Goal: Task Accomplishment & Management: Complete application form

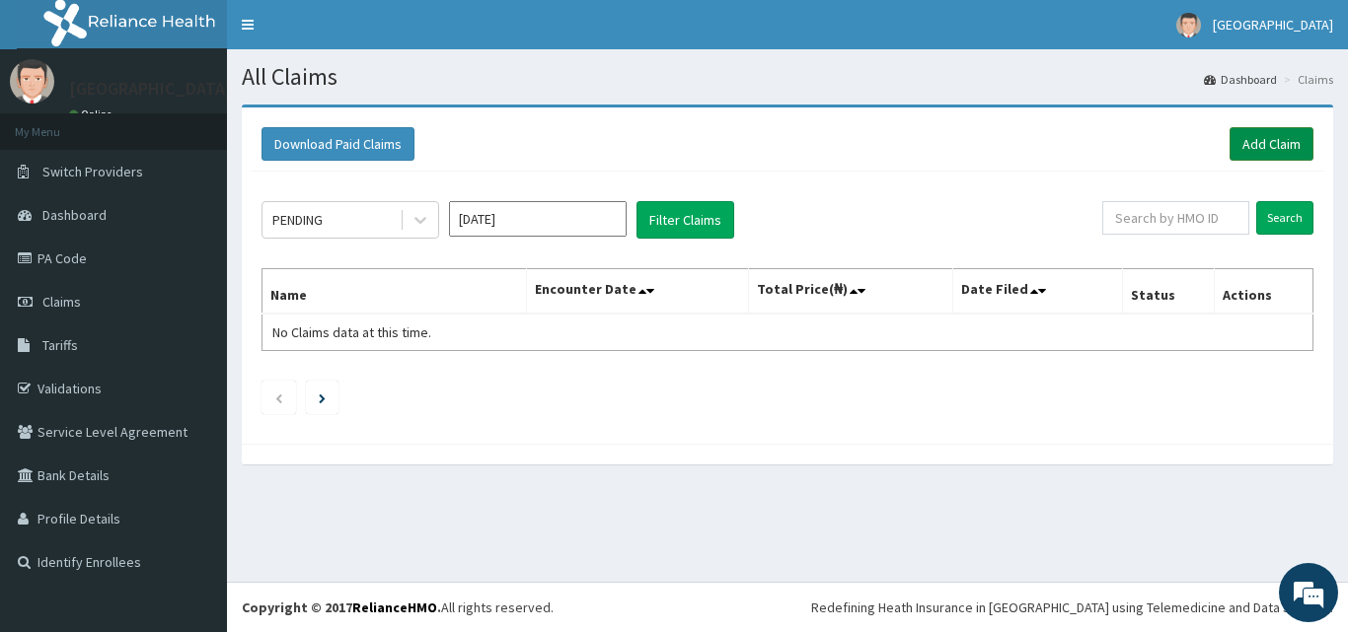
click at [1278, 132] on link "Add Claim" at bounding box center [1271, 144] width 84 height 34
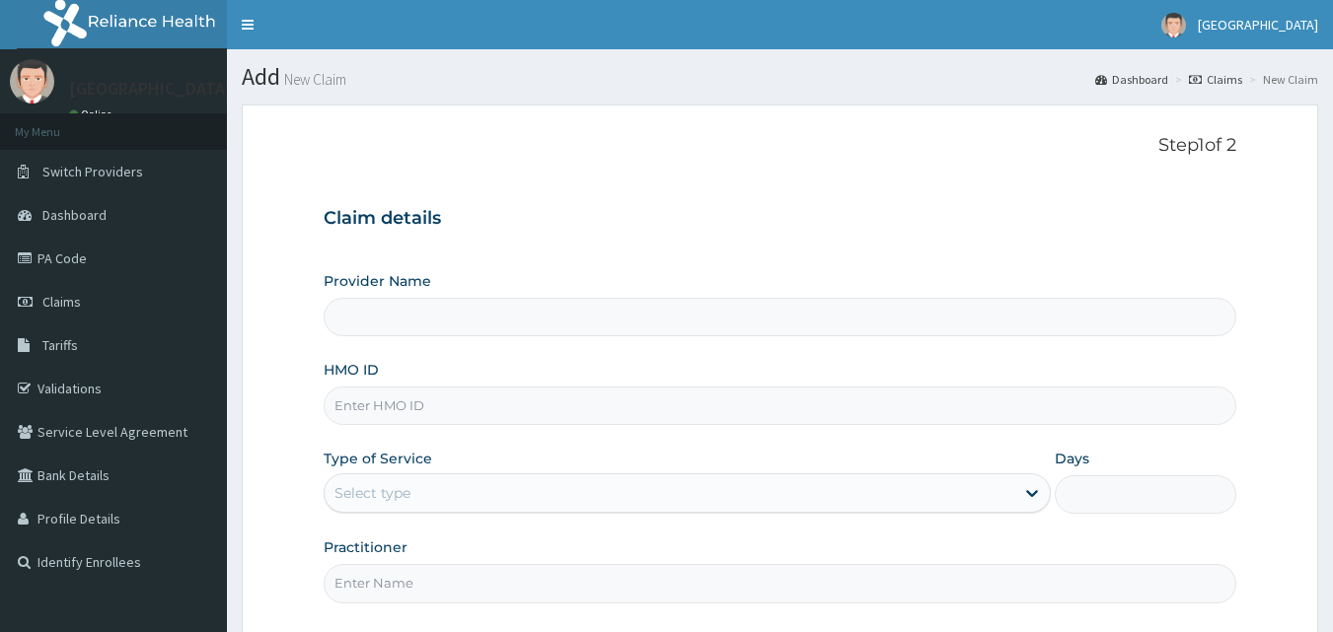
type input "Veta Hospitals Ltd"
click at [427, 418] on input "HMO ID" at bounding box center [781, 406] width 914 height 38
click at [368, 404] on input "HMO ID" at bounding box center [781, 406] width 914 height 38
type input "MLI/10055/A"
click at [451, 489] on div "Select type" at bounding box center [670, 494] width 690 height 32
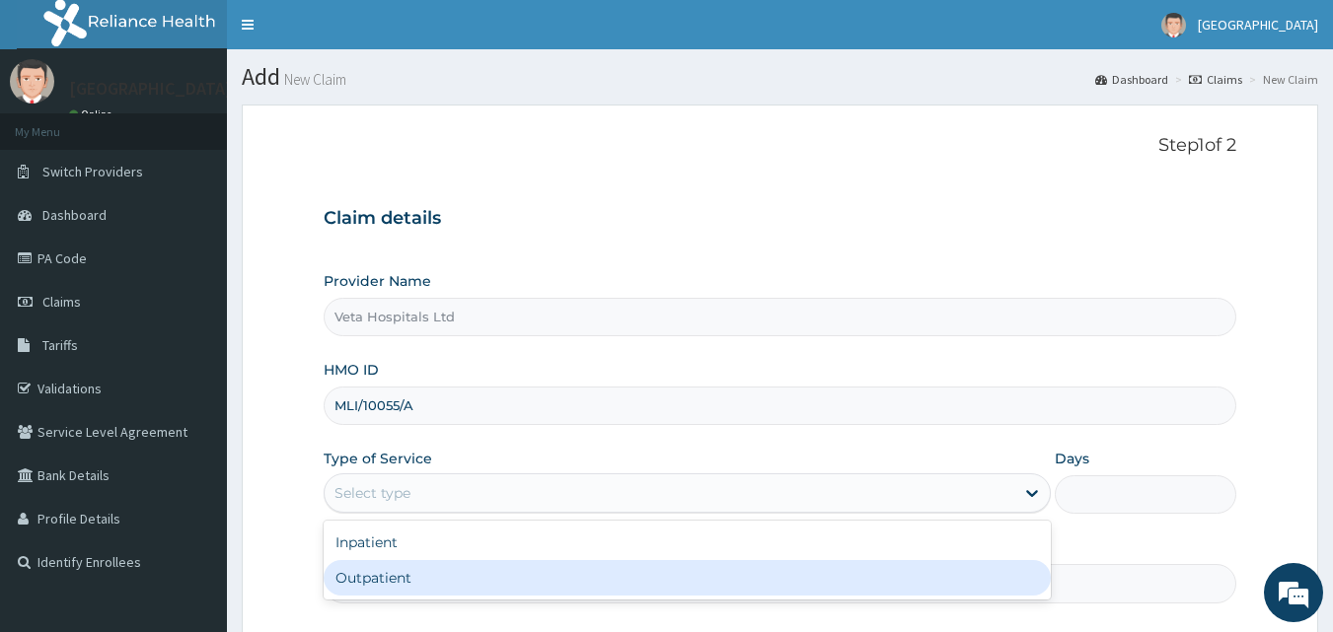
click at [390, 574] on div "Outpatient" at bounding box center [687, 578] width 727 height 36
type input "1"
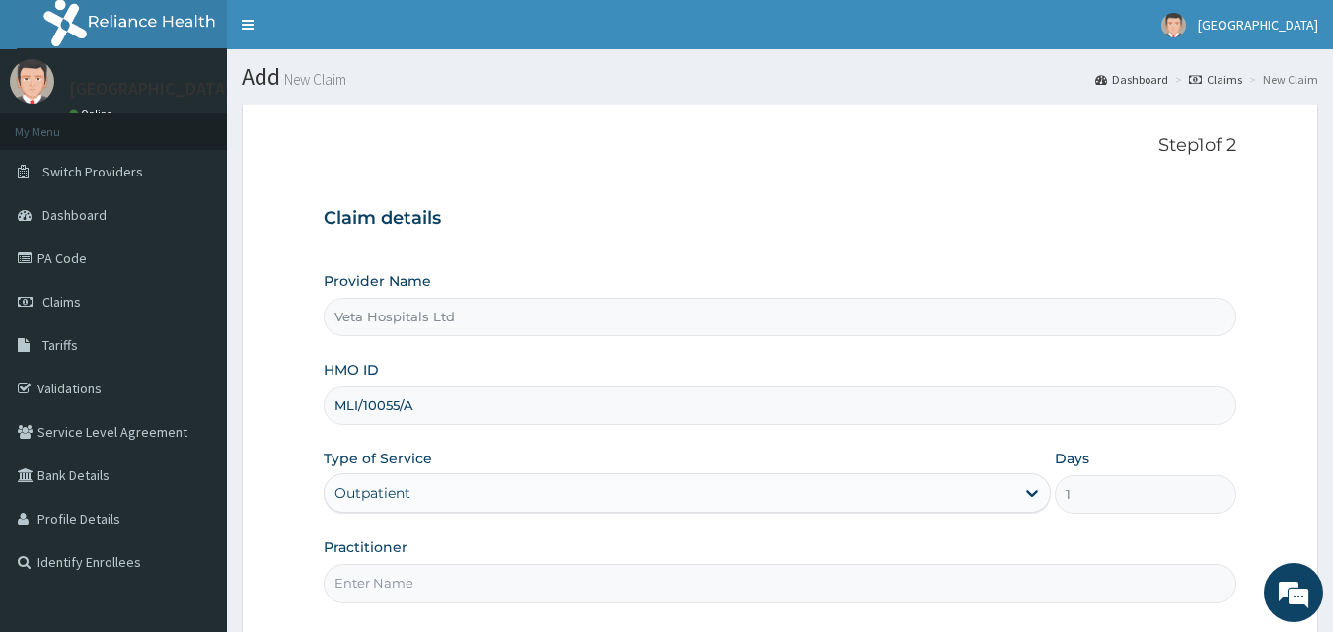
click at [390, 582] on input "Practitioner" at bounding box center [781, 583] width 914 height 38
type input "DR SAMUEL"
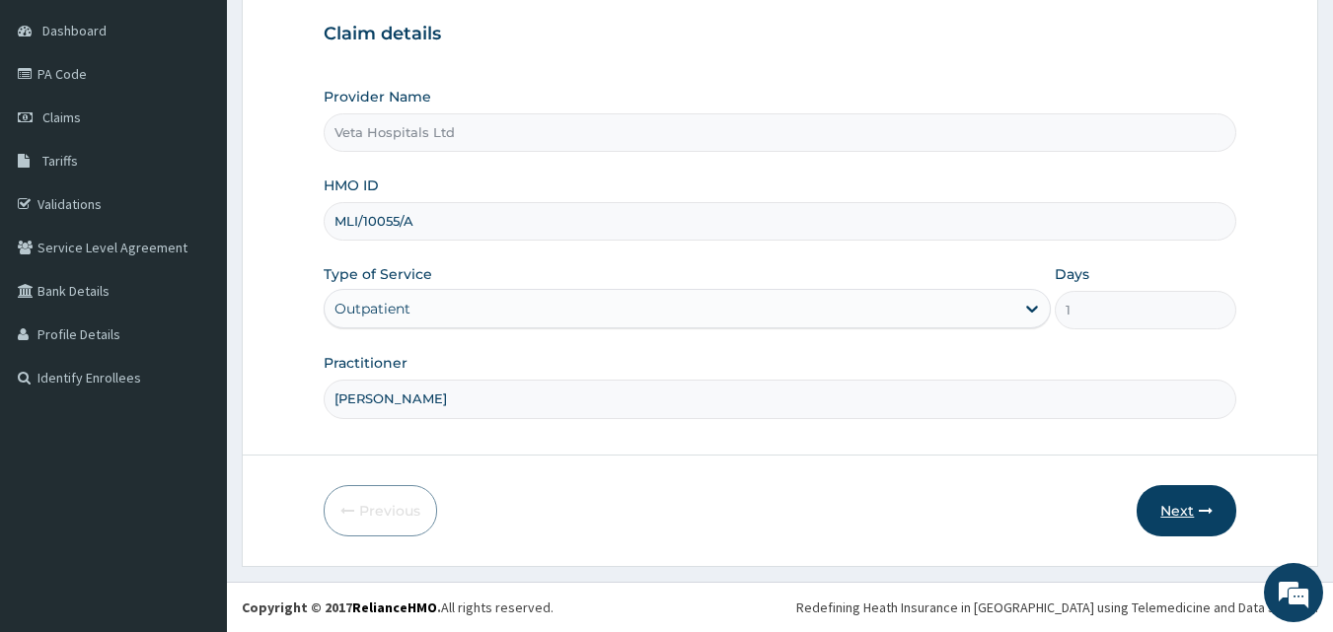
click at [1178, 523] on button "Next" at bounding box center [1187, 510] width 100 height 51
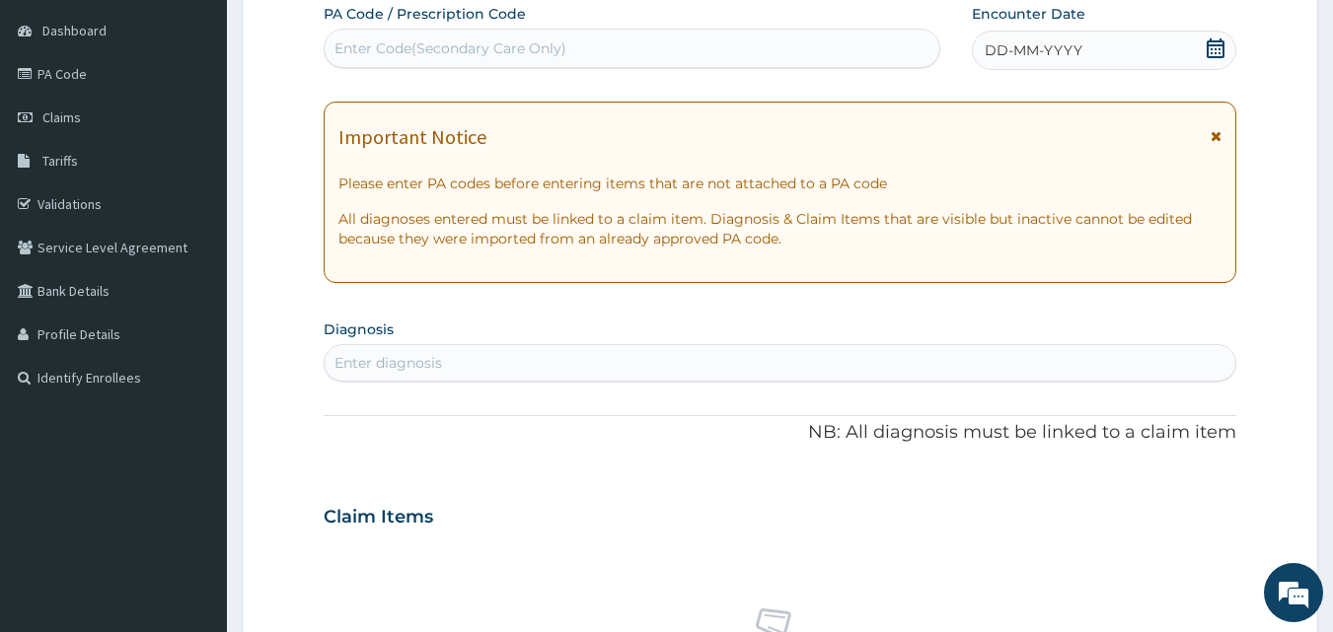
click at [1215, 50] on icon at bounding box center [1216, 48] width 20 height 20
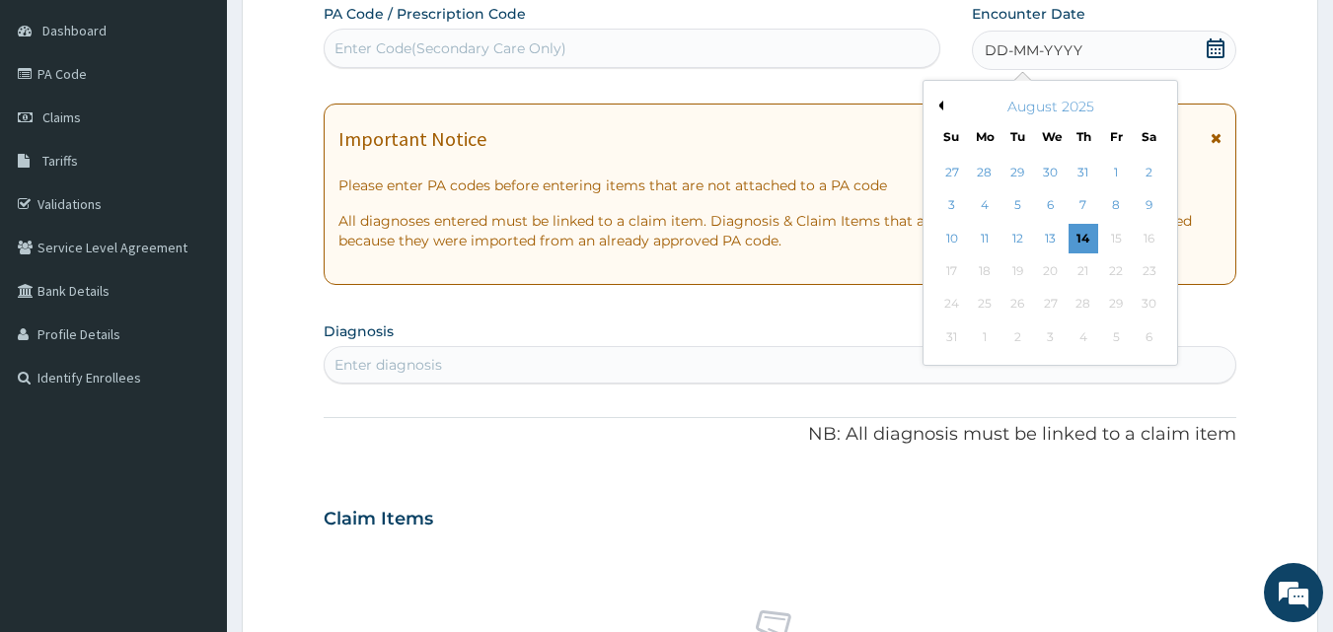
click at [943, 104] on div "August 2025" at bounding box center [1050, 107] width 238 height 20
click at [940, 104] on button "Previous Month" at bounding box center [938, 106] width 10 height 10
click at [1082, 214] on div "10" at bounding box center [1084, 206] width 30 height 30
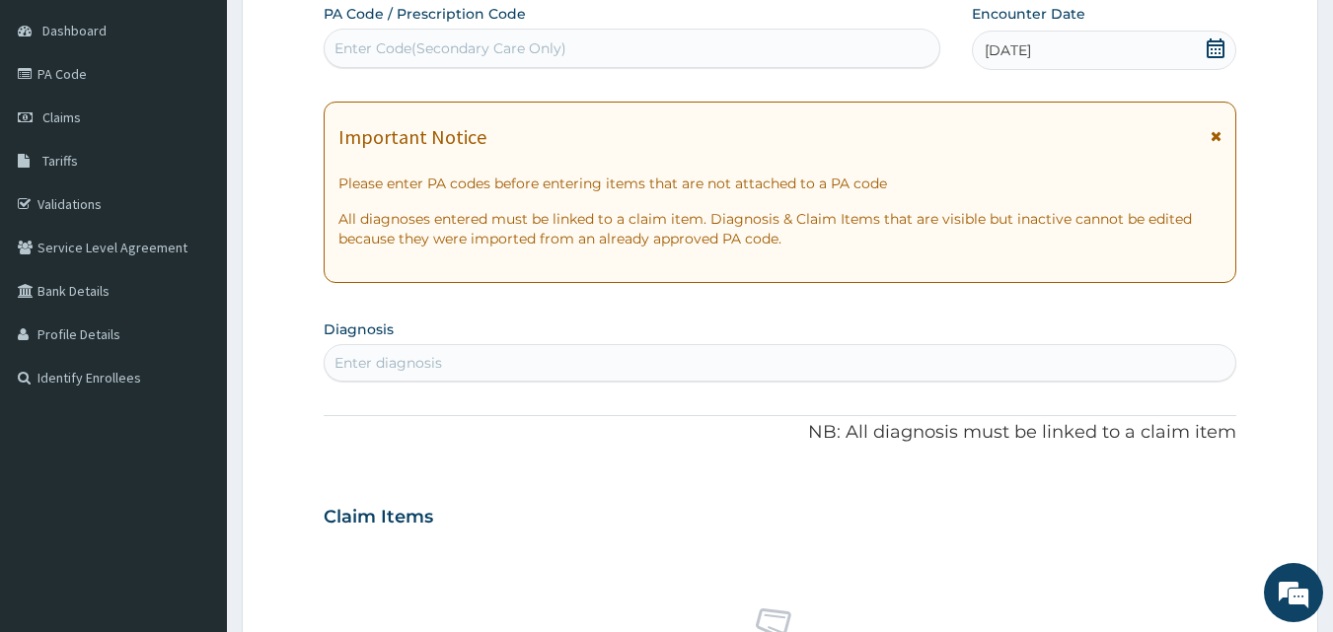
scroll to position [316, 0]
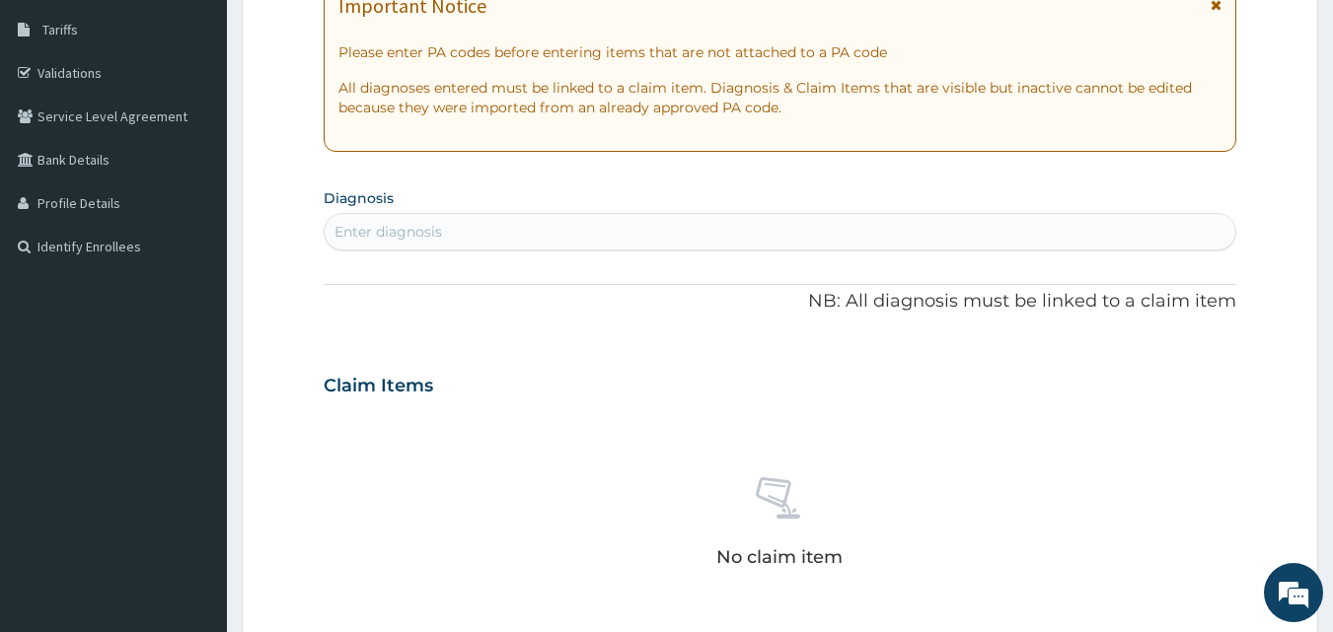
click at [911, 227] on div "Enter diagnosis" at bounding box center [781, 232] width 912 height 32
type input "PLASMO"
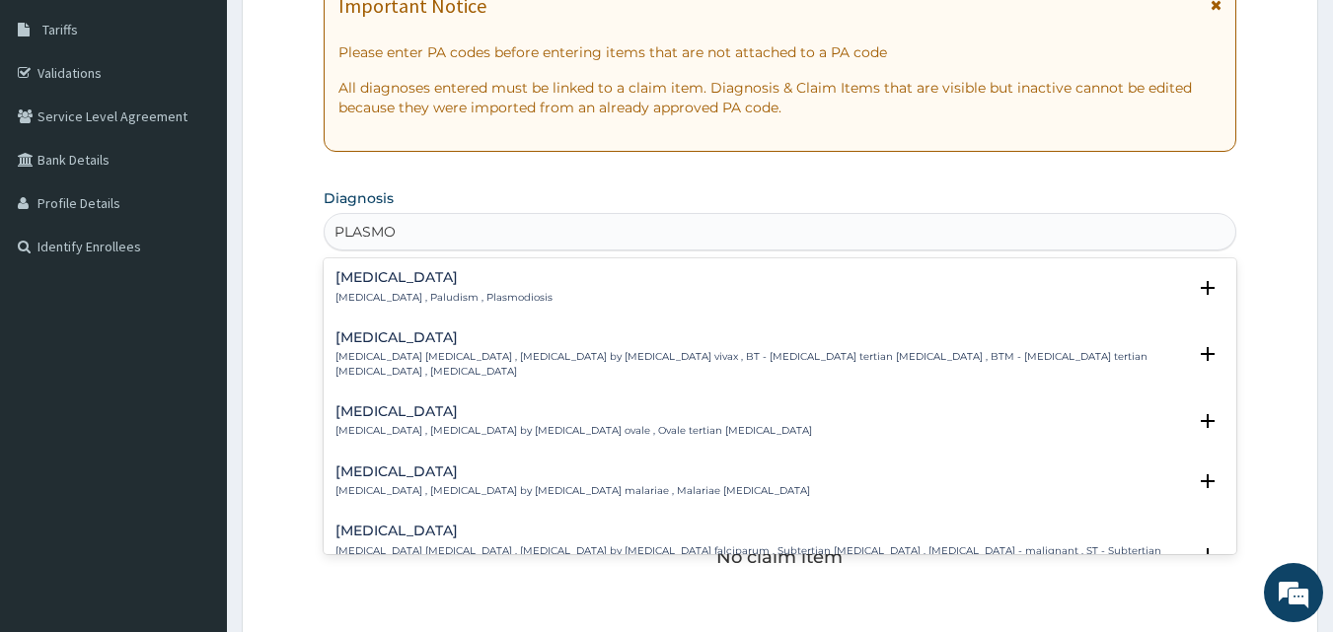
click at [359, 282] on h4 "[MEDICAL_DATA]" at bounding box center [443, 277] width 217 height 15
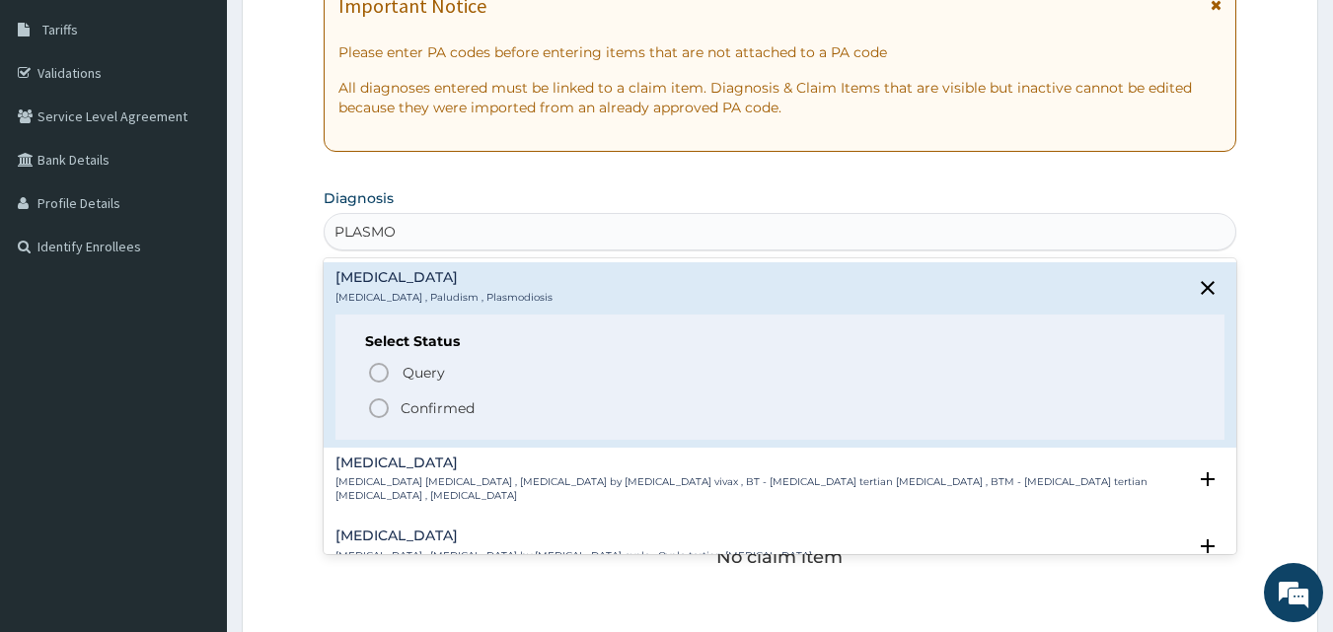
click at [375, 405] on icon "status option filled" at bounding box center [379, 409] width 24 height 24
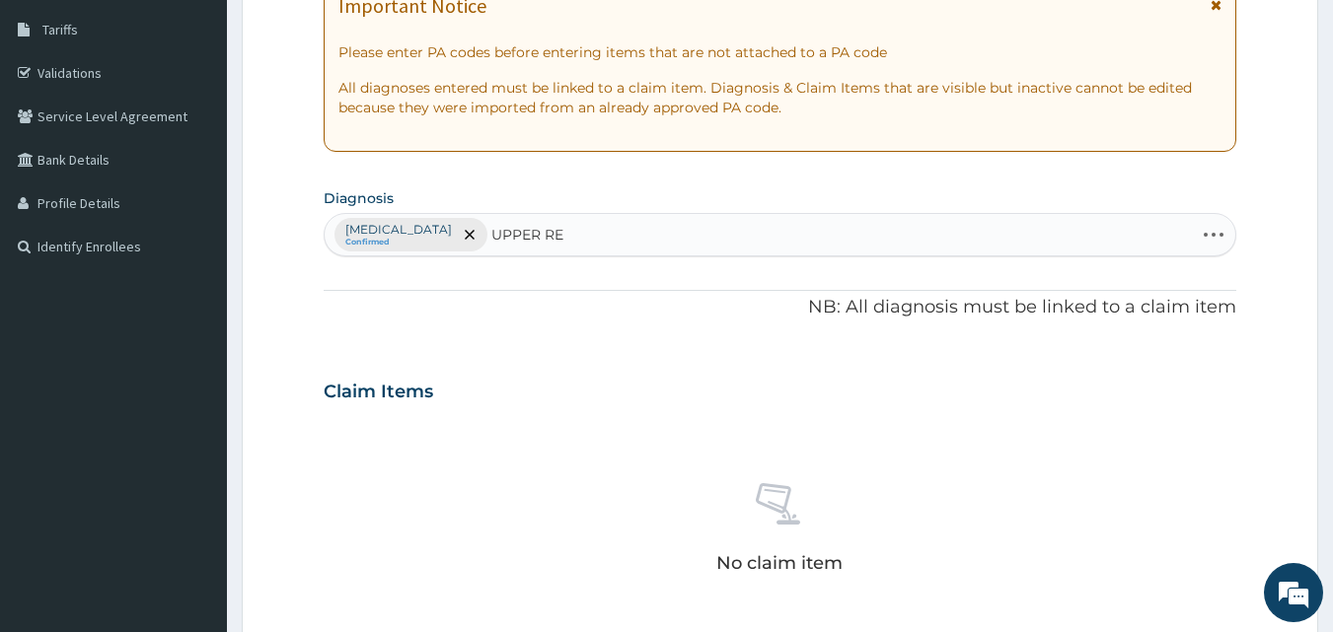
type input "UPPER RES"
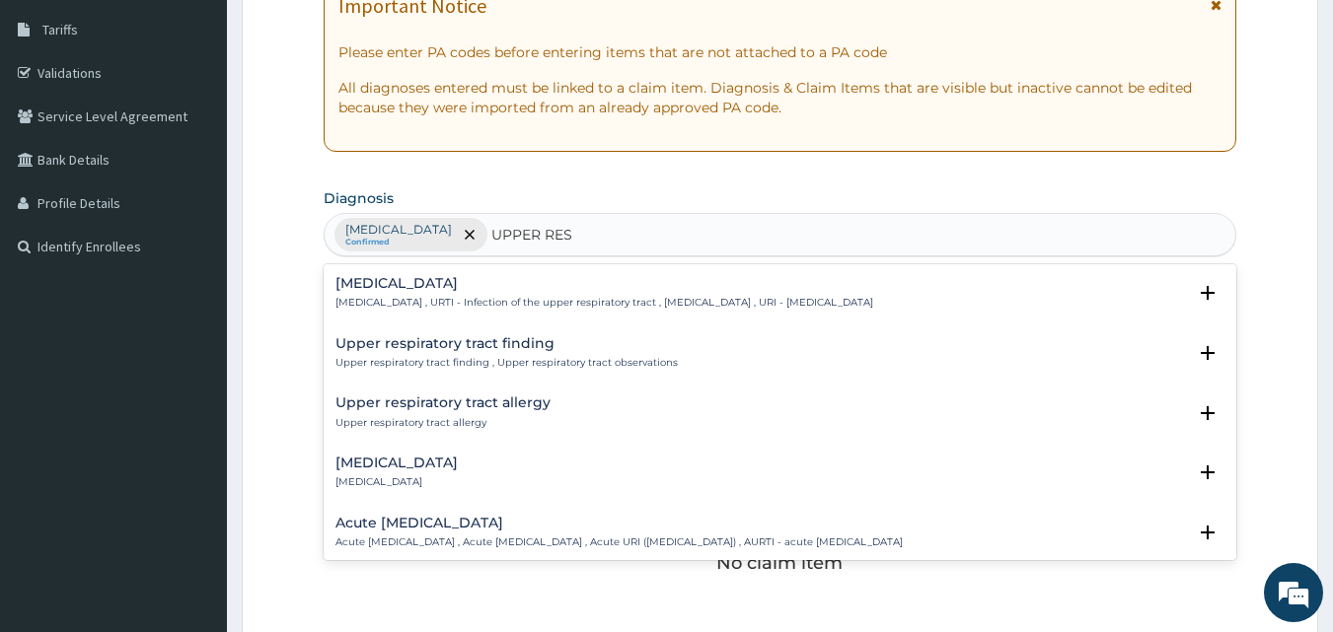
click at [420, 282] on h4 "Upper respiratory infection" at bounding box center [604, 283] width 538 height 15
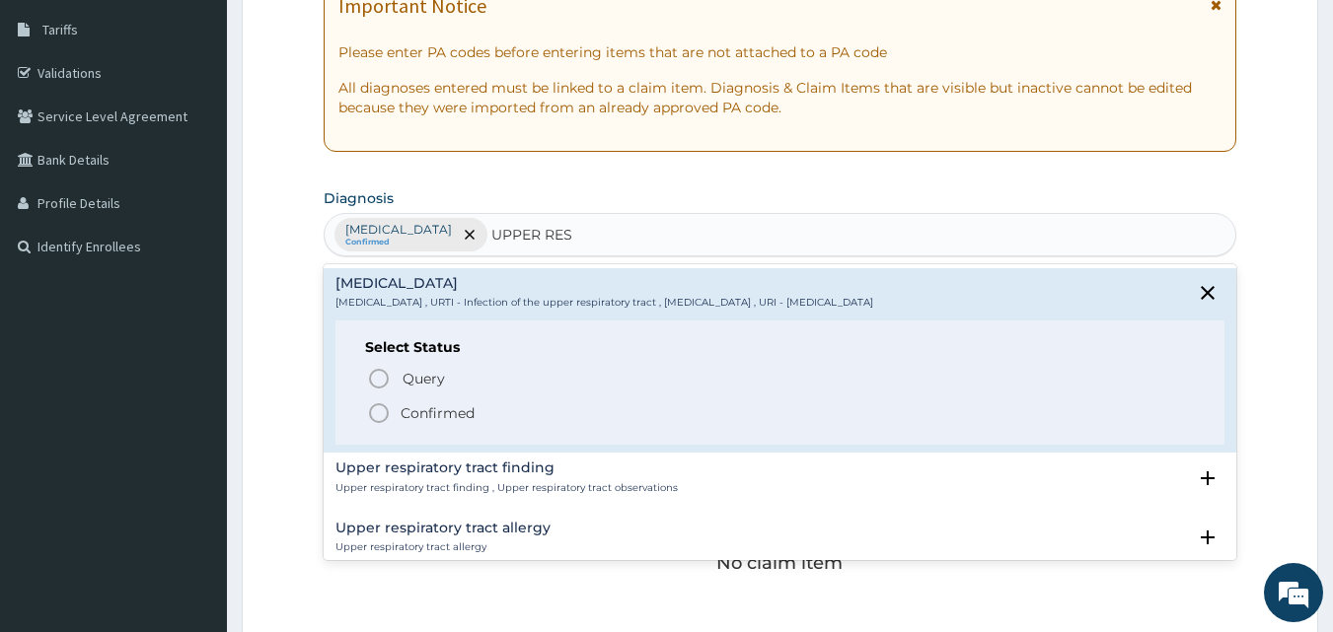
click at [379, 414] on icon "status option filled" at bounding box center [379, 414] width 24 height 24
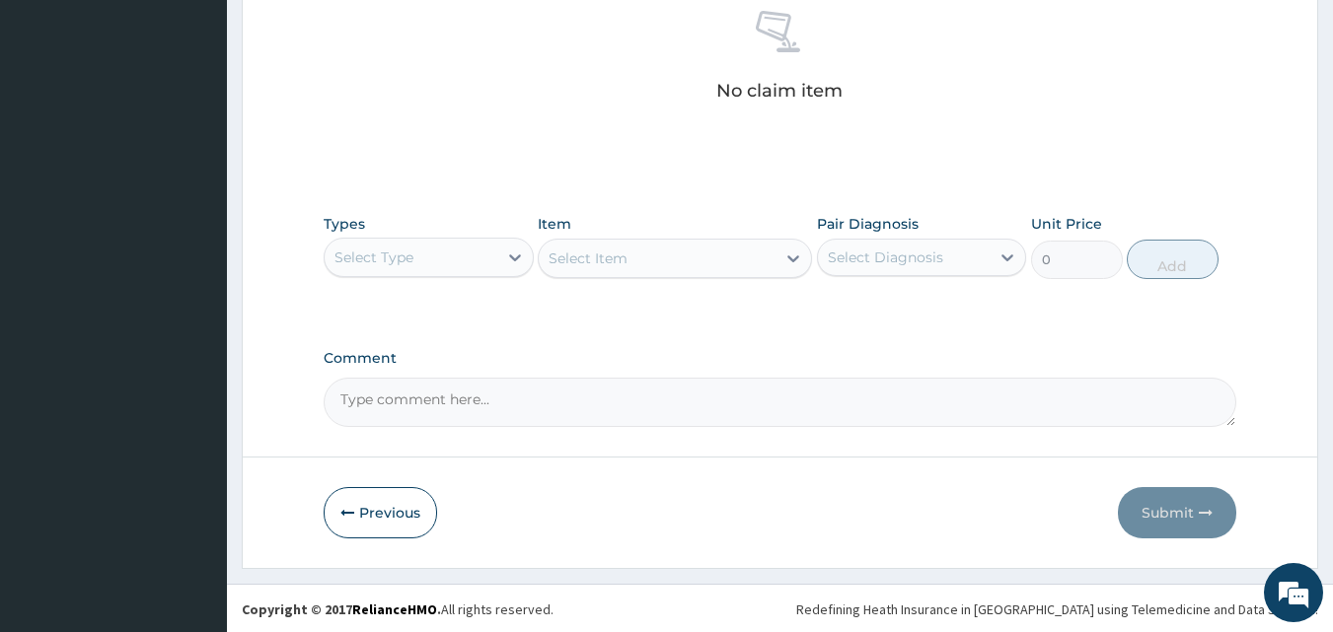
scroll to position [790, 0]
click at [441, 260] on div "Select Type" at bounding box center [411, 256] width 173 height 32
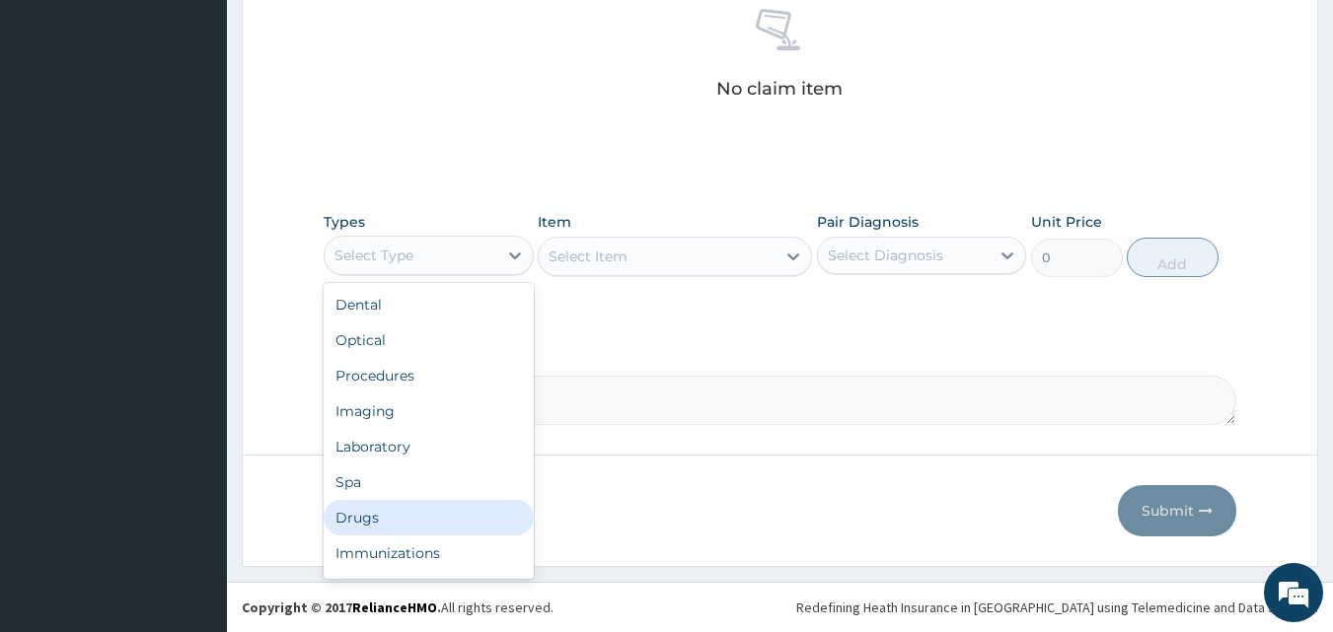
click at [380, 508] on div "Drugs" at bounding box center [429, 518] width 210 height 36
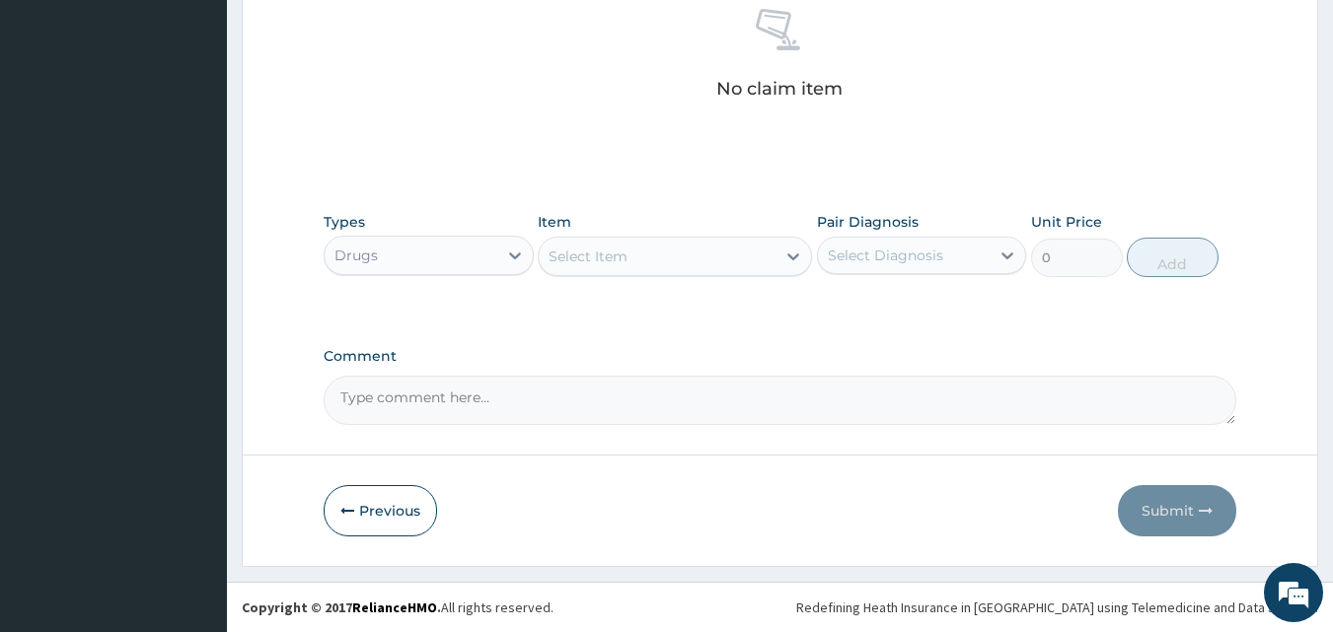
click at [632, 250] on div "Select Item" at bounding box center [657, 257] width 237 height 32
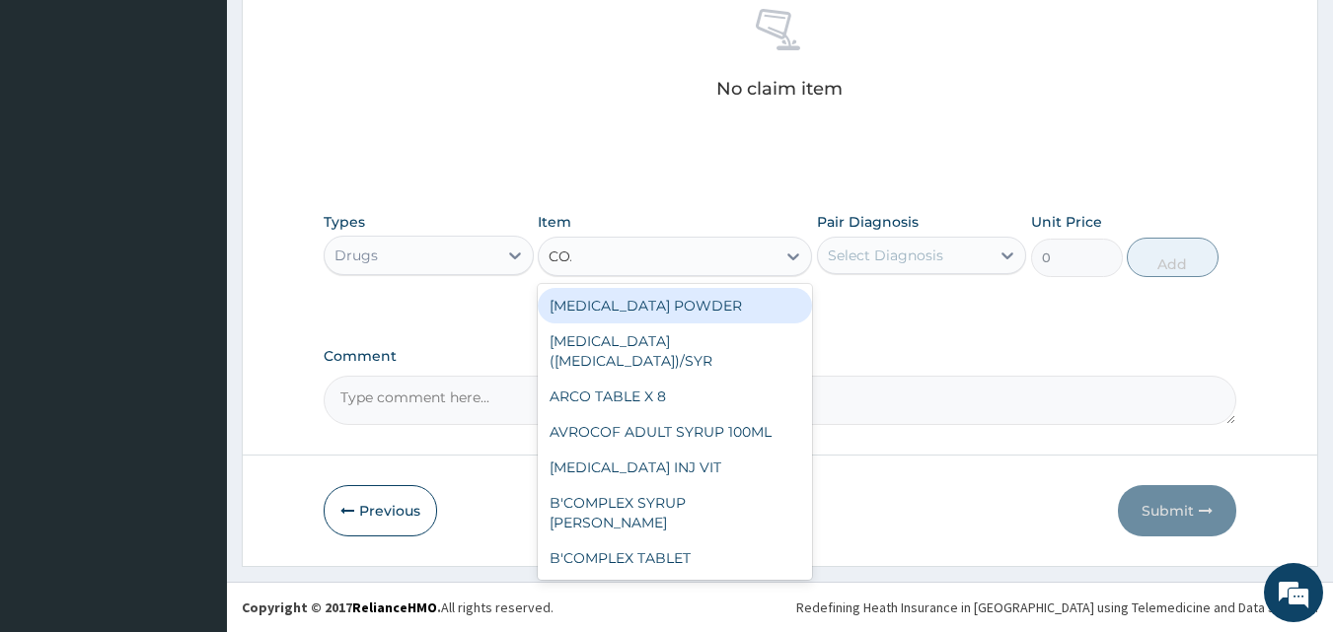
type input "COAR"
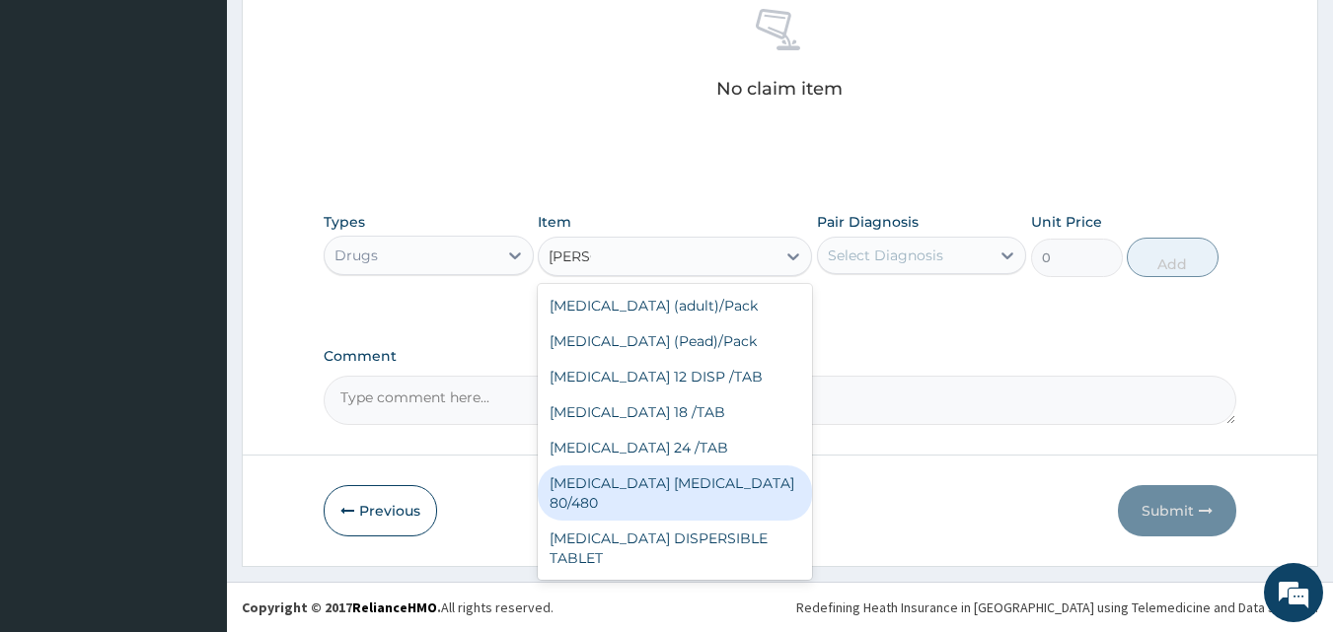
click at [653, 476] on div "COARTEM D TAB 80/480" at bounding box center [675, 493] width 274 height 55
type input "3093.7"
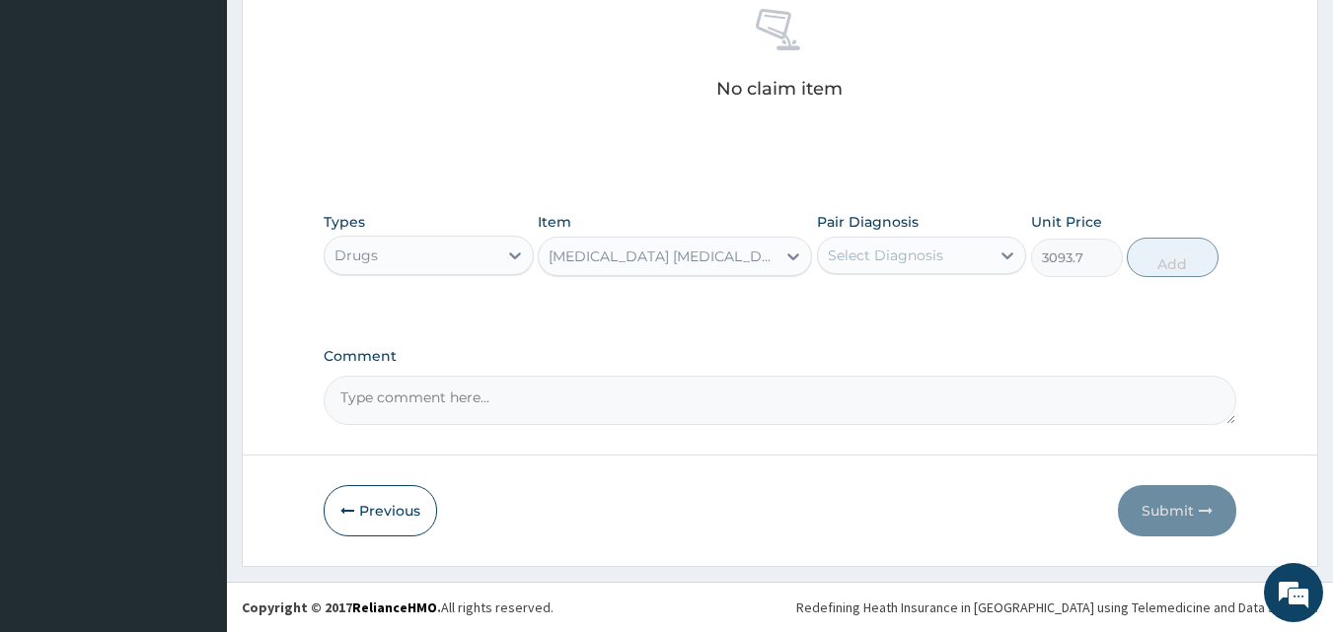
click at [911, 262] on div "Select Diagnosis" at bounding box center [885, 256] width 115 height 20
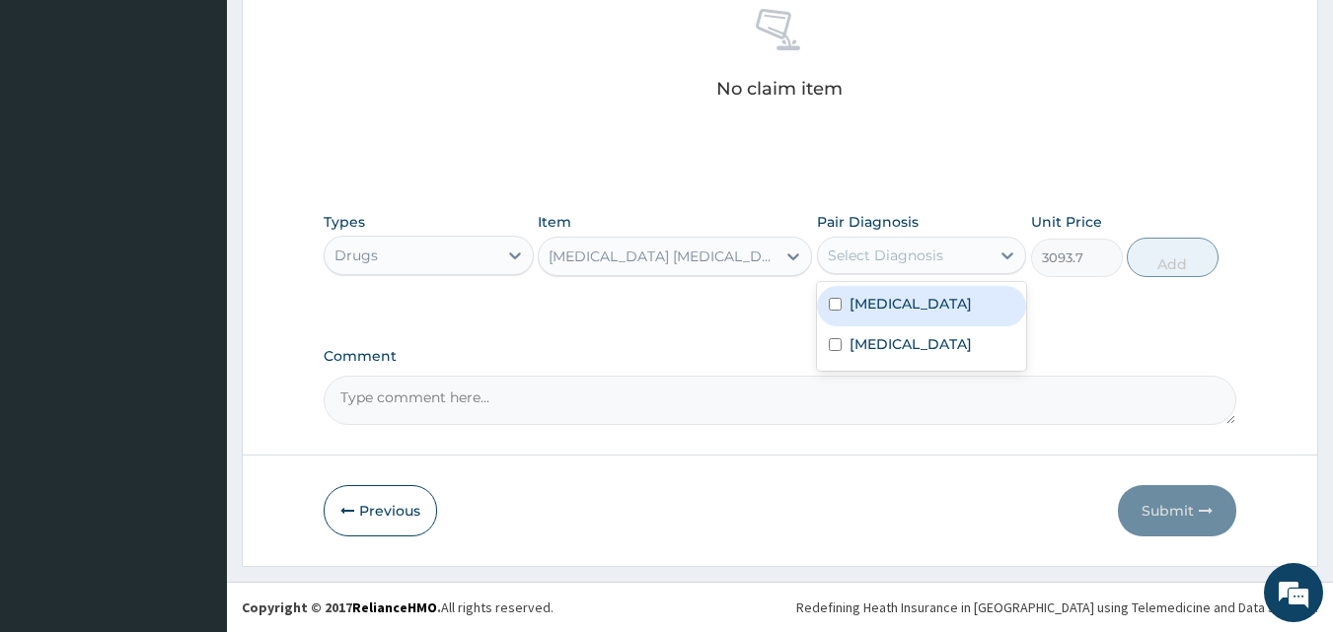
click at [856, 295] on label "Malaria" at bounding box center [911, 304] width 122 height 20
checkbox input "true"
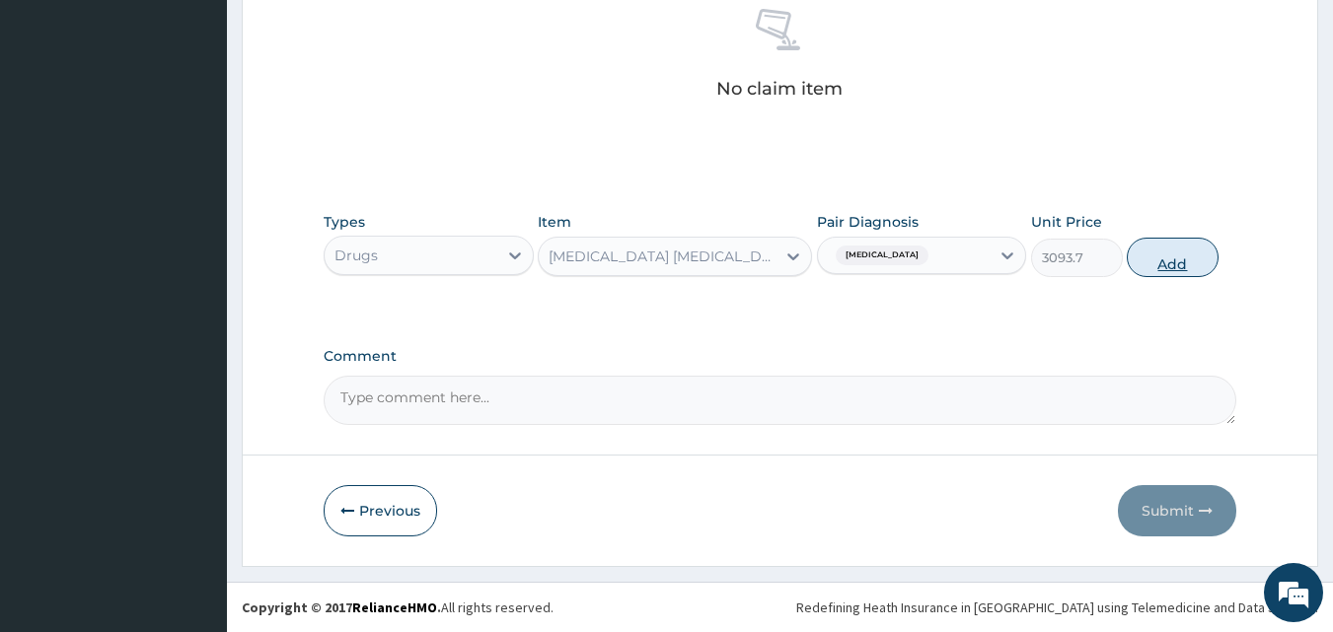
click at [1156, 265] on button "Add" at bounding box center [1173, 257] width 92 height 39
type input "0"
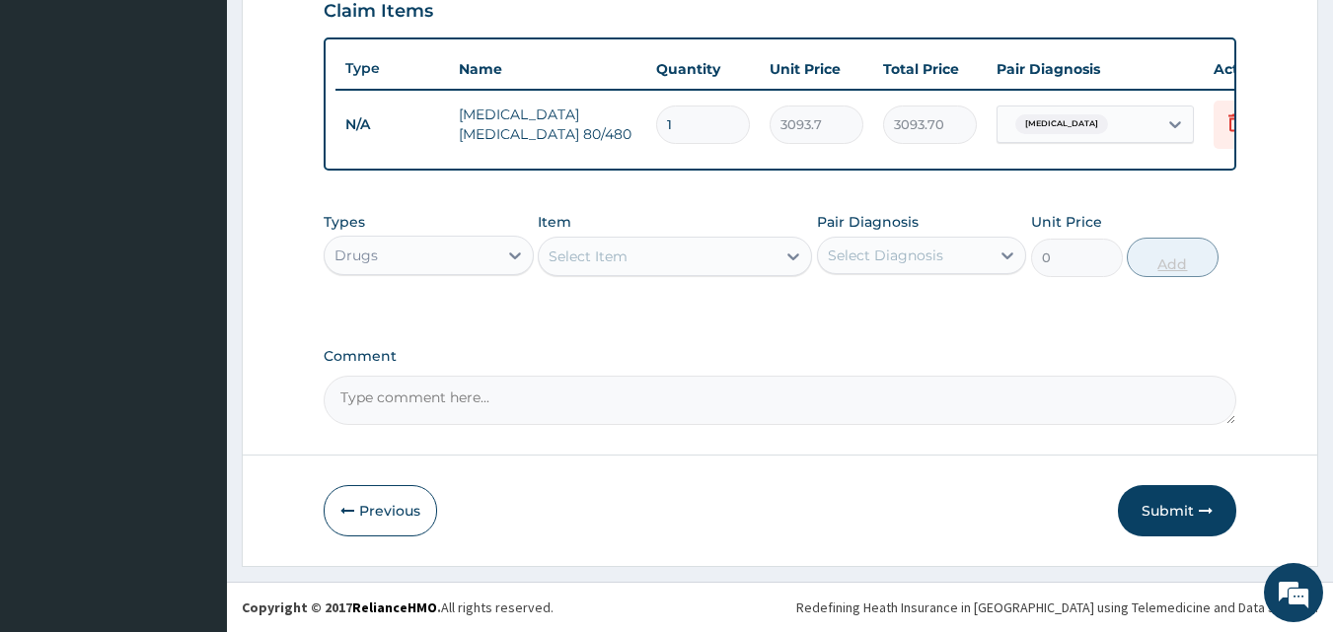
scroll to position [711, 0]
click at [660, 260] on div "Select Item" at bounding box center [657, 257] width 237 height 32
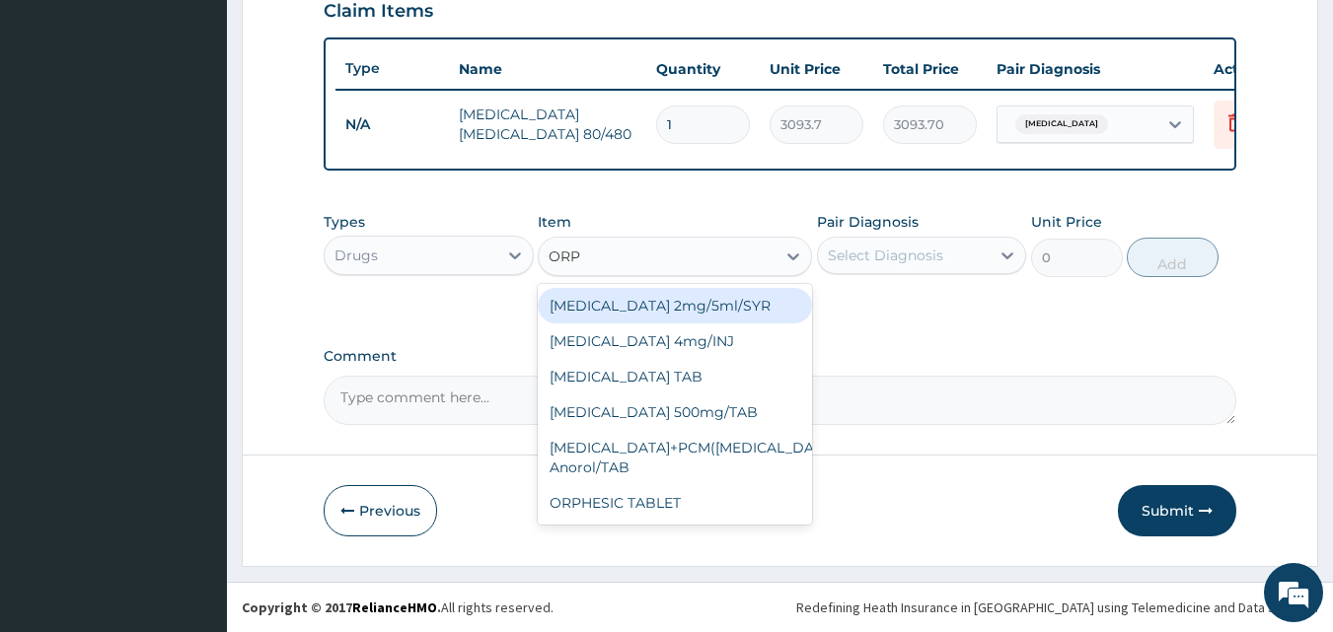
type input "ORPH"
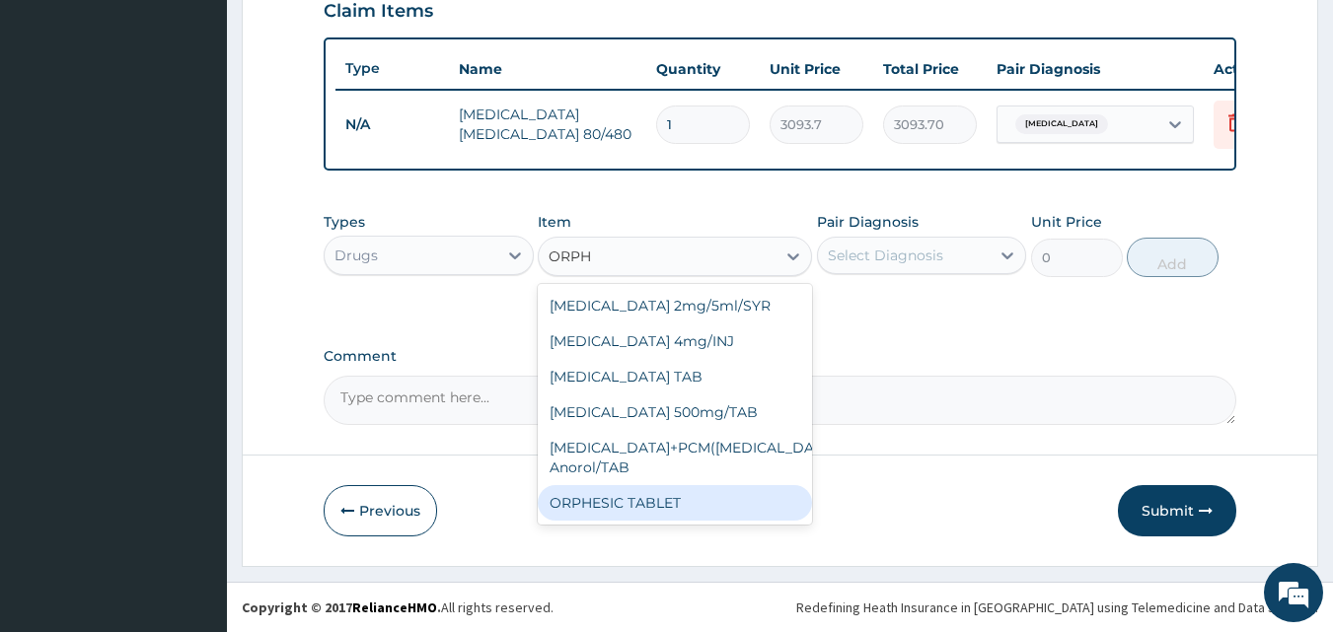
click at [665, 497] on div "ORPHESIC TABLET" at bounding box center [675, 503] width 274 height 36
type input "121.8"
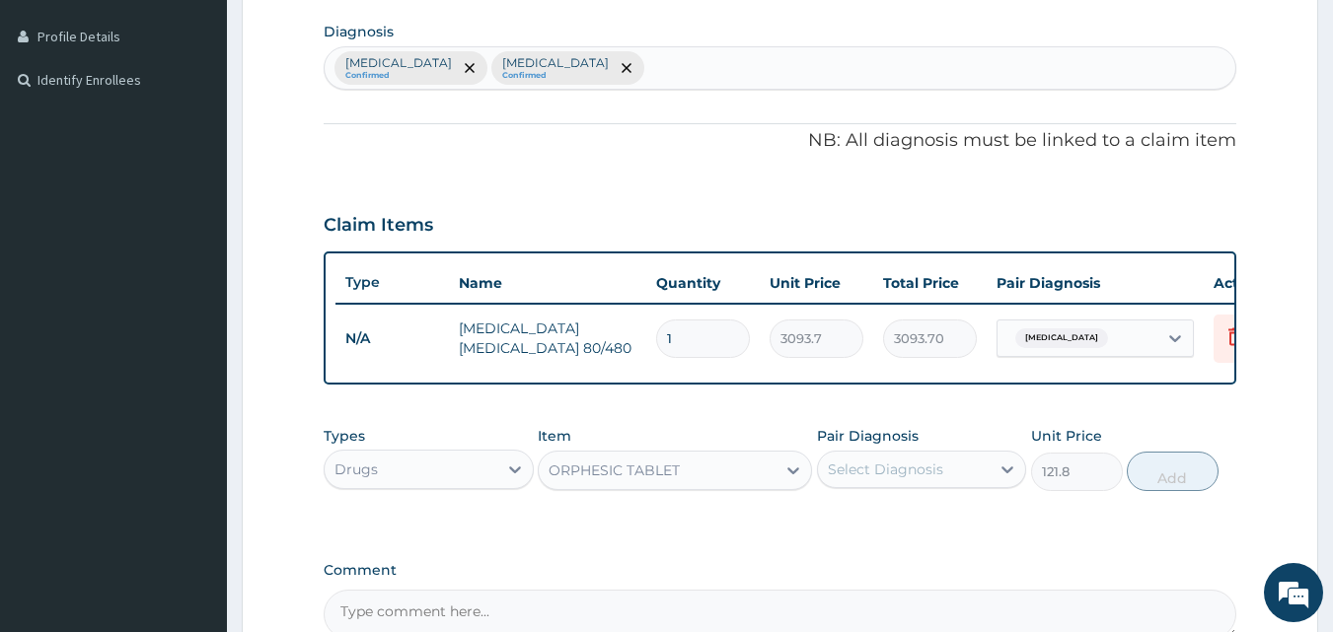
scroll to position [507, 0]
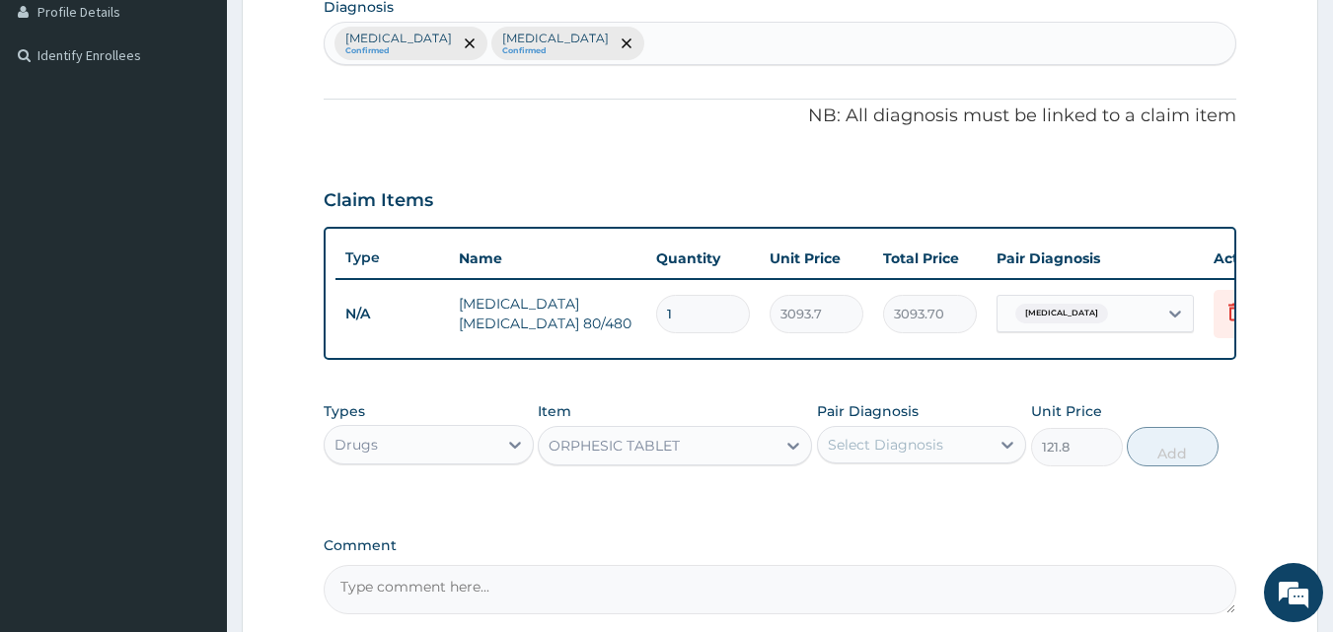
click at [673, 55] on div "Malaria Confirmed Upper respiratory infection Confirmed" at bounding box center [781, 43] width 912 height 41
type input "MYALG"
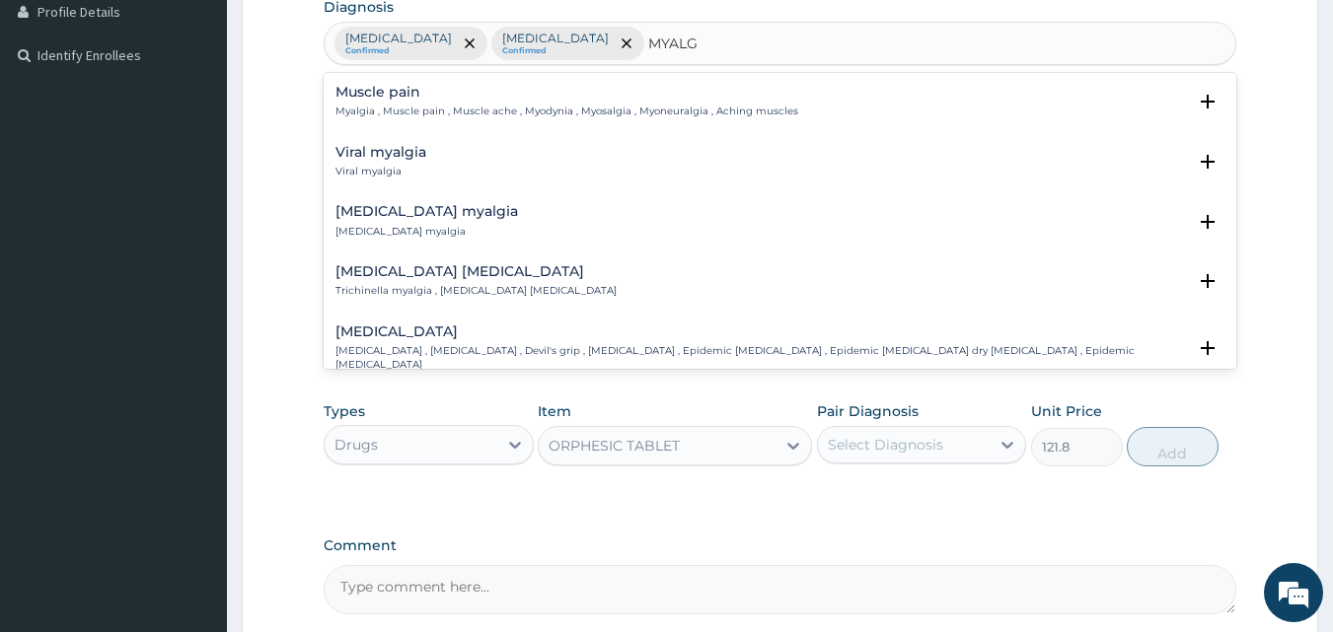
click at [386, 109] on p "Myalgia , Muscle pain , Muscle ache , Myodynia , Myosalgia , Myoneuralgia , Ach…" at bounding box center [566, 112] width 463 height 14
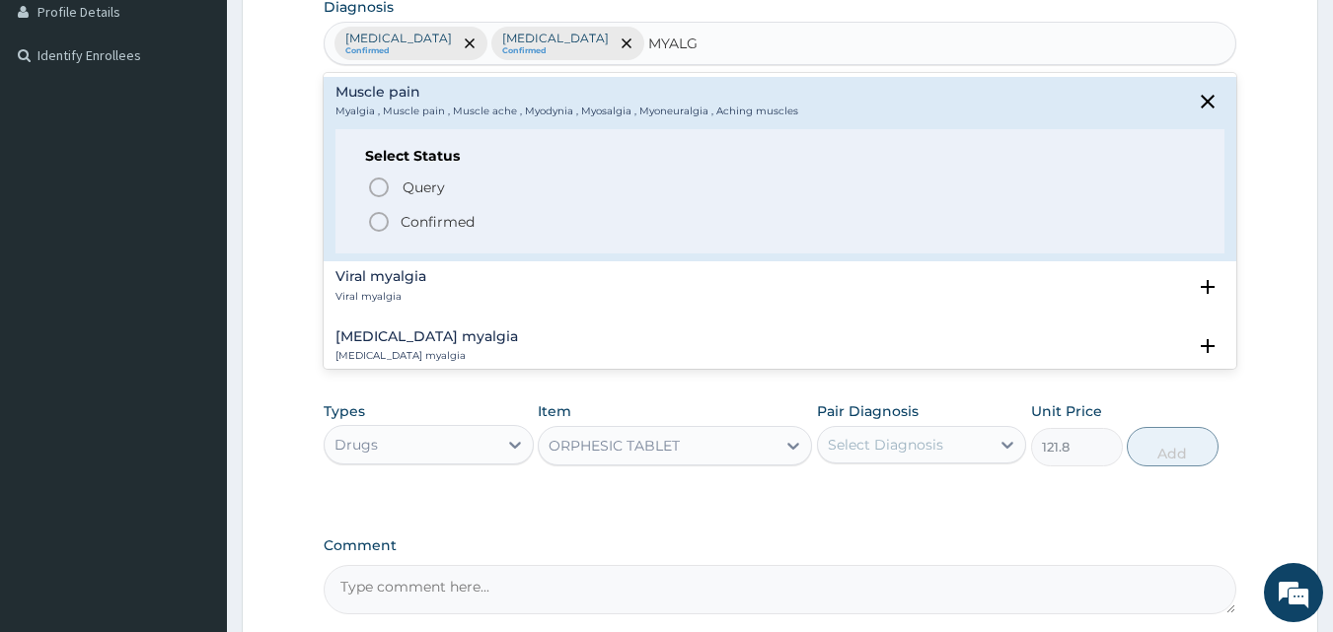
click at [376, 213] on circle "status option filled" at bounding box center [379, 222] width 18 height 18
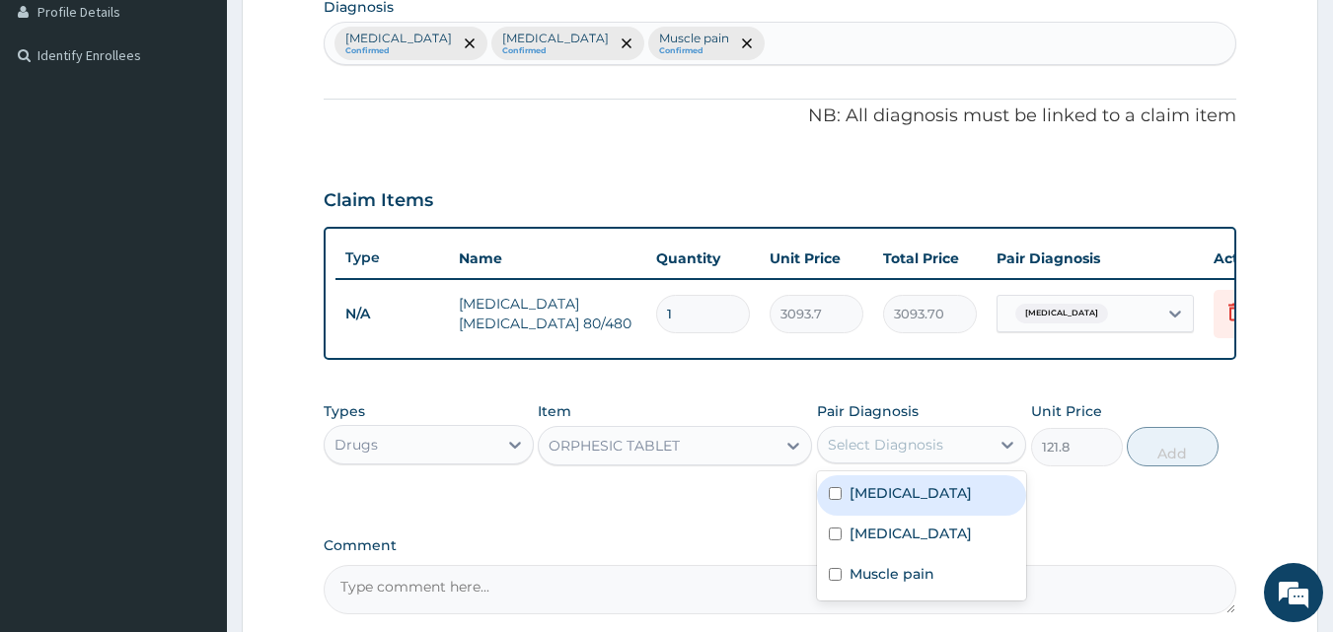
click at [881, 455] on div "Select Diagnosis" at bounding box center [885, 445] width 115 height 20
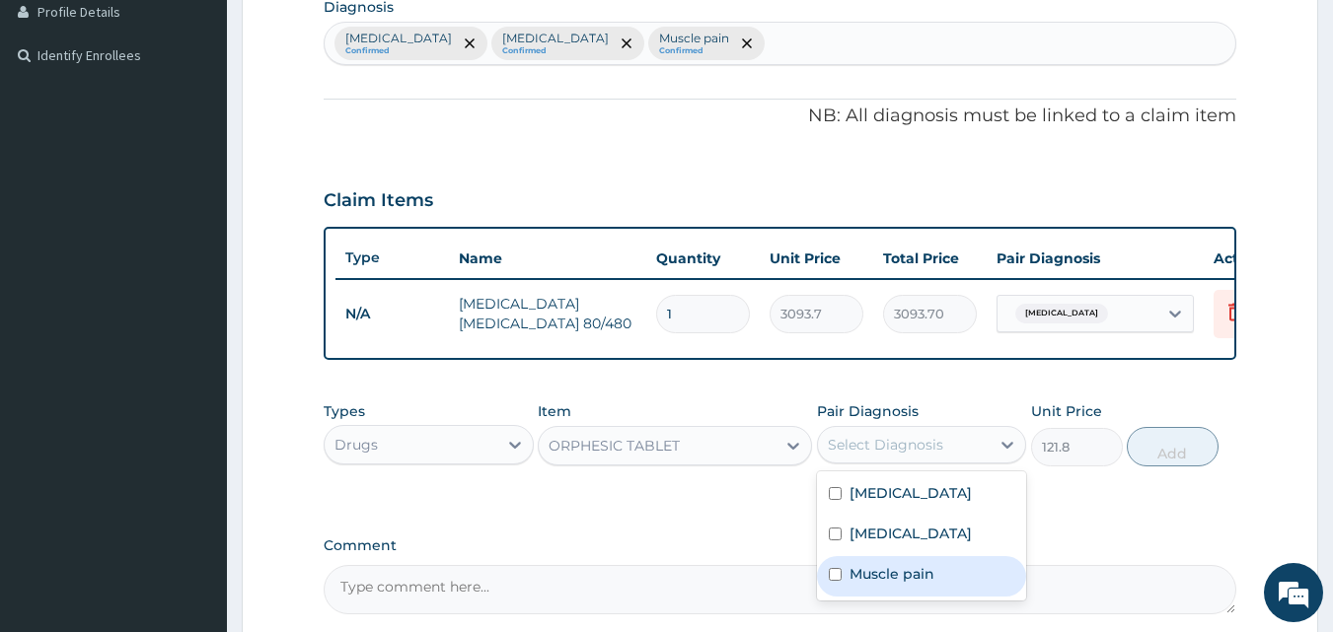
click at [855, 584] on label "Muscle pain" at bounding box center [892, 574] width 85 height 20
checkbox input "true"
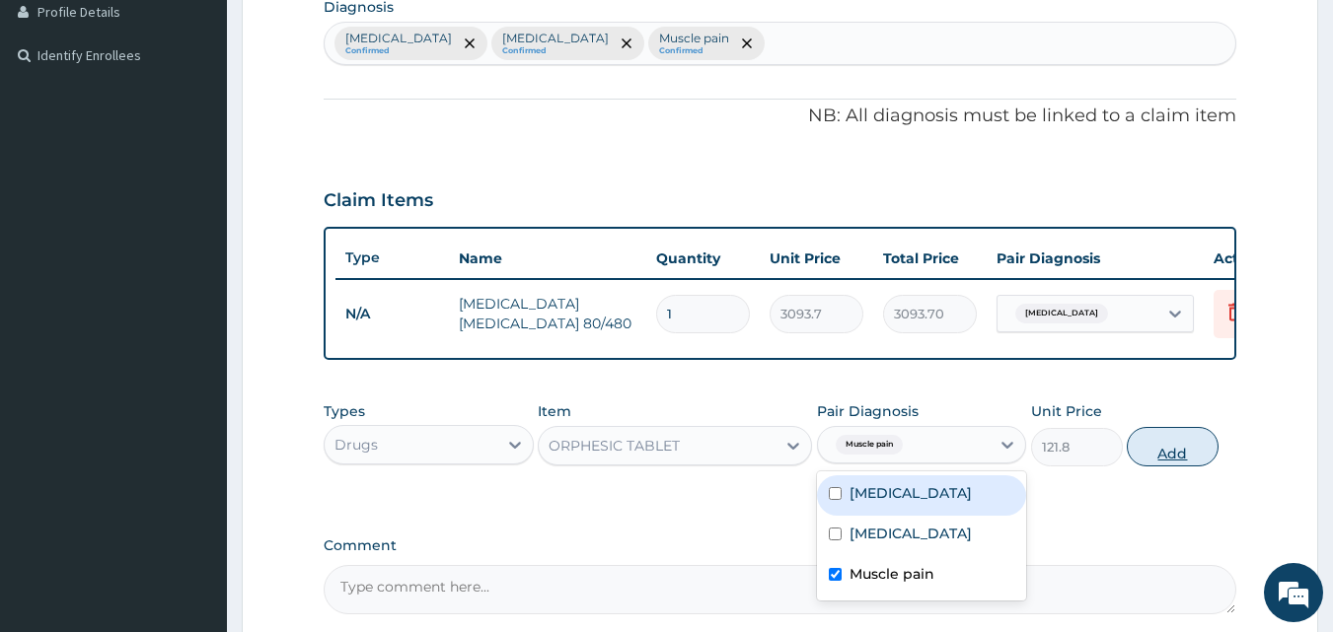
click at [1198, 464] on button "Add" at bounding box center [1173, 446] width 92 height 39
type input "0"
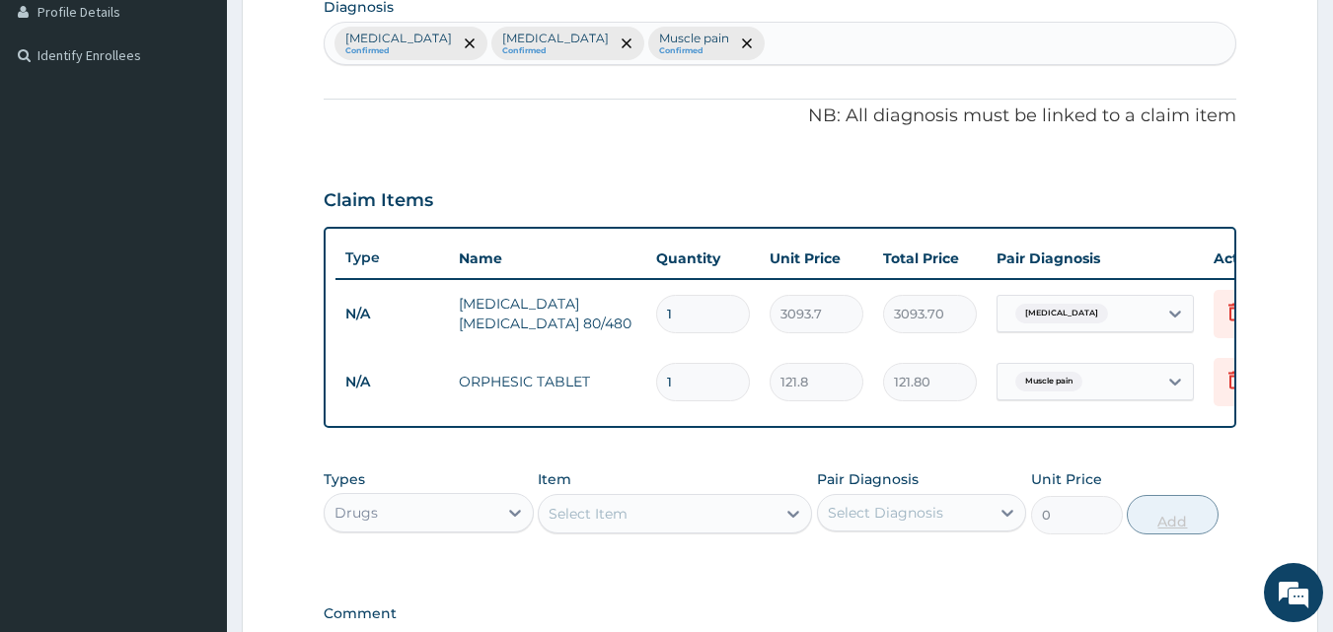
type input "0.00"
type input "8"
type input "974.40"
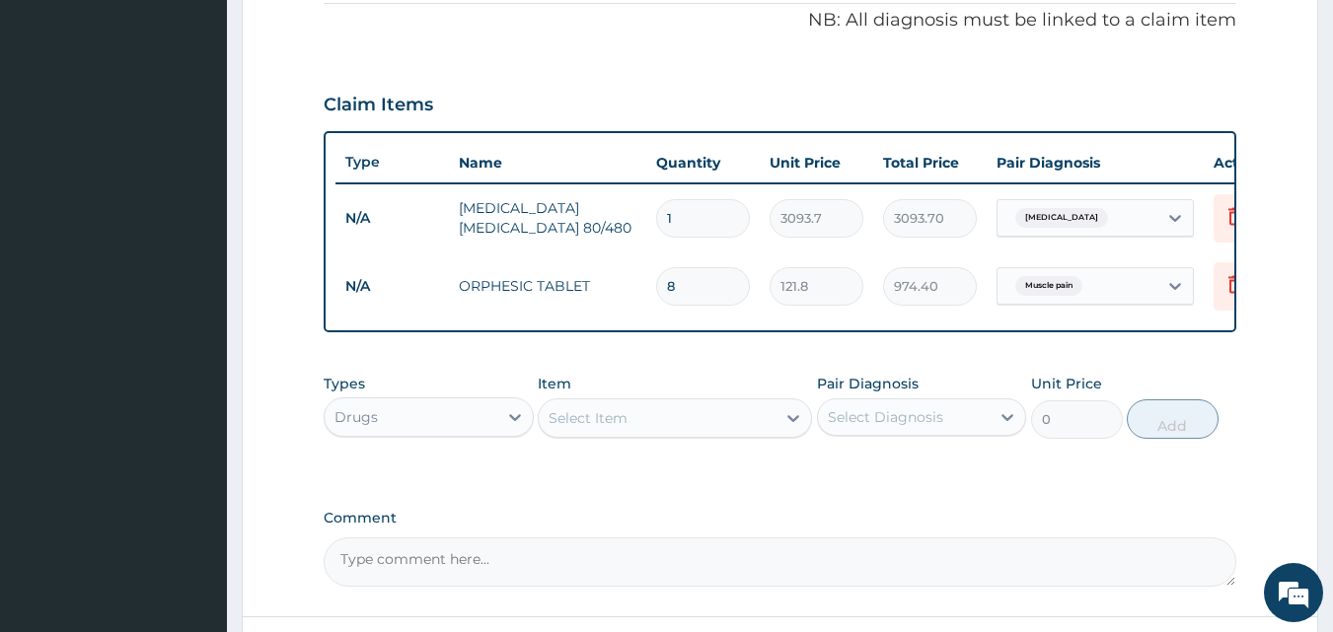
scroll to position [707, 0]
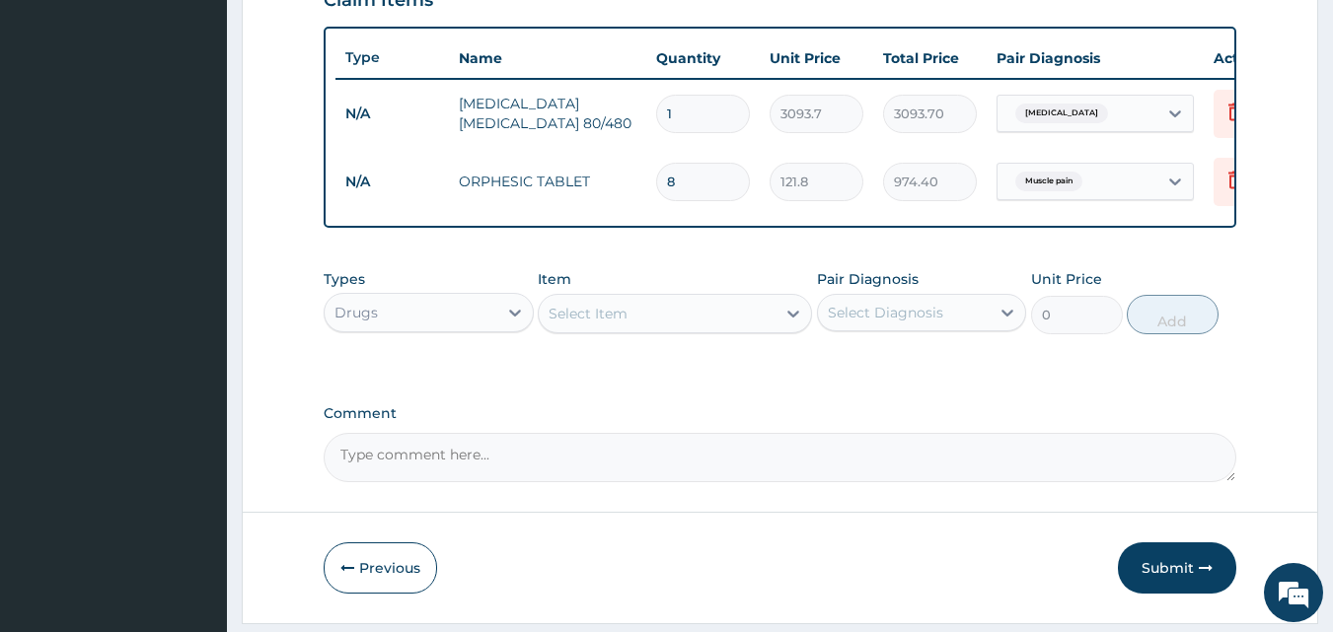
type input "8"
click at [638, 330] on div "Select Item" at bounding box center [657, 314] width 237 height 32
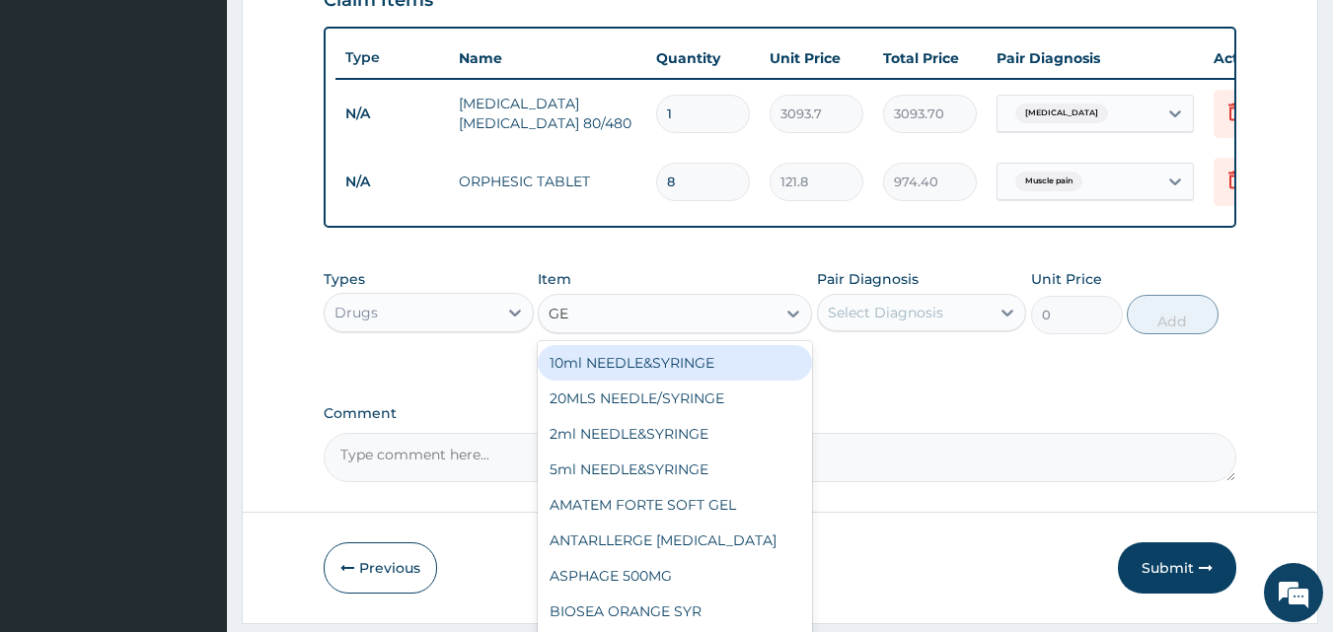
type input "GEL"
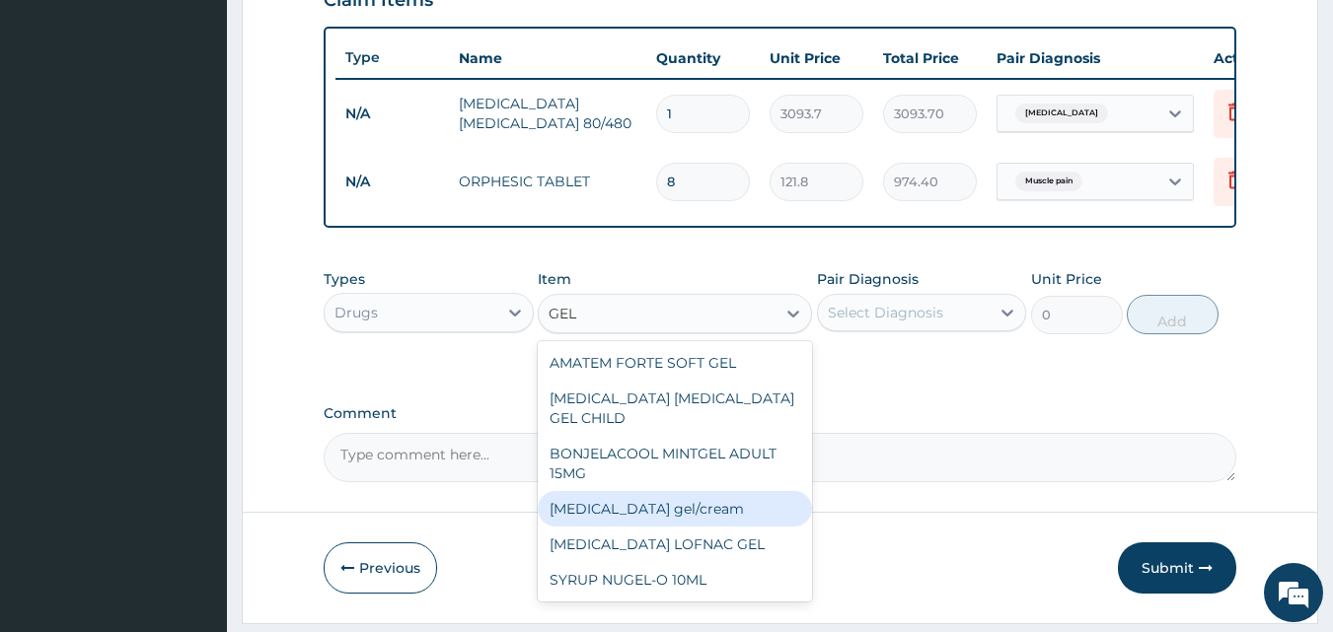
click at [673, 511] on div "Diclofenac gel/cream" at bounding box center [675, 509] width 274 height 36
type input "843.7"
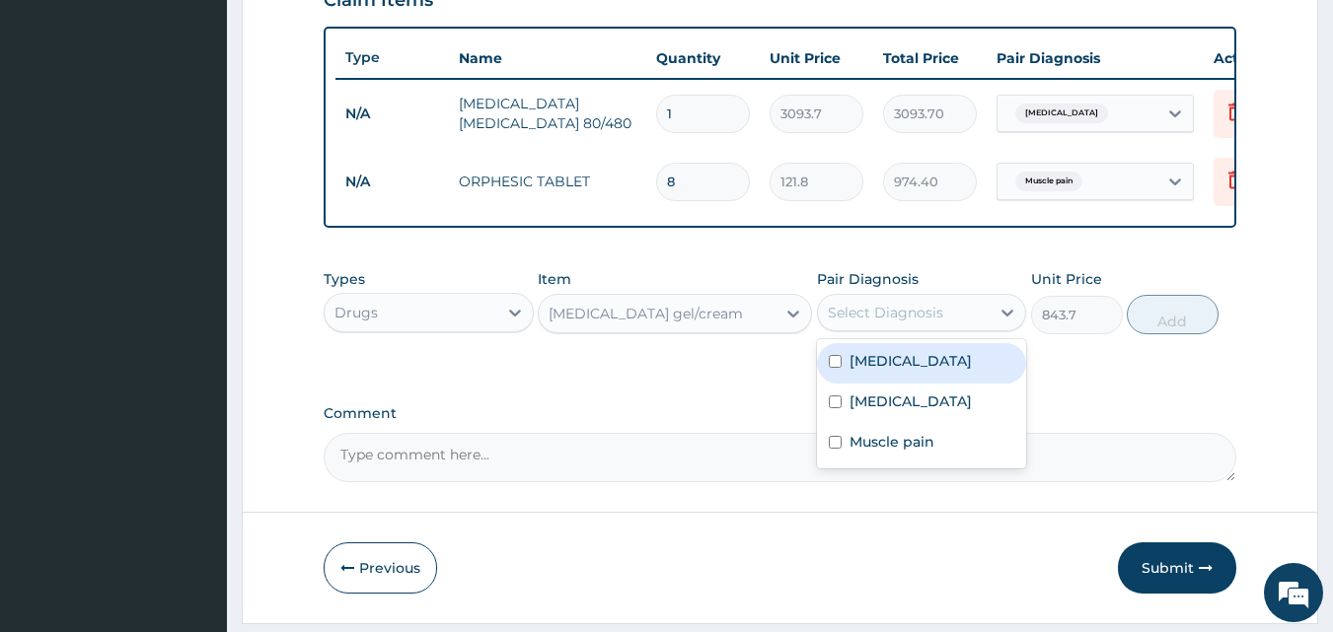
click at [906, 319] on div "Select Diagnosis" at bounding box center [885, 313] width 115 height 20
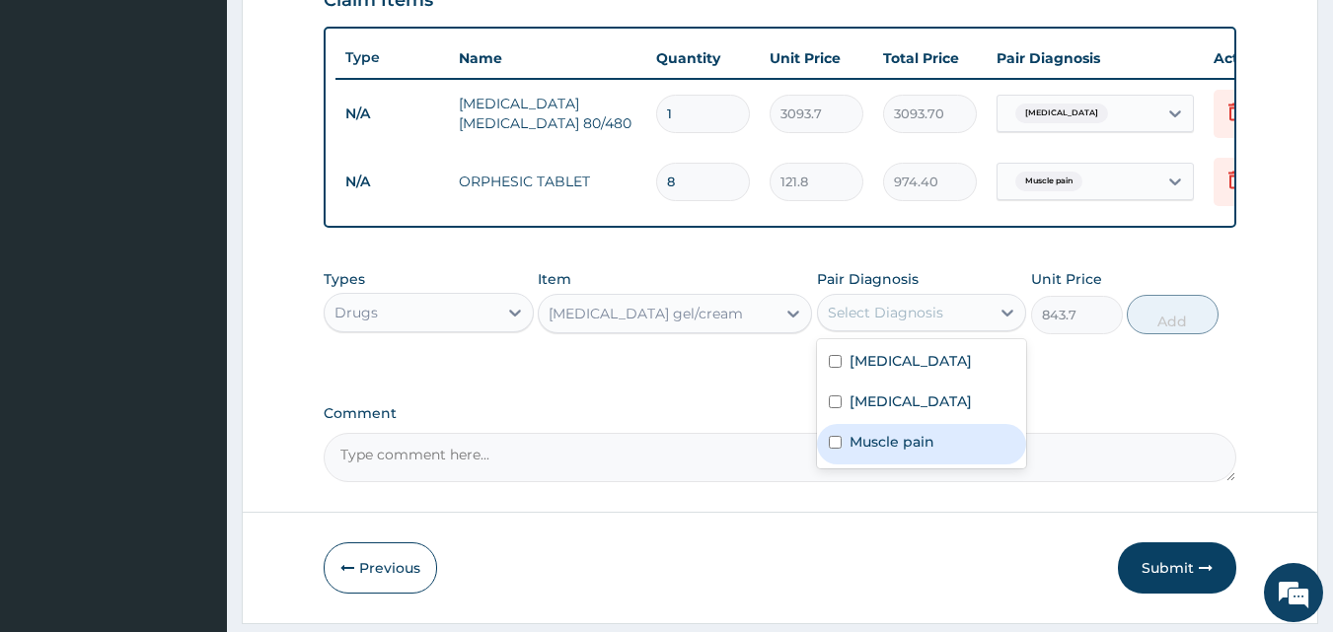
click at [861, 452] on label "Muscle pain" at bounding box center [892, 442] width 85 height 20
checkbox input "true"
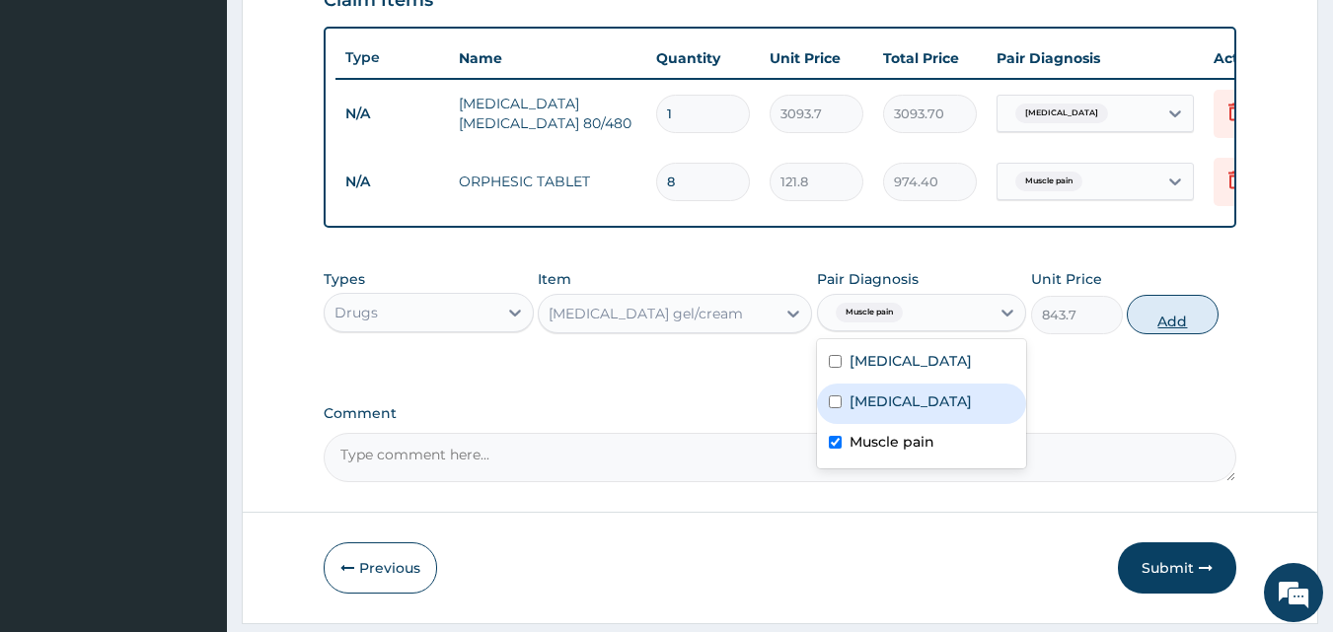
click at [1182, 321] on button "Add" at bounding box center [1173, 314] width 92 height 39
type input "0"
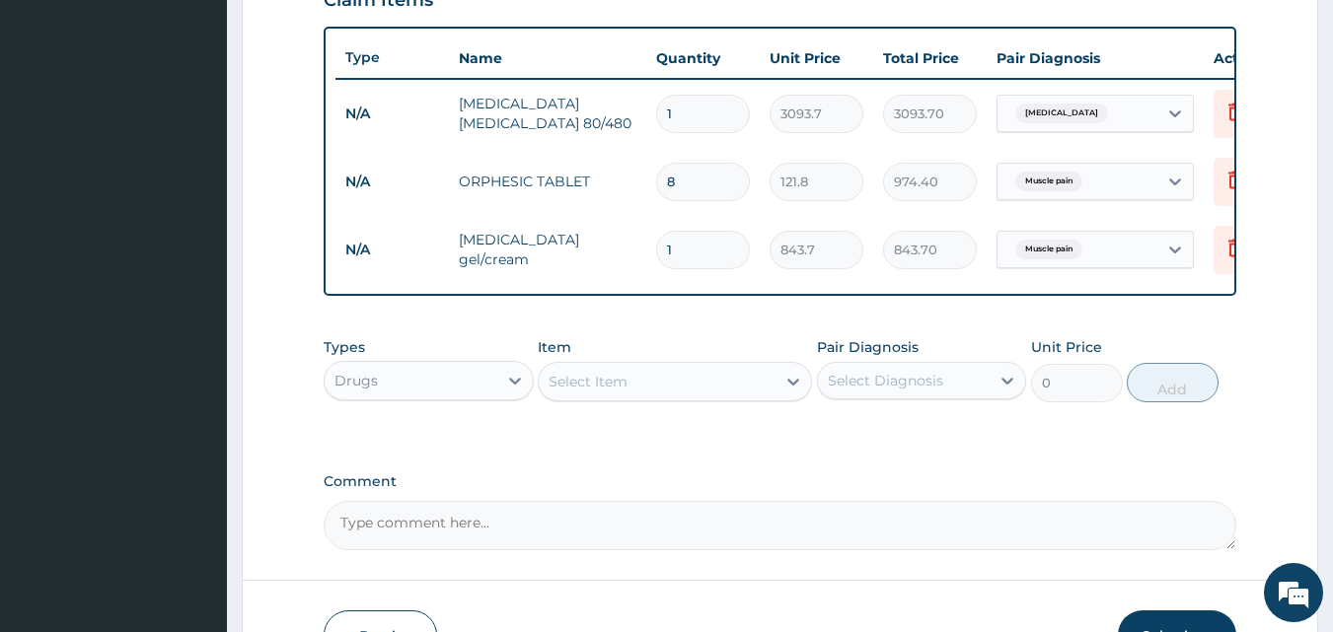
click at [672, 398] on div "Select Item" at bounding box center [657, 382] width 237 height 32
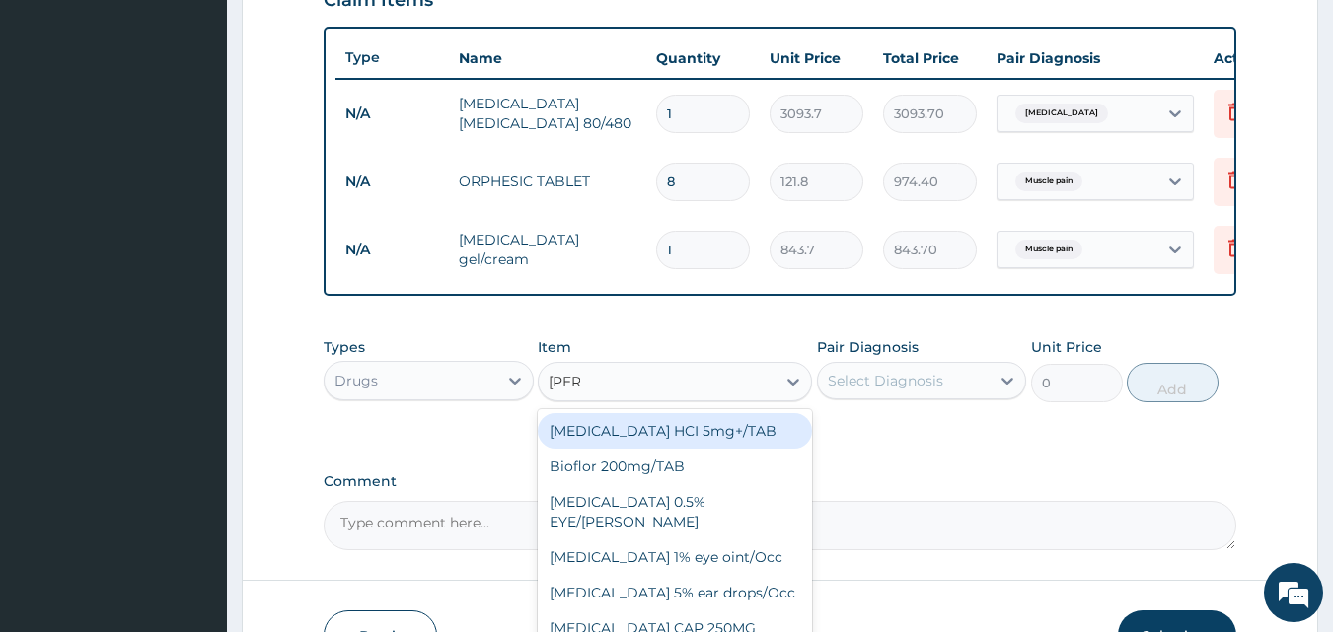
type input "LORAT"
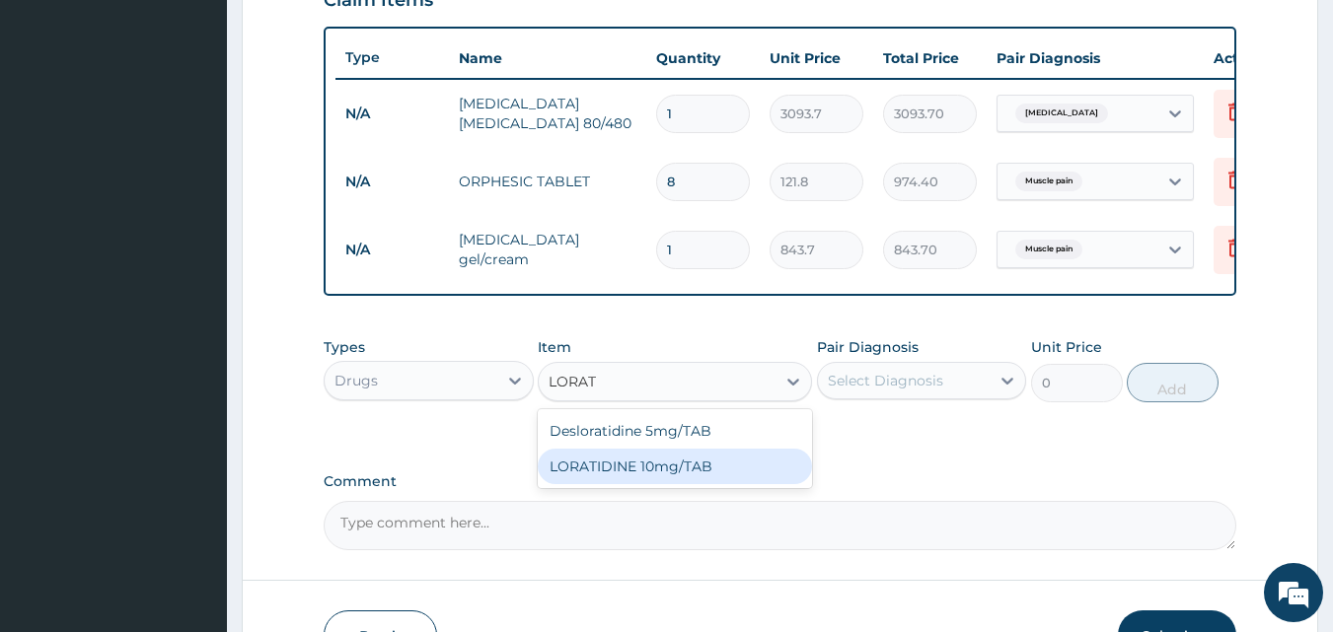
click at [663, 477] on div "LORATIDINE 10mg/TAB" at bounding box center [675, 467] width 274 height 36
type input "41.2"
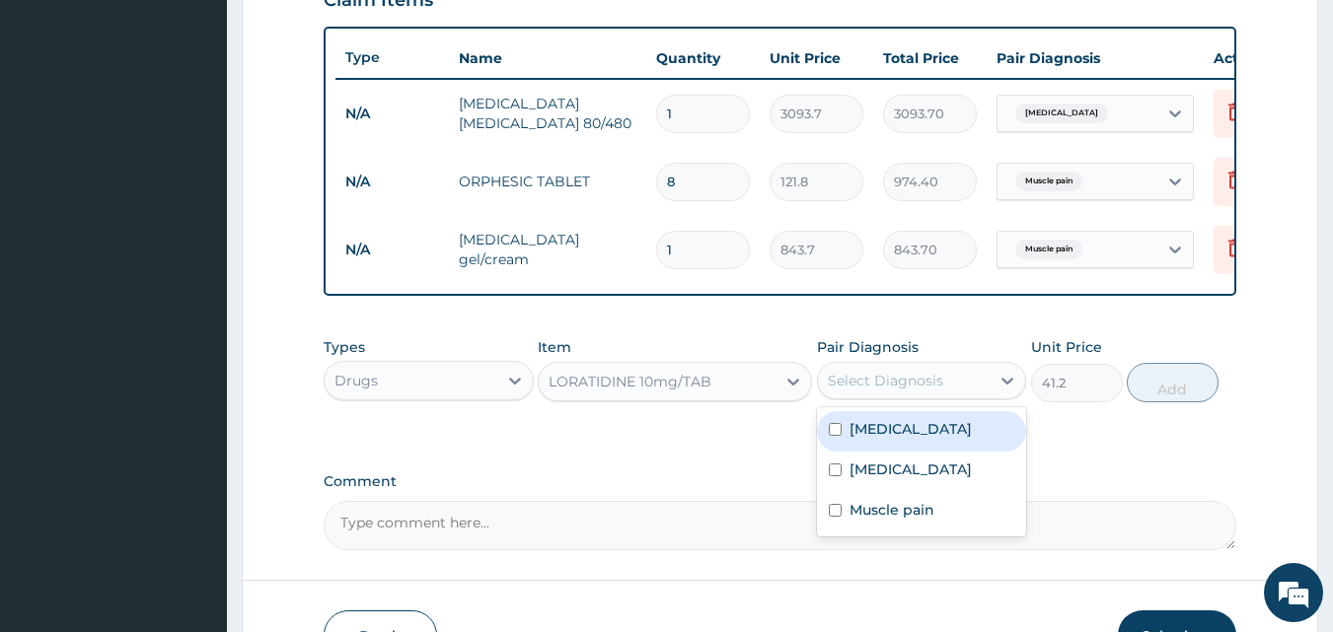
click at [905, 391] on div "Select Diagnosis" at bounding box center [885, 381] width 115 height 20
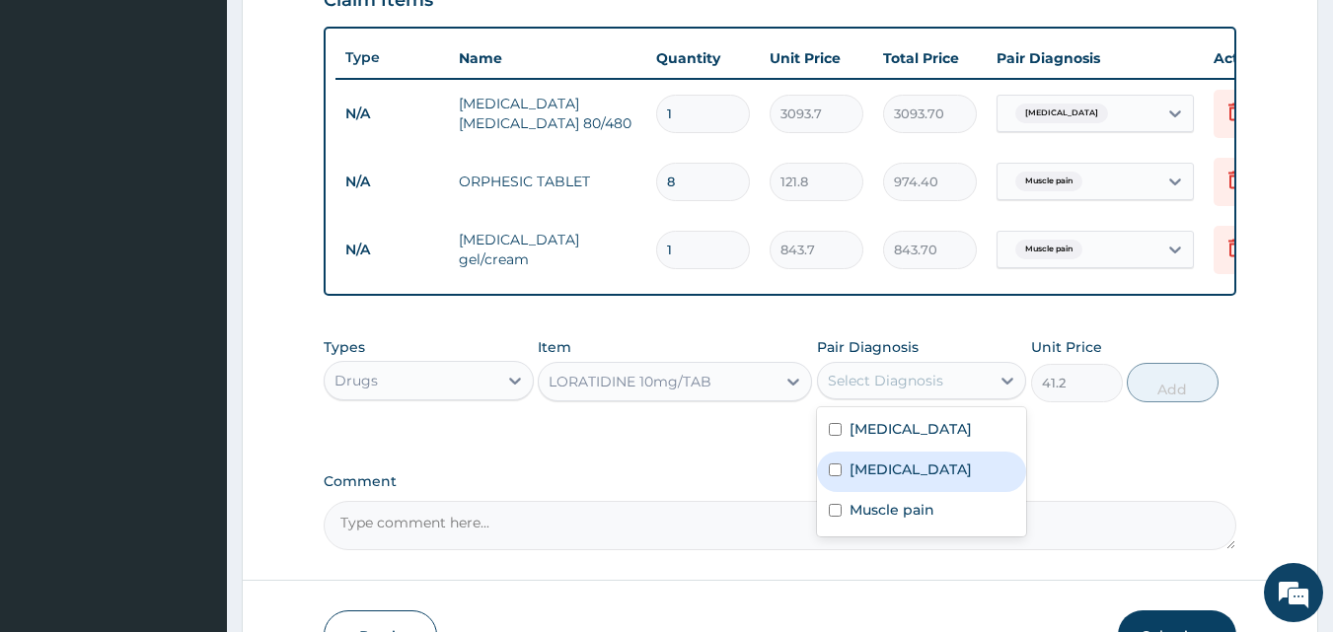
click at [860, 480] on label "Upper respiratory infection" at bounding box center [911, 470] width 122 height 20
checkbox input "true"
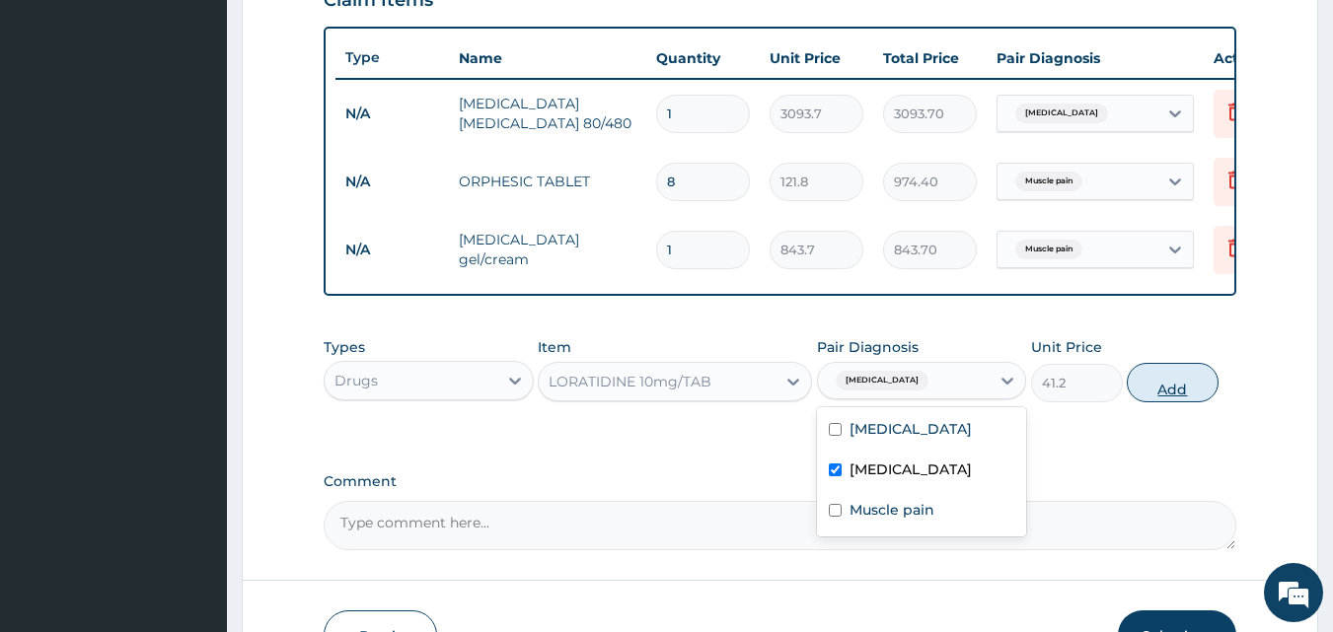
click at [1166, 397] on button "Add" at bounding box center [1173, 382] width 92 height 39
type input "0"
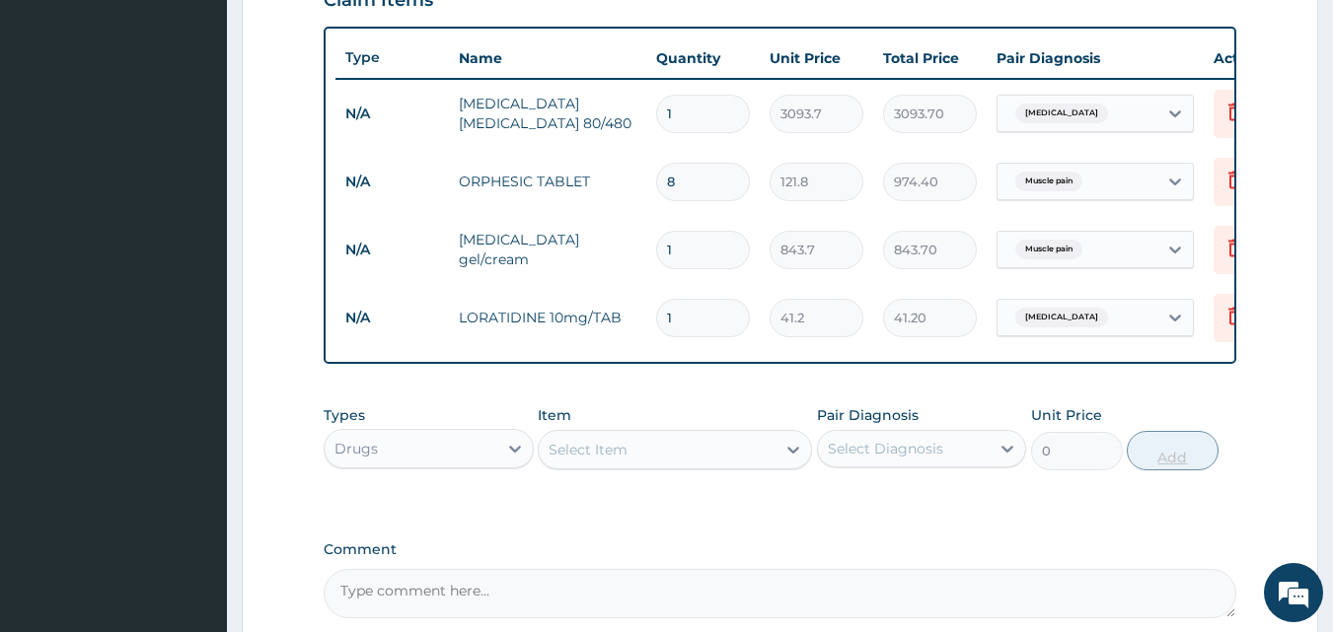
type input "0.00"
type input "5"
type input "206.00"
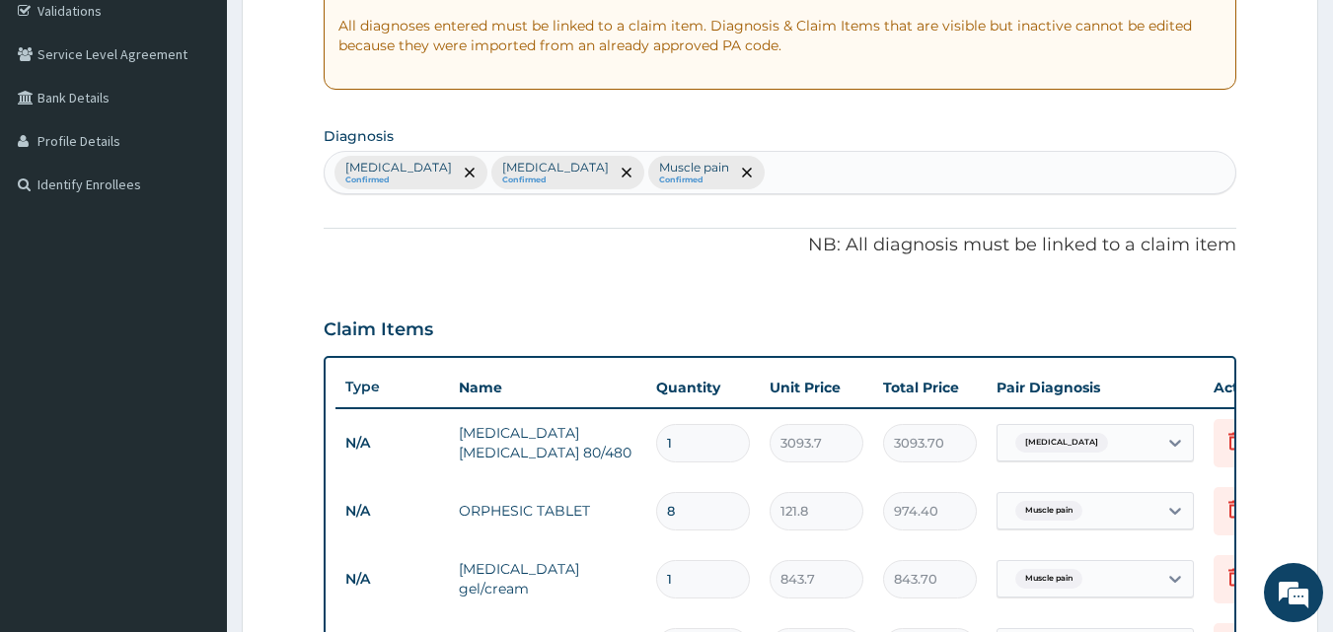
scroll to position [349, 0]
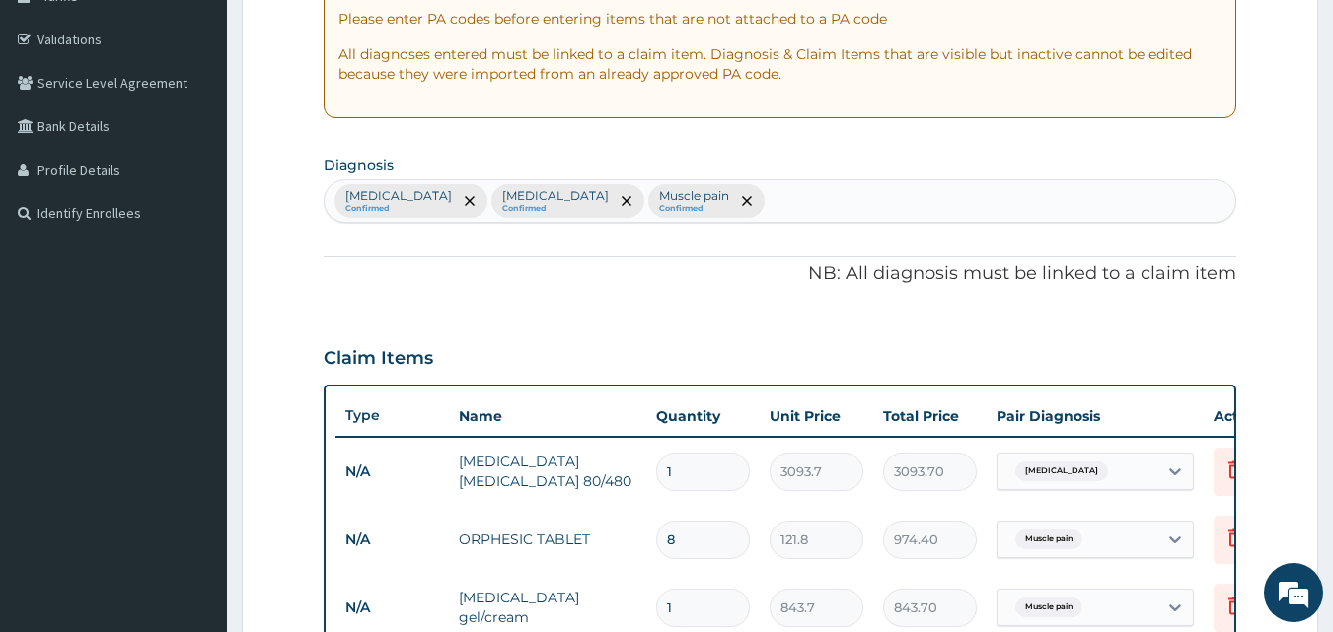
type input "5"
click at [769, 195] on div "Malaria Confirmed Upper respiratory infection Confirmed Muscle pain Confirmed" at bounding box center [781, 201] width 912 height 41
type input "SCABI"
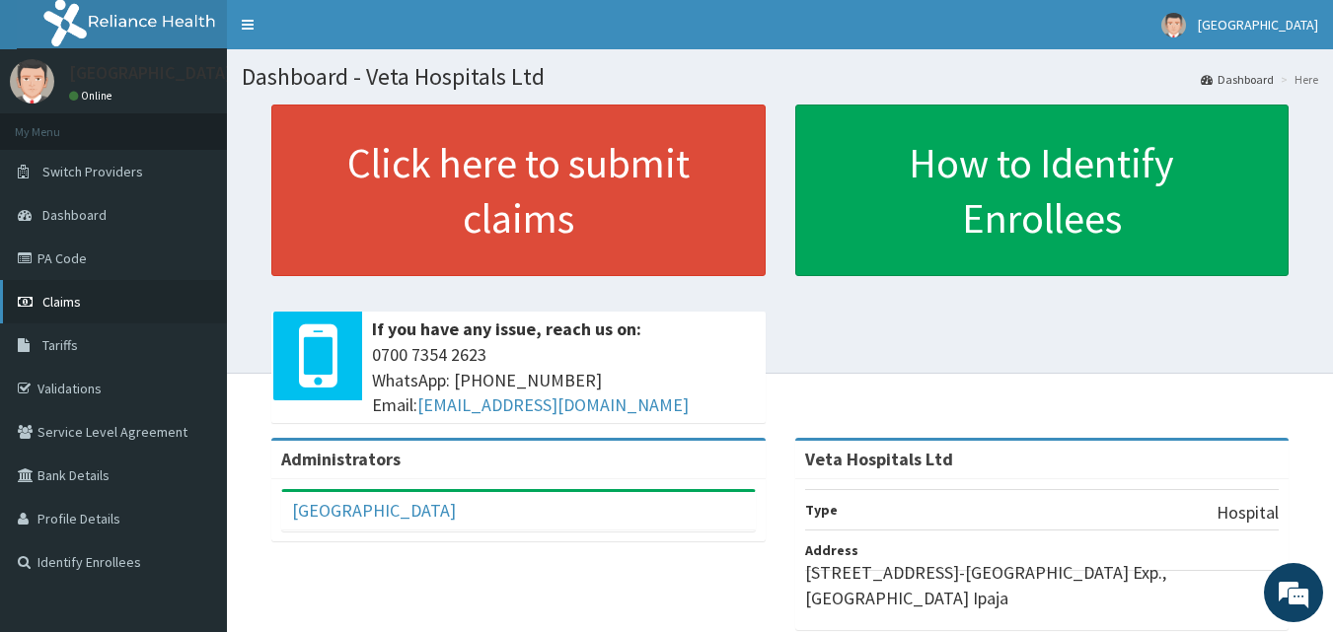
click at [142, 297] on link "Claims" at bounding box center [113, 301] width 227 height 43
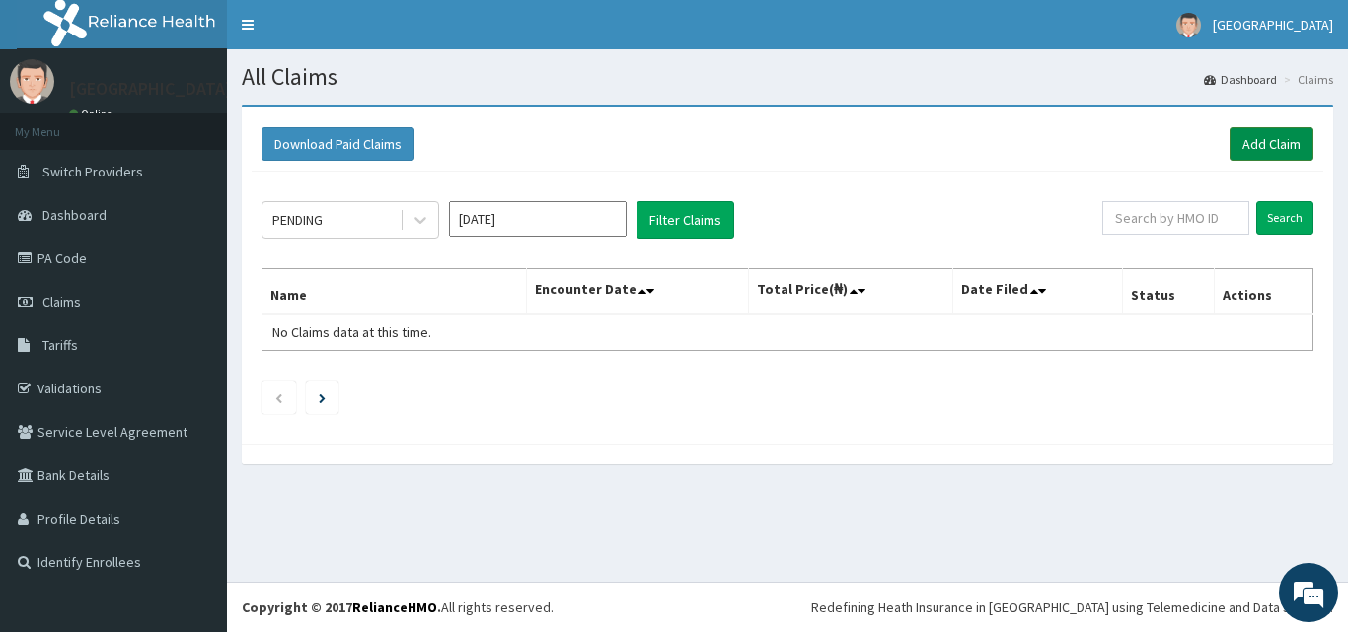
click at [1268, 142] on link "Add Claim" at bounding box center [1271, 144] width 84 height 34
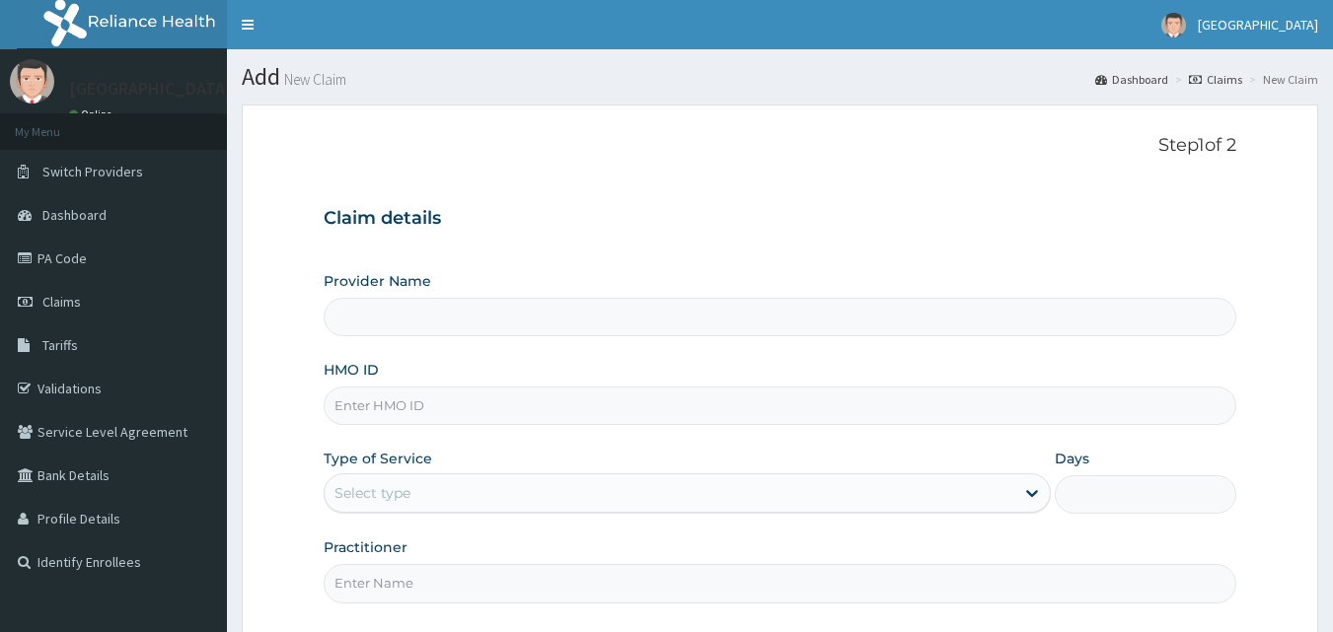
type input "M"
type input "Veta Hospitals Ltd"
type input "MLI/10055/A"
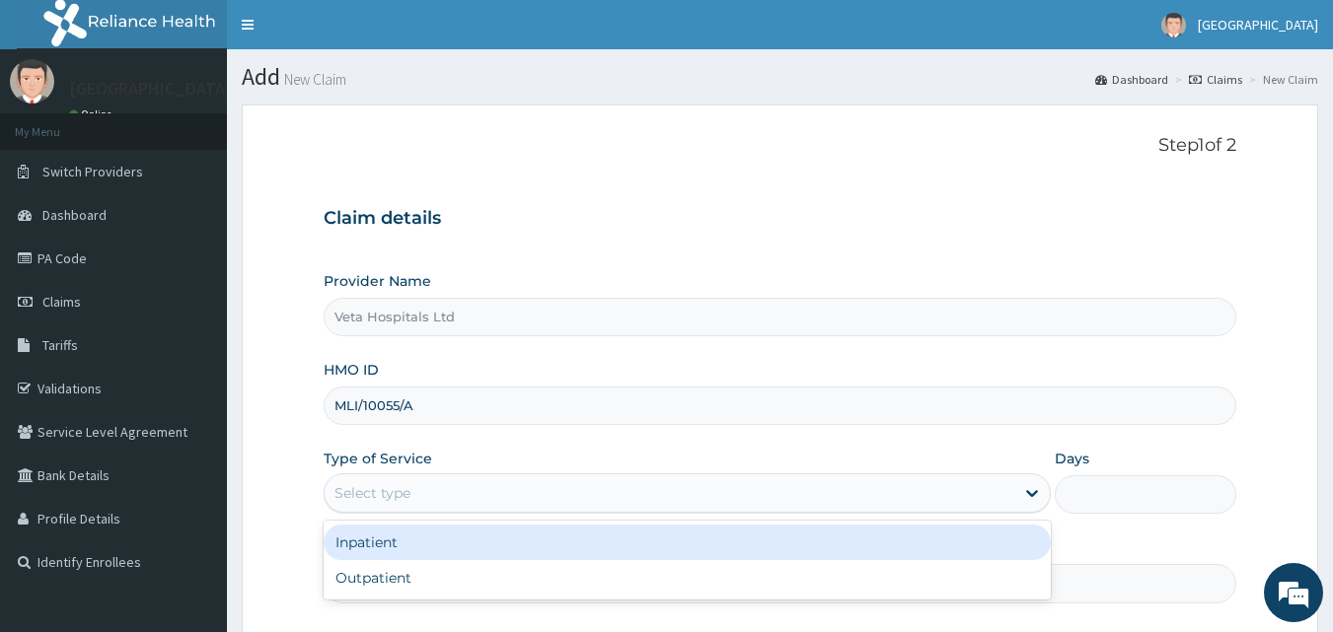
click at [440, 492] on div "Select type" at bounding box center [670, 494] width 690 height 32
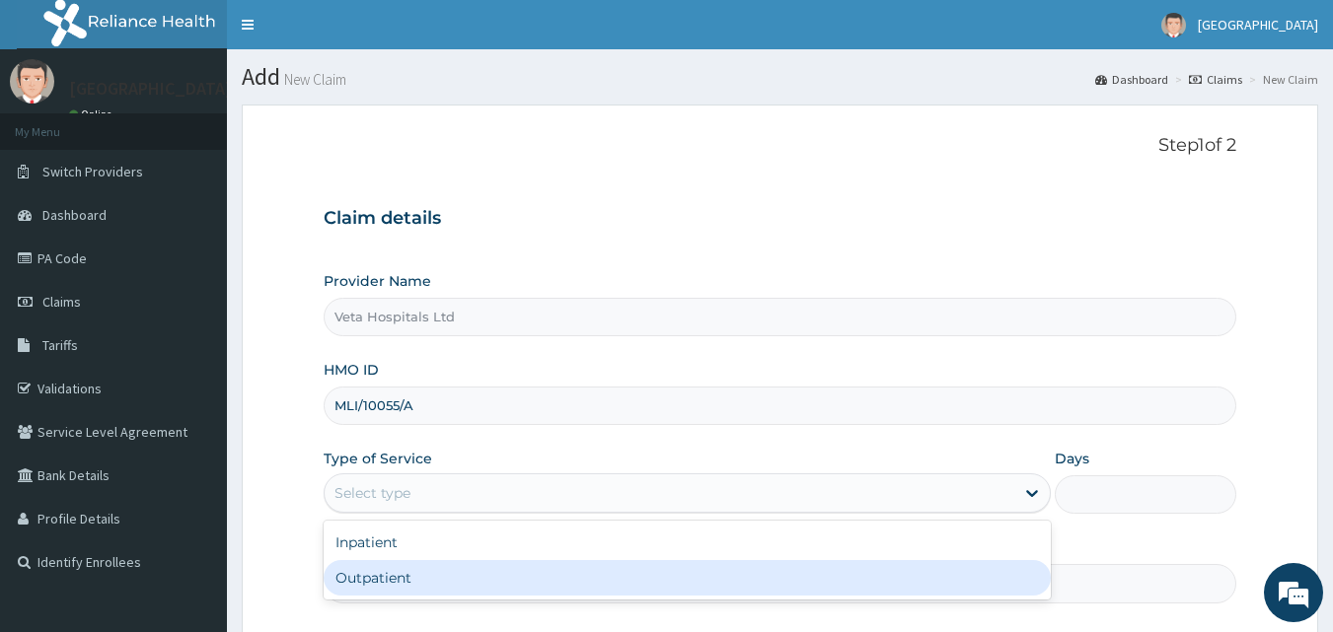
click at [404, 576] on div "Outpatient" at bounding box center [687, 578] width 727 height 36
type input "1"
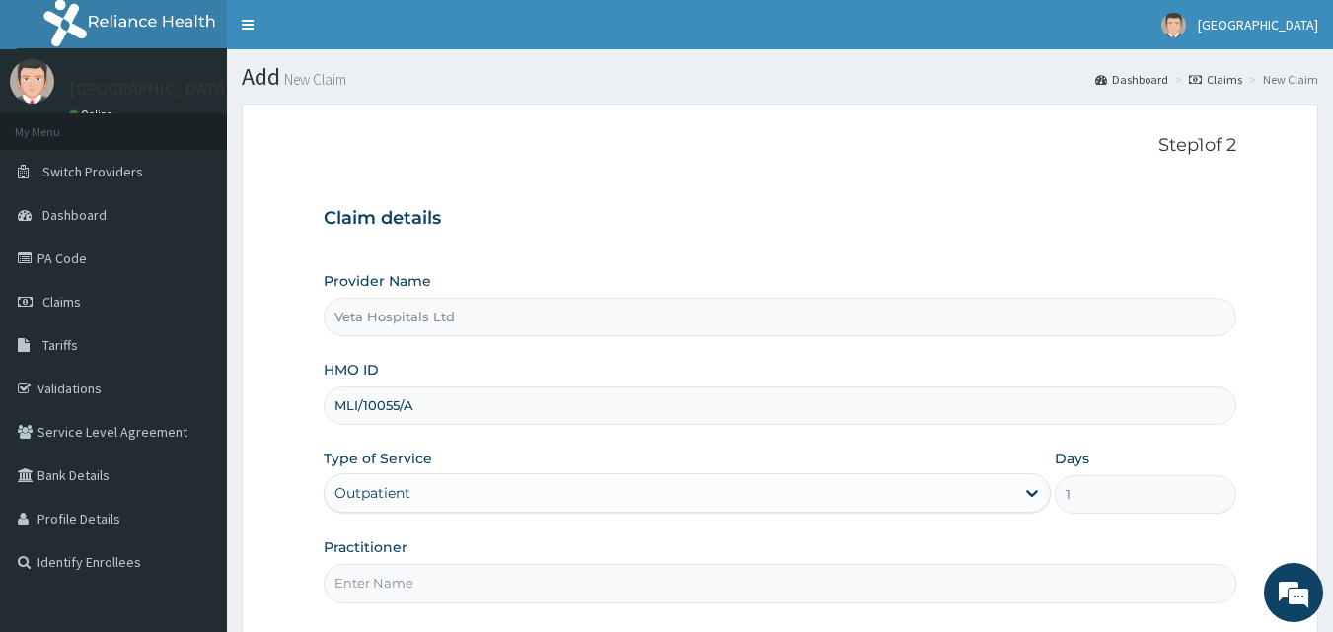
click at [410, 581] on input "Practitioner" at bounding box center [781, 583] width 914 height 38
type input "DR SAMUEL"
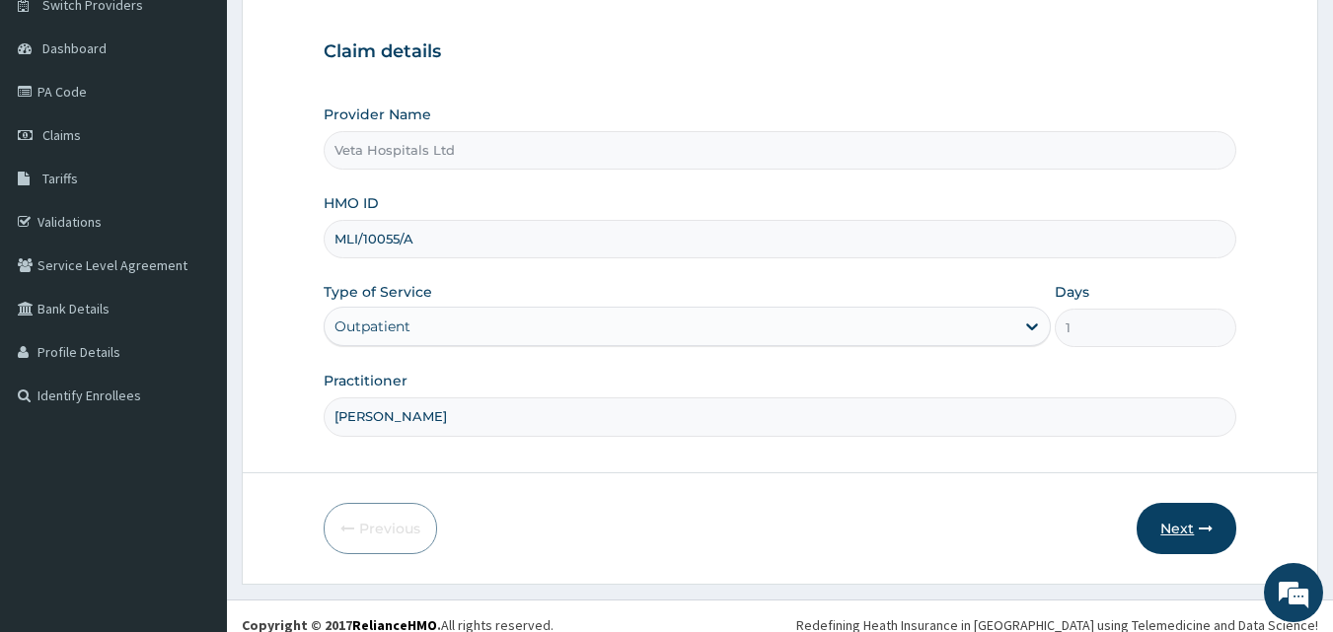
click at [1193, 524] on button "Next" at bounding box center [1187, 528] width 100 height 51
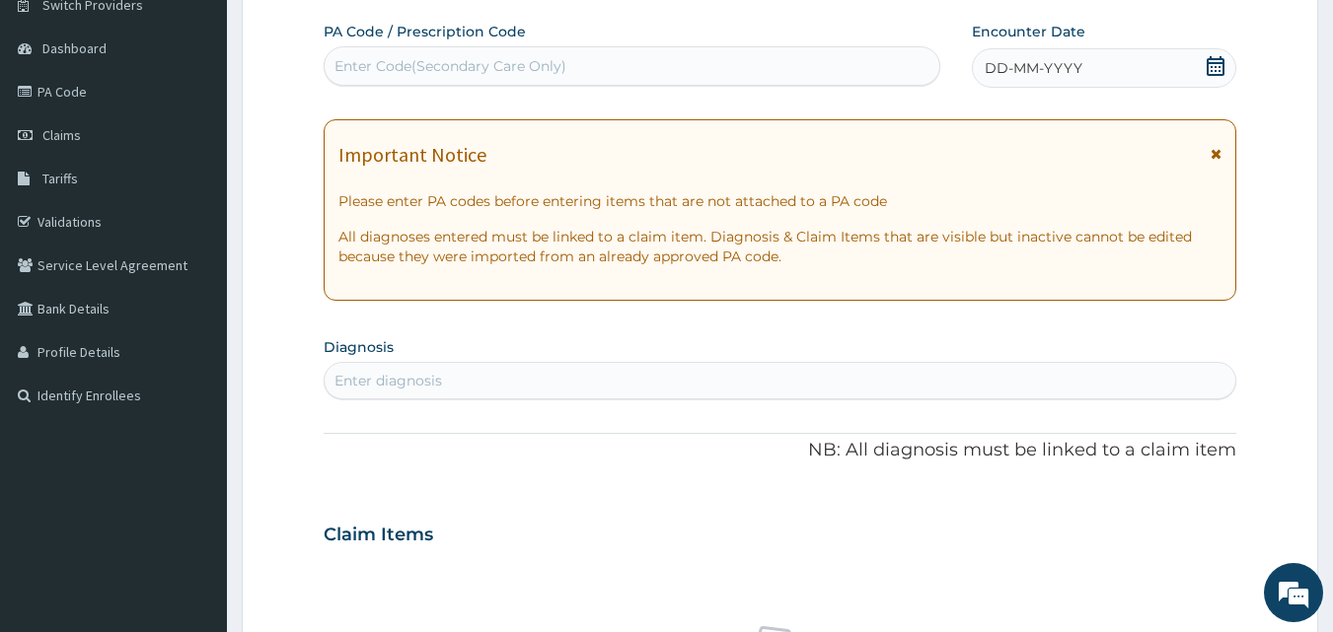
click at [1213, 63] on icon at bounding box center [1216, 66] width 18 height 20
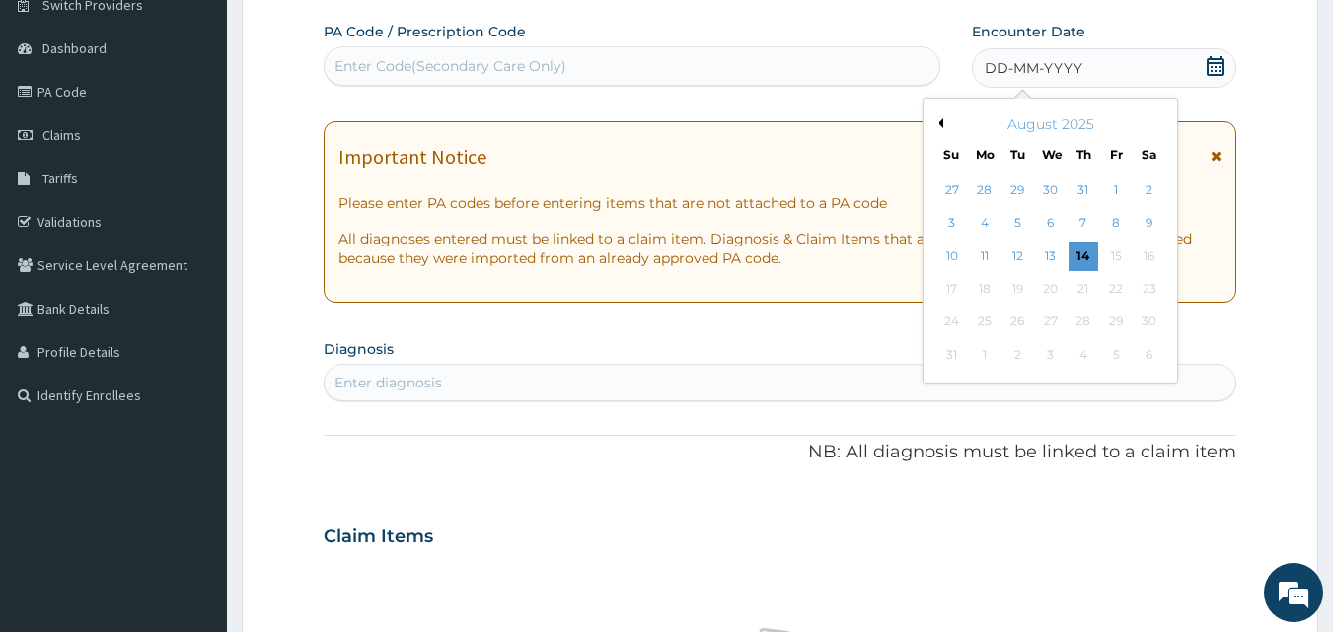
click at [942, 122] on button "Previous Month" at bounding box center [938, 123] width 10 height 10
click at [1076, 230] on div "10" at bounding box center [1084, 224] width 30 height 30
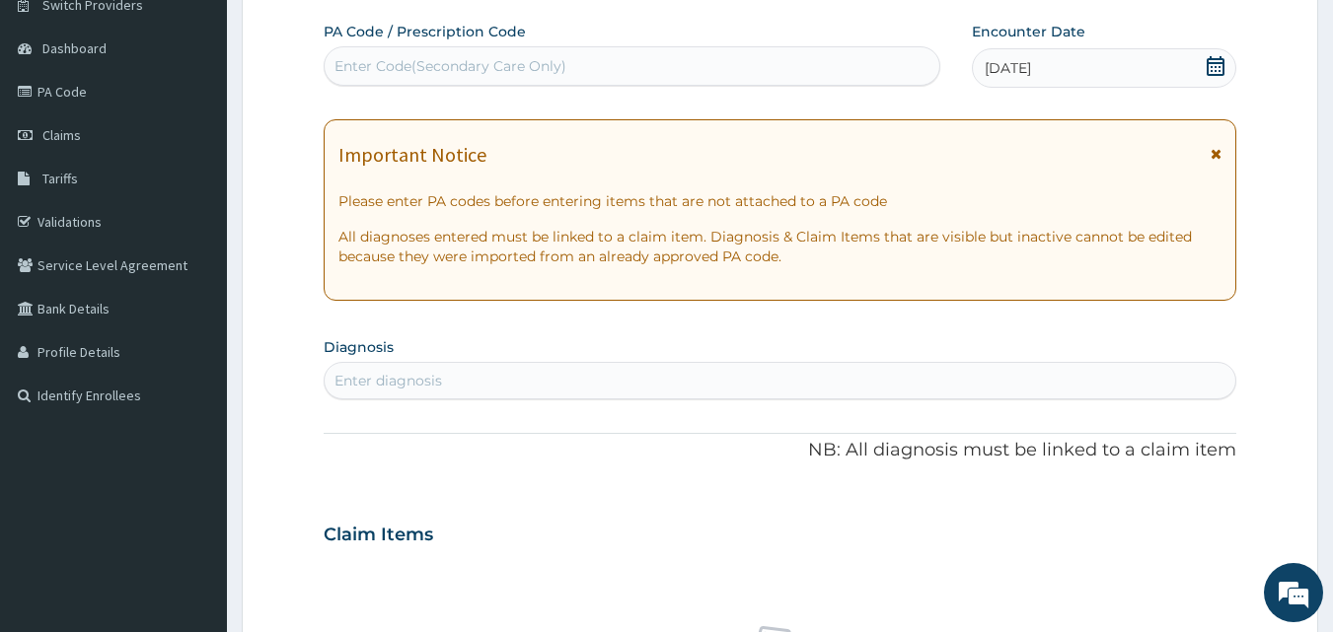
click at [921, 375] on div "Enter diagnosis" at bounding box center [781, 381] width 912 height 32
type input "PLASMOD"
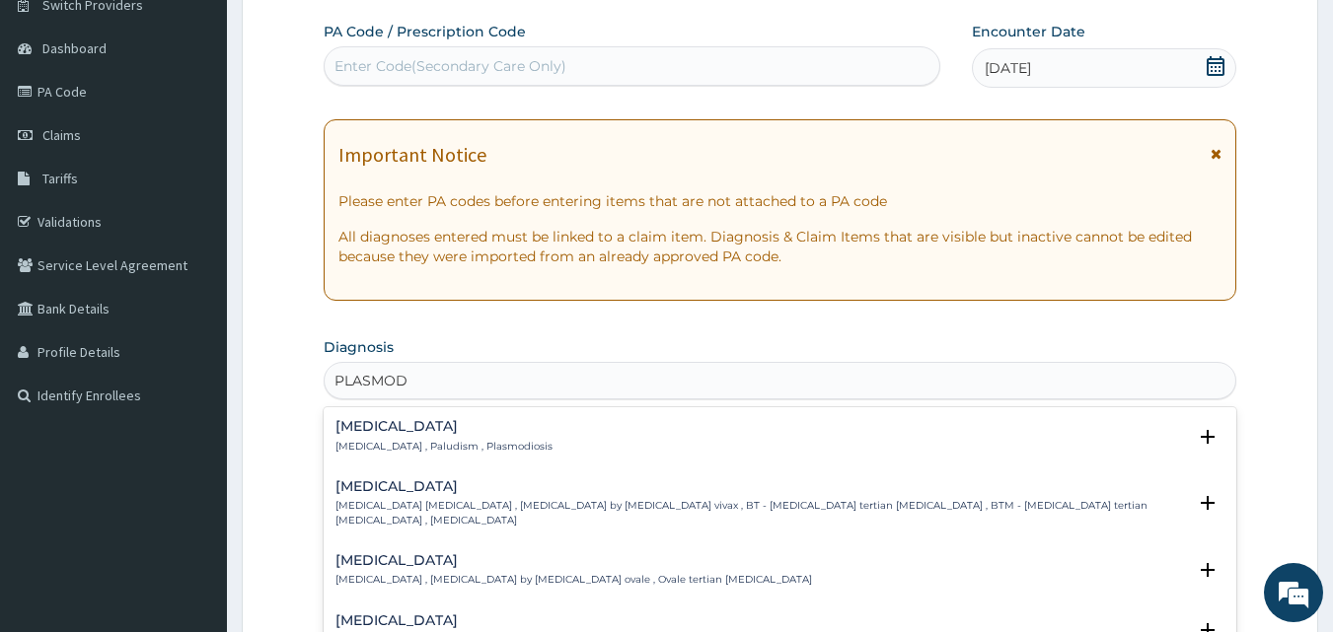
click at [363, 442] on p "Malaria , Paludism , Plasmodiosis" at bounding box center [443, 447] width 217 height 14
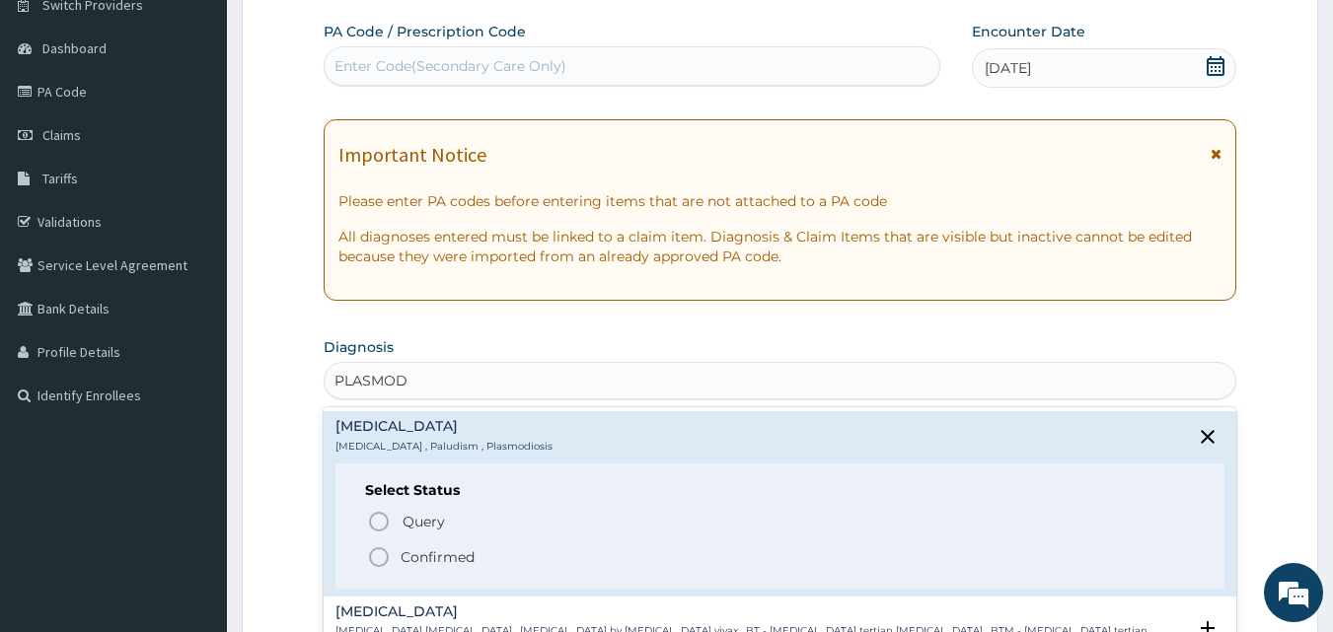
click at [376, 561] on icon "status option filled" at bounding box center [379, 558] width 24 height 24
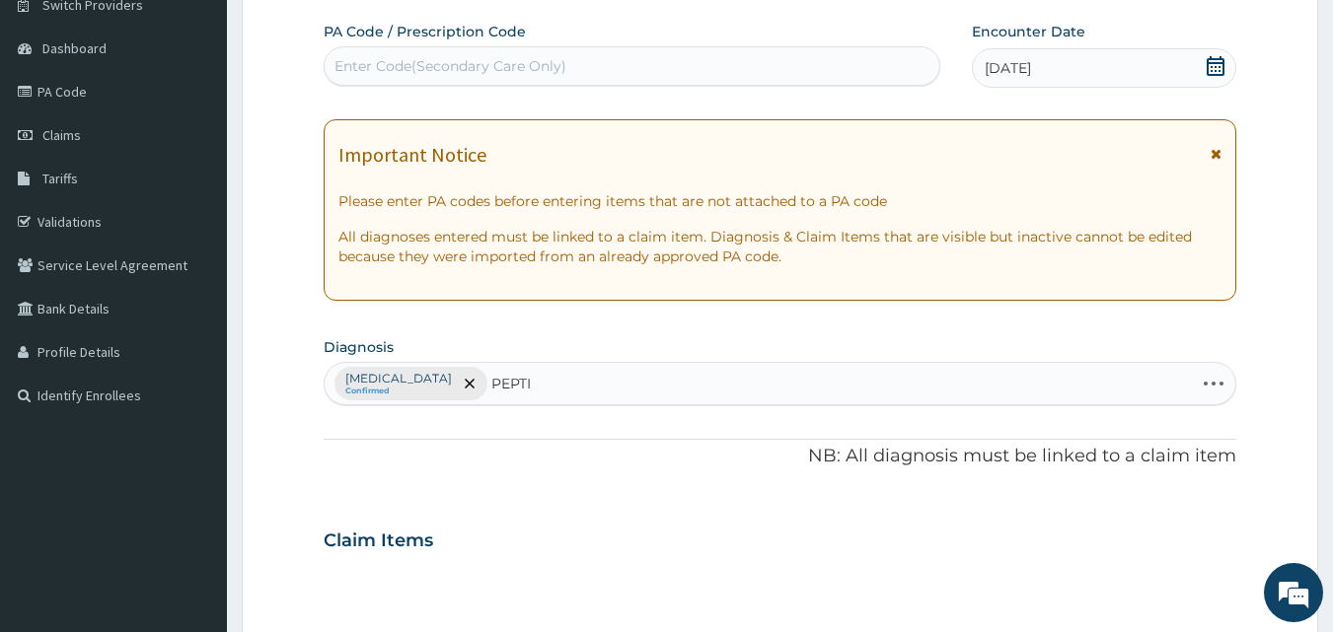
type input "PEPTIC"
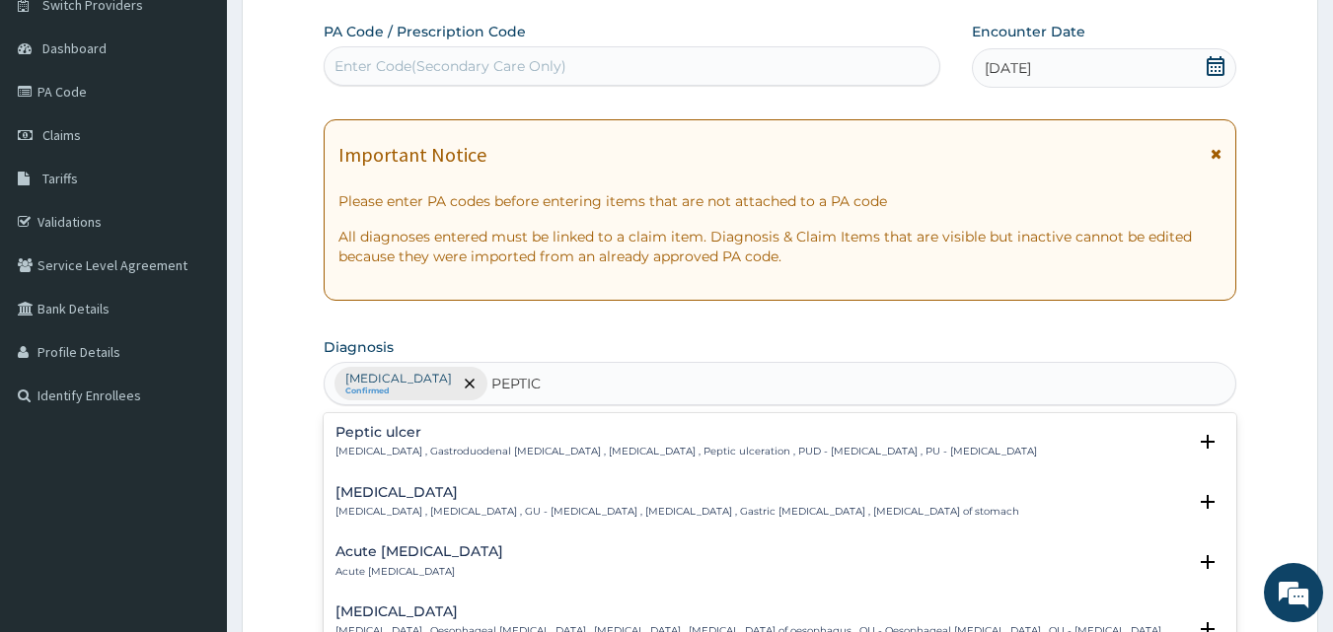
click at [399, 435] on h4 "Peptic ulcer" at bounding box center [686, 432] width 702 height 15
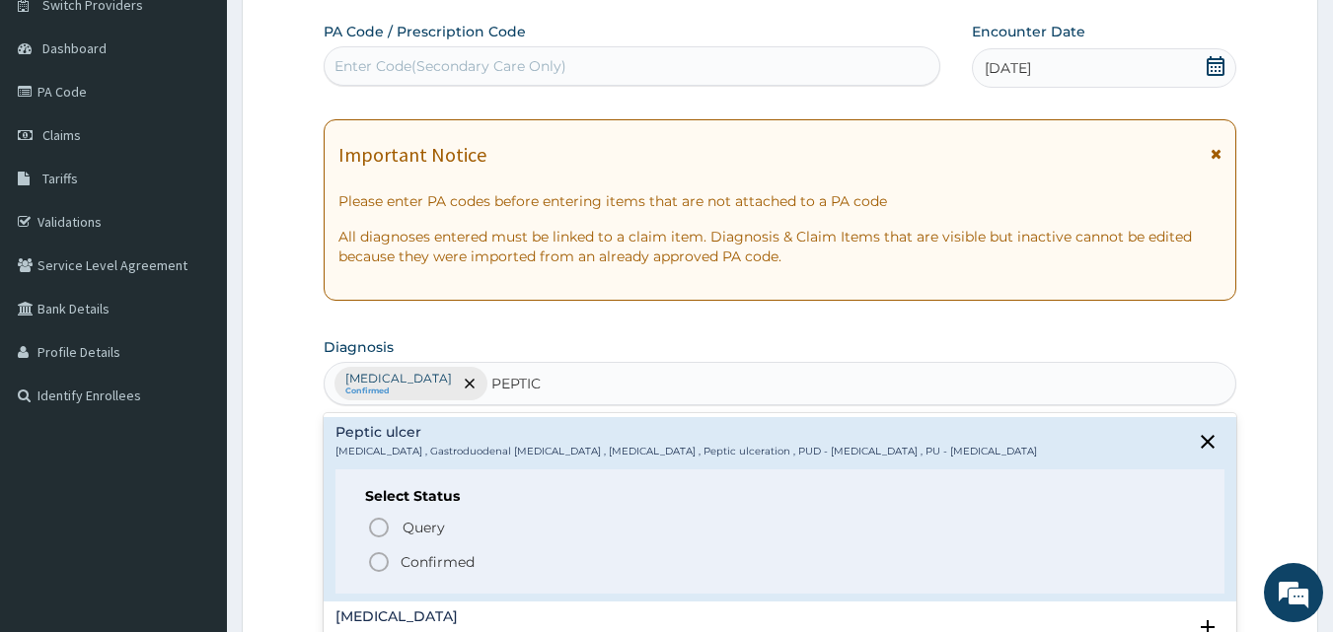
click at [381, 553] on icon "status option filled" at bounding box center [379, 563] width 24 height 24
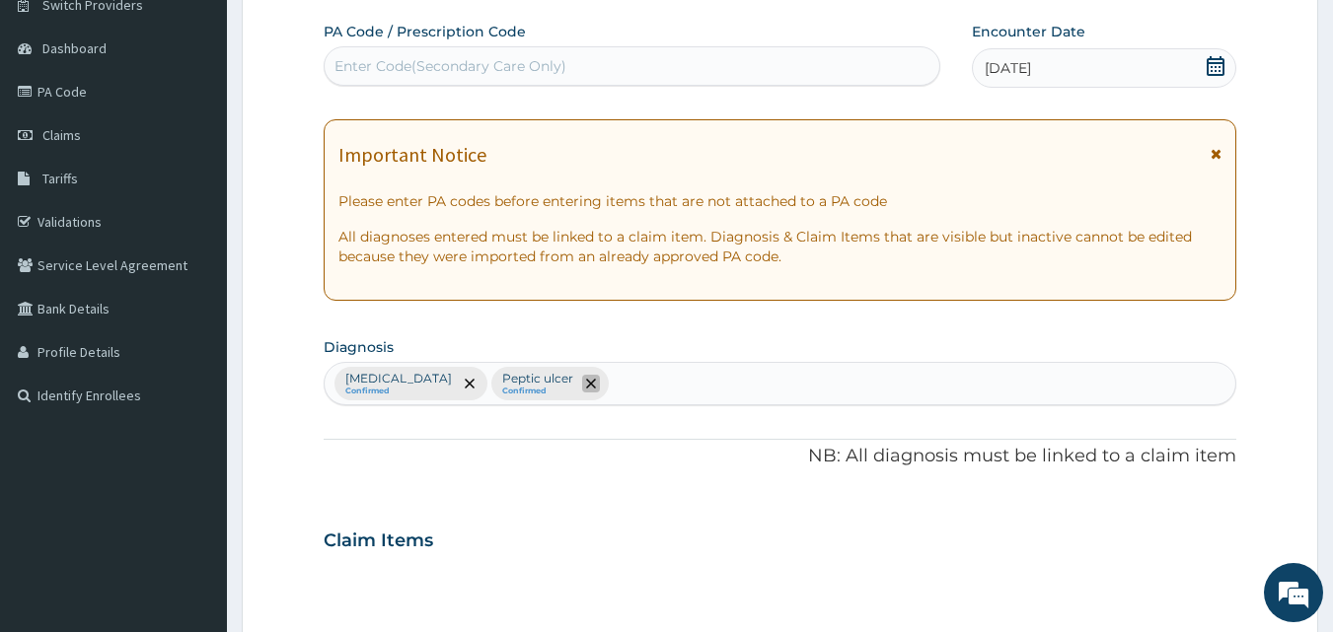
click at [586, 386] on icon "remove selection option" at bounding box center [591, 384] width 10 height 10
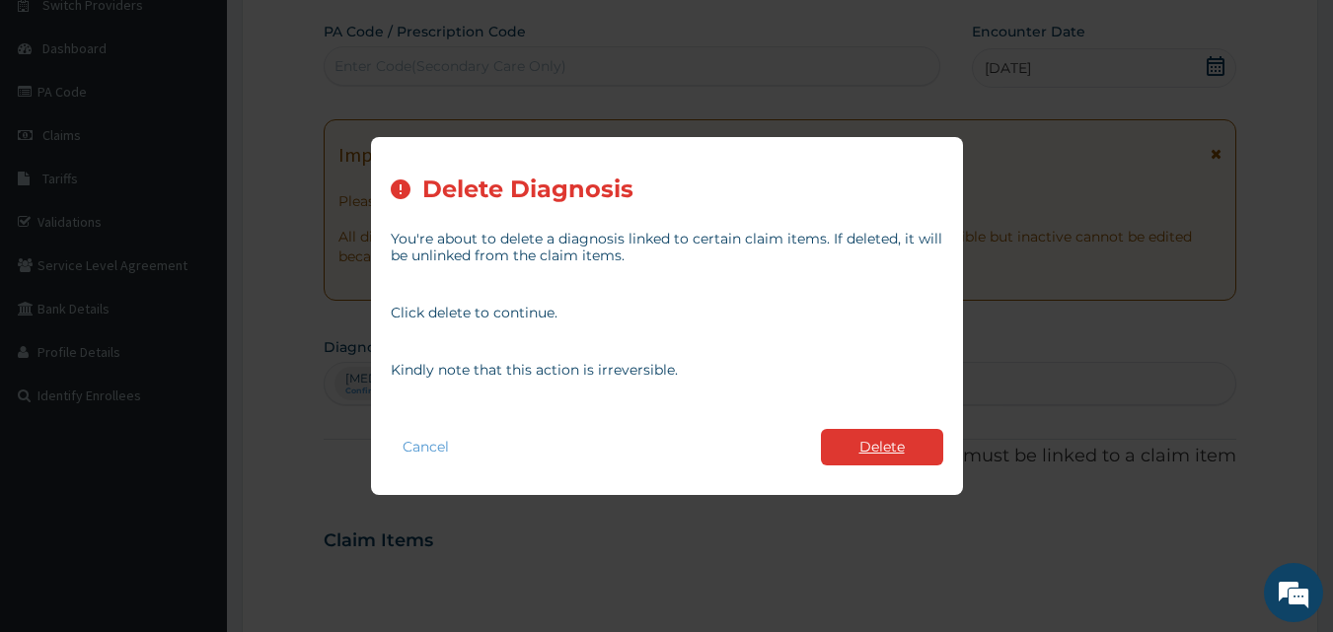
click at [850, 441] on button "Delete" at bounding box center [882, 447] width 122 height 37
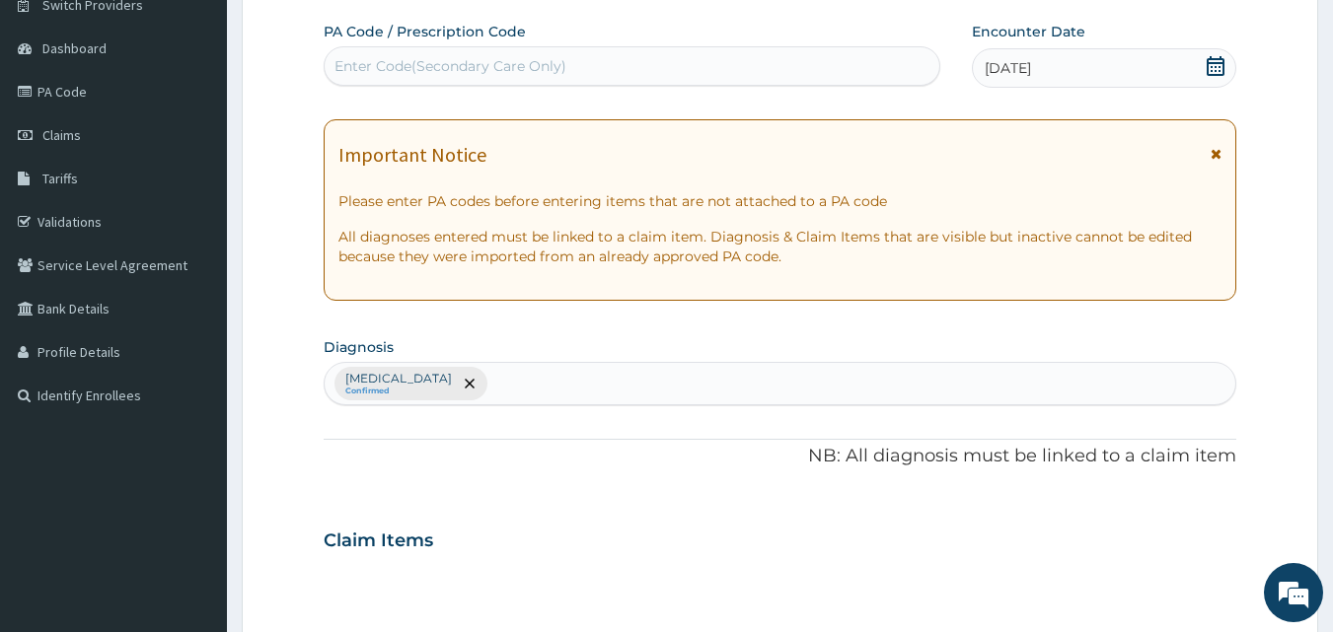
click at [487, 394] on div "Malaria Confirmed" at bounding box center [781, 383] width 912 height 41
type input "UPPER RES"
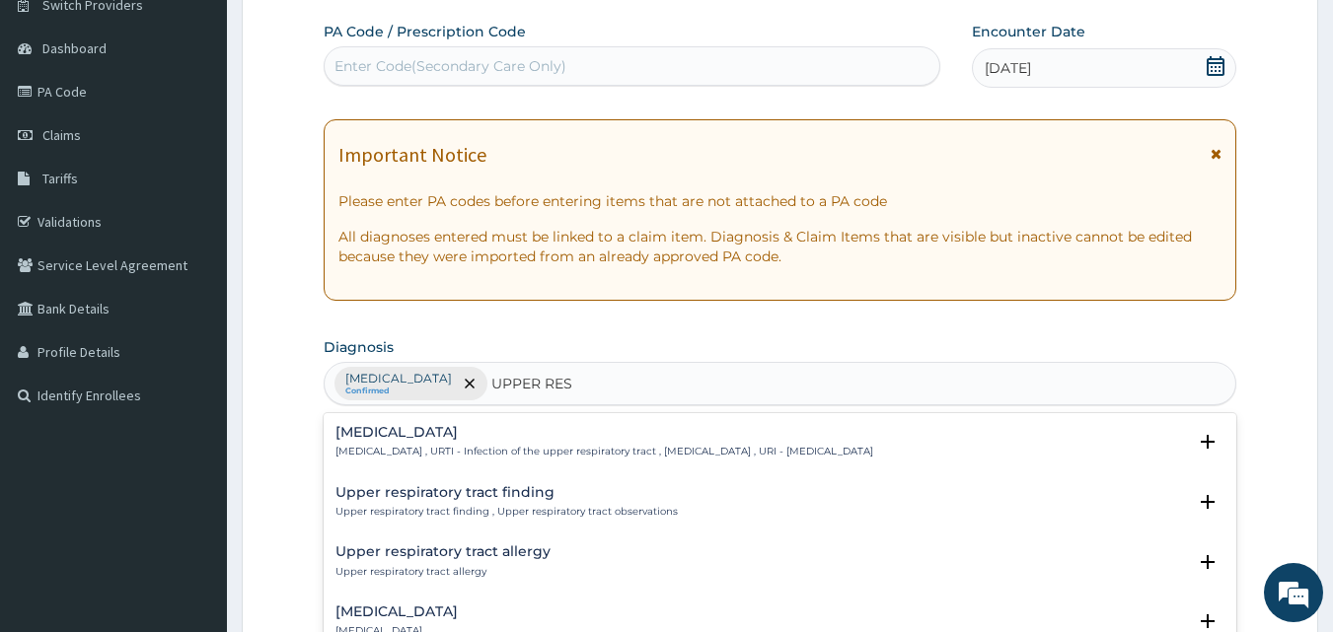
click at [438, 436] on h4 "Upper respiratory infection" at bounding box center [604, 432] width 538 height 15
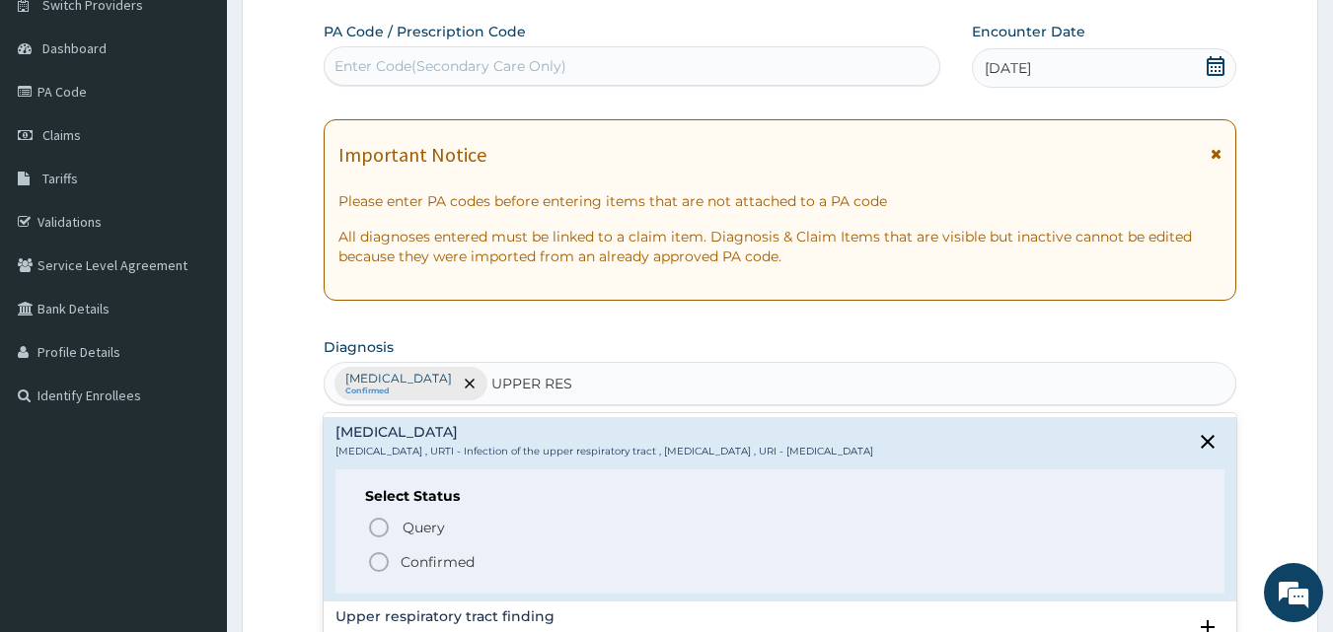
click at [377, 560] on icon "status option filled" at bounding box center [379, 563] width 24 height 24
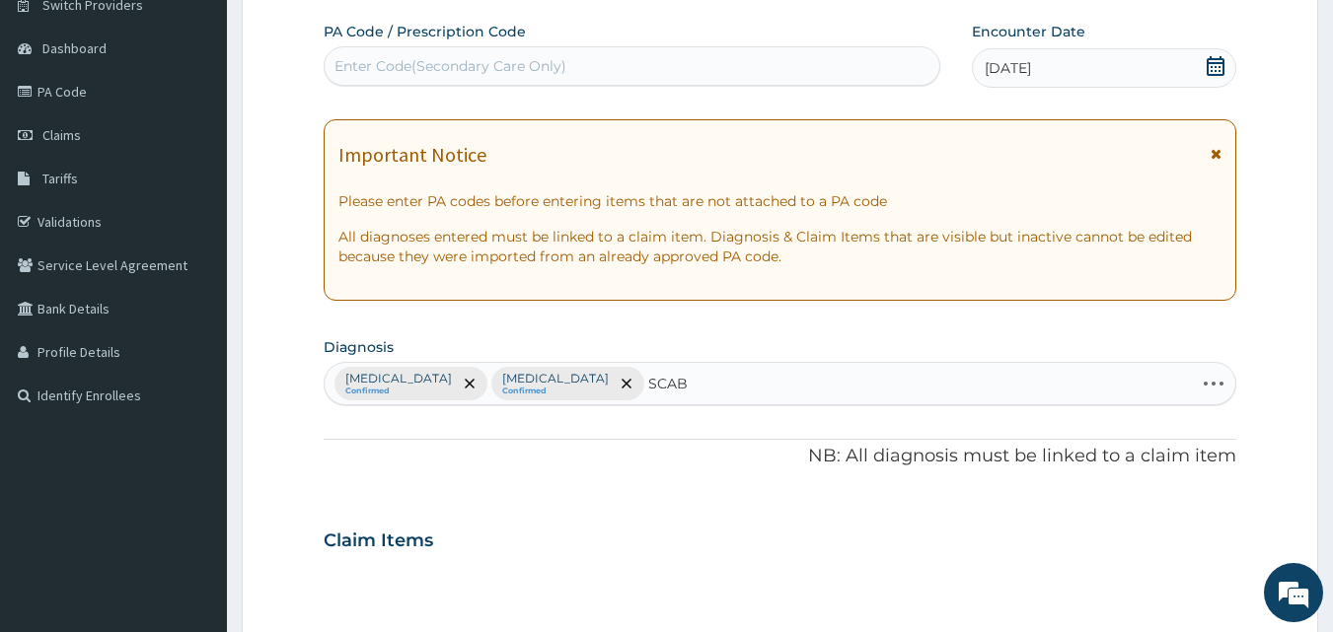
type input "SCABI"
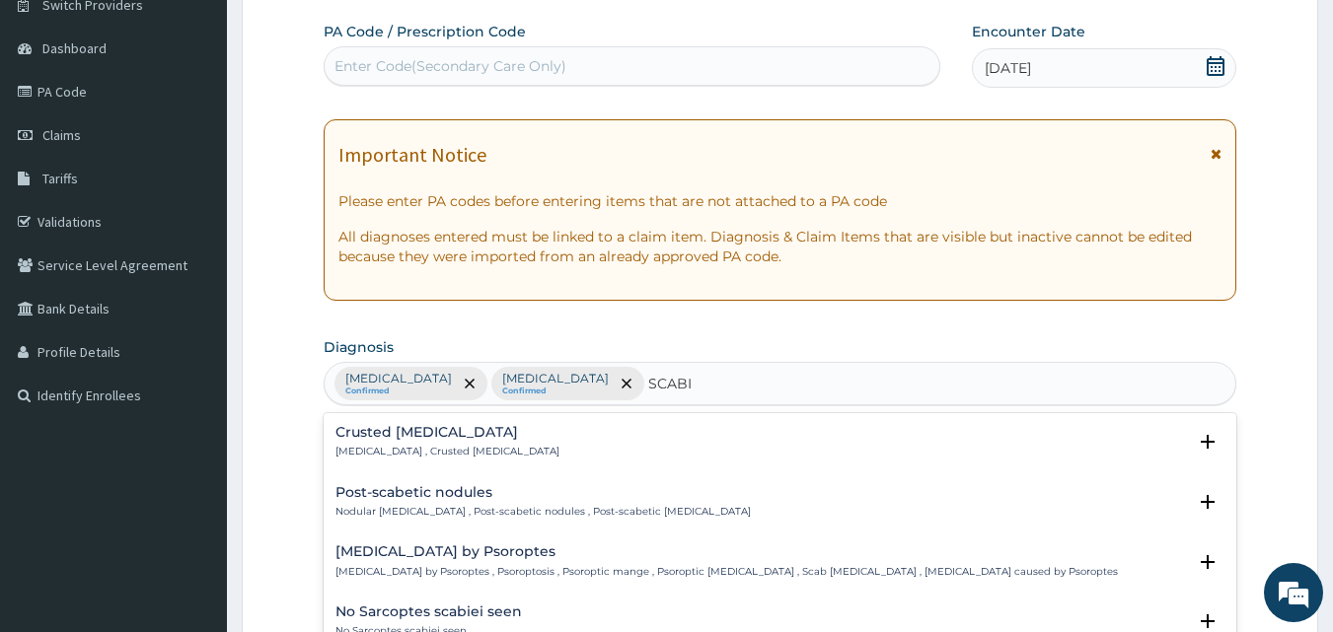
click at [454, 443] on div "Crusted scabies Norwegian scabies , Crusted scabies" at bounding box center [447, 442] width 224 height 35
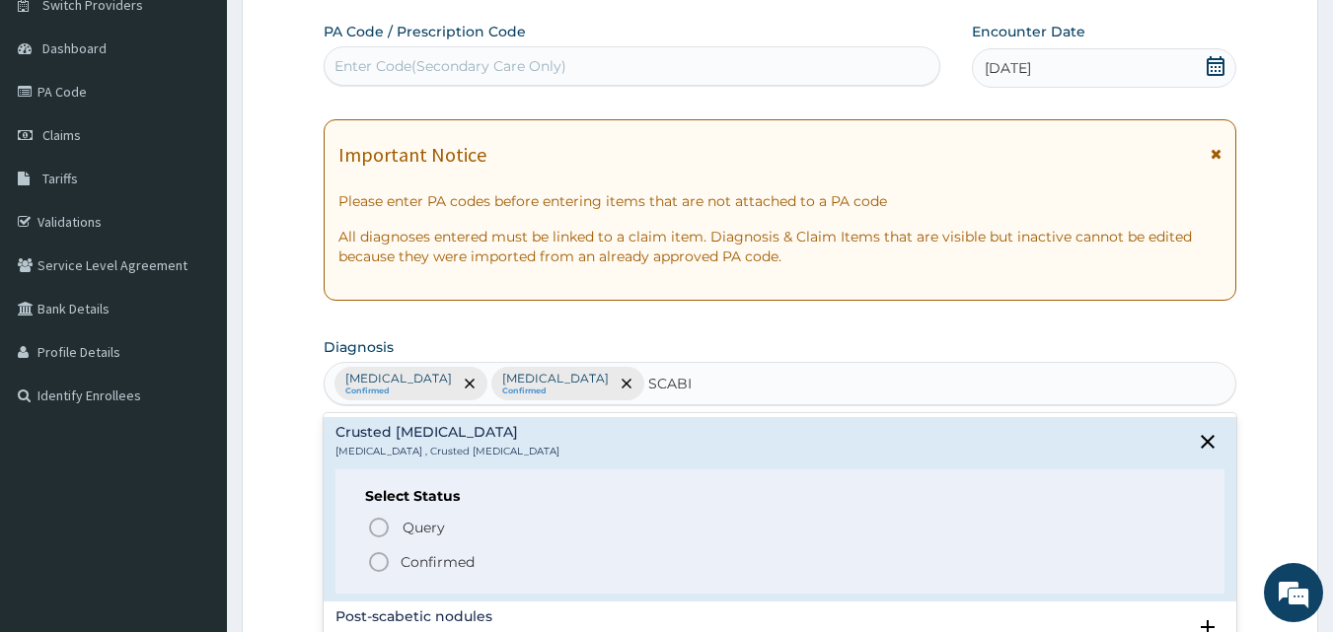
click at [382, 560] on icon "status option filled" at bounding box center [379, 563] width 24 height 24
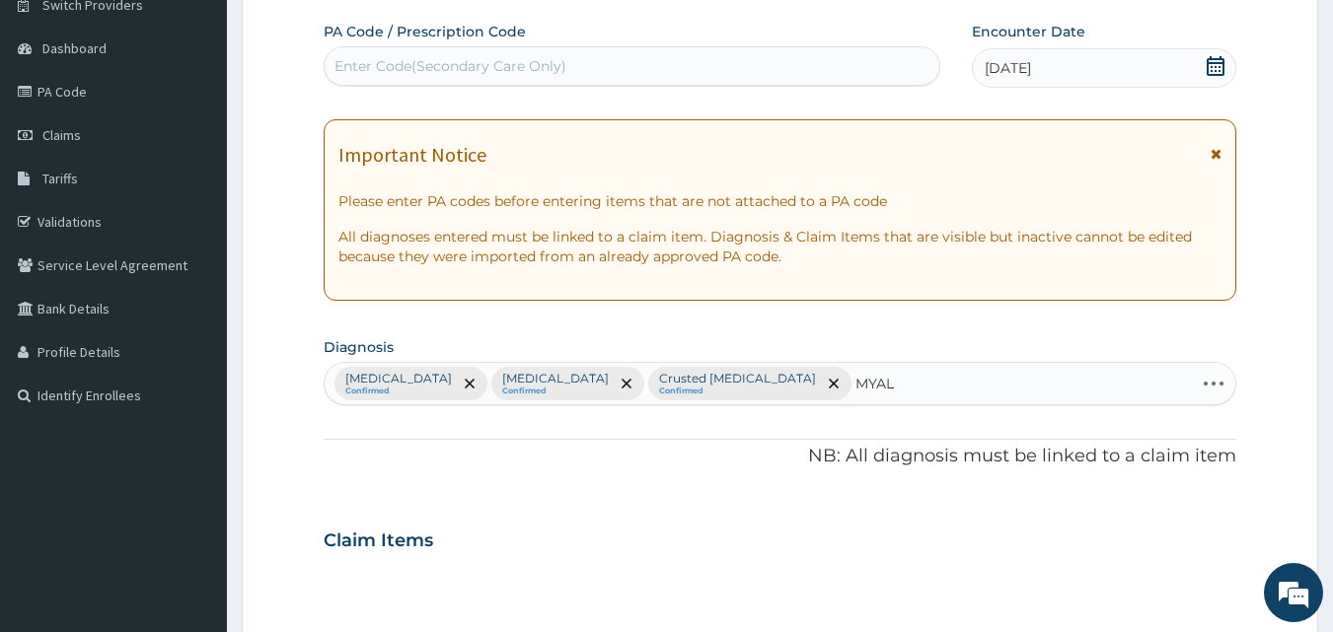
type input "MYALG"
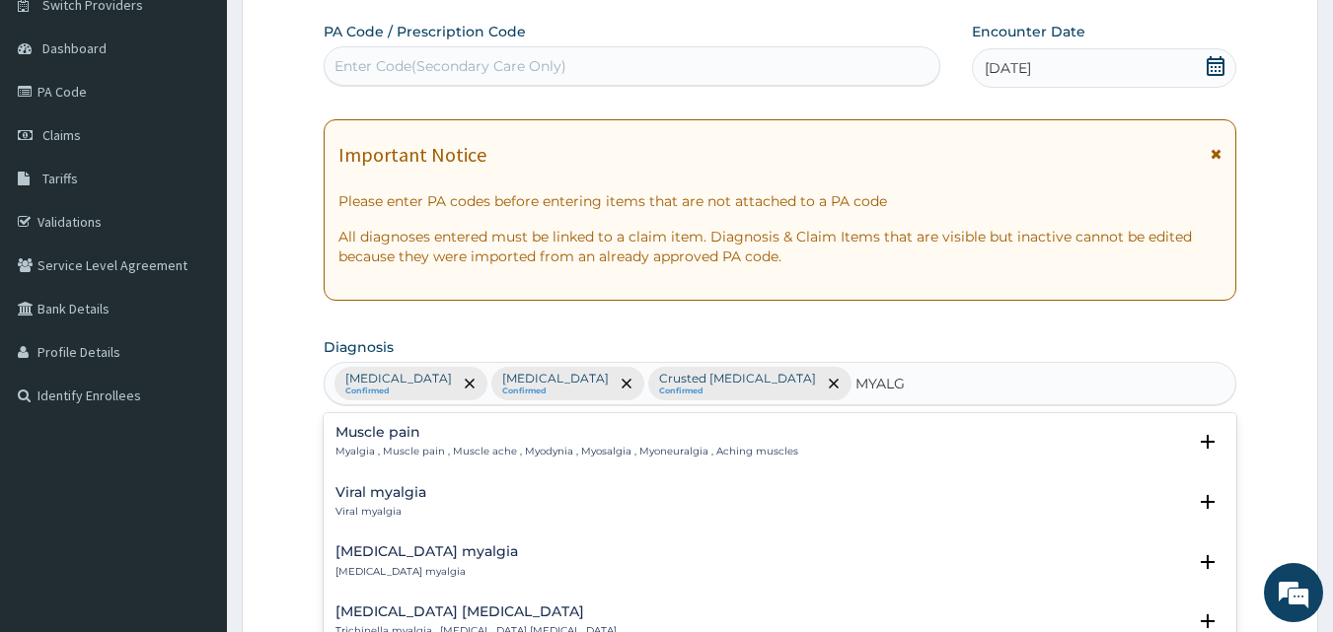
click at [340, 425] on h4 "Muscle pain" at bounding box center [566, 432] width 463 height 15
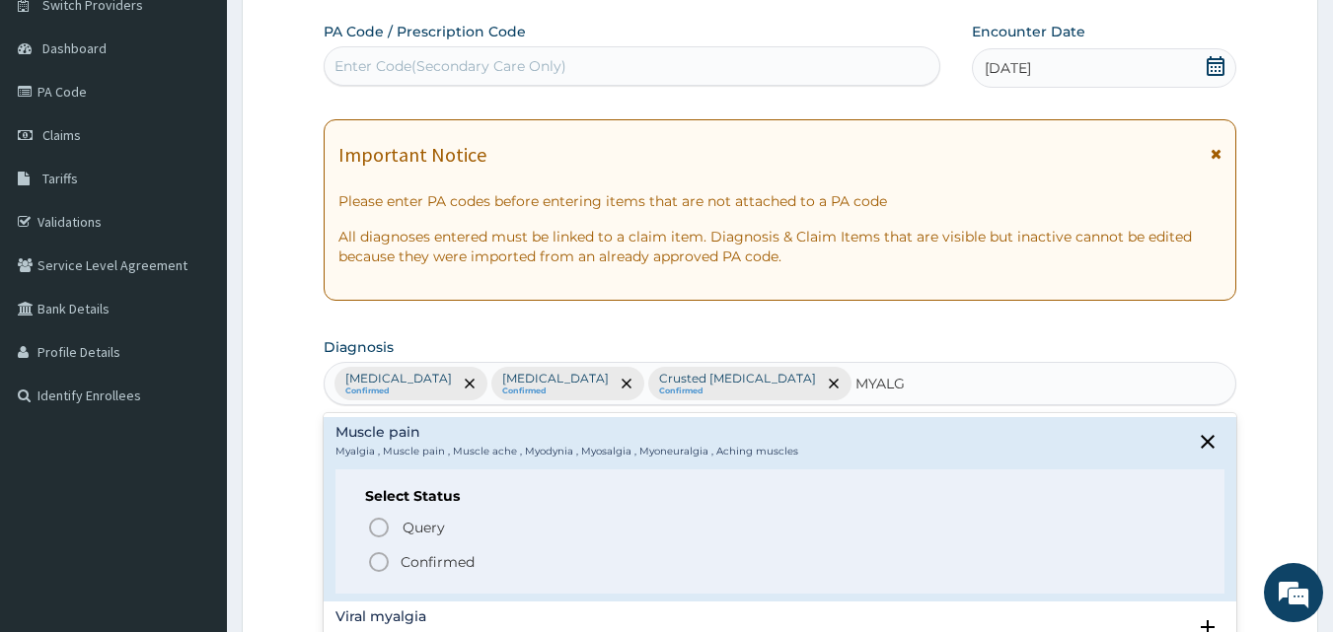
click at [375, 559] on icon "status option filled" at bounding box center [379, 563] width 24 height 24
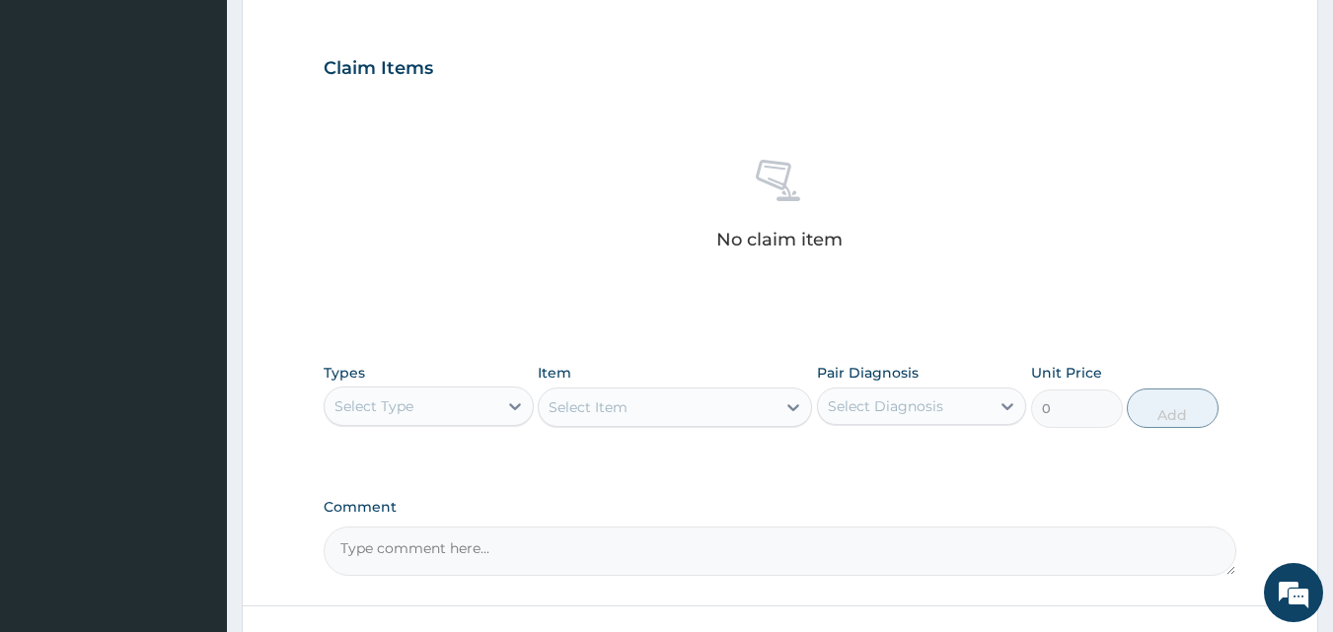
scroll to position [654, 0]
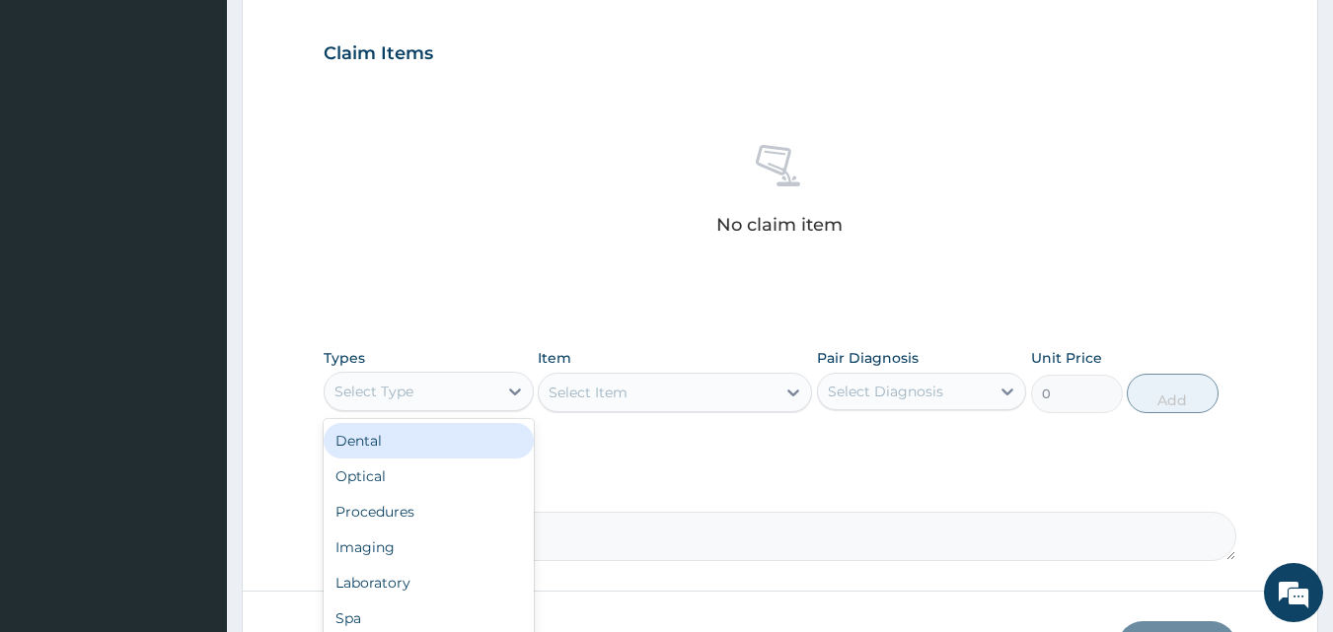
click at [411, 395] on div "Select Type" at bounding box center [373, 392] width 79 height 20
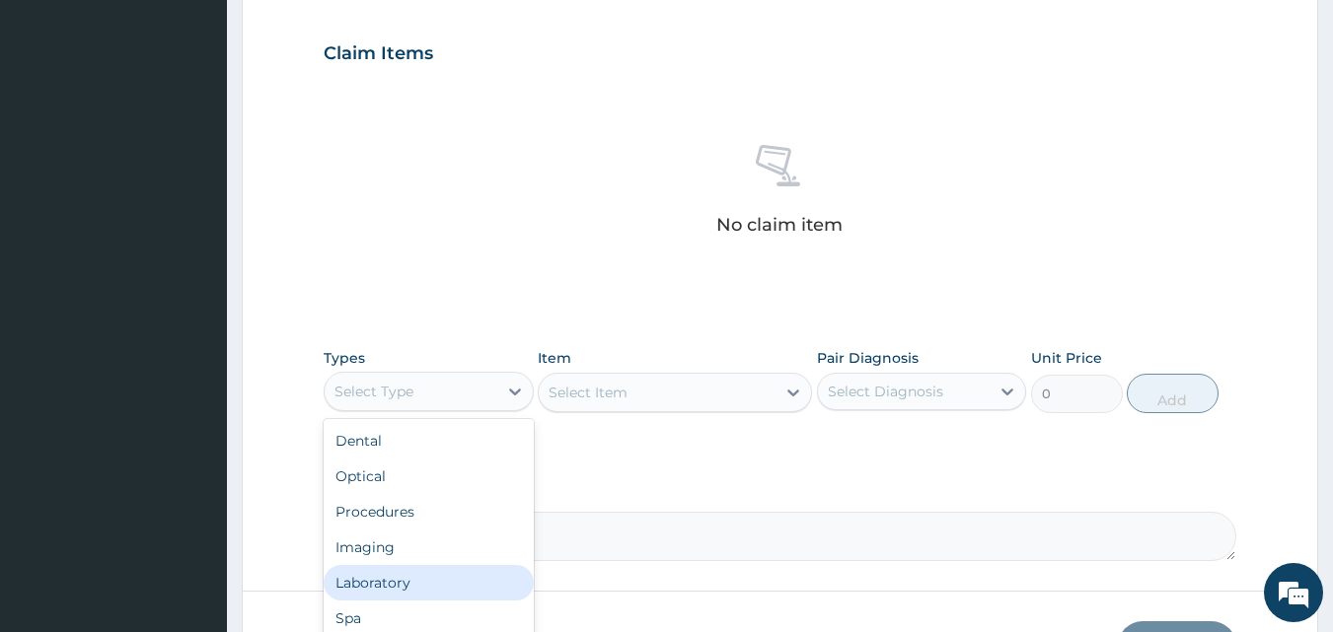
scroll to position [790, 0]
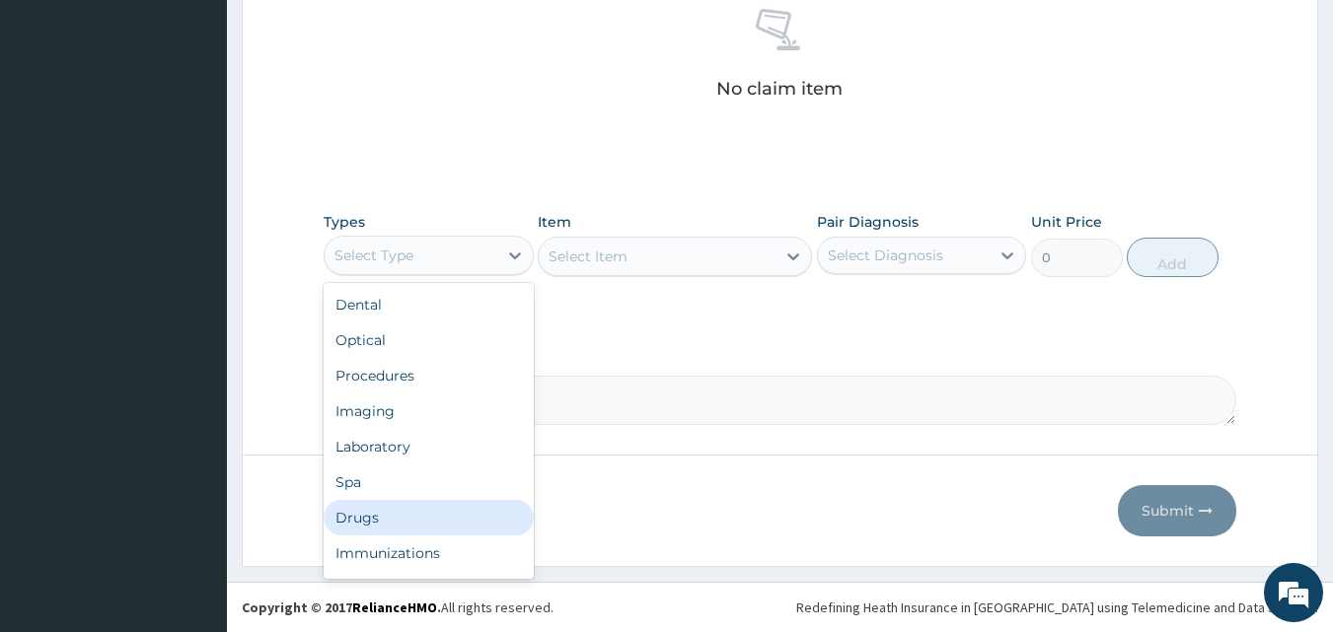
click at [367, 515] on div "Drugs" at bounding box center [429, 518] width 210 height 36
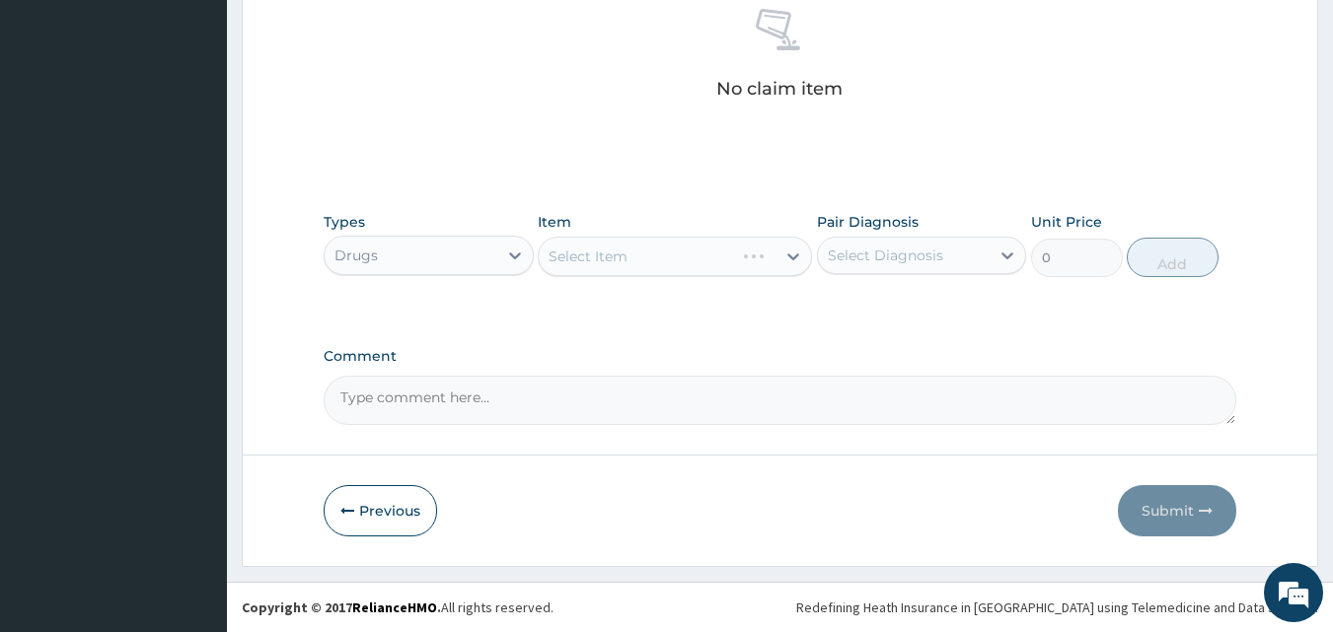
click at [667, 266] on div "Select Item" at bounding box center [675, 256] width 274 height 39
click at [667, 266] on div "Select Item" at bounding box center [657, 257] width 237 height 32
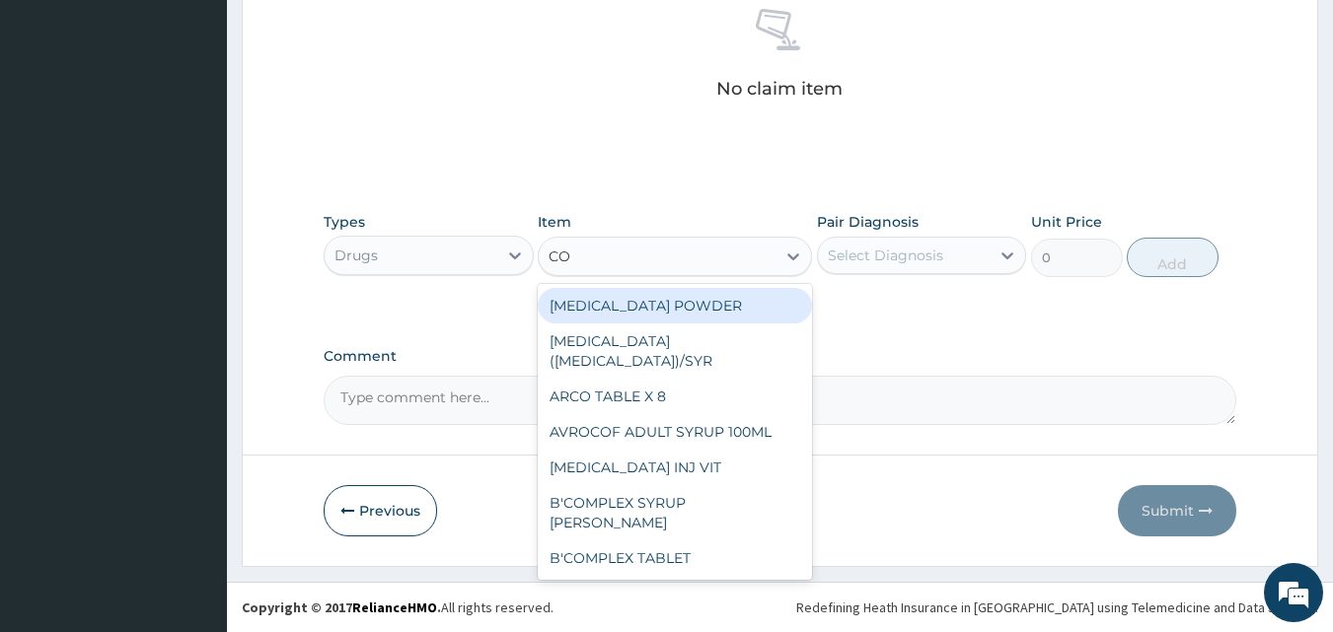
type input "COA"
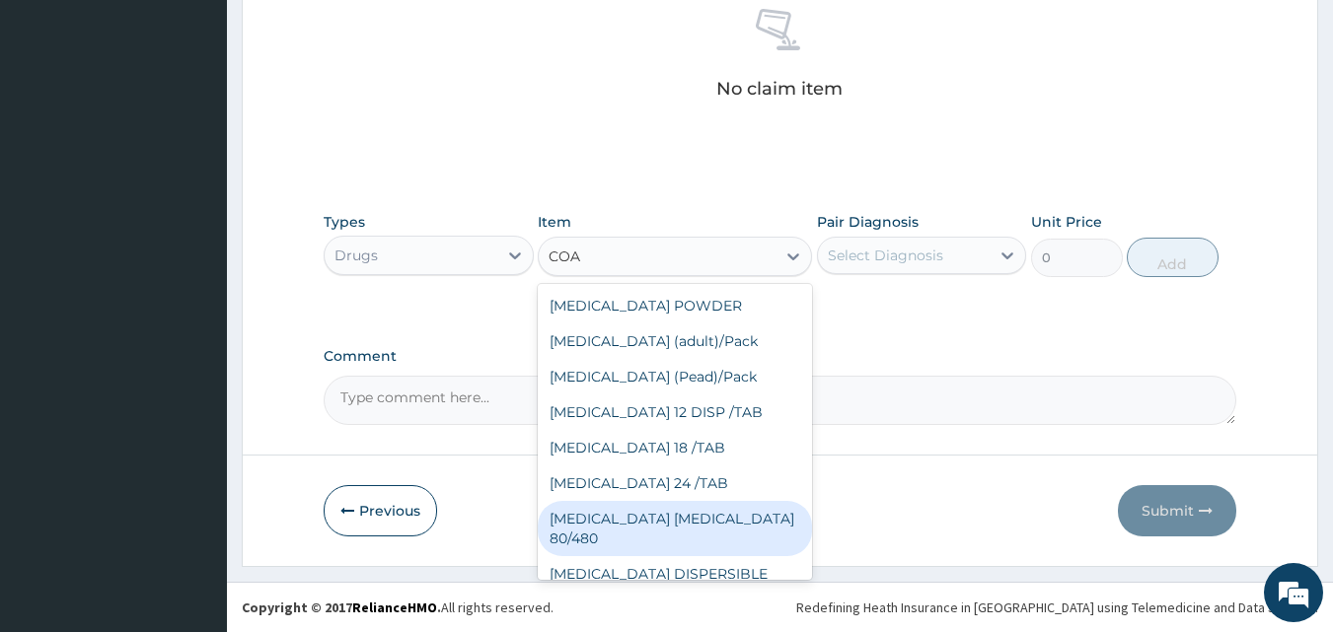
click at [666, 520] on div "[MEDICAL_DATA] [MEDICAL_DATA] 80/480" at bounding box center [675, 528] width 274 height 55
type input "3093.7"
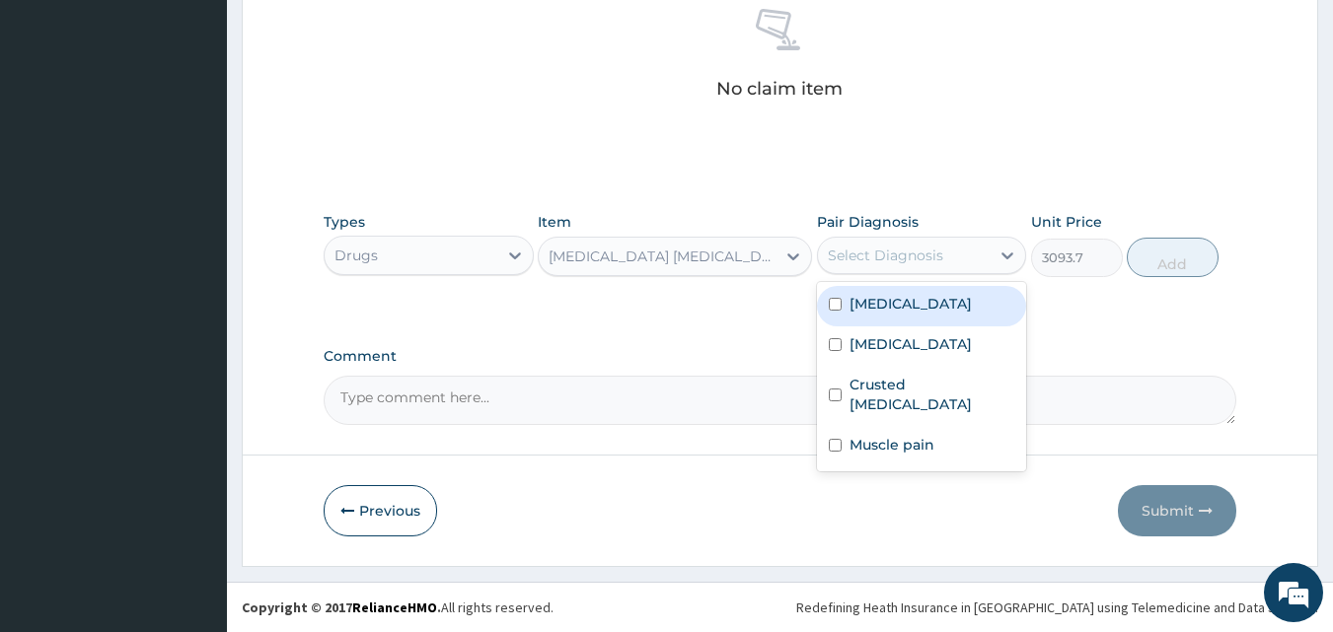
click at [950, 242] on div "Select Diagnosis" at bounding box center [904, 256] width 173 height 32
click at [885, 303] on label "[MEDICAL_DATA]" at bounding box center [911, 304] width 122 height 20
checkbox input "true"
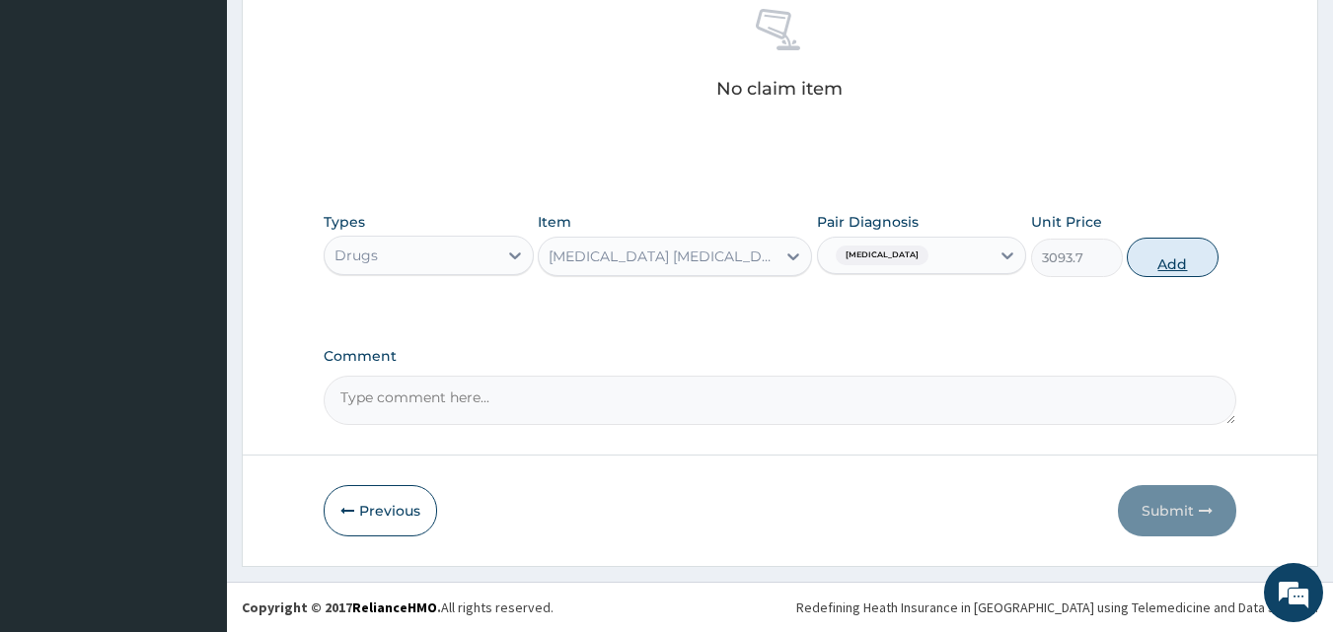
click at [1174, 268] on button "Add" at bounding box center [1173, 257] width 92 height 39
type input "0"
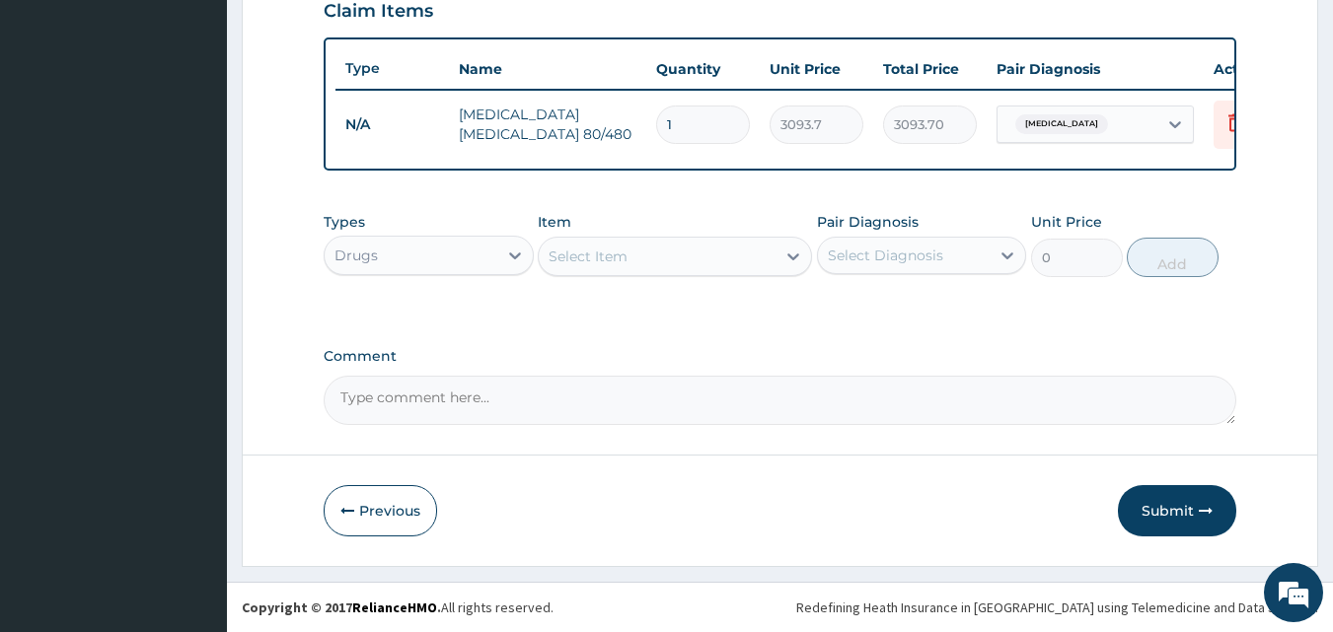
click at [622, 256] on div "Select Item" at bounding box center [588, 257] width 79 height 20
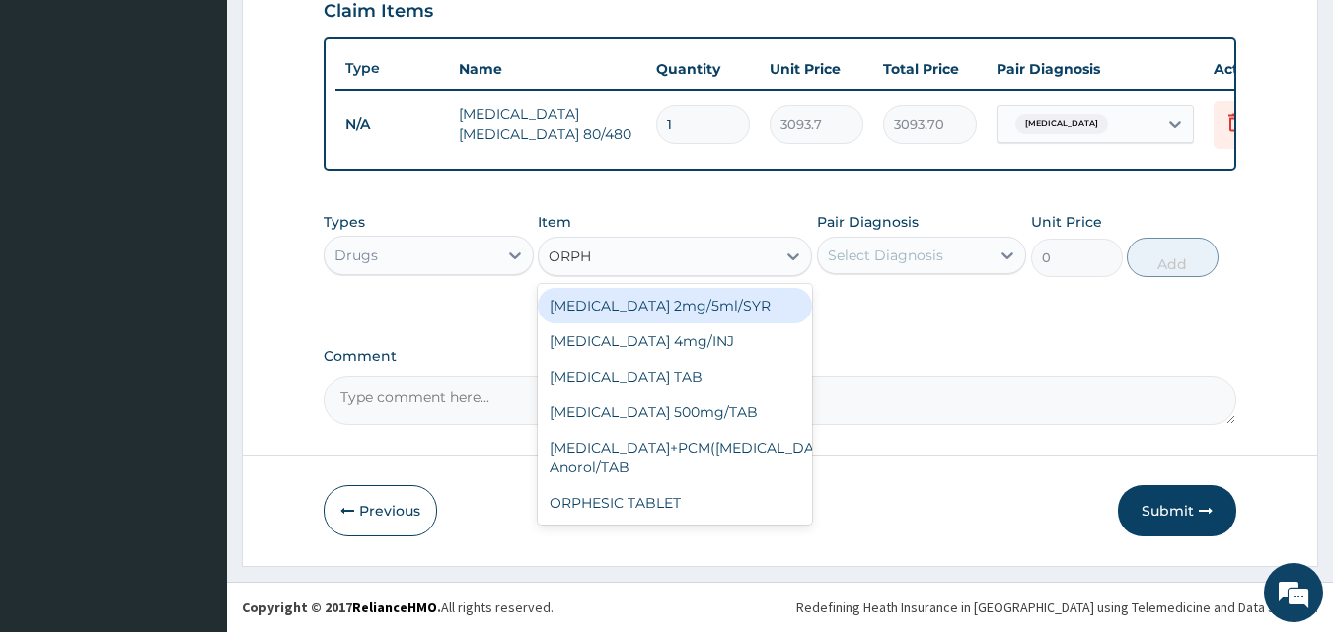
type input "ORPHE"
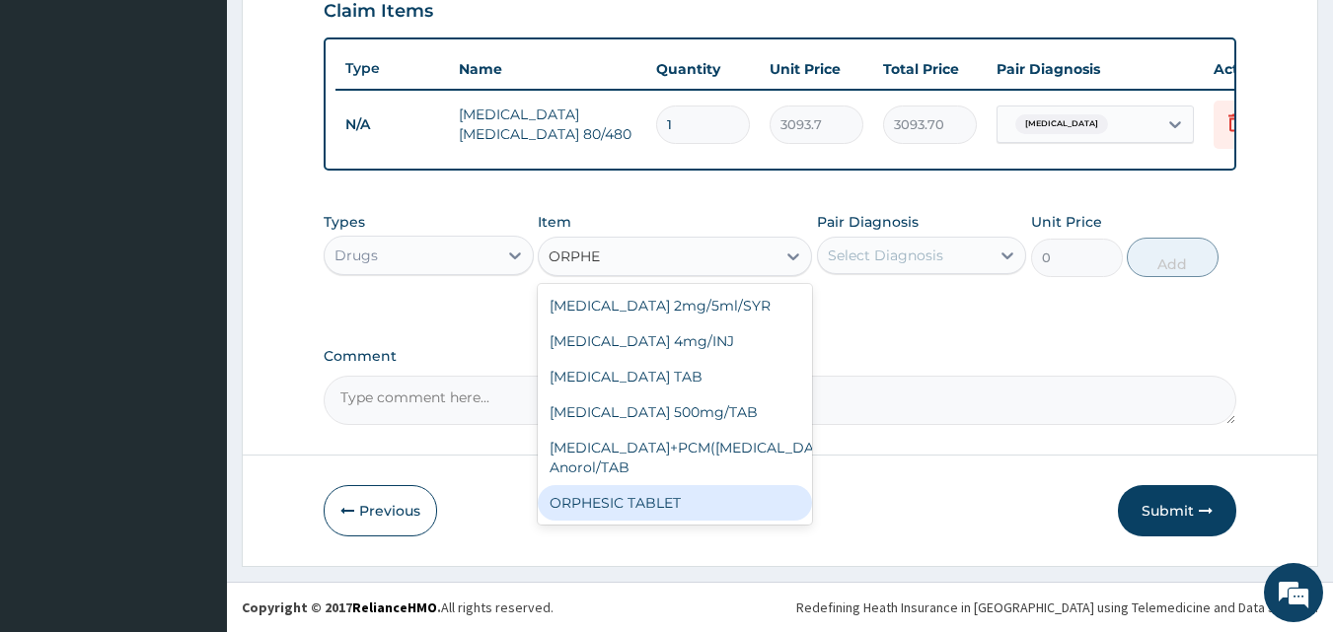
click at [623, 515] on div "ORPHESIC TABLET" at bounding box center [675, 503] width 274 height 36
type input "121.8"
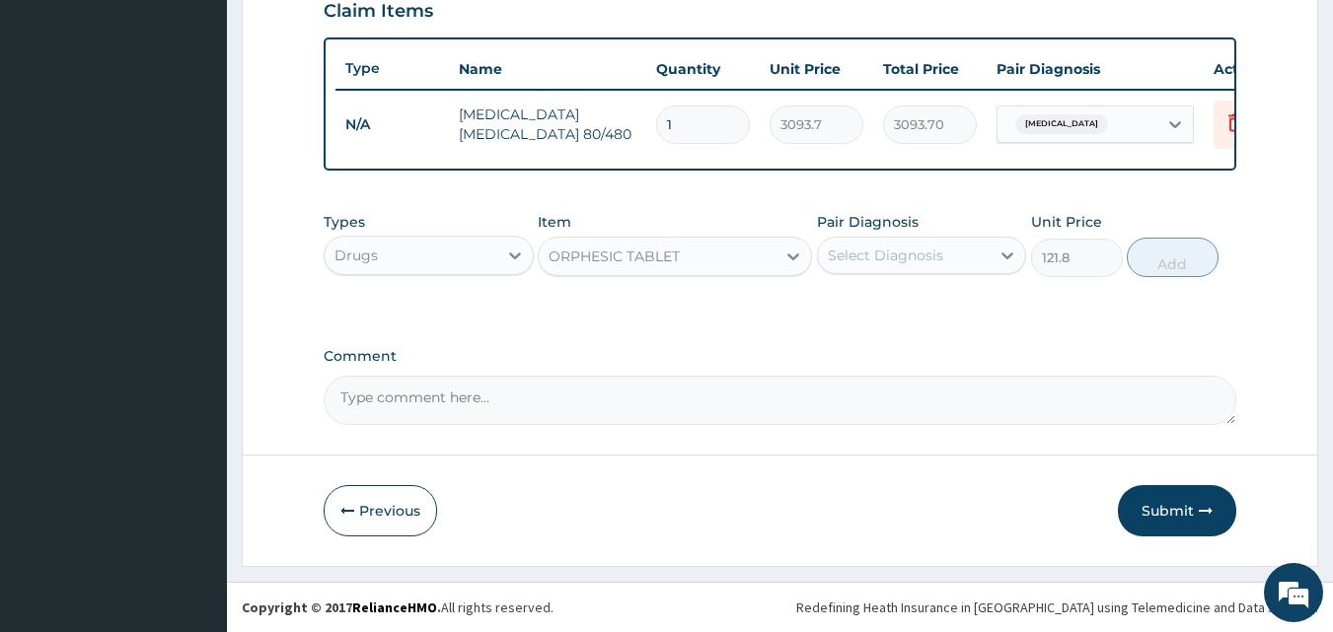
click at [940, 248] on div "Select Diagnosis" at bounding box center [885, 256] width 115 height 20
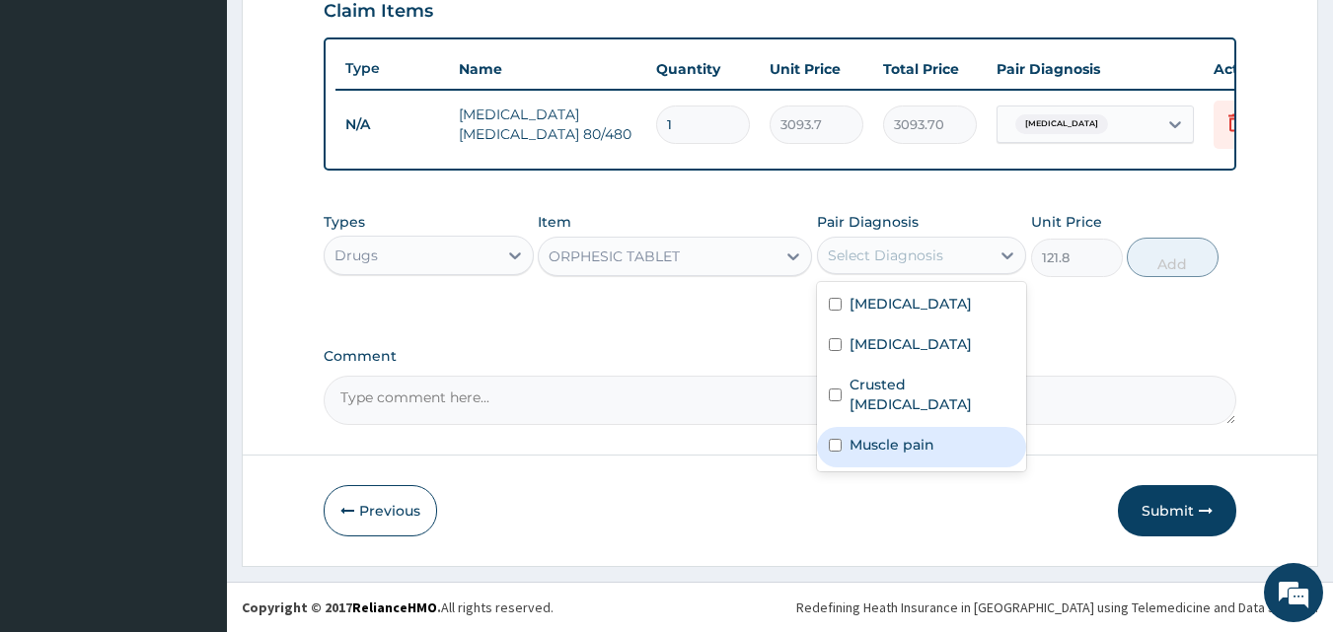
click at [856, 445] on label "Muscle pain" at bounding box center [892, 445] width 85 height 20
checkbox input "true"
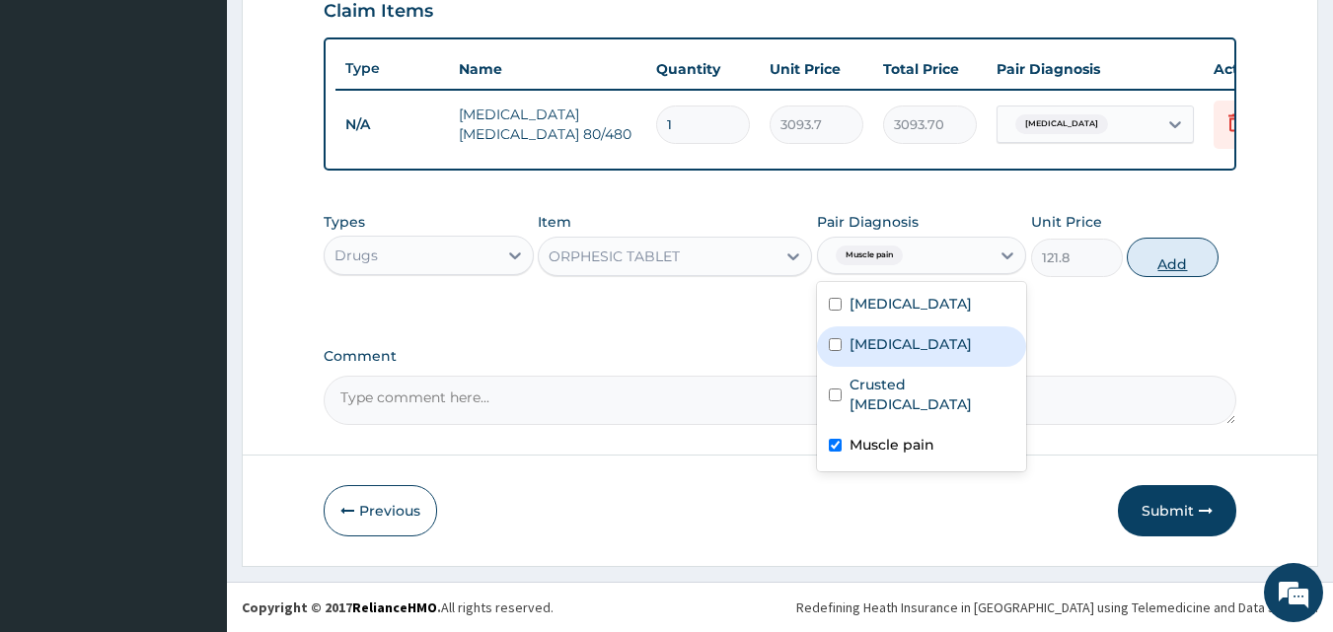
click at [1189, 257] on button "Add" at bounding box center [1173, 257] width 92 height 39
type input "0"
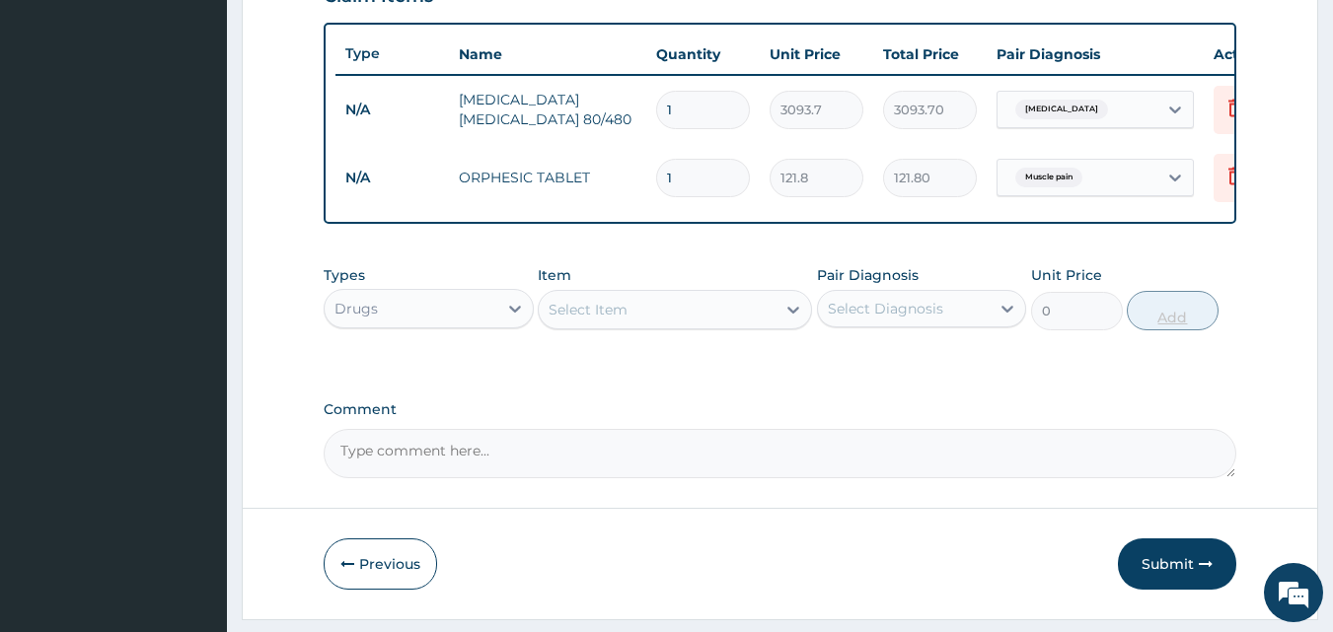
type input "0.00"
type input "8"
type input "974.40"
type input "8"
click at [712, 326] on div "Select Item" at bounding box center [657, 310] width 237 height 32
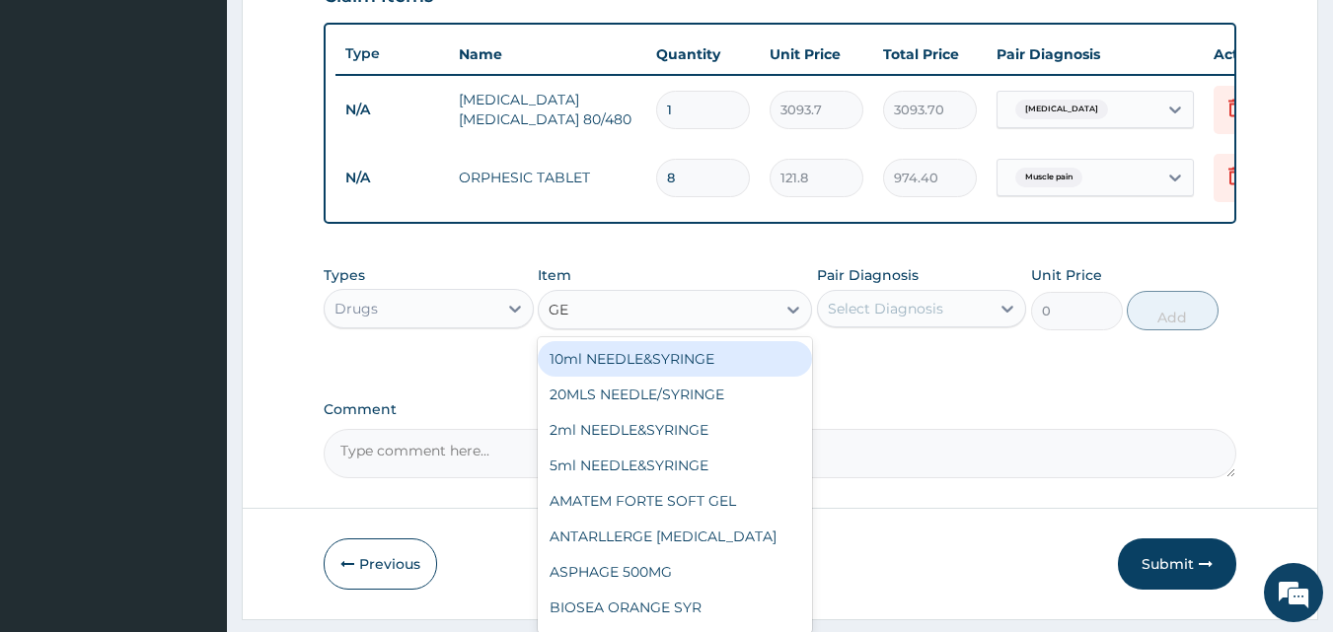
type input "GEL"
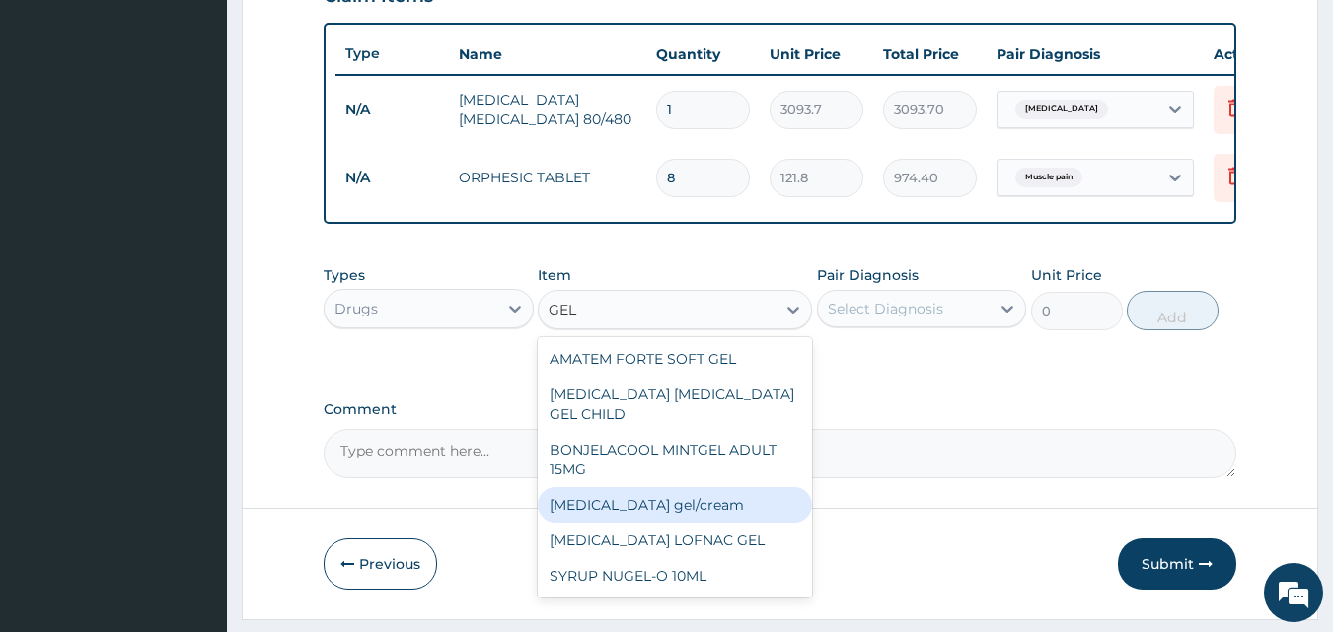
click at [698, 494] on div "[MEDICAL_DATA] gel/cream" at bounding box center [675, 505] width 274 height 36
type input "843.7"
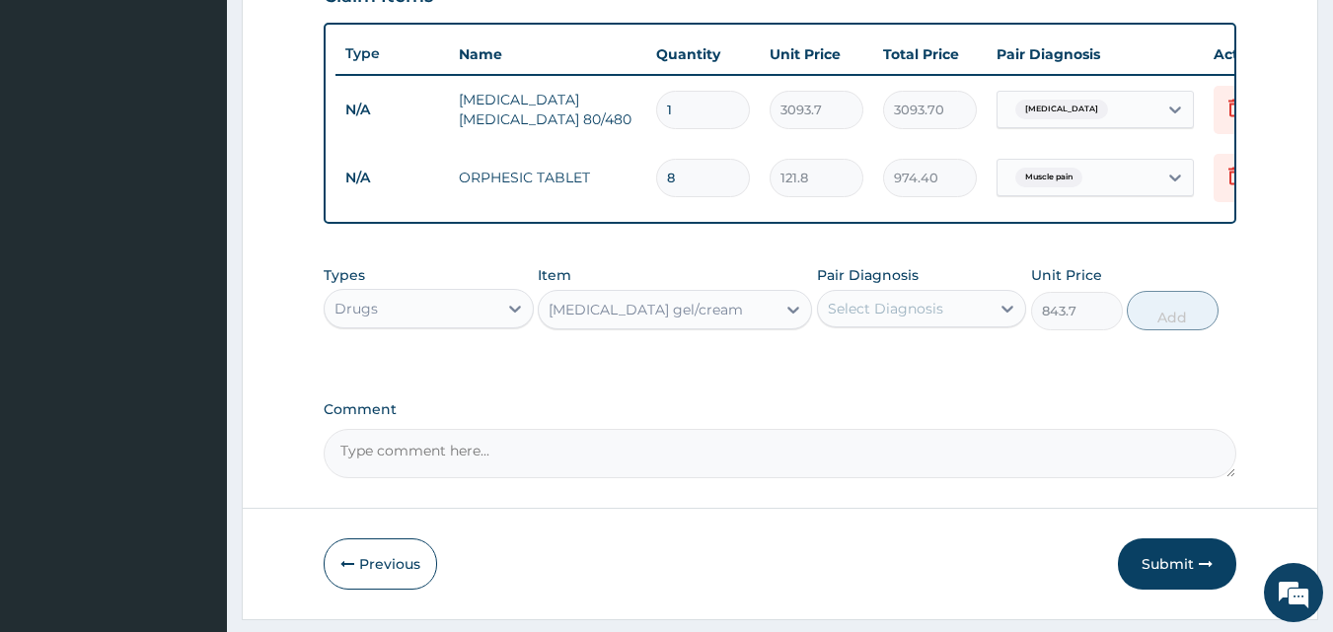
click at [954, 325] on div "Select Diagnosis" at bounding box center [904, 309] width 173 height 32
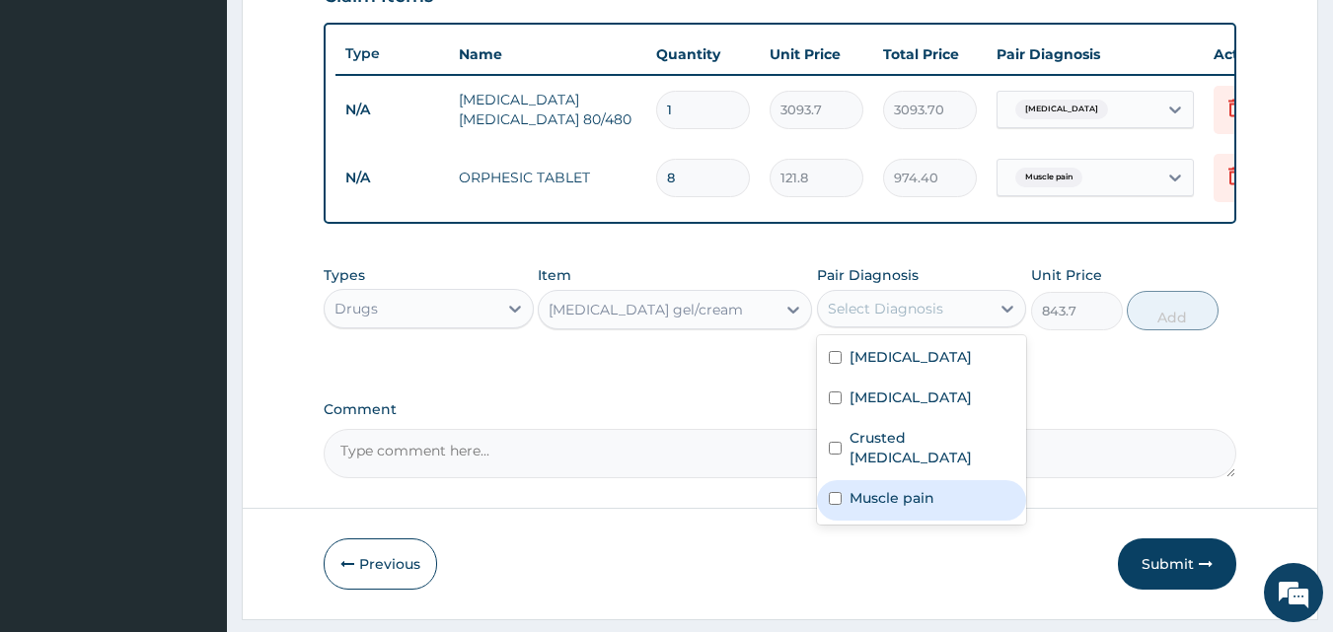
click at [856, 503] on label "Muscle pain" at bounding box center [892, 498] width 85 height 20
checkbox input "true"
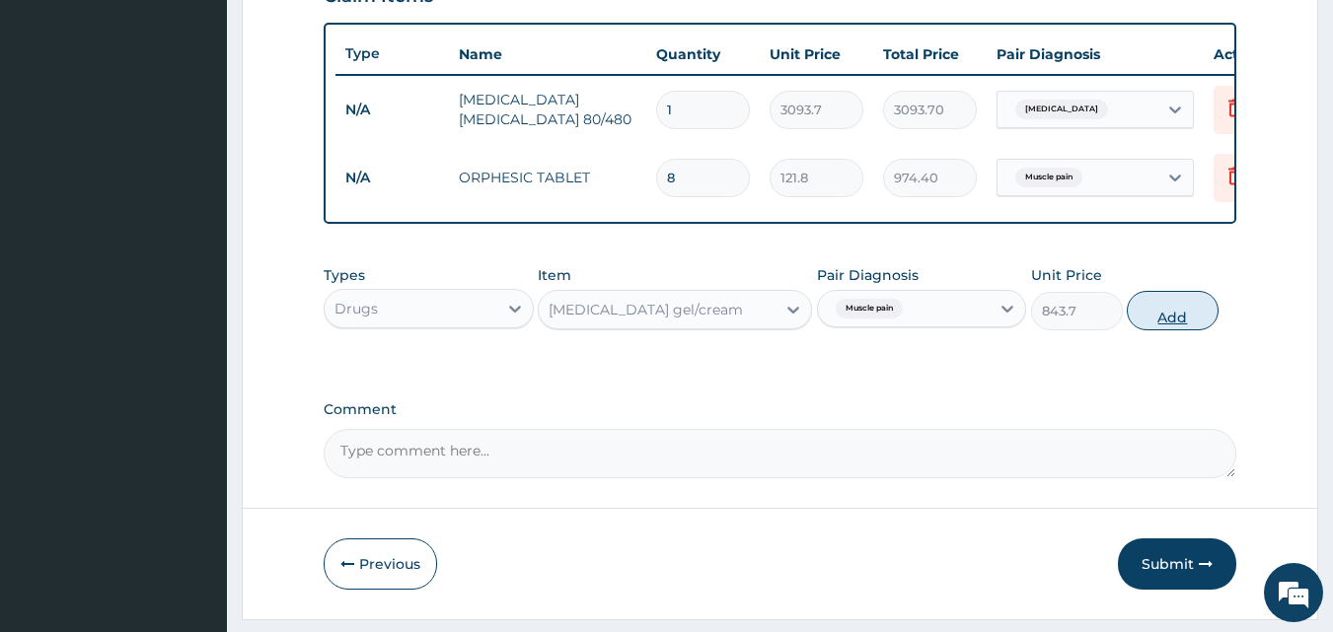
click at [1181, 327] on button "Add" at bounding box center [1173, 310] width 92 height 39
type input "0"
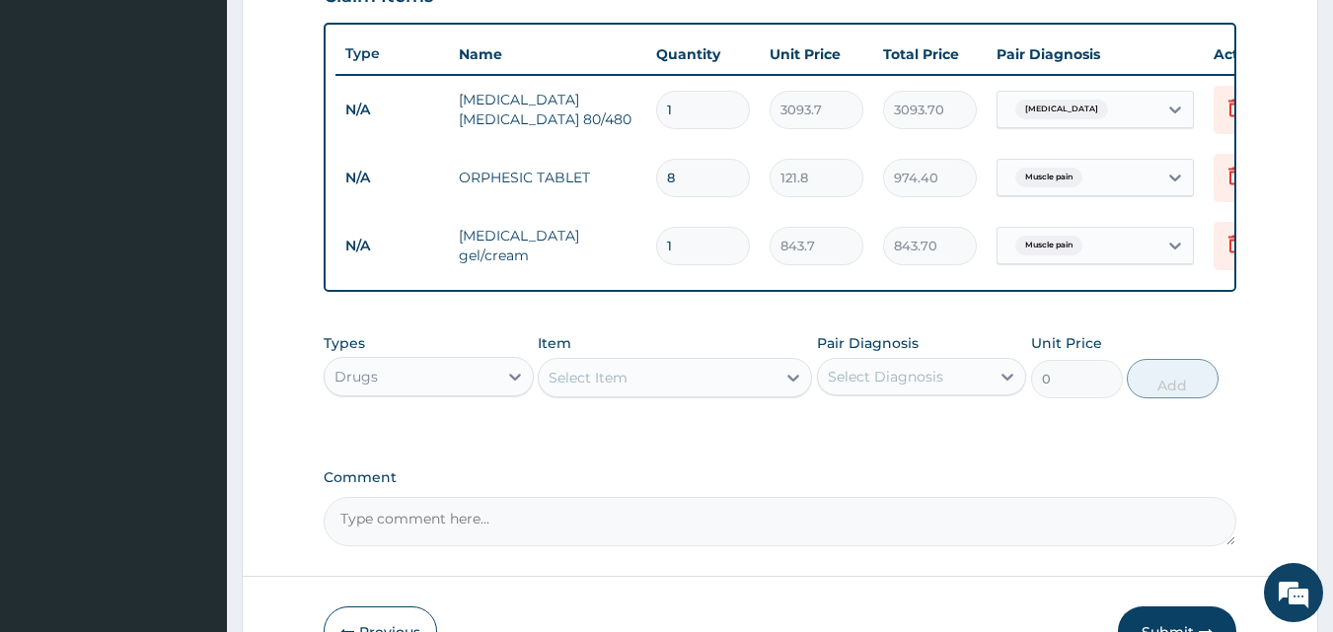
click at [623, 388] on div "Select Item" at bounding box center [588, 378] width 79 height 20
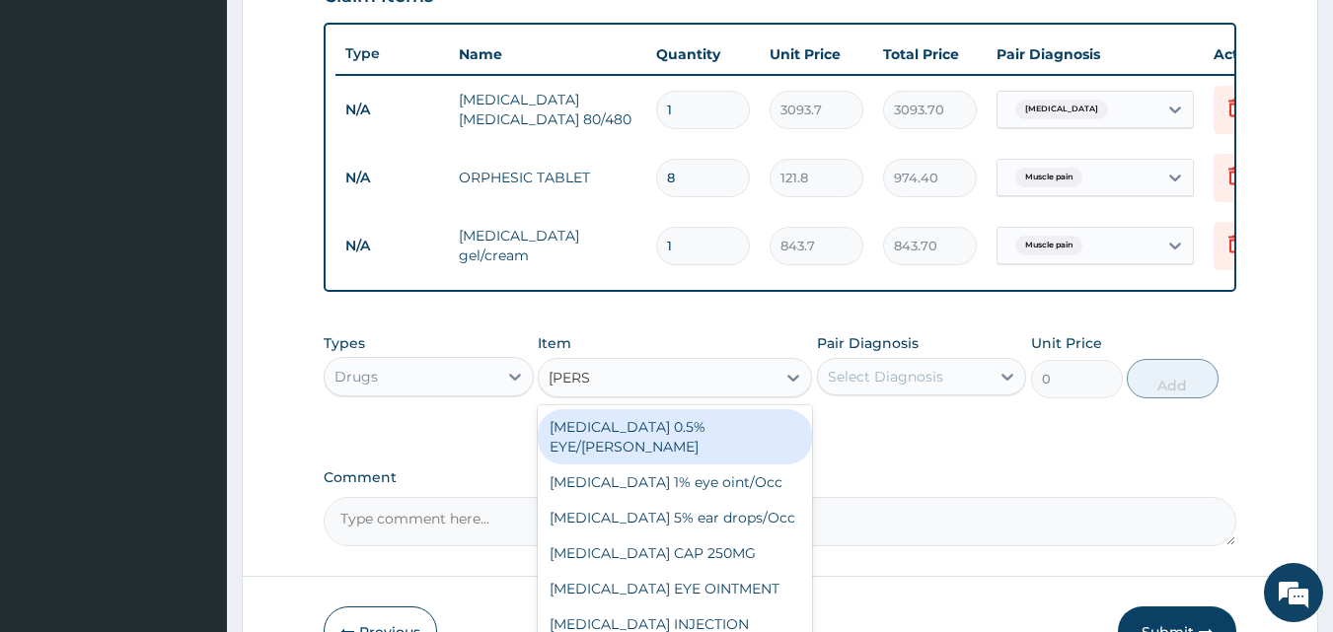
type input "LORAT"
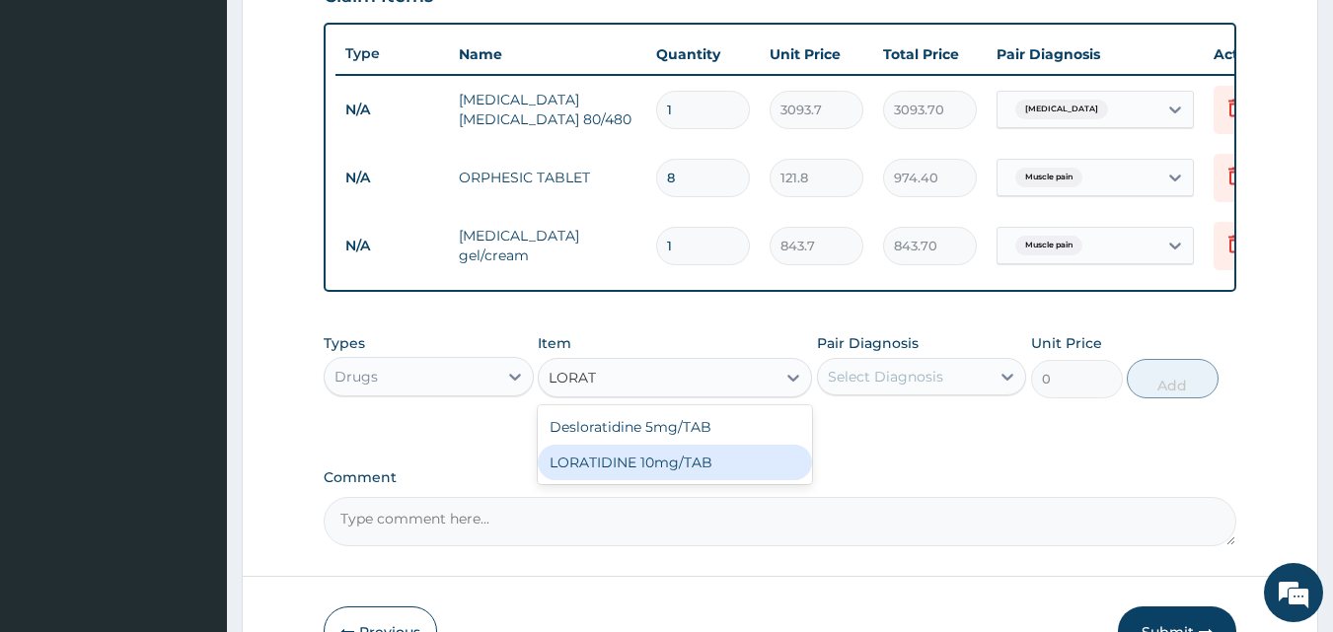
click at [657, 481] on div "LORATIDINE 10mg/TAB" at bounding box center [675, 463] width 274 height 36
type input "41.2"
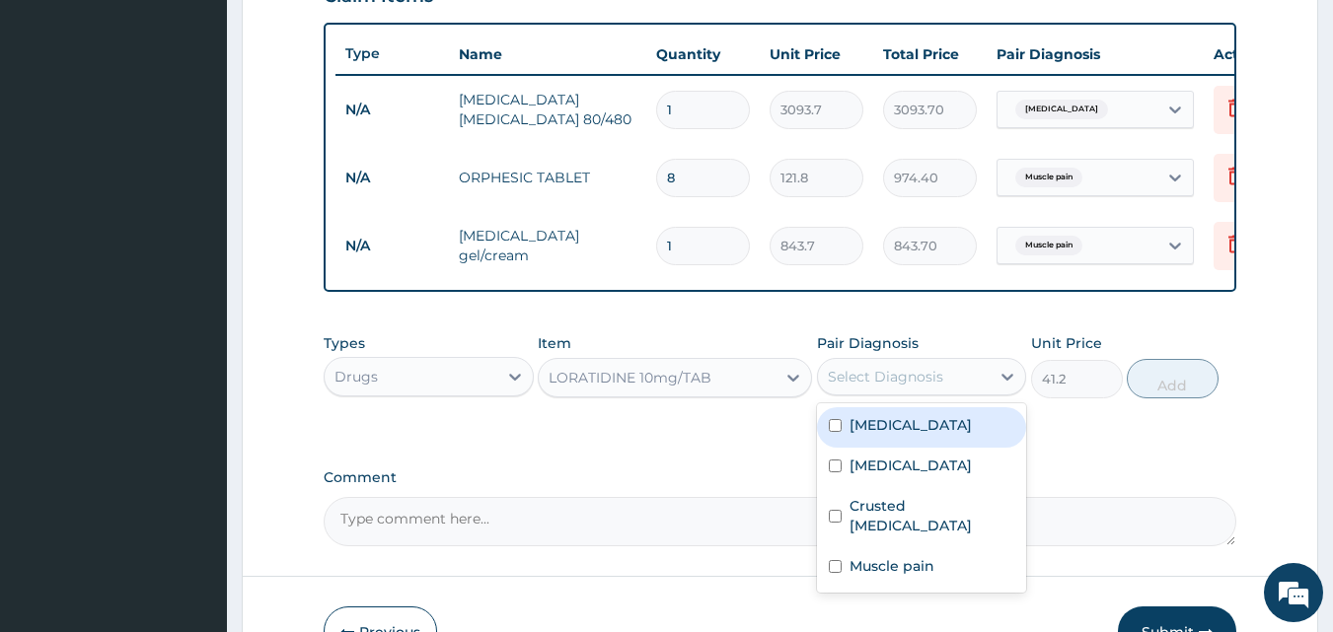
click at [891, 376] on div "Select Diagnosis" at bounding box center [904, 377] width 173 height 32
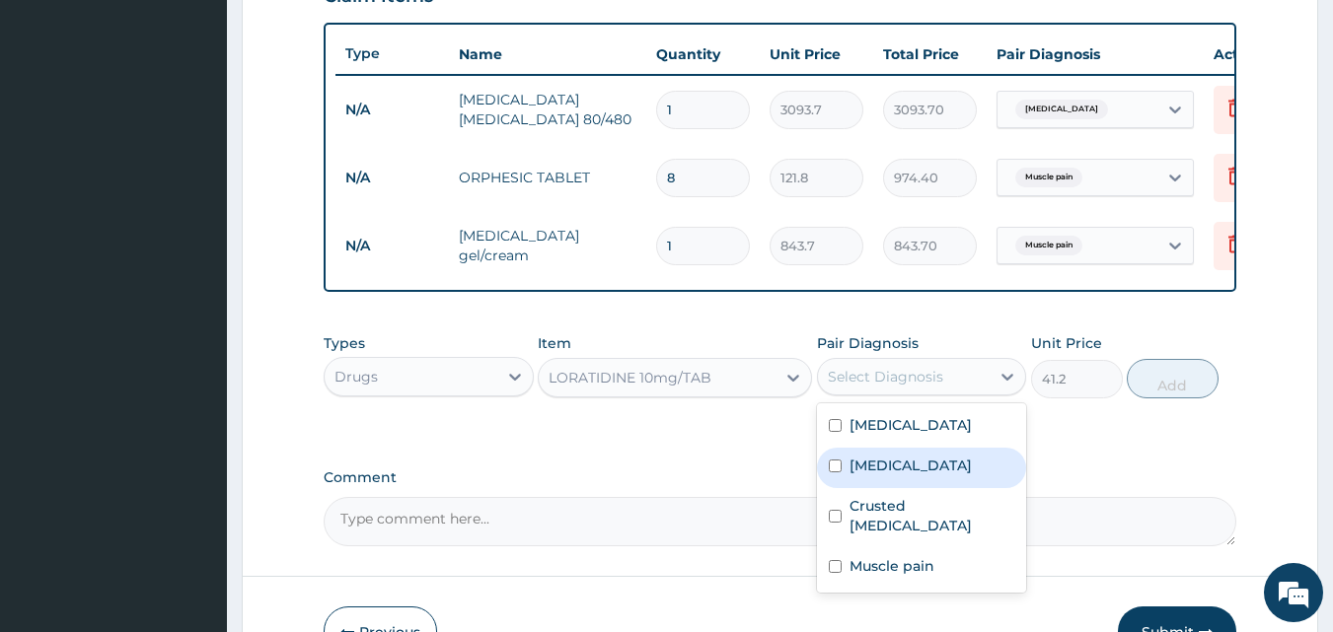
click at [863, 476] on label "Upper respiratory infection" at bounding box center [911, 466] width 122 height 20
checkbox input "true"
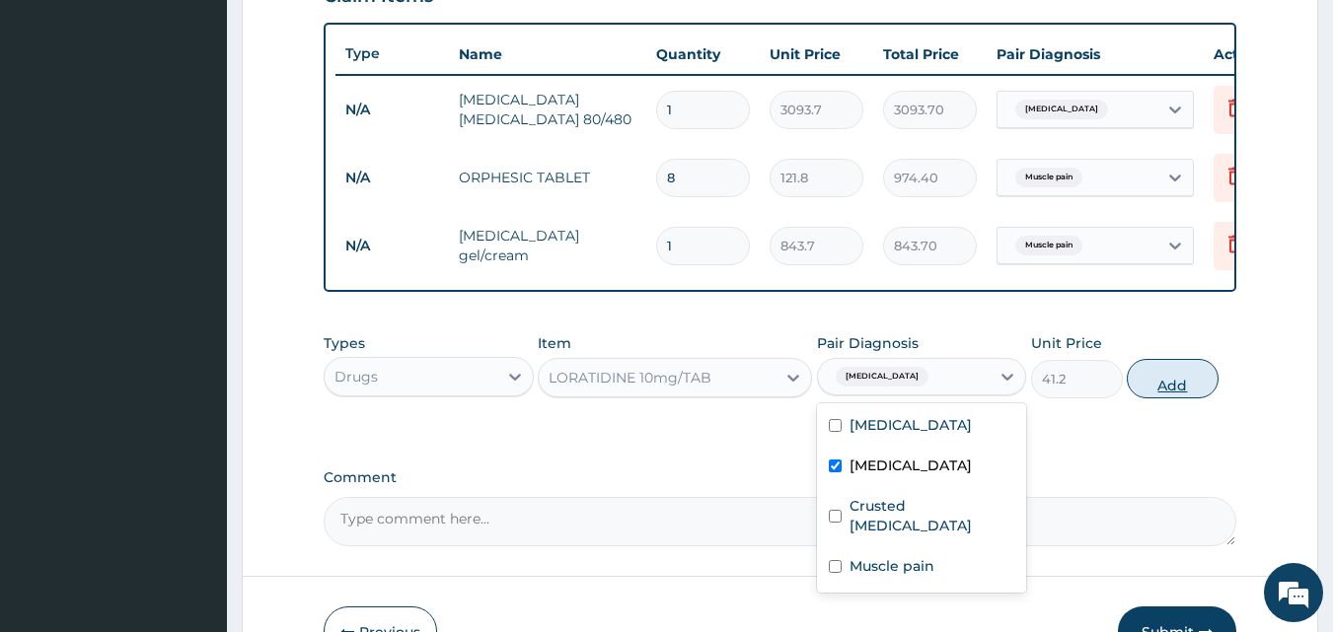
click at [1188, 399] on button "Add" at bounding box center [1173, 378] width 92 height 39
type input "0"
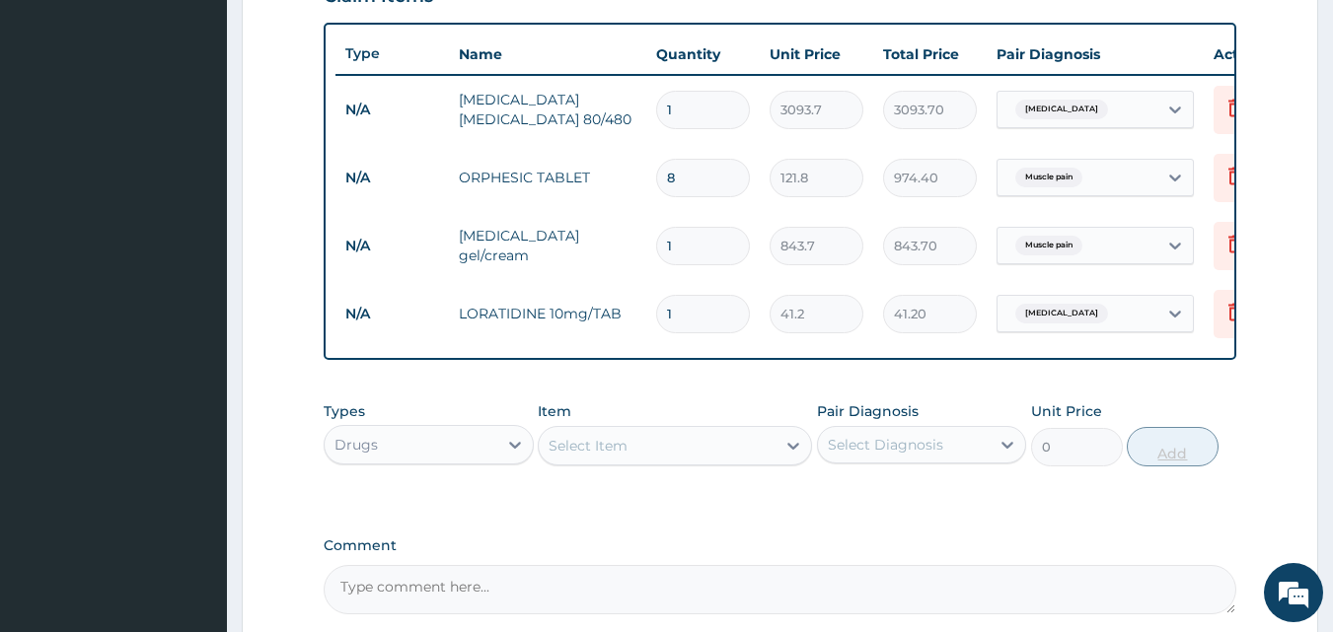
type input "0.00"
type input "5"
type input "206.00"
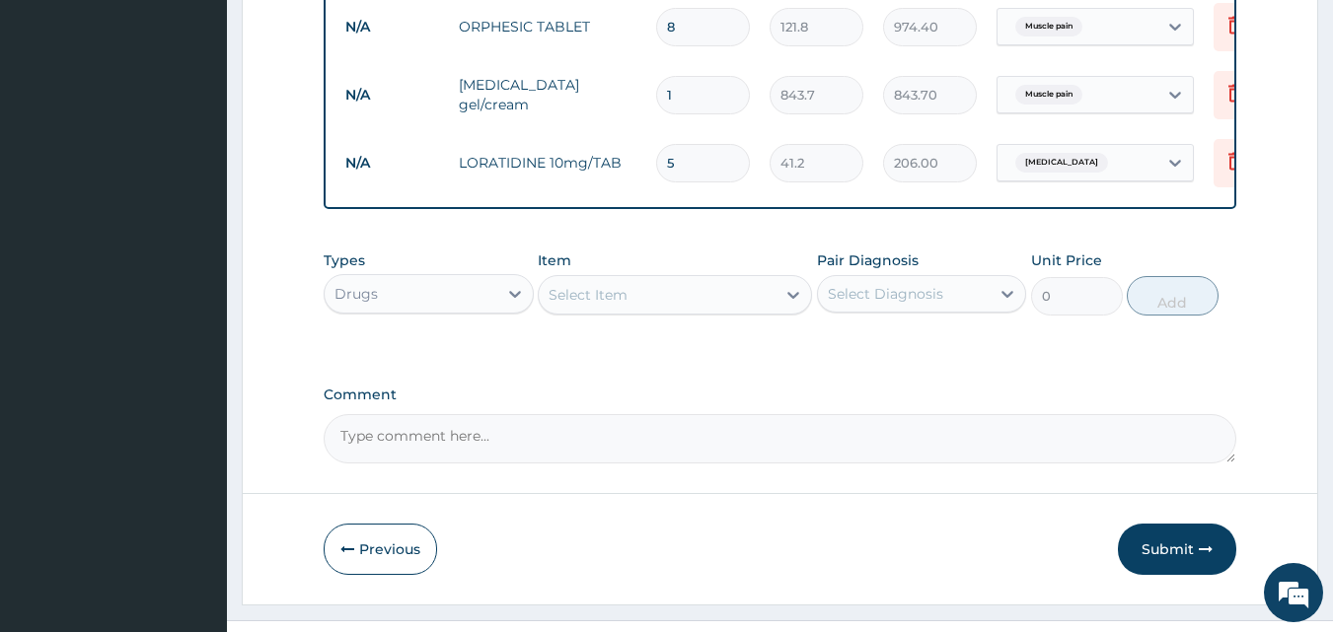
type input "5"
click at [701, 311] on div "Select Item" at bounding box center [657, 295] width 237 height 32
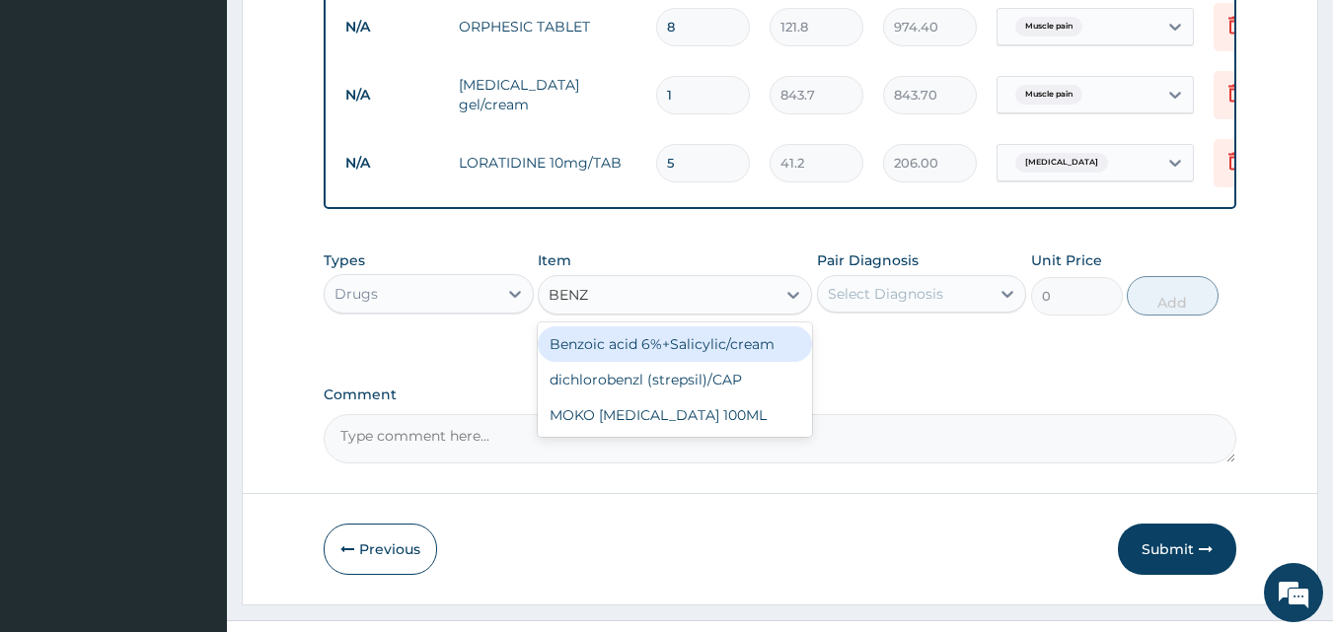
type input "BENZY"
click at [687, 352] on div "MOKO [MEDICAL_DATA] 100ML" at bounding box center [675, 345] width 274 height 36
type input "375"
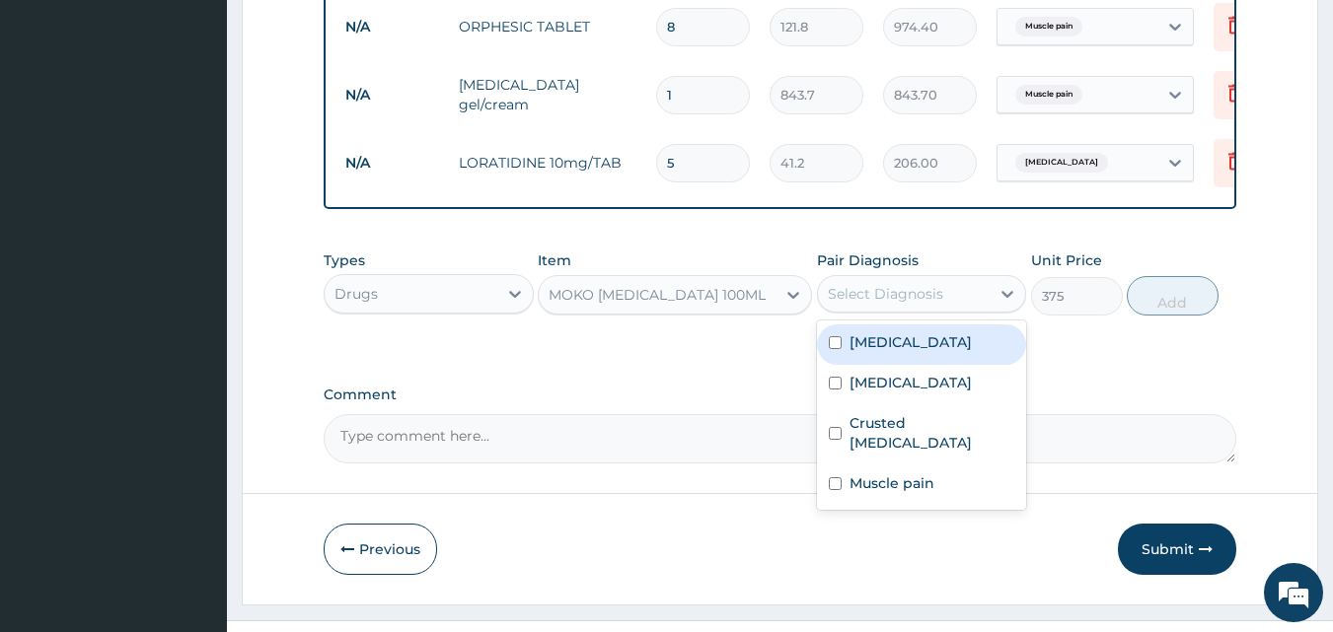
click at [879, 310] on div "Select Diagnosis" at bounding box center [904, 294] width 173 height 32
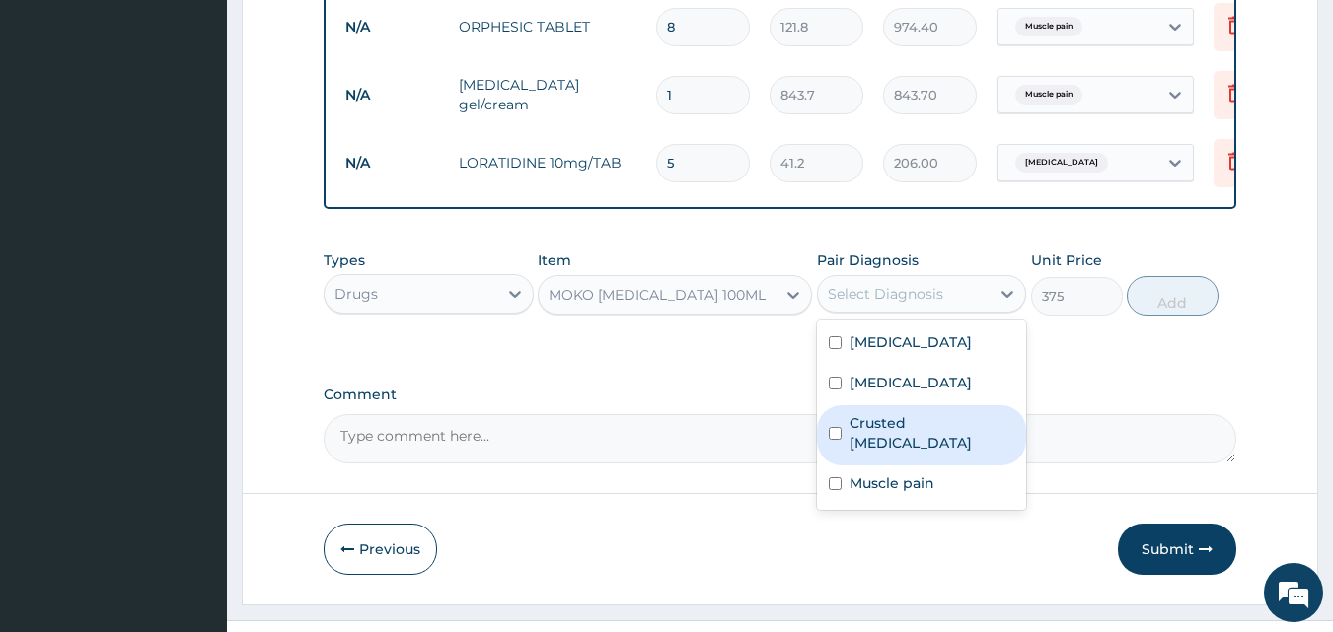
click at [856, 466] on div "Crusted scabies" at bounding box center [922, 436] width 210 height 60
checkbox input "true"
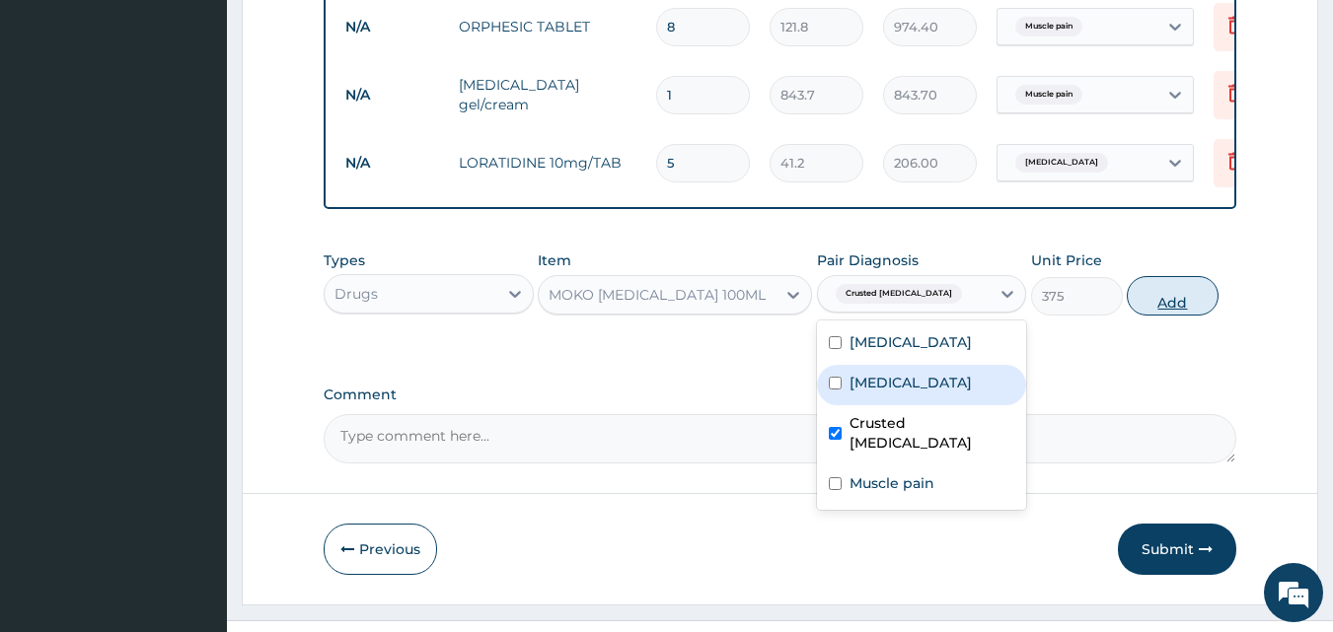
click at [1185, 316] on button "Add" at bounding box center [1173, 295] width 92 height 39
type input "0"
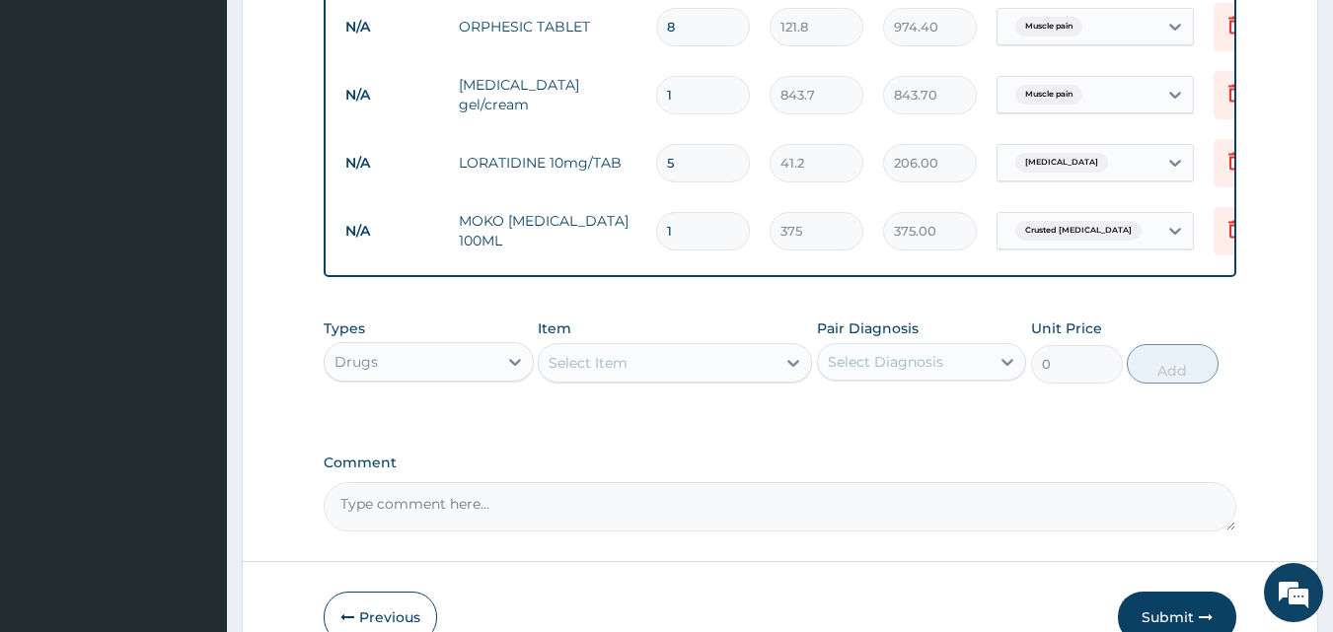
click at [703, 379] on div "Select Item" at bounding box center [657, 363] width 237 height 32
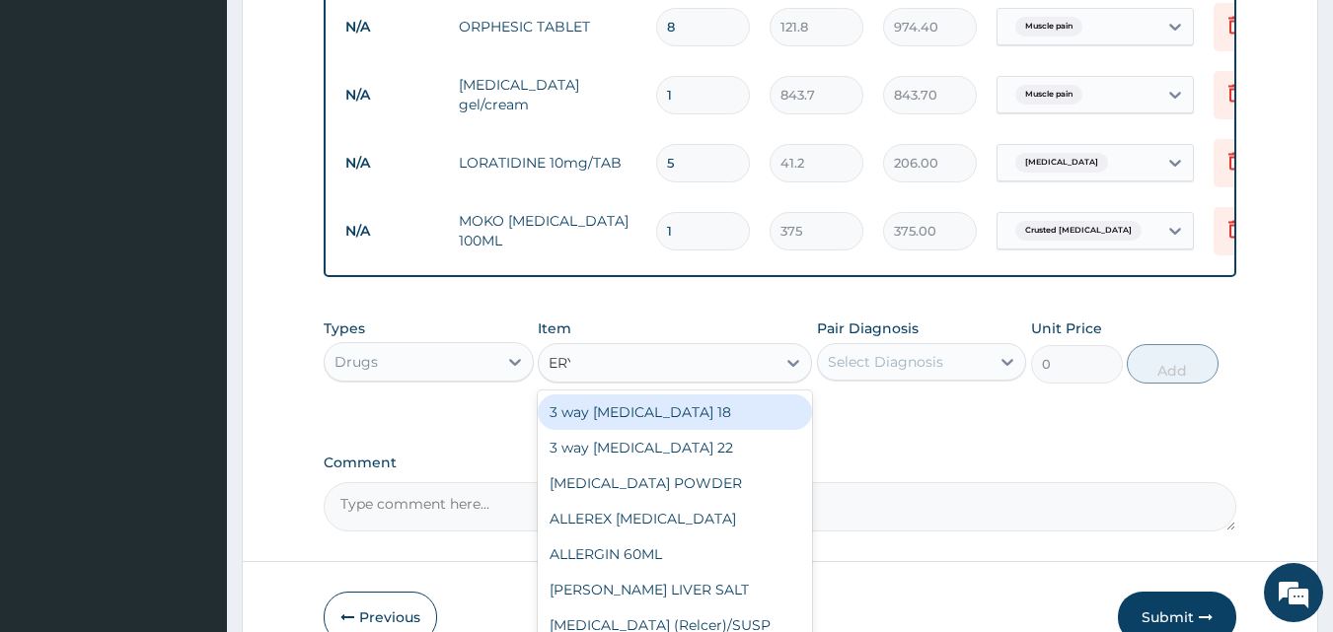
type input "ERYT"
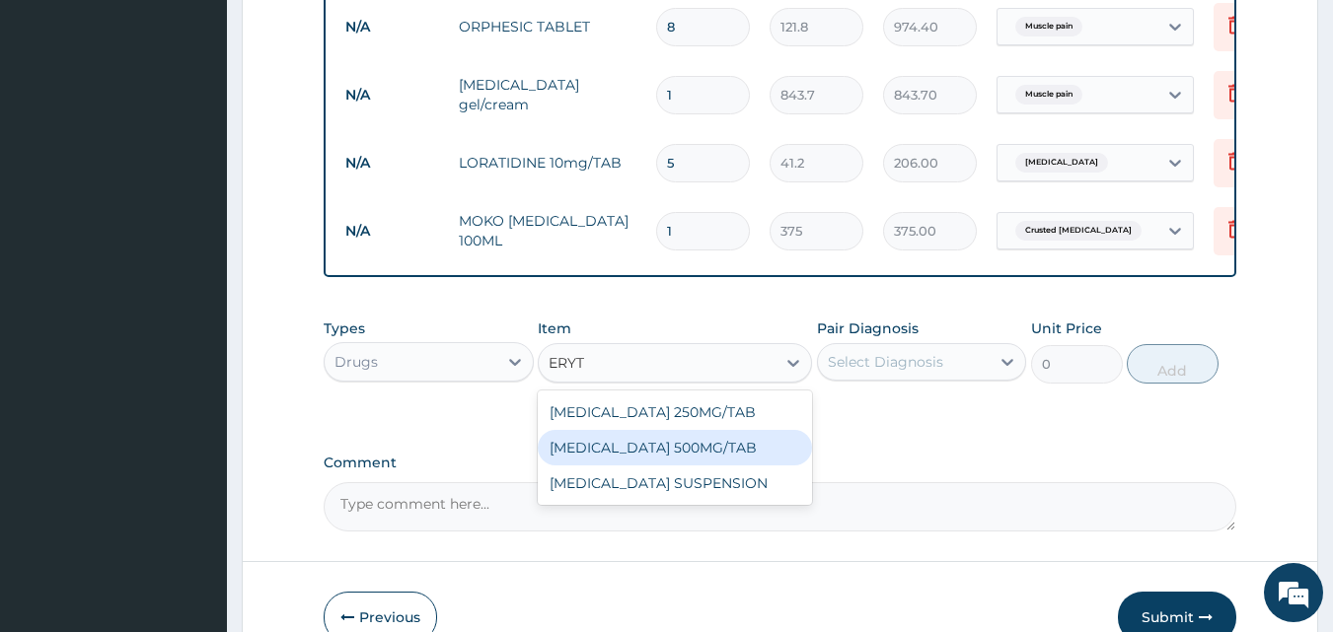
click at [696, 458] on div "[MEDICAL_DATA] 500MG/TAB" at bounding box center [675, 448] width 274 height 36
type input "65.6"
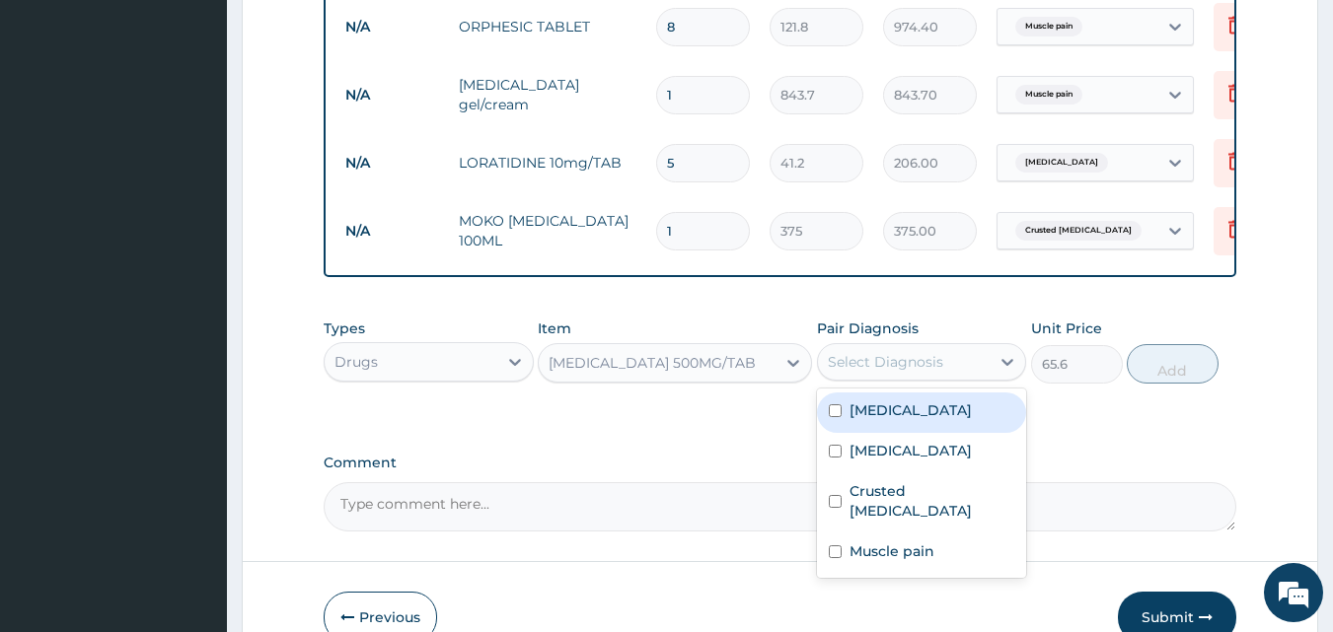
click at [903, 372] on div "Select Diagnosis" at bounding box center [885, 362] width 115 height 20
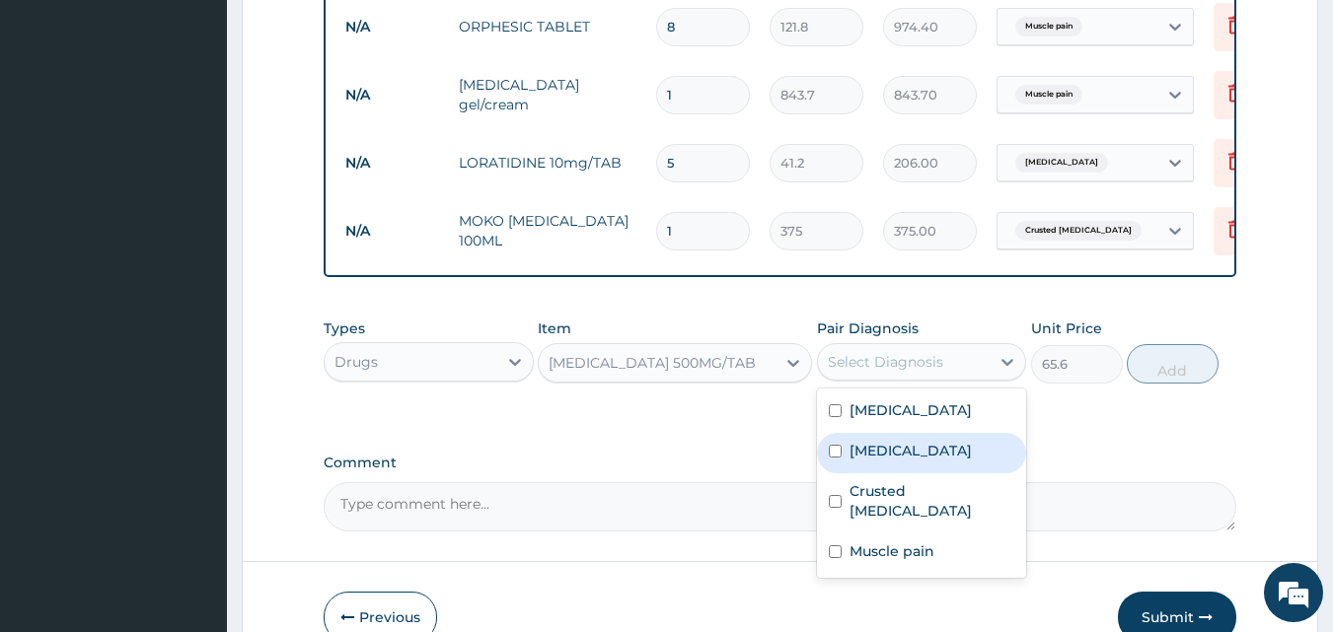
click at [879, 461] on label "Upper respiratory infection" at bounding box center [911, 451] width 122 height 20
checkbox input "true"
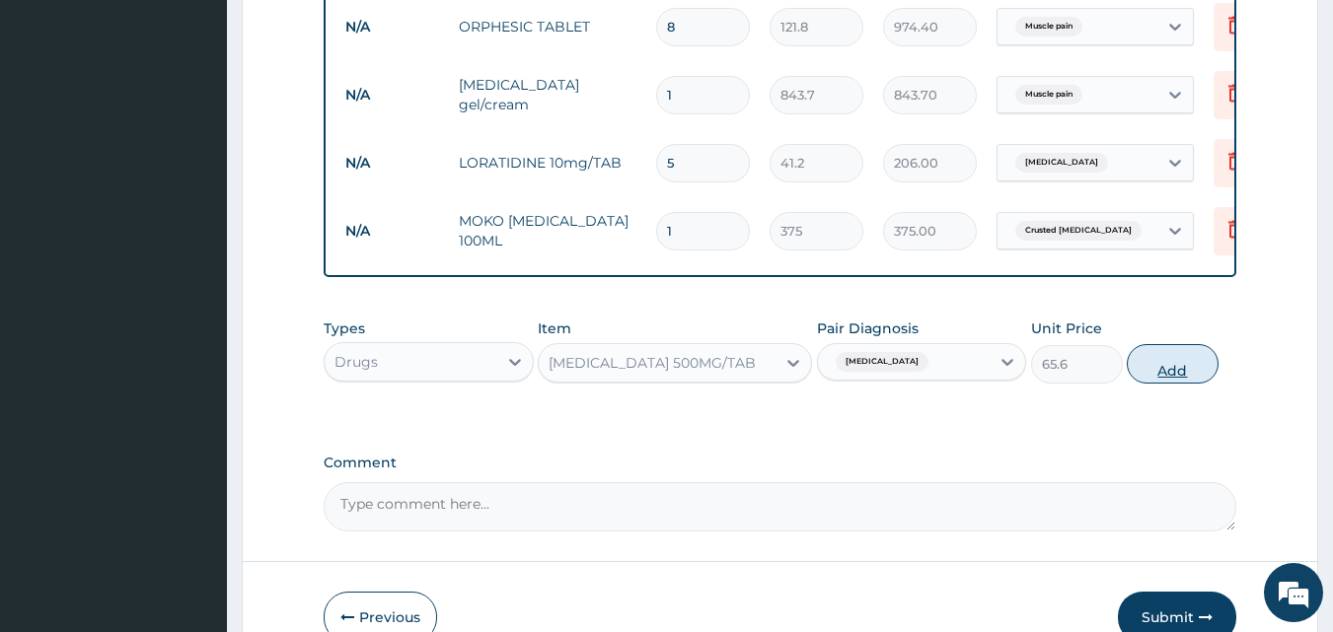
click at [1167, 384] on button "Add" at bounding box center [1173, 363] width 92 height 39
type input "0"
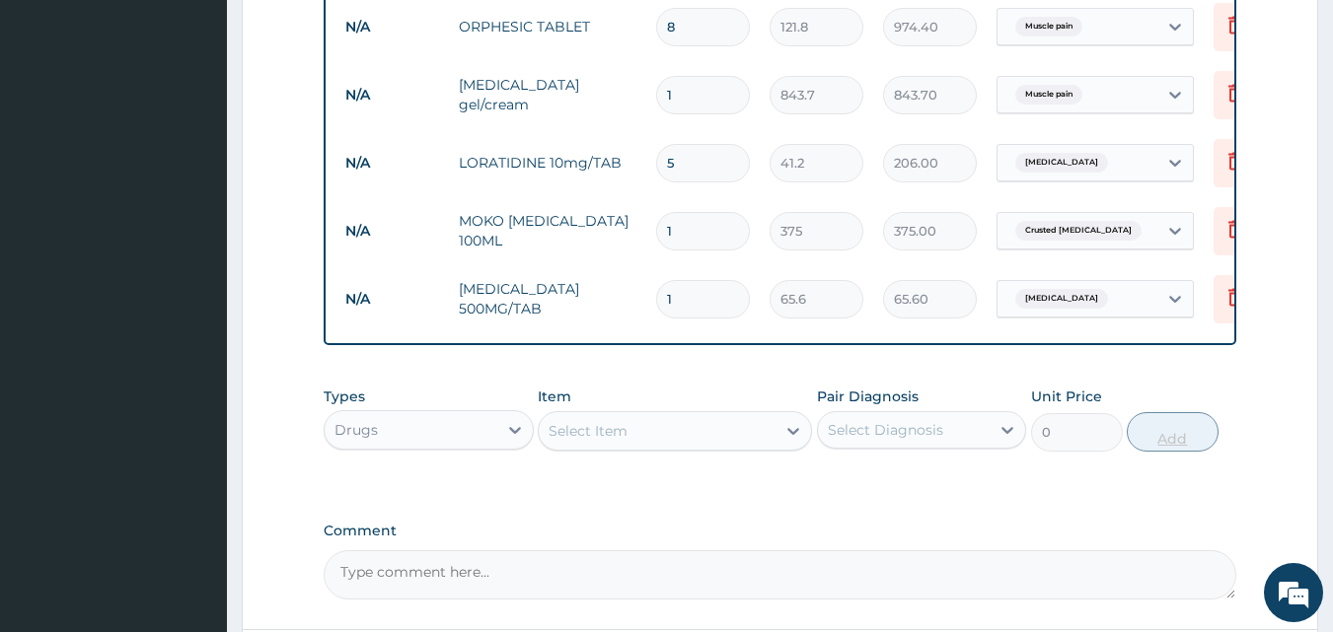
type input "0.00"
type input "9"
type input "590.40"
type input "9"
click at [719, 447] on div "Select Item" at bounding box center [657, 431] width 237 height 32
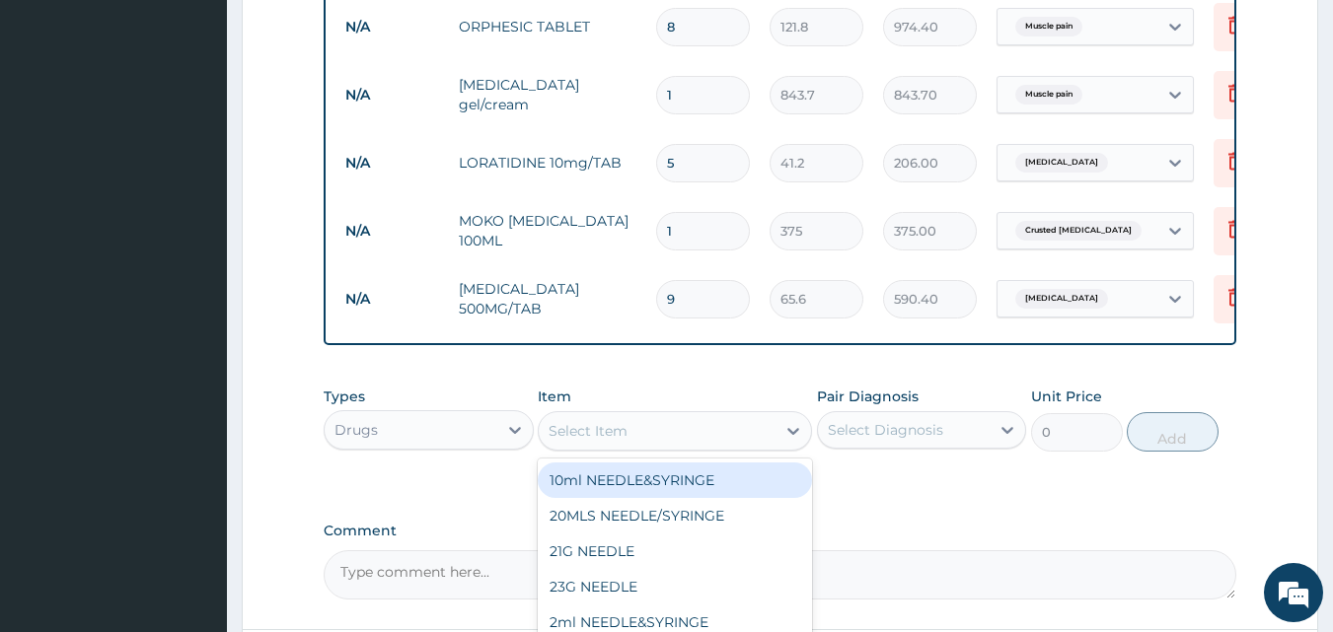
click at [435, 444] on div "Drugs" at bounding box center [411, 430] width 173 height 32
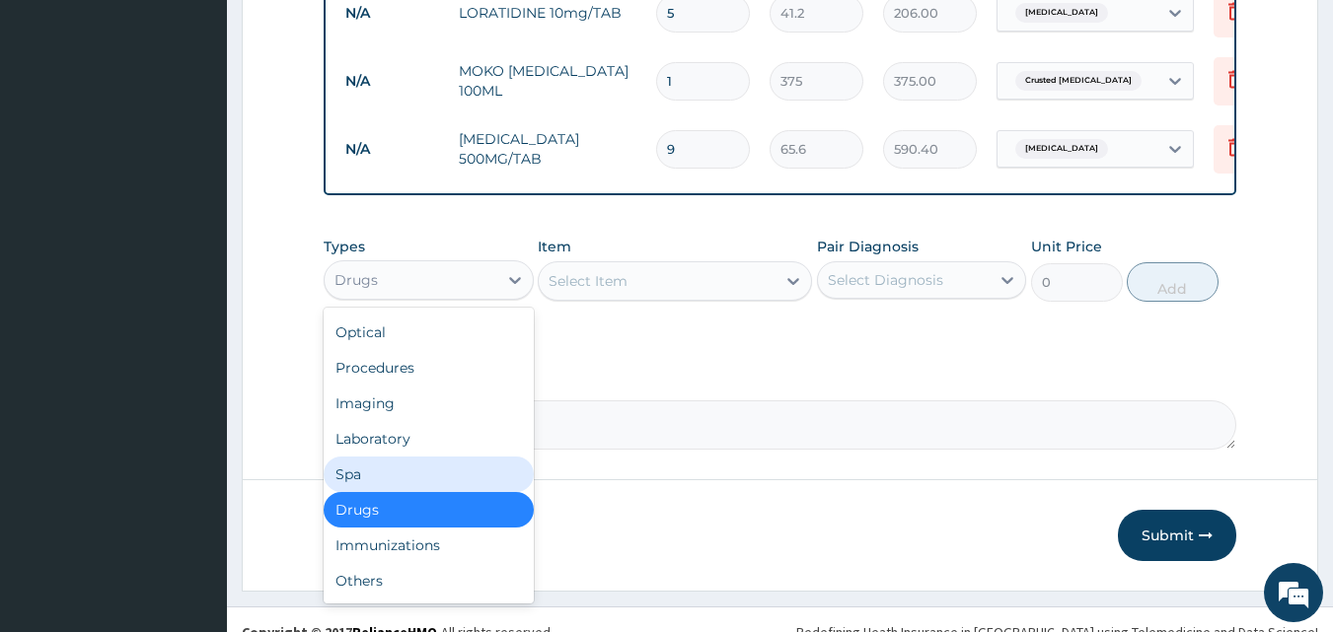
scroll to position [17, 0]
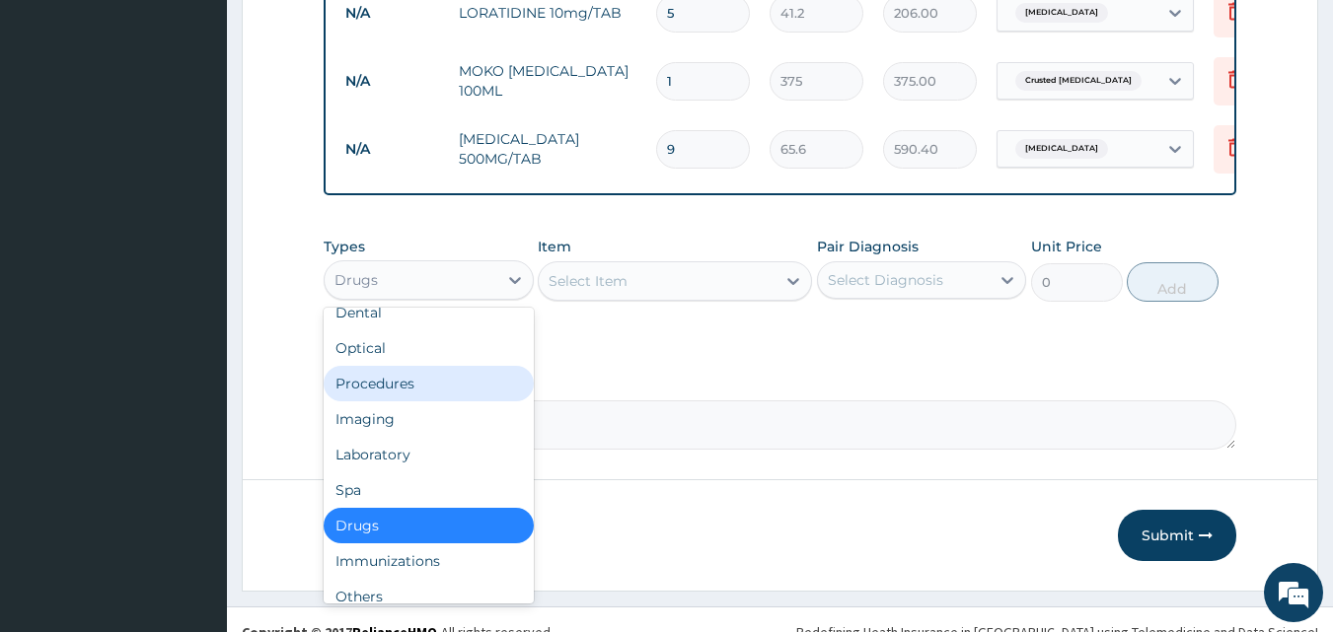
click at [377, 388] on div "Procedures" at bounding box center [429, 384] width 210 height 36
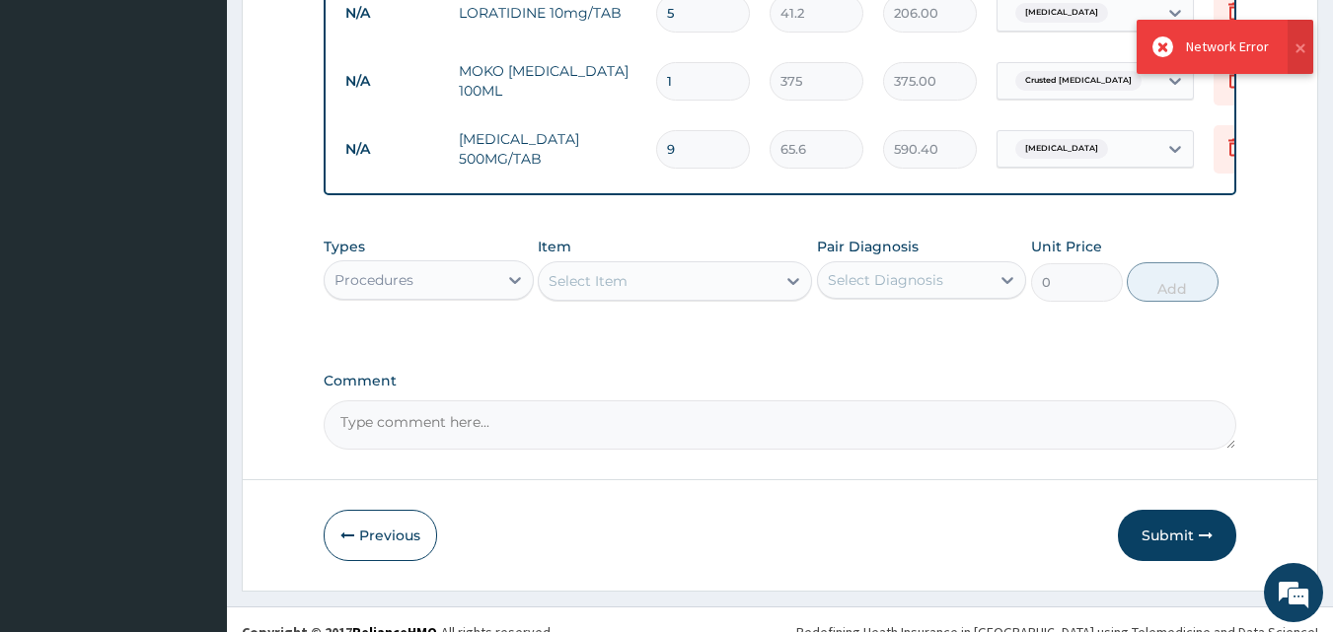
click at [686, 290] on div "Select Item" at bounding box center [657, 281] width 237 height 32
type input "GP"
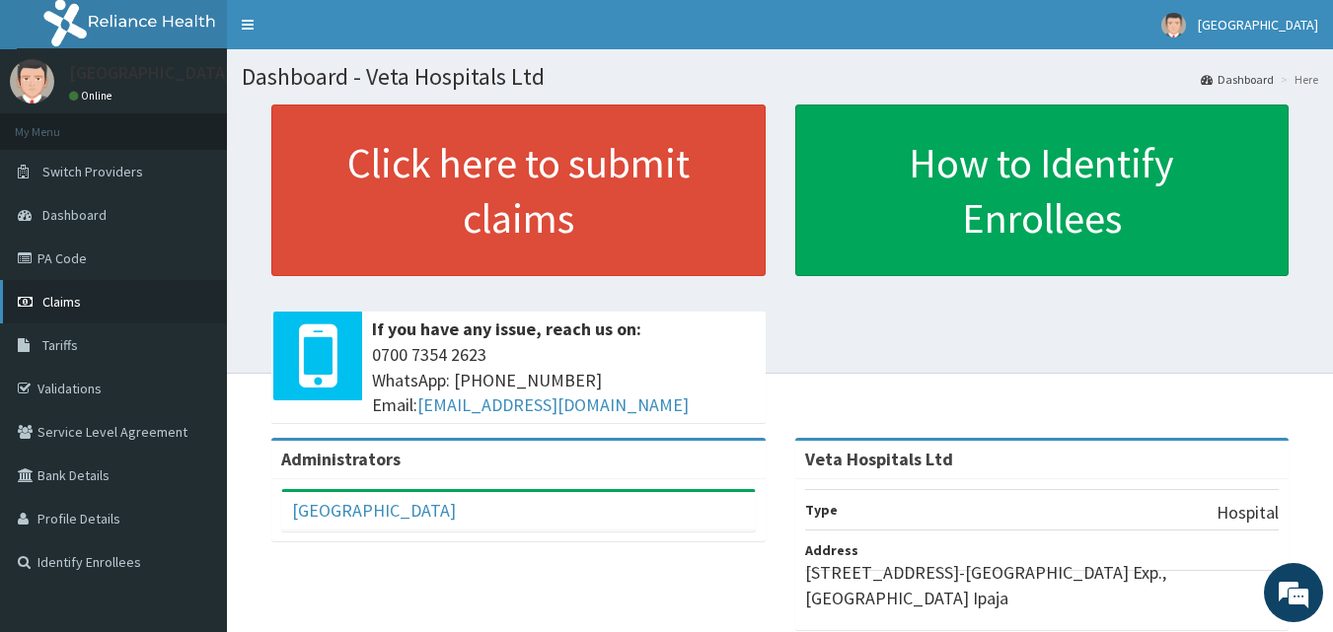
click at [83, 292] on link "Claims" at bounding box center [113, 301] width 227 height 43
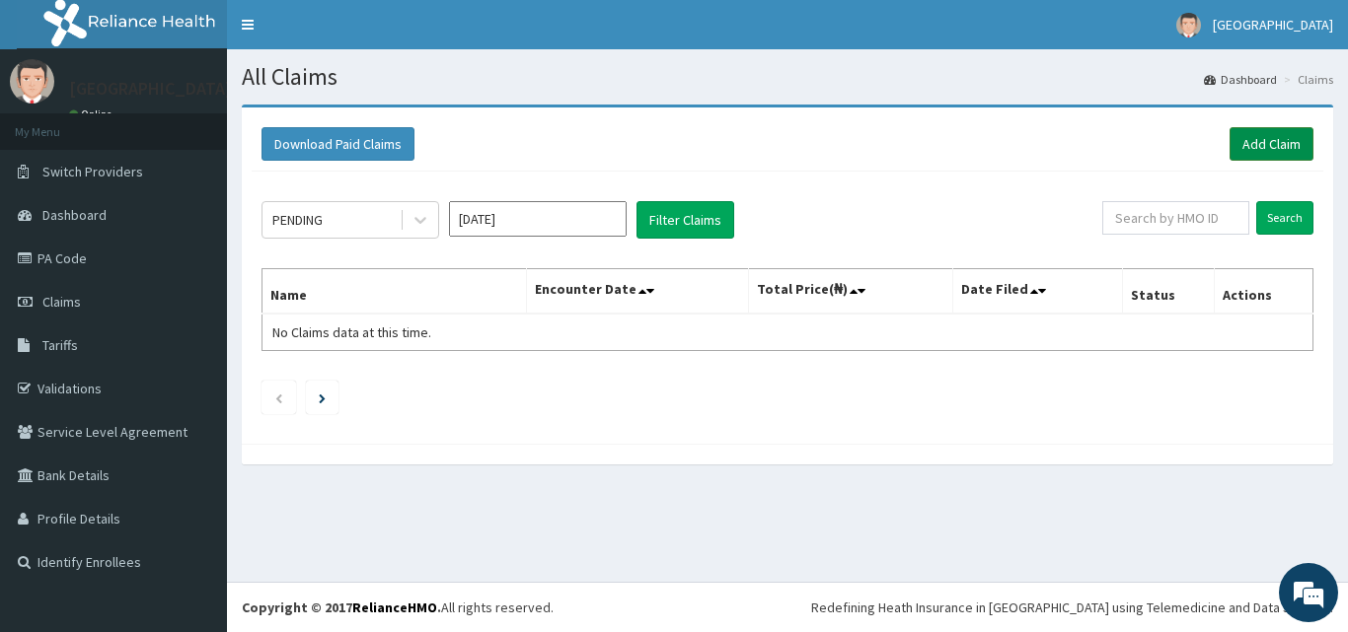
click at [1279, 137] on link "Add Claim" at bounding box center [1271, 144] width 84 height 34
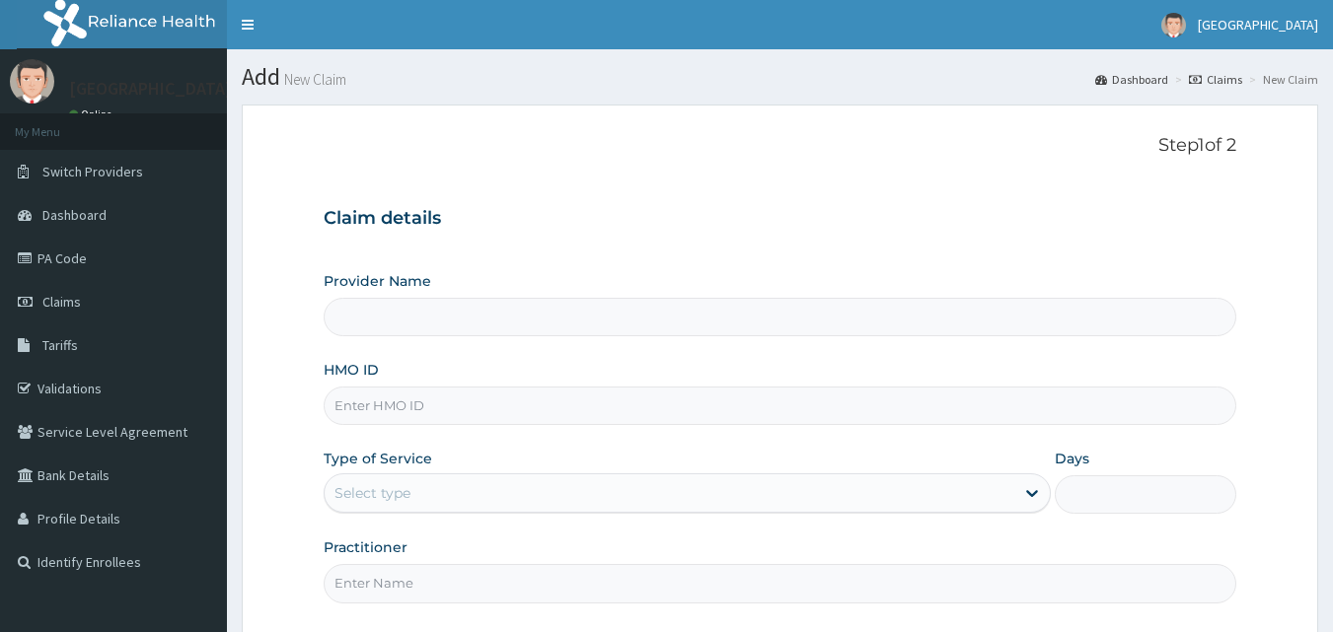
click at [581, 417] on input "HMO ID" at bounding box center [781, 406] width 914 height 38
type input "MLI/"
type input "Veta Hospitals Ltd"
type input "MLI/10055/A"
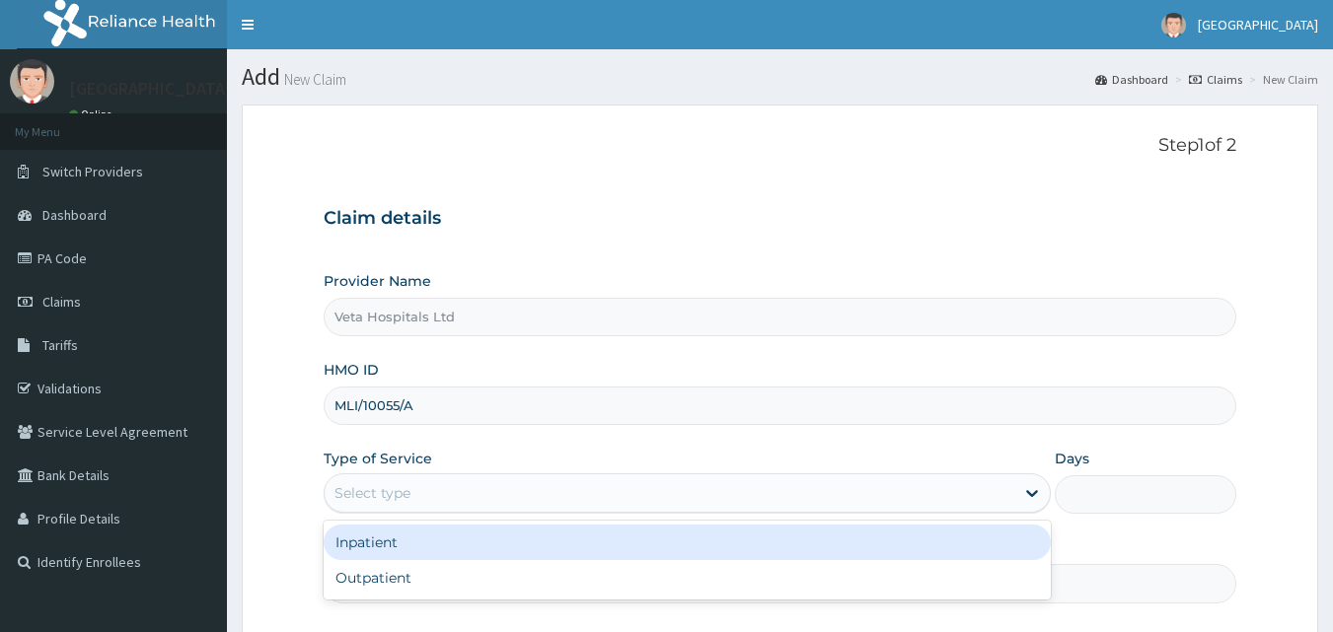
click at [433, 503] on div "Select type" at bounding box center [670, 494] width 690 height 32
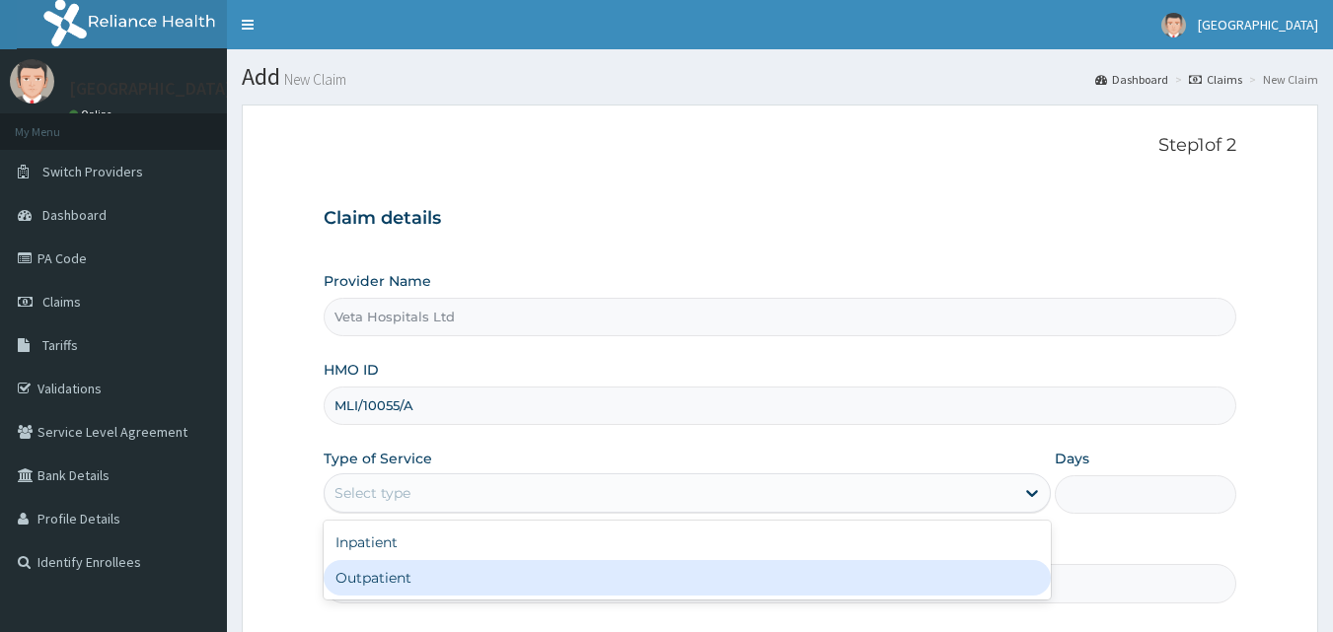
click at [400, 576] on div "Outpatient" at bounding box center [687, 578] width 727 height 36
type input "1"
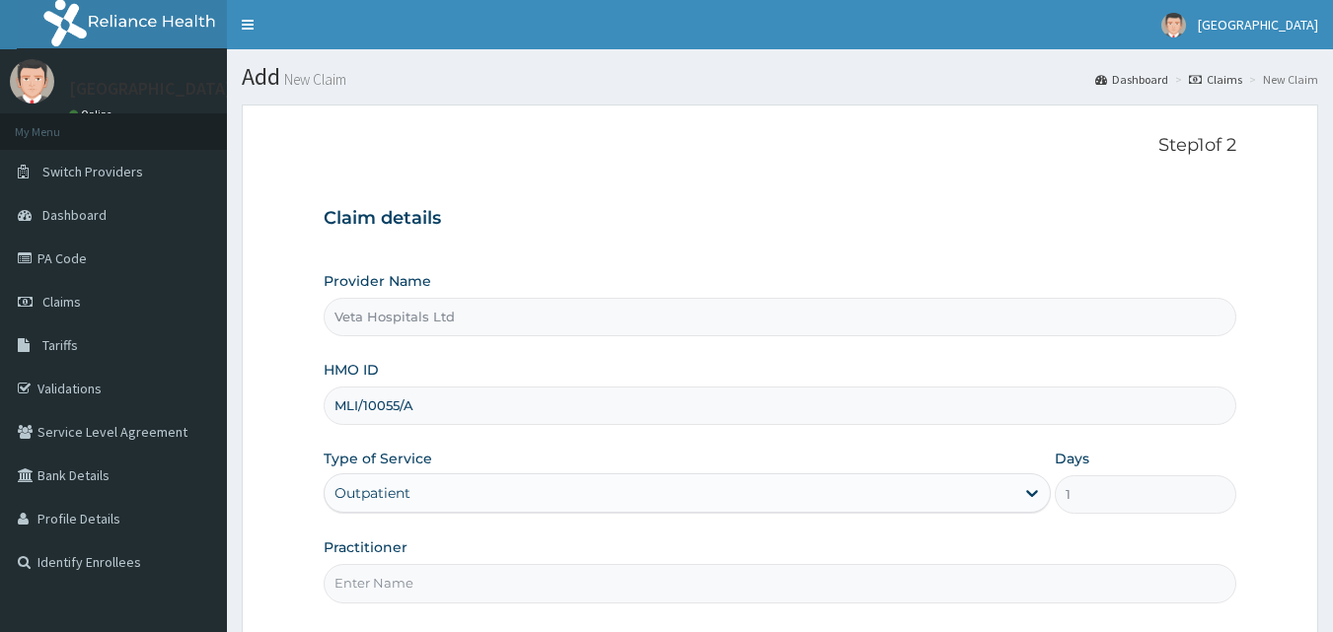
click at [397, 577] on input "Practitioner" at bounding box center [781, 583] width 914 height 38
type input "DR SAMUEL"
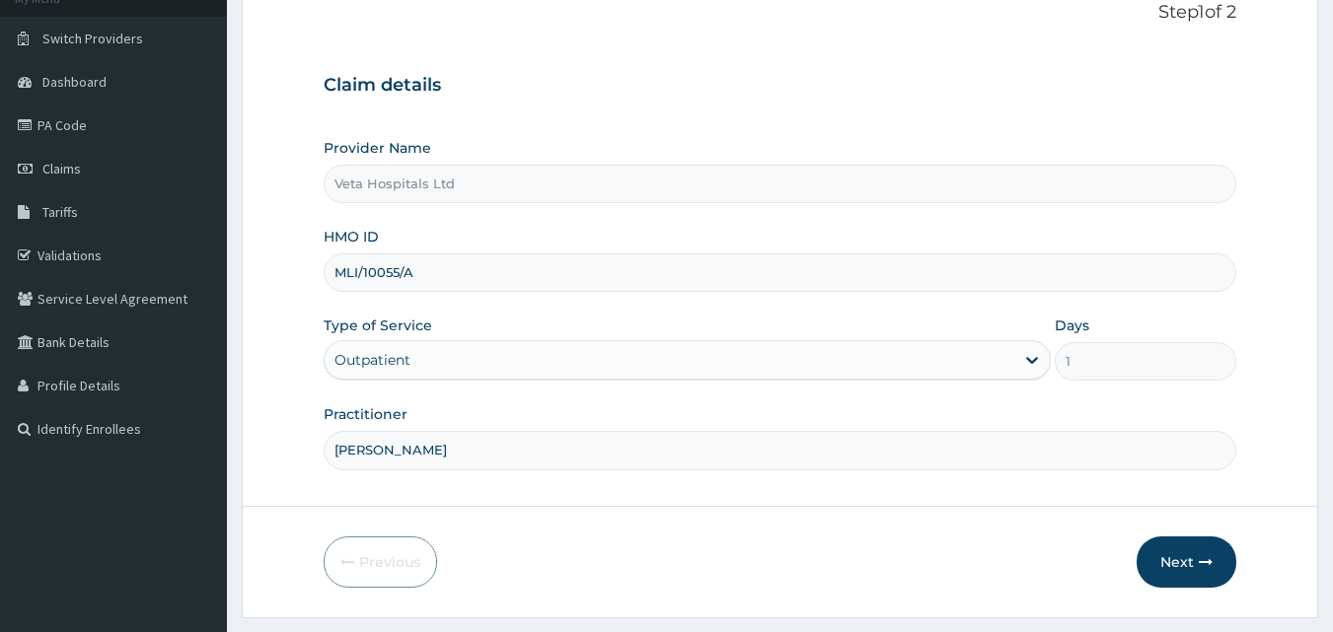
scroll to position [180, 0]
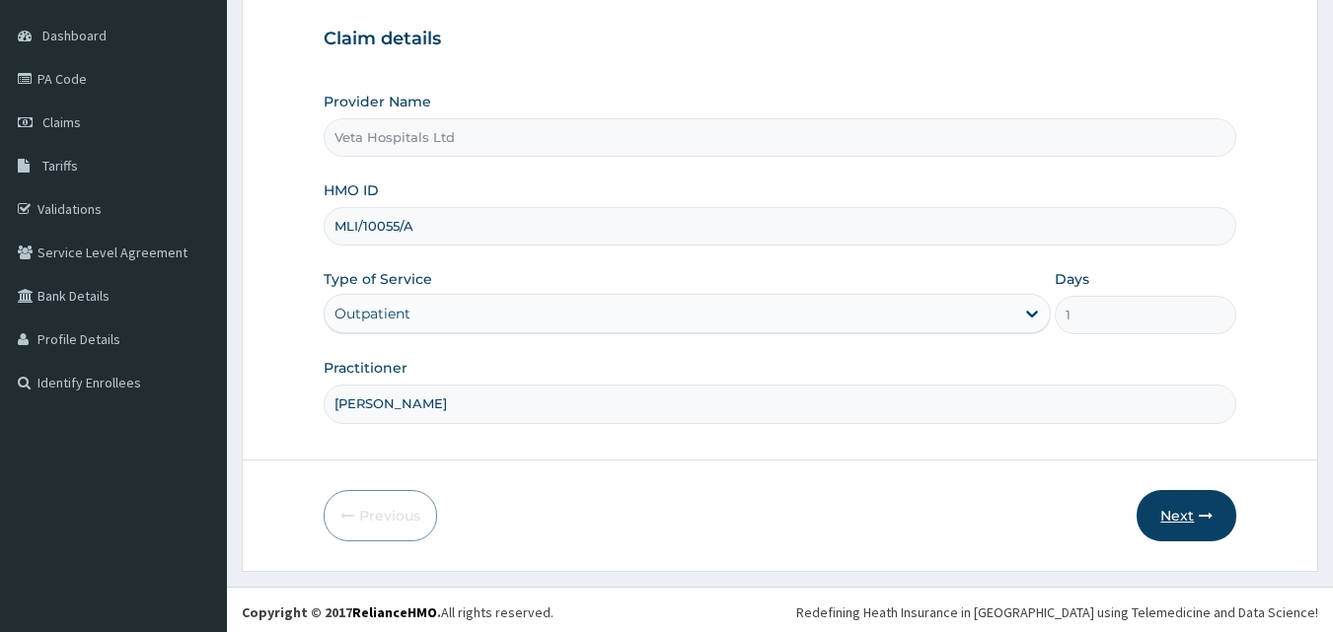
click at [1175, 522] on button "Next" at bounding box center [1187, 515] width 100 height 51
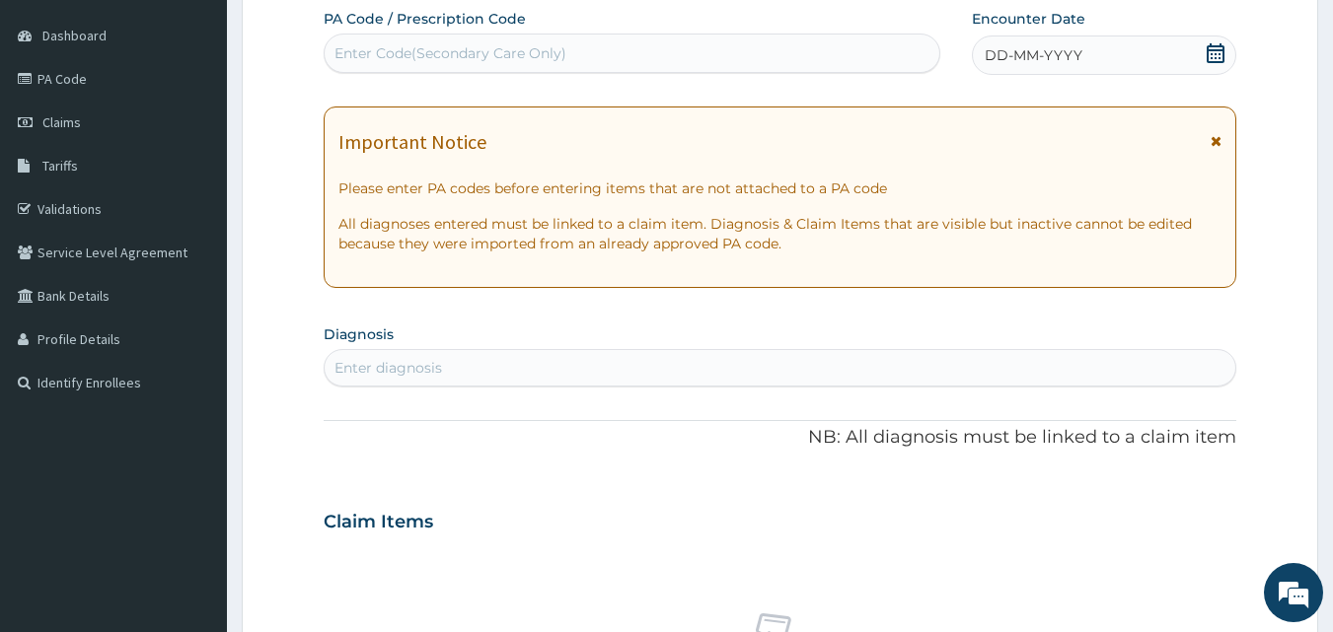
click at [1125, 48] on div "DD-MM-YYYY" at bounding box center [1104, 55] width 264 height 39
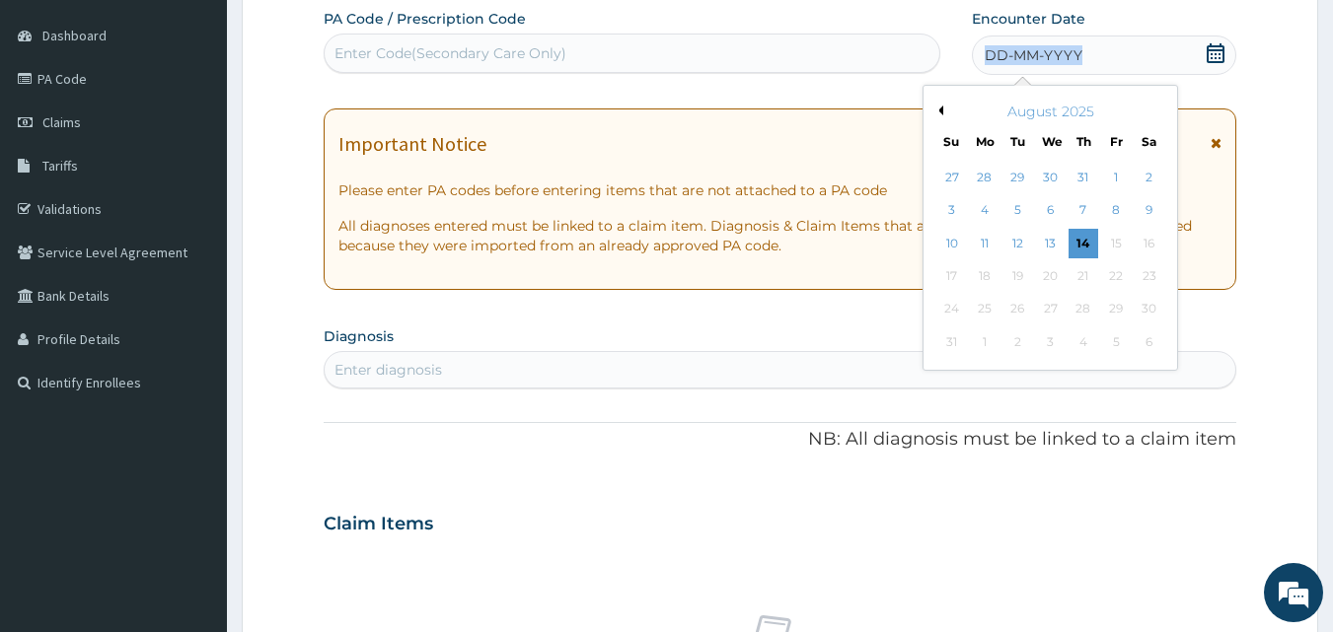
click at [1125, 48] on div "DD-MM-YYYY" at bounding box center [1104, 55] width 264 height 39
click at [941, 110] on button "Previous Month" at bounding box center [938, 111] width 10 height 10
click at [1017, 234] on div "15" at bounding box center [1018, 244] width 30 height 30
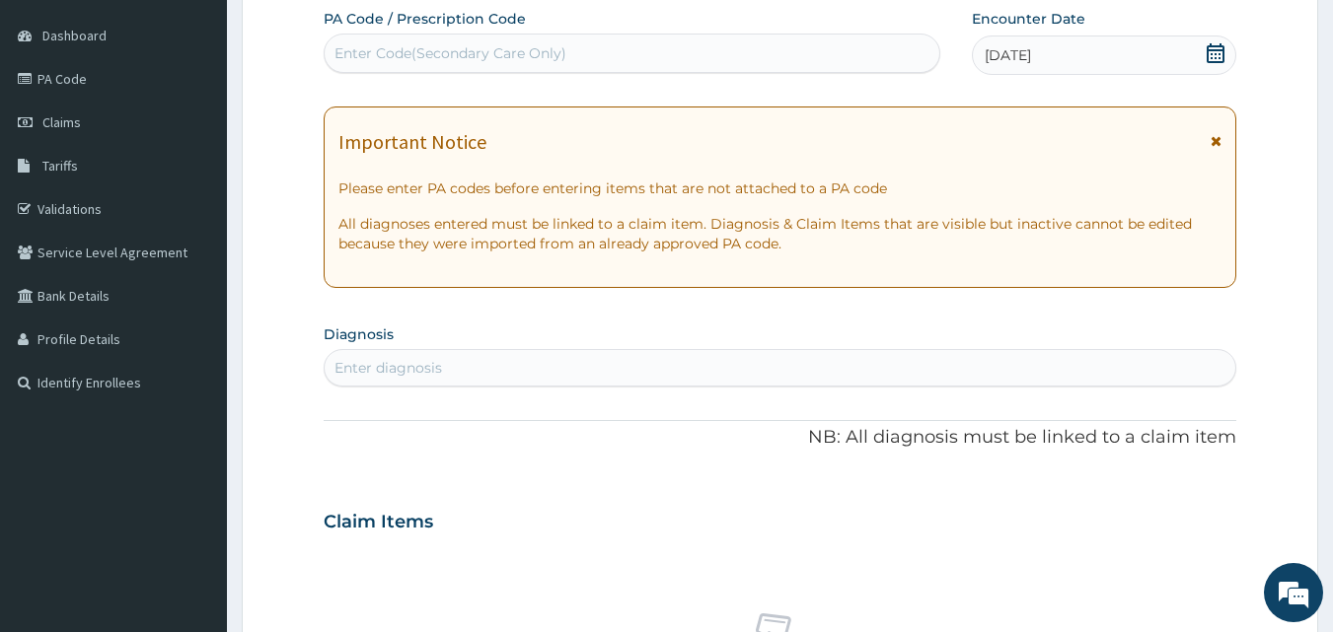
click at [811, 373] on div "Enter diagnosis" at bounding box center [781, 368] width 912 height 32
type input "PLASMOD"
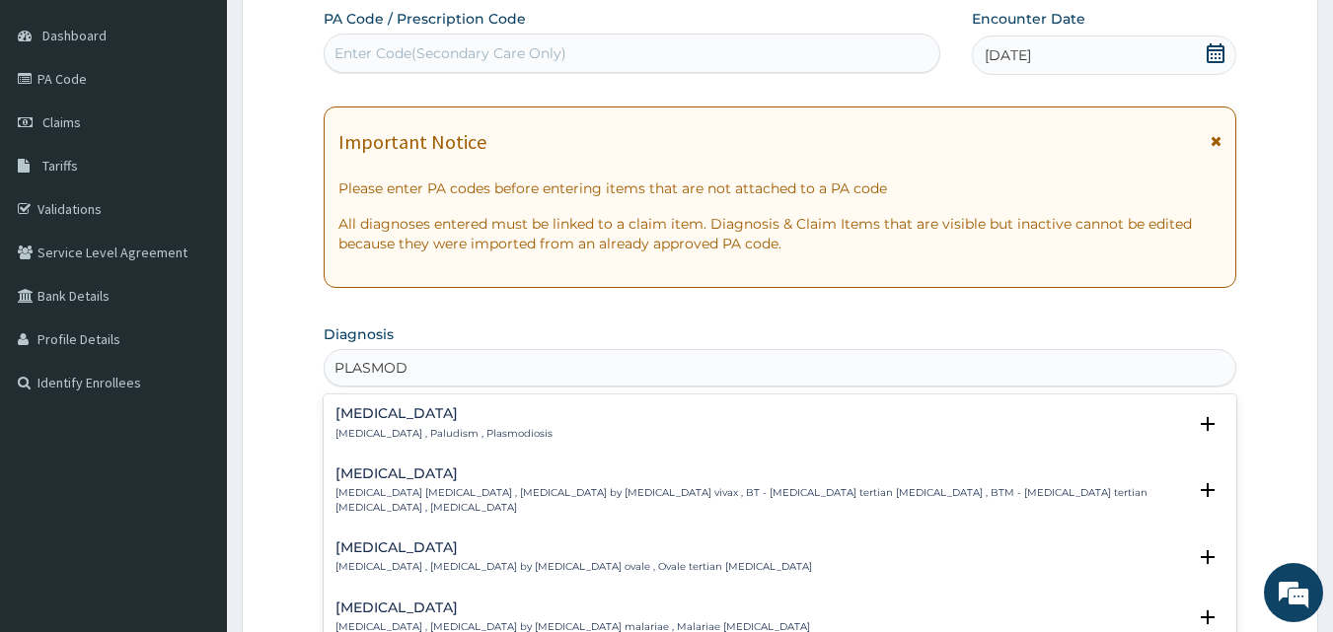
click at [367, 428] on p "[MEDICAL_DATA] , Paludism , Plasmodiosis" at bounding box center [443, 434] width 217 height 14
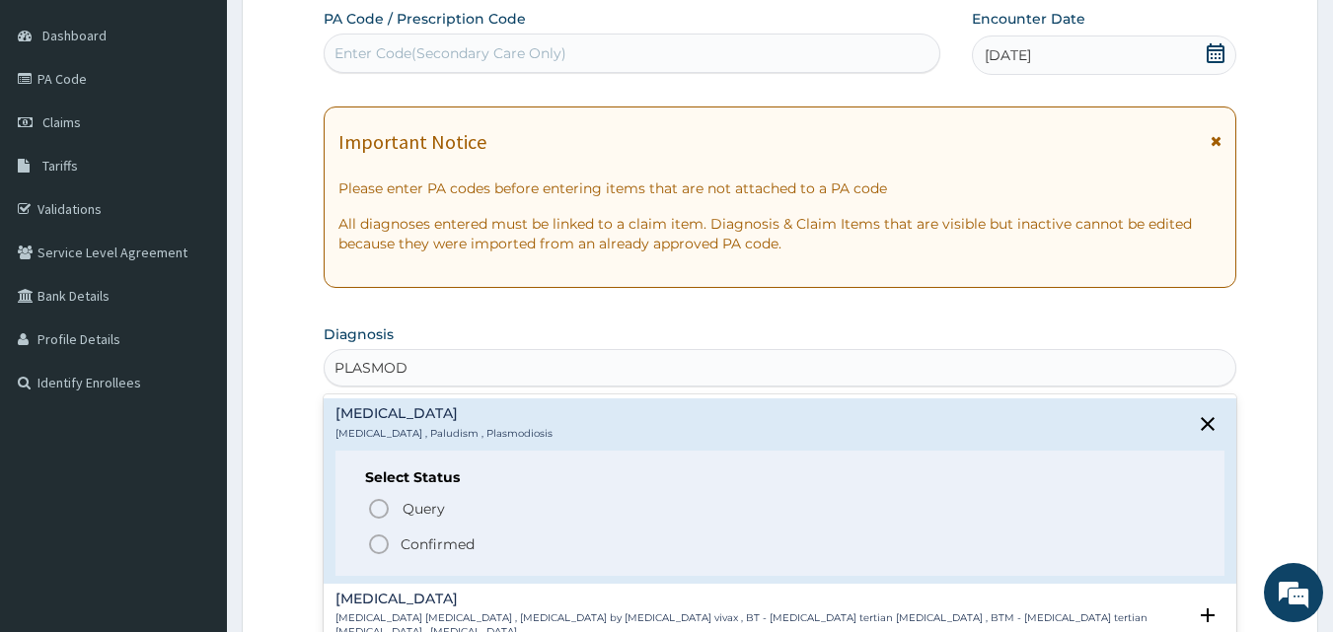
click at [377, 540] on icon "status option filled" at bounding box center [379, 545] width 24 height 24
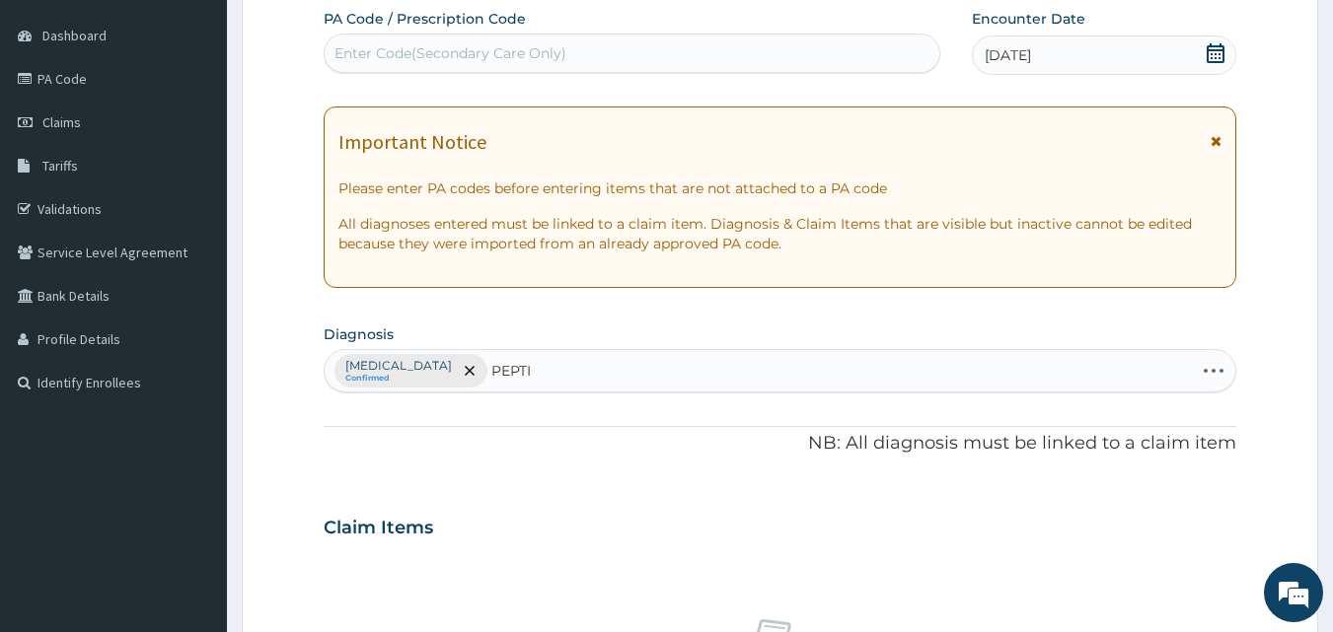
type input "PEPTIC"
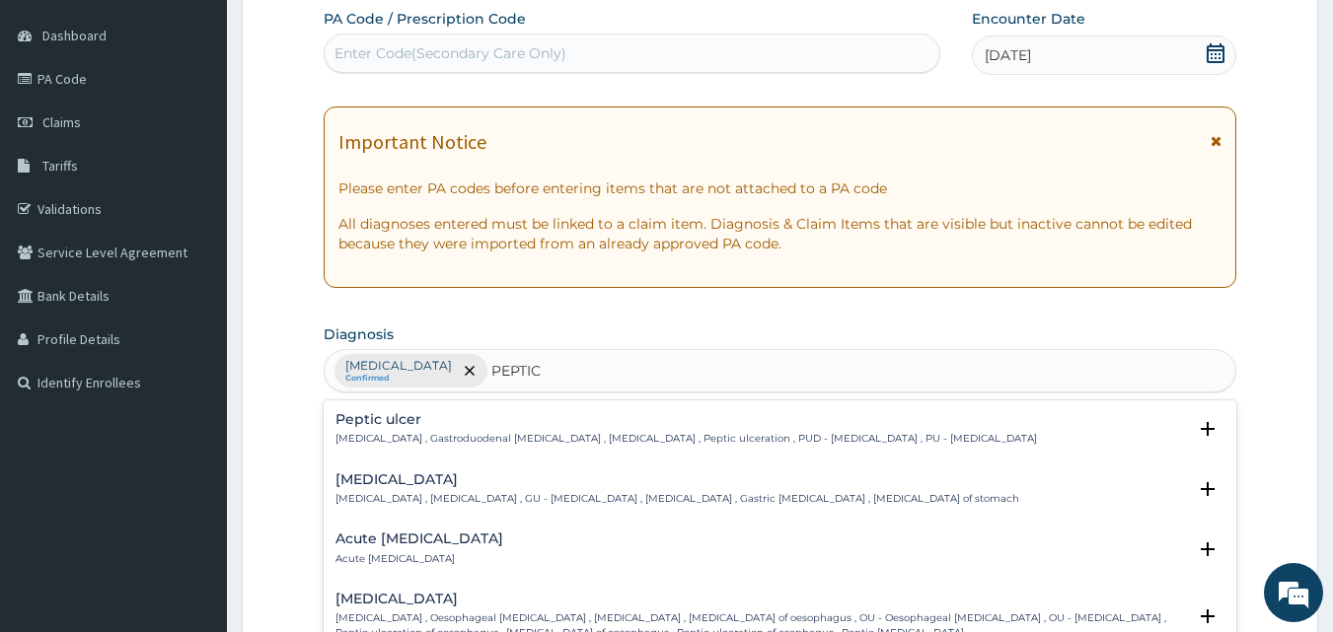
click at [372, 416] on h4 "Peptic ulcer" at bounding box center [686, 419] width 702 height 15
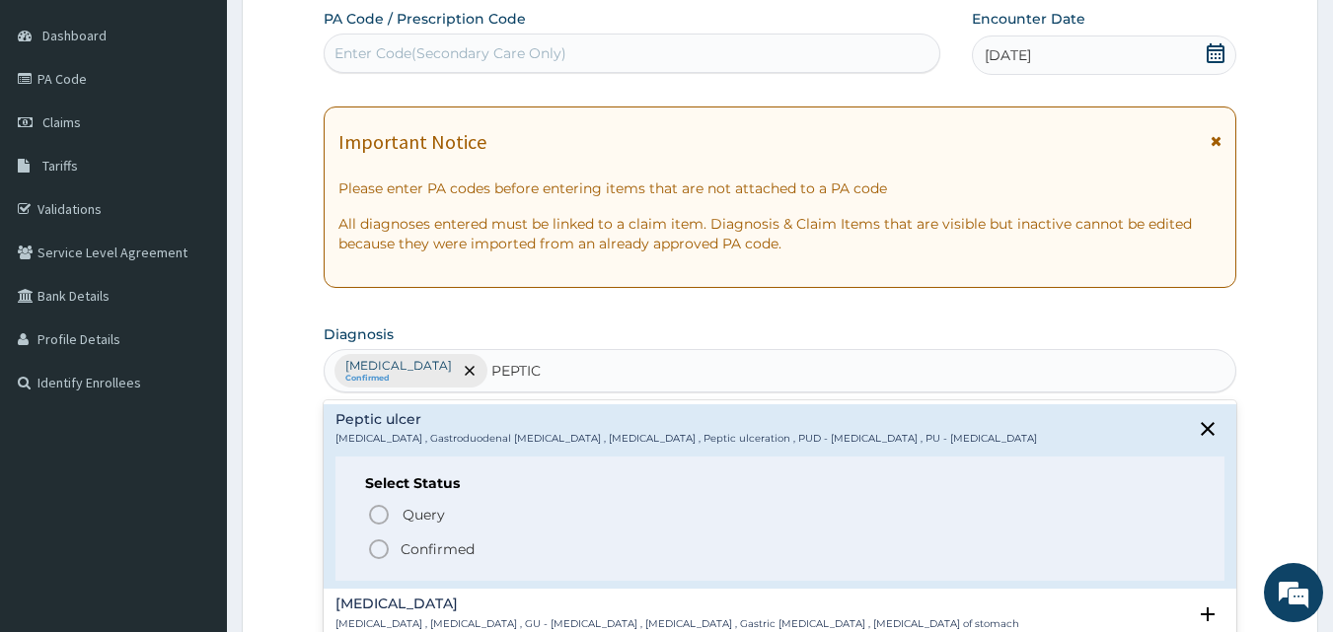
click at [375, 545] on icon "status option filled" at bounding box center [379, 550] width 24 height 24
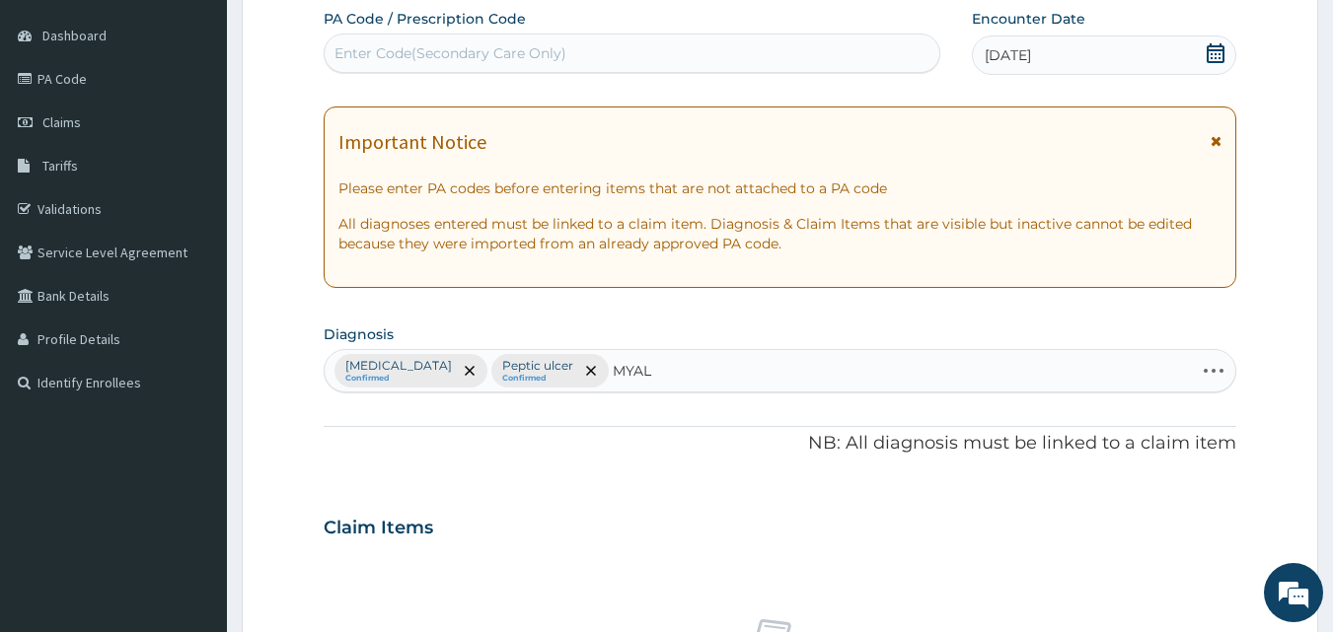
type input "MYALG"
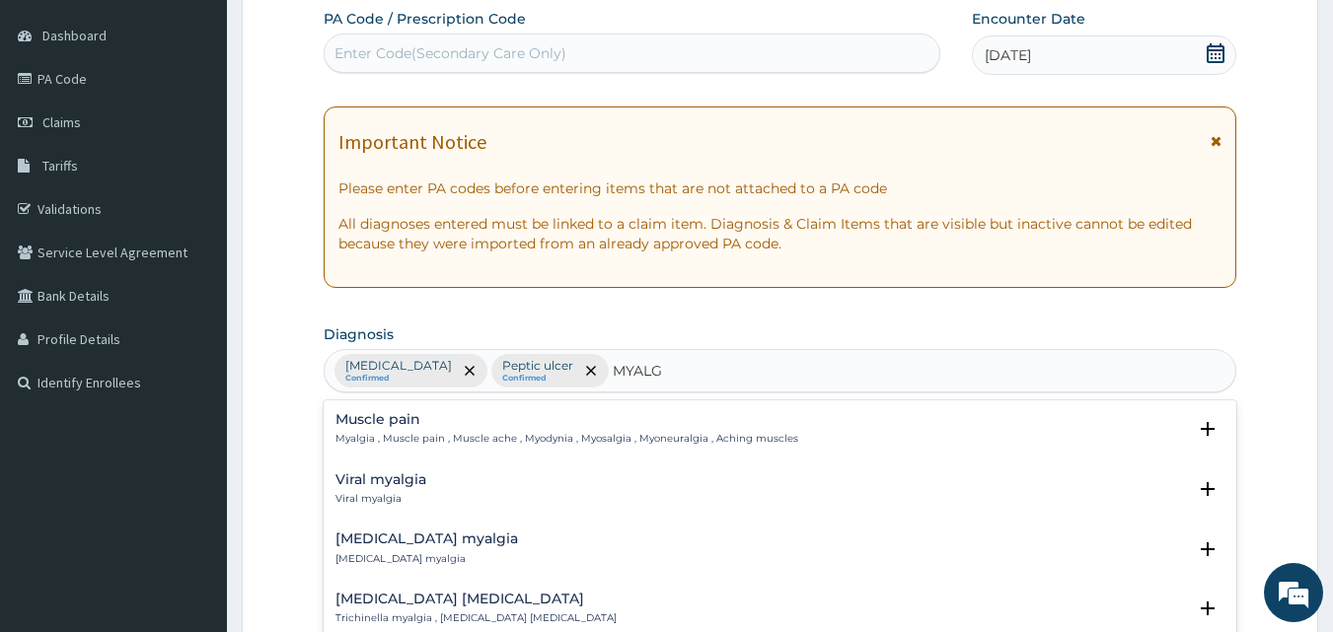
click at [391, 435] on p "Myalgia , Muscle pain , Muscle ache , Myodynia , Myosalgia , Myoneuralgia , Ach…" at bounding box center [566, 439] width 463 height 14
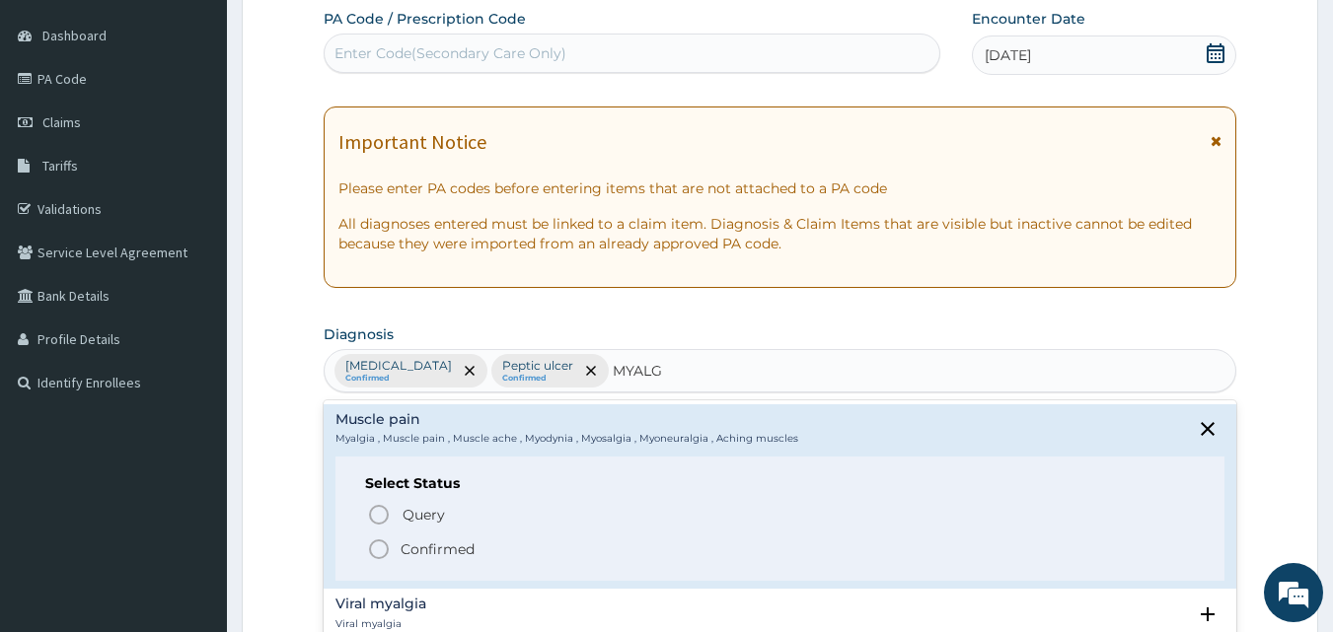
click at [377, 542] on circle "status option filled" at bounding box center [379, 550] width 18 height 18
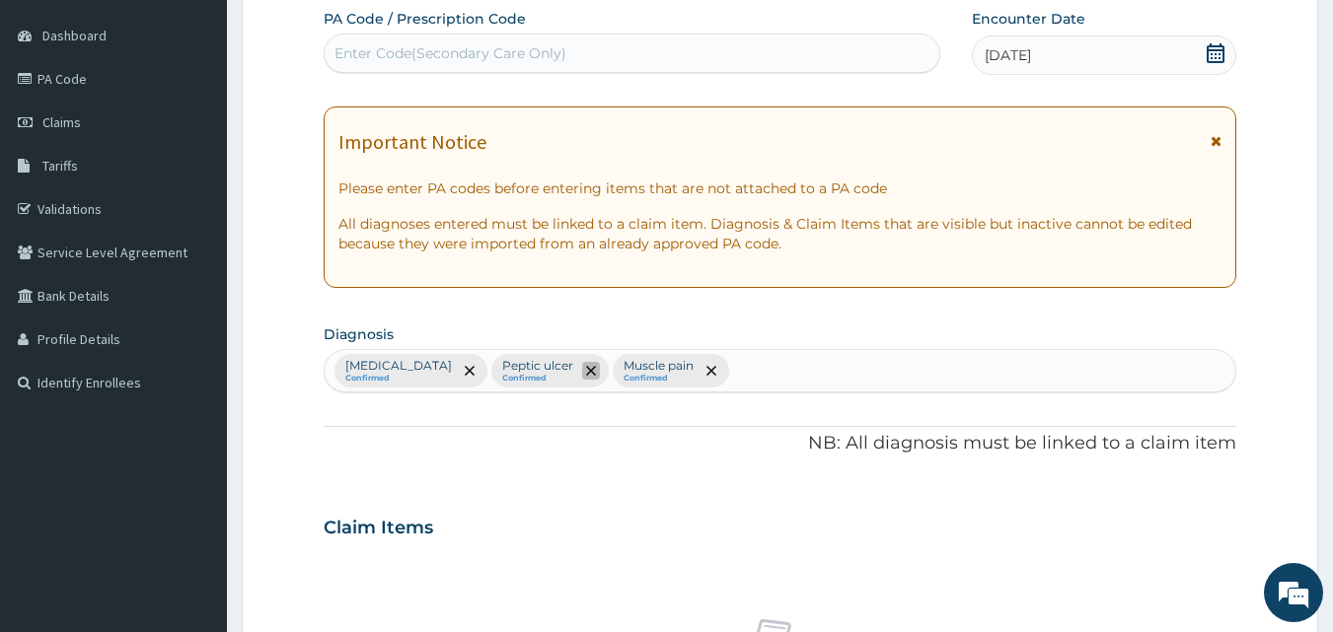
click at [586, 371] on icon "remove selection option" at bounding box center [591, 371] width 10 height 10
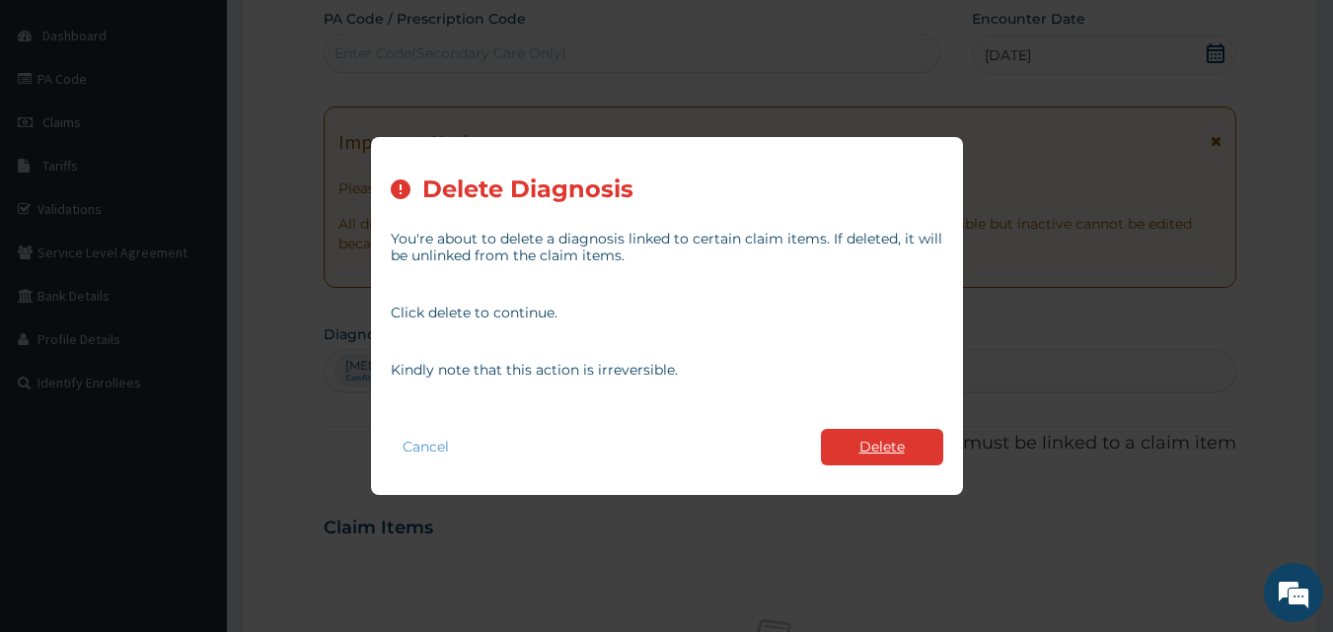
click at [861, 438] on button "Delete" at bounding box center [882, 447] width 122 height 37
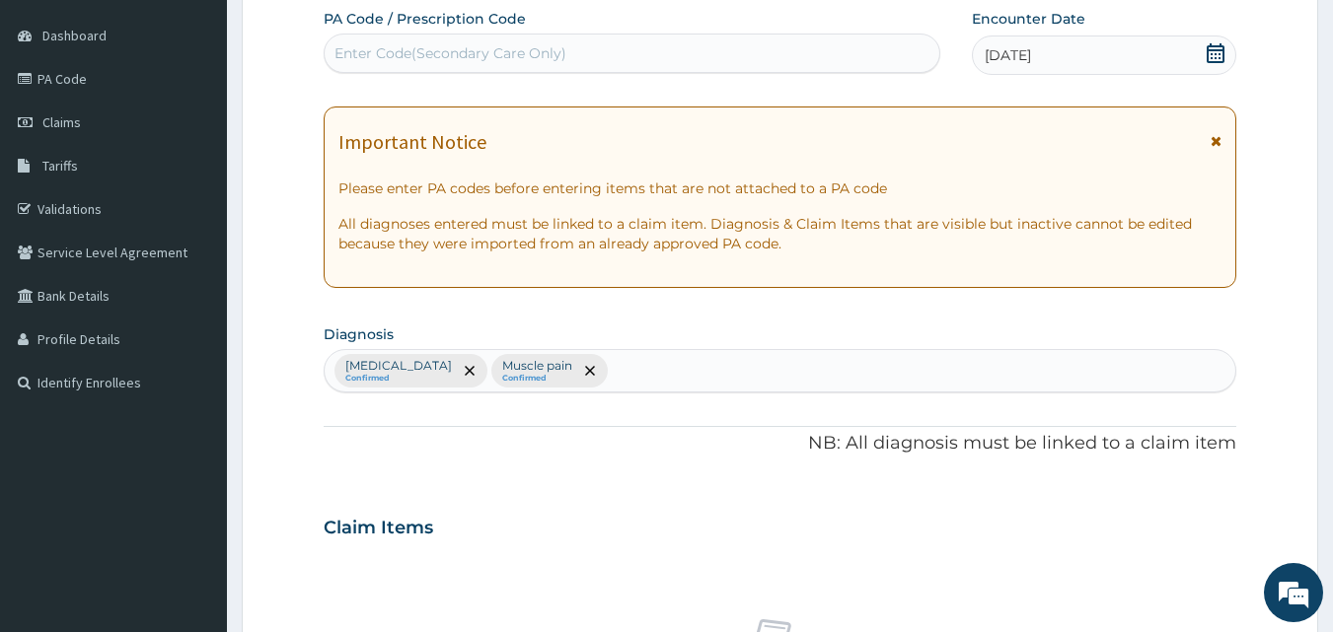
click at [576, 388] on div "Malaria Confirmed Muscle pain Confirmed" at bounding box center [781, 370] width 912 height 41
type input "UPPER RES"
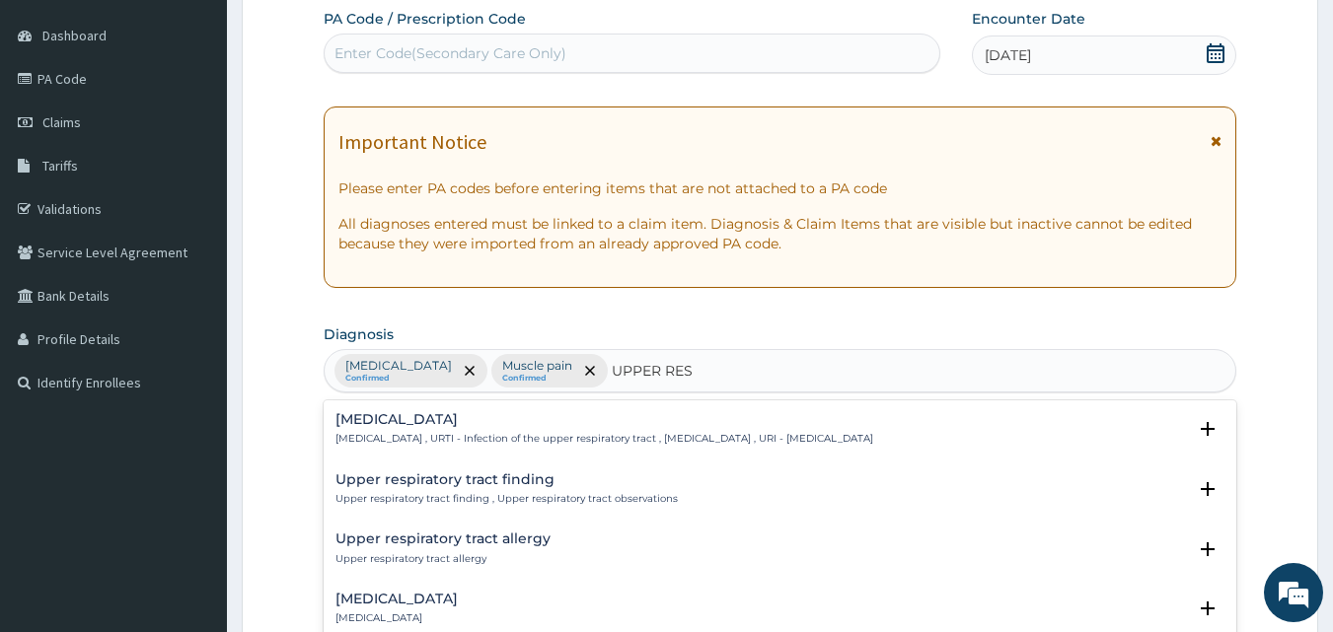
click at [487, 443] on p "Upper respiratory infection , URTI - Infection of the upper respiratory tract ,…" at bounding box center [604, 439] width 538 height 14
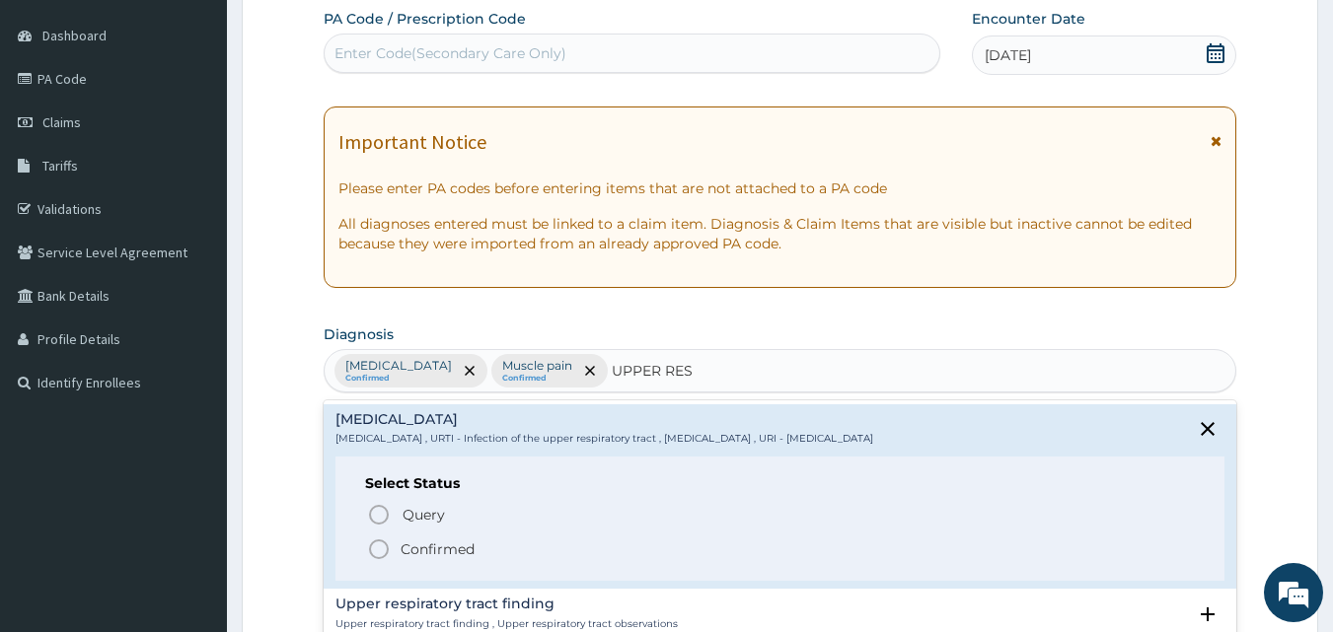
click at [380, 548] on icon "status option filled" at bounding box center [379, 550] width 24 height 24
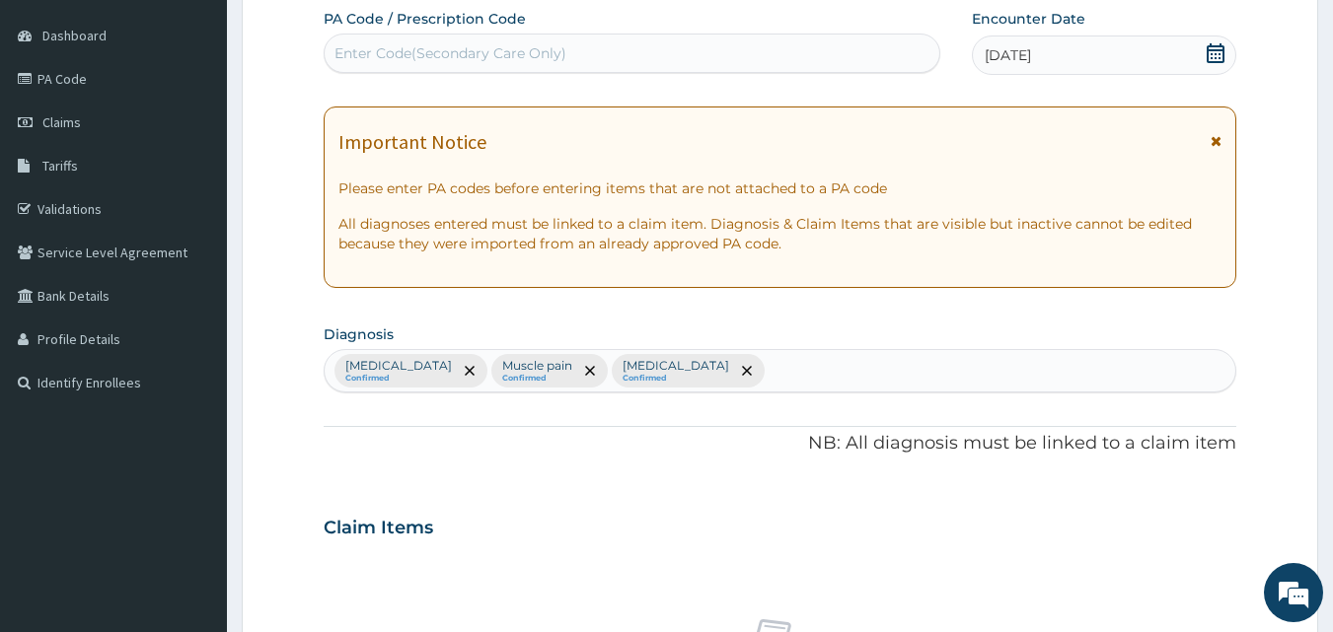
click at [854, 372] on div "Malaria Confirmed Muscle pain Confirmed Upper respiratory infection Confirmed" at bounding box center [781, 370] width 912 height 41
type input "SCABIES"
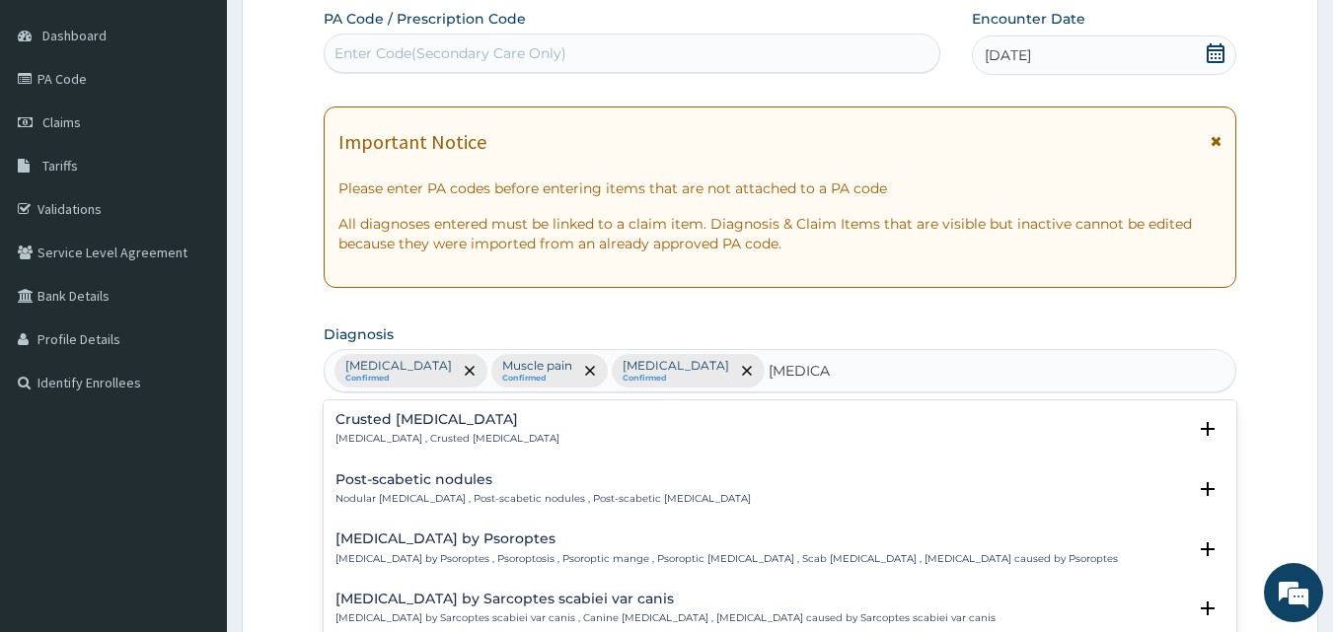
click at [403, 416] on h4 "Crusted scabies" at bounding box center [447, 419] width 224 height 15
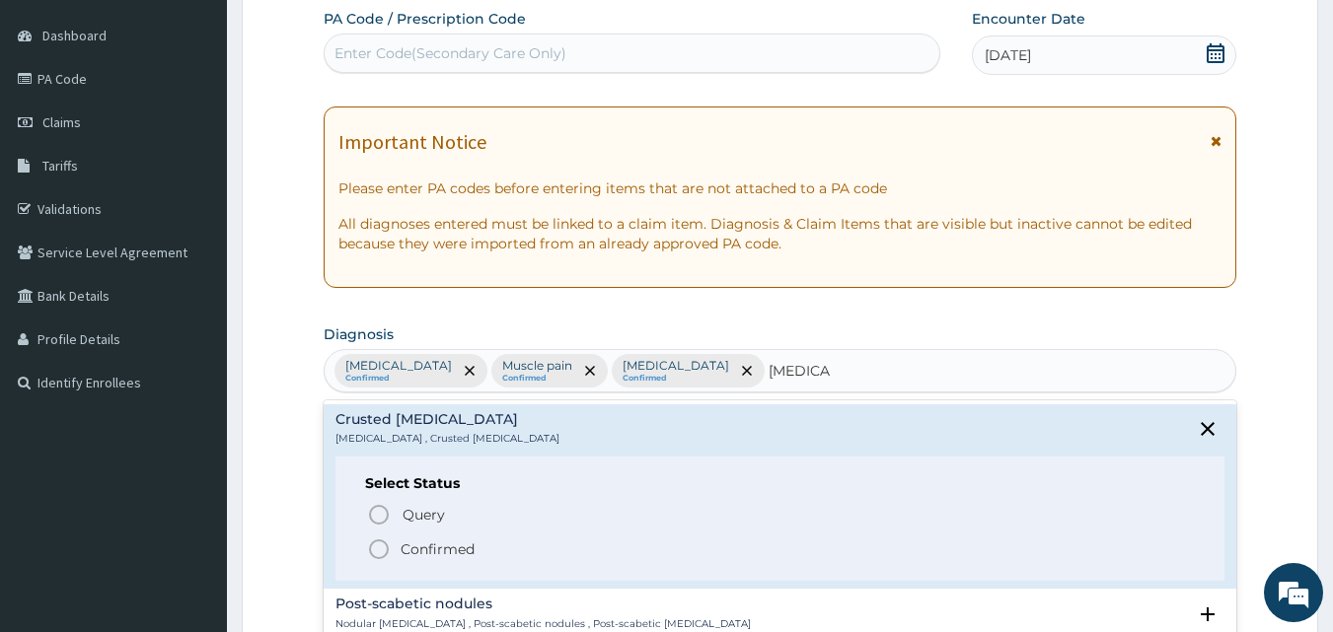
click at [376, 550] on icon "status option filled" at bounding box center [379, 550] width 24 height 24
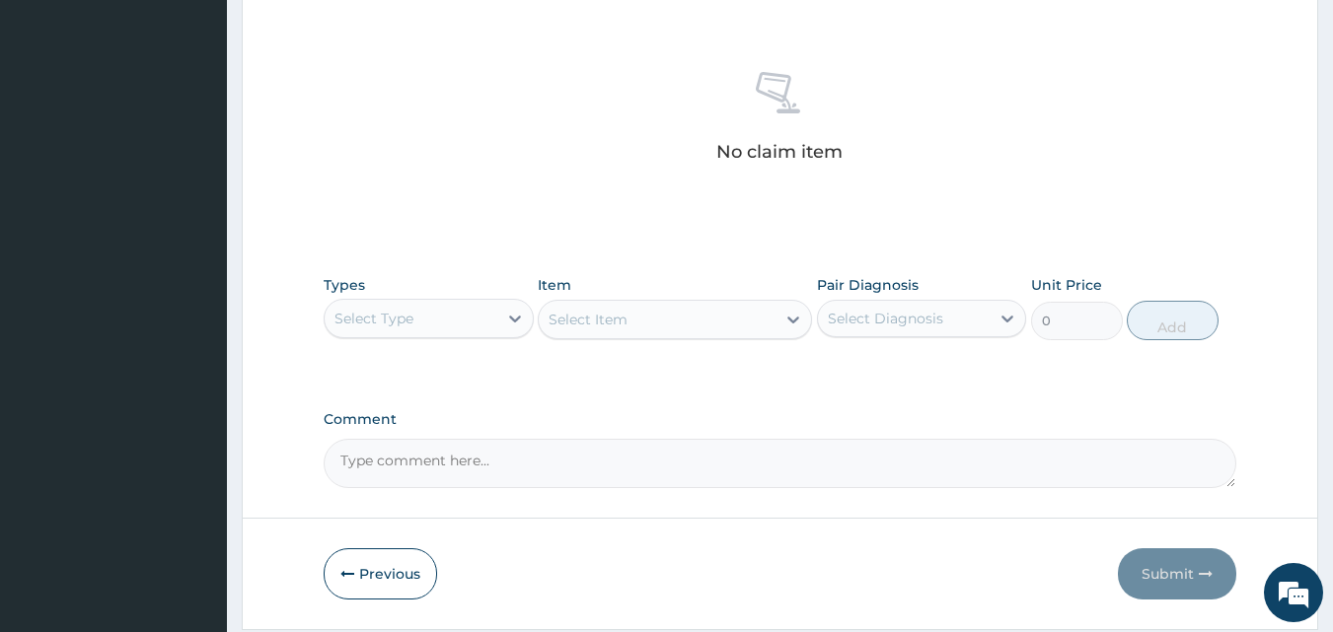
scroll to position [746, 0]
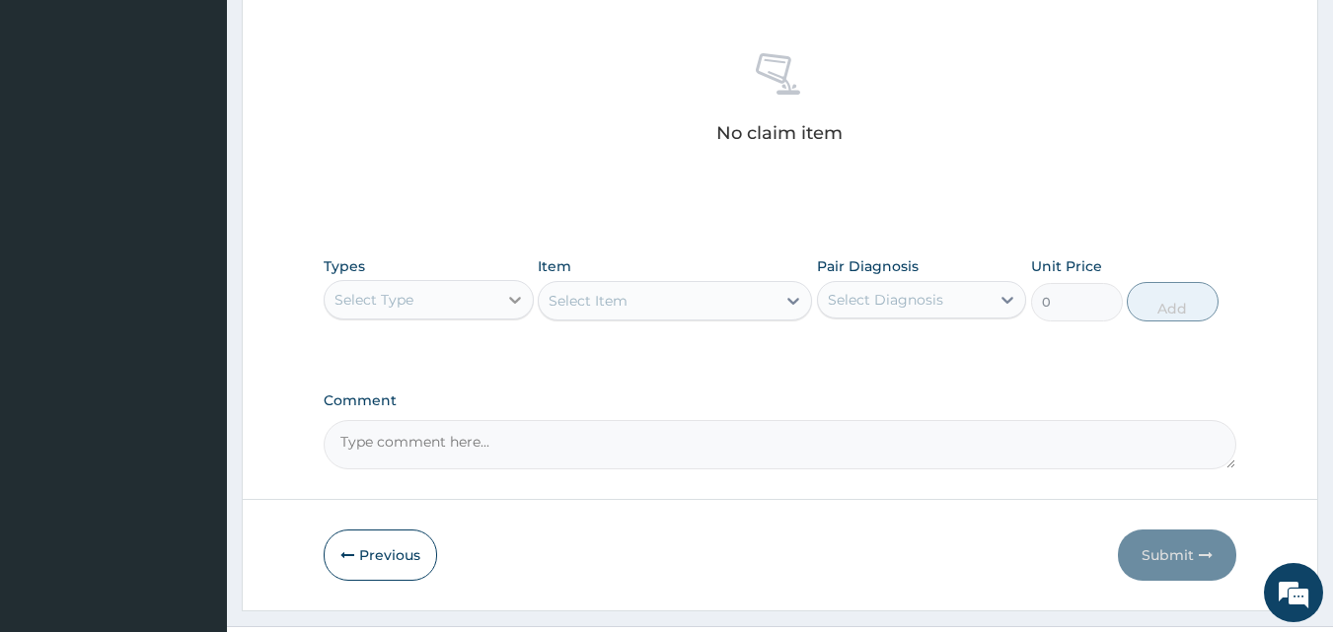
click at [493, 293] on div "Select Type" at bounding box center [411, 300] width 173 height 32
click at [499, 293] on div at bounding box center [515, 300] width 36 height 36
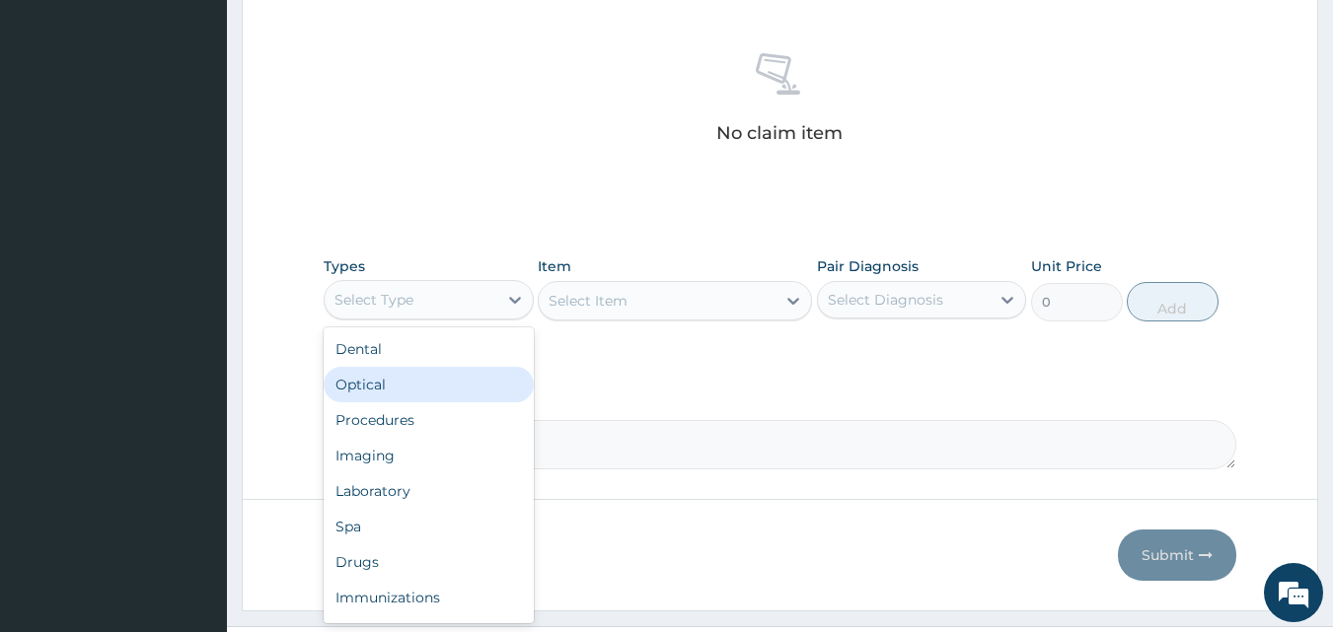
drag, startPoint x: 499, startPoint y: 293, endPoint x: 424, endPoint y: 516, distance: 235.3
click at [424, 320] on div "option Optical focused, 2 of 10. 10 results available. Use Up and Down to choos…" at bounding box center [429, 299] width 210 height 39
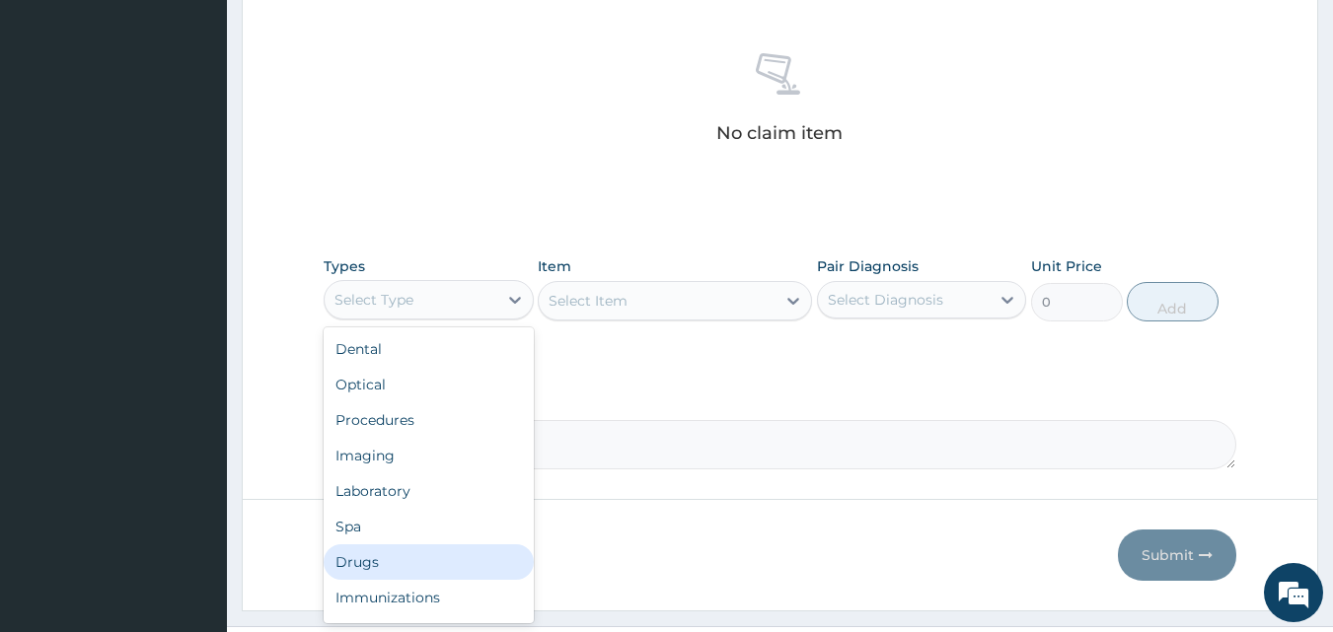
click at [400, 562] on div "Drugs" at bounding box center [429, 563] width 210 height 36
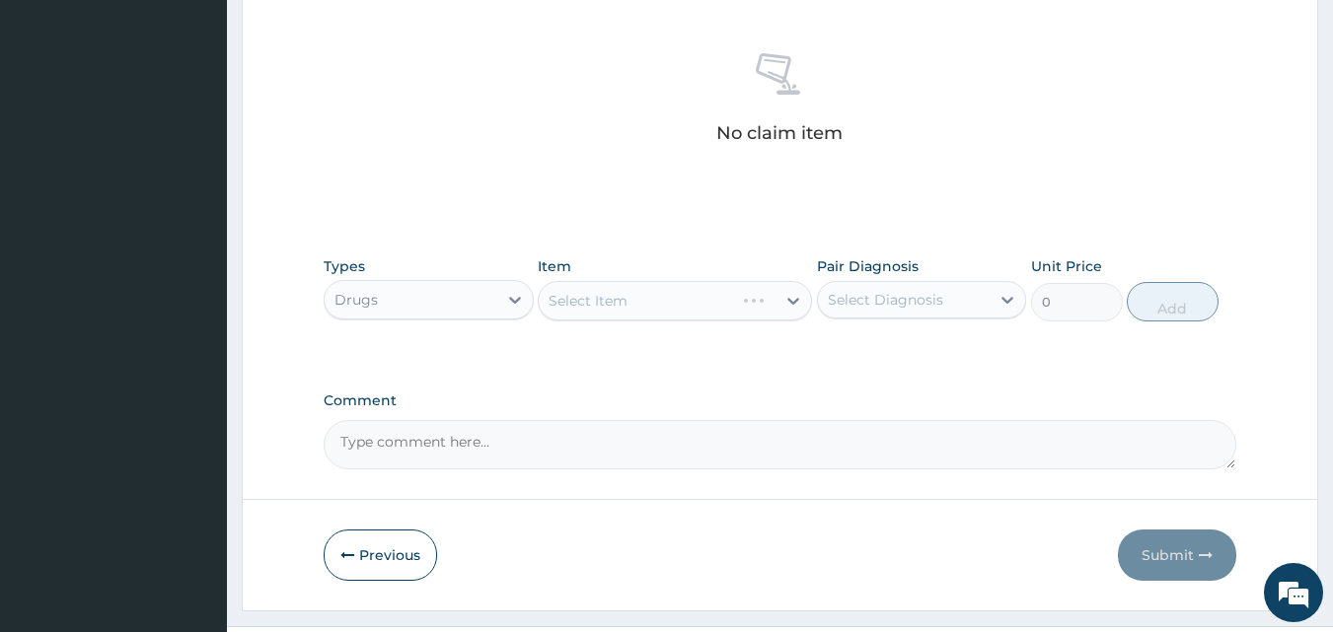
click at [661, 308] on div "Select Item" at bounding box center [675, 300] width 274 height 39
click at [661, 307] on div "Select Item" at bounding box center [675, 300] width 274 height 39
click at [661, 307] on div "Select Item" at bounding box center [657, 301] width 237 height 32
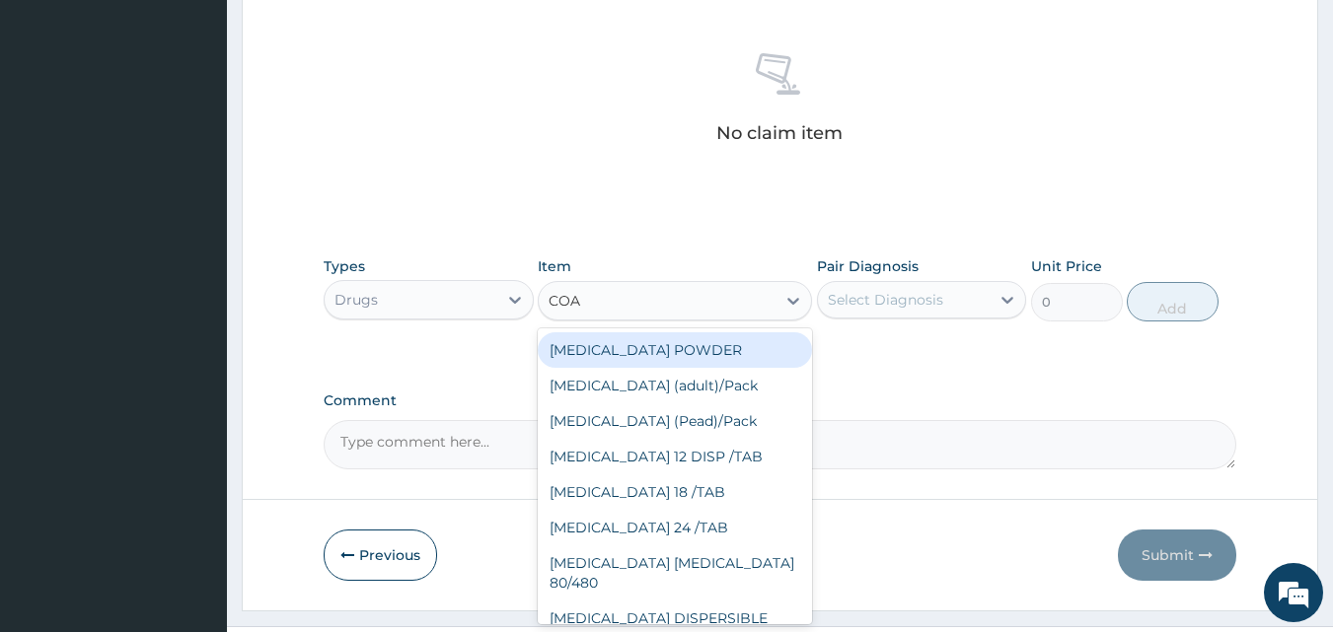
type input "COAR"
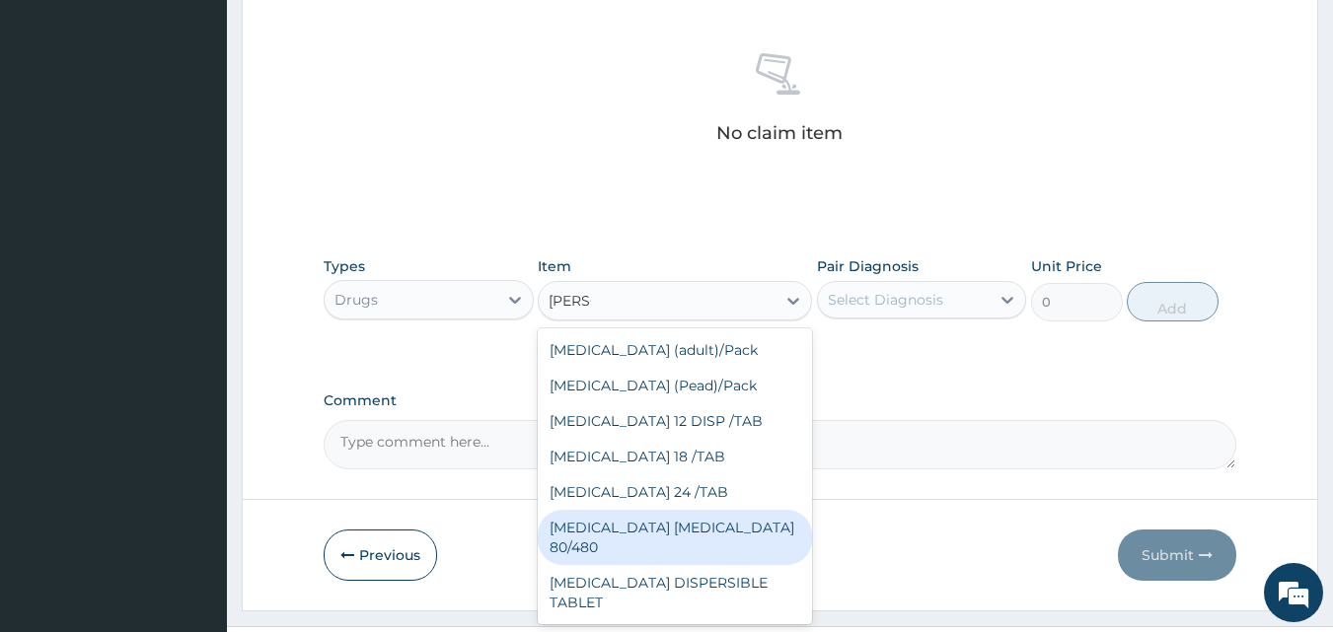
click at [659, 526] on div "COARTEM D TAB 80/480" at bounding box center [675, 537] width 274 height 55
type input "3093.7"
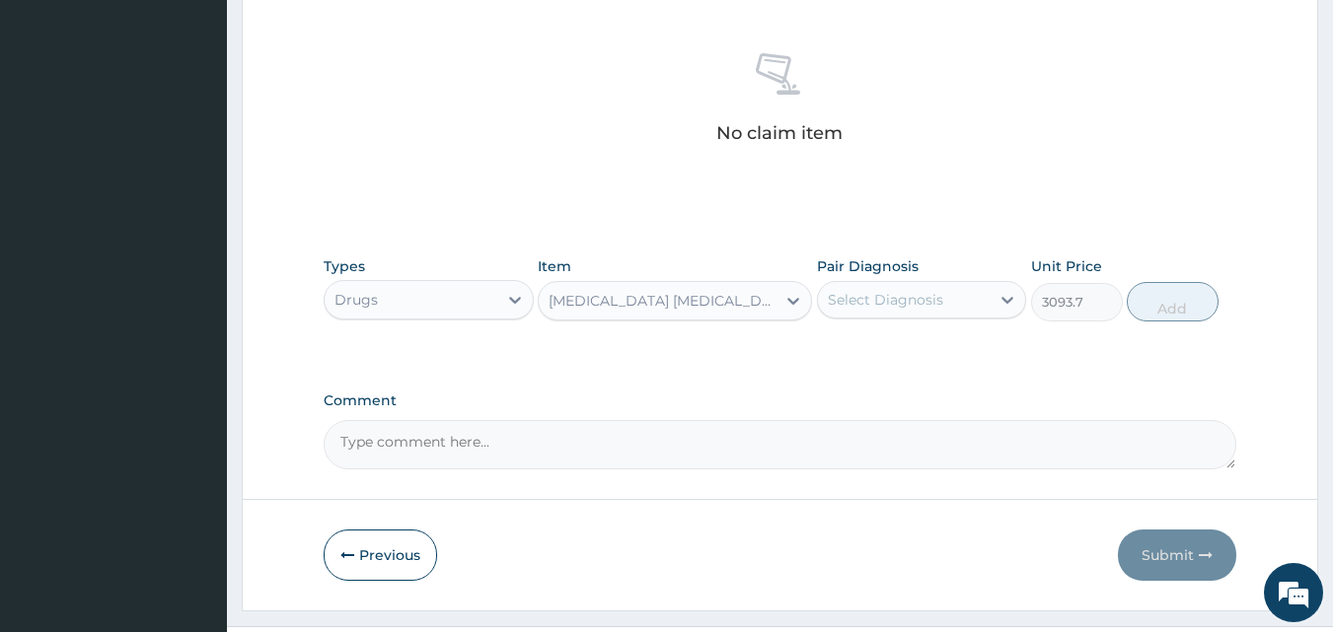
click at [923, 291] on div "Select Diagnosis" at bounding box center [885, 300] width 115 height 20
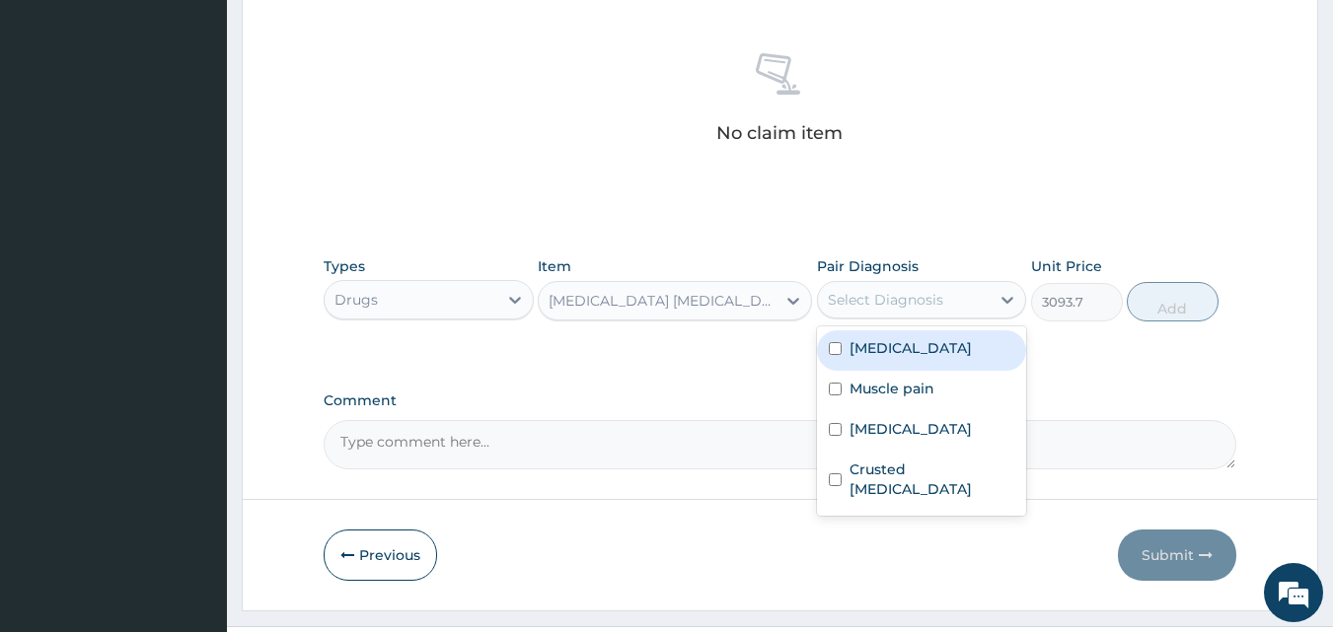
click at [840, 350] on input "checkbox" at bounding box center [835, 348] width 13 height 13
checkbox input "true"
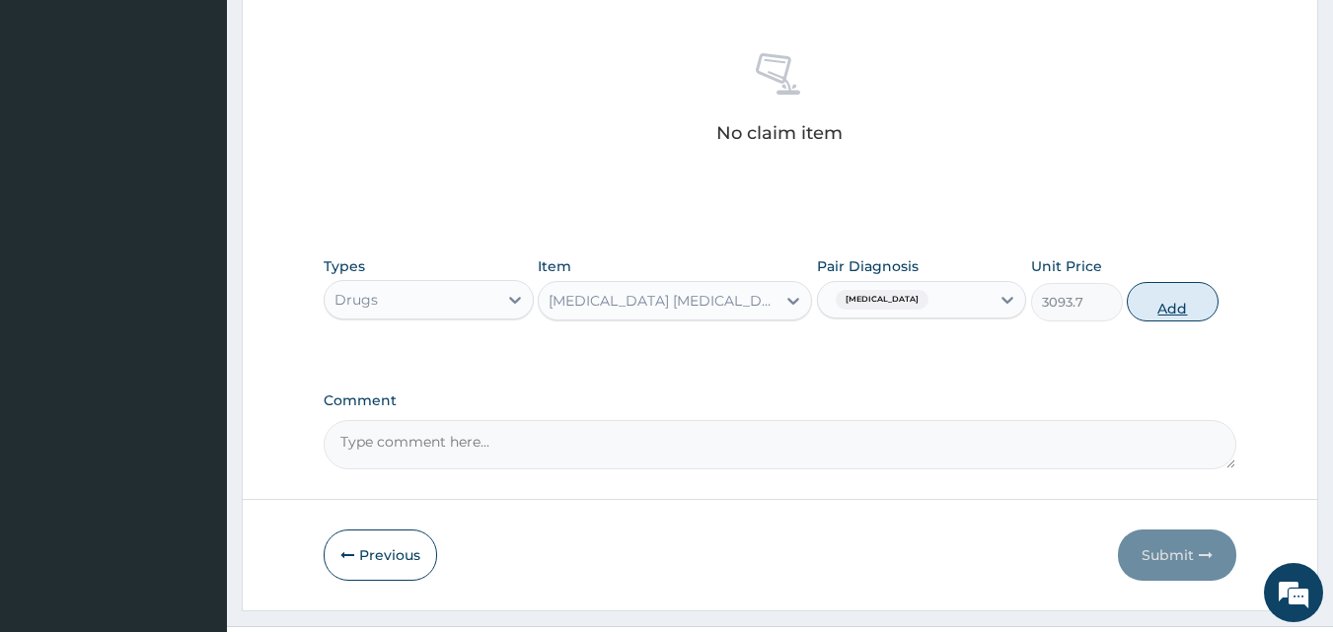
click at [1179, 315] on button "Add" at bounding box center [1173, 301] width 92 height 39
type input "0"
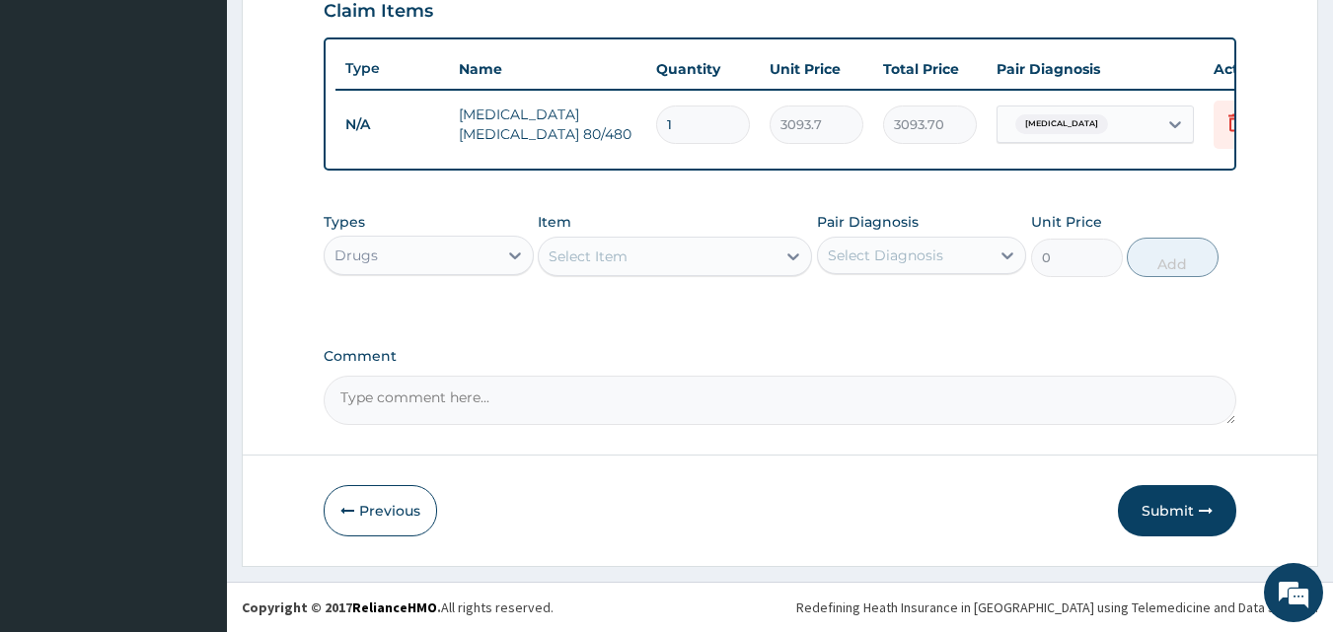
click at [645, 253] on div "Select Item" at bounding box center [657, 257] width 237 height 32
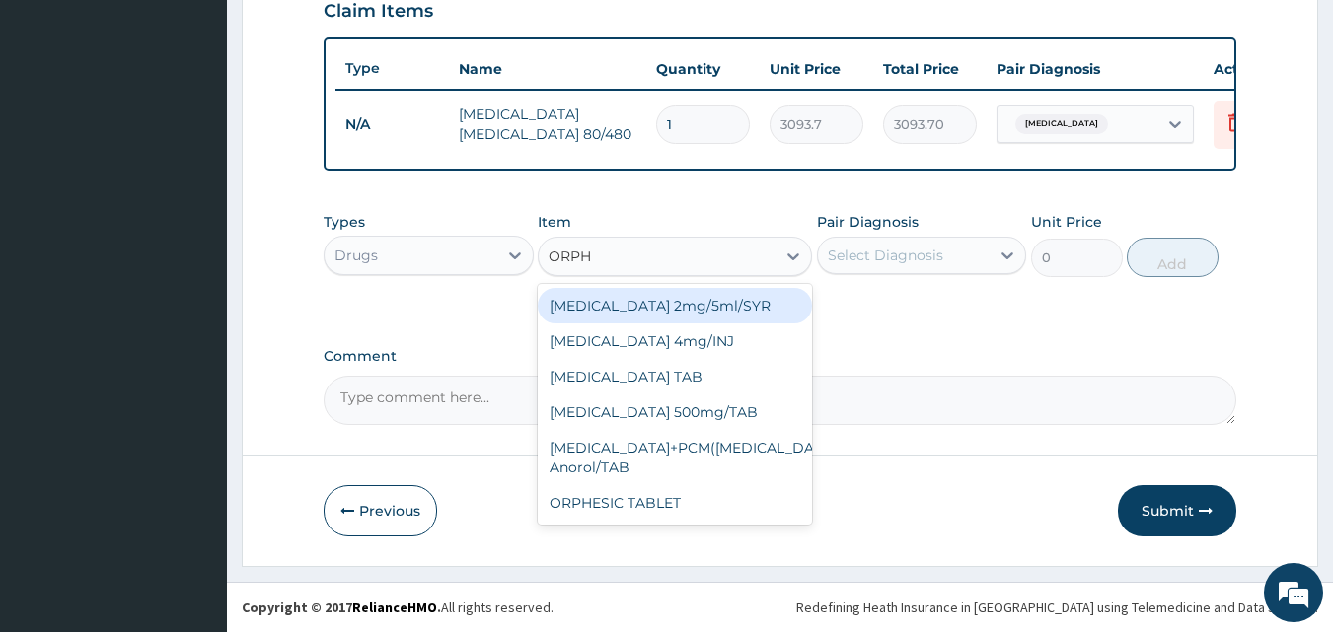
type input "ORPHE"
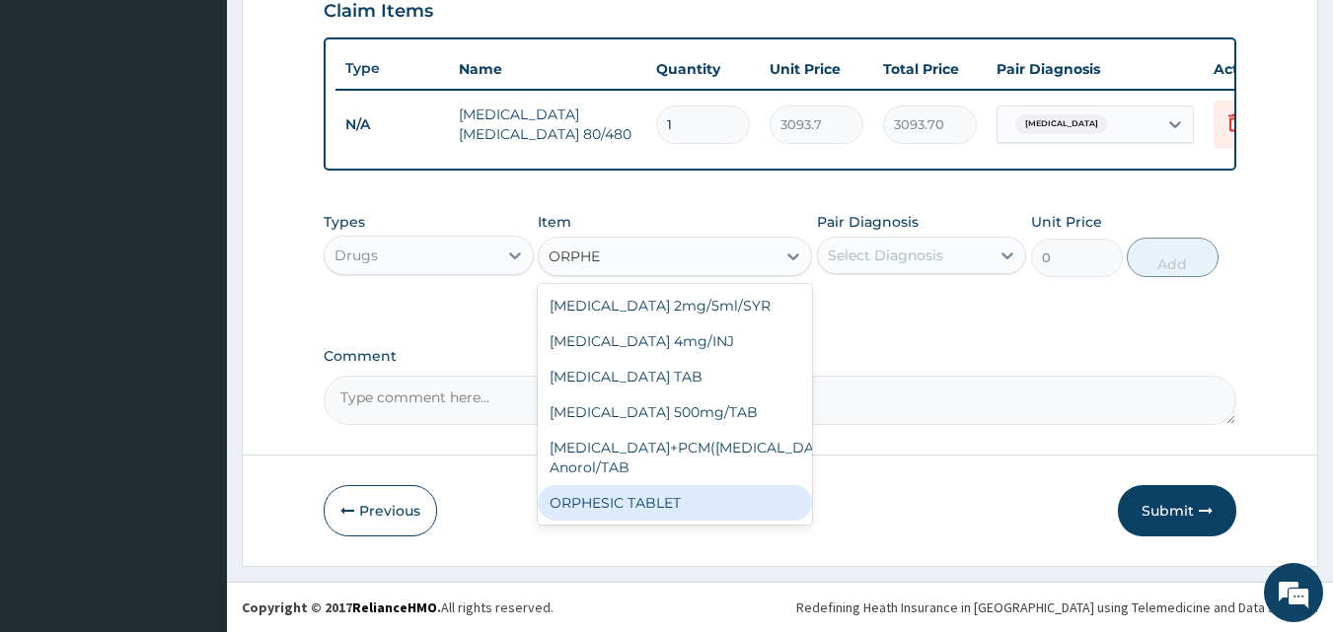
click at [683, 507] on div "ORPHESIC TABLET" at bounding box center [675, 503] width 274 height 36
type input "121.8"
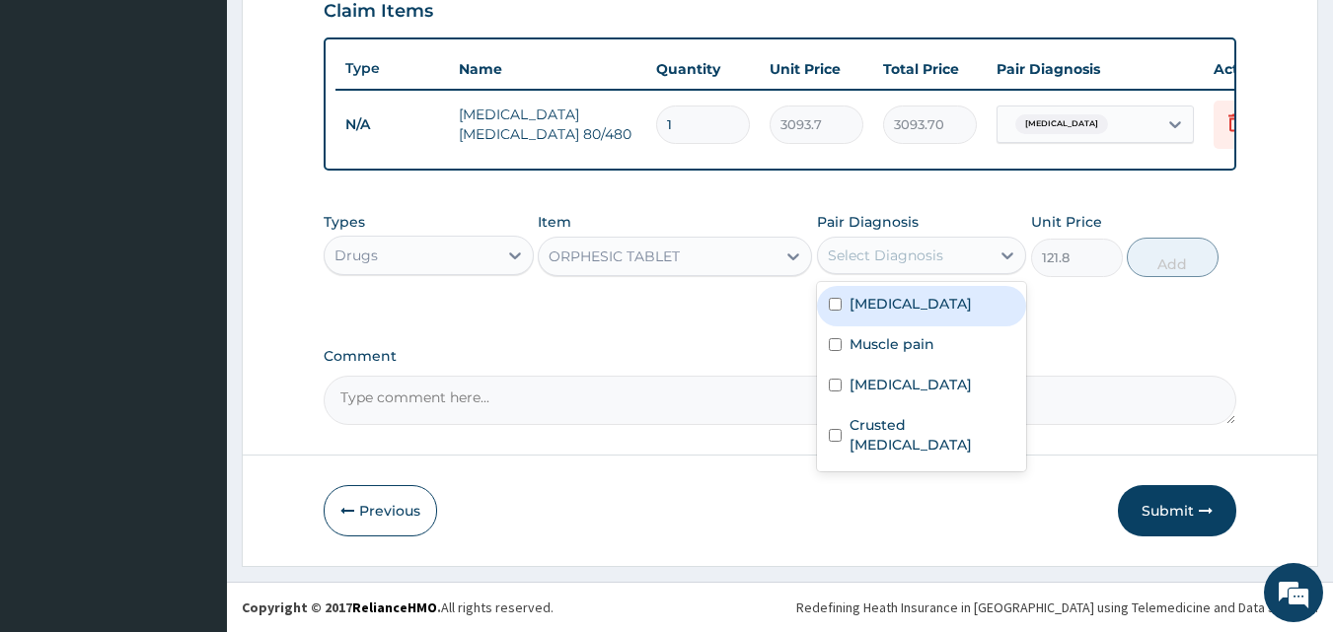
click at [938, 254] on div "Select Diagnosis" at bounding box center [885, 256] width 115 height 20
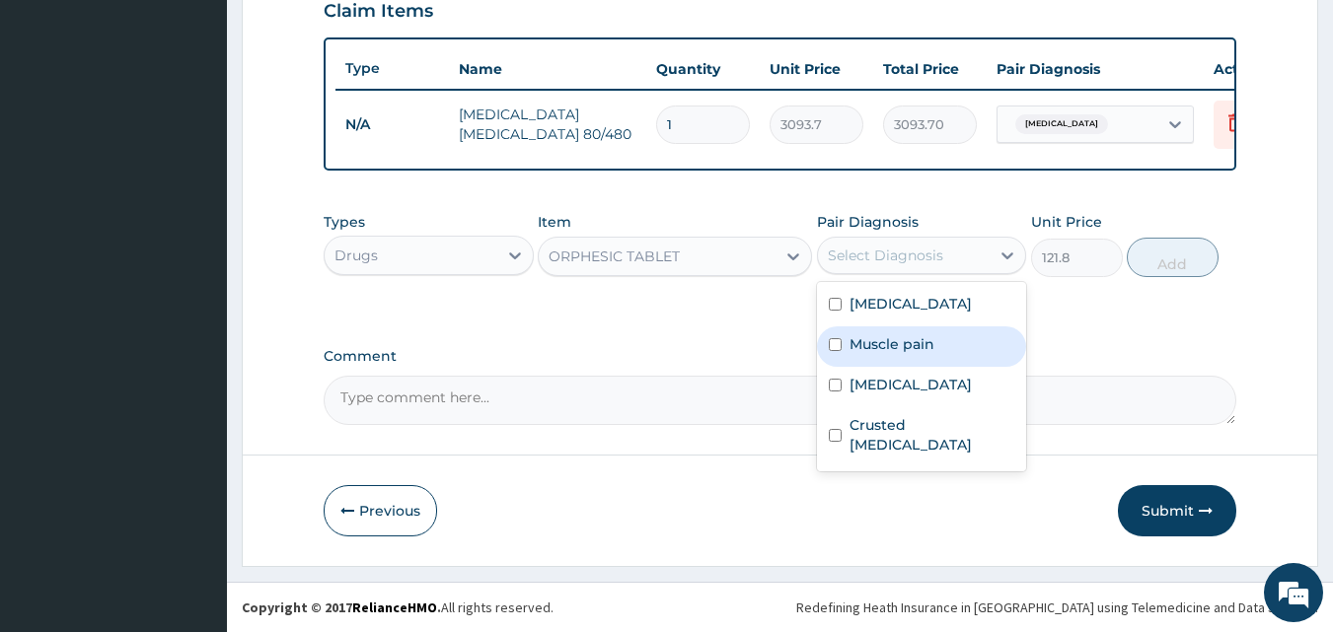
click at [857, 340] on label "Muscle pain" at bounding box center [892, 344] width 85 height 20
checkbox input "true"
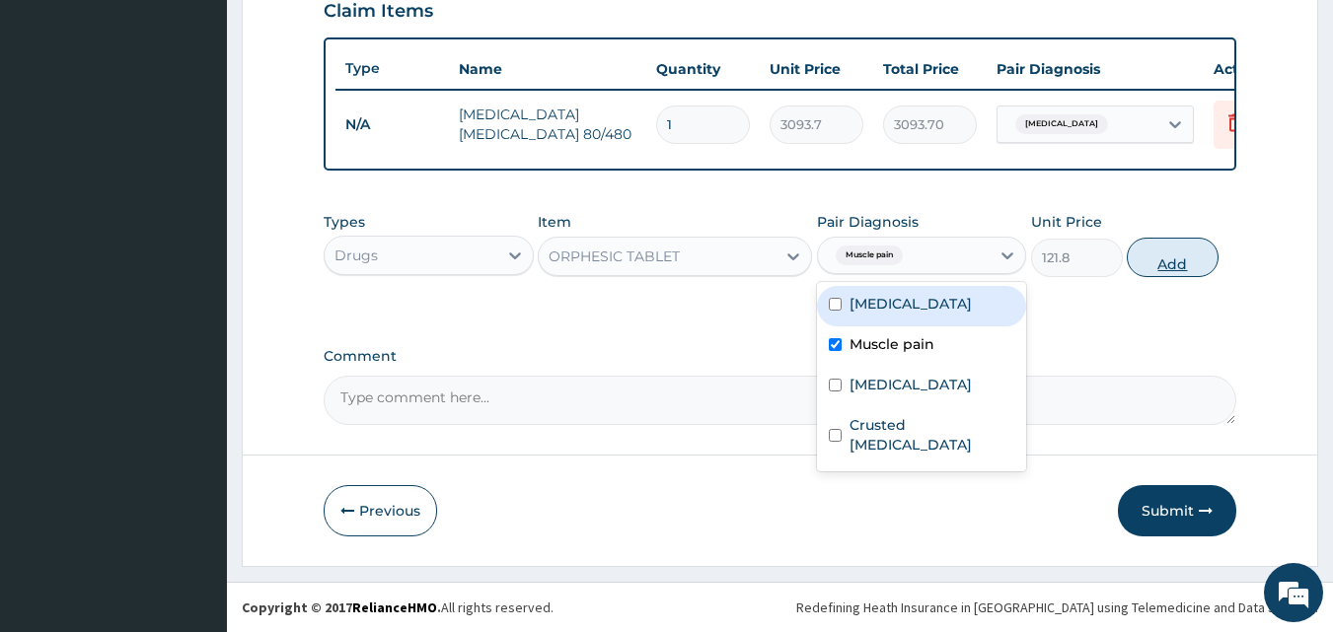
click at [1177, 262] on button "Add" at bounding box center [1173, 257] width 92 height 39
type input "0"
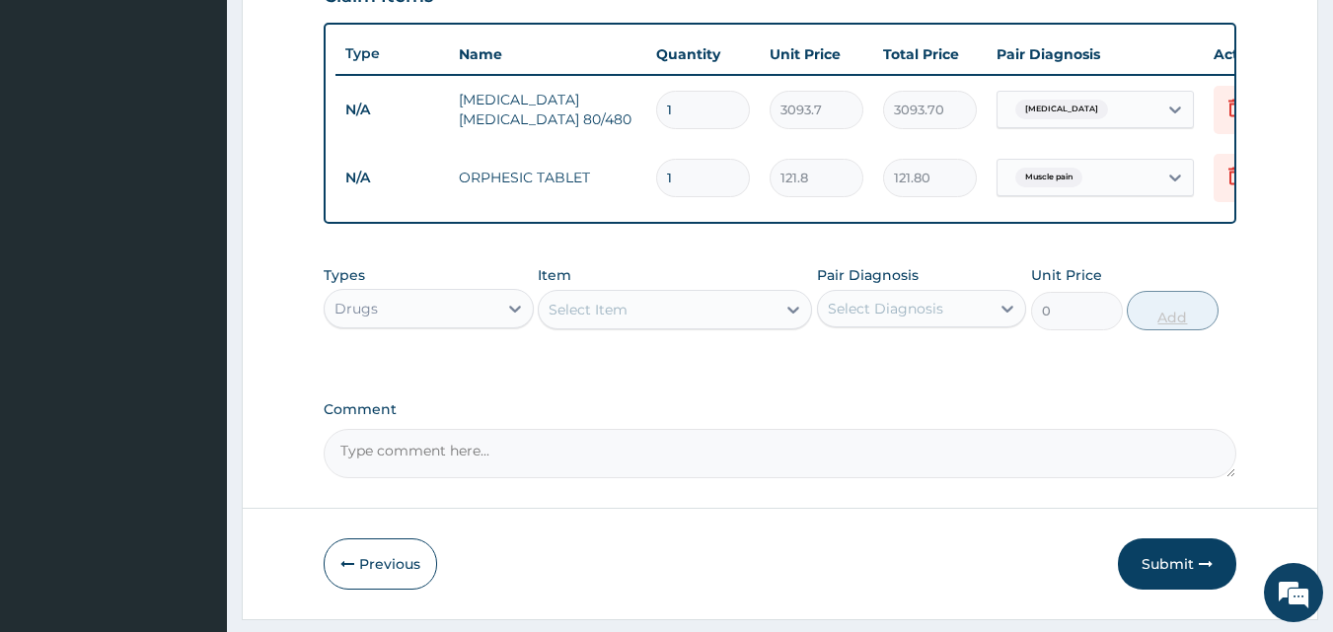
type input "0.00"
type input "8"
type input "974.40"
type input "8"
click at [698, 326] on div "Select Item" at bounding box center [657, 310] width 237 height 32
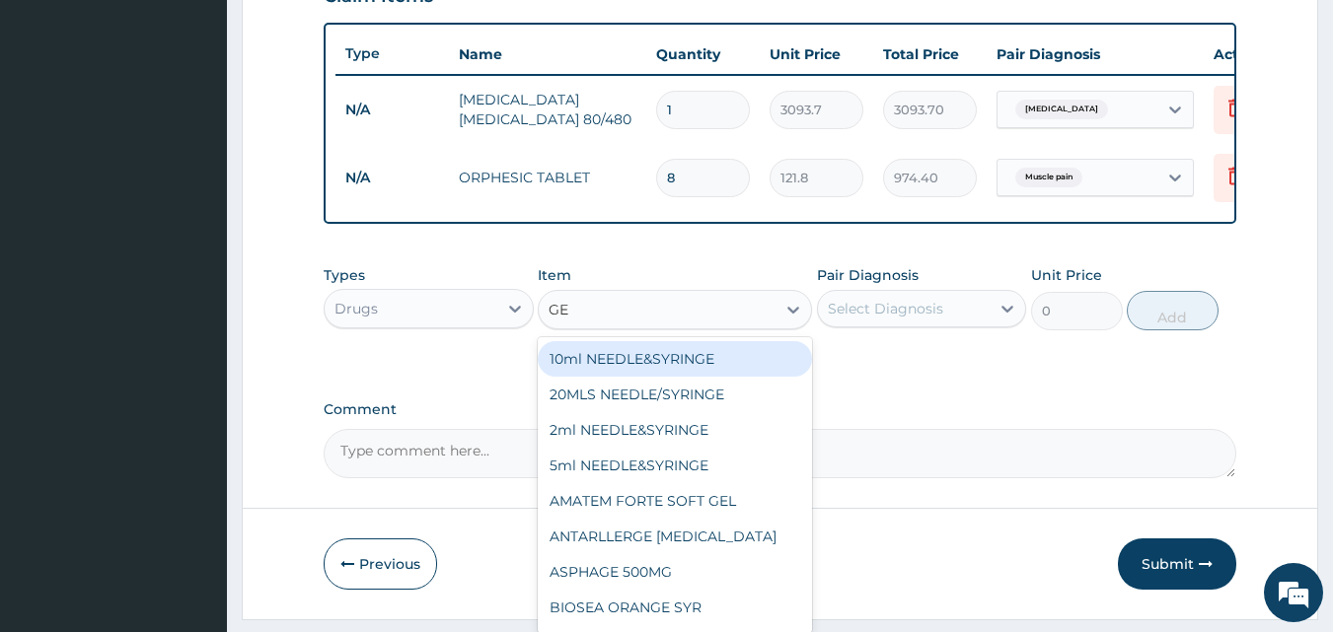
type input "GEL"
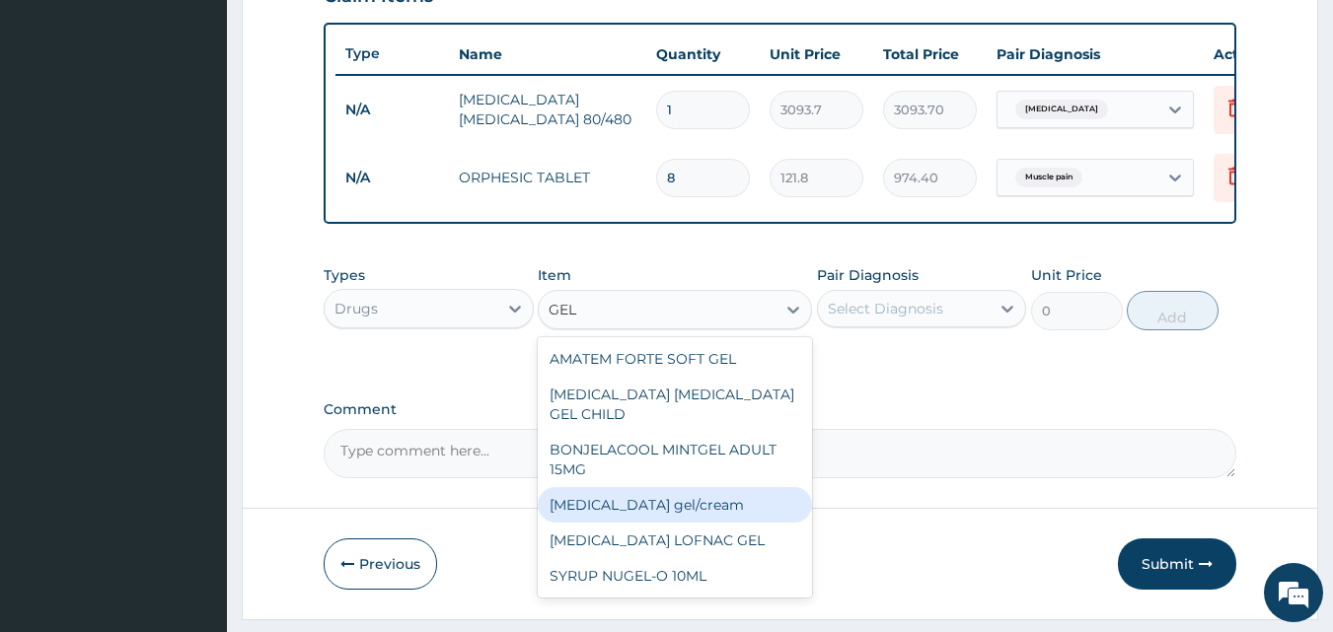
click at [644, 503] on div "Diclofenac gel/cream" at bounding box center [675, 505] width 274 height 36
type input "843.7"
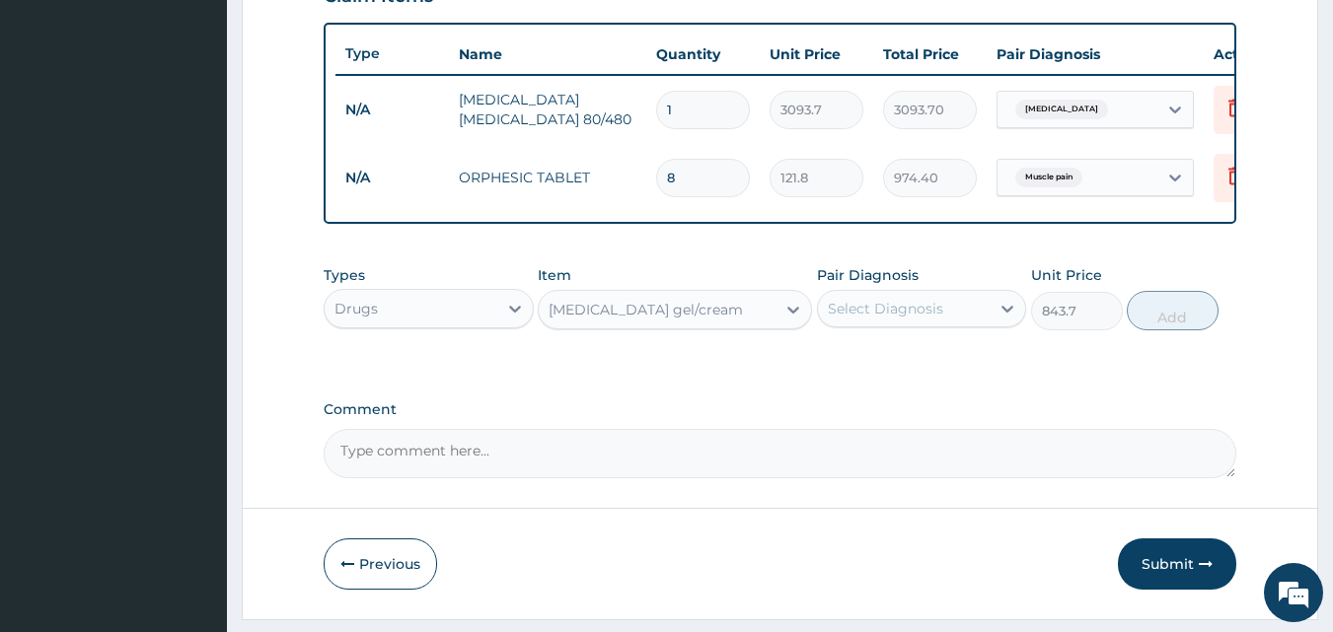
click at [887, 319] on div "Select Diagnosis" at bounding box center [885, 309] width 115 height 20
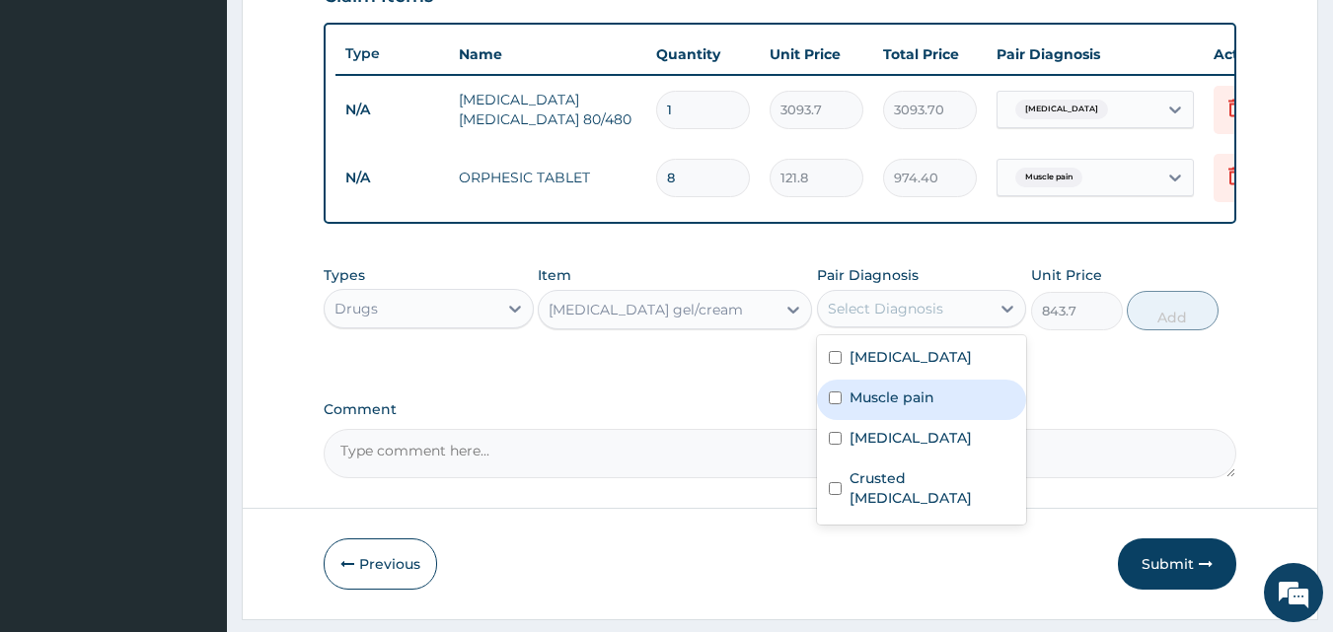
click at [861, 420] on div "Muscle pain" at bounding box center [922, 400] width 210 height 40
checkbox input "true"
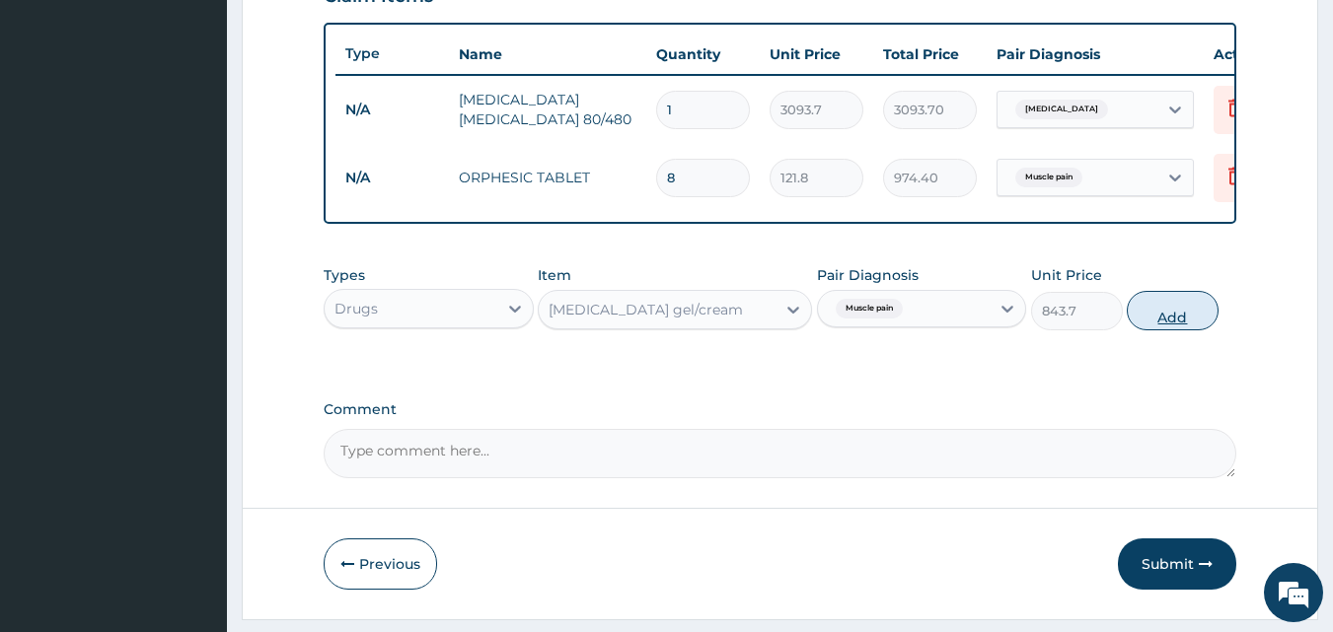
click at [1176, 314] on button "Add" at bounding box center [1173, 310] width 92 height 39
type input "0"
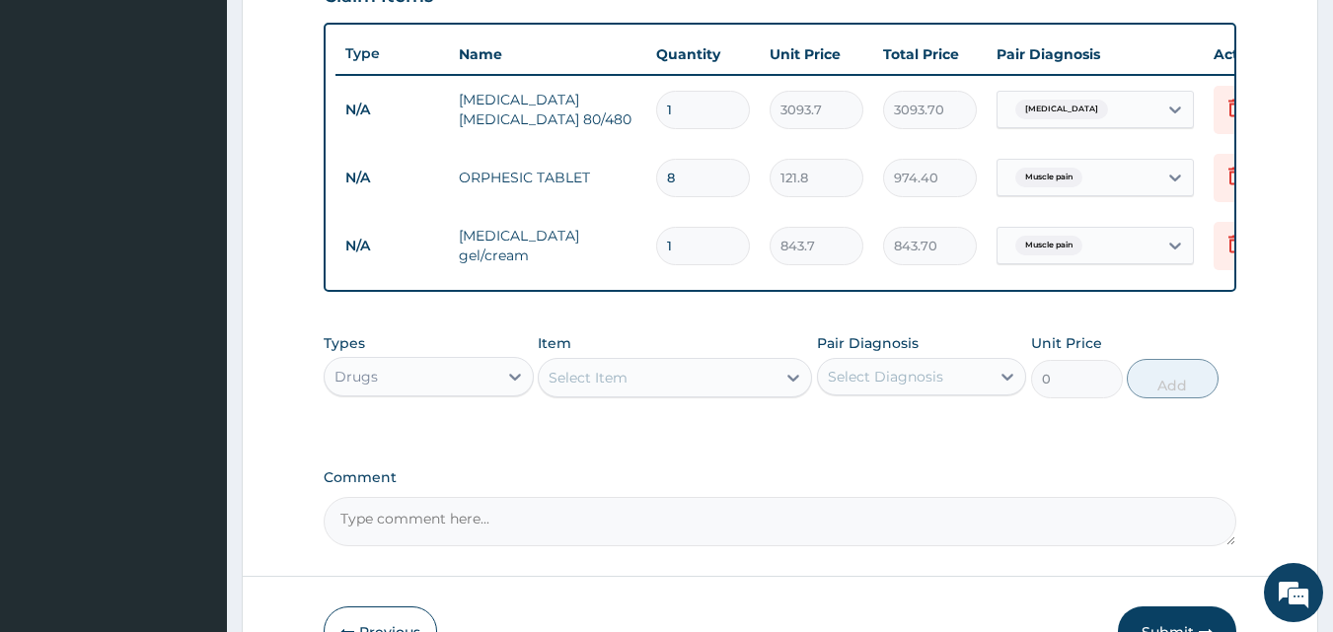
click at [680, 388] on div "Select Item" at bounding box center [657, 378] width 237 height 32
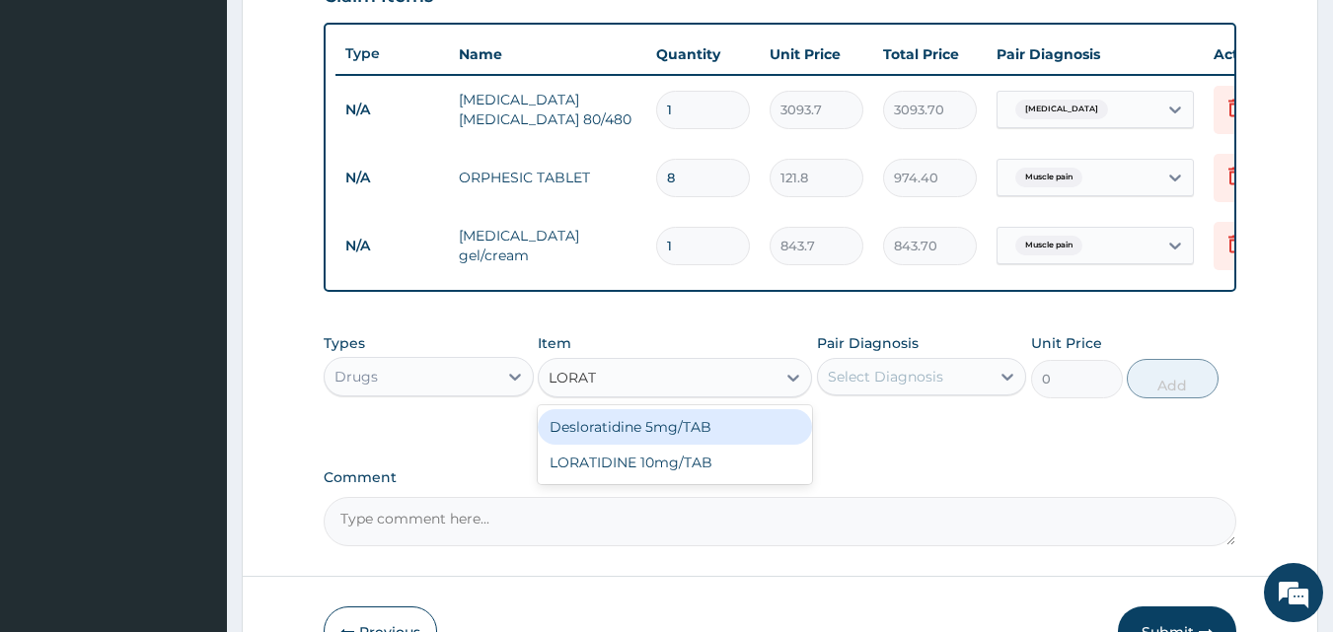
type input "LORATI"
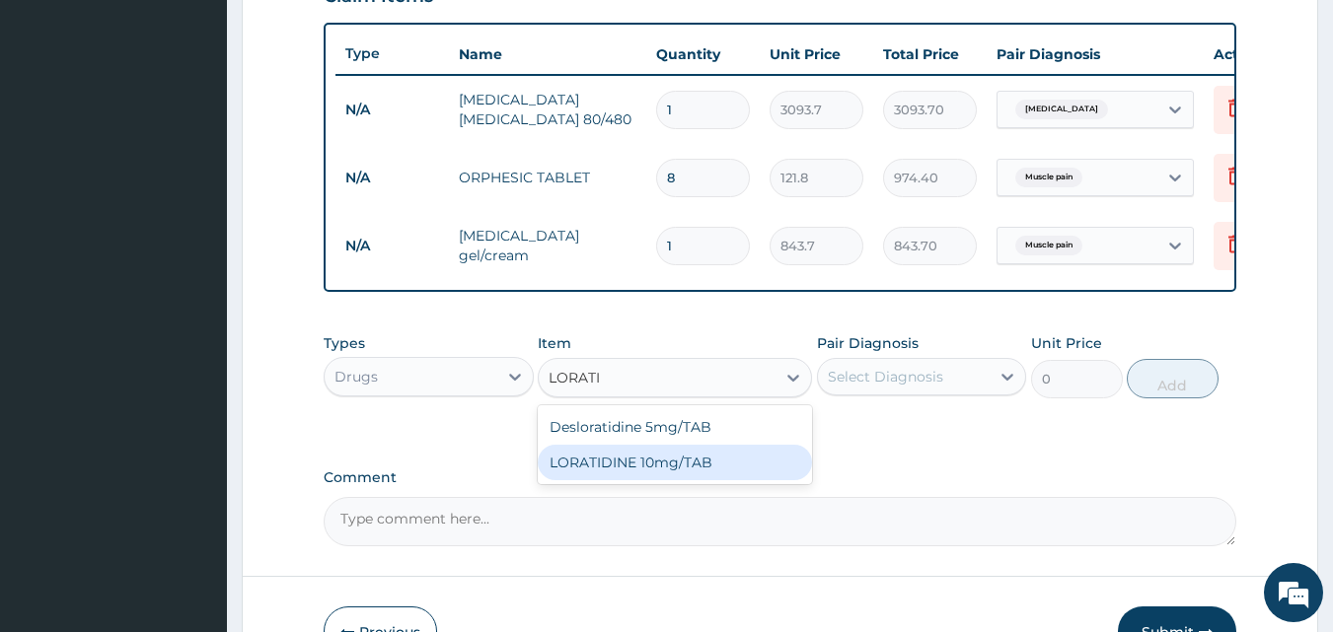
click at [696, 467] on div "LORATIDINE 10mg/TAB" at bounding box center [675, 463] width 274 height 36
type input "41.2"
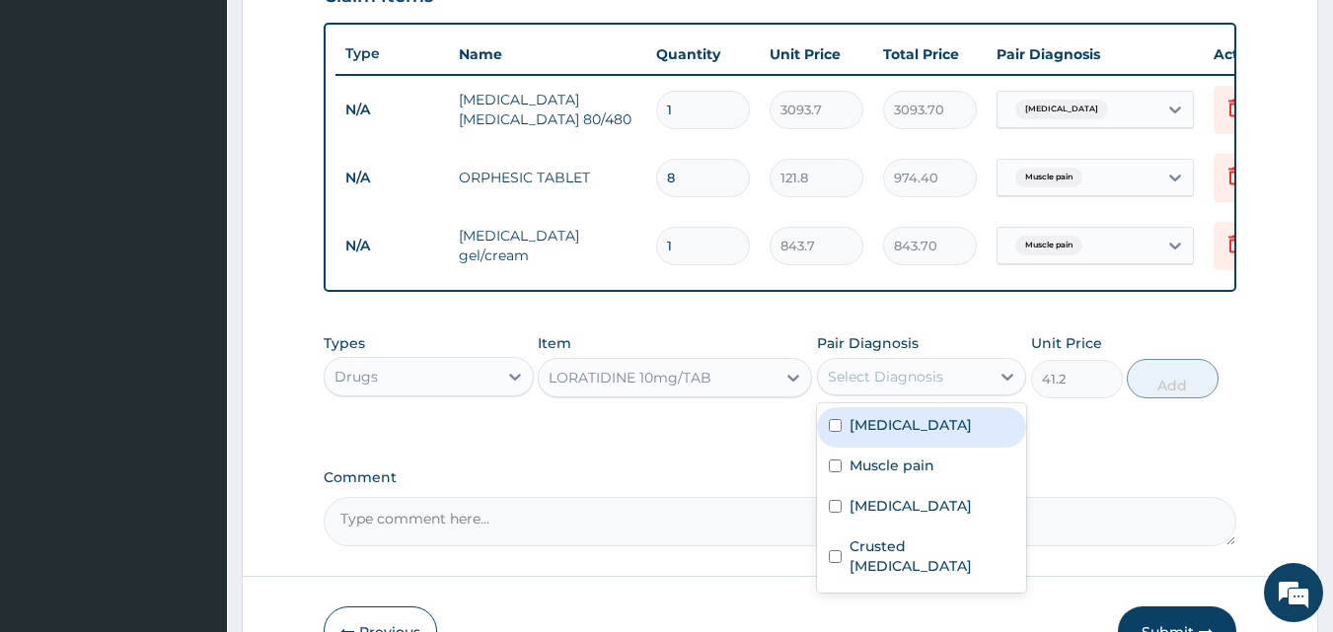
click at [951, 385] on div "Select Diagnosis" at bounding box center [904, 377] width 173 height 32
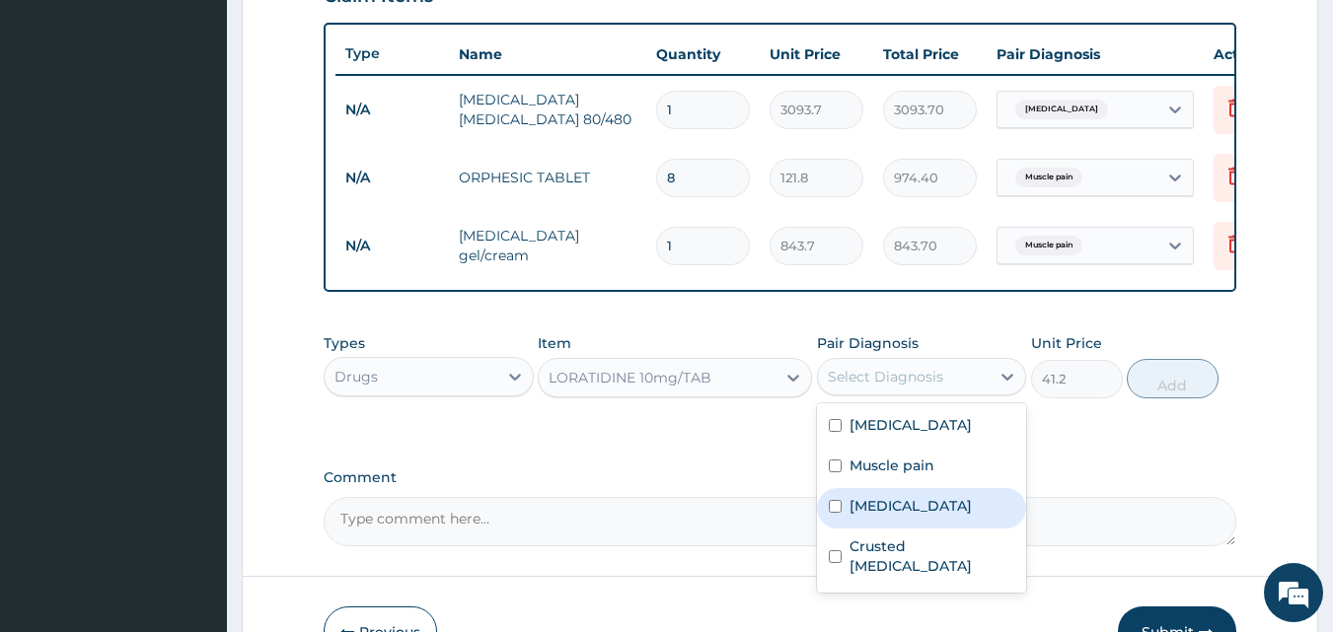
click at [865, 516] on label "Upper respiratory infection" at bounding box center [911, 506] width 122 height 20
checkbox input "true"
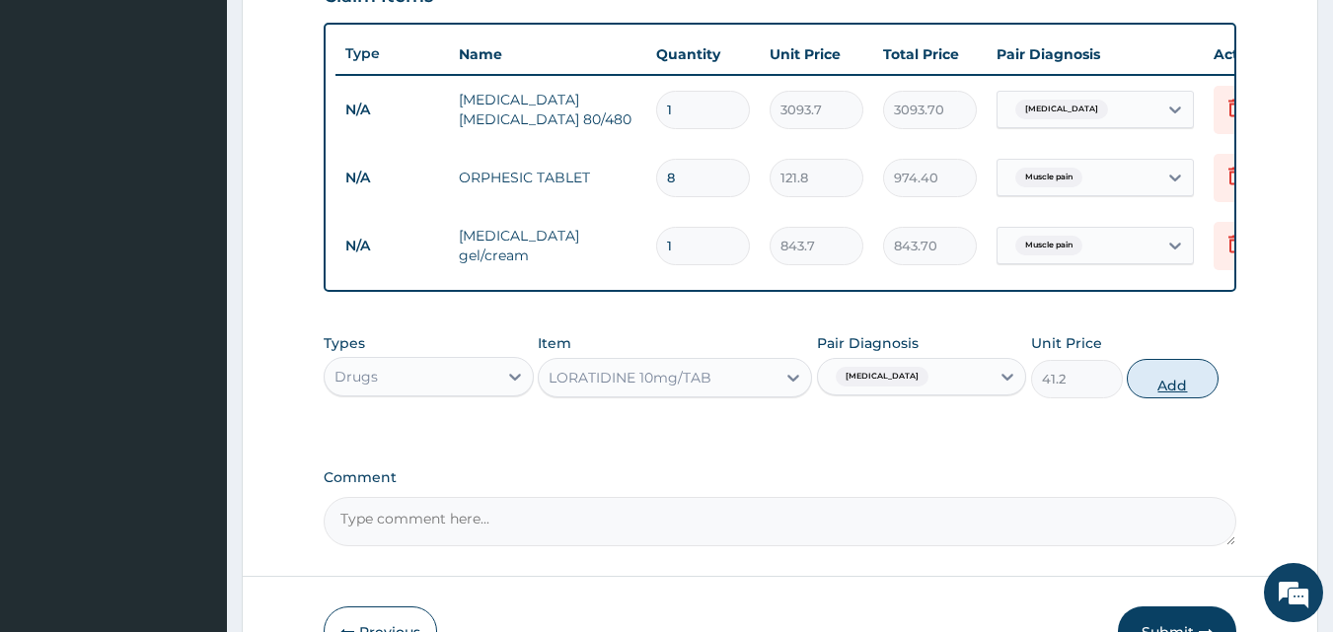
click at [1205, 391] on button "Add" at bounding box center [1173, 378] width 92 height 39
type input "0"
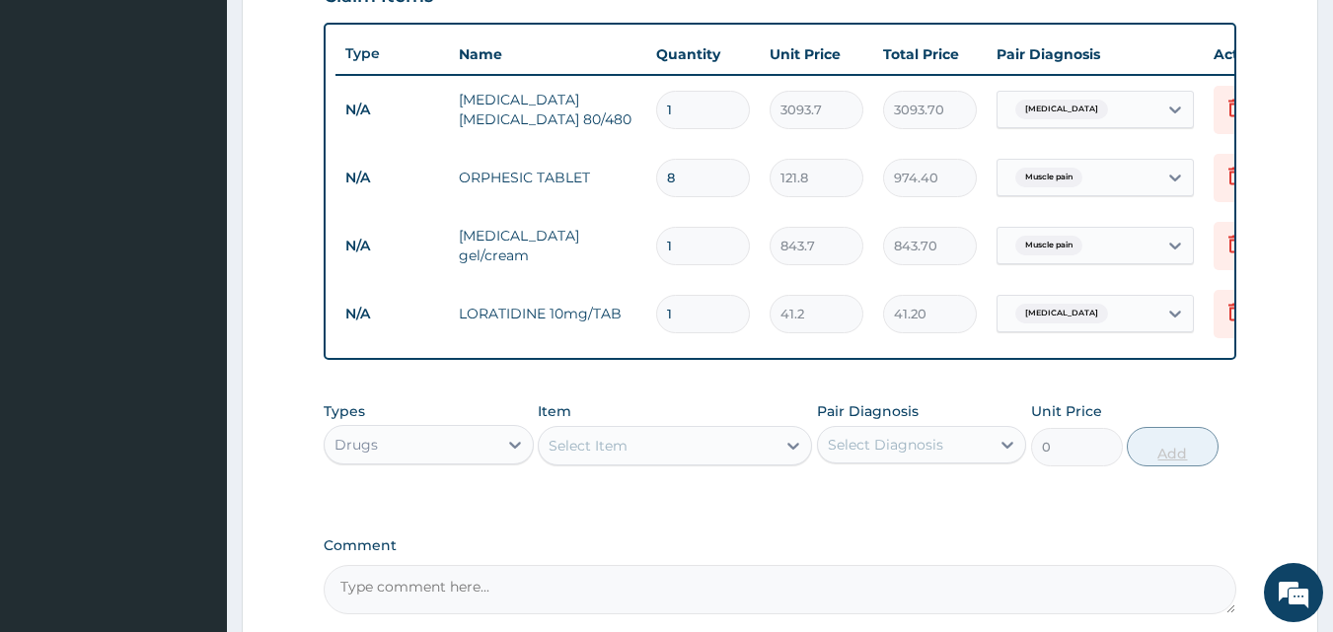
type input "0.00"
type input "5"
type input "206.00"
type input "5"
click at [649, 460] on div "Select Item" at bounding box center [657, 446] width 237 height 32
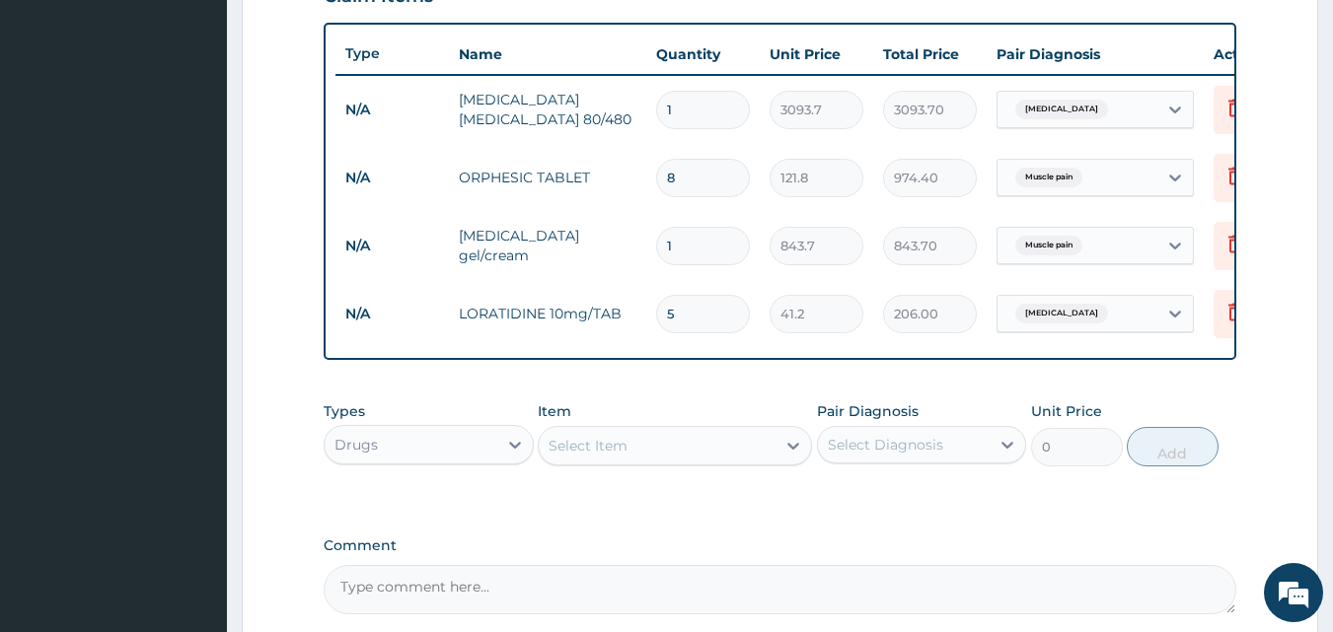
click at [649, 460] on div "Select Item" at bounding box center [657, 446] width 237 height 32
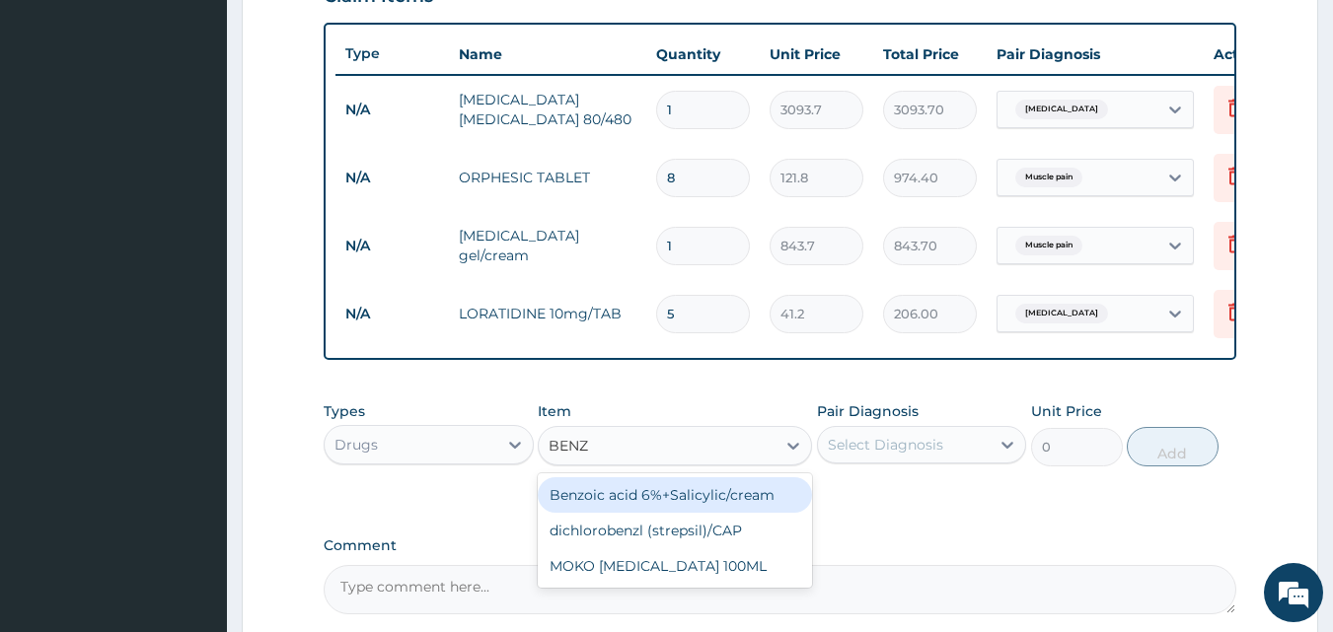
type input "BENZY"
click at [669, 507] on div "MOKO BENZYL BENZOATE 100ML" at bounding box center [675, 496] width 274 height 36
type input "375"
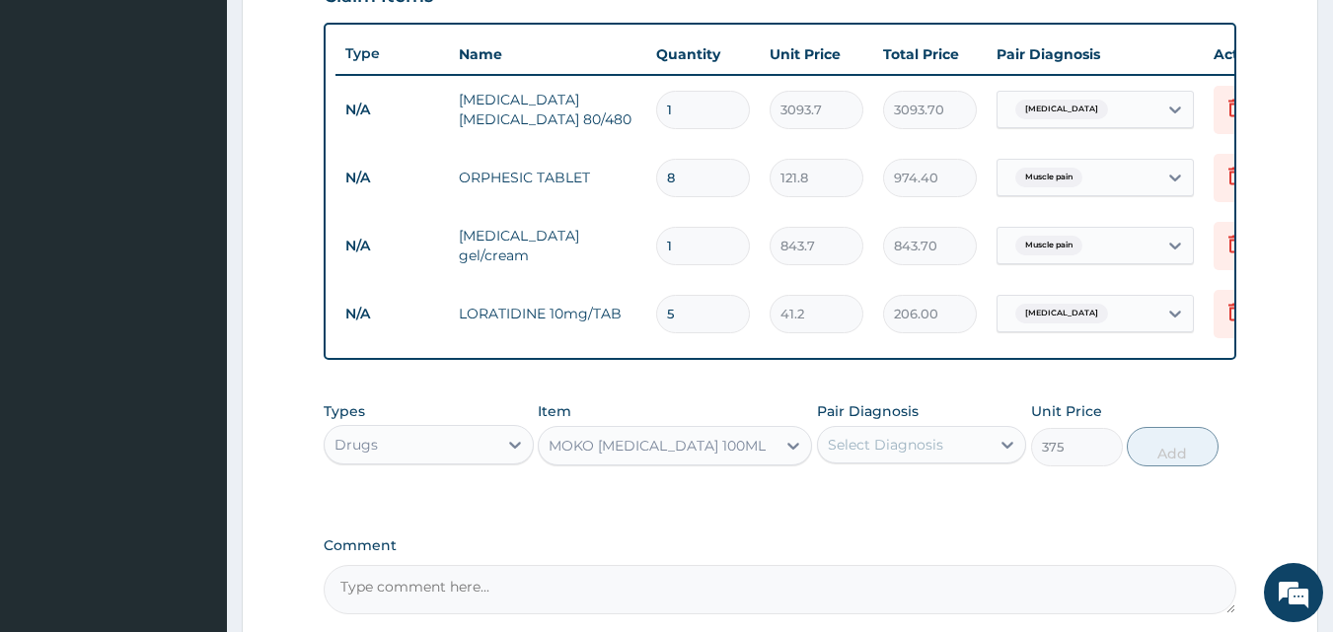
click at [947, 456] on div "Select Diagnosis" at bounding box center [904, 445] width 173 height 32
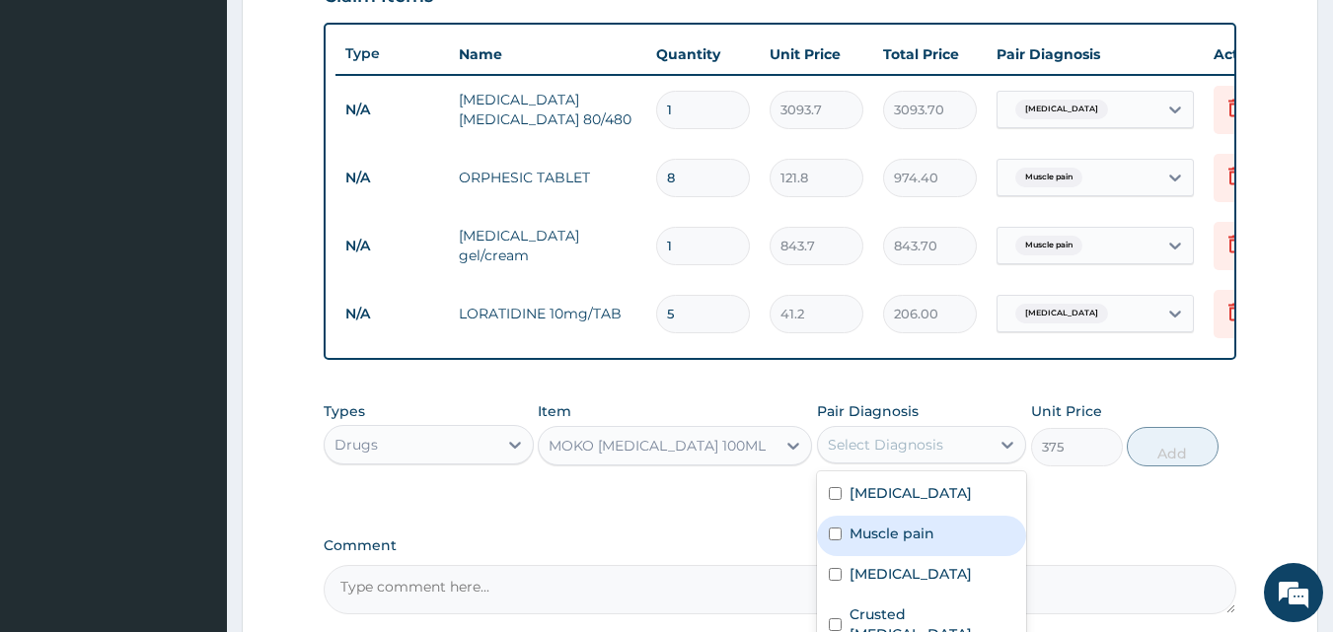
scroll to position [875, 0]
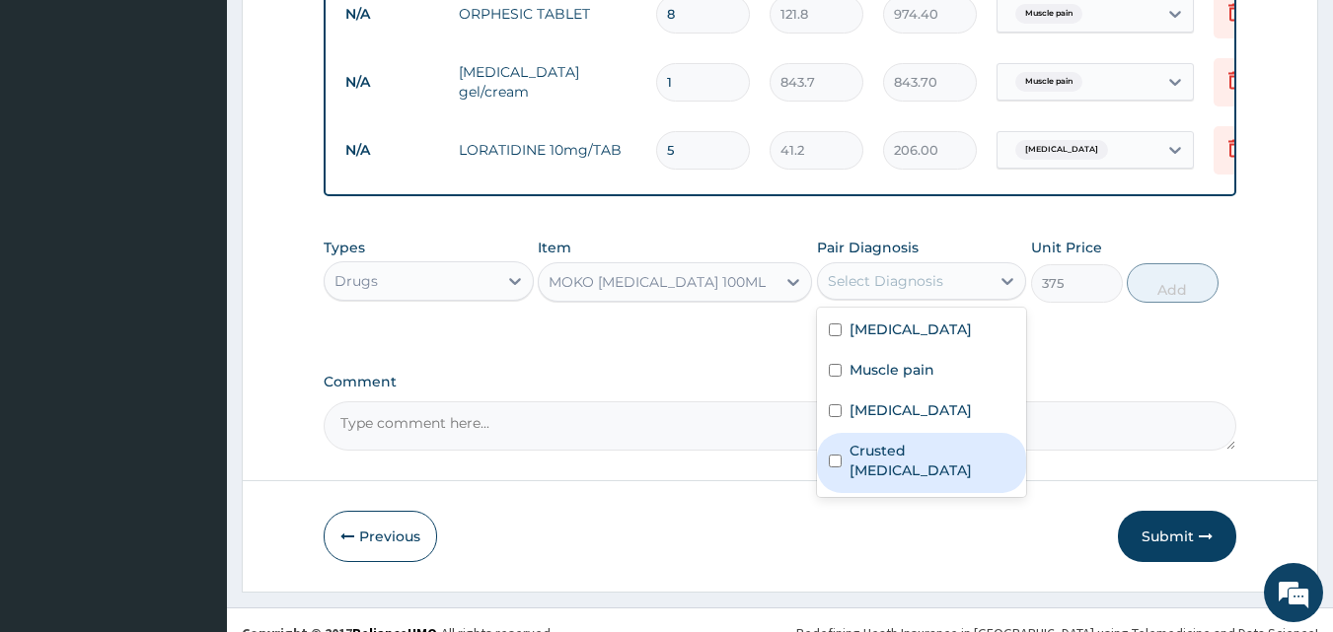
click at [888, 481] on label "Crusted scabies" at bounding box center [933, 460] width 166 height 39
checkbox input "true"
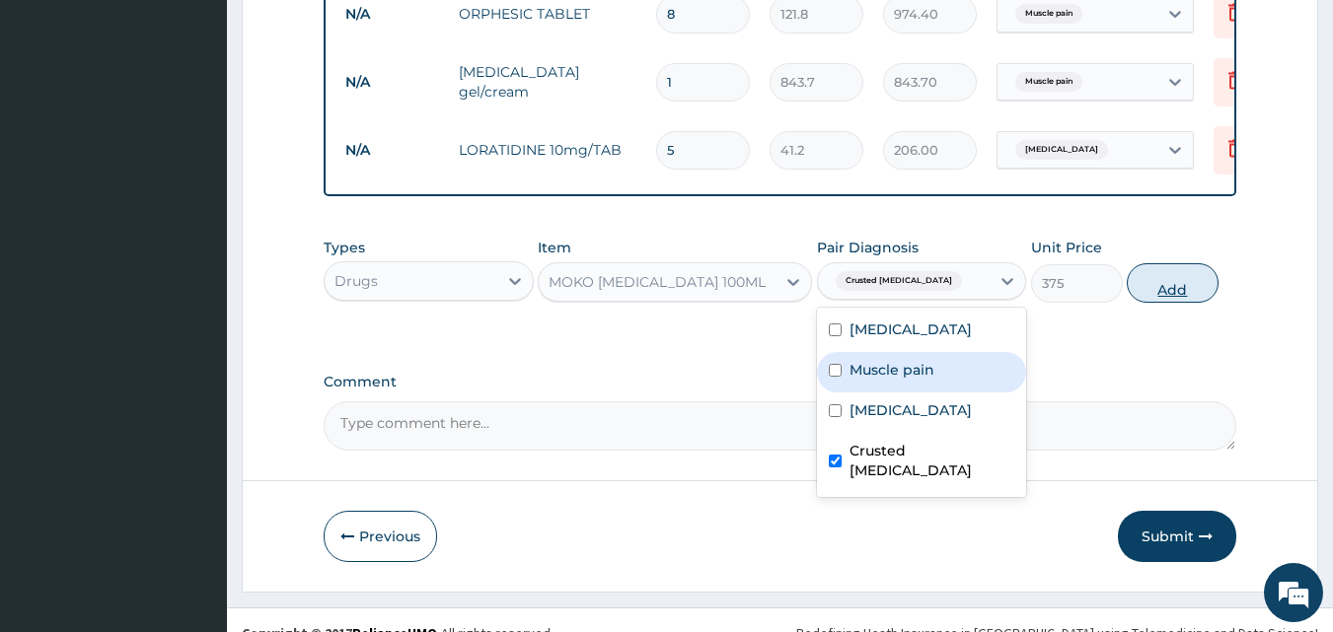
click at [1177, 298] on button "Add" at bounding box center [1173, 282] width 92 height 39
type input "0"
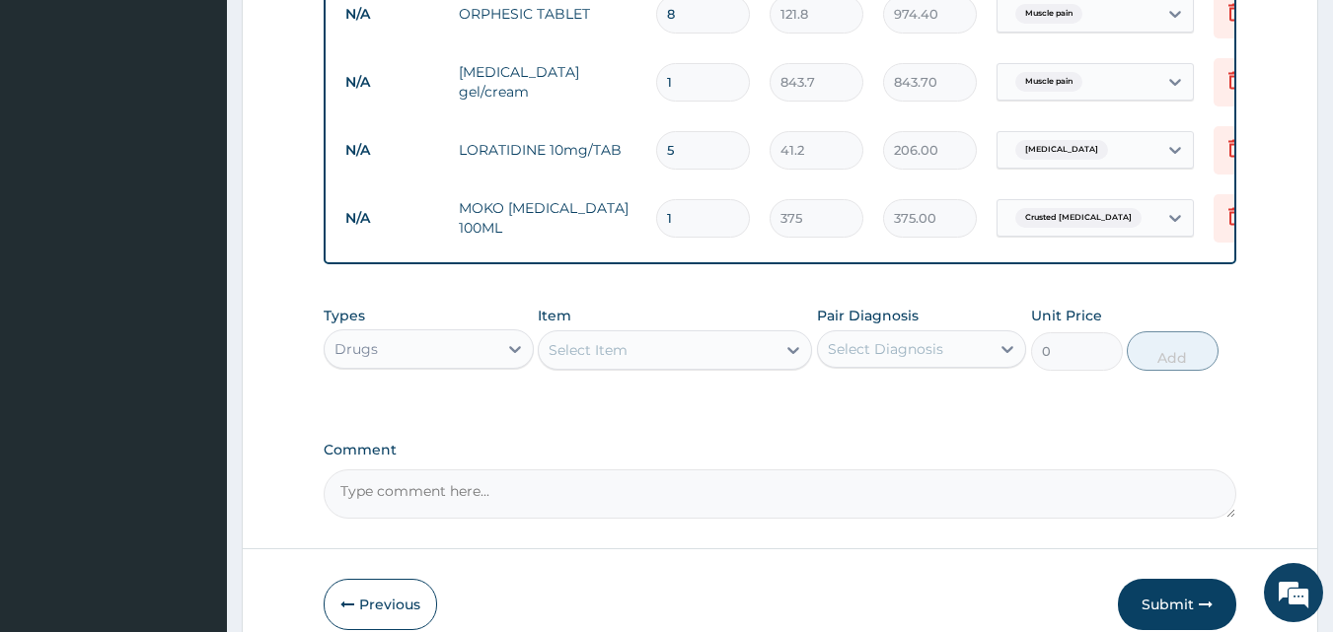
click at [716, 355] on div "Select Item" at bounding box center [657, 350] width 237 height 32
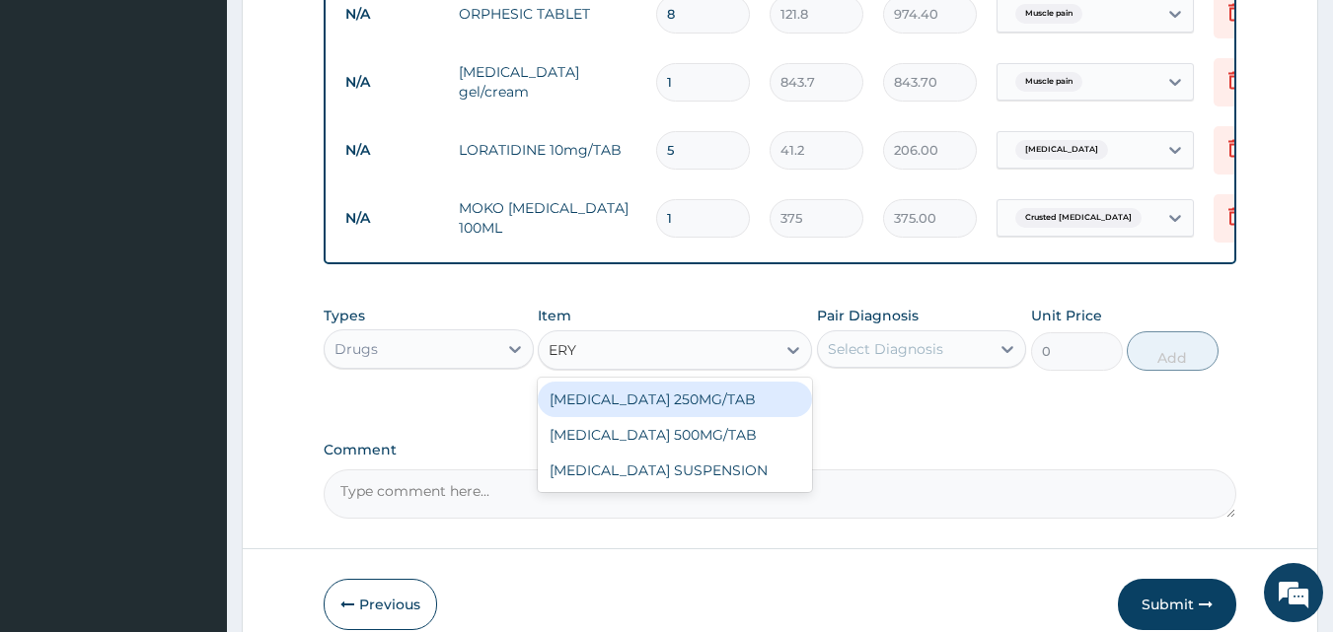
type input "ERYT"
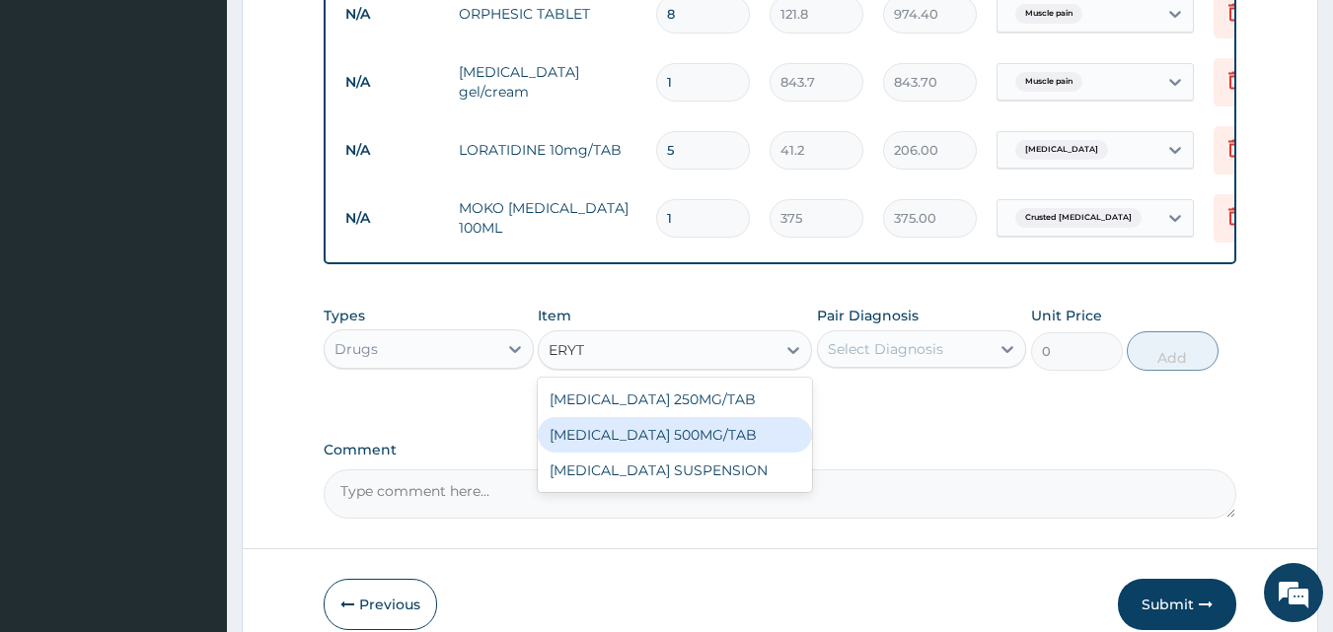
click at [701, 452] on div "ERYTHROMYCIN 500MG/TAB" at bounding box center [675, 435] width 274 height 36
type input "65.6"
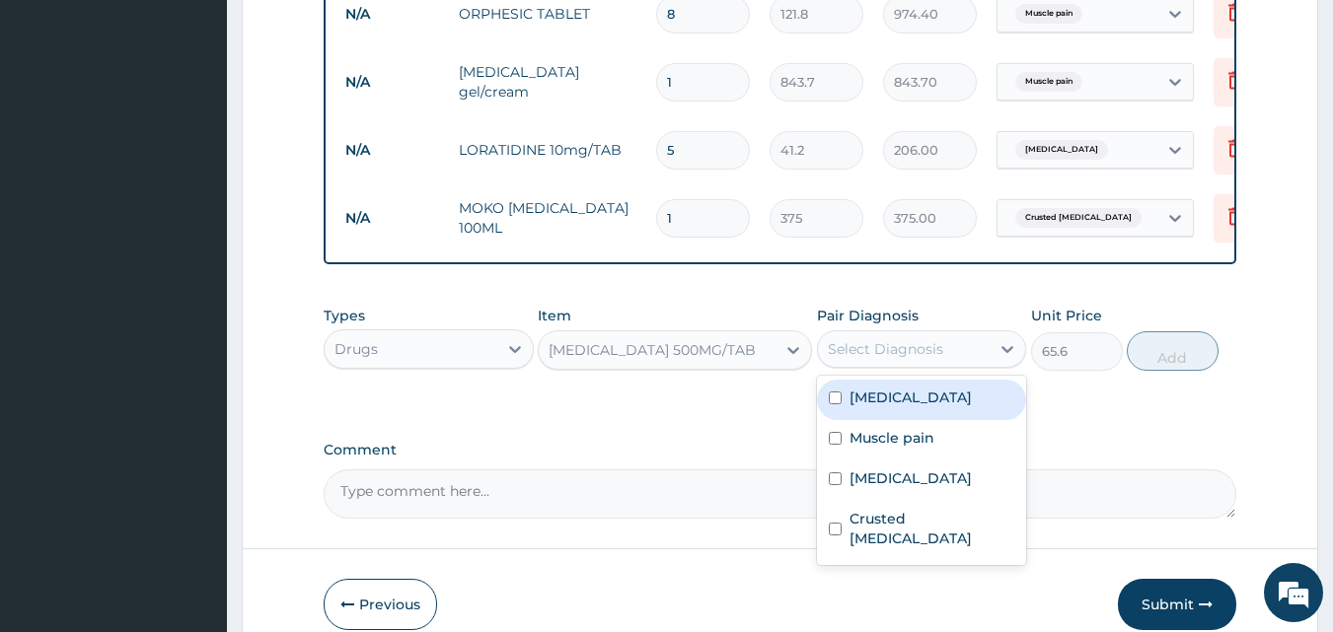
click at [904, 359] on div "Select Diagnosis" at bounding box center [885, 349] width 115 height 20
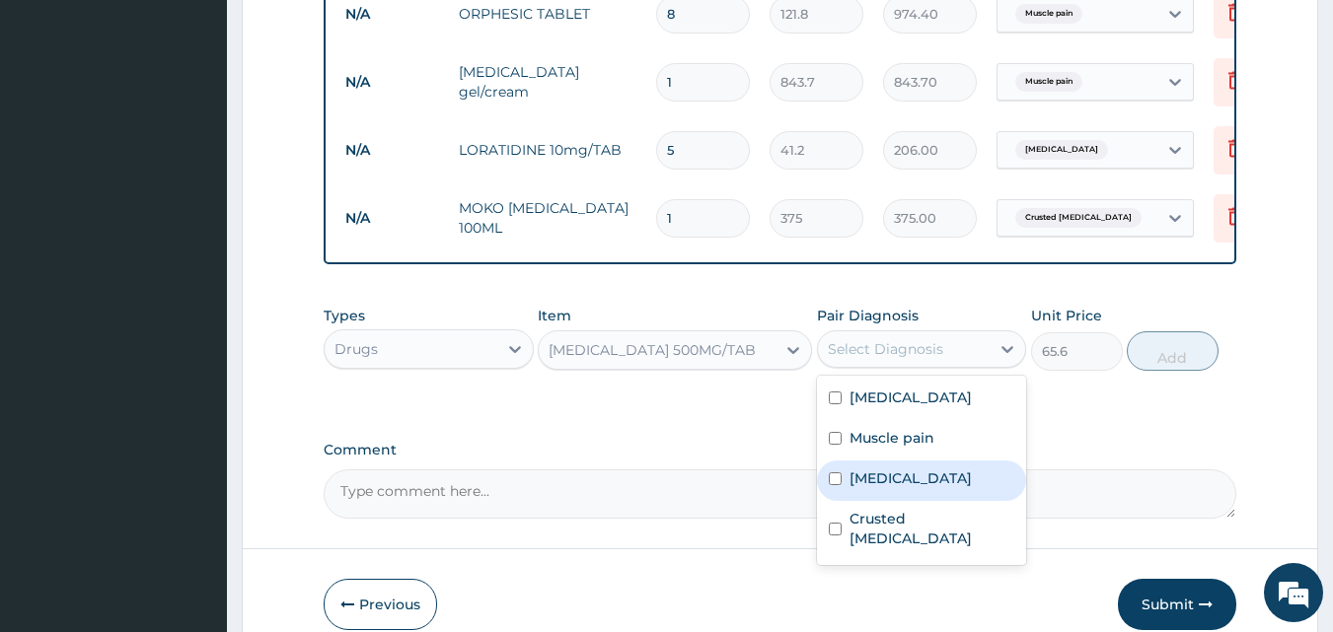
click at [857, 488] on label "Upper respiratory infection" at bounding box center [911, 479] width 122 height 20
checkbox input "true"
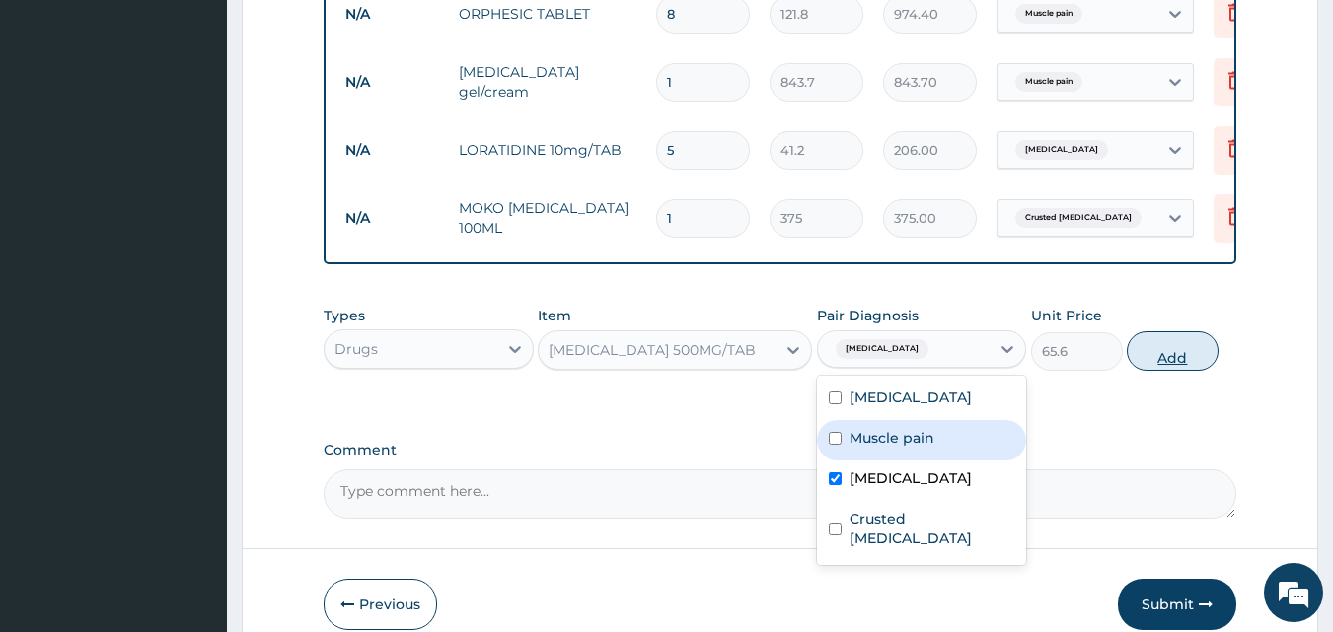
click at [1179, 371] on button "Add" at bounding box center [1173, 351] width 92 height 39
type input "0"
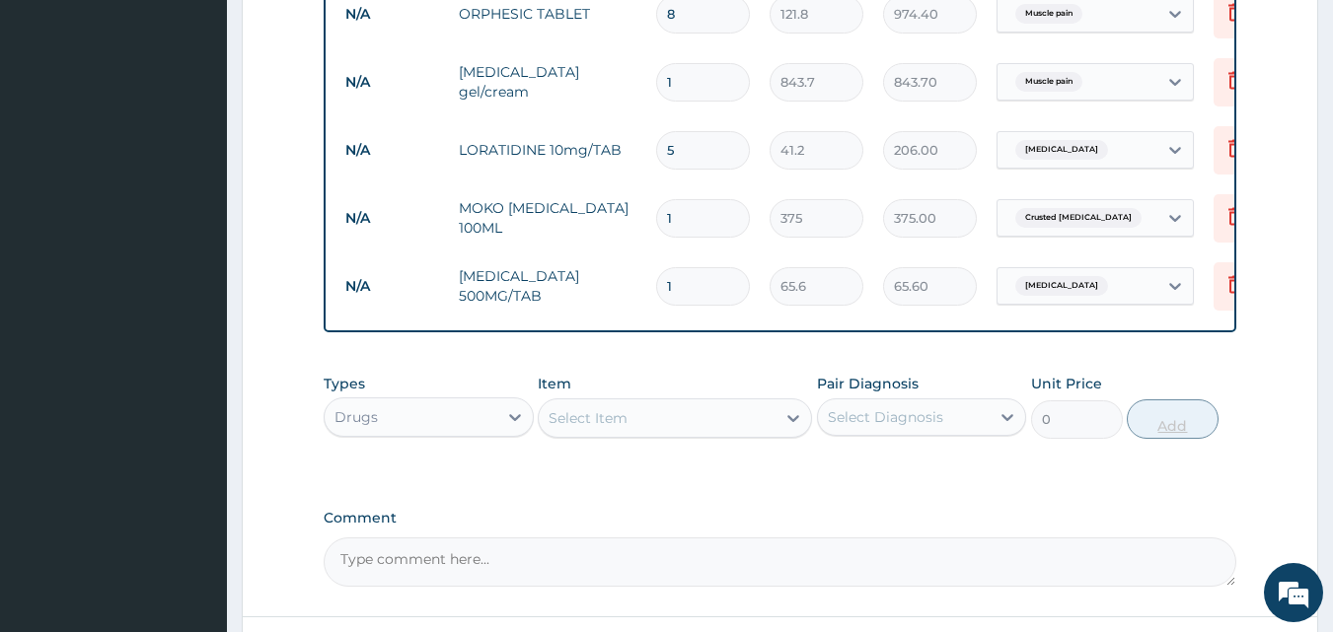
type input "0.00"
type input "9"
type input "590.40"
type input "9"
click at [454, 418] on div "Drugs" at bounding box center [411, 418] width 173 height 32
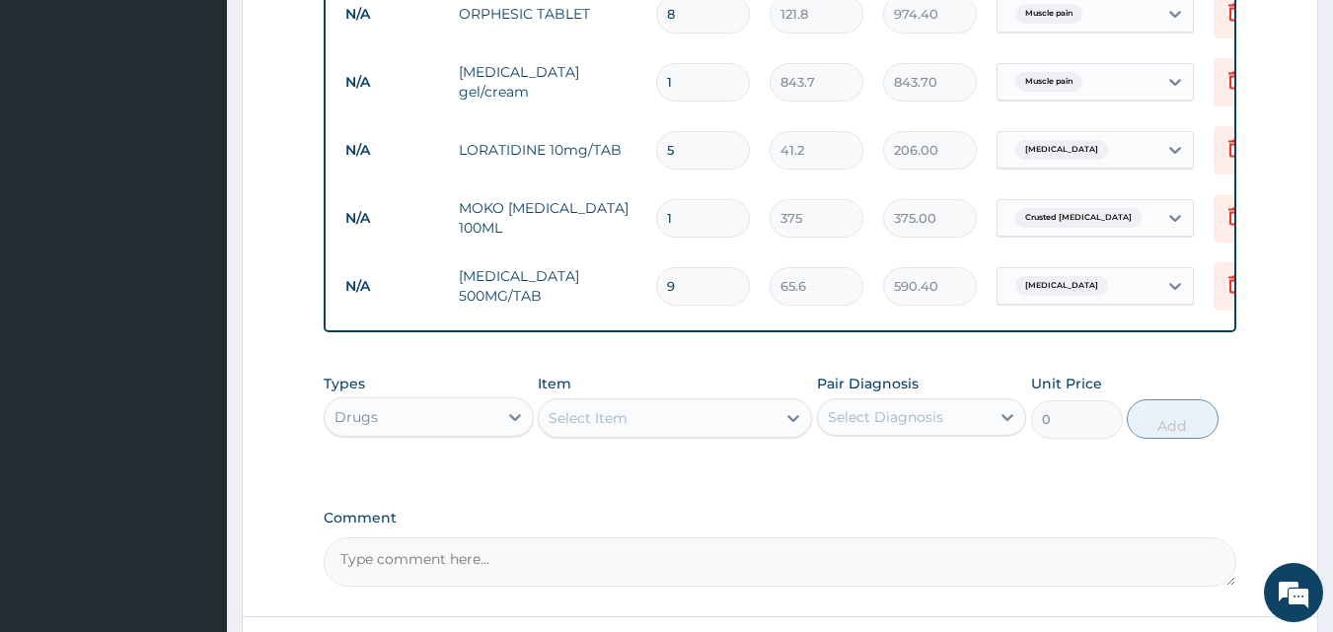
click at [458, 418] on div "Drugs" at bounding box center [411, 418] width 173 height 32
drag, startPoint x: 458, startPoint y: 418, endPoint x: 415, endPoint y: 503, distance: 94.9
click at [415, 437] on div "option Drugs, selected. option Drugs selected, 7 of 10. 10 results available. U…" at bounding box center [429, 417] width 210 height 39
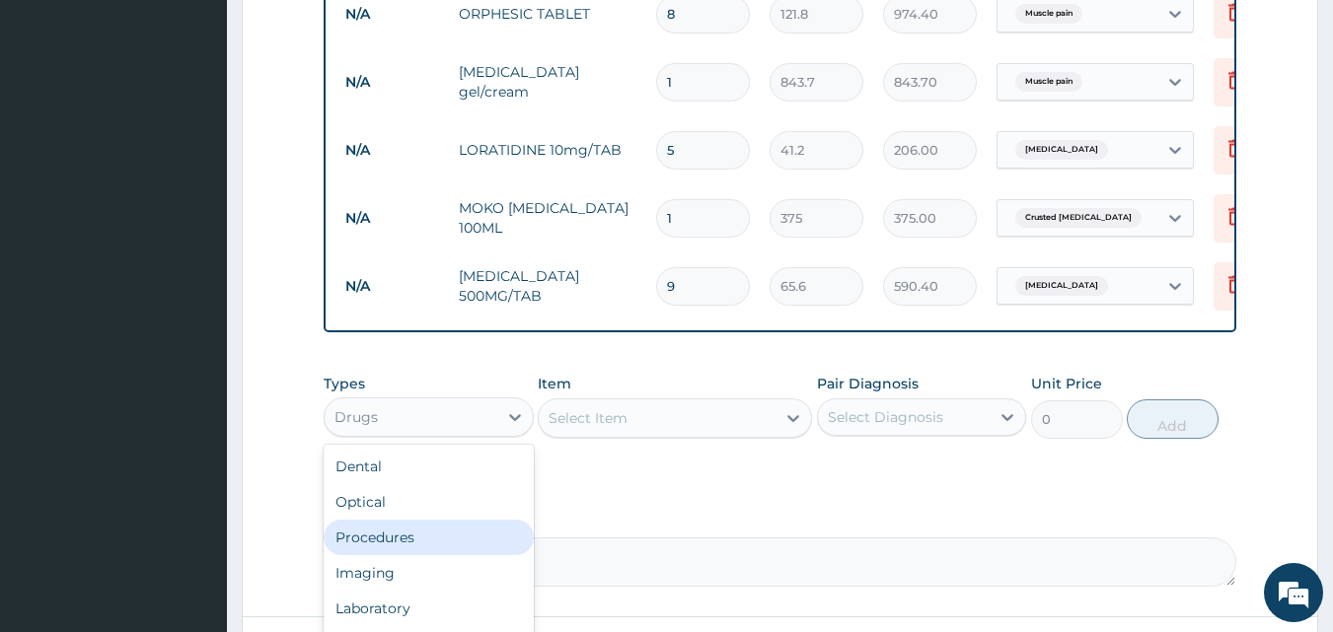
click at [405, 555] on div "Procedures" at bounding box center [429, 538] width 210 height 36
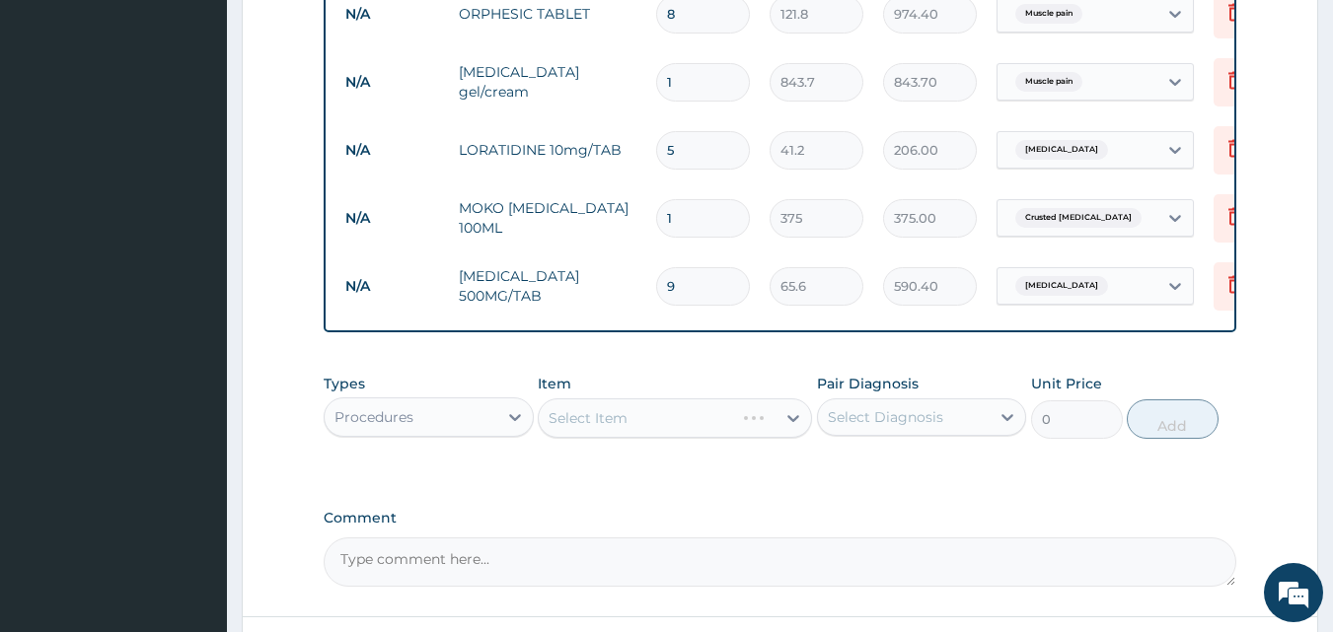
click at [640, 433] on div "Select Item" at bounding box center [675, 418] width 274 height 39
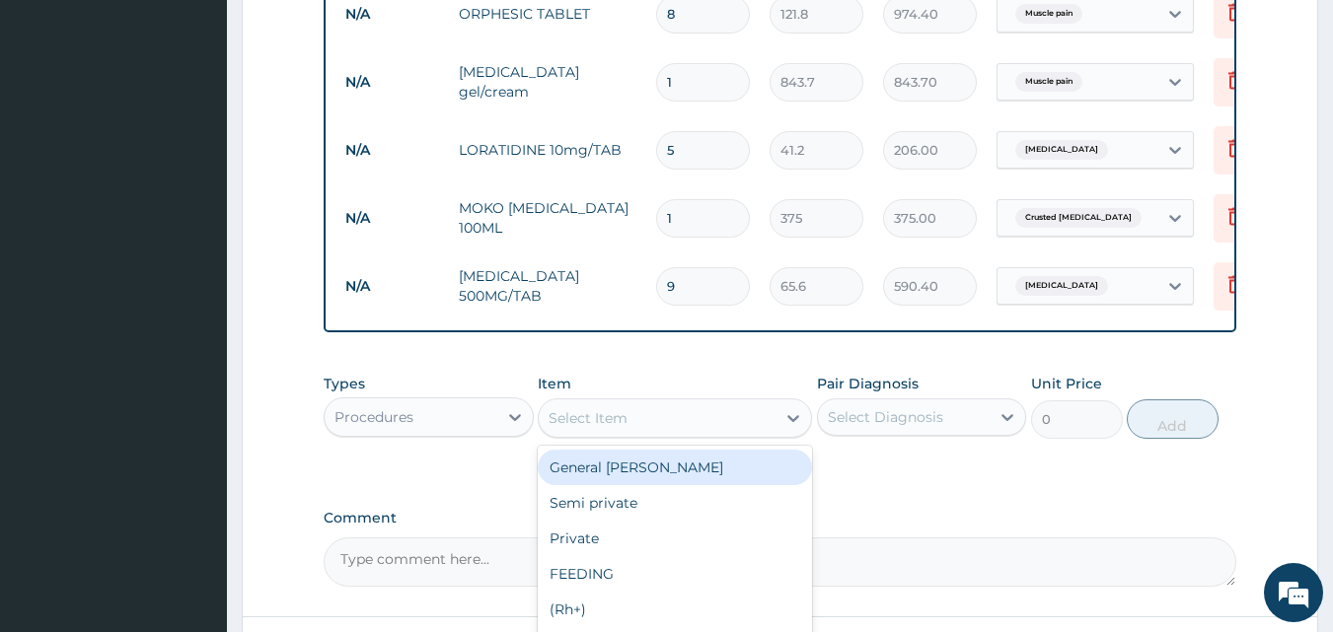
click at [641, 434] on div "Select Item" at bounding box center [657, 419] width 237 height 32
type input "GP"
click at [637, 485] on div "GP CONSULTATION" at bounding box center [675, 468] width 274 height 36
type input "2000"
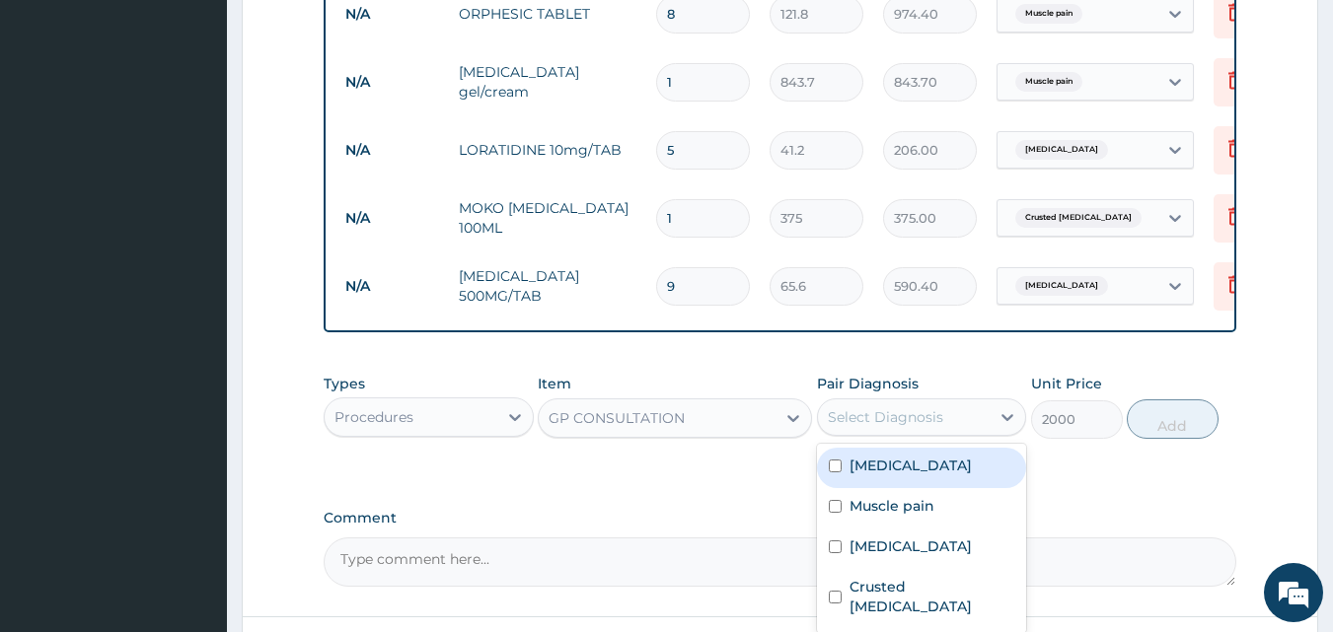
click at [917, 427] on div "Select Diagnosis" at bounding box center [885, 417] width 115 height 20
click at [859, 470] on label "Malaria" at bounding box center [911, 466] width 122 height 20
checkbox input "true"
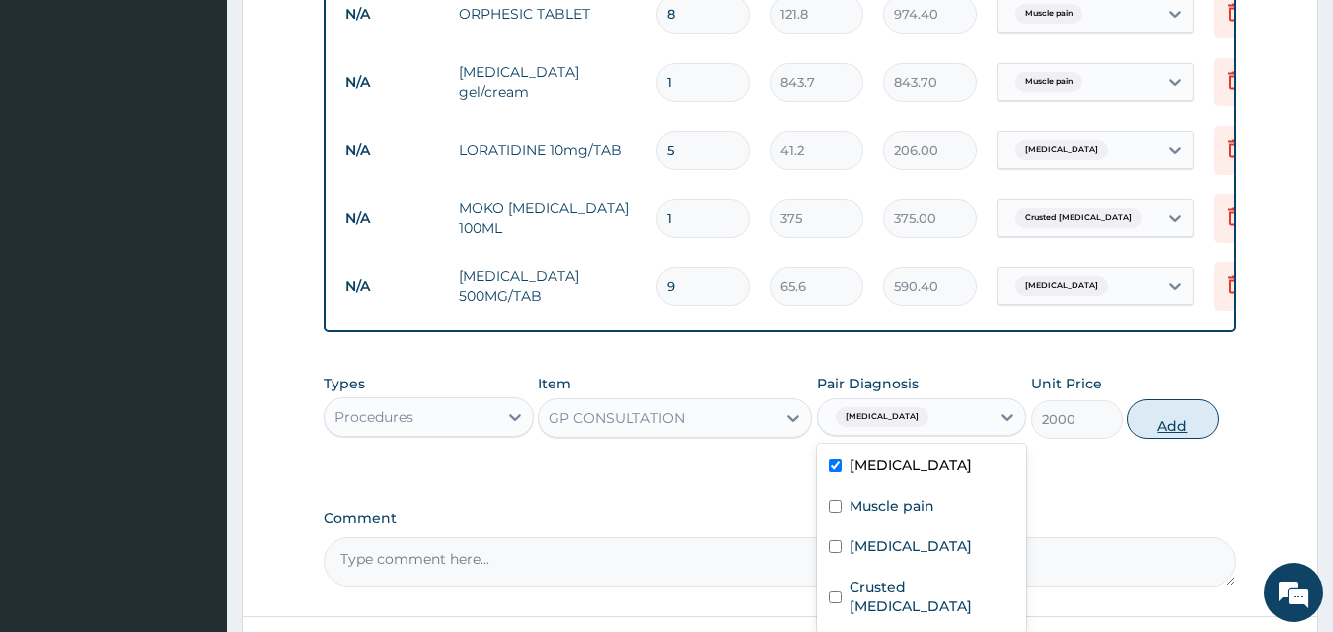
click at [1188, 433] on button "Add" at bounding box center [1173, 419] width 92 height 39
type input "0"
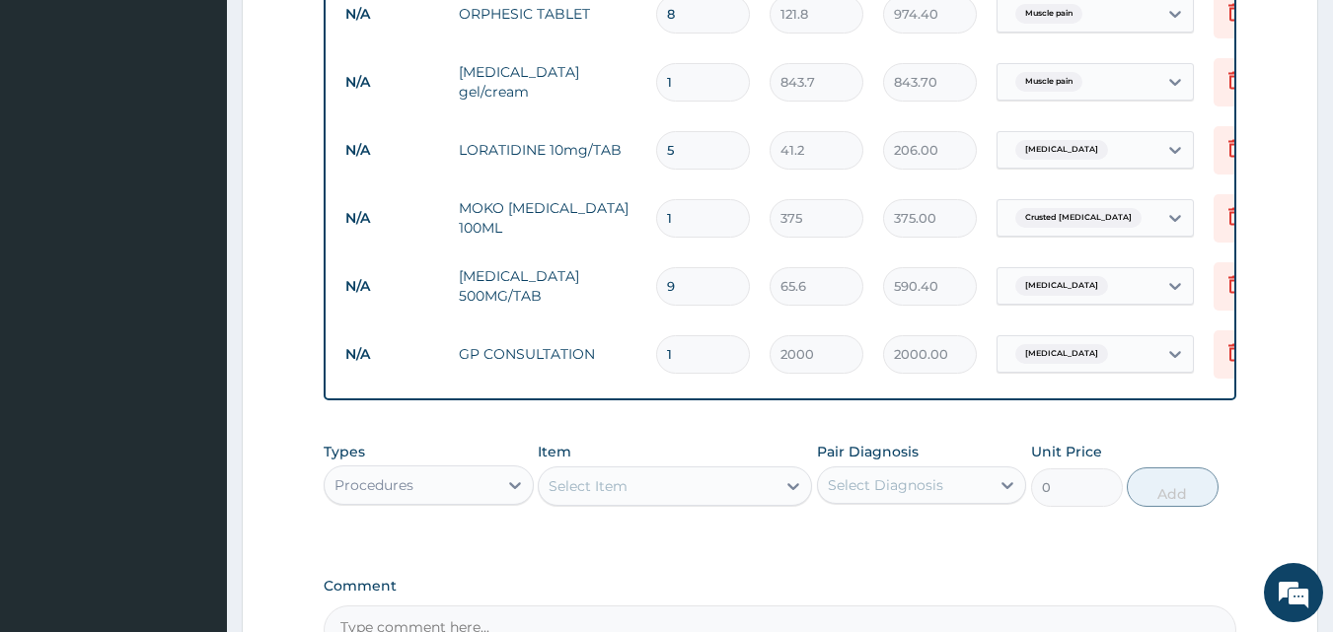
scroll to position [1120, 0]
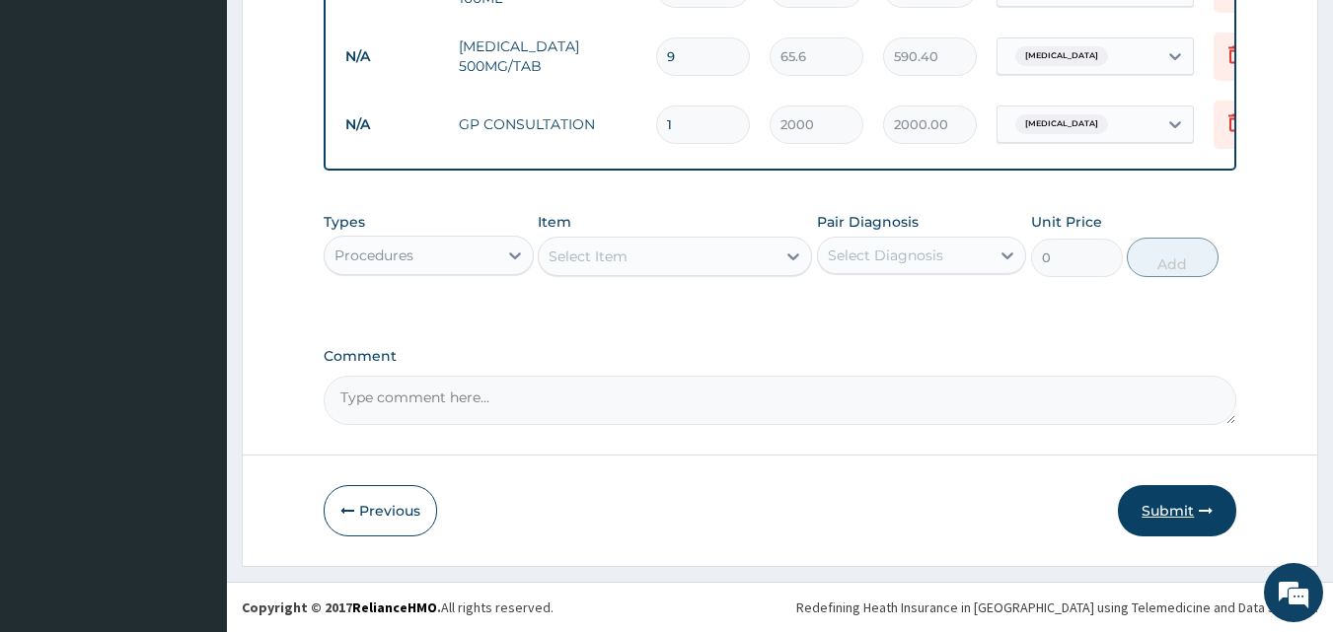
click at [1179, 522] on button "Submit" at bounding box center [1177, 510] width 118 height 51
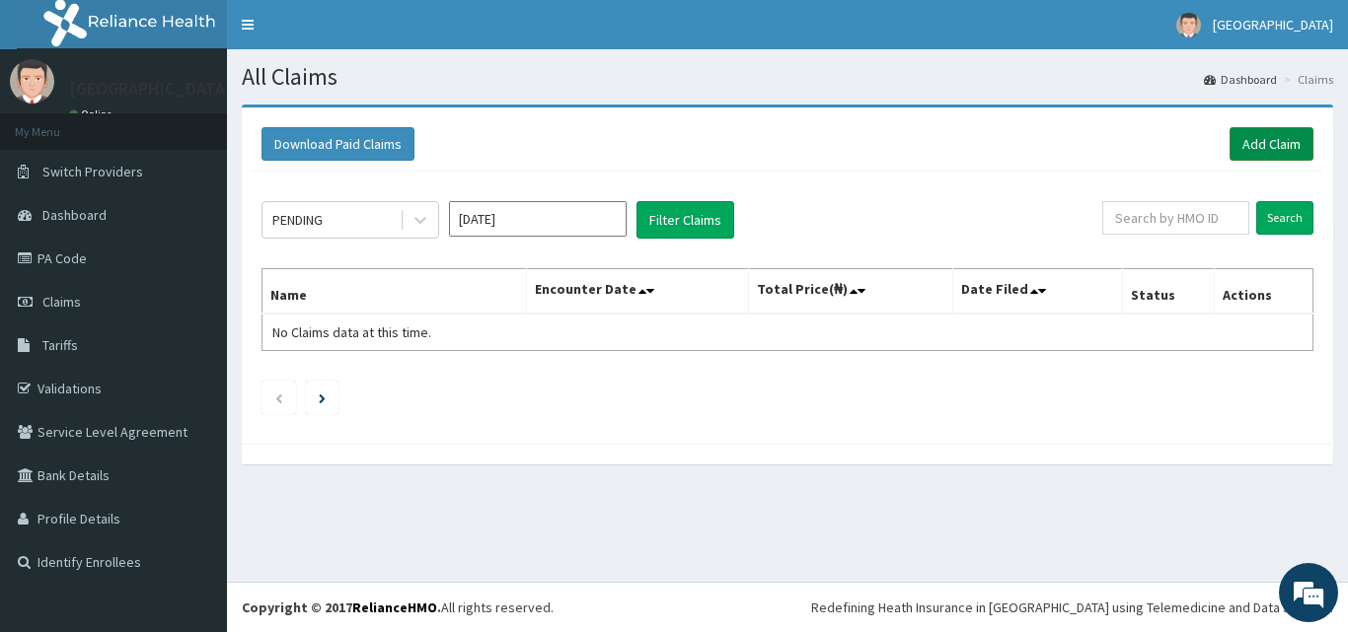
click at [1263, 143] on link "Add Claim" at bounding box center [1271, 144] width 84 height 34
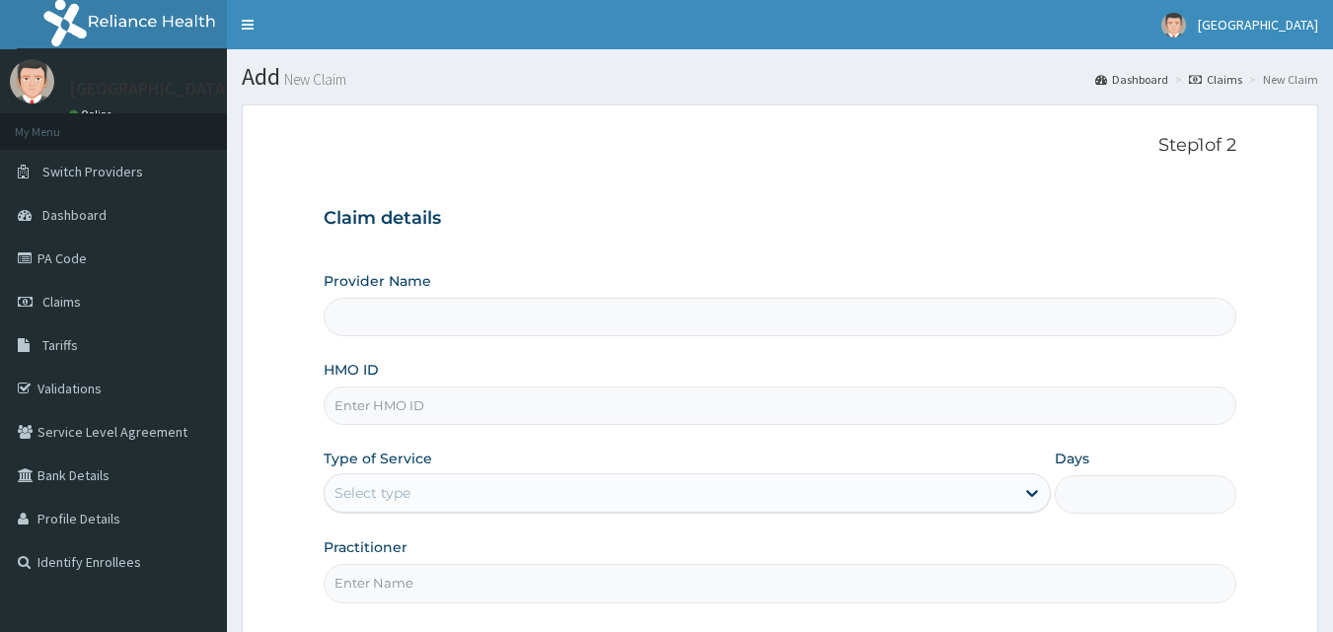
click at [420, 435] on div "Provider Name HMO ID Type of Service Select type Days Practitioner" at bounding box center [781, 437] width 914 height 332
click at [434, 418] on input "HMO ID" at bounding box center [781, 406] width 914 height 38
type input "OVL/10034"
type input "Veta Hospitals Ltd"
type input "OVL/10034/A"
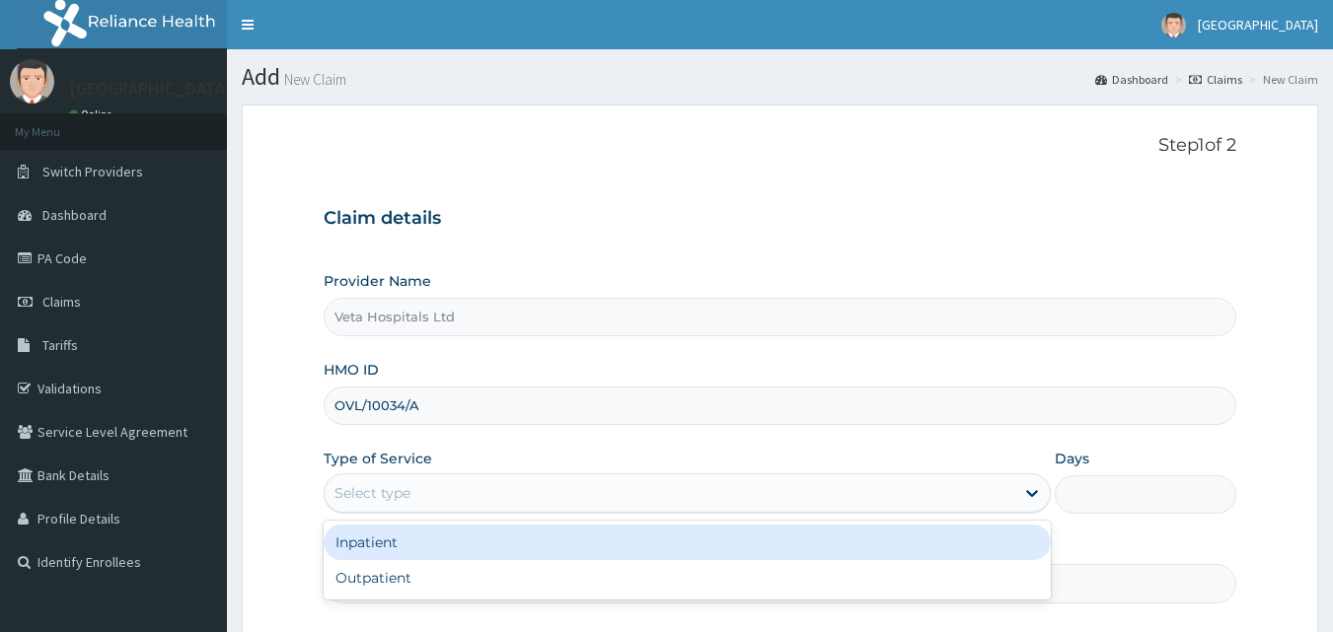
click at [425, 485] on div "Select type" at bounding box center [670, 494] width 690 height 32
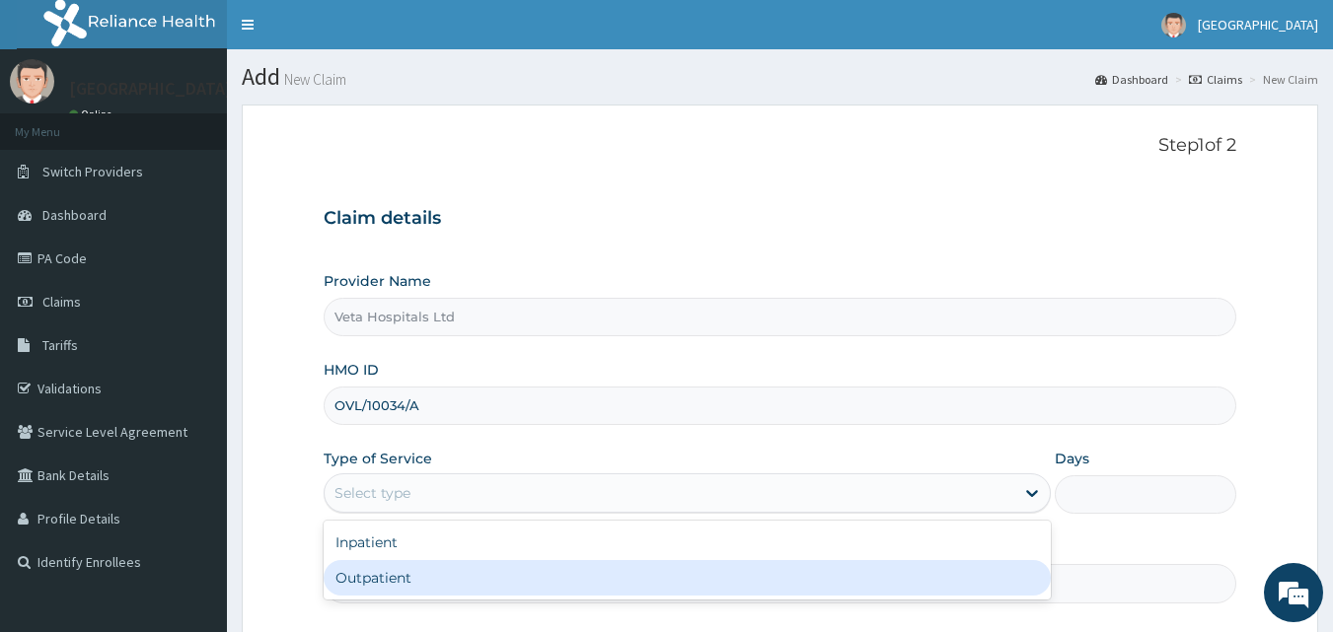
click at [379, 575] on div "Outpatient" at bounding box center [687, 578] width 727 height 36
type input "1"
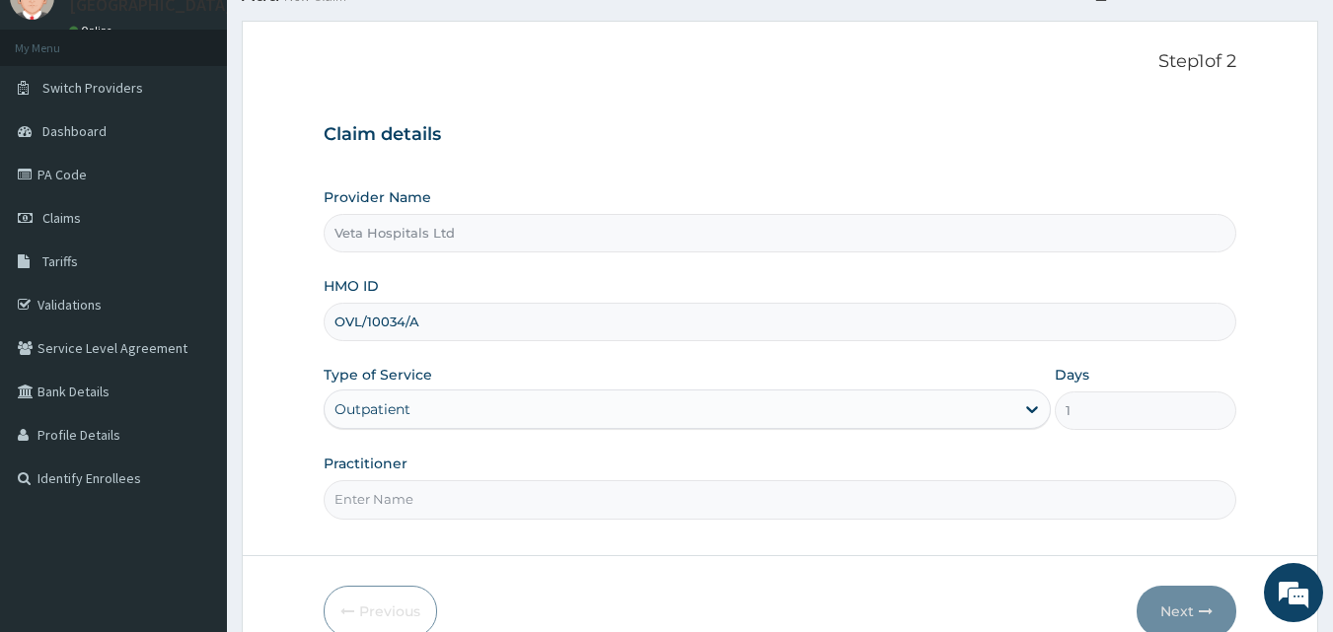
scroll to position [185, 0]
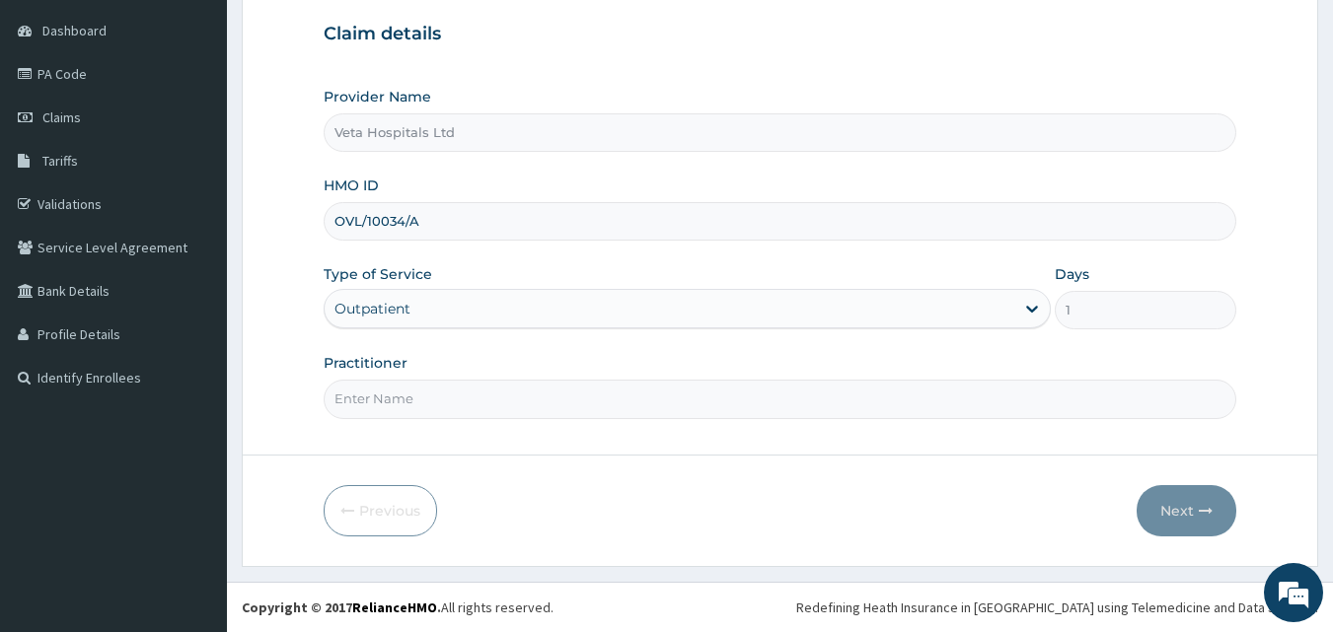
click at [402, 416] on input "Practitioner" at bounding box center [781, 399] width 914 height 38
type input "DR SAMUEL"
click at [1182, 497] on button "Next" at bounding box center [1187, 510] width 100 height 51
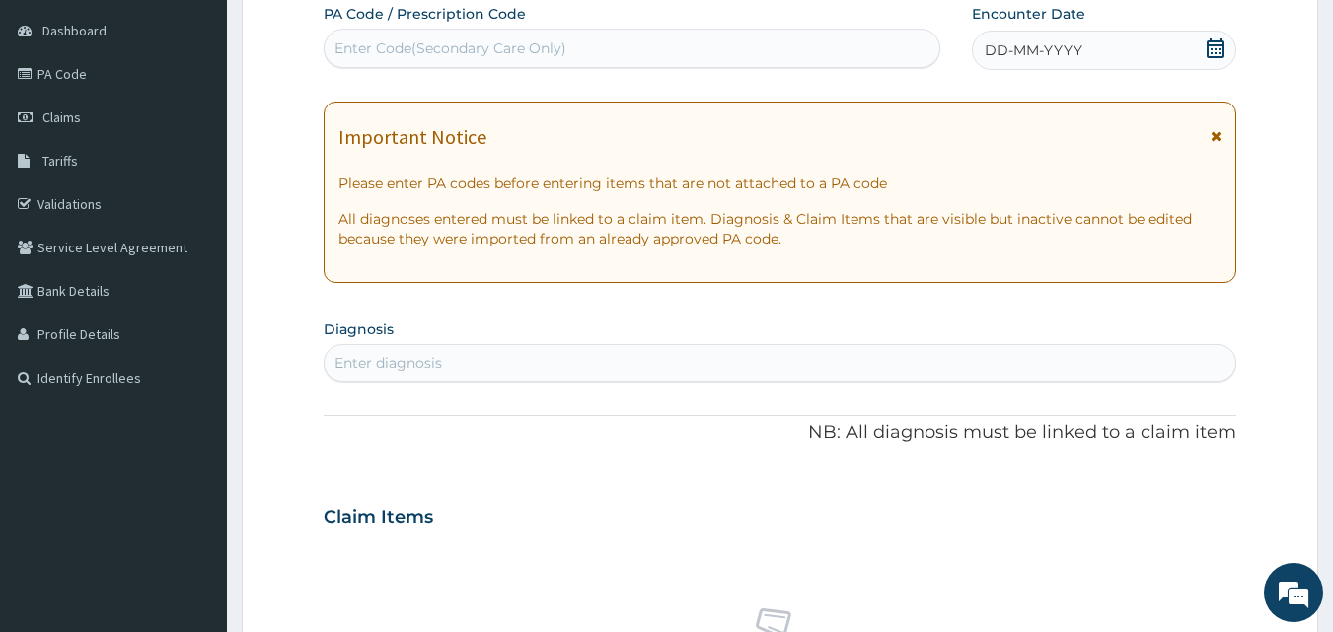
click at [1039, 62] on div "DD-MM-YYYY" at bounding box center [1104, 50] width 264 height 39
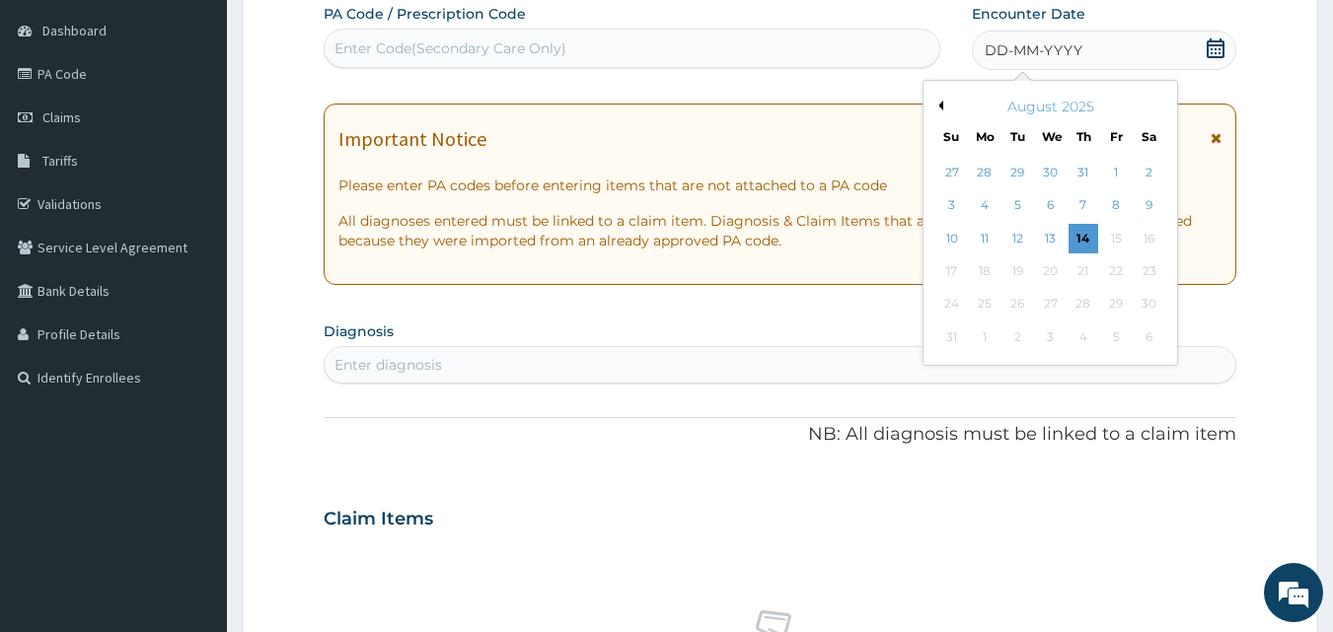
click at [943, 105] on div "August 2025" at bounding box center [1050, 107] width 238 height 20
click at [941, 105] on button "Previous Month" at bounding box center [938, 106] width 10 height 10
click at [1089, 171] on div "3" at bounding box center [1084, 173] width 30 height 30
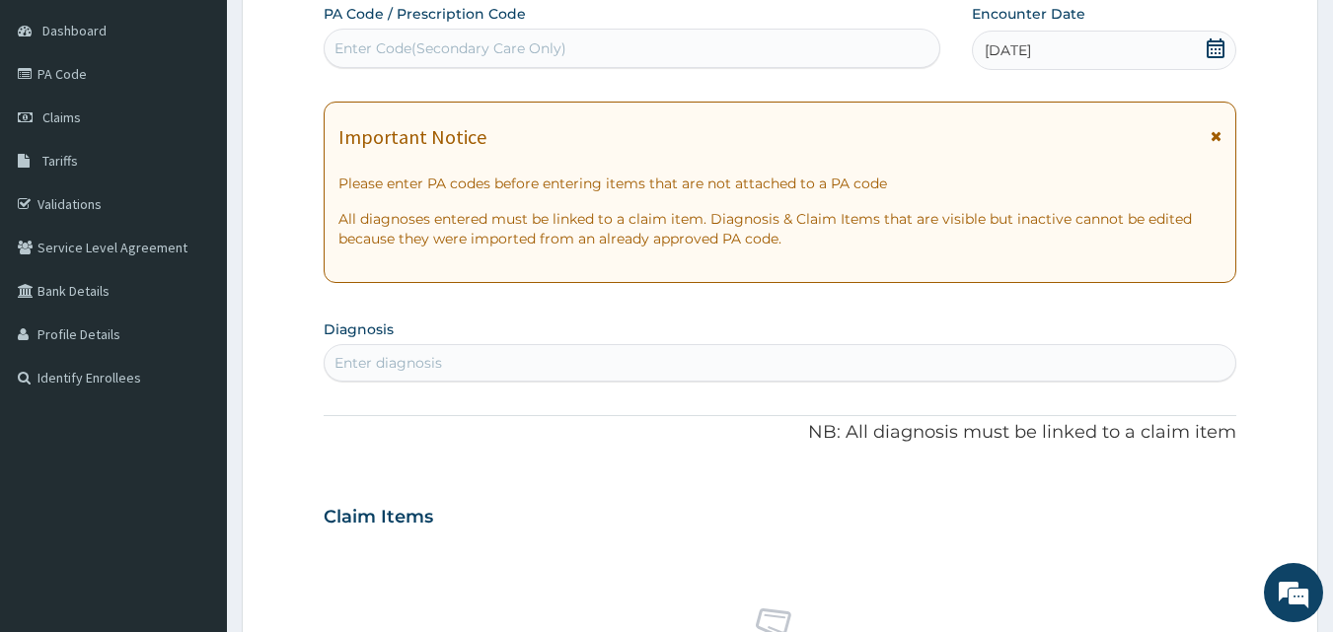
click at [539, 369] on div "Enter diagnosis" at bounding box center [781, 363] width 912 height 32
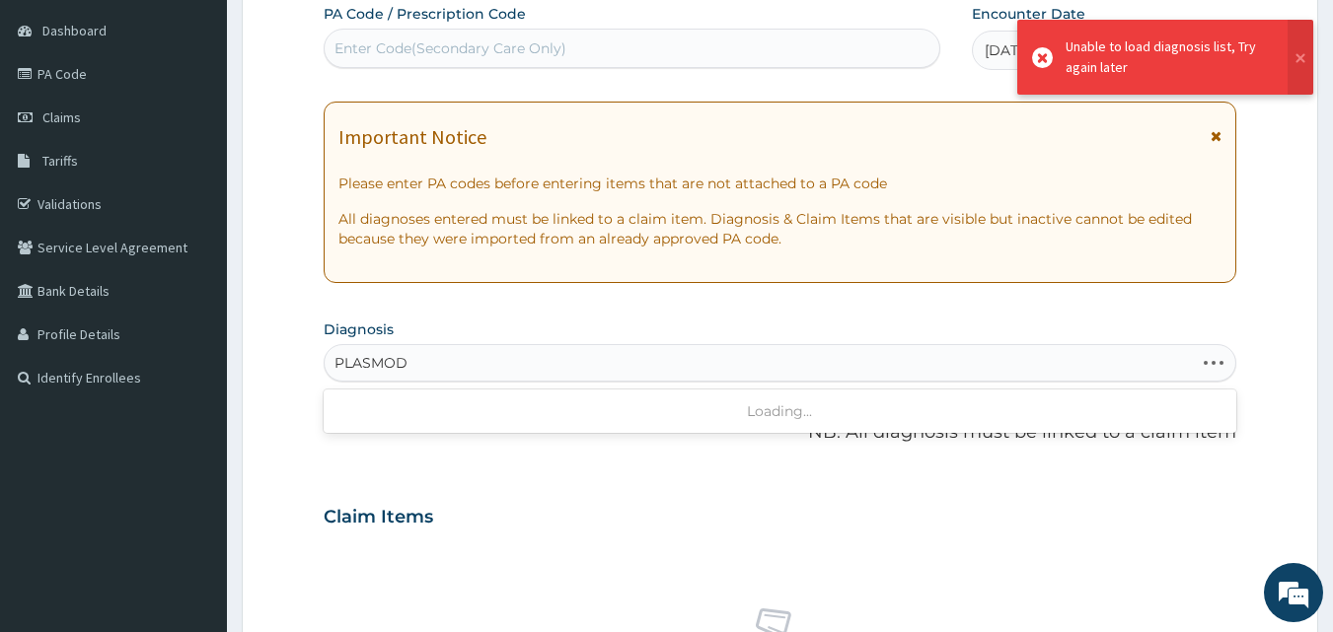
type input "PLASMOD"
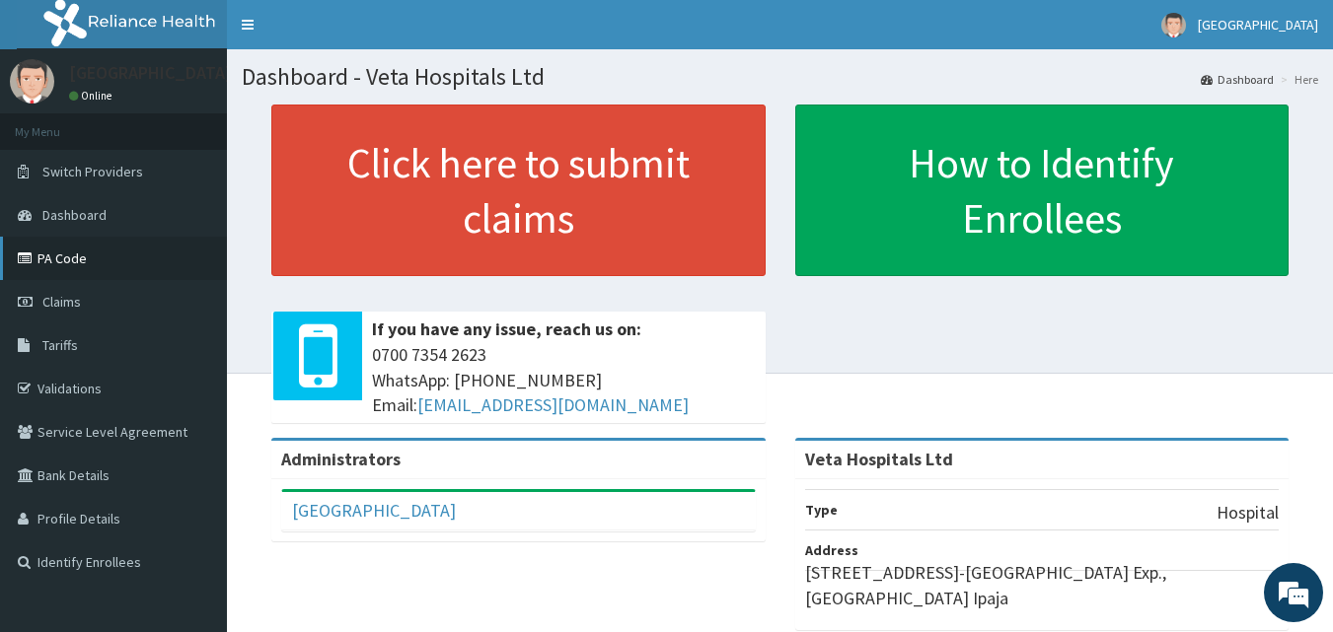
click at [59, 247] on link "PA Code" at bounding box center [113, 258] width 227 height 43
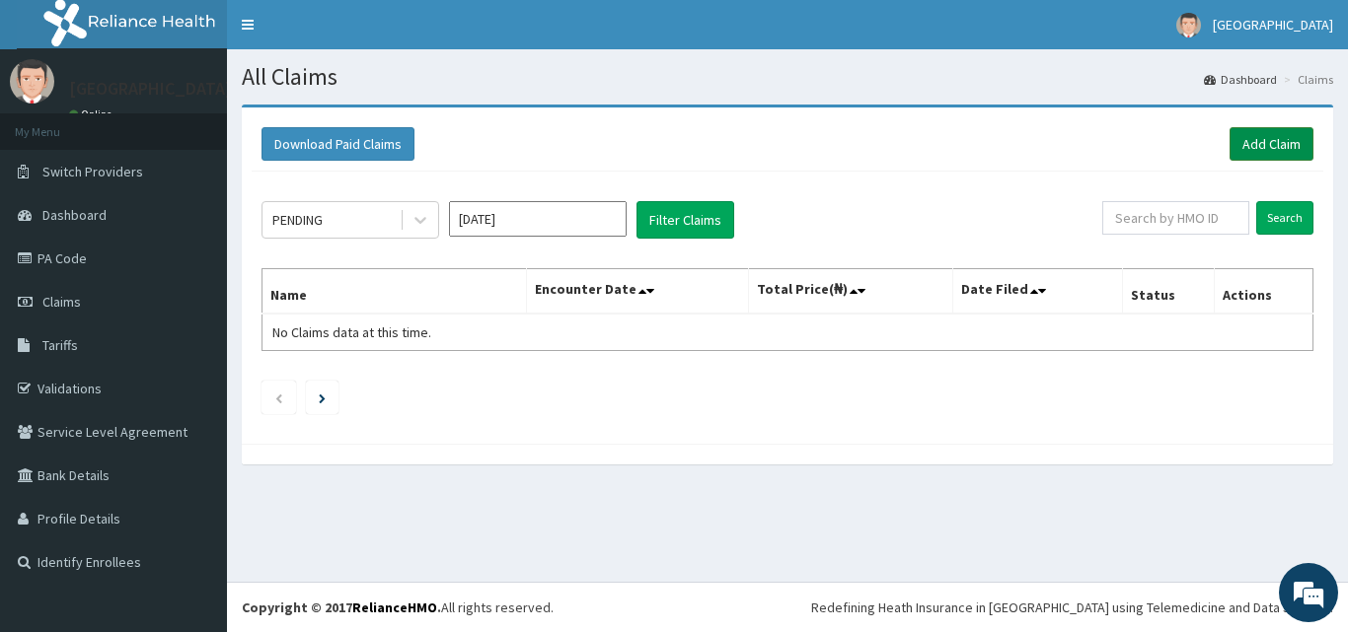
click at [1292, 128] on link "Add Claim" at bounding box center [1271, 144] width 84 height 34
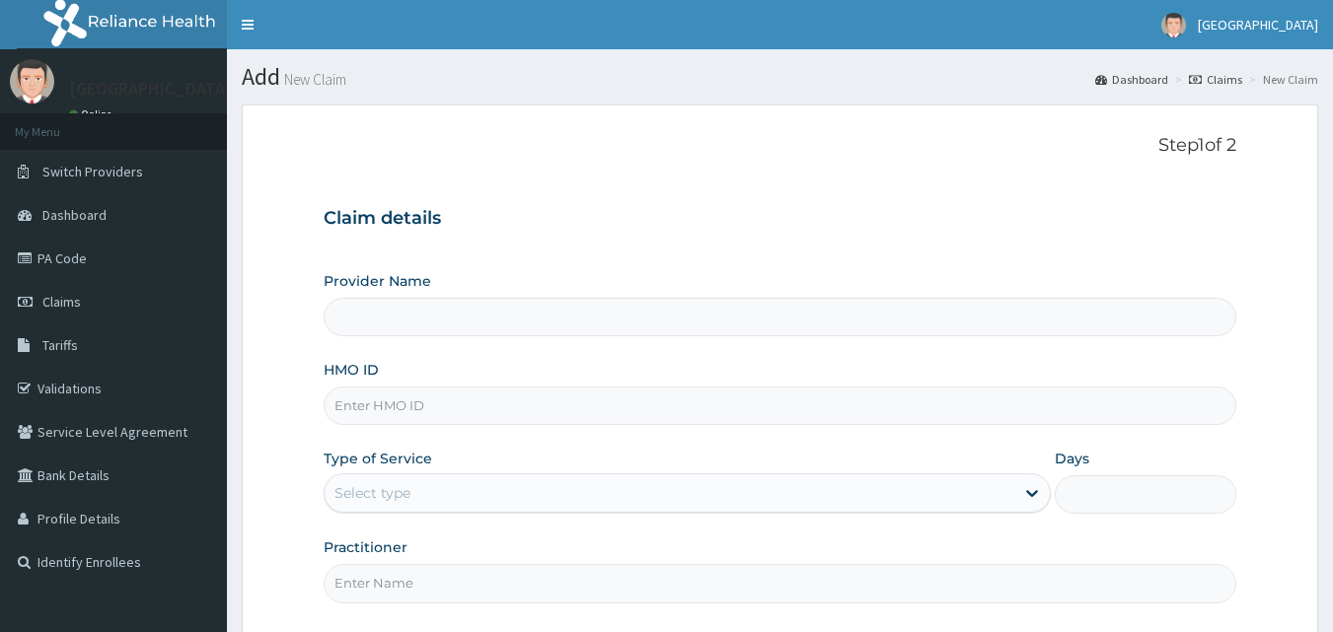
click at [597, 408] on input "HMO ID" at bounding box center [781, 406] width 914 height 38
type input "OV"
type input "Veta Hospitals Ltd"
type input "OVL/10034/A"
click at [472, 495] on div "Select type" at bounding box center [670, 494] width 690 height 32
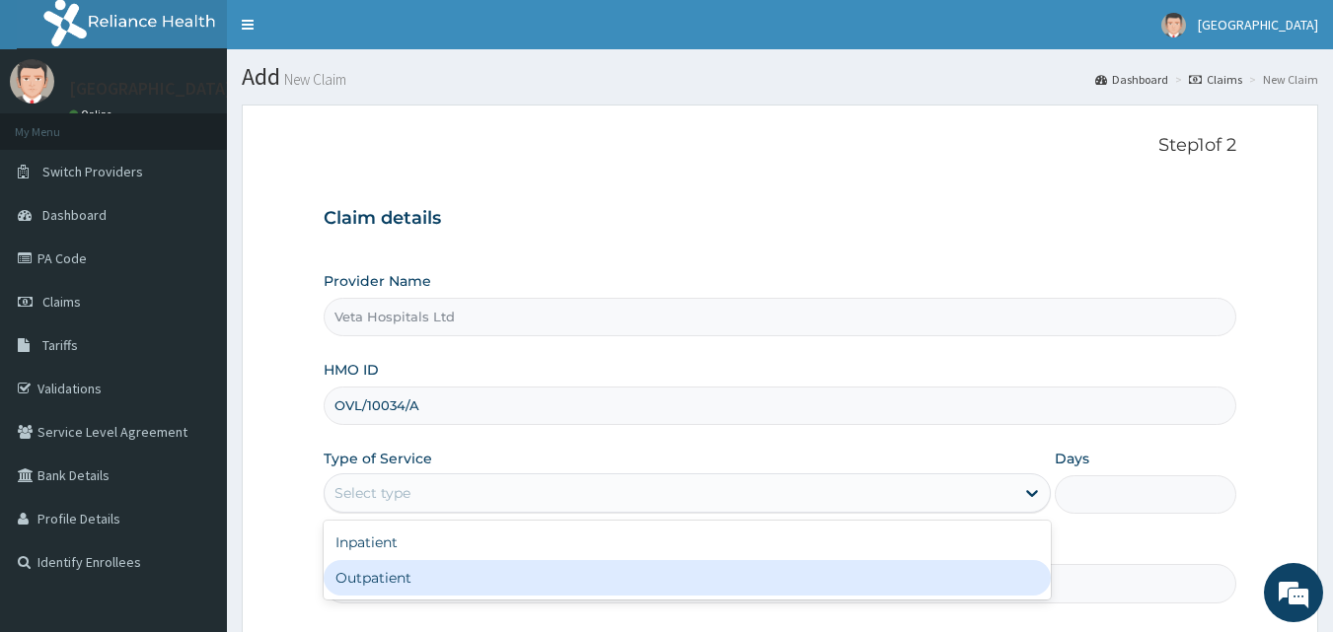
click at [415, 581] on div "Outpatient" at bounding box center [687, 578] width 727 height 36
type input "1"
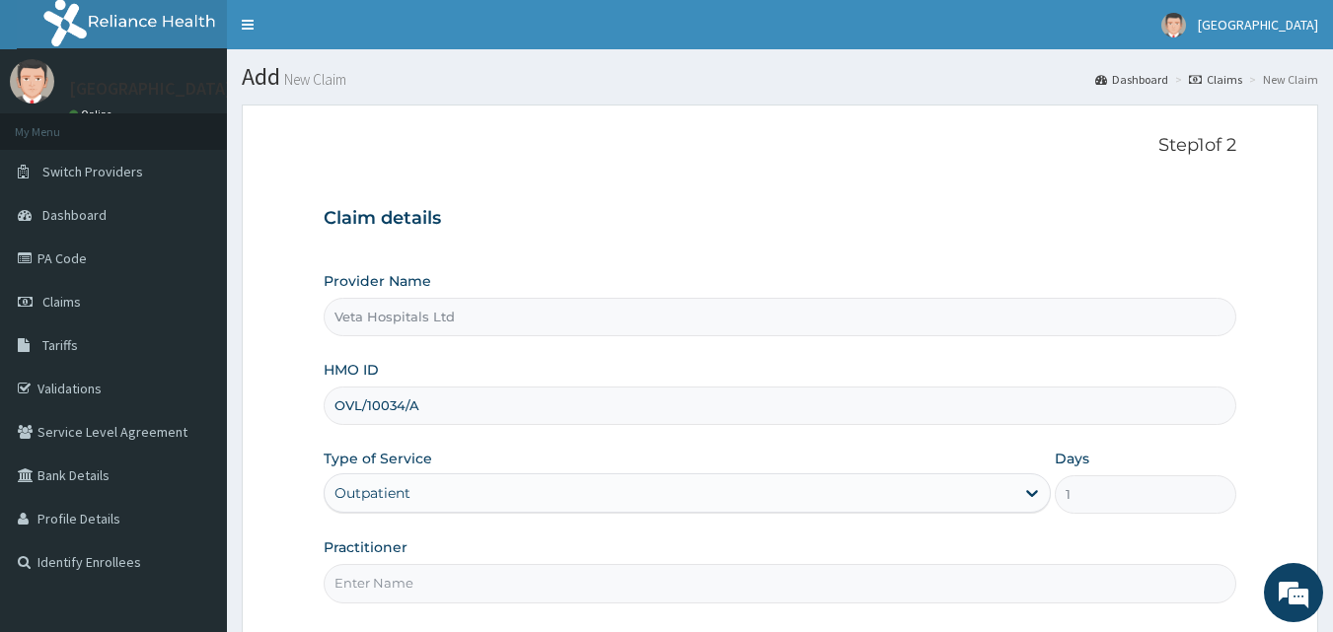
click at [415, 581] on input "Practitioner" at bounding box center [781, 583] width 914 height 38
type input "[PERSON_NAME]"
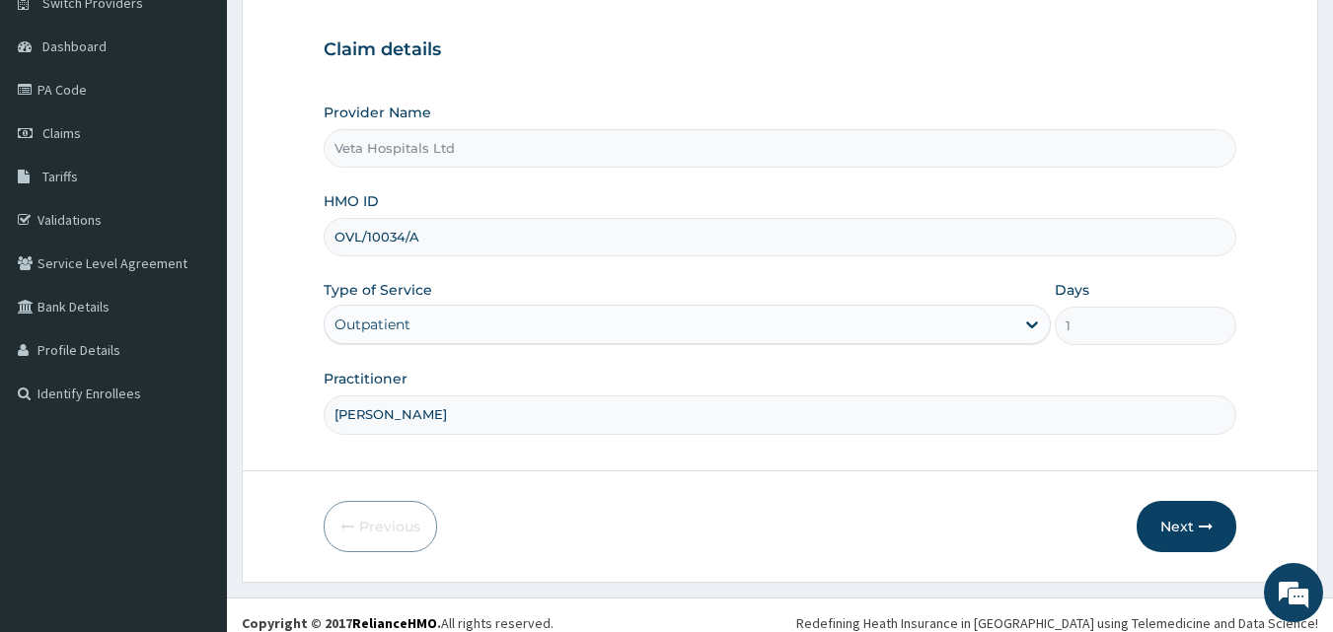
scroll to position [185, 0]
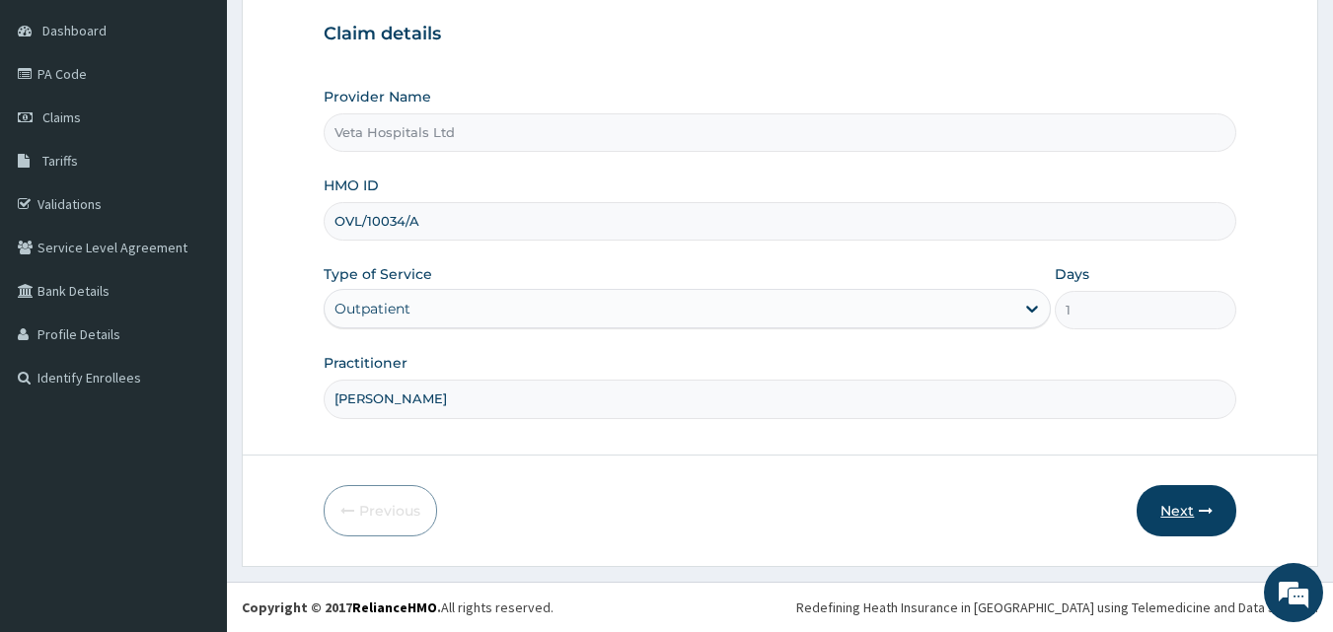
click at [1186, 495] on button "Next" at bounding box center [1187, 510] width 100 height 51
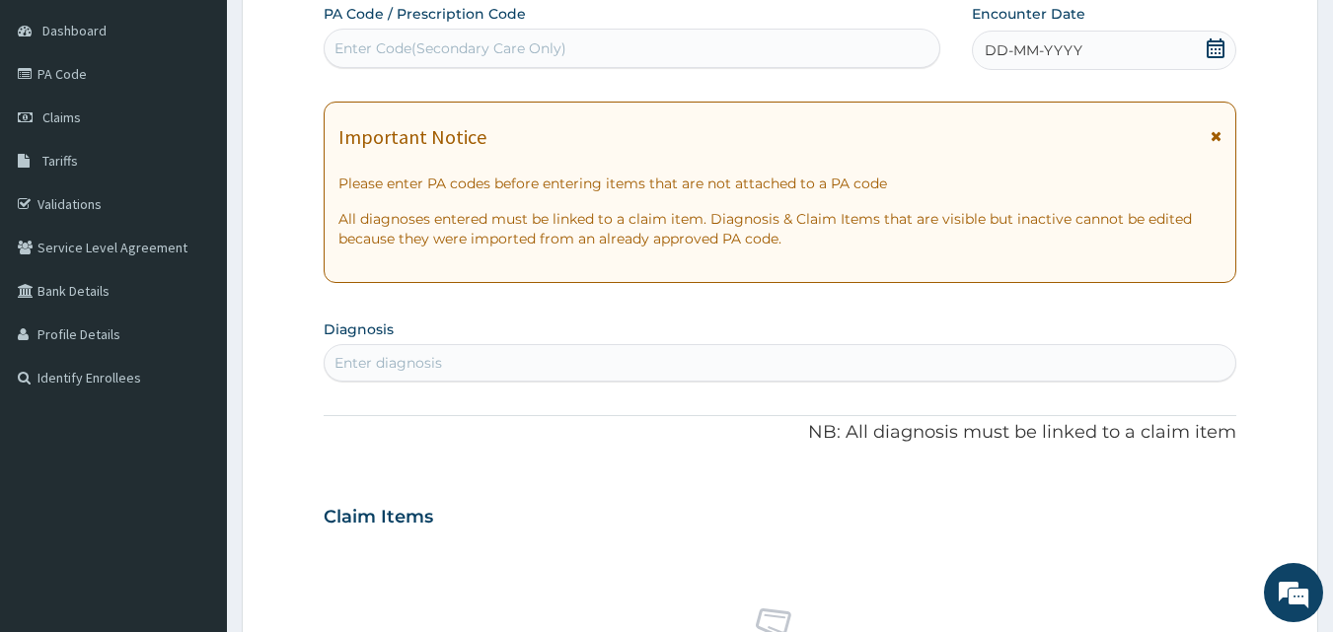
scroll to position [0, 0]
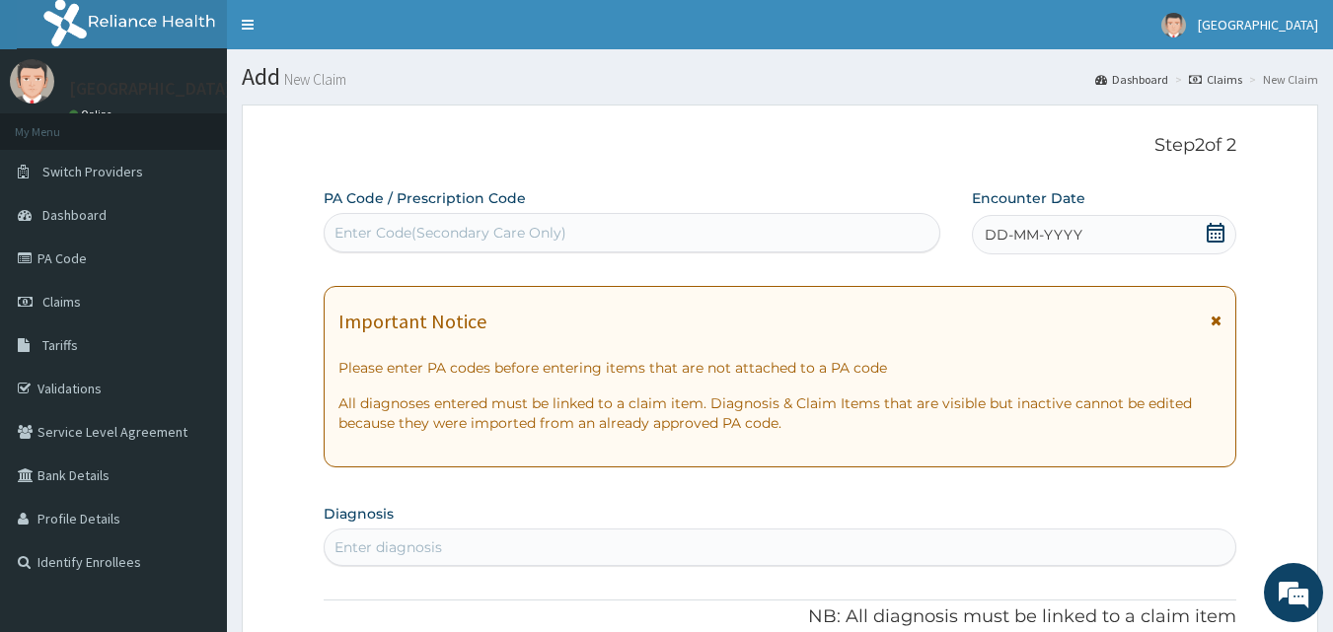
click at [1071, 229] on span "DD-MM-YYYY" at bounding box center [1034, 235] width 98 height 20
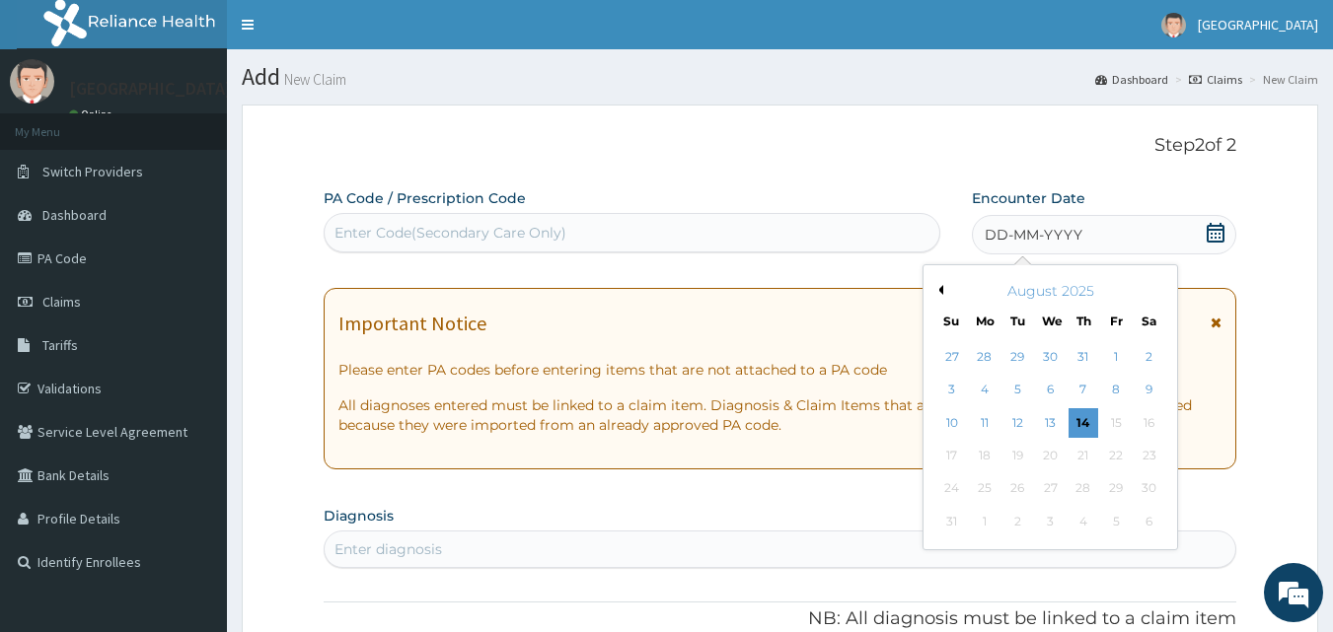
click at [939, 292] on button "Previous Month" at bounding box center [938, 290] width 10 height 10
click at [1049, 420] on div "16" at bounding box center [1051, 423] width 30 height 30
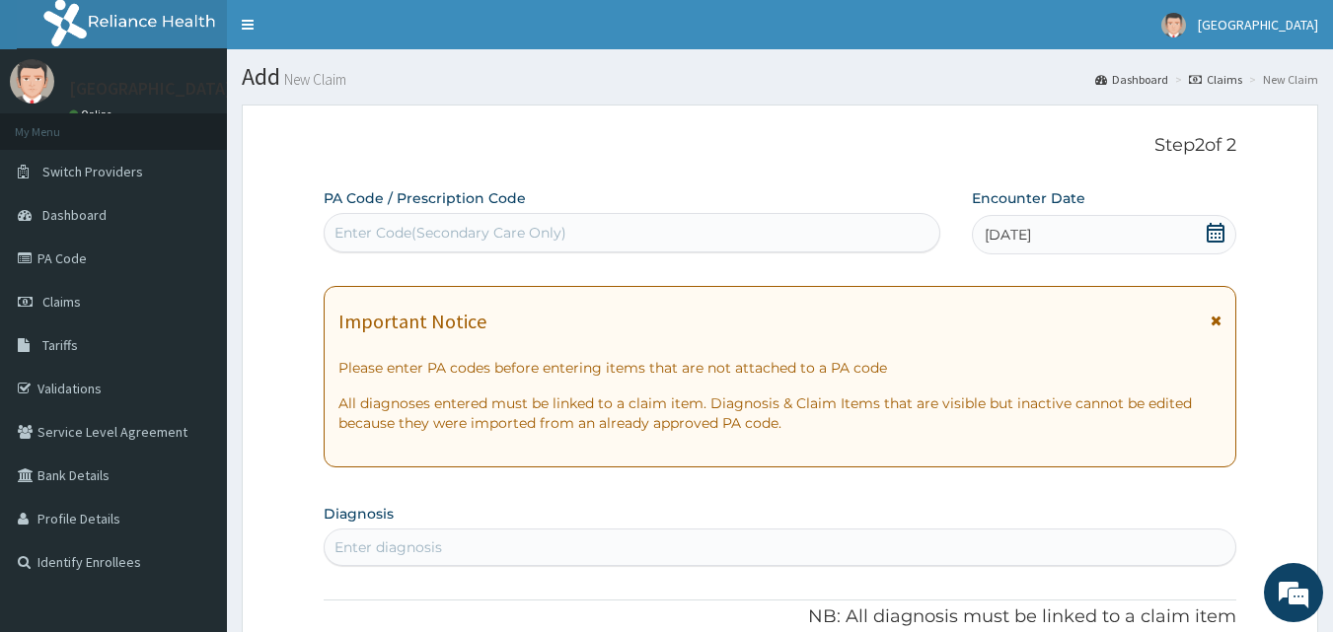
click at [777, 225] on div "Enter Code(Secondary Care Only)" at bounding box center [633, 233] width 616 height 32
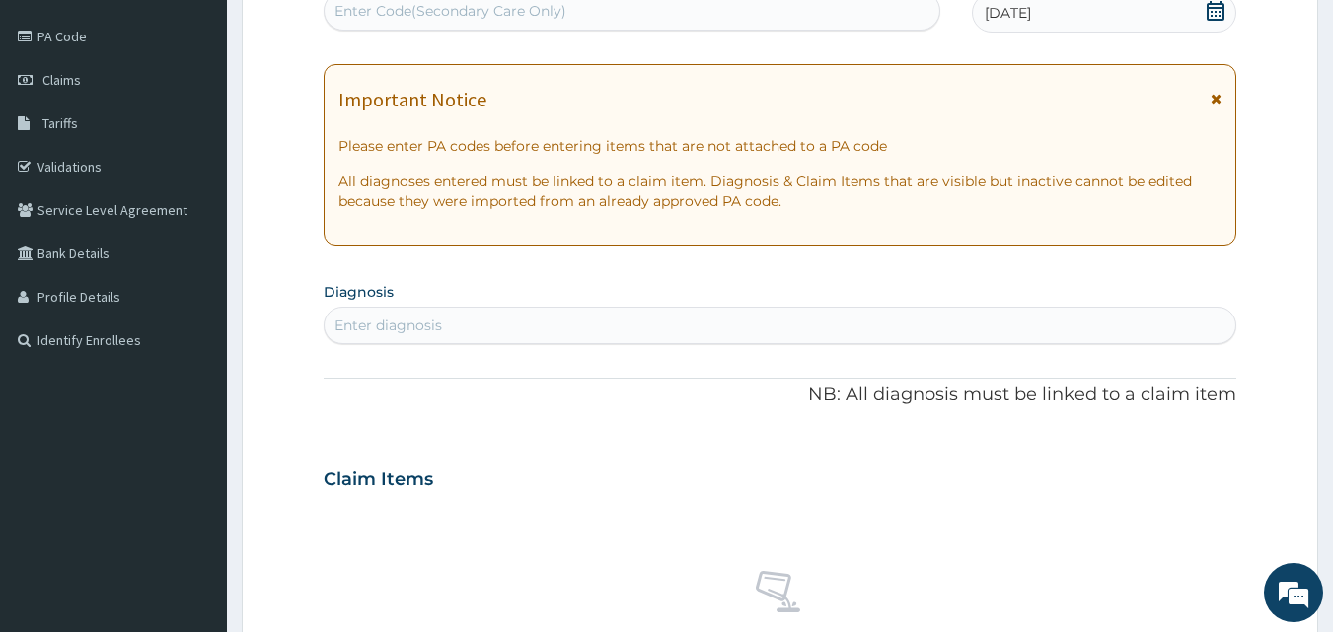
scroll to position [251, 0]
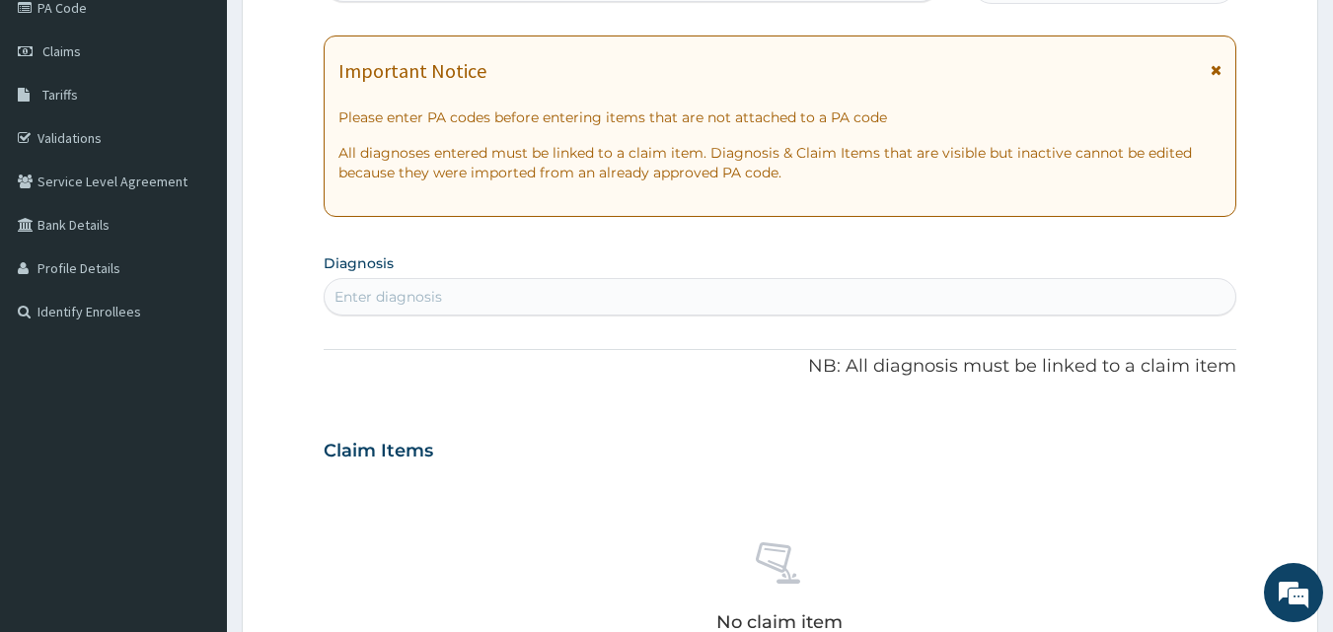
click at [791, 301] on div "Enter diagnosis" at bounding box center [781, 297] width 912 height 32
type input "PLASMOD"
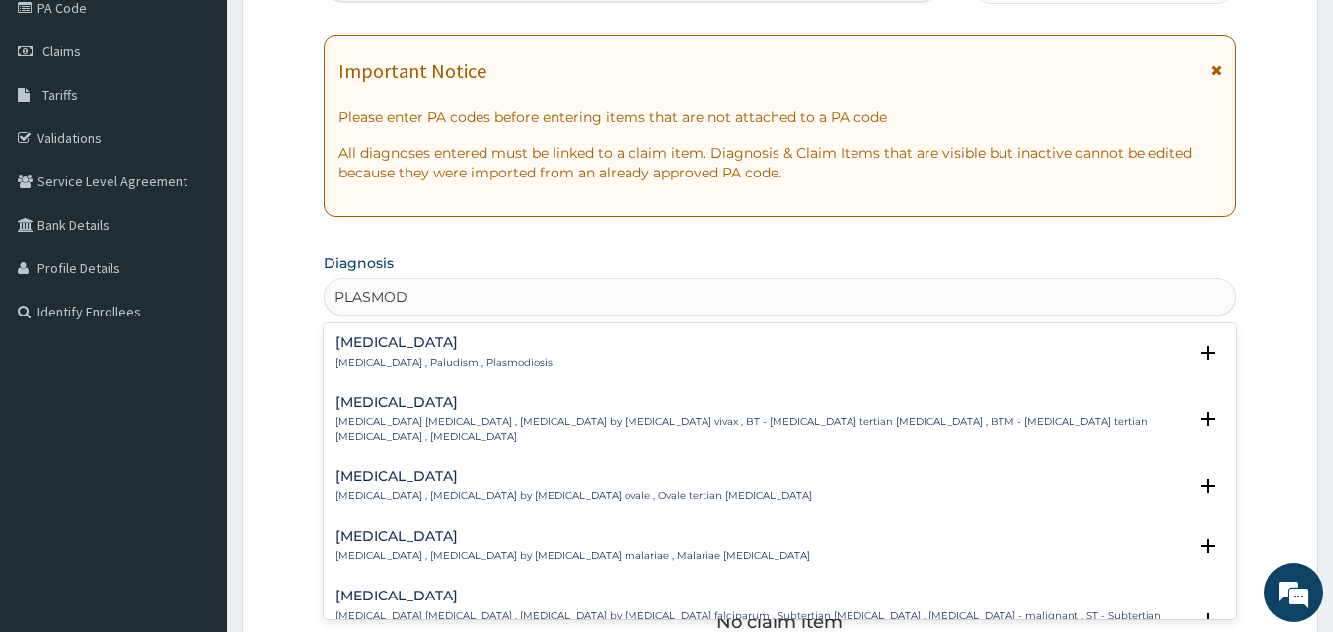
click at [373, 354] on div "Malaria Malaria , Paludism , Plasmodiosis" at bounding box center [443, 352] width 217 height 35
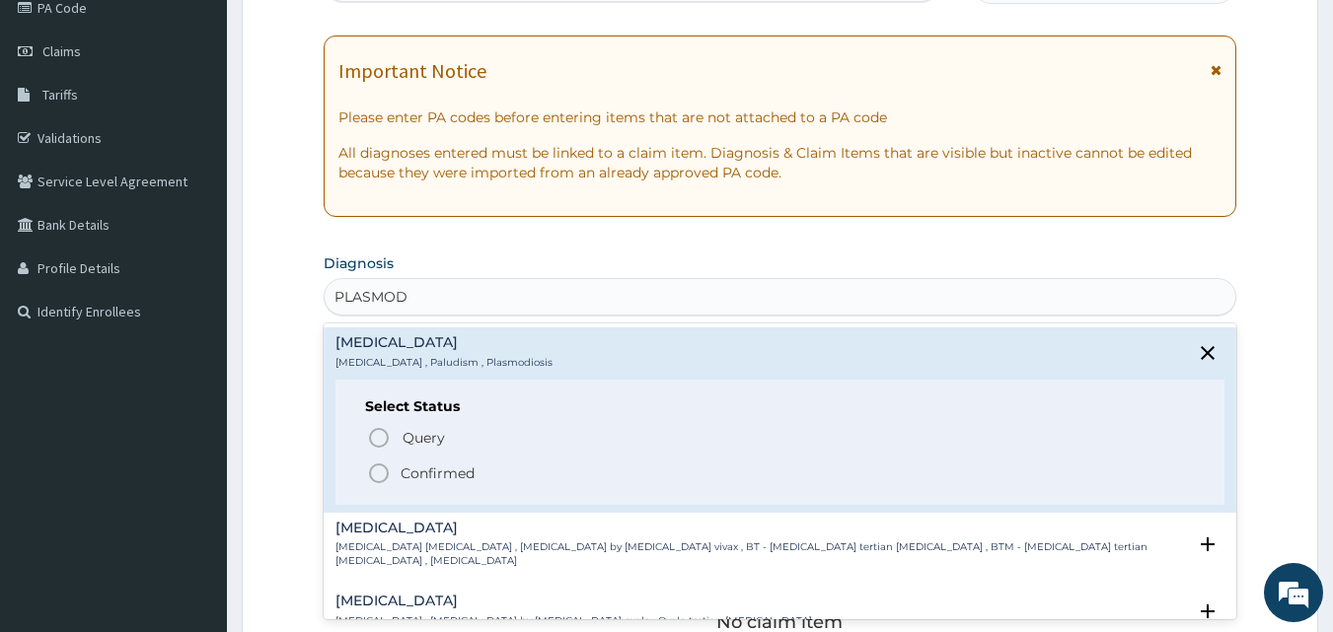
click at [381, 473] on icon "status option filled" at bounding box center [379, 474] width 24 height 24
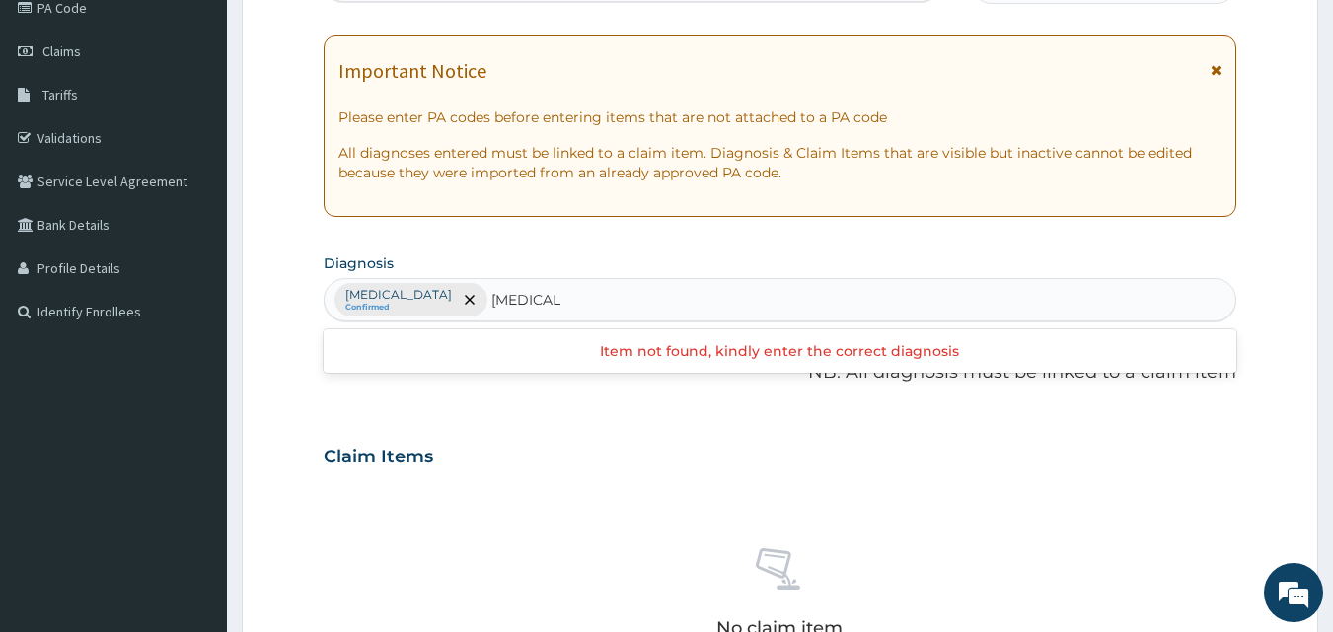
scroll to position [0, 0]
type input "TINEA"
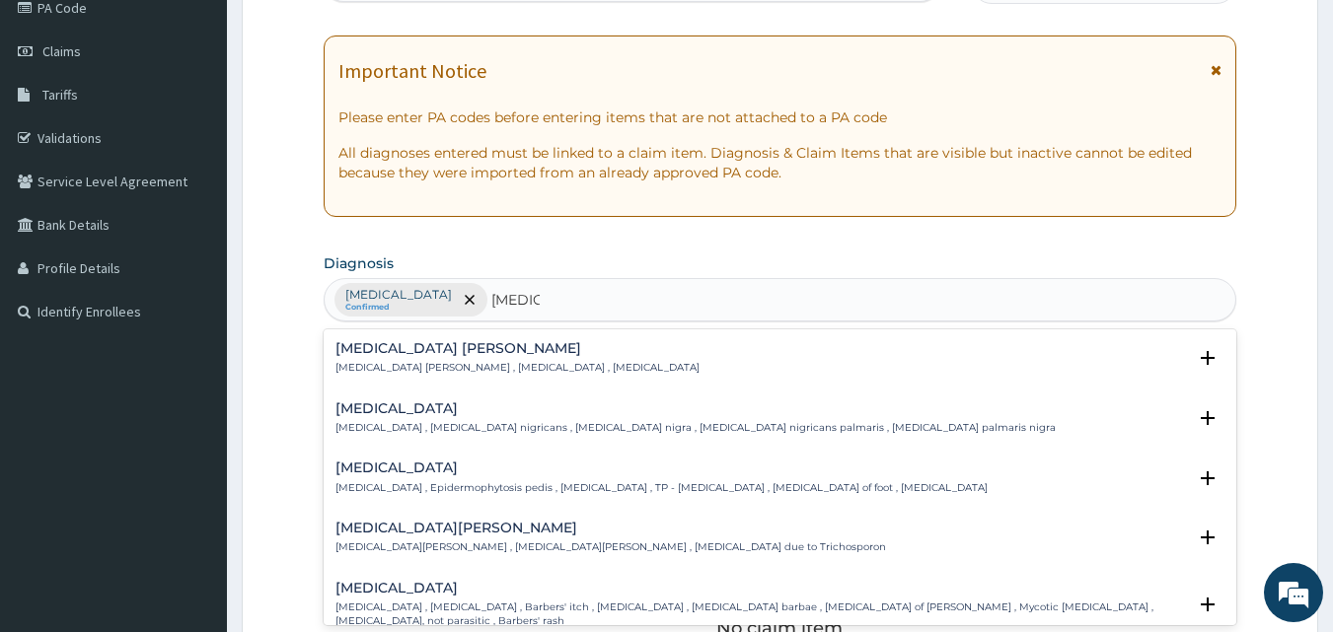
click at [362, 484] on p "Tinea pedis , Epidermophytosis pedis , Athlete's foot , TP - Tinea pedis , Ring…" at bounding box center [661, 488] width 652 height 14
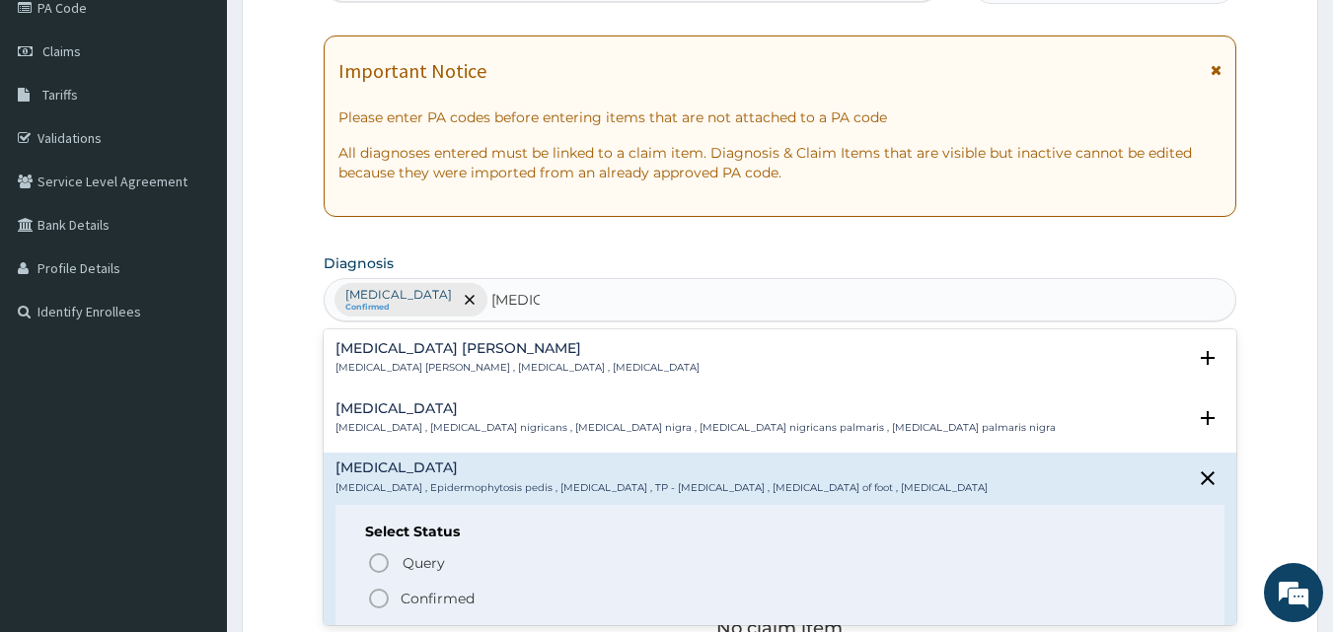
click at [379, 595] on icon "status option filled" at bounding box center [379, 599] width 24 height 24
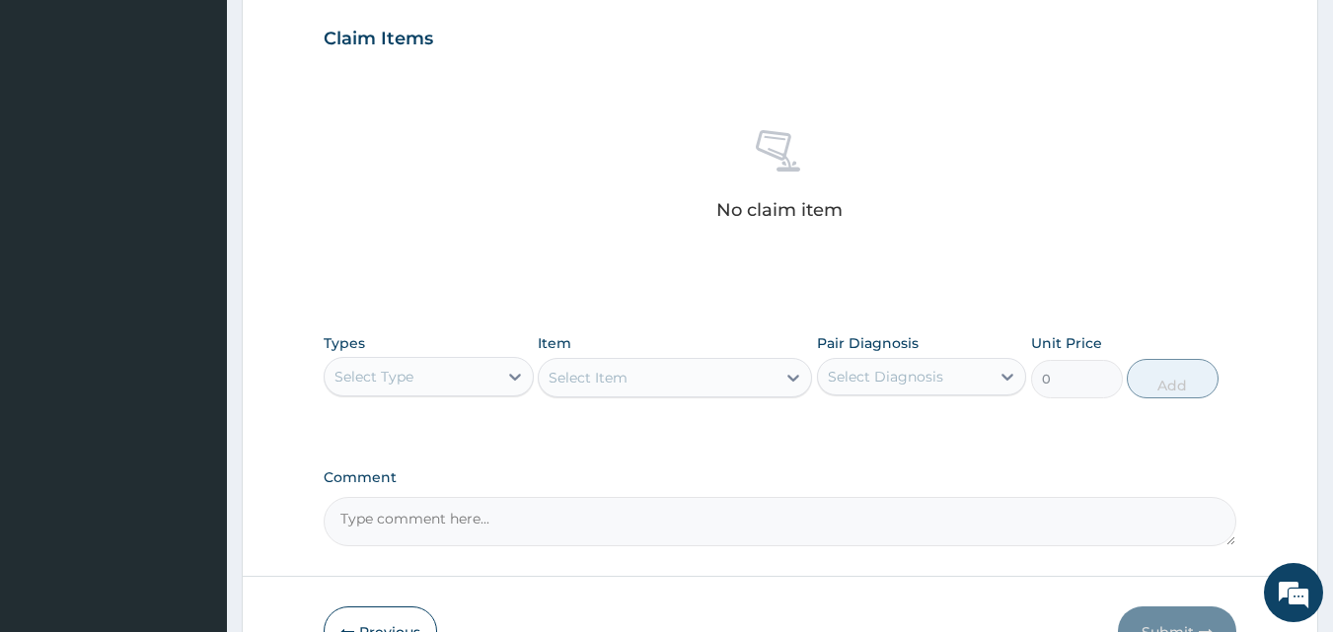
scroll to position [693, 0]
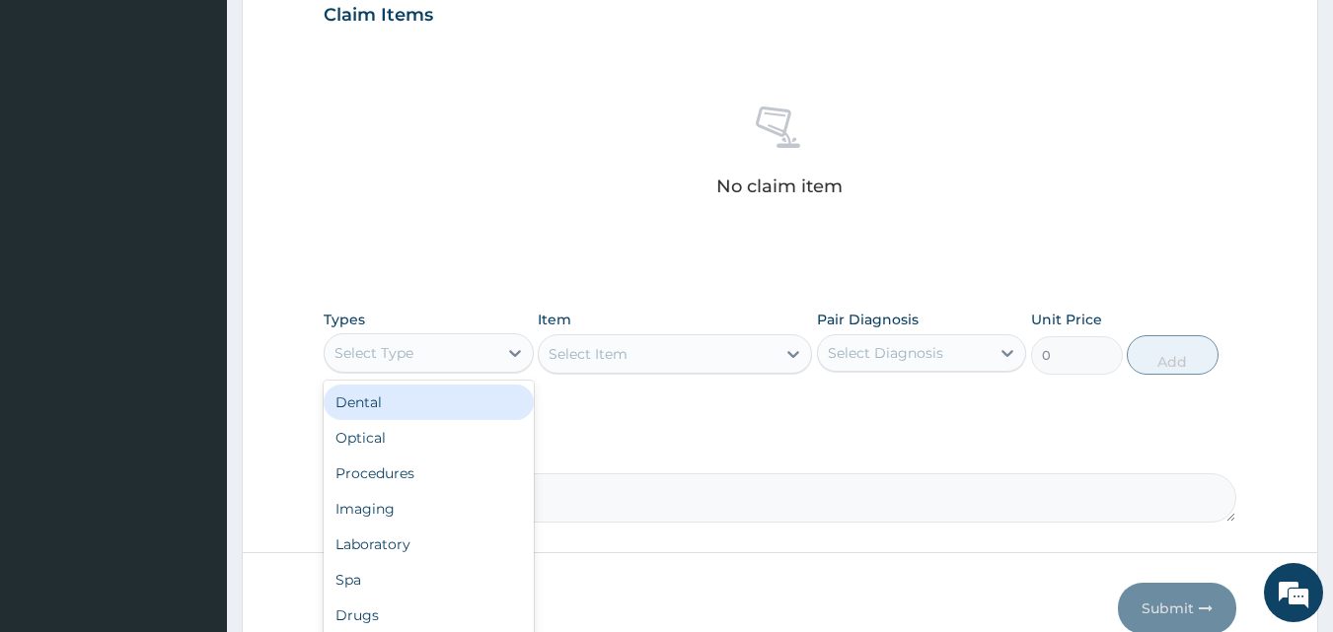
click at [449, 359] on div "Select Type" at bounding box center [411, 353] width 173 height 32
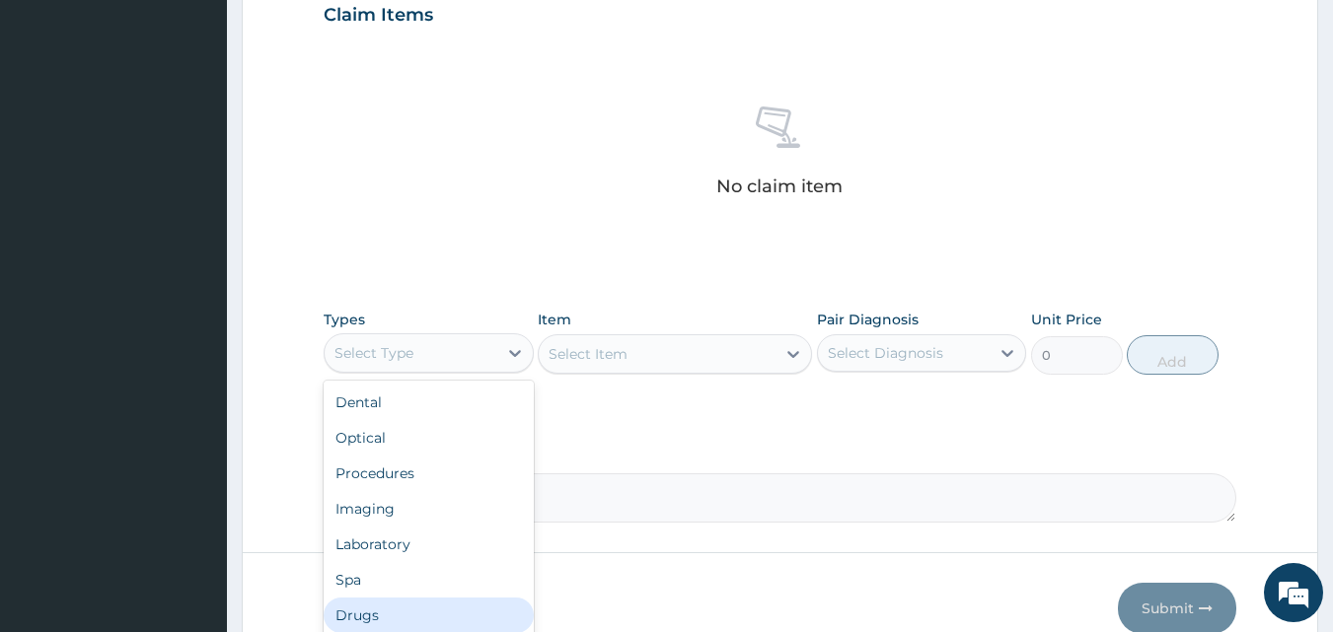
click at [389, 603] on div "Drugs" at bounding box center [429, 616] width 210 height 36
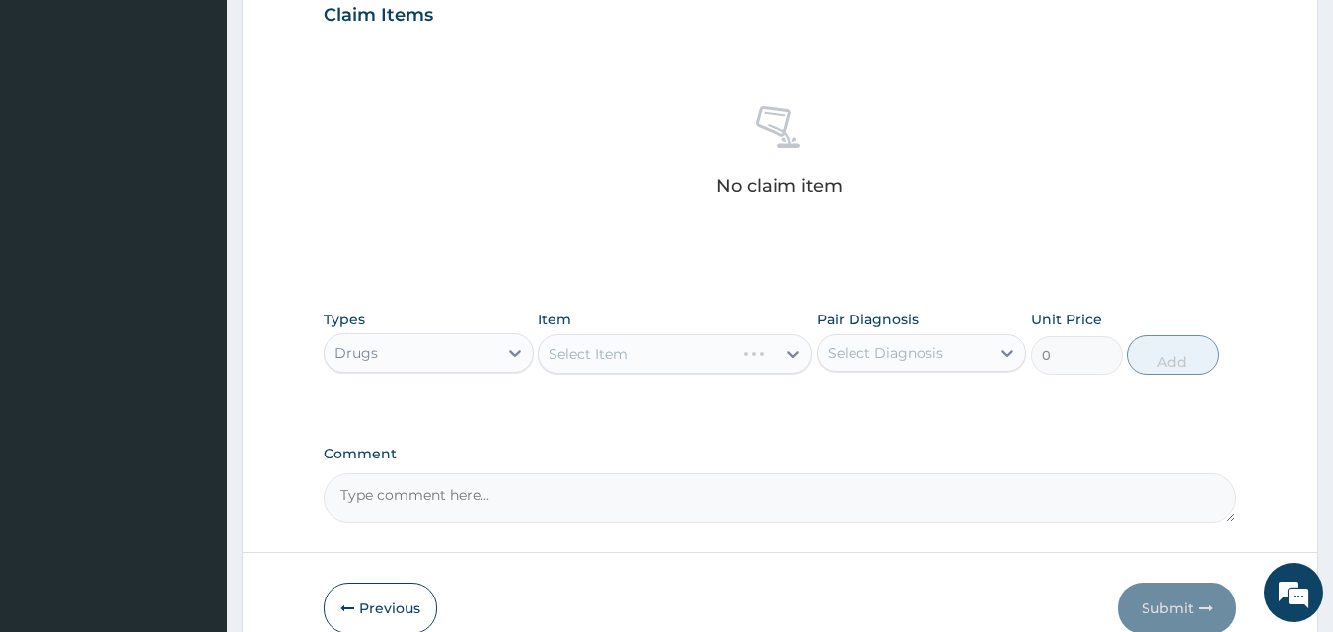
scroll to position [790, 0]
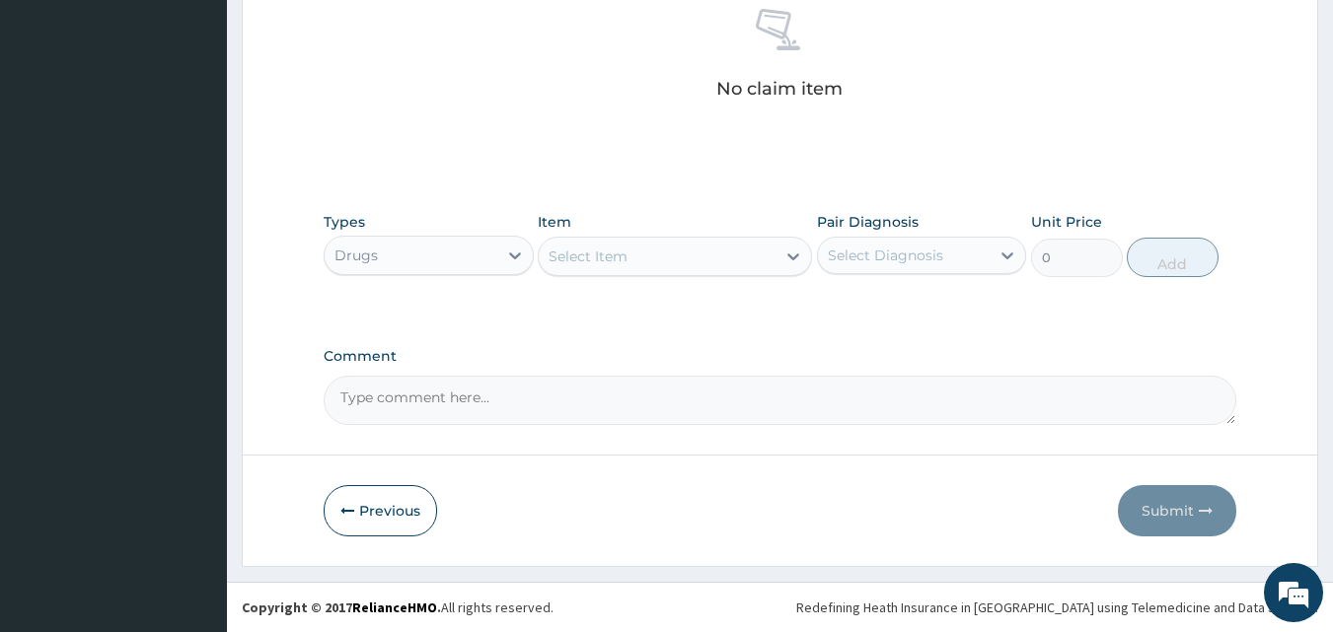
click at [682, 259] on div "Select Item" at bounding box center [657, 257] width 237 height 32
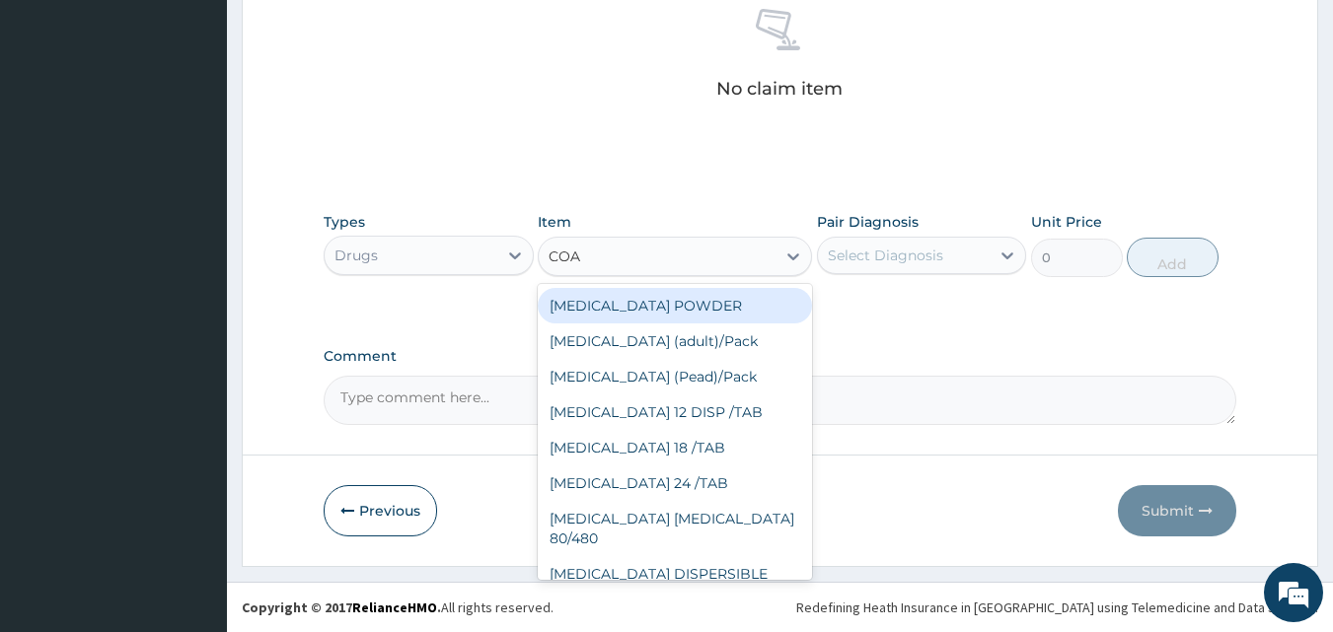
type input "[PERSON_NAME]"
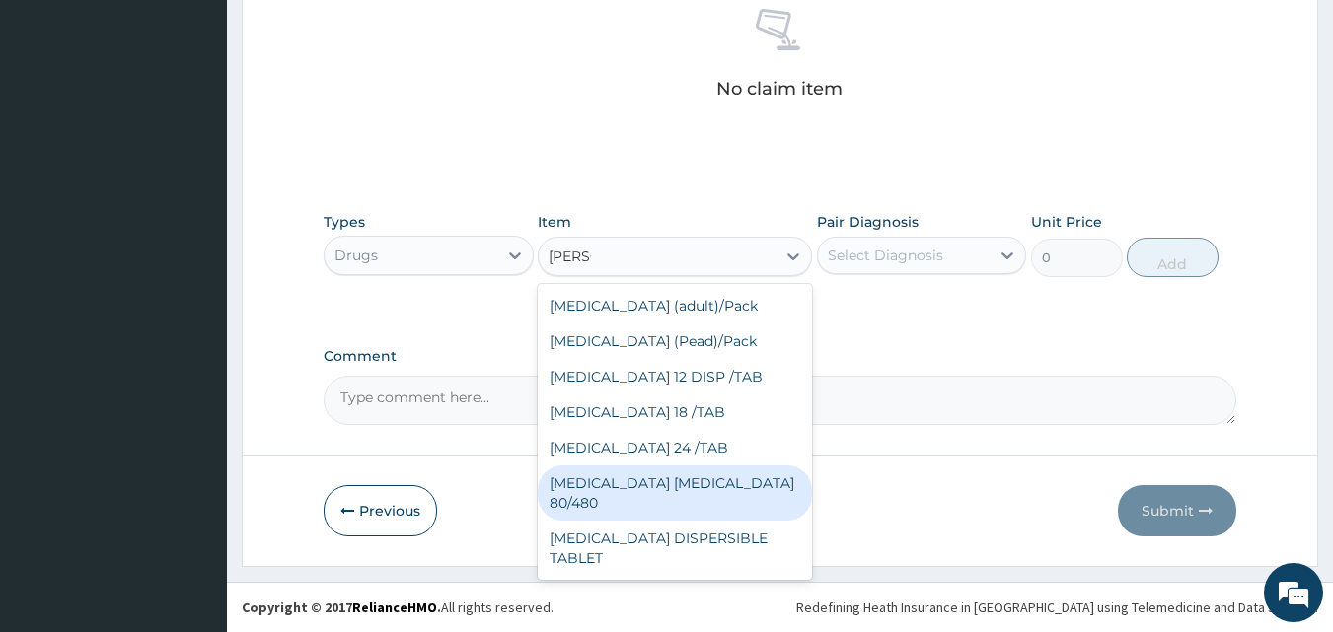
click at [691, 477] on div "[MEDICAL_DATA] [MEDICAL_DATA] 80/480" at bounding box center [675, 493] width 274 height 55
type input "3093.7"
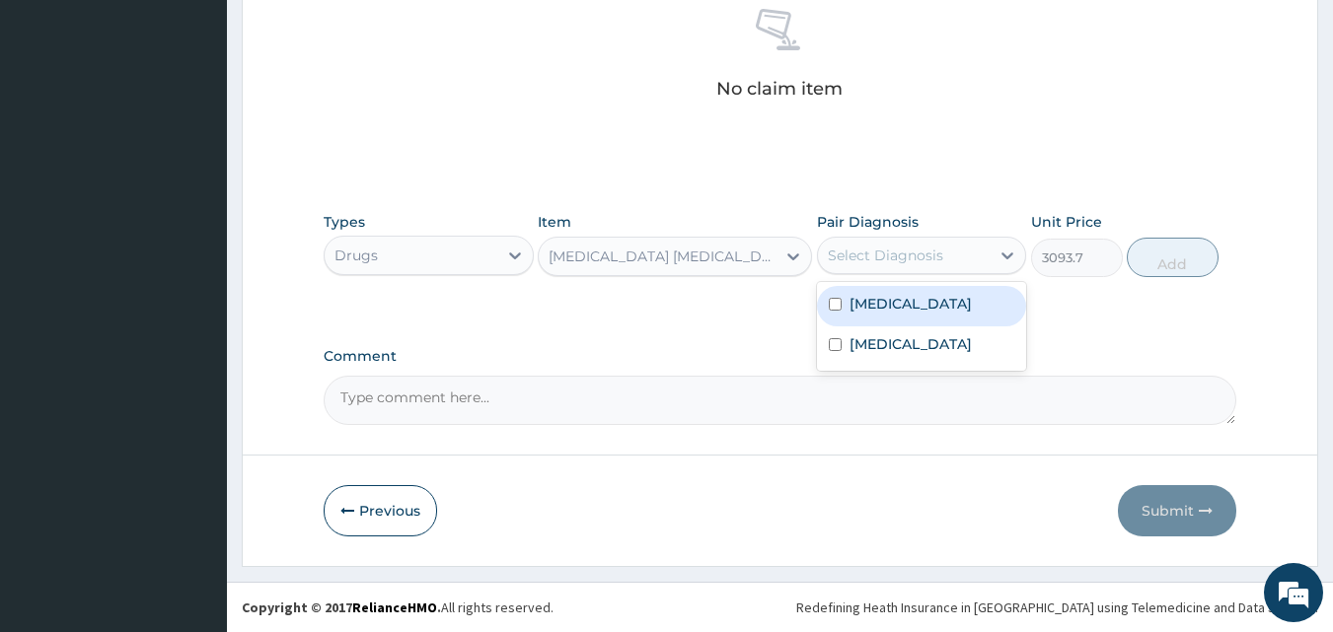
click at [910, 267] on div "Select Diagnosis" at bounding box center [904, 256] width 173 height 32
click at [887, 297] on label "Malaria" at bounding box center [911, 304] width 122 height 20
checkbox input "true"
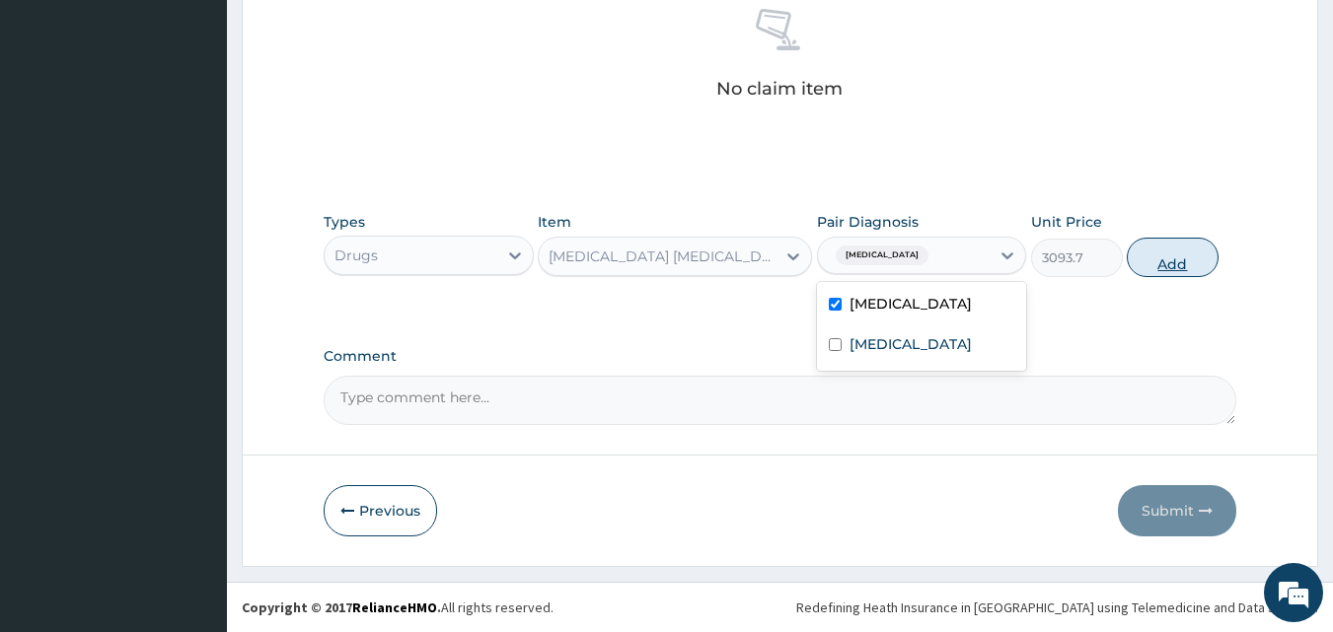
click at [1188, 258] on button "Add" at bounding box center [1173, 257] width 92 height 39
type input "0"
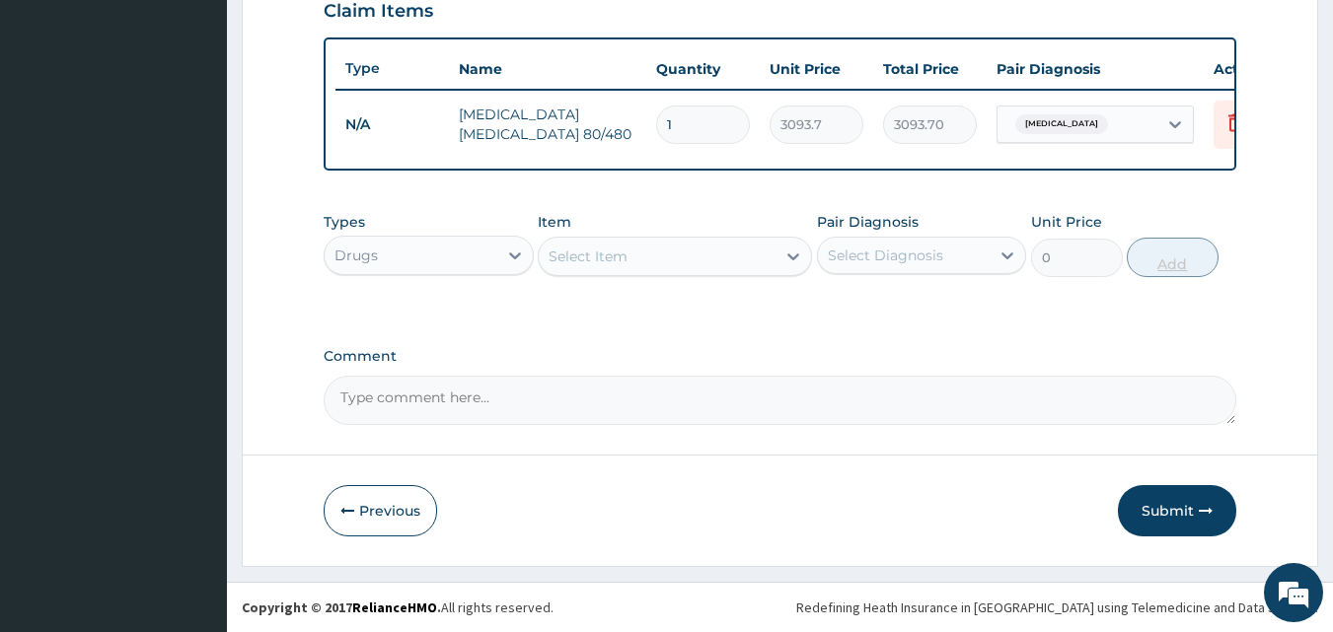
scroll to position [711, 0]
click at [690, 263] on div "Select Item" at bounding box center [657, 257] width 237 height 32
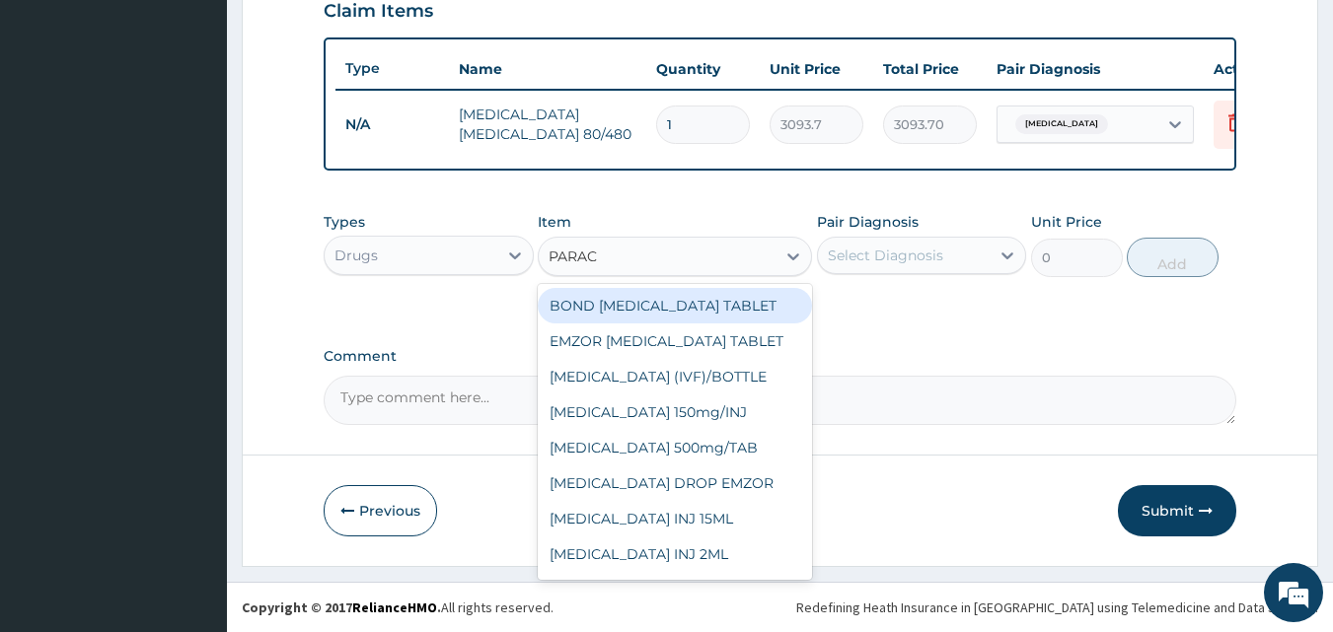
type input "PARACE"
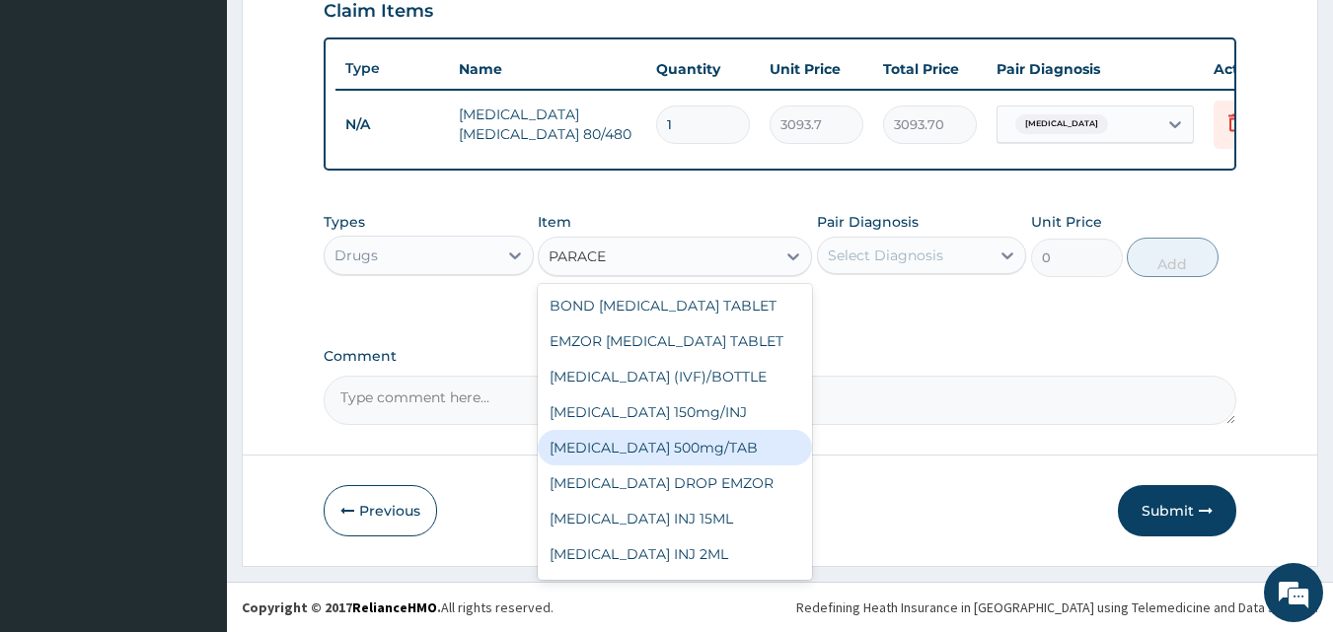
click at [706, 435] on div "[MEDICAL_DATA] 500mg/TAB" at bounding box center [675, 448] width 274 height 36
type input "18.5"
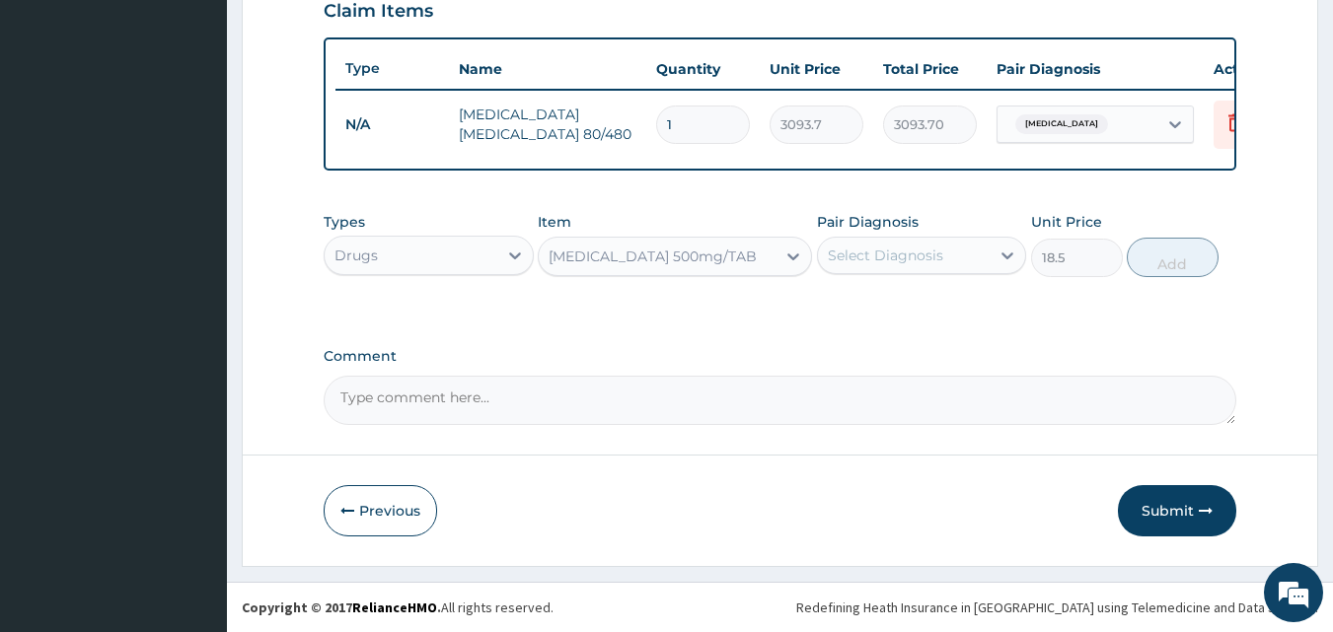
click at [954, 250] on div "Select Diagnosis" at bounding box center [904, 256] width 173 height 32
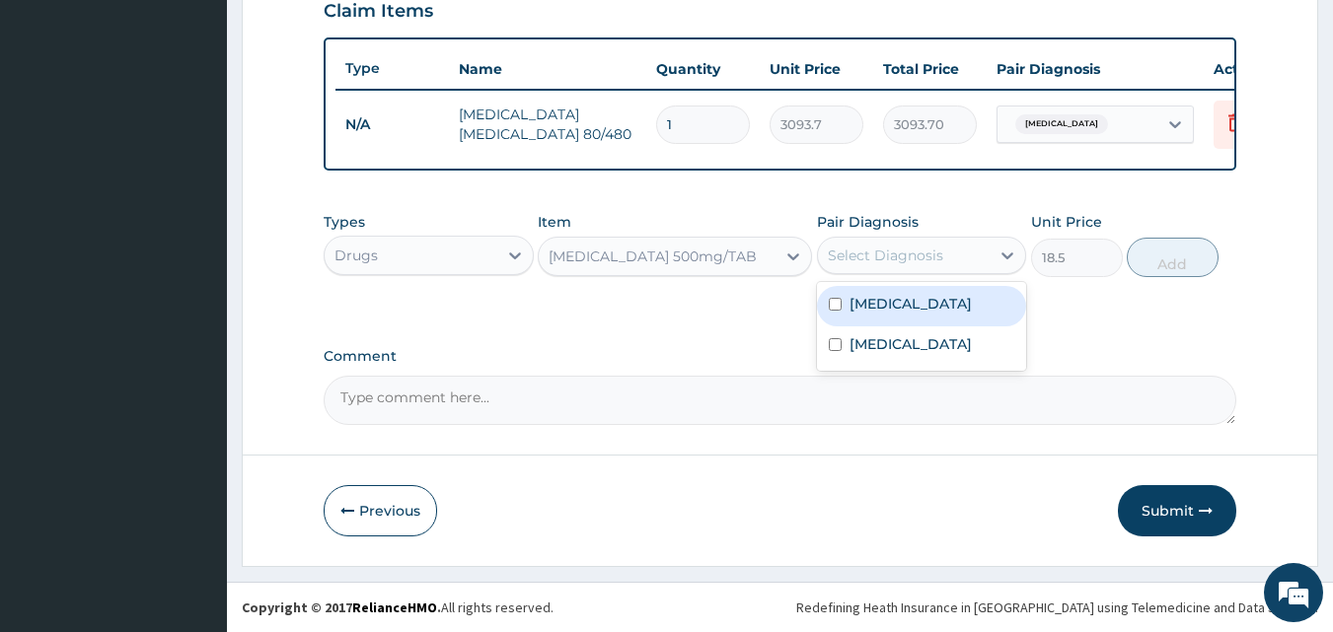
click at [874, 302] on label "[MEDICAL_DATA]" at bounding box center [911, 304] width 122 height 20
checkbox input "true"
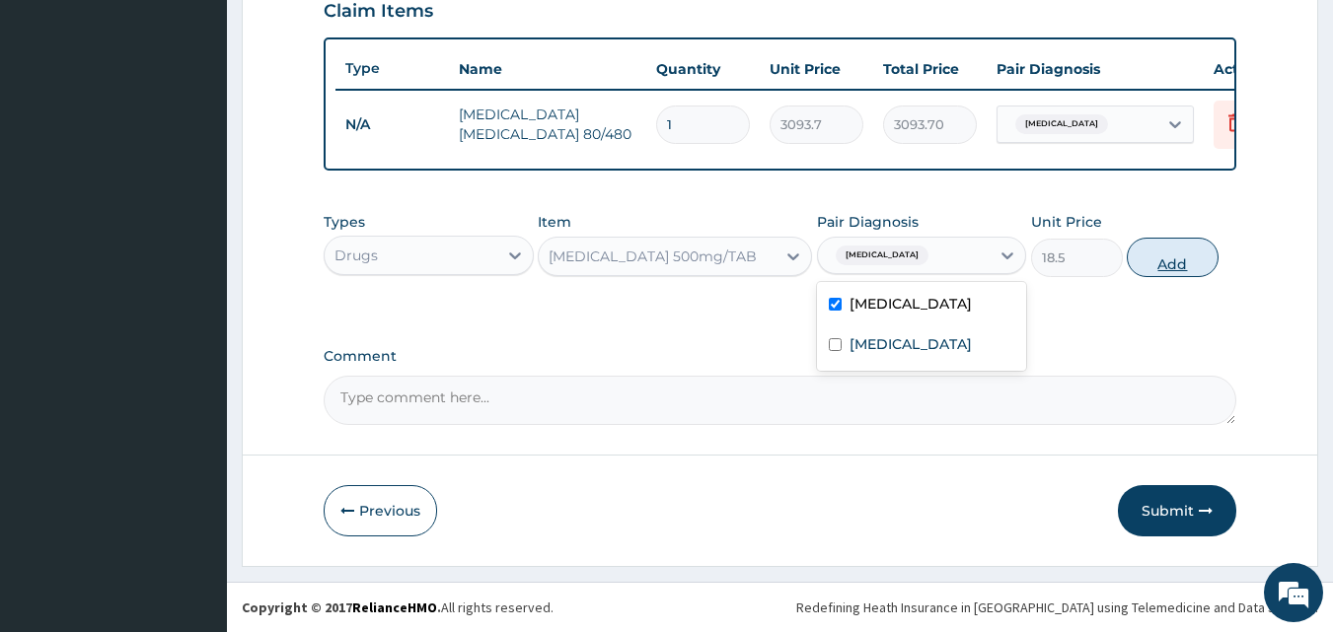
click at [1159, 259] on button "Add" at bounding box center [1173, 257] width 92 height 39
type input "0"
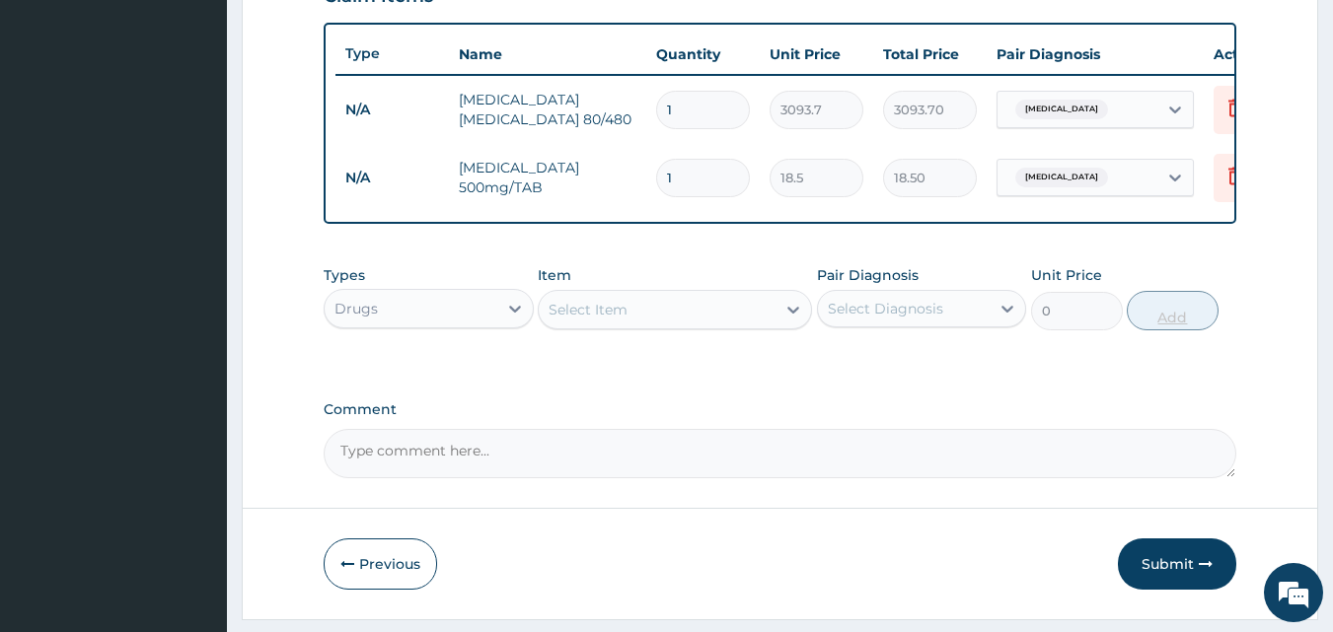
type input "12"
type input "222.00"
type input "12"
click at [668, 325] on div "Select Item" at bounding box center [657, 310] width 237 height 32
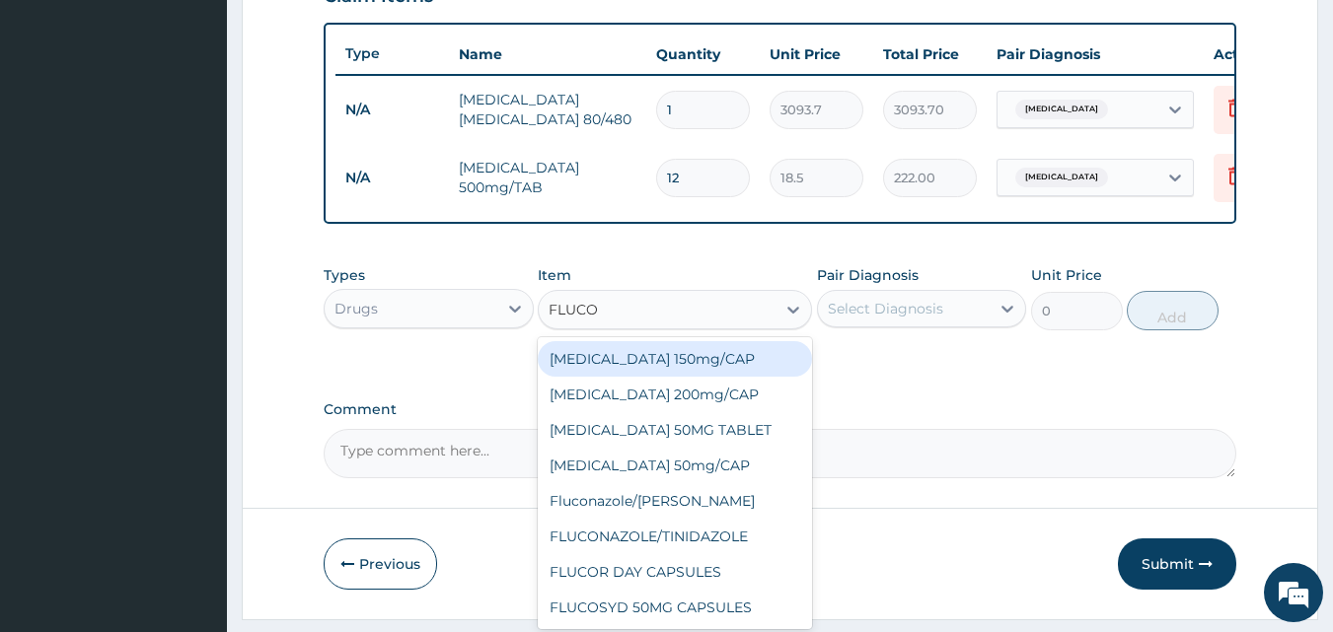
type input "FLUCON"
click at [670, 373] on div "[MEDICAL_DATA] 150mg/CAP" at bounding box center [675, 359] width 274 height 36
type input "375"
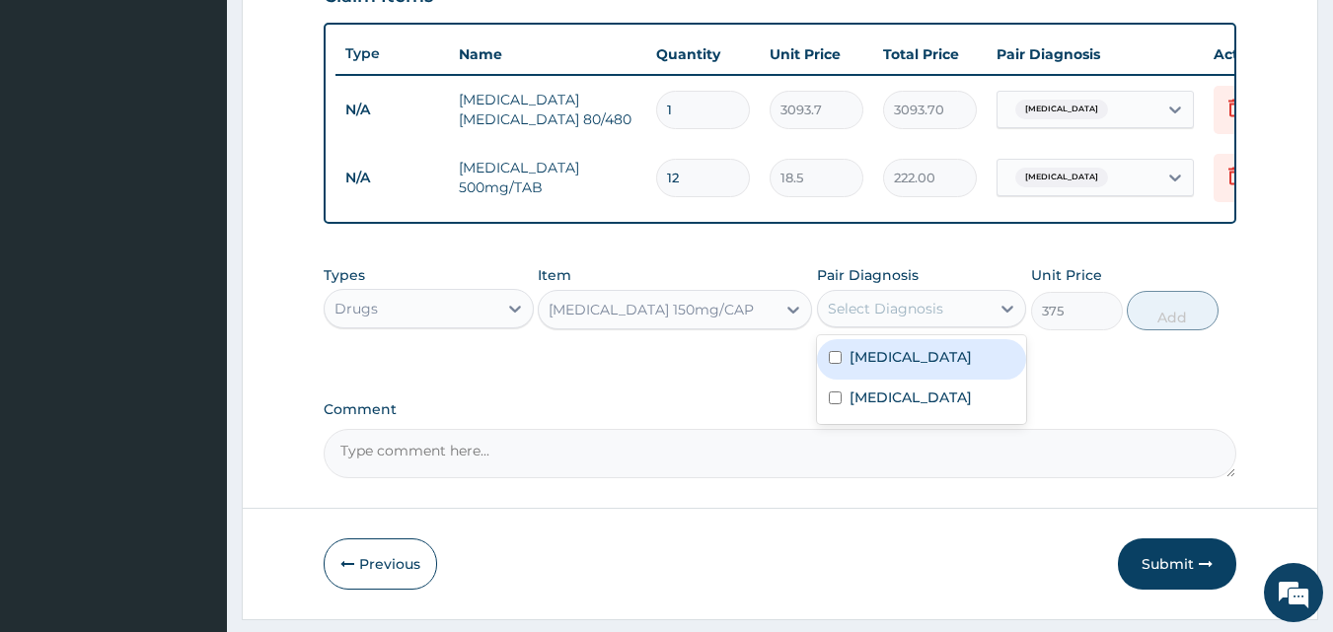
click at [902, 319] on div "Select Diagnosis" at bounding box center [885, 309] width 115 height 20
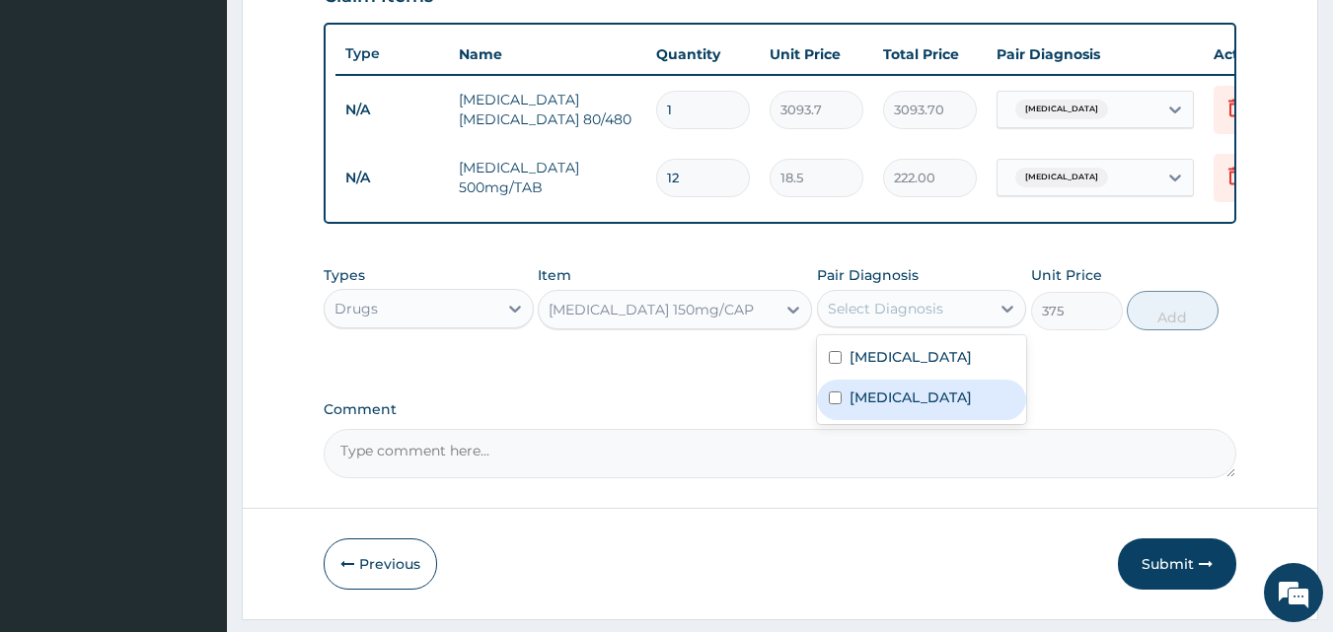
click at [873, 407] on label "Tinea pedis" at bounding box center [911, 398] width 122 height 20
checkbox input "true"
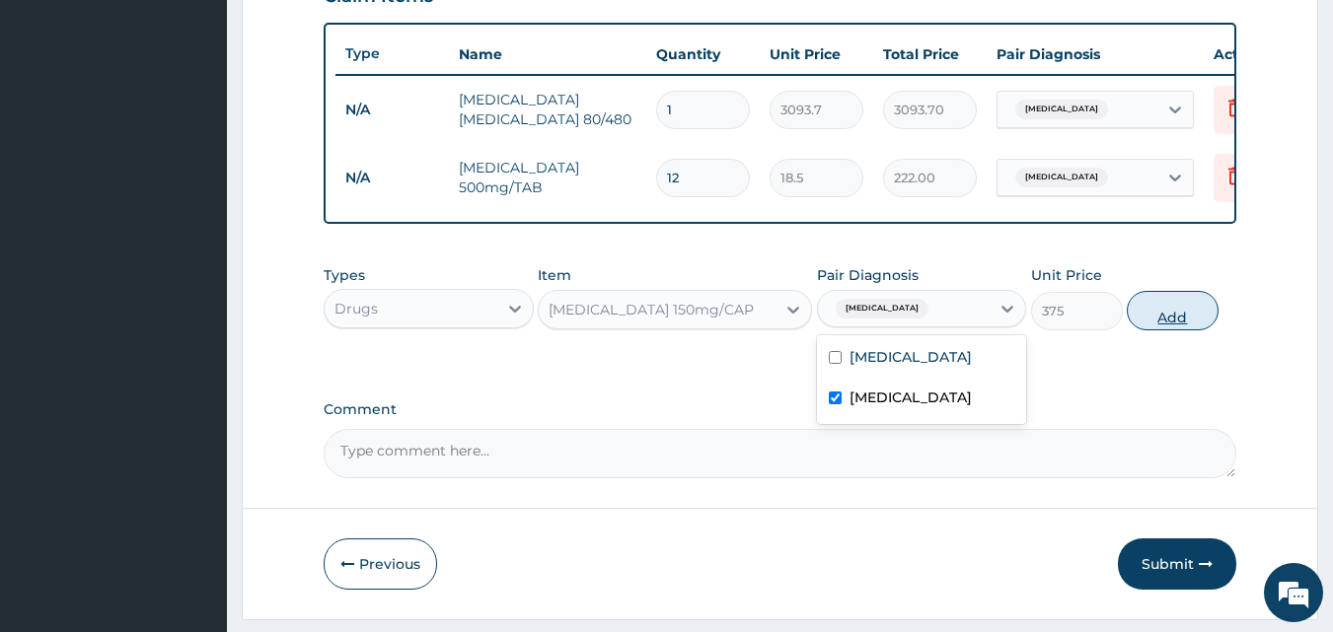
click at [1198, 327] on button "Add" at bounding box center [1173, 310] width 92 height 39
type input "0"
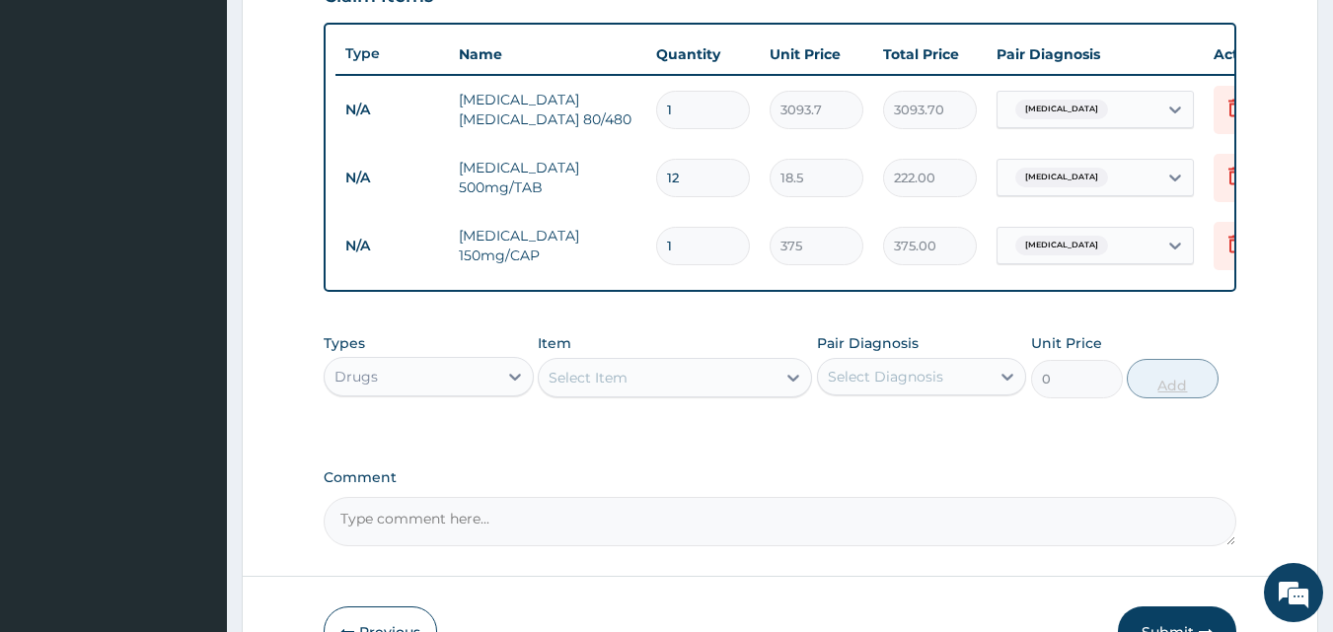
type input "0.00"
type input "5"
type input "1875.00"
type input "5"
click at [700, 394] on div "Select Item" at bounding box center [657, 378] width 237 height 32
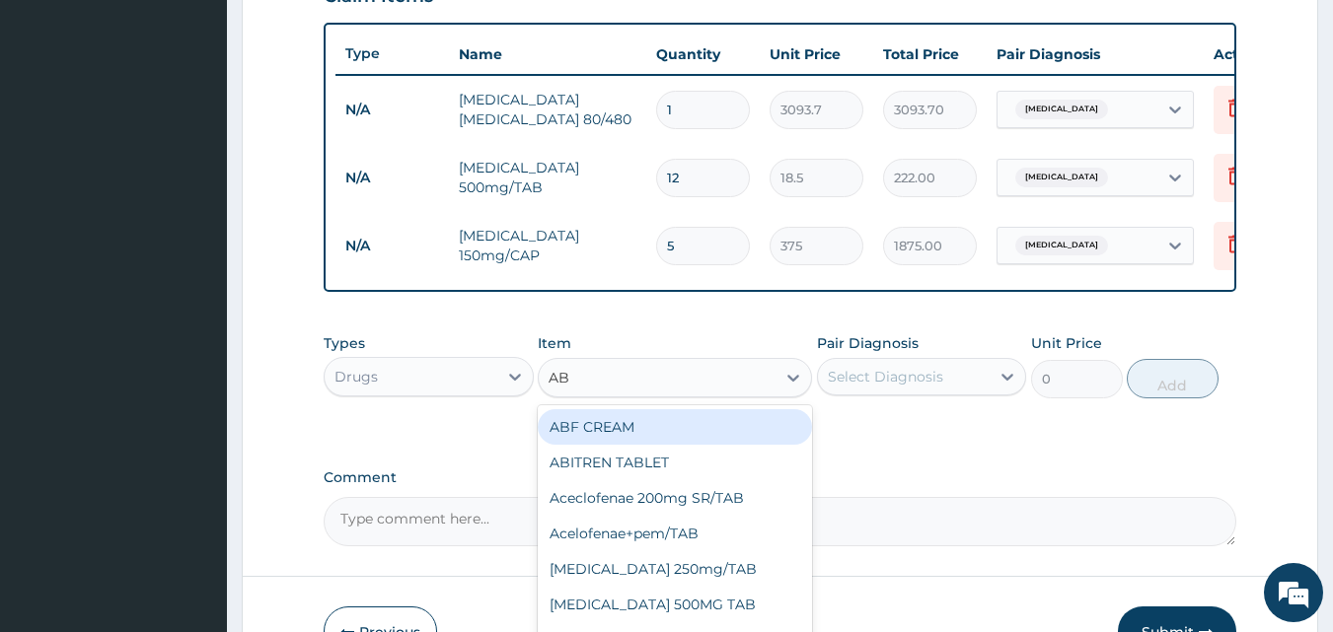
type input "ABF"
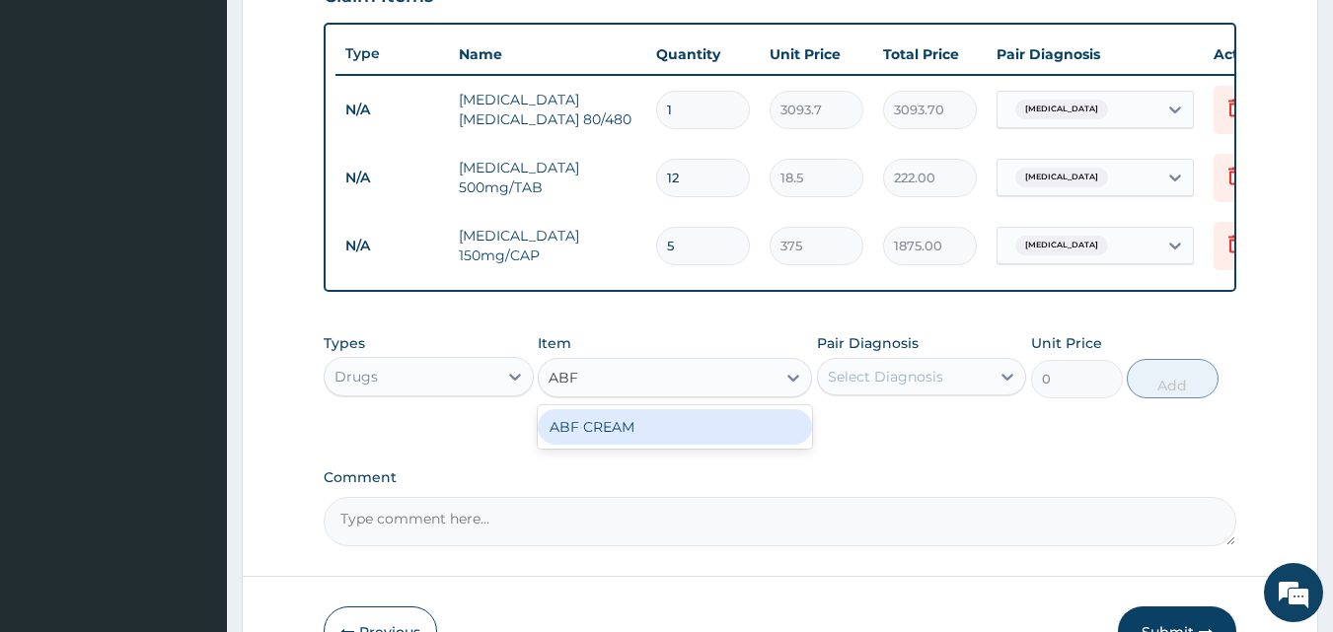
click at [691, 442] on div "ABF CREAM" at bounding box center [675, 427] width 274 height 36
type input "500"
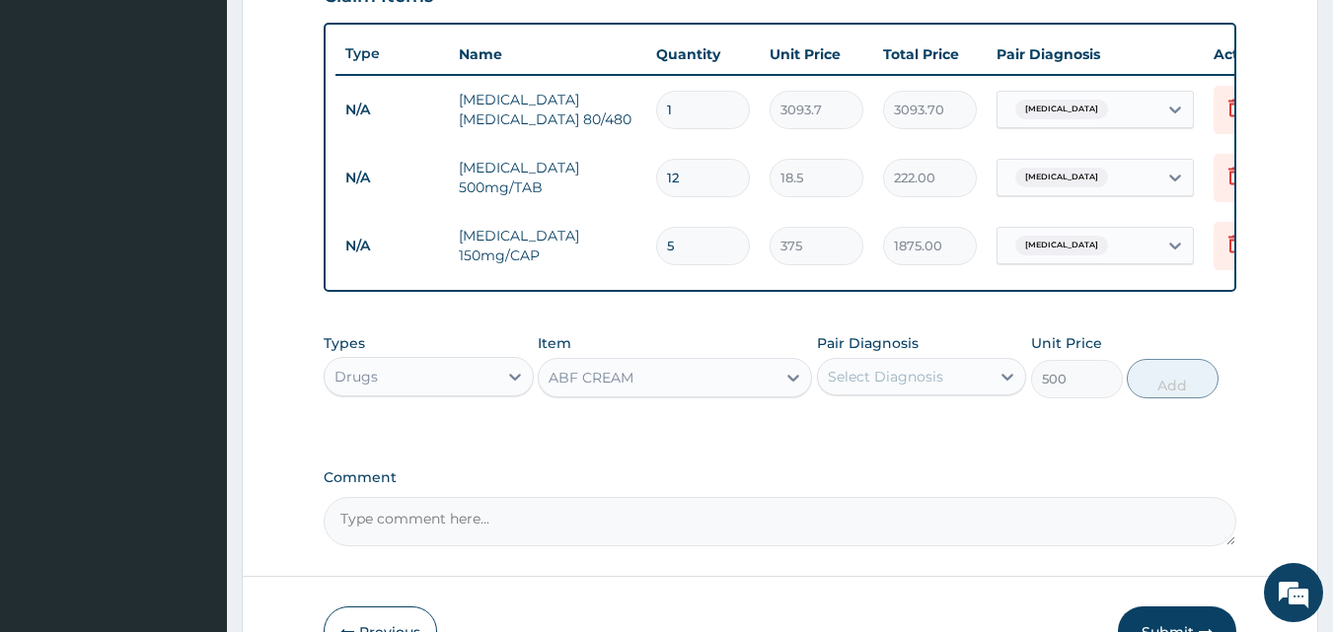
click at [878, 384] on div "Select Diagnosis" at bounding box center [885, 377] width 115 height 20
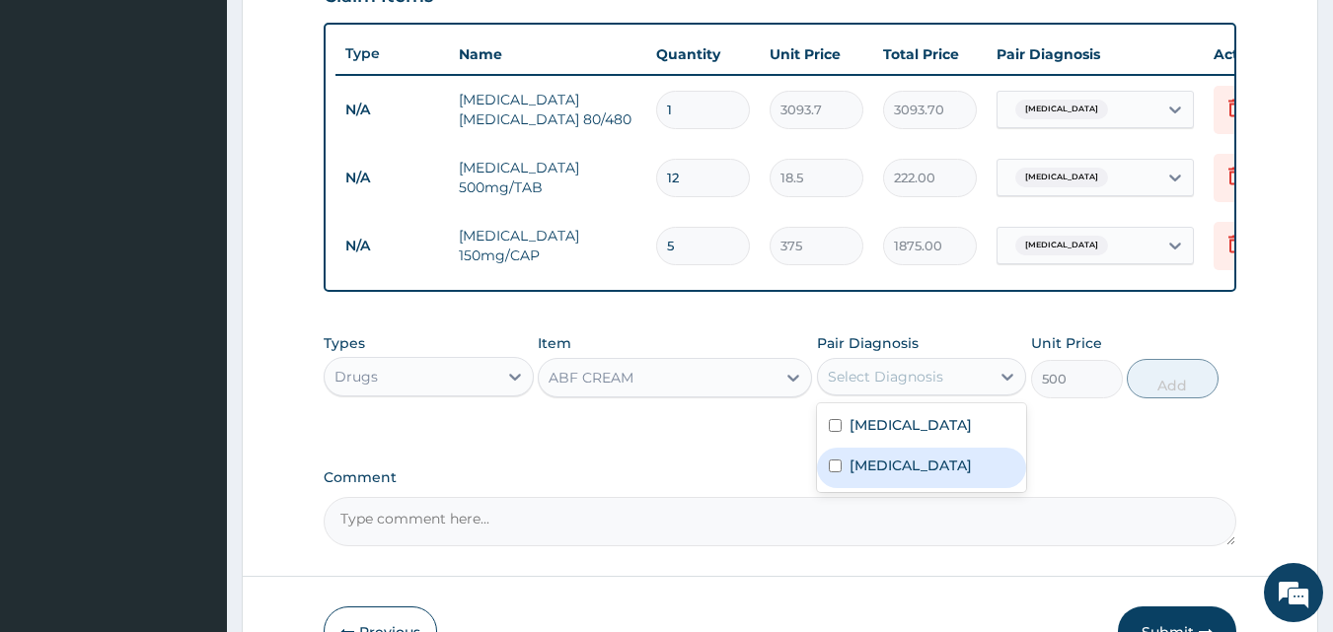
click at [867, 476] on label "Tinea pedis" at bounding box center [911, 466] width 122 height 20
checkbox input "true"
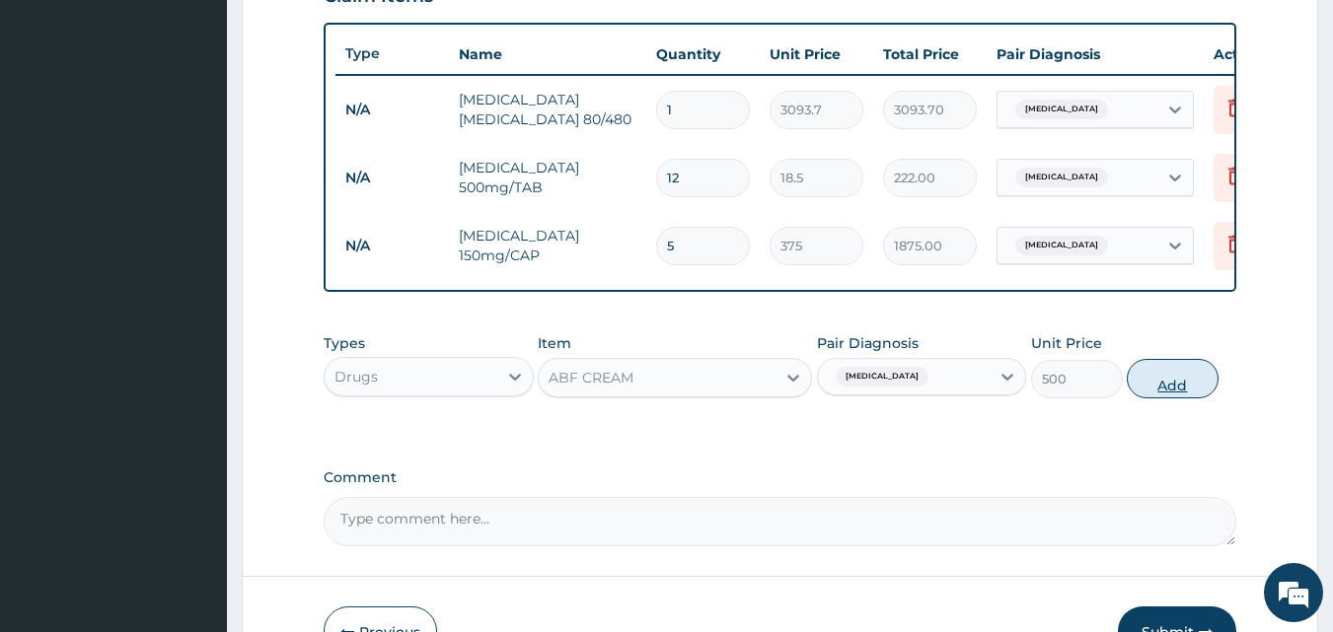
click at [1148, 396] on button "Add" at bounding box center [1173, 378] width 92 height 39
type input "0"
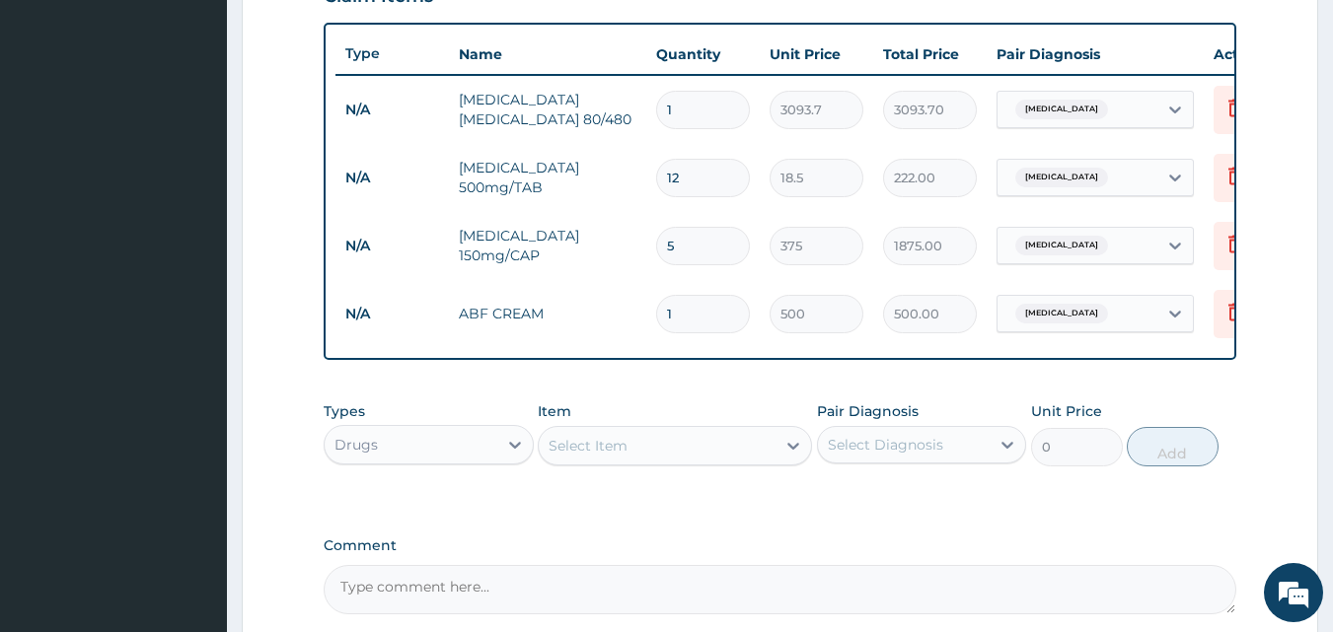
click at [372, 455] on div "Drugs" at bounding box center [355, 445] width 43 height 20
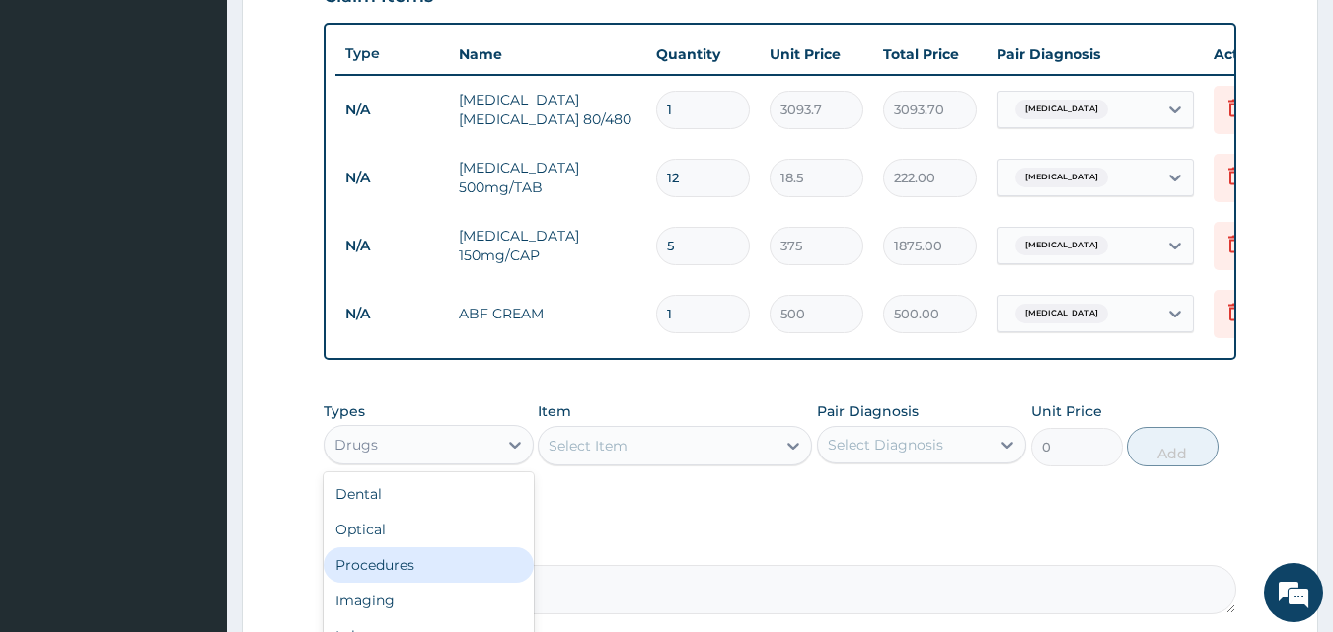
click at [407, 582] on div "Procedures" at bounding box center [429, 566] width 210 height 36
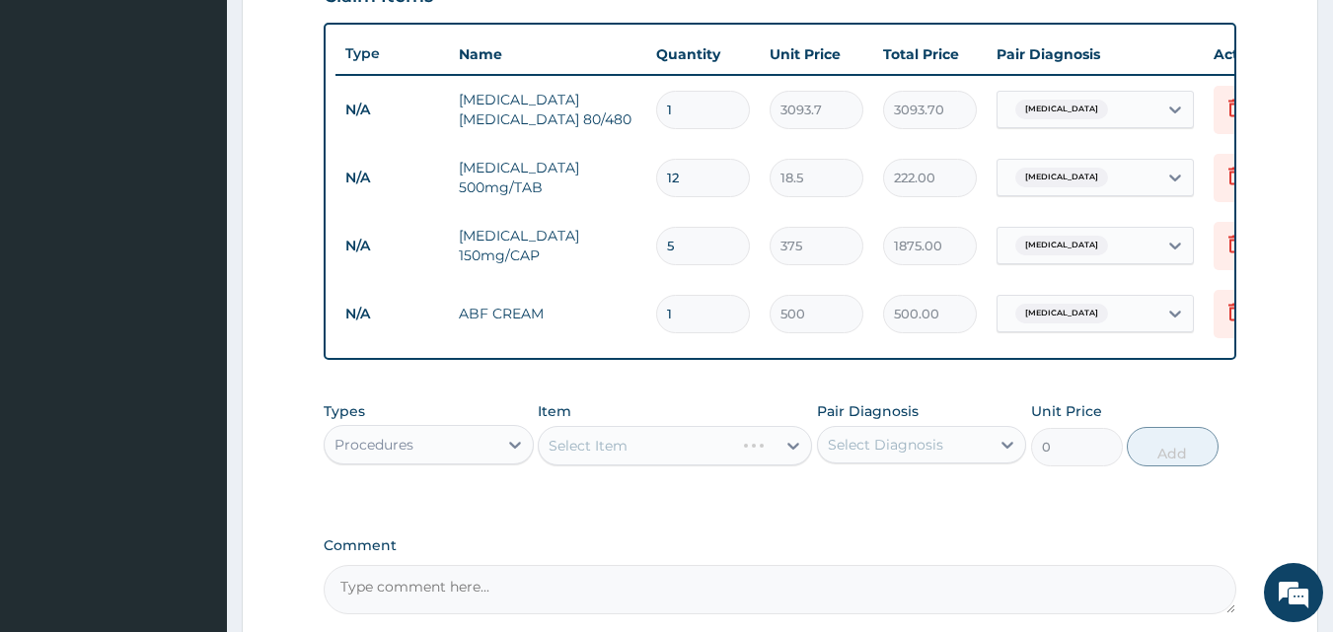
click at [639, 447] on div "Select Item" at bounding box center [675, 445] width 274 height 39
click at [636, 454] on div "Select Item" at bounding box center [657, 446] width 237 height 32
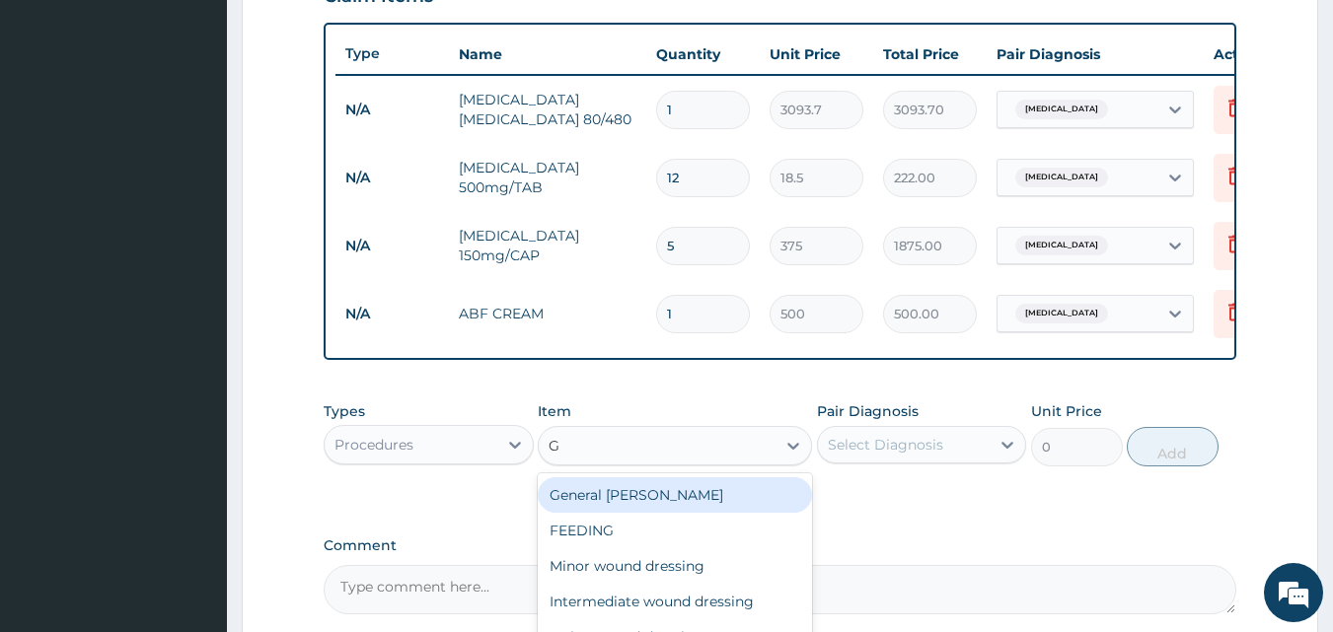
type input "GP"
click at [629, 513] on div "GP CONSULTATION" at bounding box center [675, 496] width 274 height 36
type input "2000"
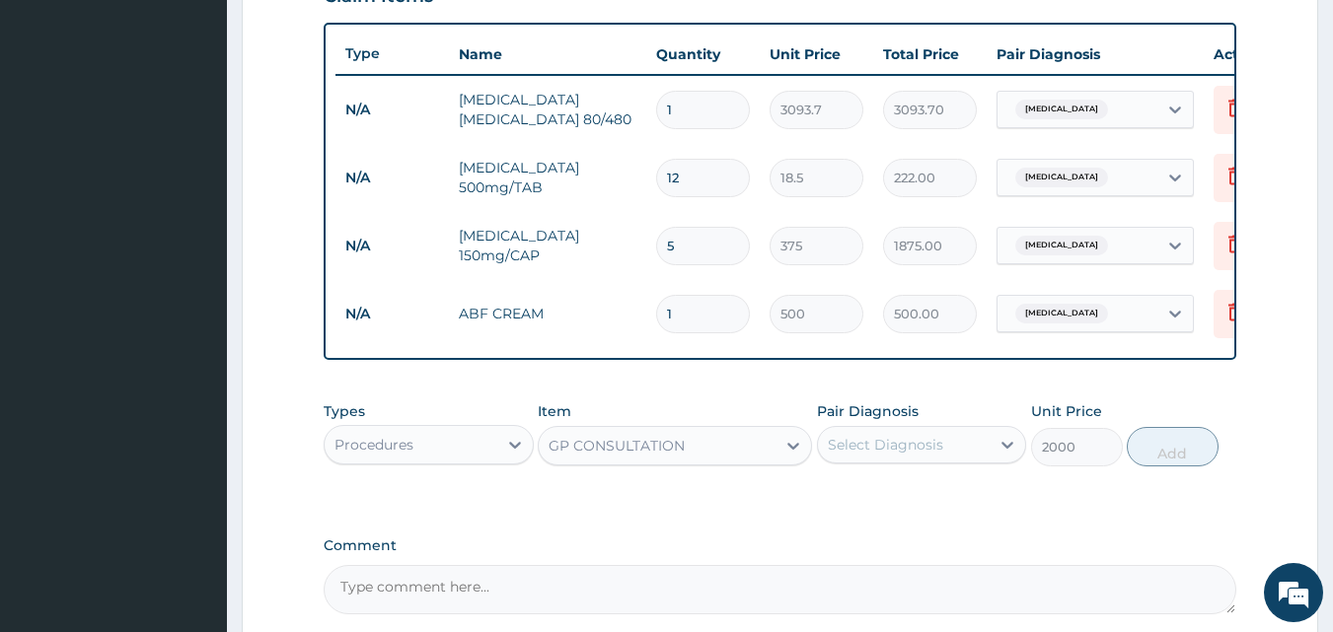
click at [893, 455] on div "Select Diagnosis" at bounding box center [885, 445] width 115 height 20
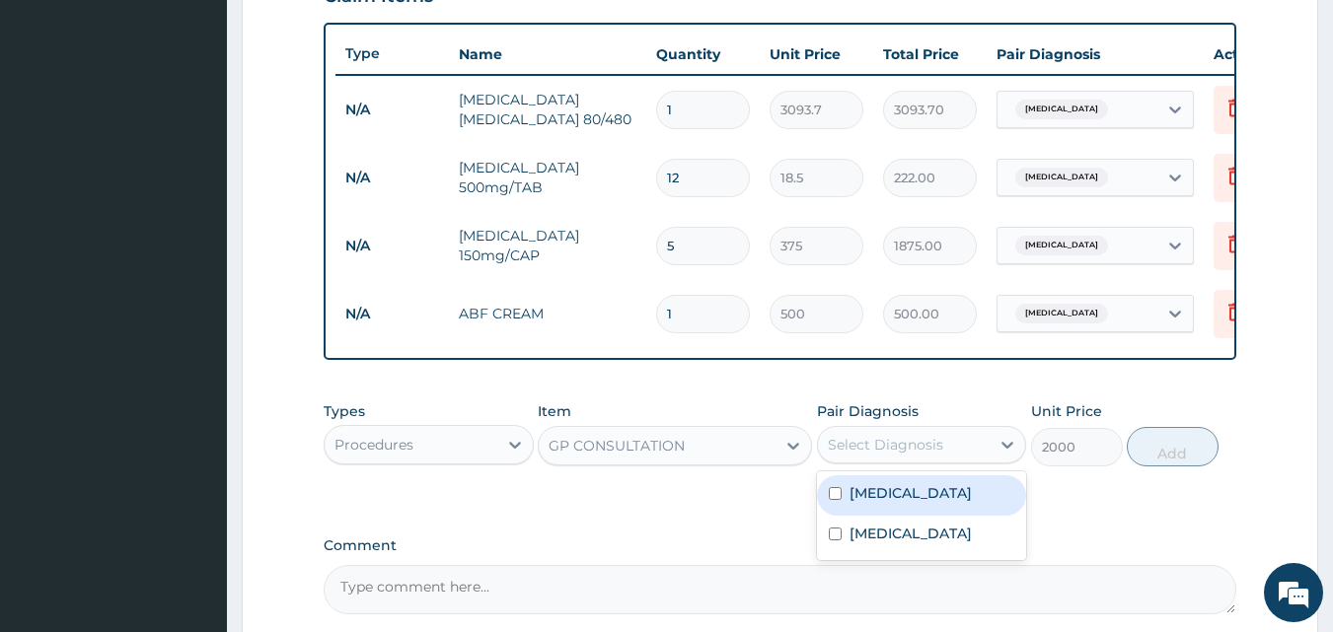
click at [851, 503] on label "Malaria" at bounding box center [911, 493] width 122 height 20
checkbox input "true"
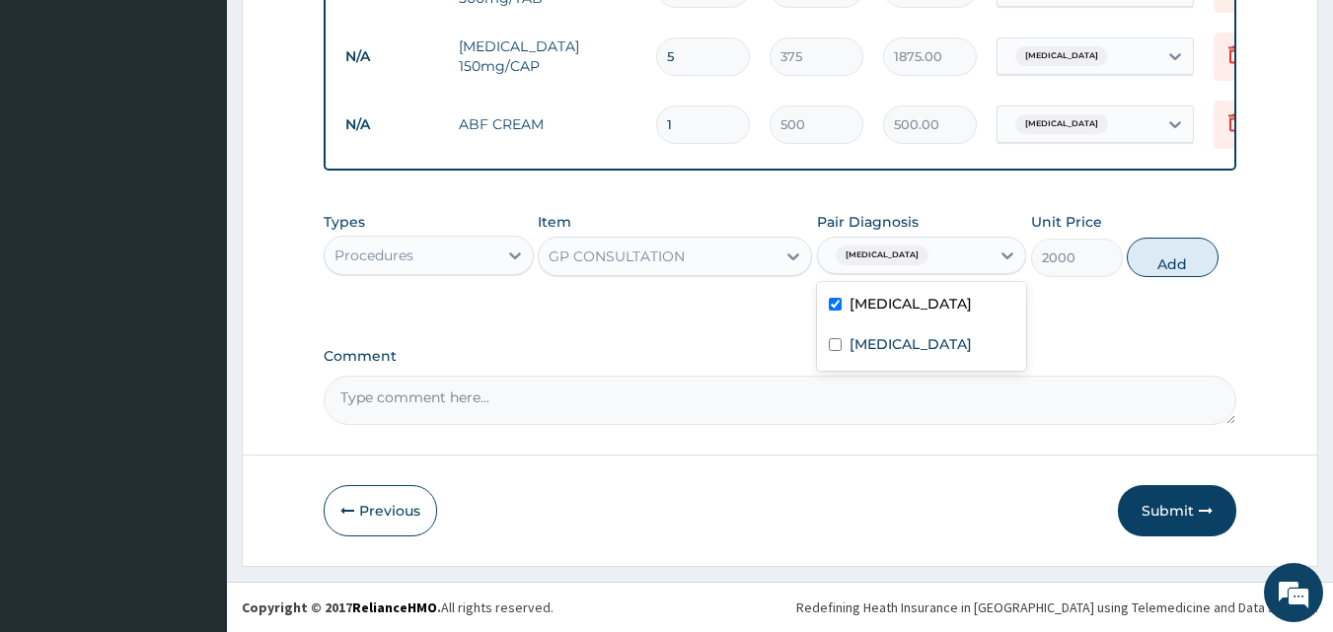
scroll to position [916, 0]
click at [1162, 497] on button "Submit" at bounding box center [1177, 510] width 118 height 51
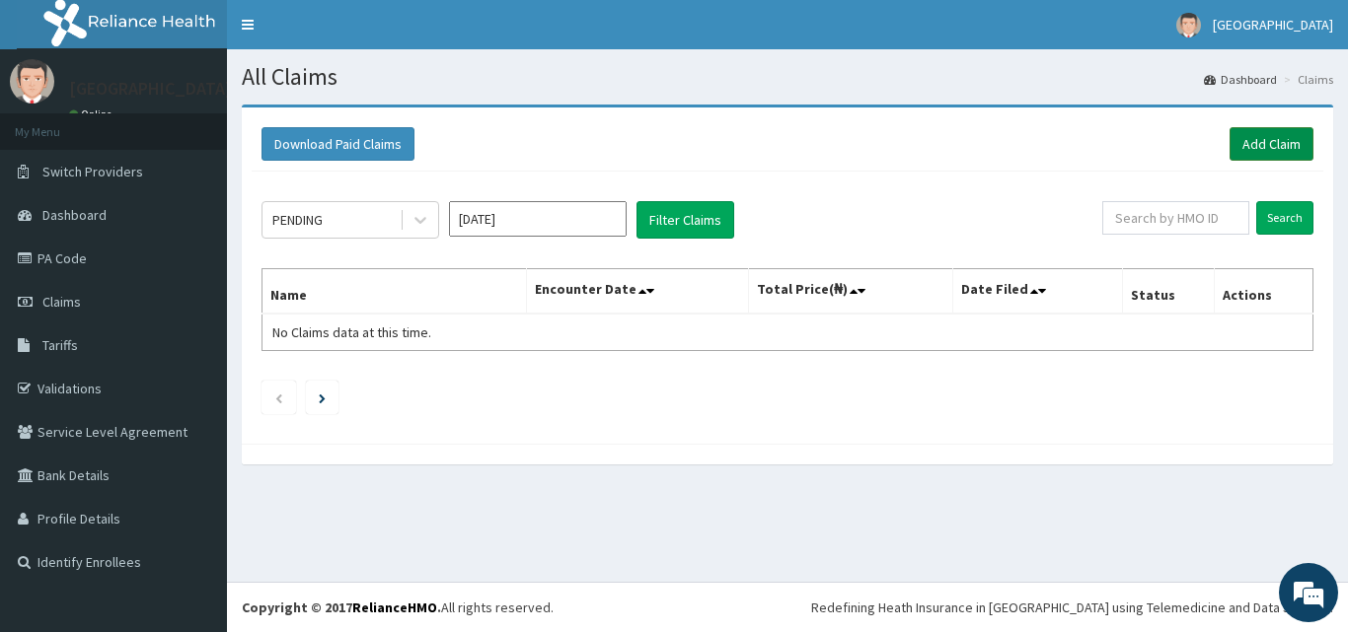
click at [1248, 145] on link "Add Claim" at bounding box center [1271, 144] width 84 height 34
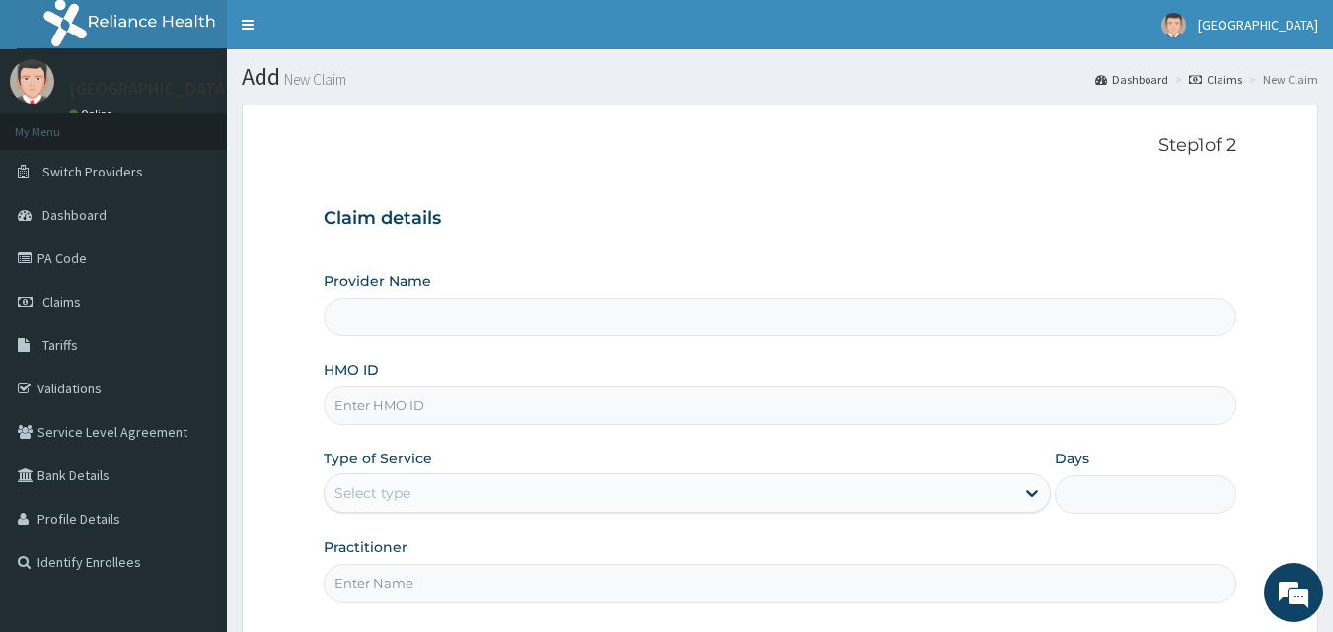
type input "Veta Hospitals Ltd"
click at [416, 409] on input "HMO ID" at bounding box center [781, 406] width 914 height 38
type input "TML/10032/E"
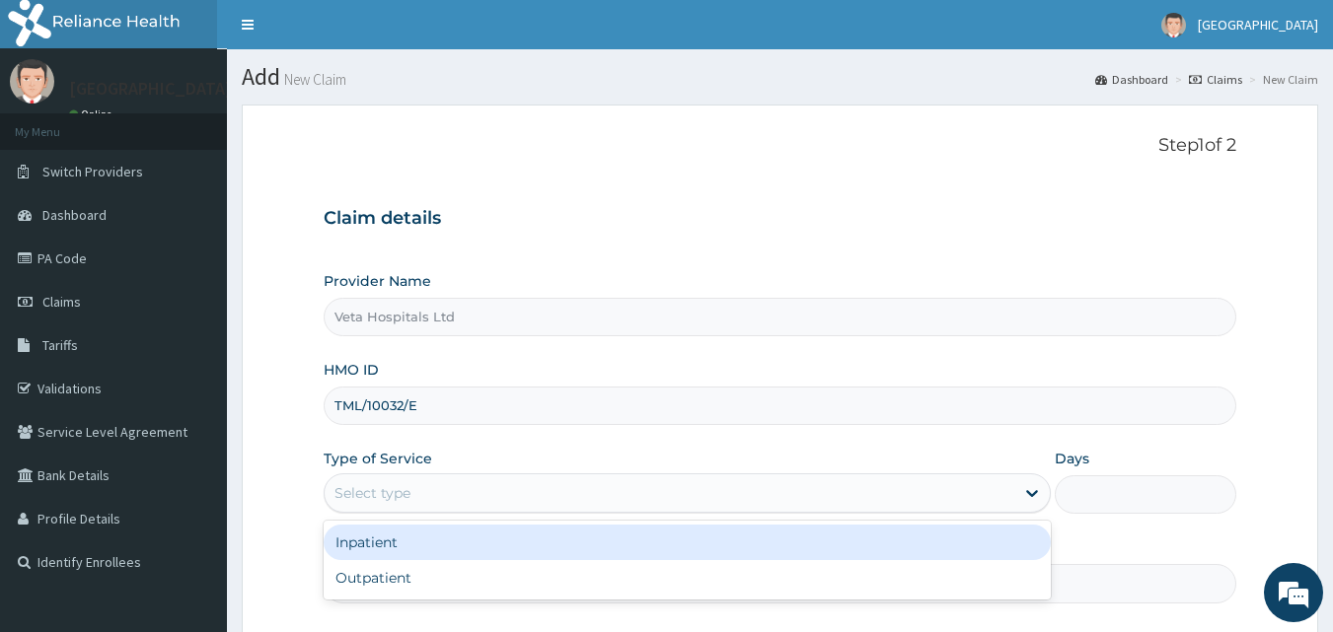
click at [413, 485] on div "Select type" at bounding box center [670, 494] width 690 height 32
click at [414, 483] on div "Select type" at bounding box center [670, 494] width 690 height 32
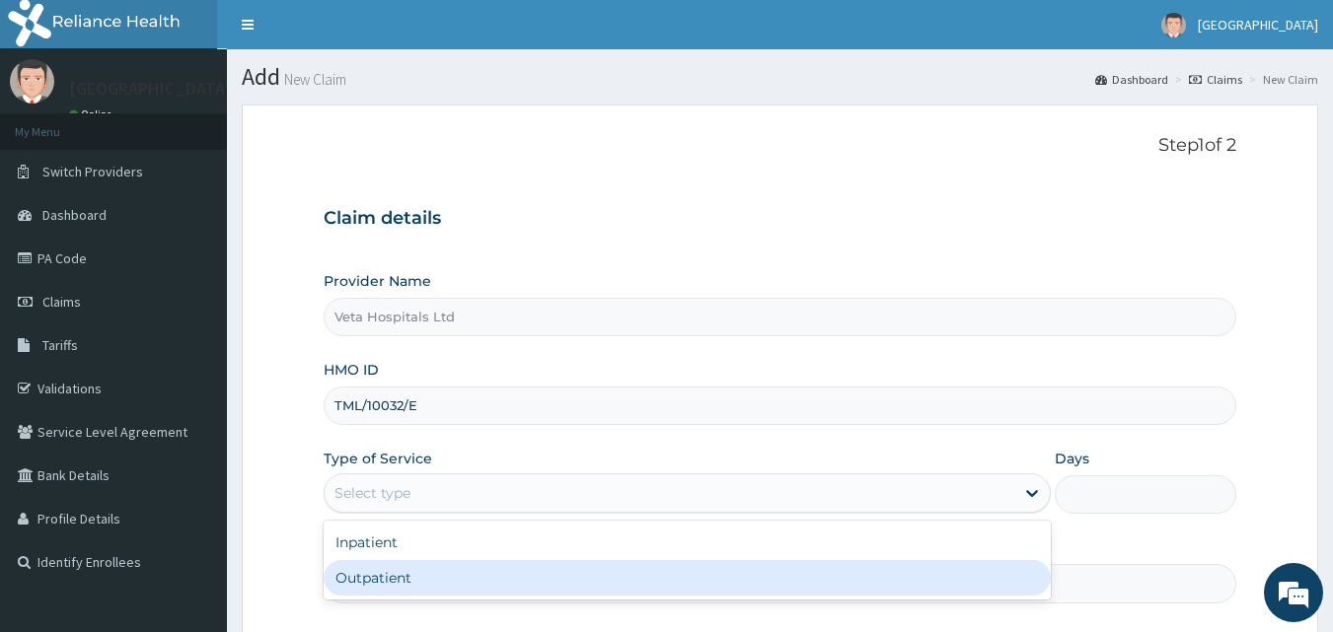
drag, startPoint x: 414, startPoint y: 483, endPoint x: 387, endPoint y: 586, distance: 106.3
click at [387, 513] on div "option Outpatient focused, 2 of 2. 2 results available. Use Up and Down to choo…" at bounding box center [687, 493] width 727 height 39
click at [387, 586] on div "Outpatient" at bounding box center [687, 578] width 727 height 36
type input "1"
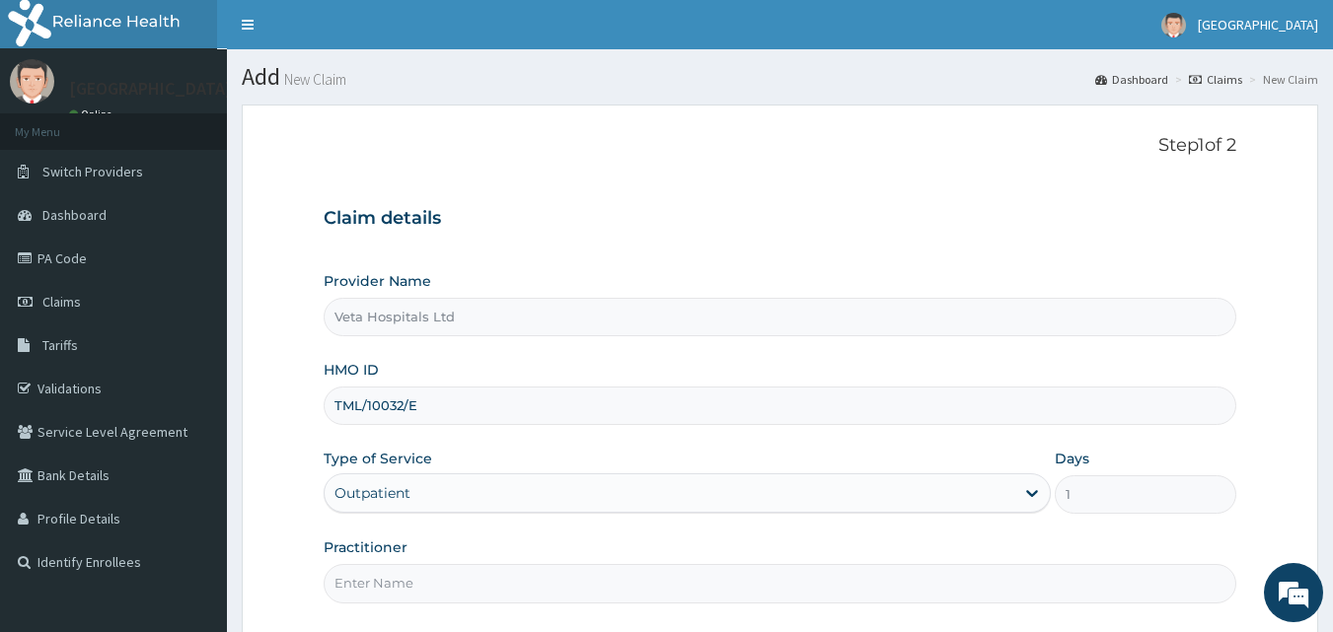
click at [442, 578] on input "Practitioner" at bounding box center [781, 583] width 914 height 38
type input "[PERSON_NAME]"
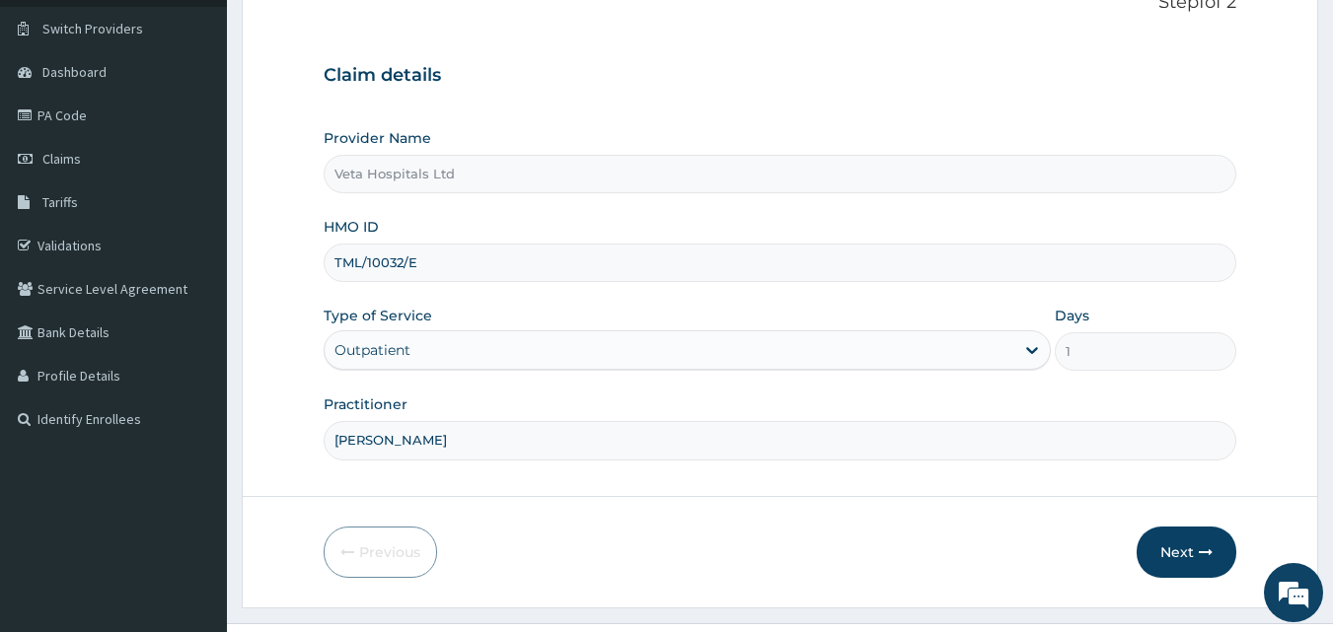
scroll to position [166, 0]
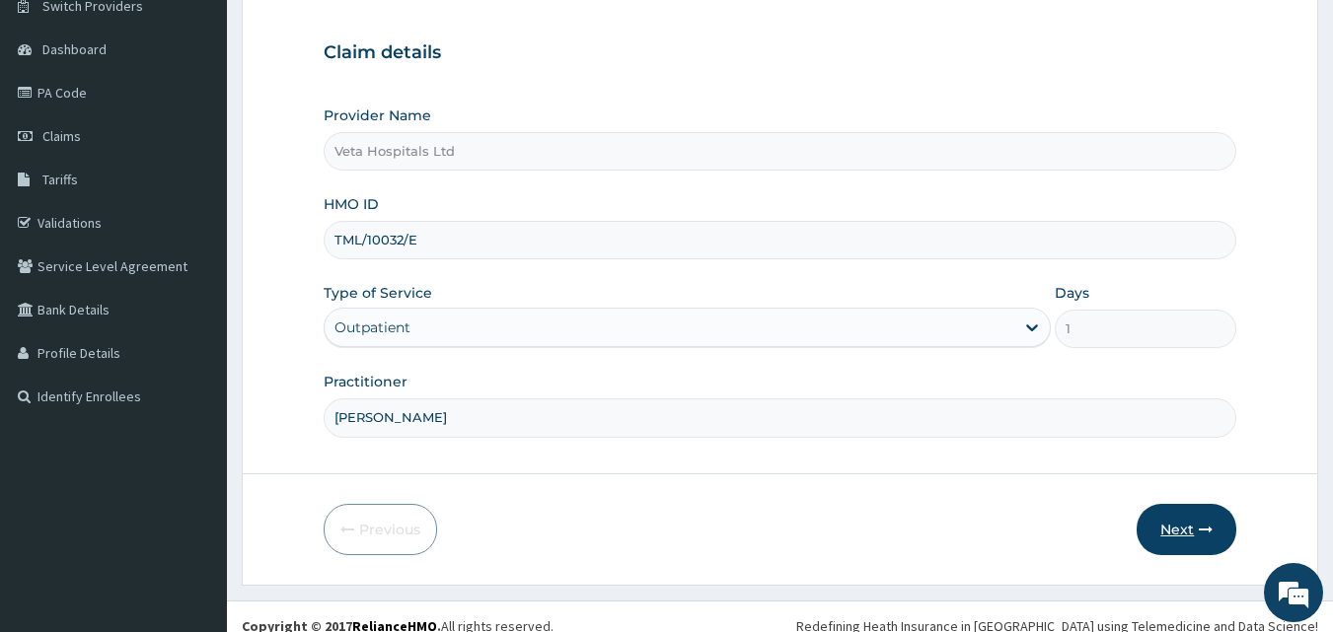
click at [1155, 537] on button "Next" at bounding box center [1187, 529] width 100 height 51
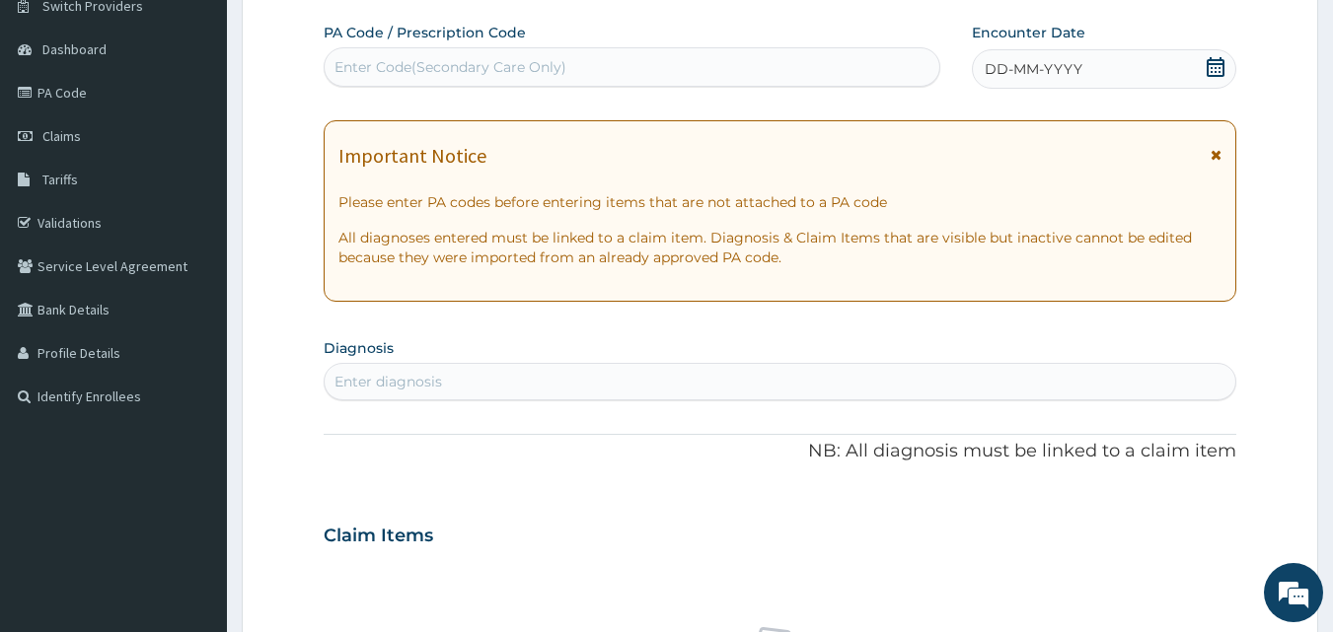
click at [1100, 61] on div "DD-MM-YYYY" at bounding box center [1104, 68] width 264 height 39
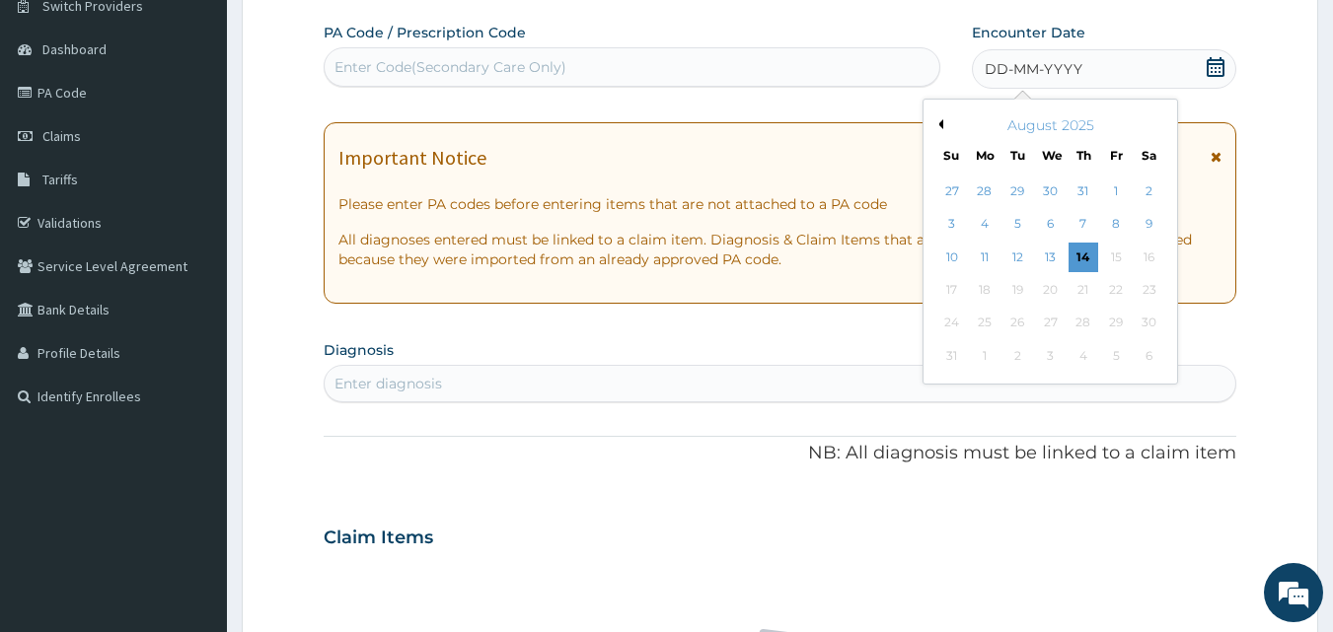
click at [940, 122] on button "Previous Month" at bounding box center [938, 124] width 10 height 10
click at [1113, 254] on div "18" at bounding box center [1116, 258] width 30 height 30
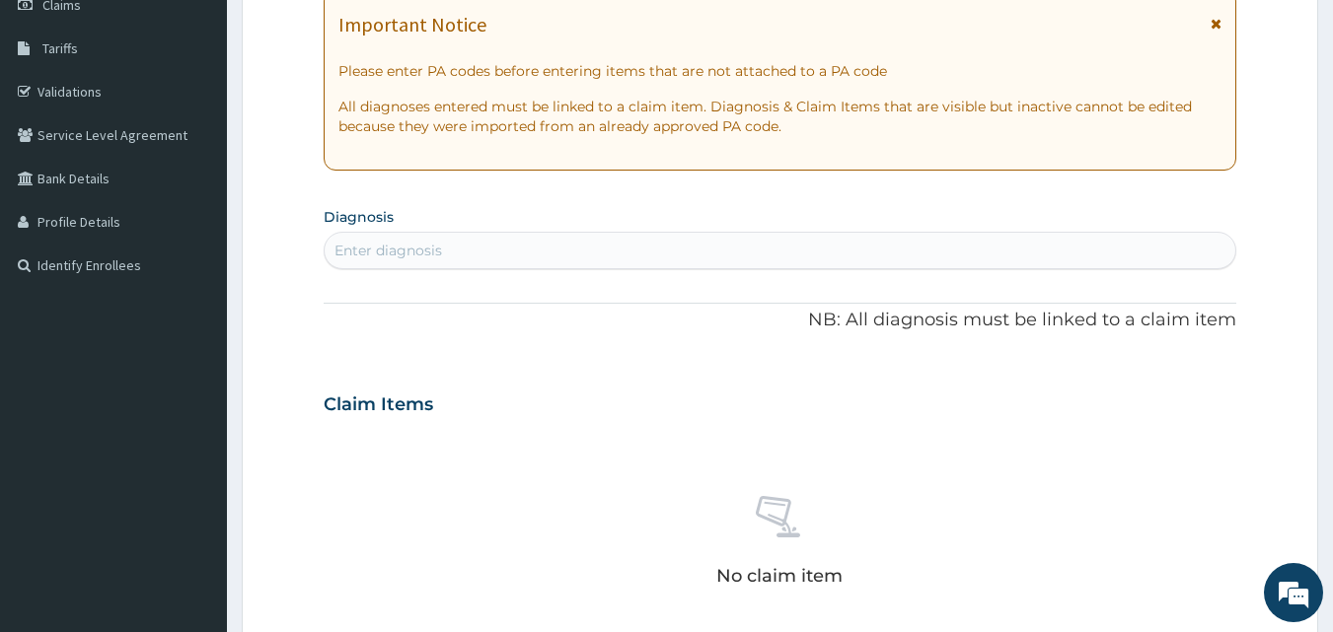
scroll to position [323, 0]
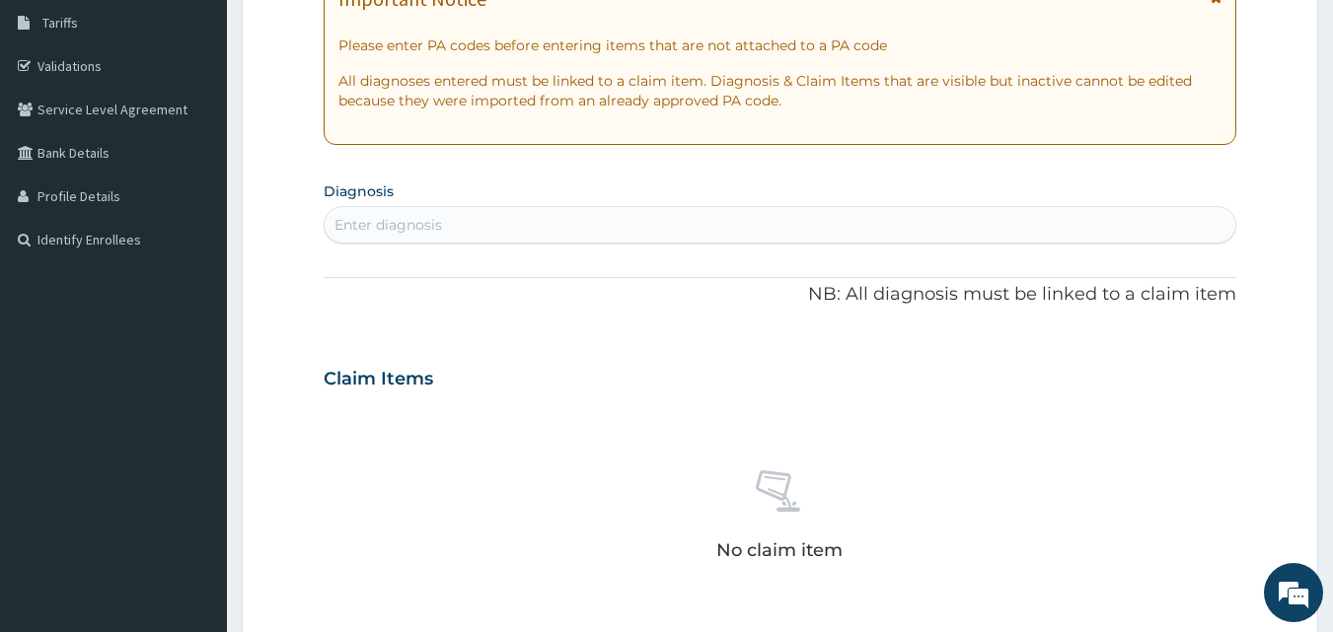
click at [616, 215] on div "Enter diagnosis" at bounding box center [781, 225] width 912 height 32
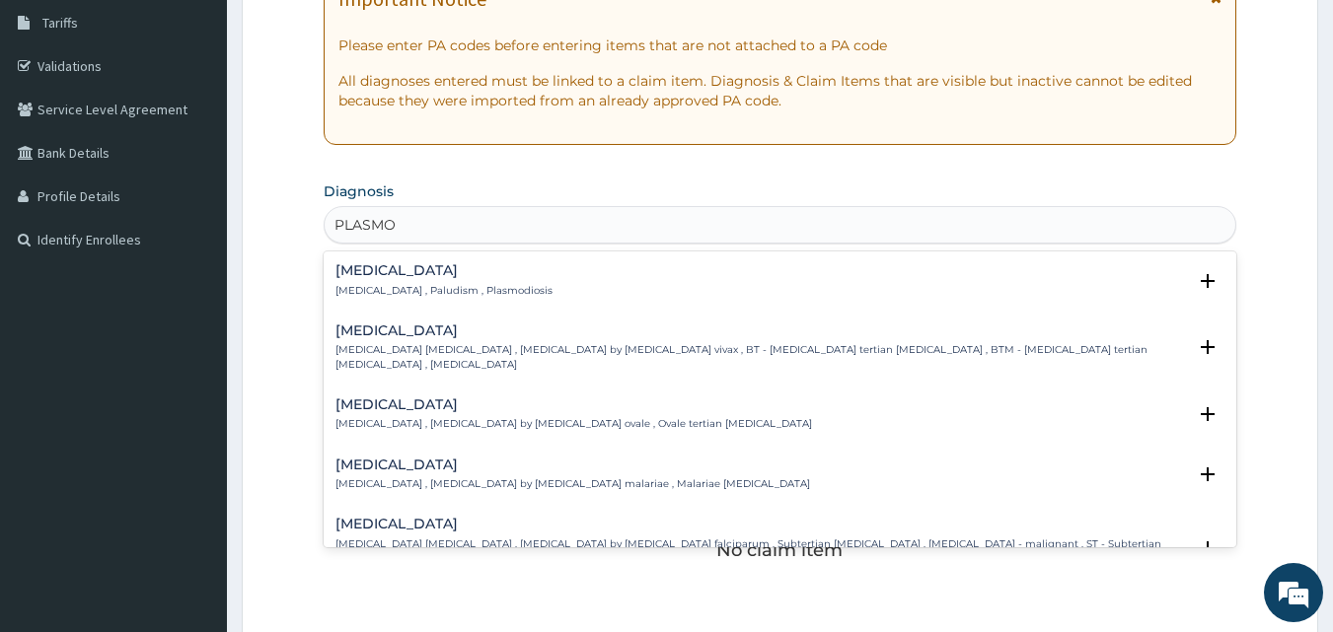
type input "PLASMOD"
click at [403, 274] on h4 "[MEDICAL_DATA]" at bounding box center [443, 270] width 217 height 15
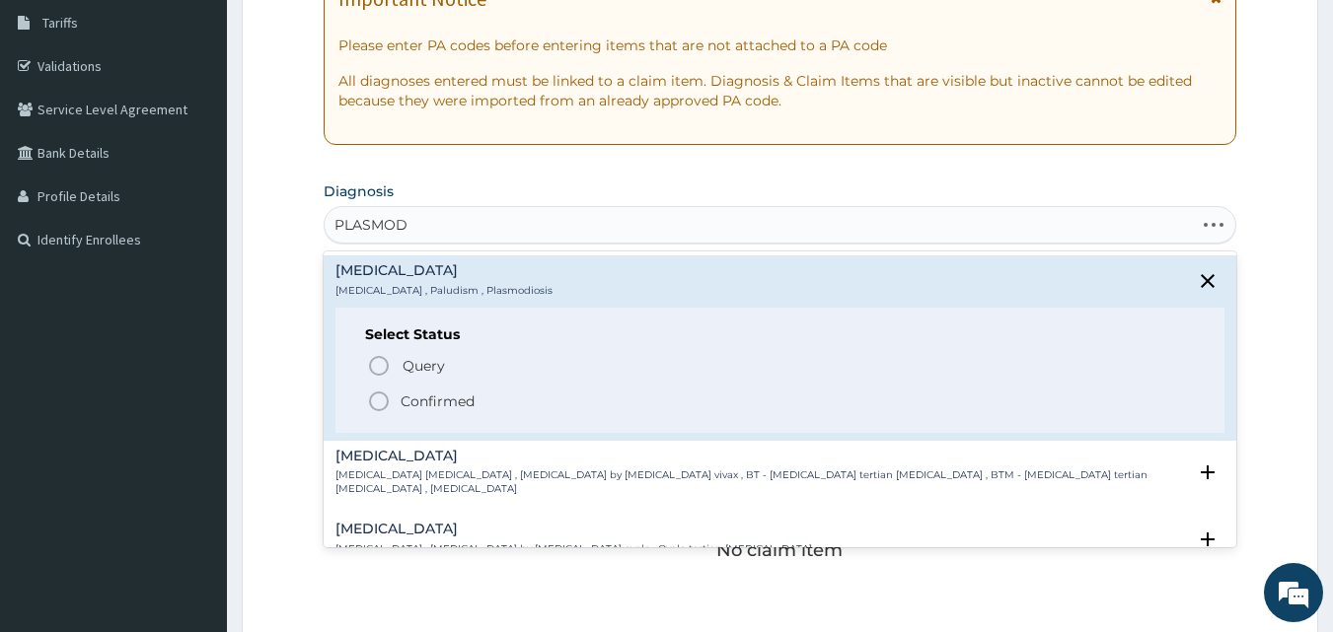
click at [383, 397] on icon "status option filled" at bounding box center [379, 402] width 24 height 24
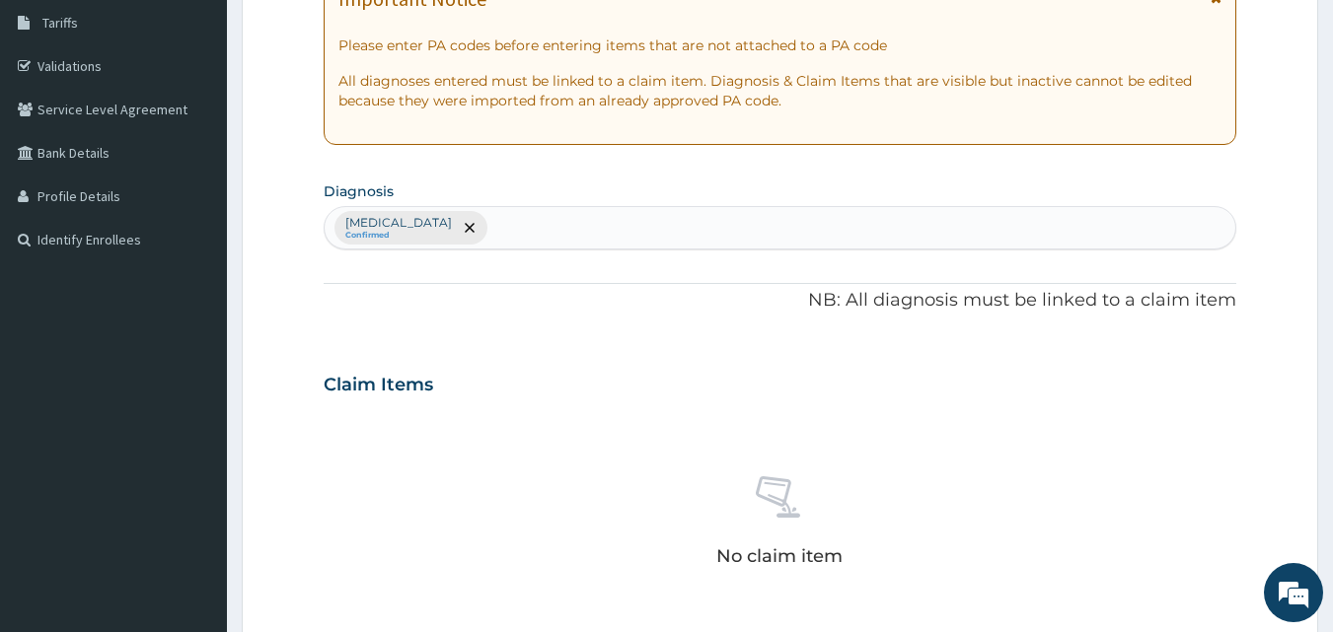
click at [485, 218] on div "[MEDICAL_DATA] Confirmed" at bounding box center [781, 227] width 912 height 41
type input "[MEDICAL_DATA]"
click at [529, 263] on div "PA Code / Prescription Code Enter Code(Secondary Care Only) Encounter Date [DAT…" at bounding box center [781, 379] width 914 height 1027
click at [459, 213] on div "[MEDICAL_DATA] Confirmed" at bounding box center [781, 227] width 912 height 41
type input "TONSI"
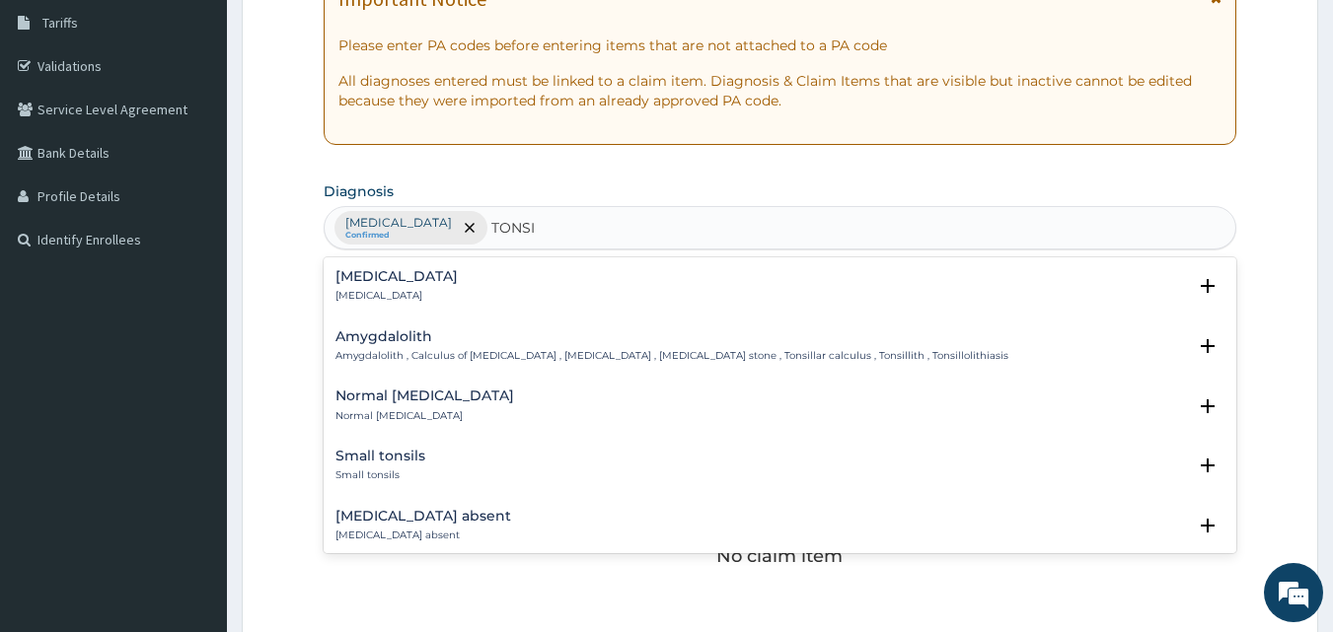
click at [364, 293] on p "[MEDICAL_DATA]" at bounding box center [396, 296] width 122 height 14
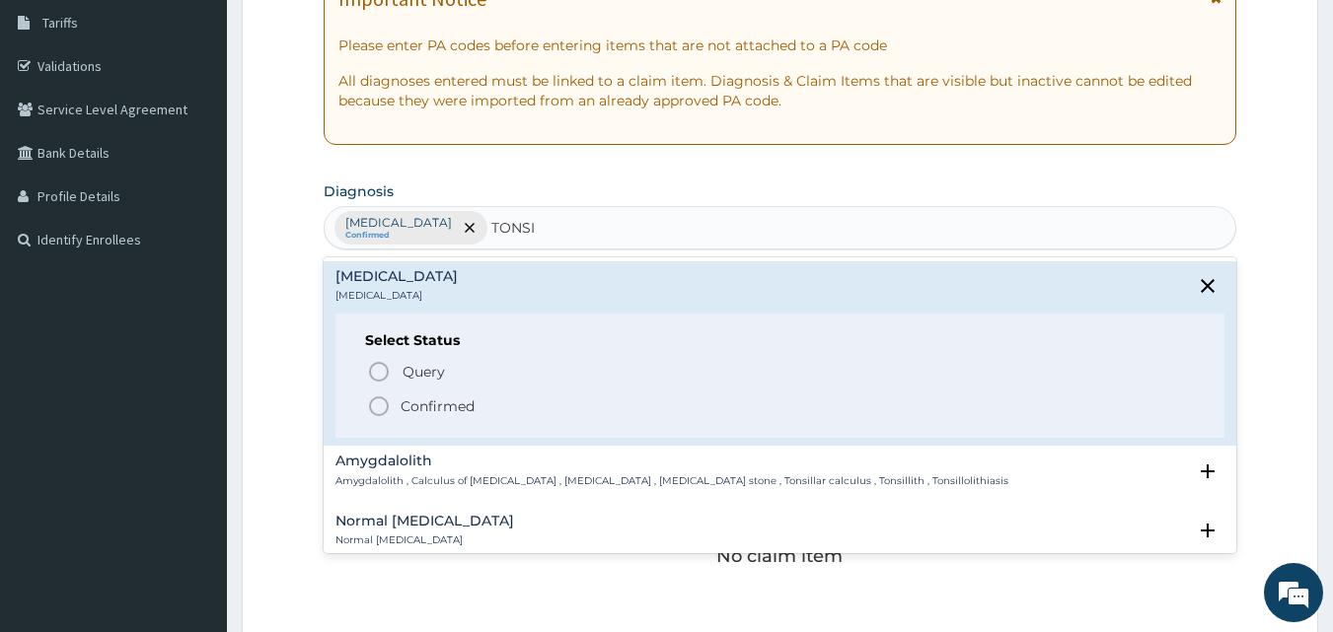
click at [380, 412] on icon "status option filled" at bounding box center [379, 407] width 24 height 24
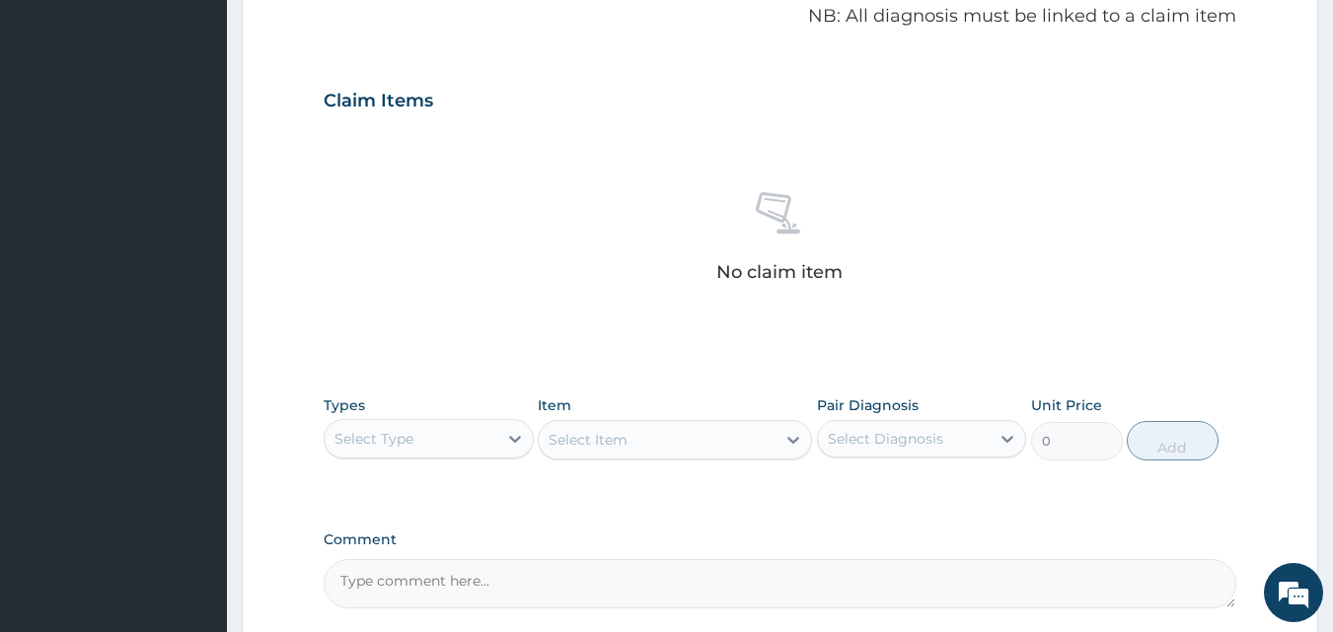
scroll to position [790, 0]
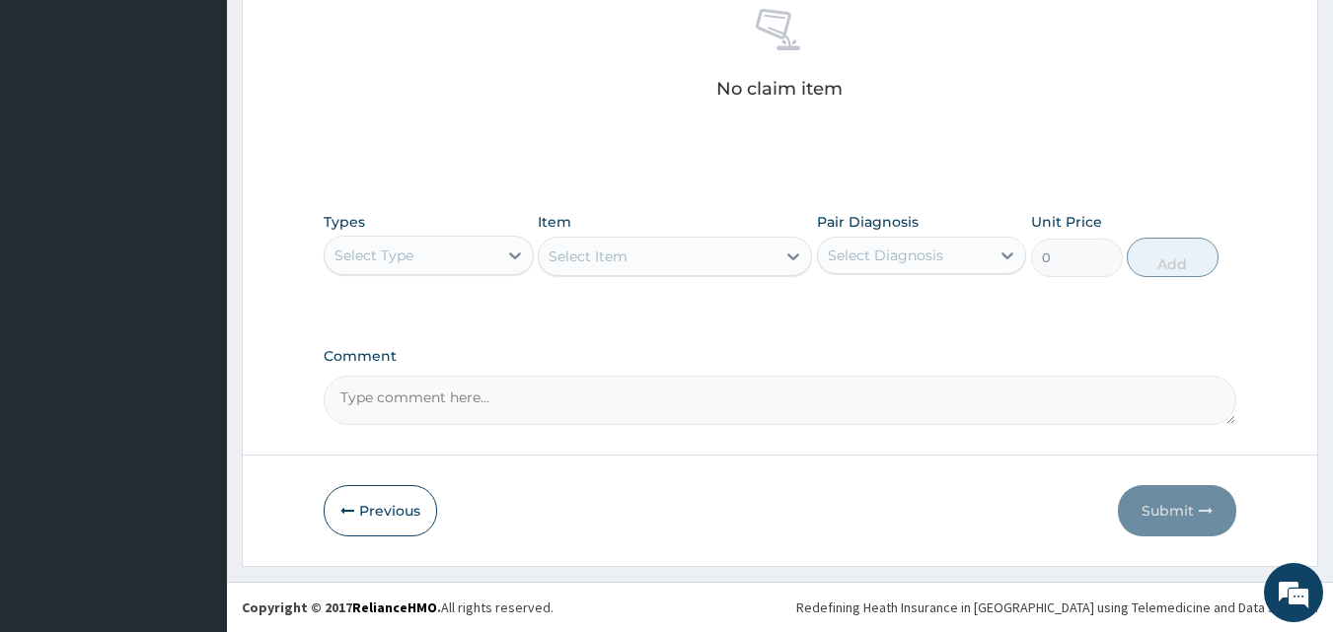
click at [414, 259] on div "Select Type" at bounding box center [411, 256] width 173 height 32
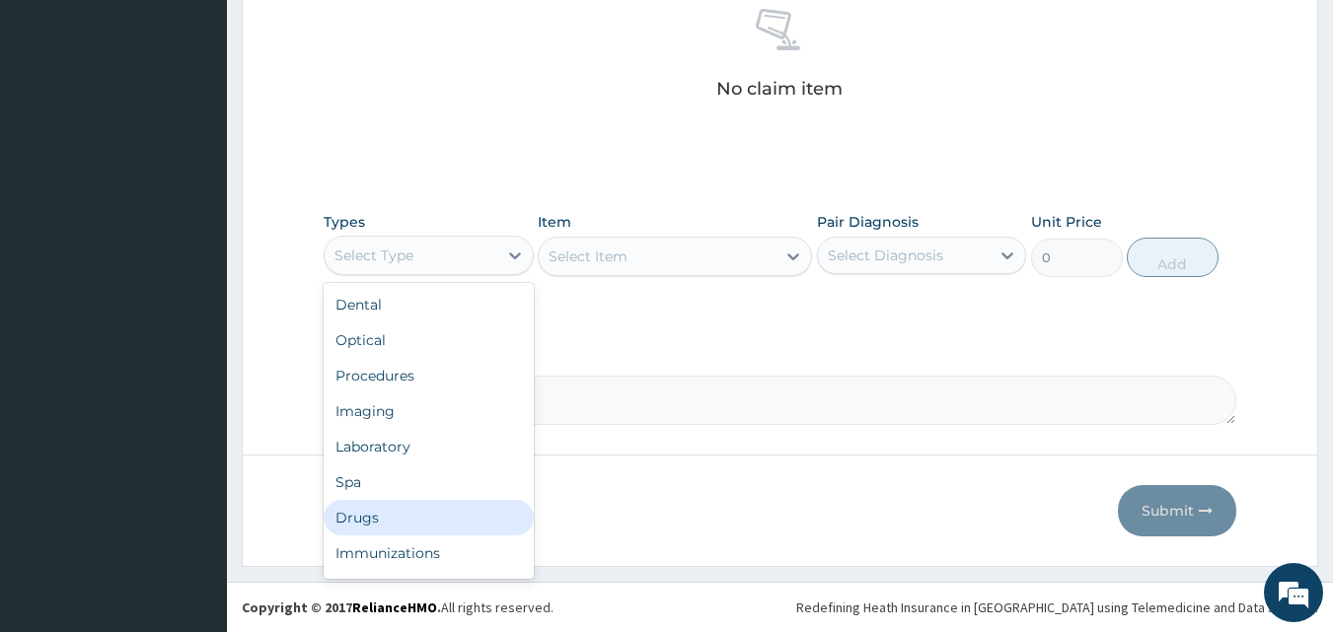
click at [375, 520] on div "Drugs" at bounding box center [429, 518] width 210 height 36
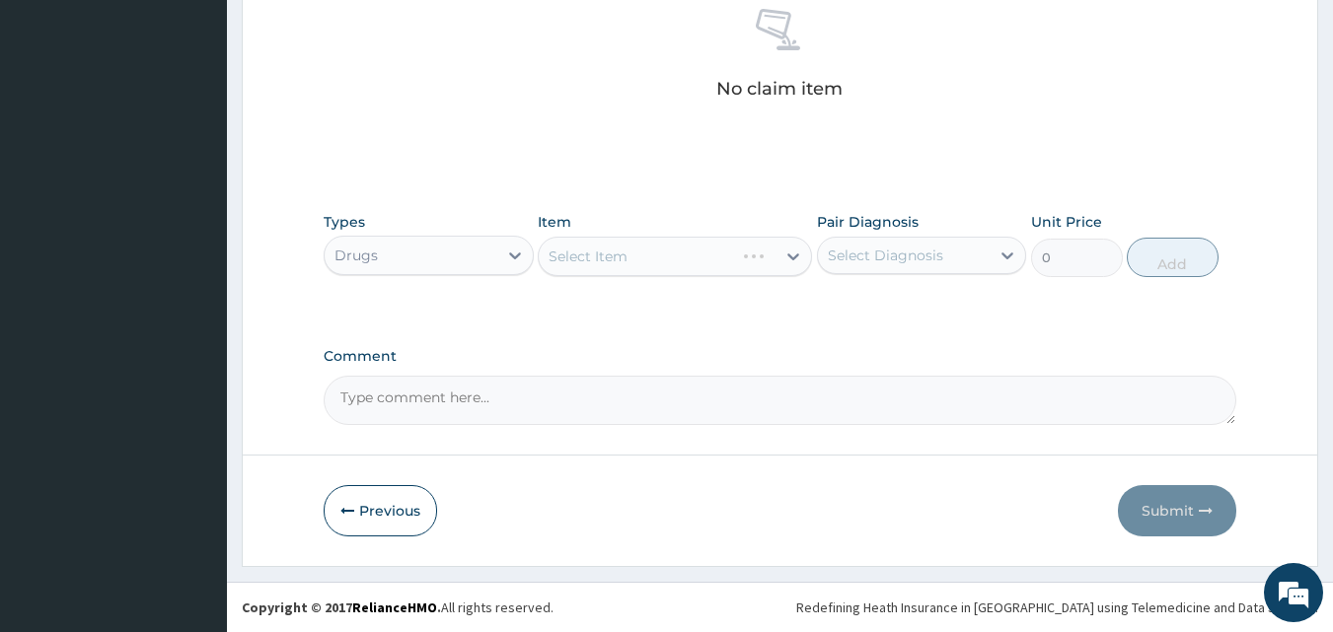
click at [659, 253] on div "Select Item" at bounding box center [675, 256] width 274 height 39
click at [570, 249] on div "Select Item" at bounding box center [588, 257] width 79 height 20
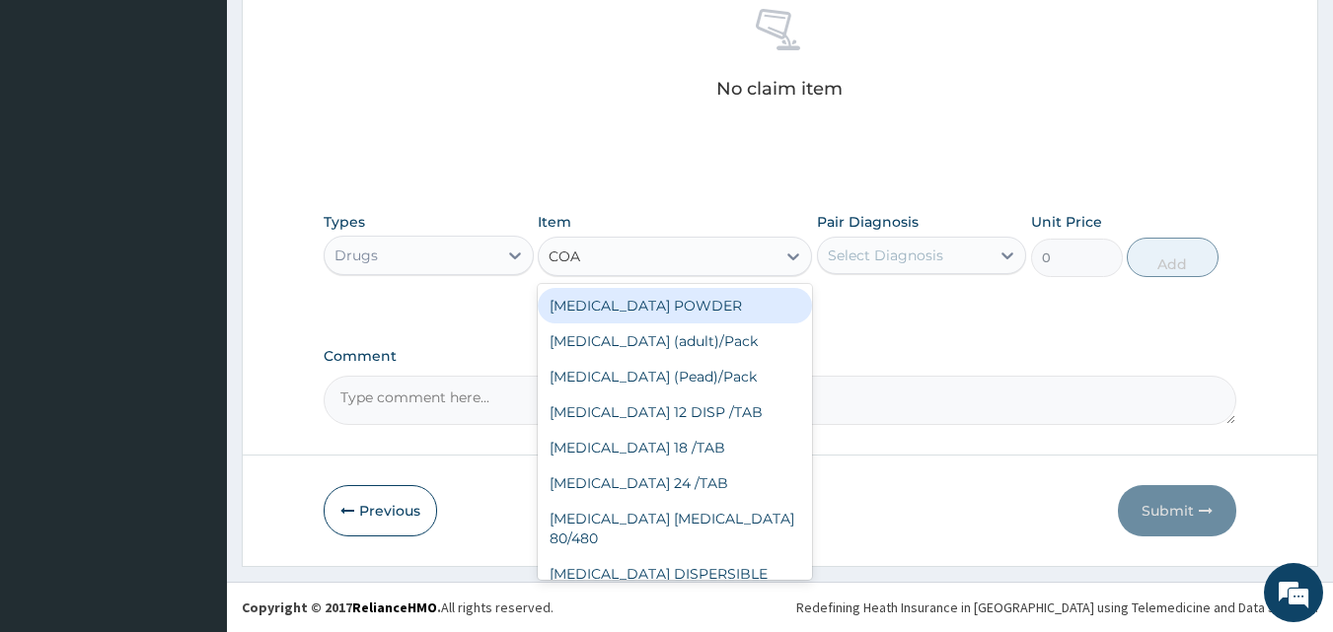
type input "[PERSON_NAME]"
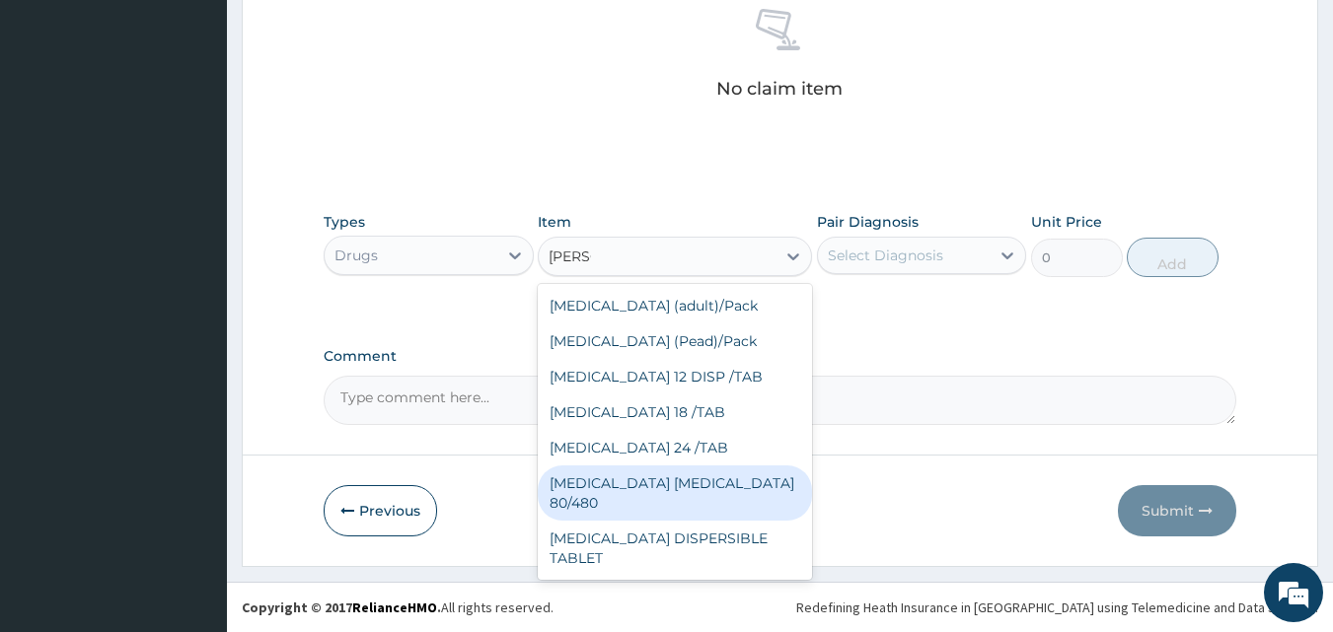
click at [630, 490] on div "[MEDICAL_DATA] [MEDICAL_DATA] 80/480" at bounding box center [675, 493] width 274 height 55
type input "3093.7"
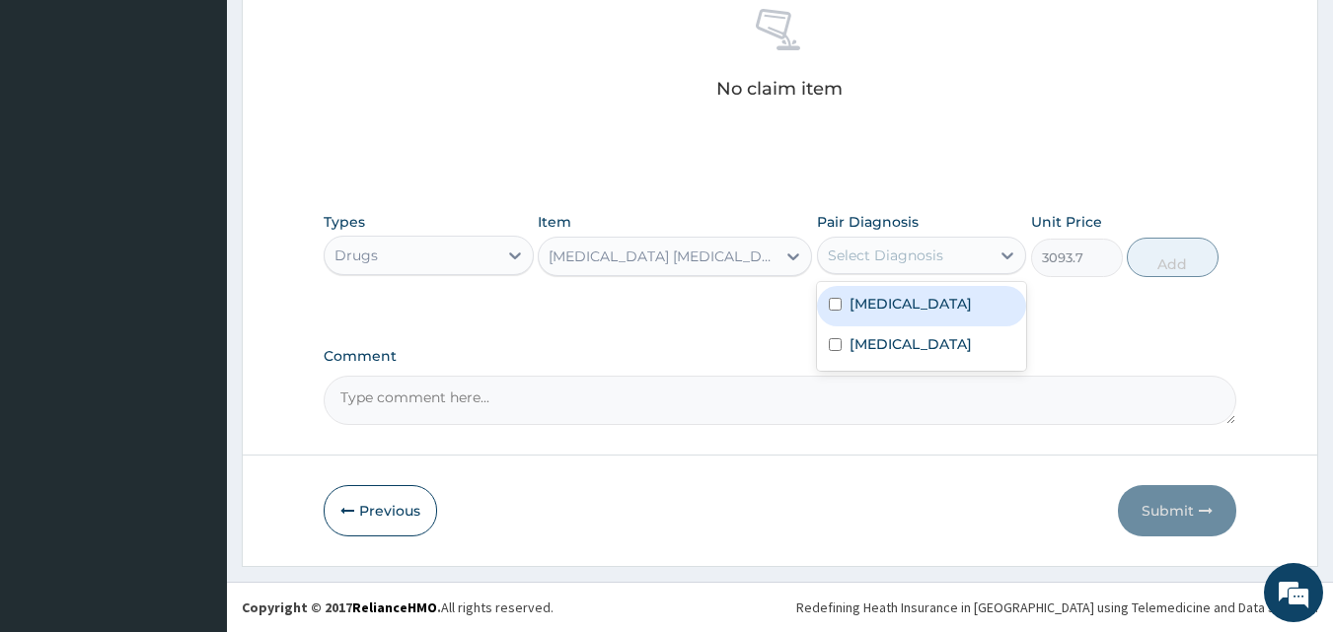
click at [937, 272] on div "Select Diagnosis" at bounding box center [922, 255] width 210 height 37
click at [856, 316] on div "[MEDICAL_DATA]" at bounding box center [922, 306] width 210 height 40
checkbox input "true"
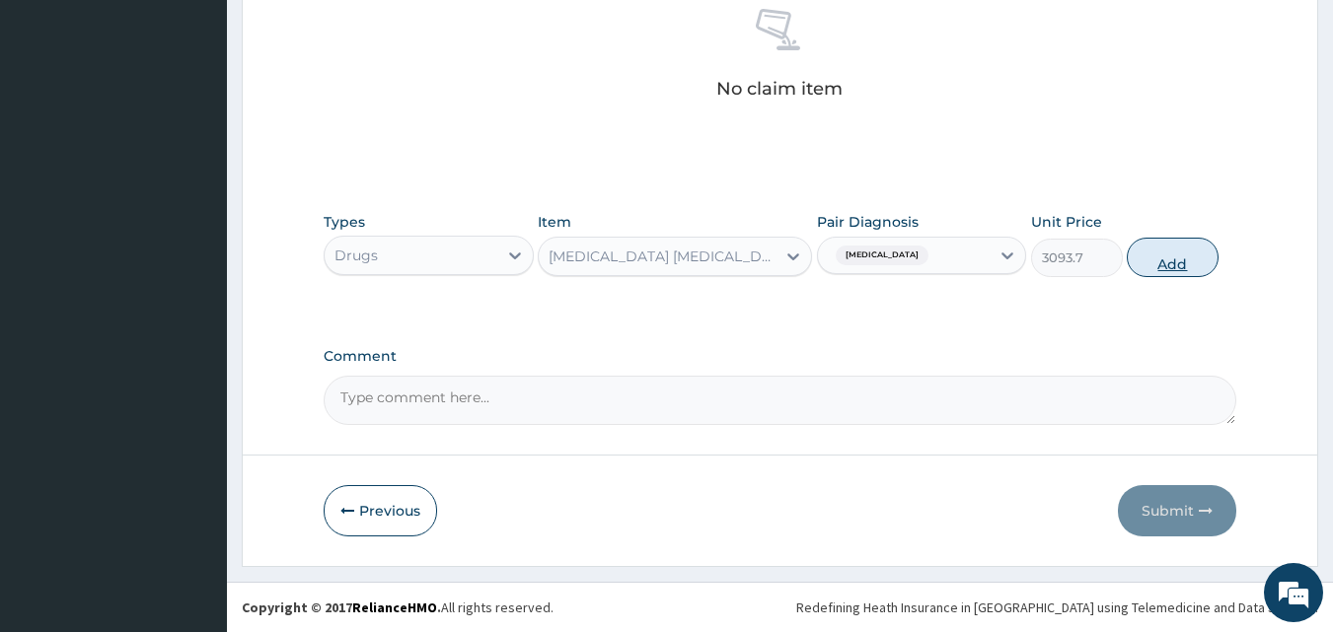
click at [1148, 267] on button "Add" at bounding box center [1173, 257] width 92 height 39
type input "0"
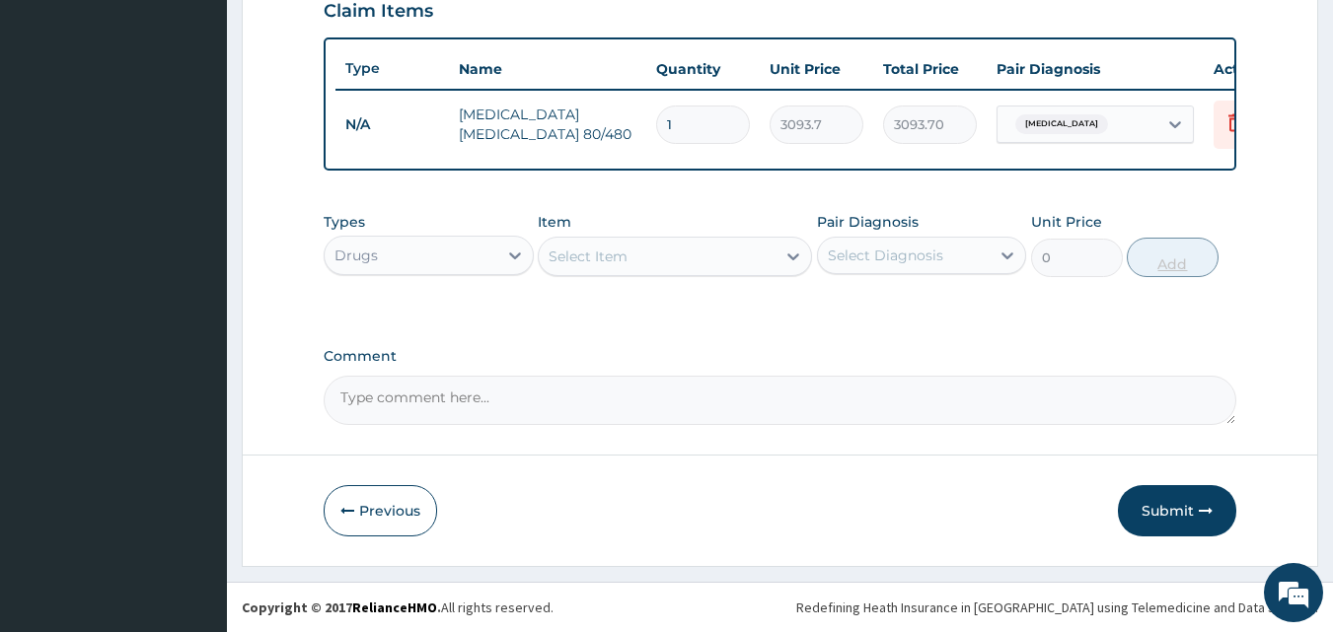
scroll to position [711, 0]
click at [678, 259] on div "Select Item" at bounding box center [657, 257] width 237 height 32
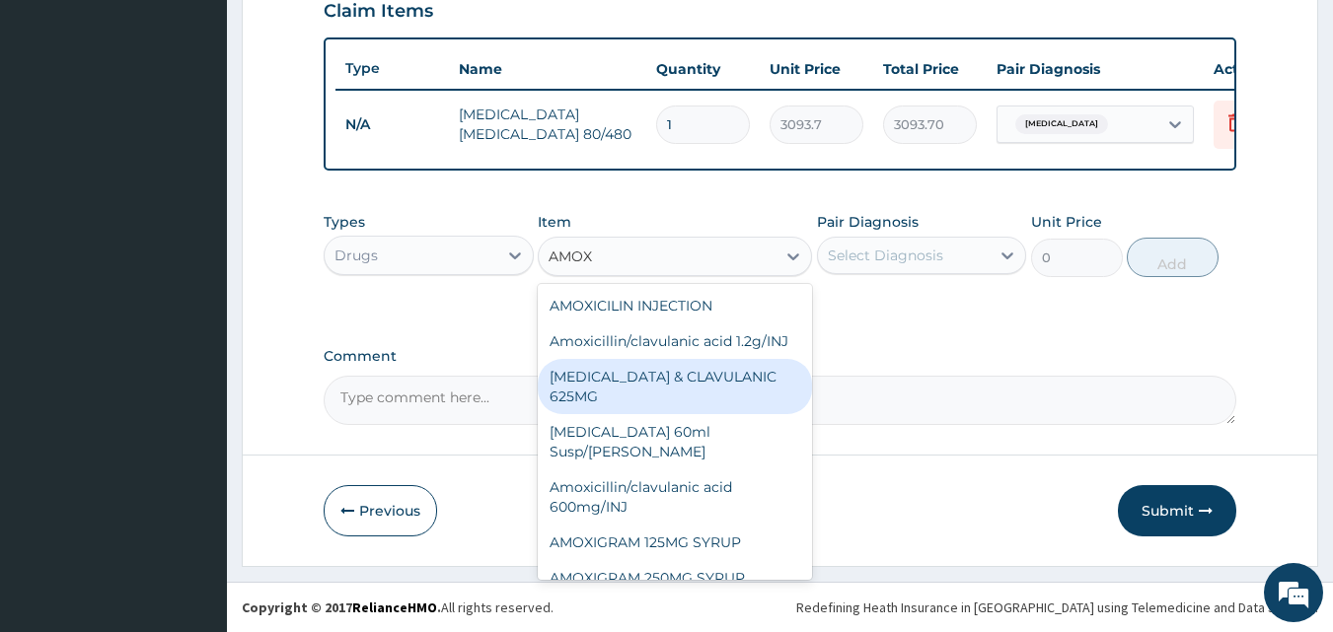
type input "AMOXI"
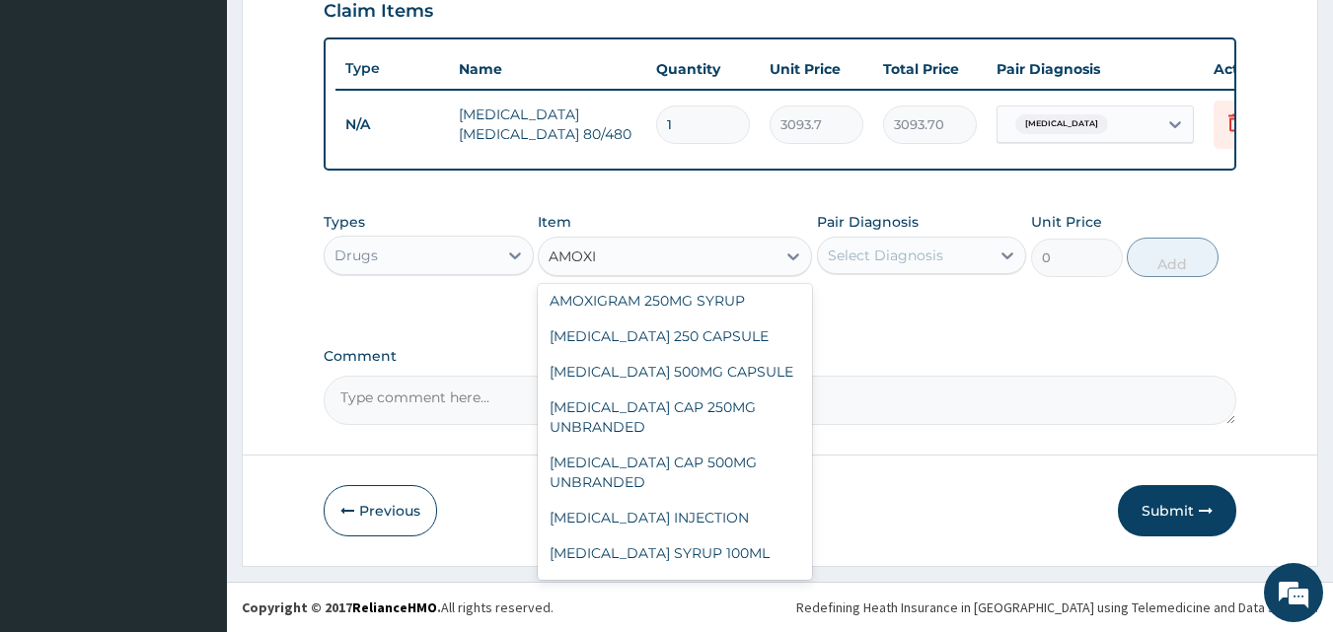
scroll to position [316, 0]
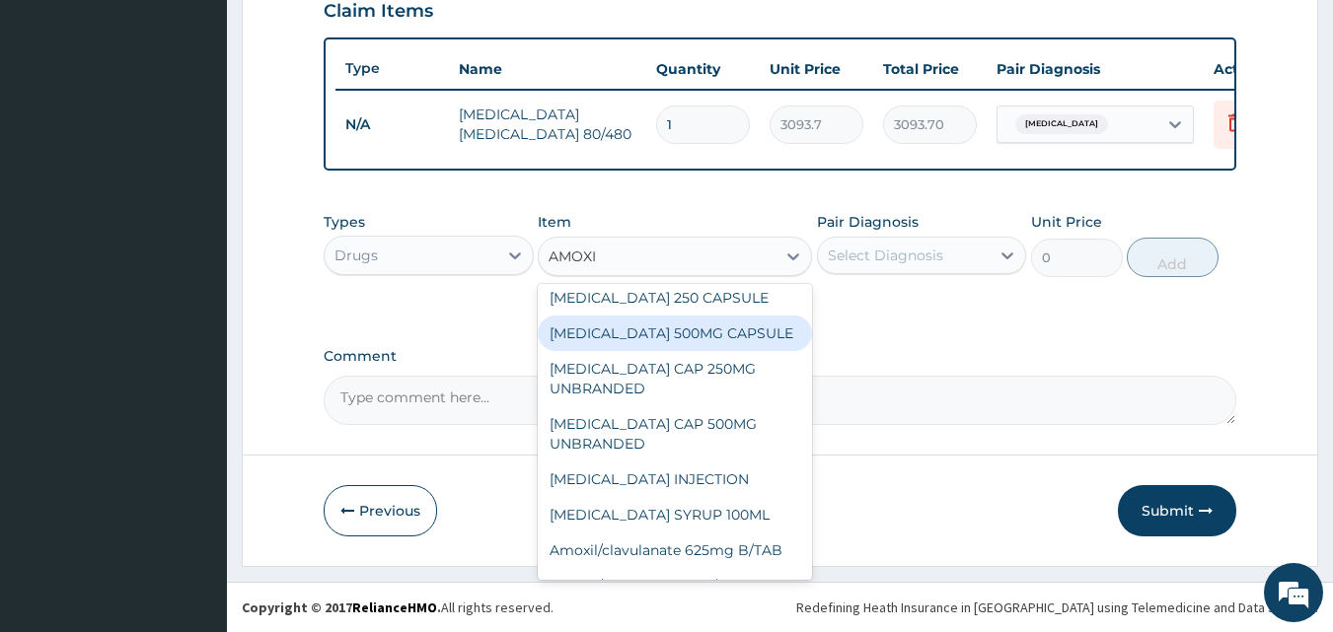
click at [621, 336] on div "[MEDICAL_DATA] 500MG CAPSULE" at bounding box center [675, 334] width 274 height 36
type input "190"
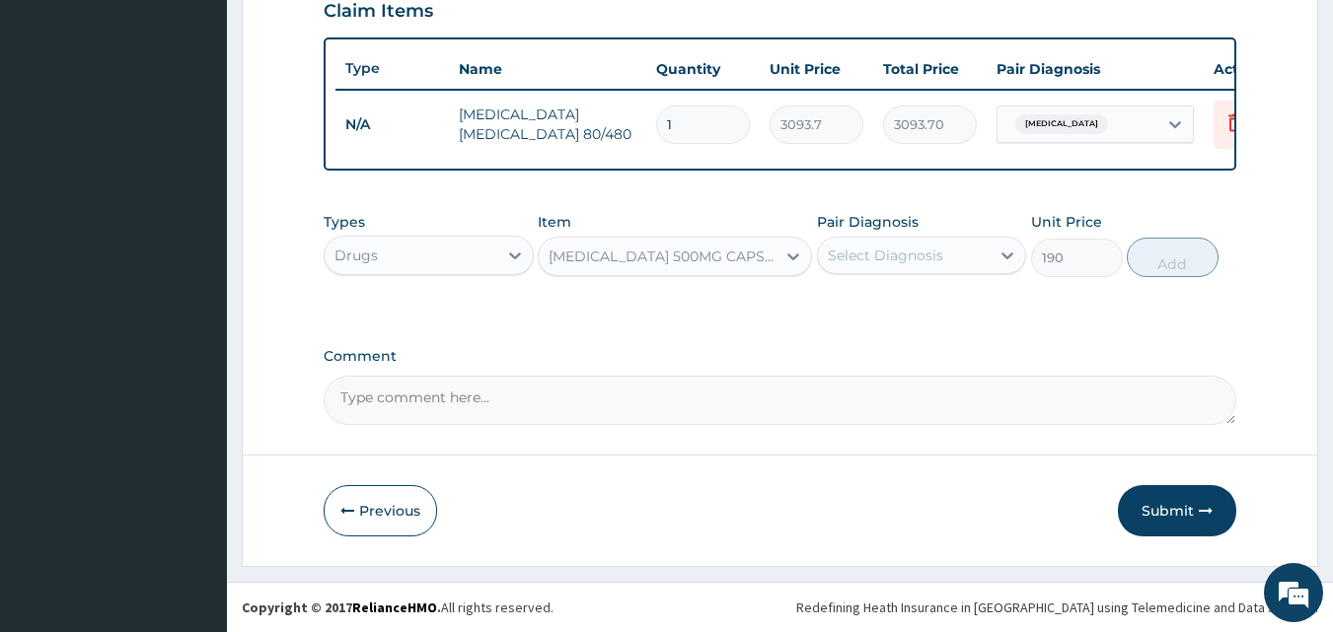
click at [891, 232] on div "Pair Diagnosis Select Diagnosis" at bounding box center [922, 244] width 210 height 65
click at [886, 260] on div "Select Diagnosis" at bounding box center [885, 256] width 115 height 20
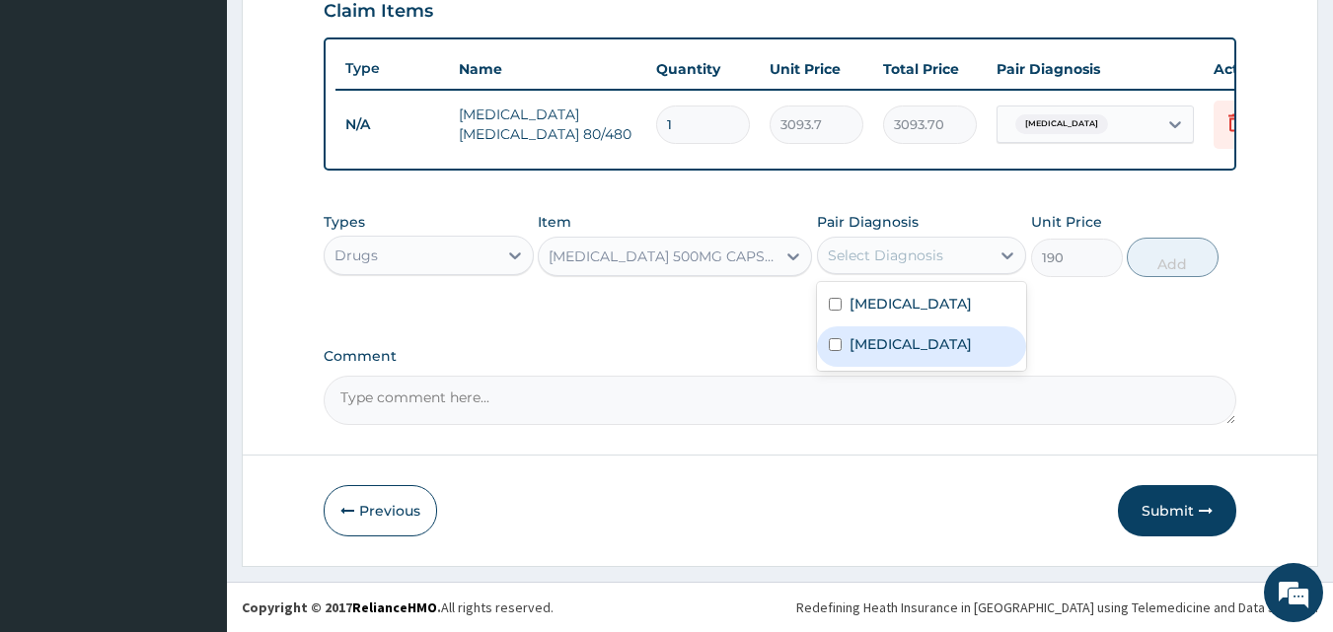
click at [871, 334] on label "[MEDICAL_DATA]" at bounding box center [911, 344] width 122 height 20
checkbox input "true"
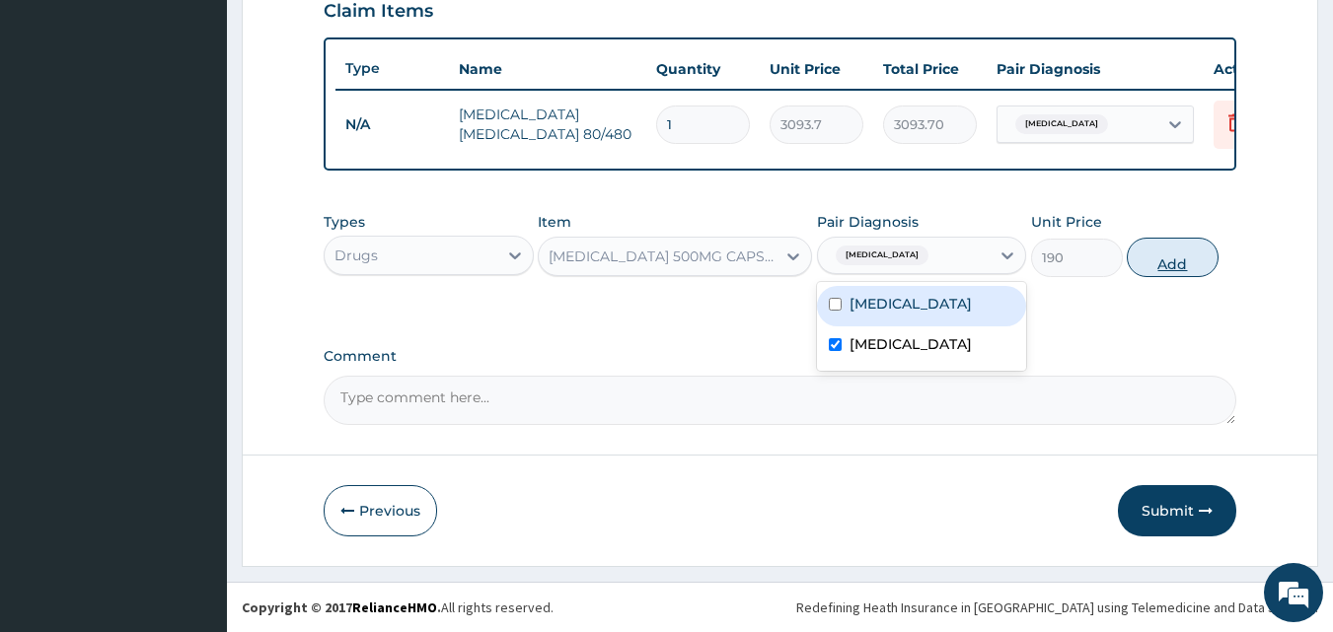
click at [1154, 259] on button "Add" at bounding box center [1173, 257] width 92 height 39
type input "0"
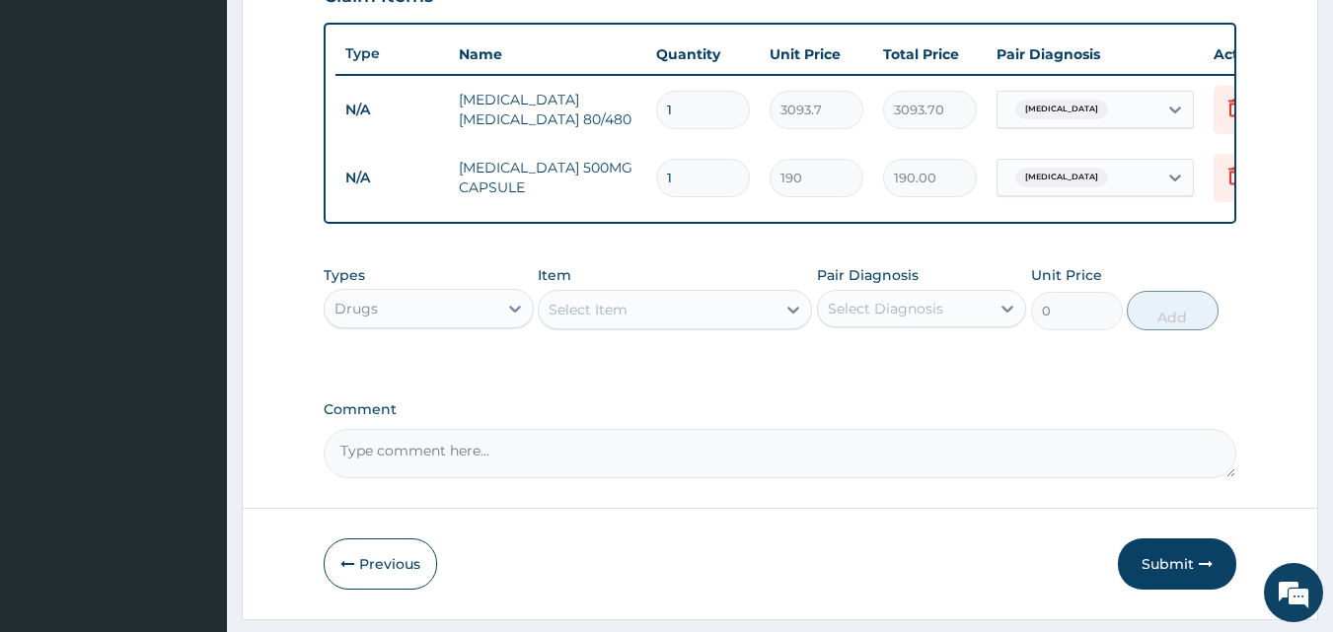
type input "0.00"
type input "9"
type input "1710.00"
type input "9"
click at [708, 326] on div "Select Item" at bounding box center [657, 310] width 237 height 32
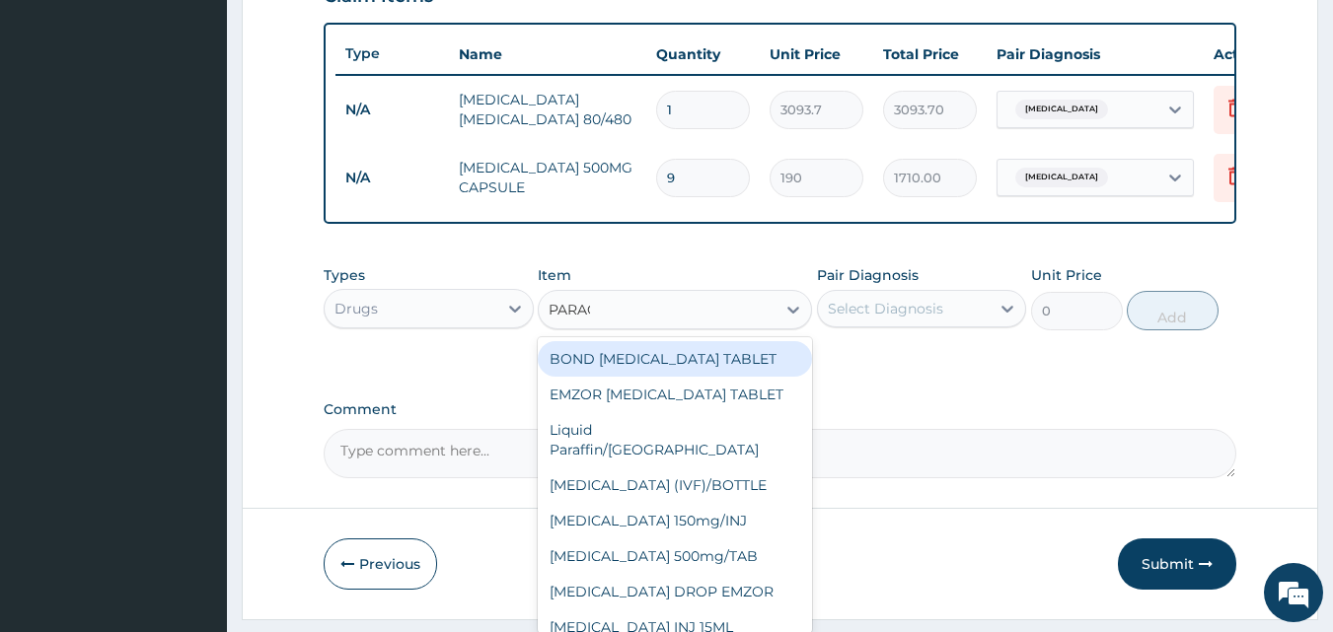
type input "PARACE"
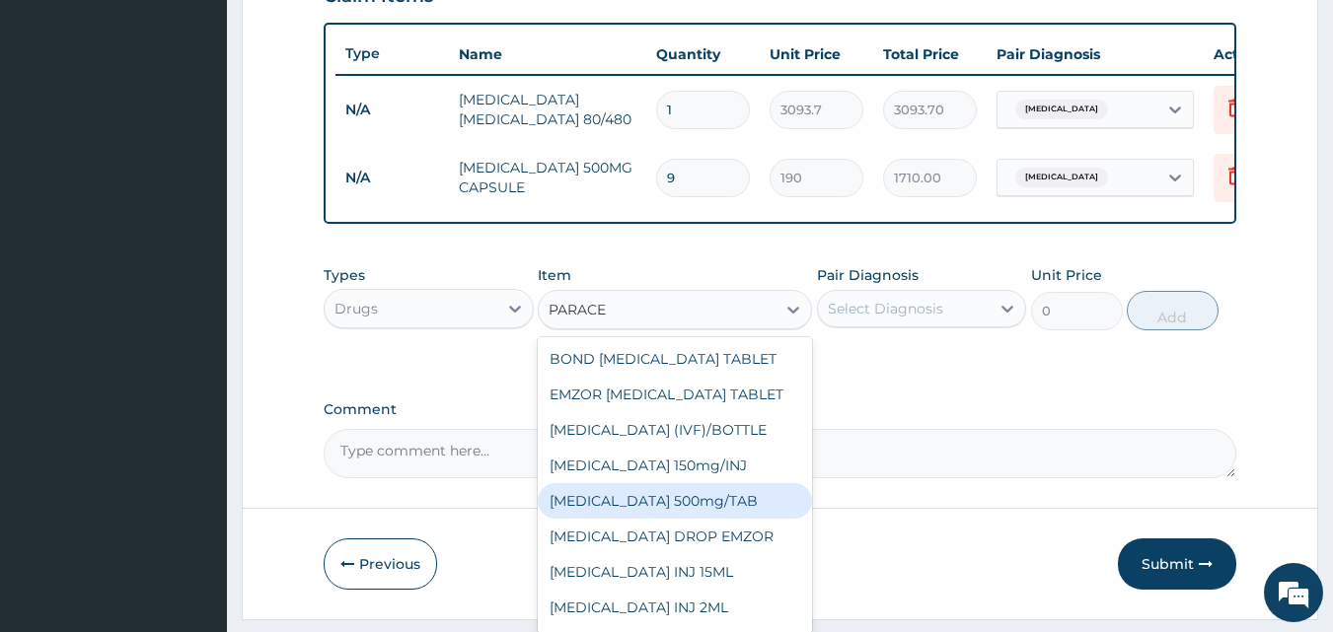
click at [721, 509] on div "[MEDICAL_DATA] 500mg/TAB" at bounding box center [675, 501] width 274 height 36
type input "18.5"
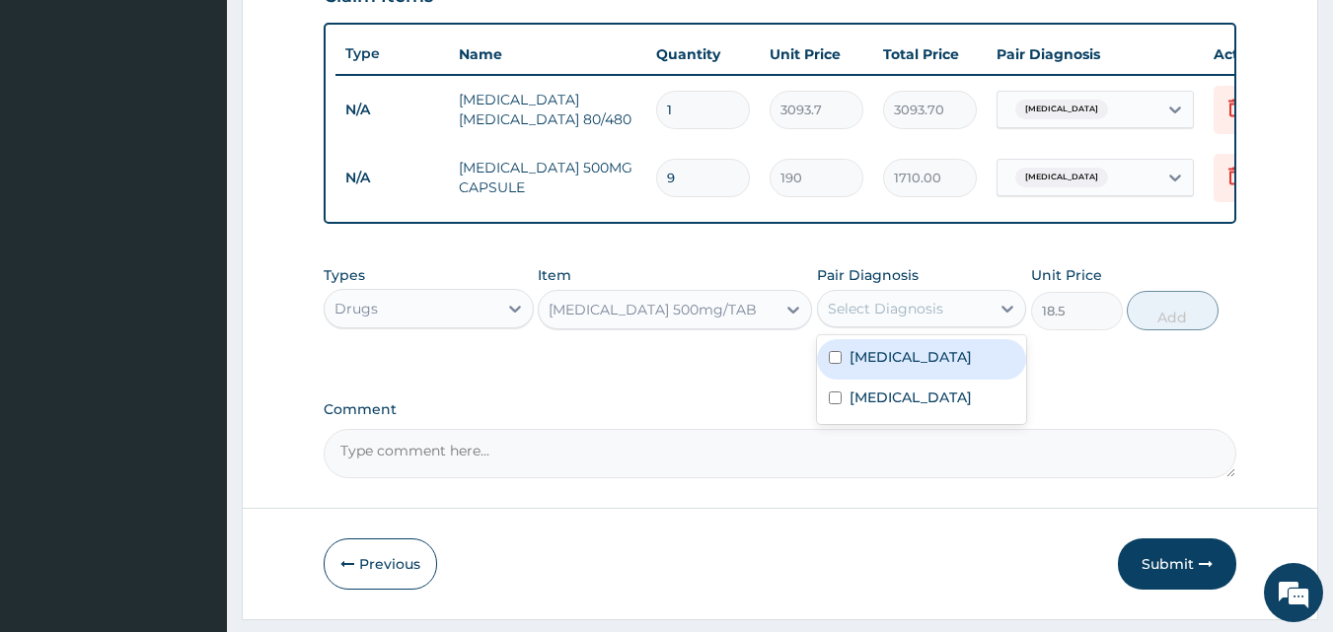
click at [881, 319] on div "Select Diagnosis" at bounding box center [885, 309] width 115 height 20
drag, startPoint x: 881, startPoint y: 326, endPoint x: 862, endPoint y: 383, distance: 60.2
click at [862, 328] on div "option [MEDICAL_DATA], selected. option [MEDICAL_DATA] focused, 1 of 2. 2 resul…" at bounding box center [922, 308] width 210 height 37
click at [891, 364] on label "[MEDICAL_DATA]" at bounding box center [911, 357] width 122 height 20
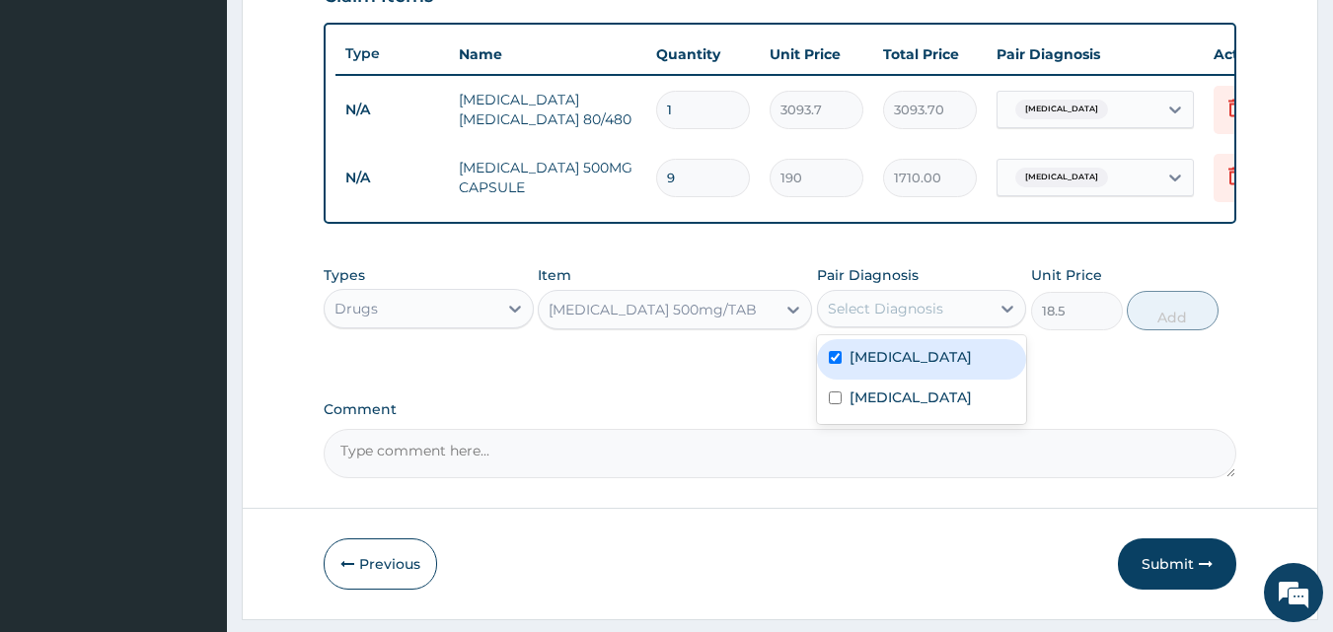
checkbox input "true"
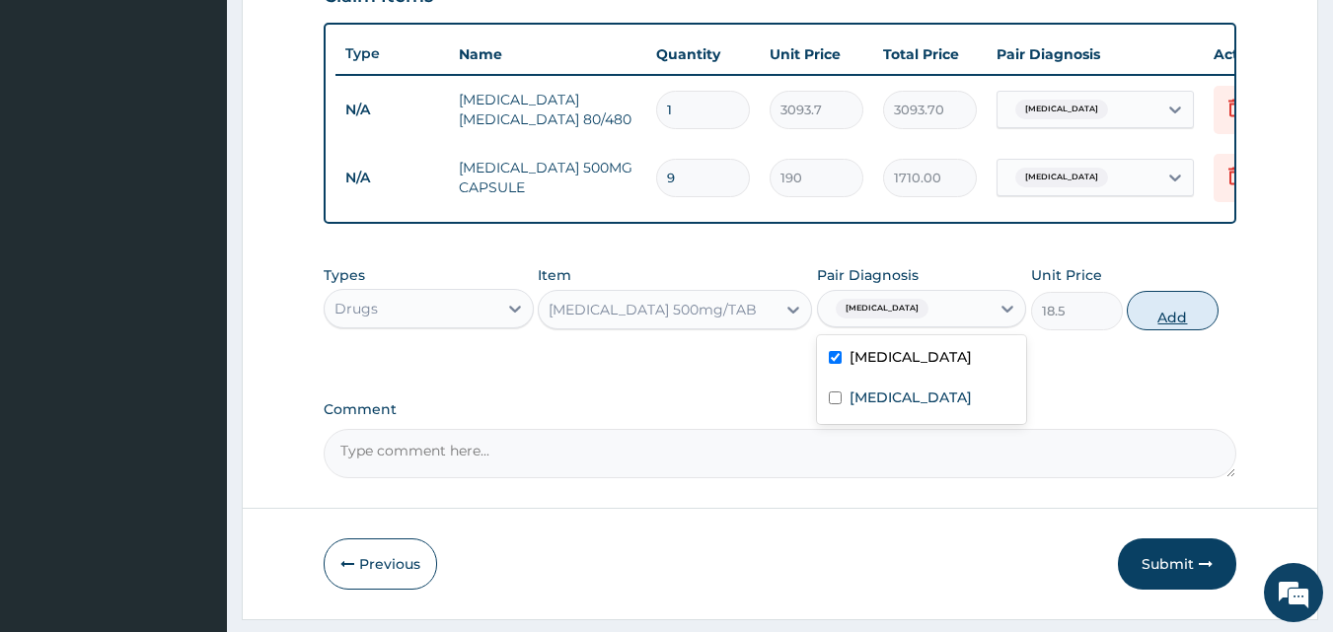
click at [1178, 331] on button "Add" at bounding box center [1173, 310] width 92 height 39
type input "0"
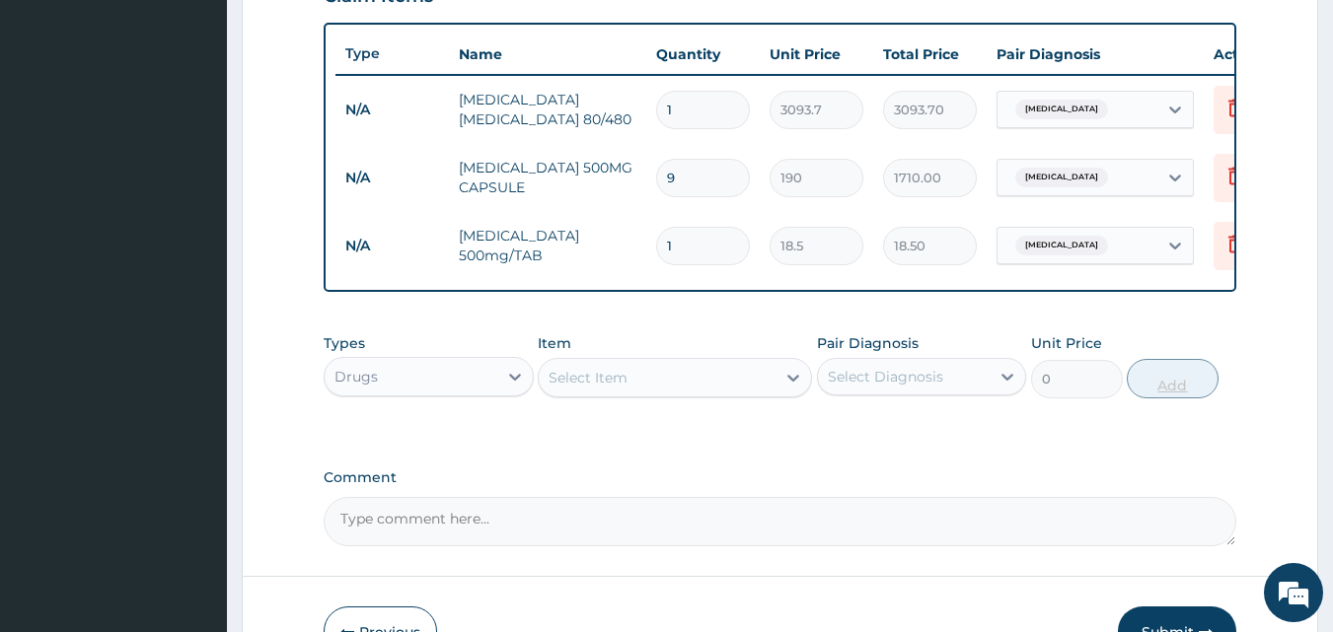
type input "12"
type input "222.00"
type input "12"
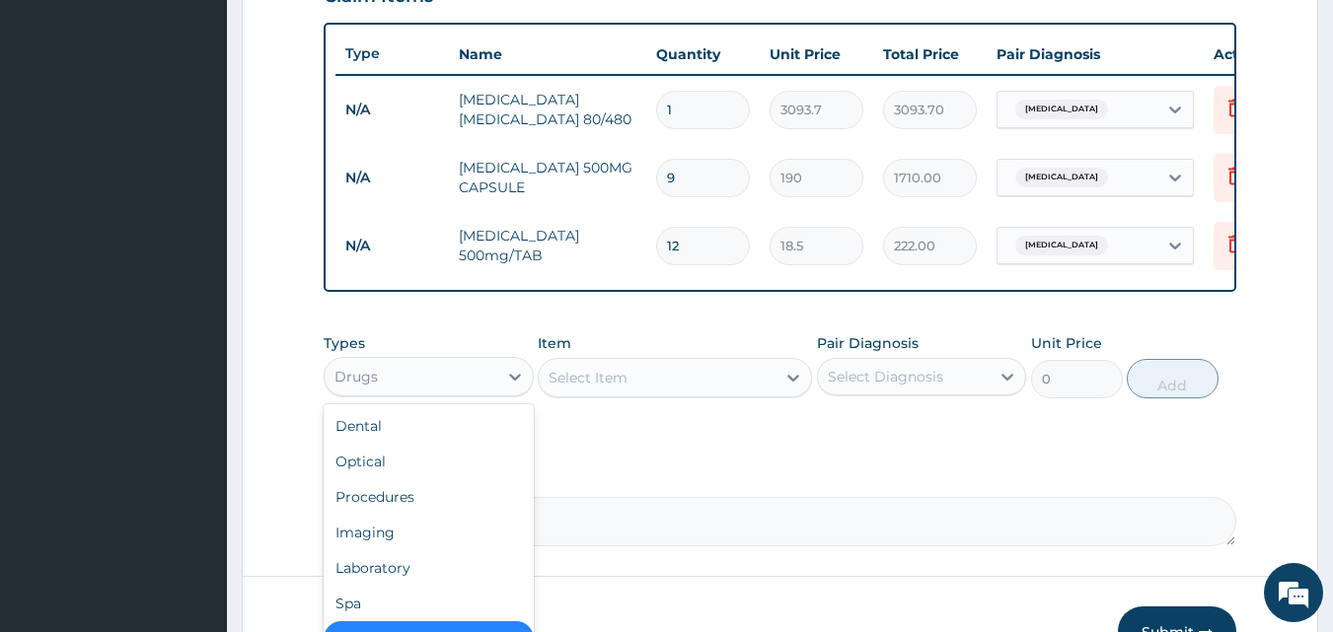
click at [431, 393] on div "Drugs" at bounding box center [411, 377] width 173 height 32
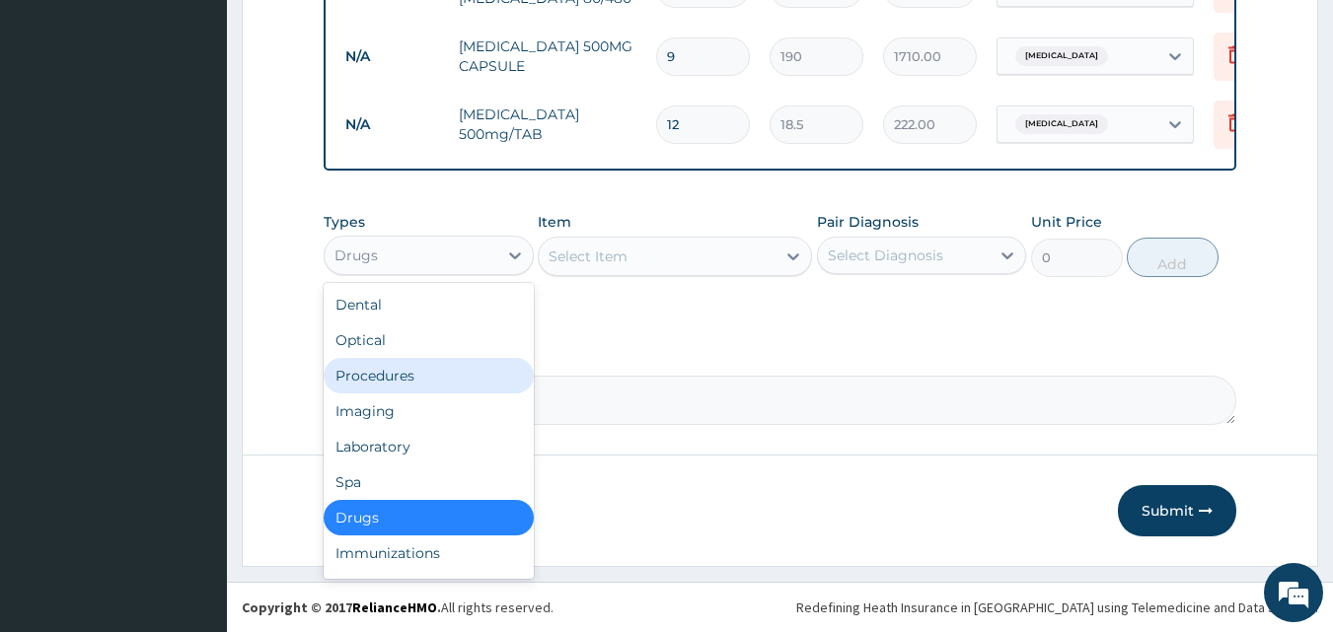
click at [440, 380] on div "Procedures" at bounding box center [429, 376] width 210 height 36
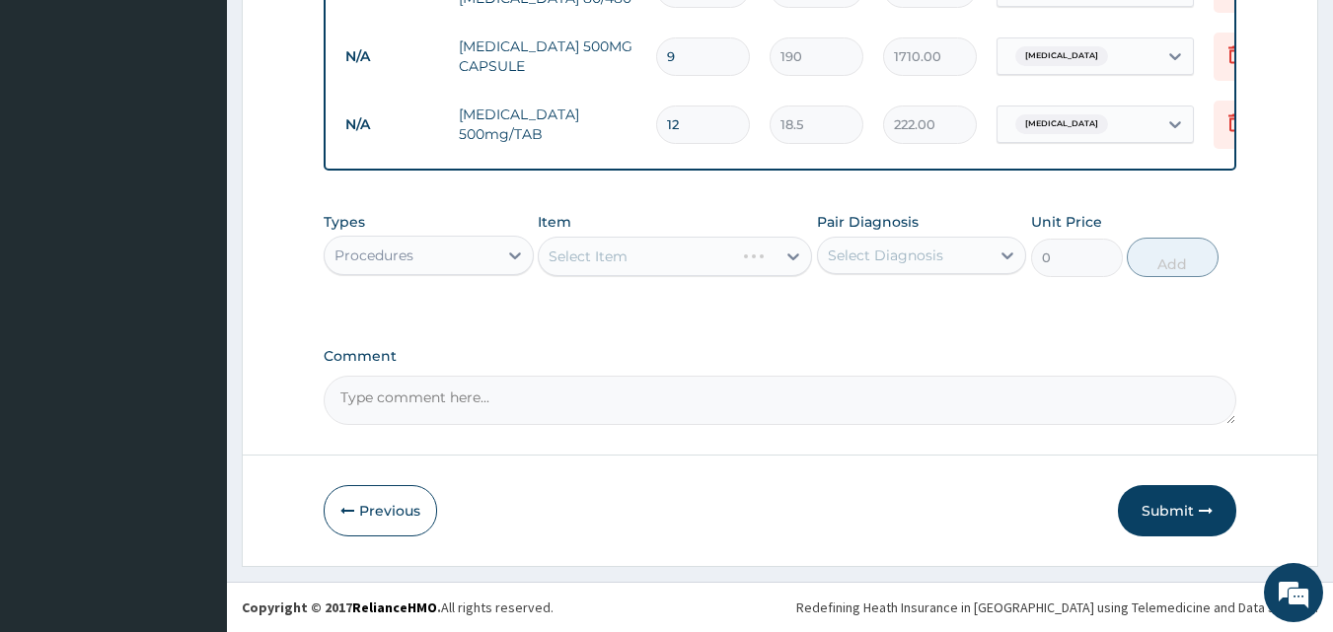
click at [574, 265] on div "Select Item" at bounding box center [675, 256] width 274 height 39
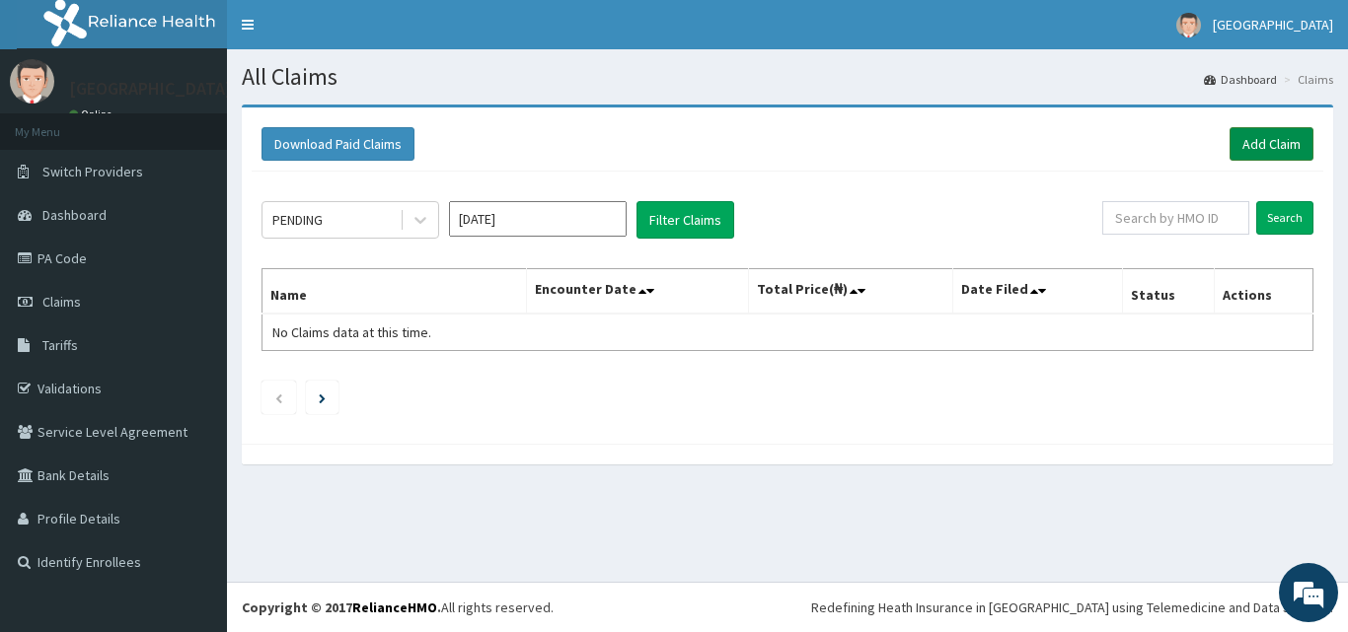
click at [1301, 148] on link "Add Claim" at bounding box center [1271, 144] width 84 height 34
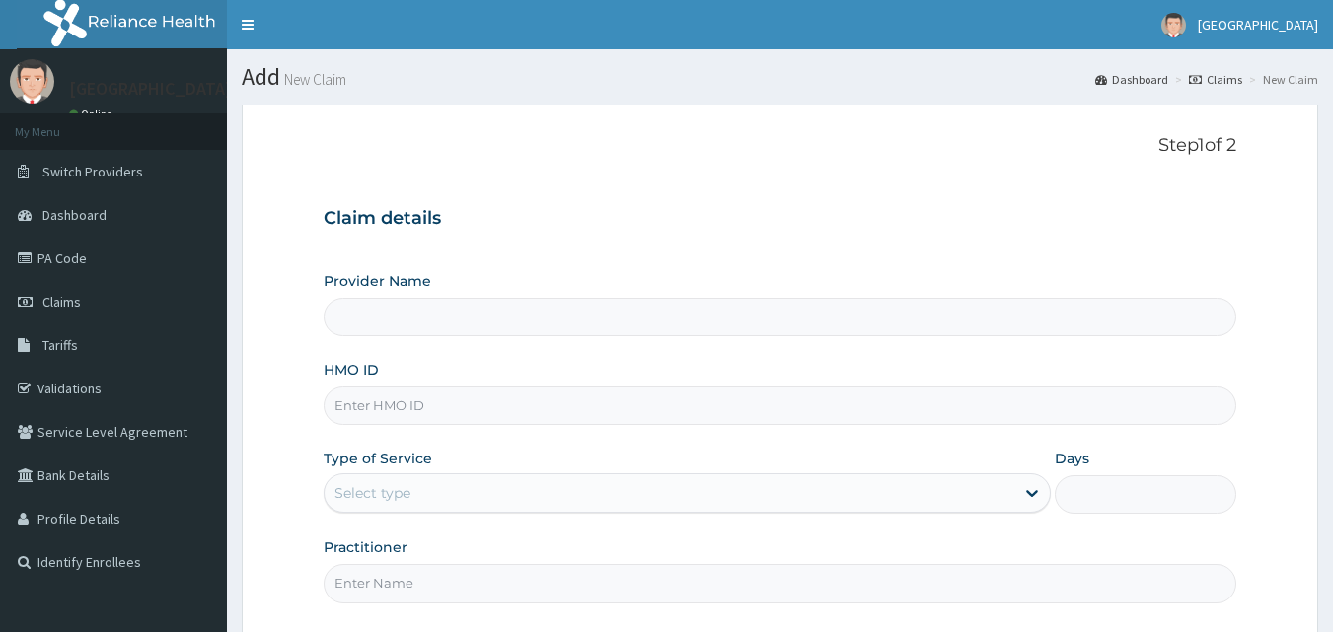
click at [475, 409] on input "HMO ID" at bounding box center [781, 406] width 914 height 38
type input "Veta Hospitals Ltd"
type input "TML/10032/E"
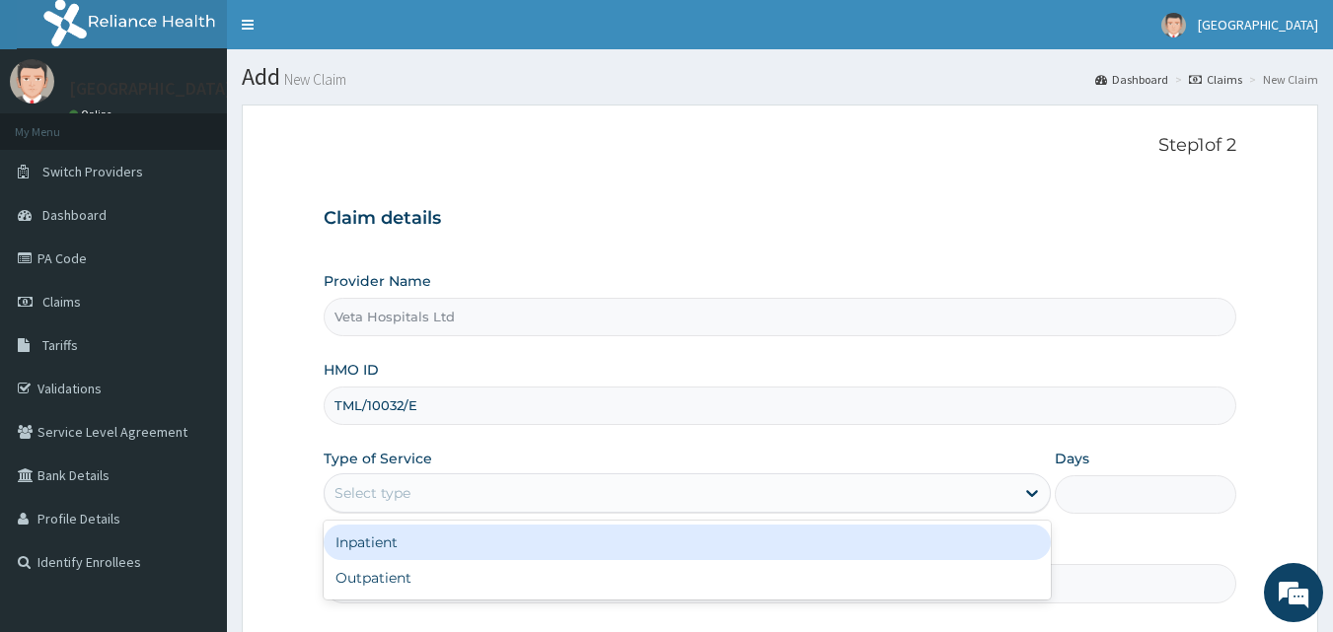
click at [446, 501] on div "Select type" at bounding box center [670, 494] width 690 height 32
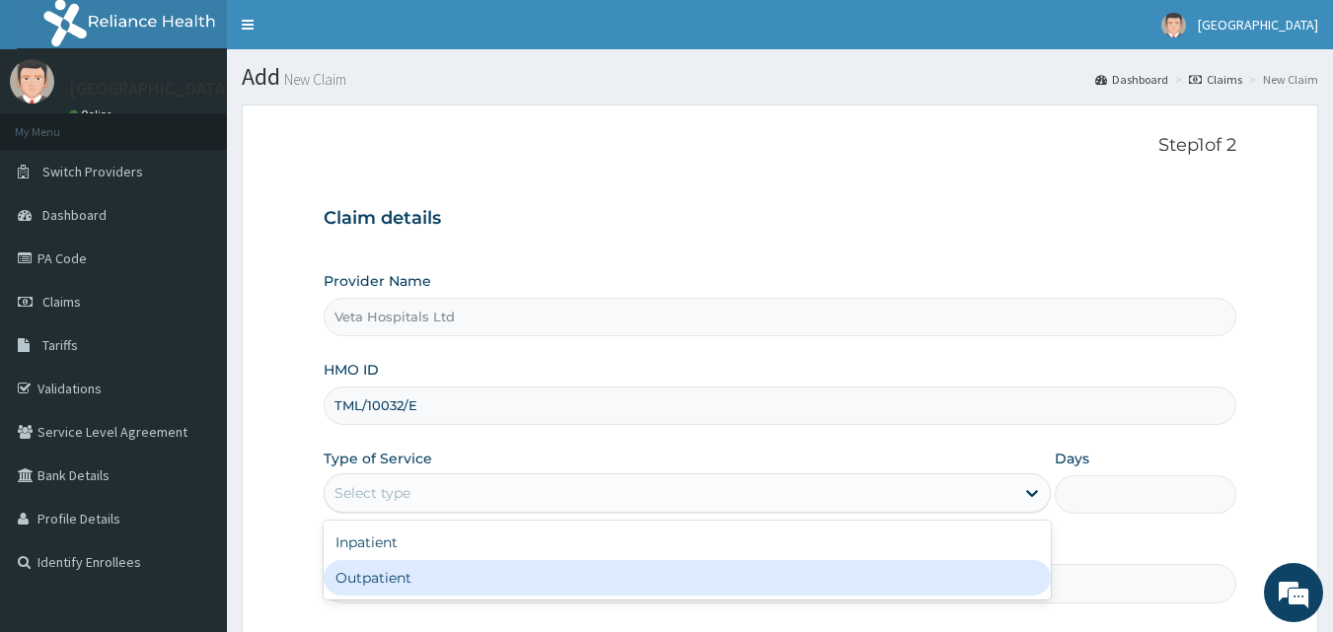
click at [415, 585] on div "Outpatient" at bounding box center [687, 578] width 727 height 36
type input "1"
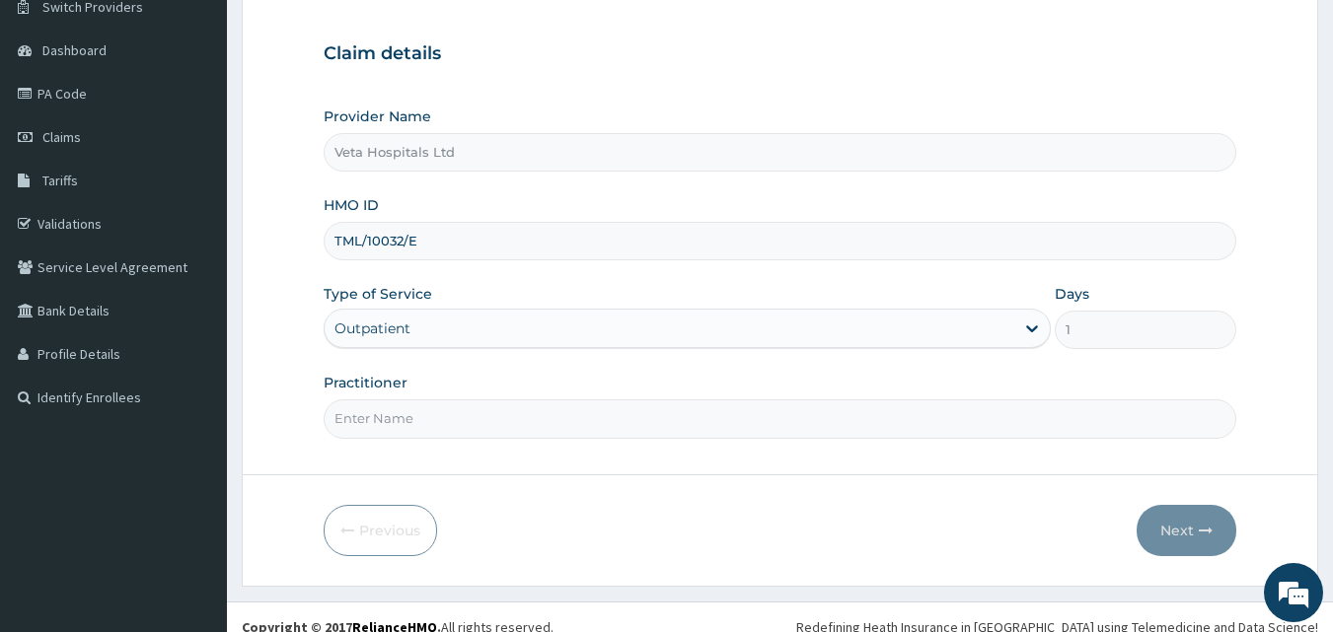
scroll to position [185, 0]
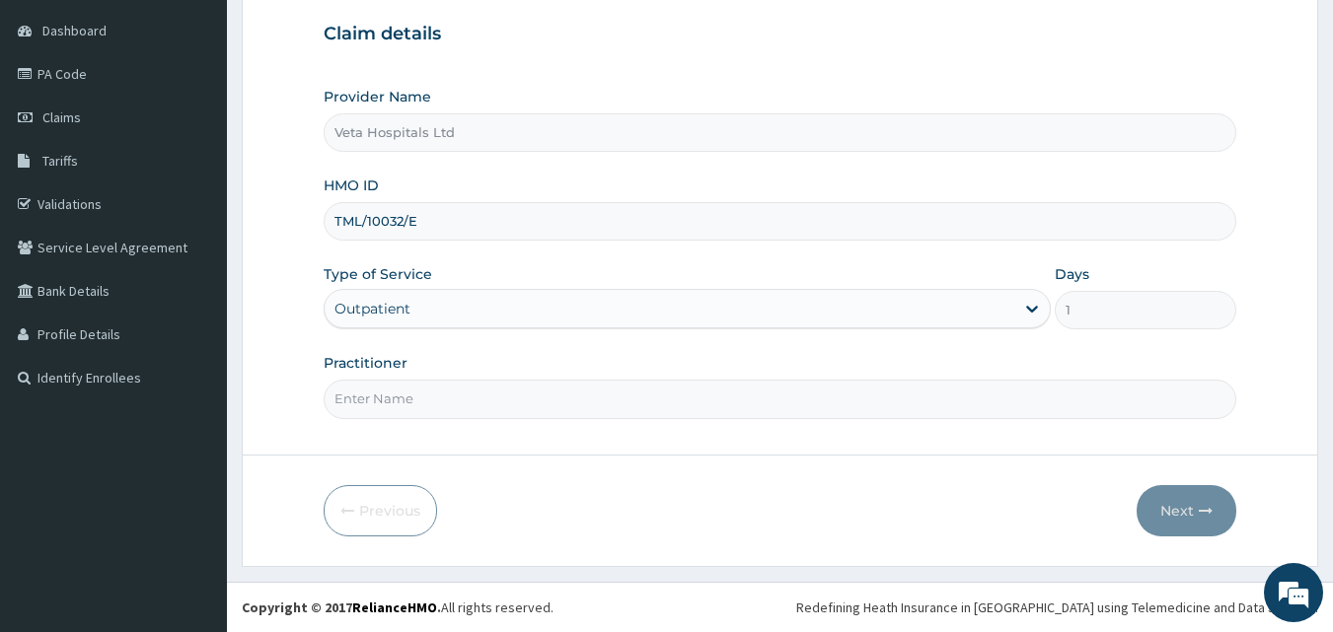
click at [548, 413] on input "Practitioner" at bounding box center [781, 399] width 914 height 38
type input "[PERSON_NAME]"
click at [1188, 513] on button "Next" at bounding box center [1187, 510] width 100 height 51
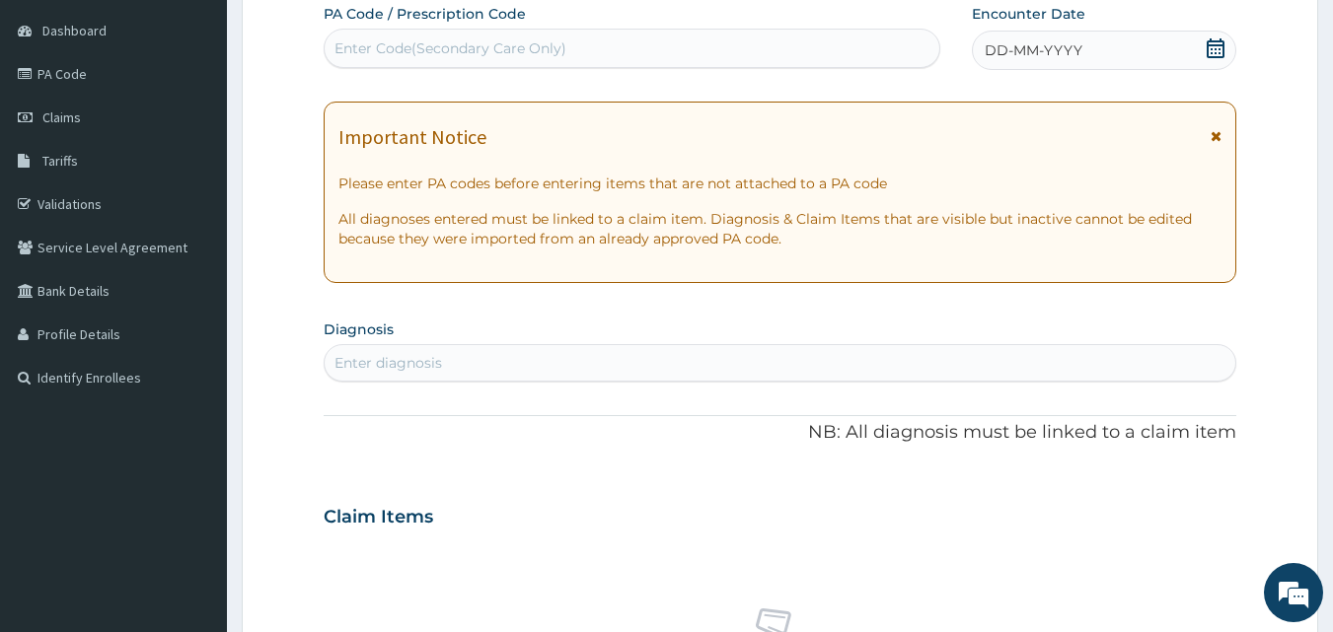
click at [1073, 58] on span "DD-MM-YYYY" at bounding box center [1034, 50] width 98 height 20
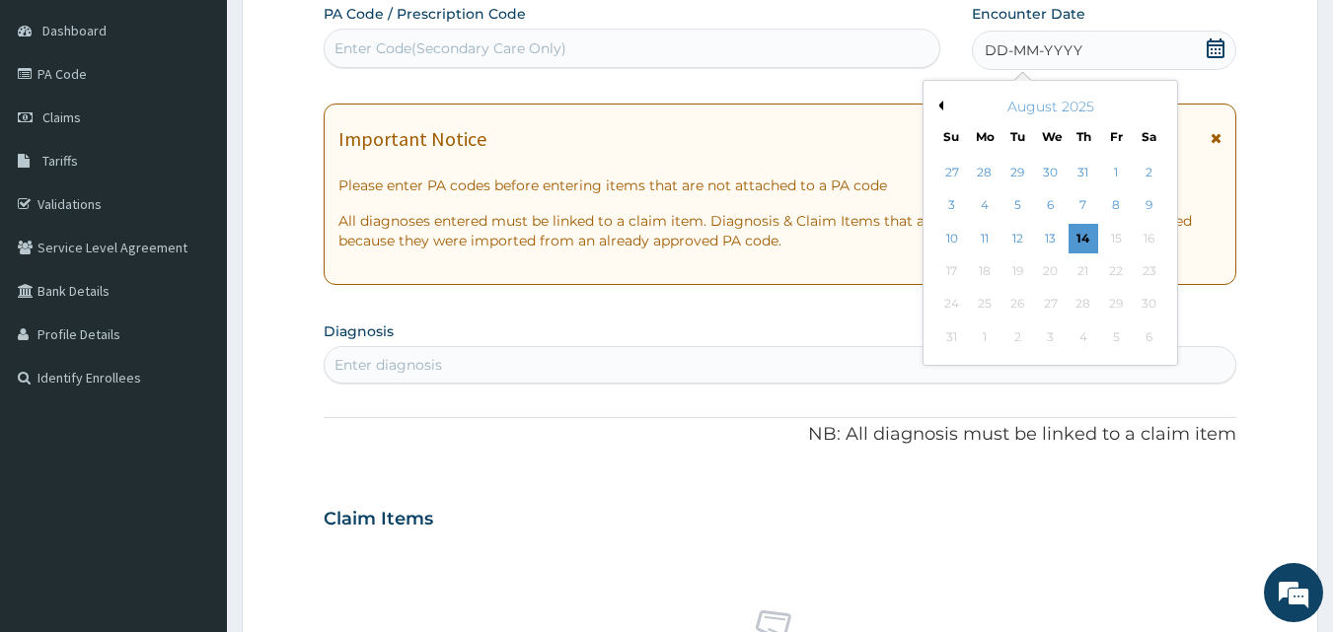
click at [940, 105] on button "Previous Month" at bounding box center [938, 106] width 10 height 10
click at [1119, 246] on div "18" at bounding box center [1116, 239] width 30 height 30
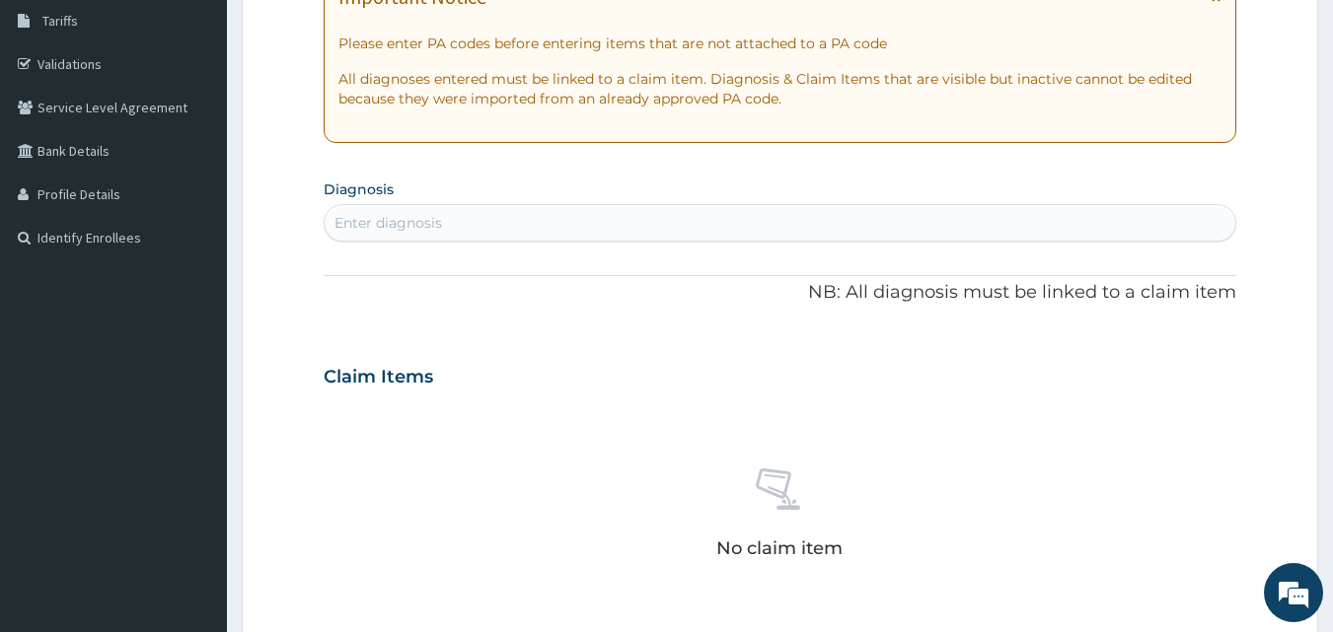
scroll to position [334, 0]
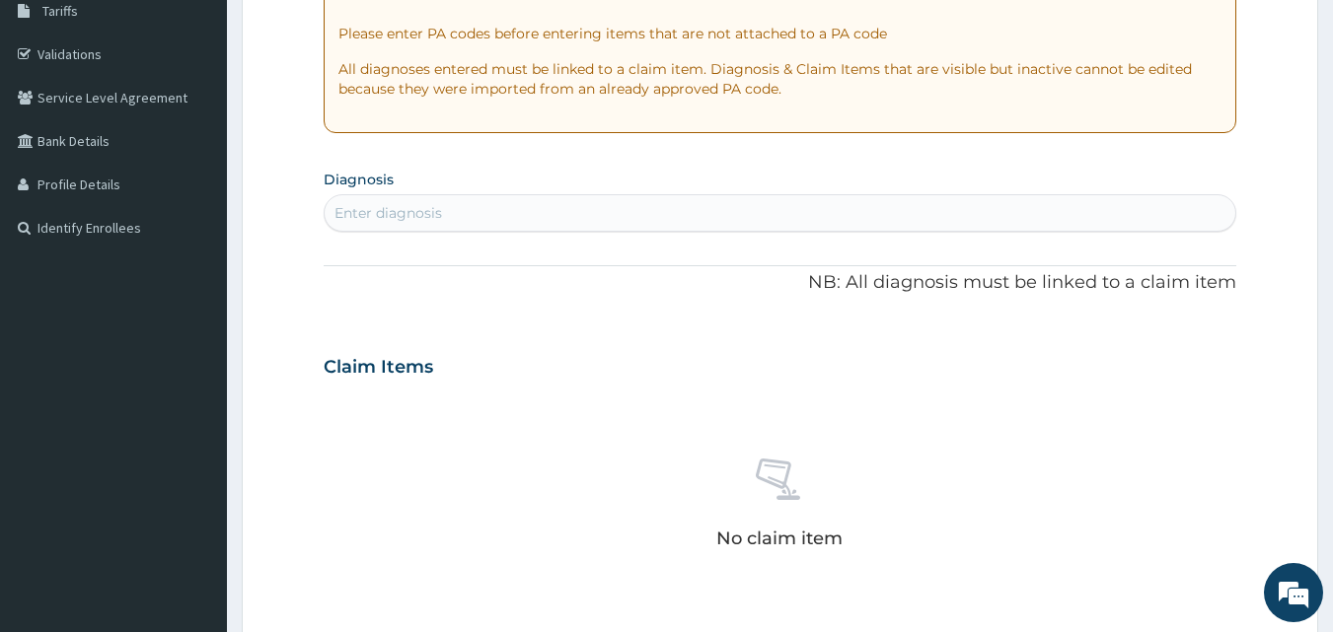
click at [724, 215] on div "Enter diagnosis" at bounding box center [781, 213] width 912 height 32
type input "PLASMOD"
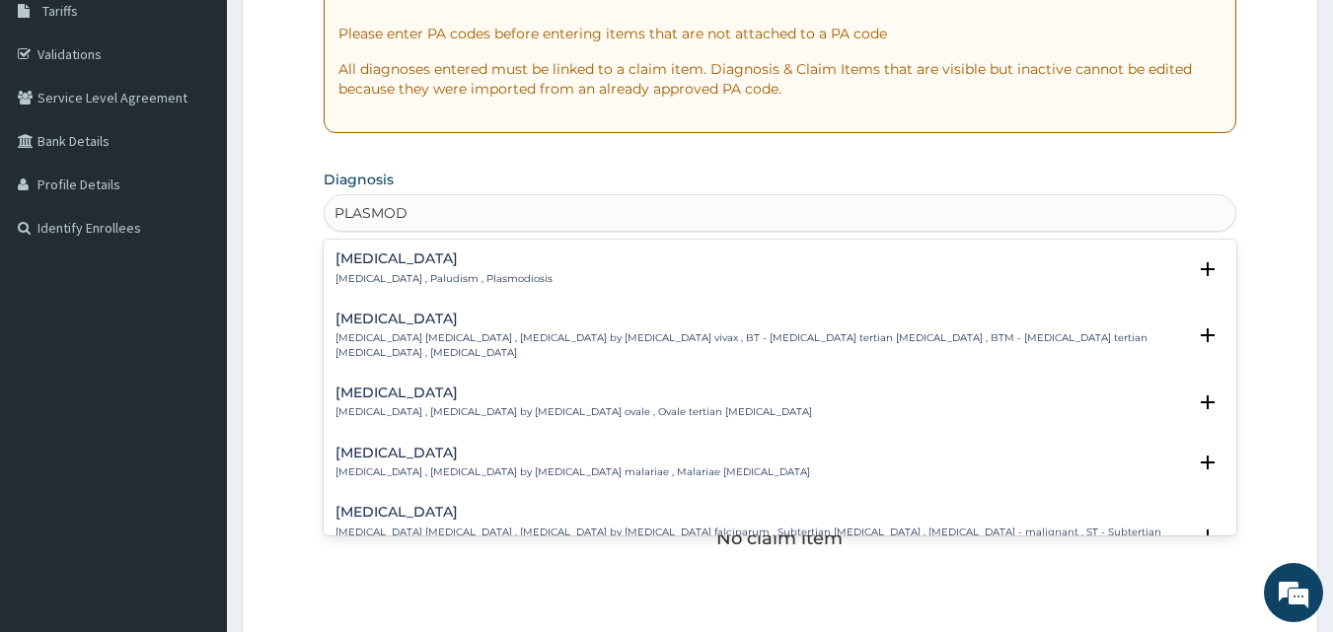
click at [407, 275] on p "[MEDICAL_DATA] , Paludism , Plasmodiosis" at bounding box center [443, 279] width 217 height 14
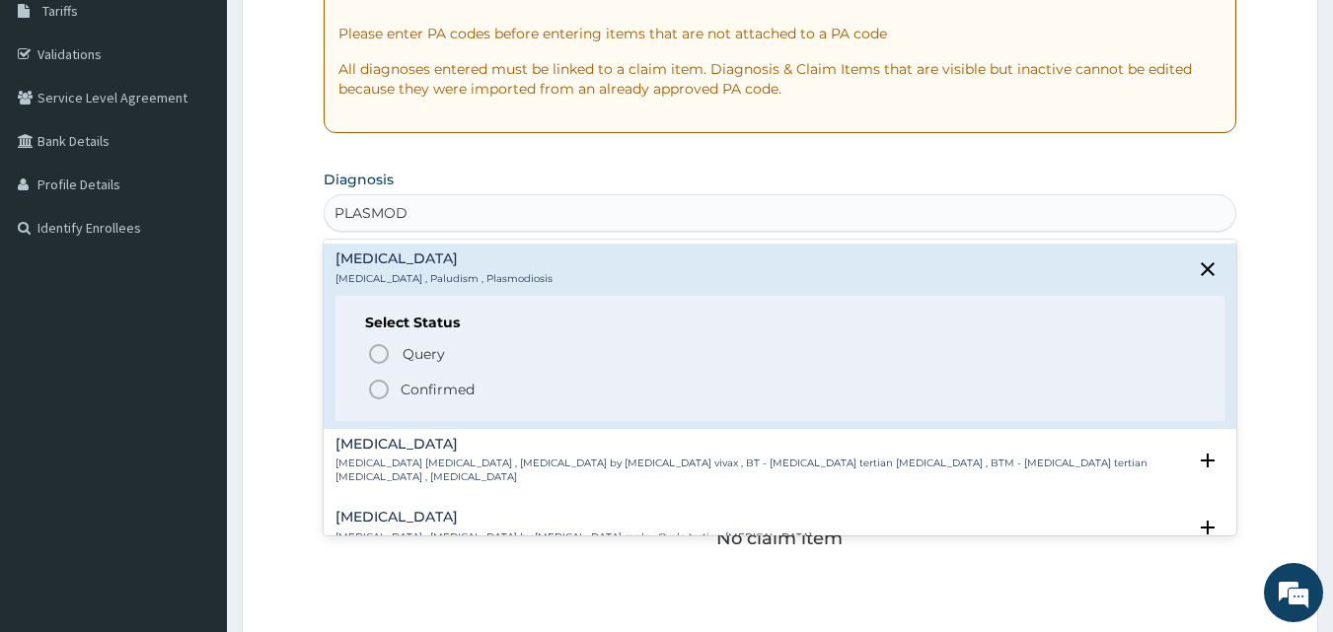
click at [383, 386] on icon "status option filled" at bounding box center [379, 390] width 24 height 24
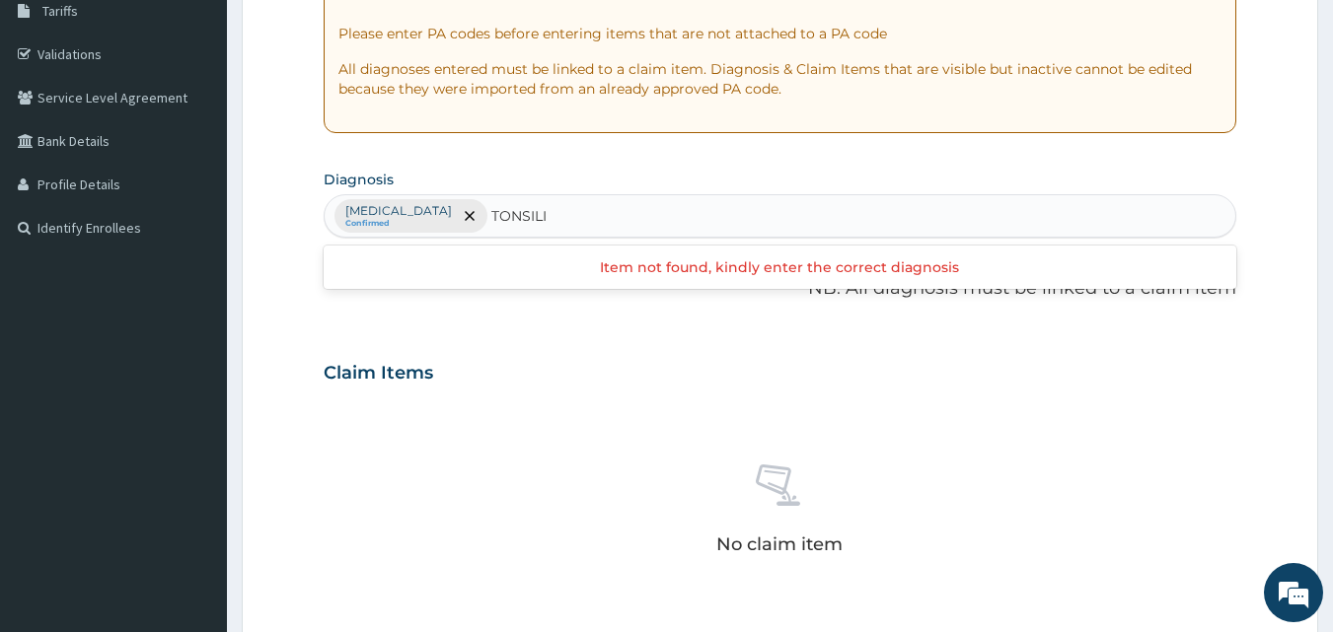
type input "[MEDICAL_DATA]"
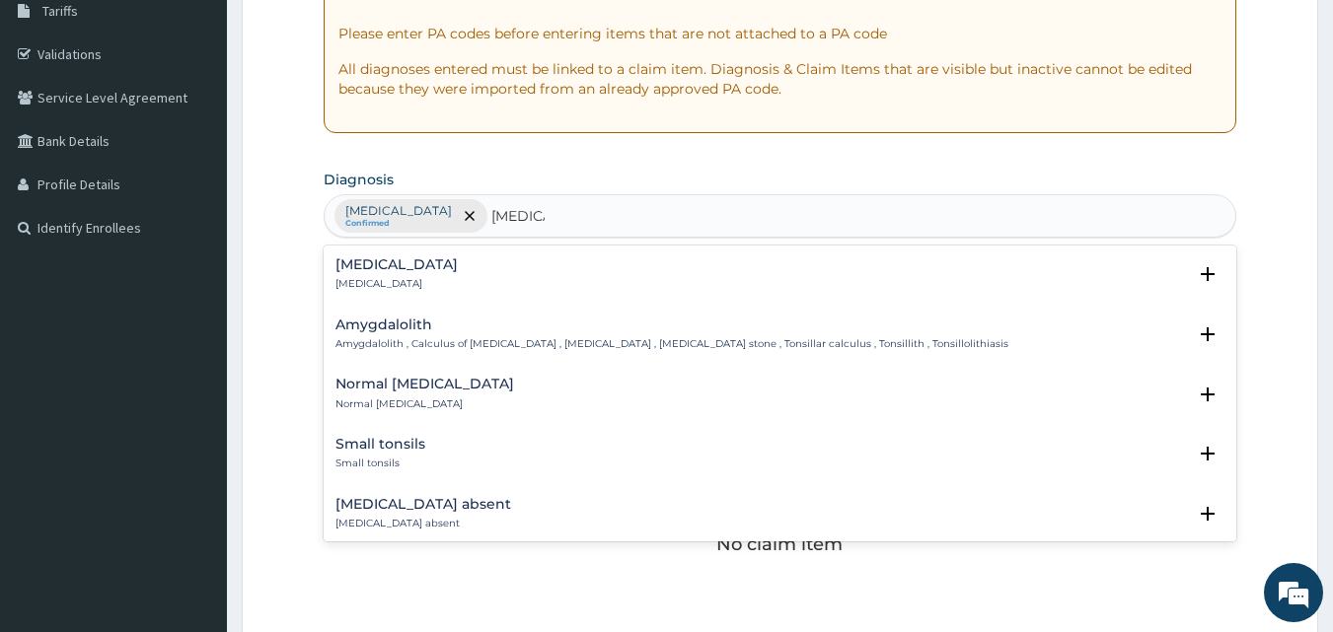
click at [362, 285] on p "[MEDICAL_DATA]" at bounding box center [396, 284] width 122 height 14
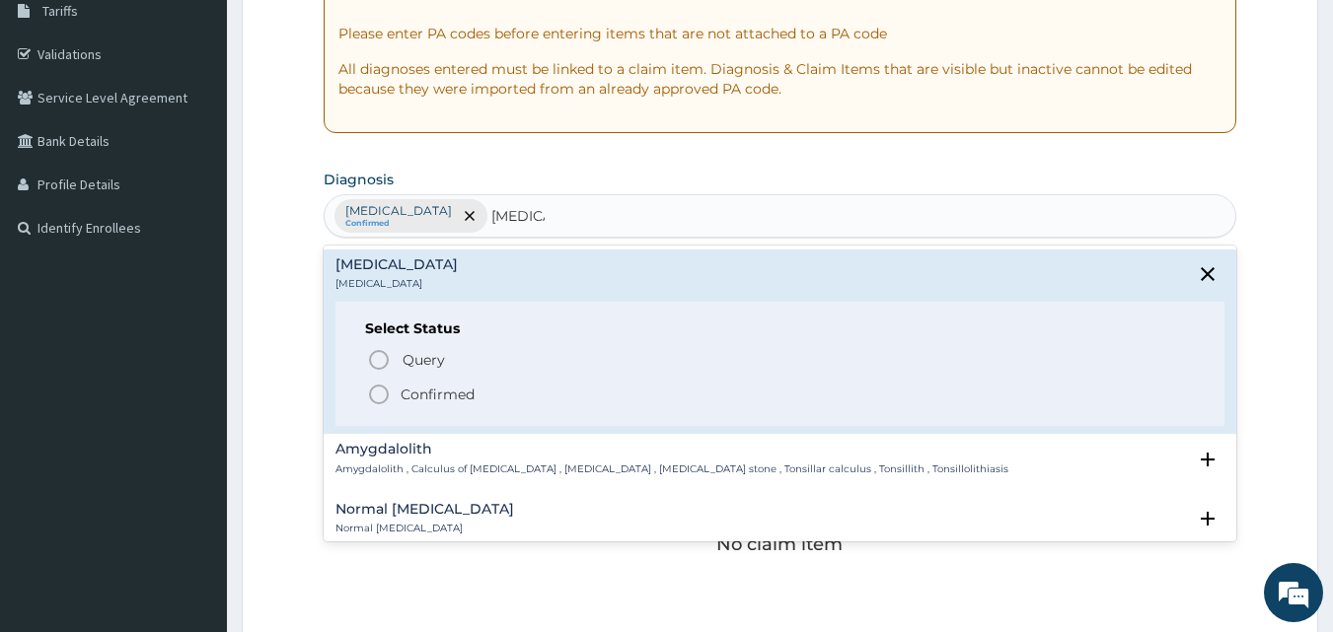
click at [375, 390] on icon "status option filled" at bounding box center [379, 395] width 24 height 24
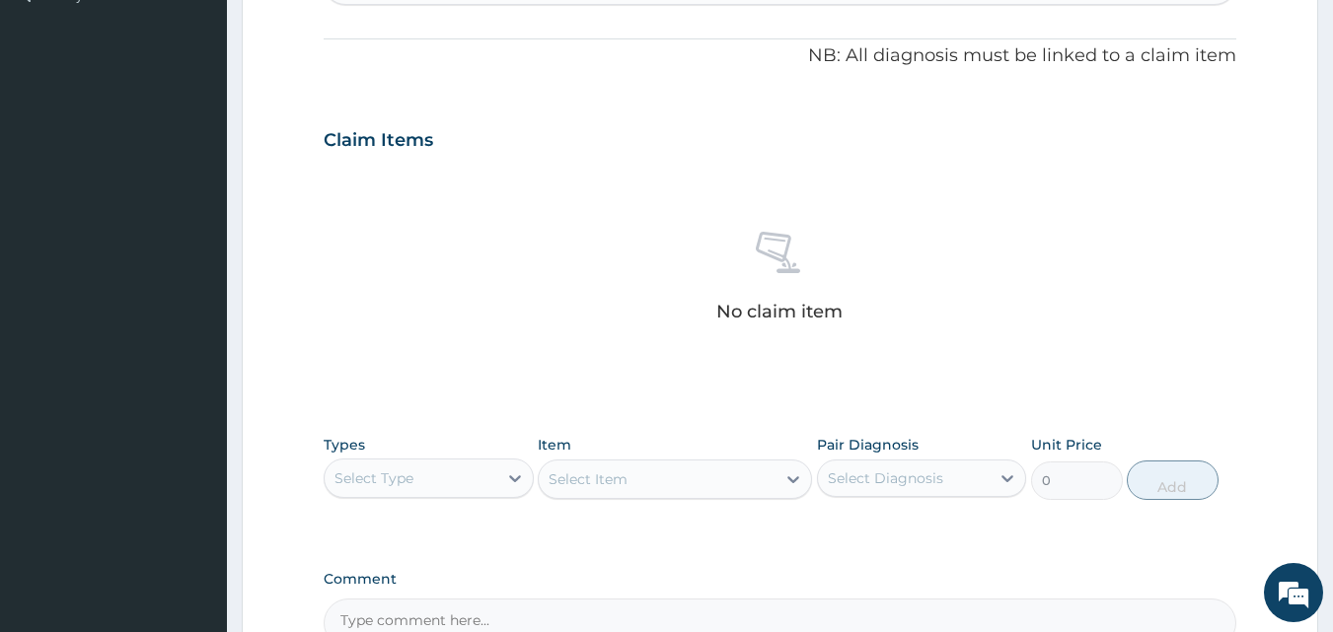
scroll to position [610, 0]
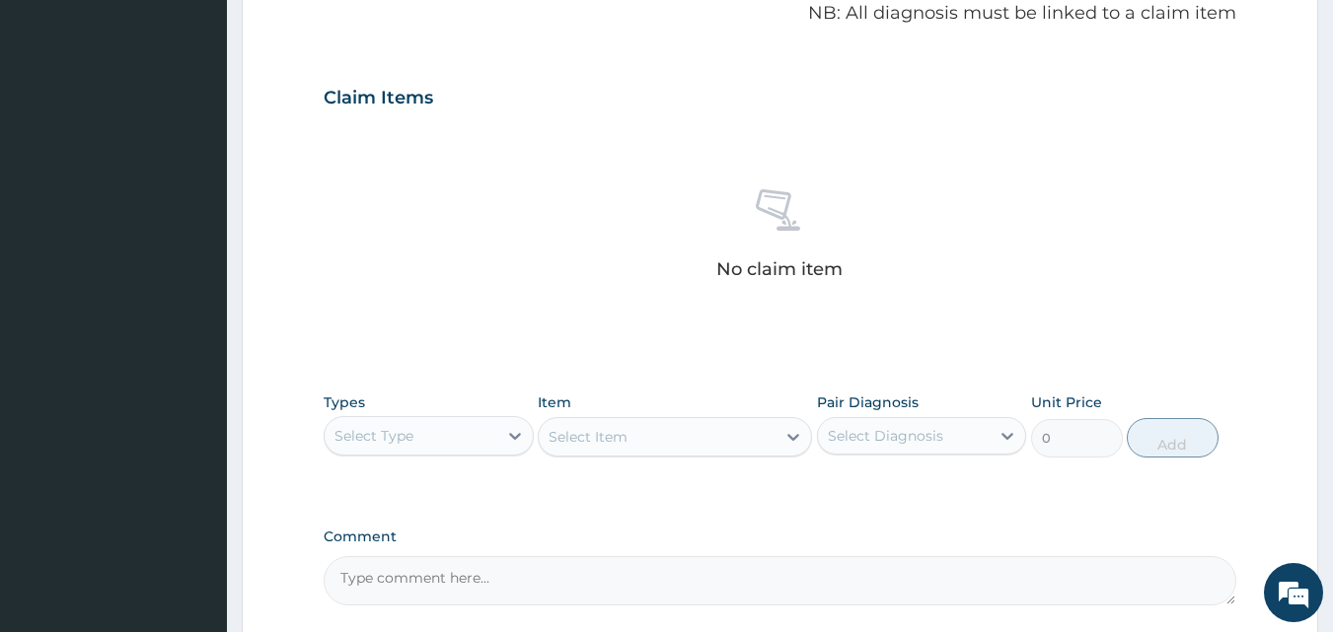
click at [374, 426] on div "Select Type" at bounding box center [373, 436] width 79 height 20
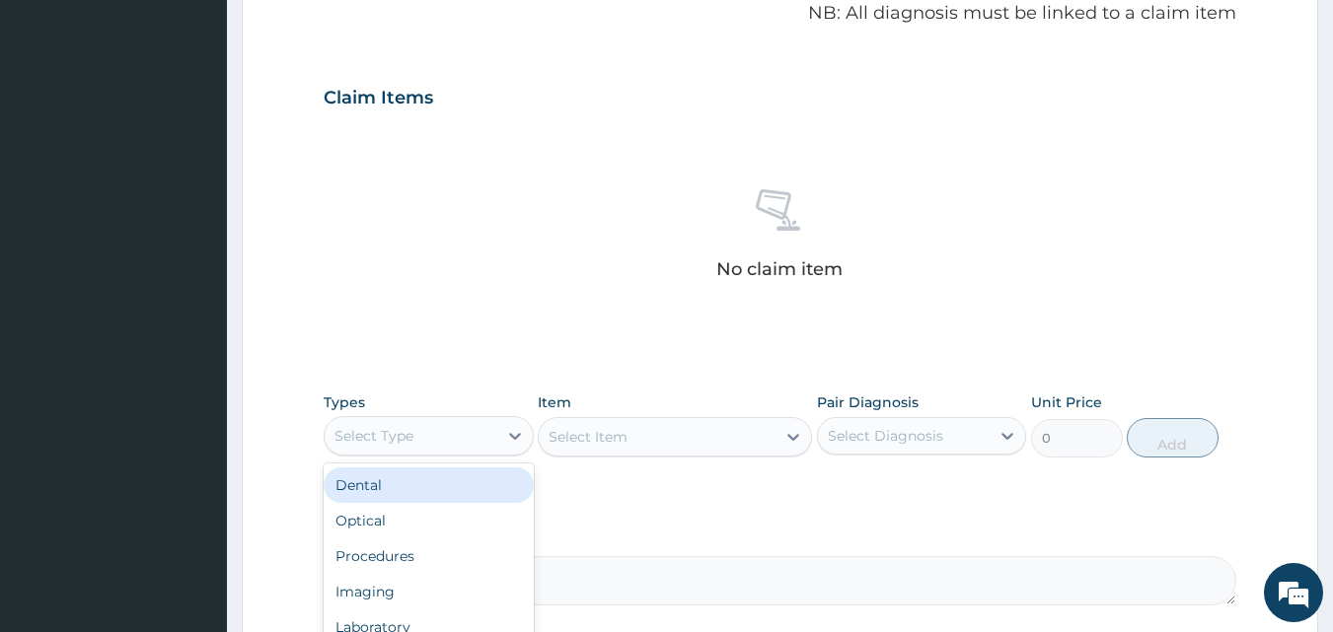
scroll to position [790, 0]
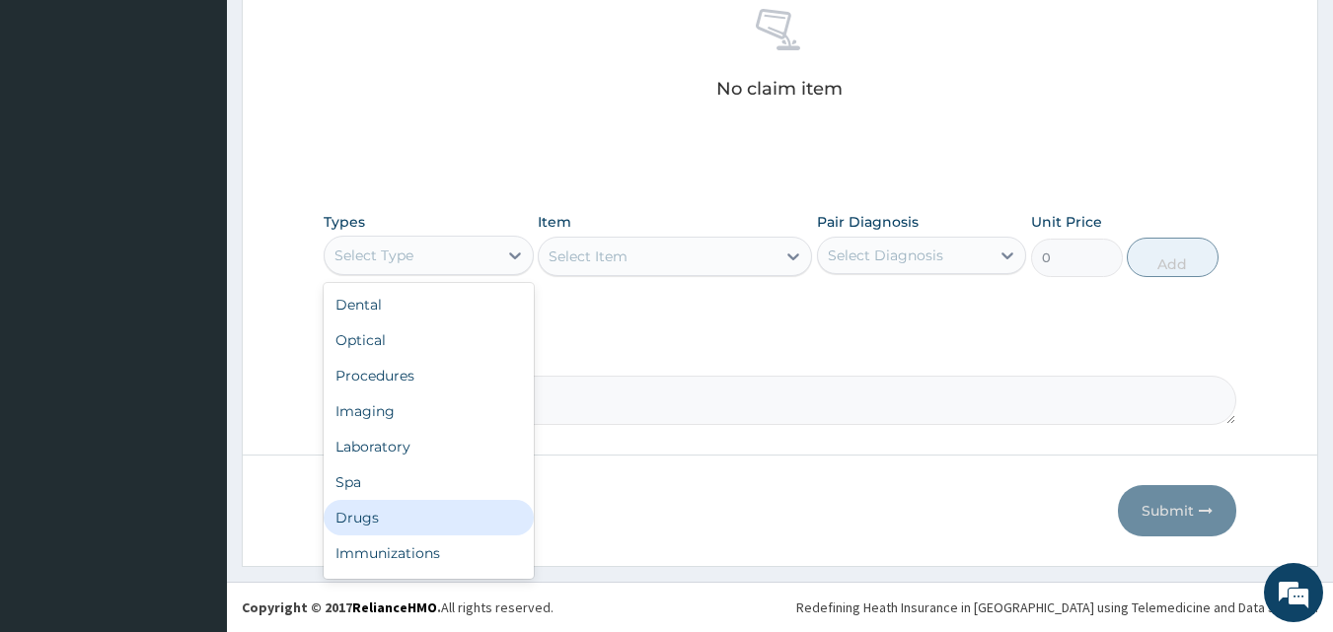
click at [378, 520] on div "Drugs" at bounding box center [429, 518] width 210 height 36
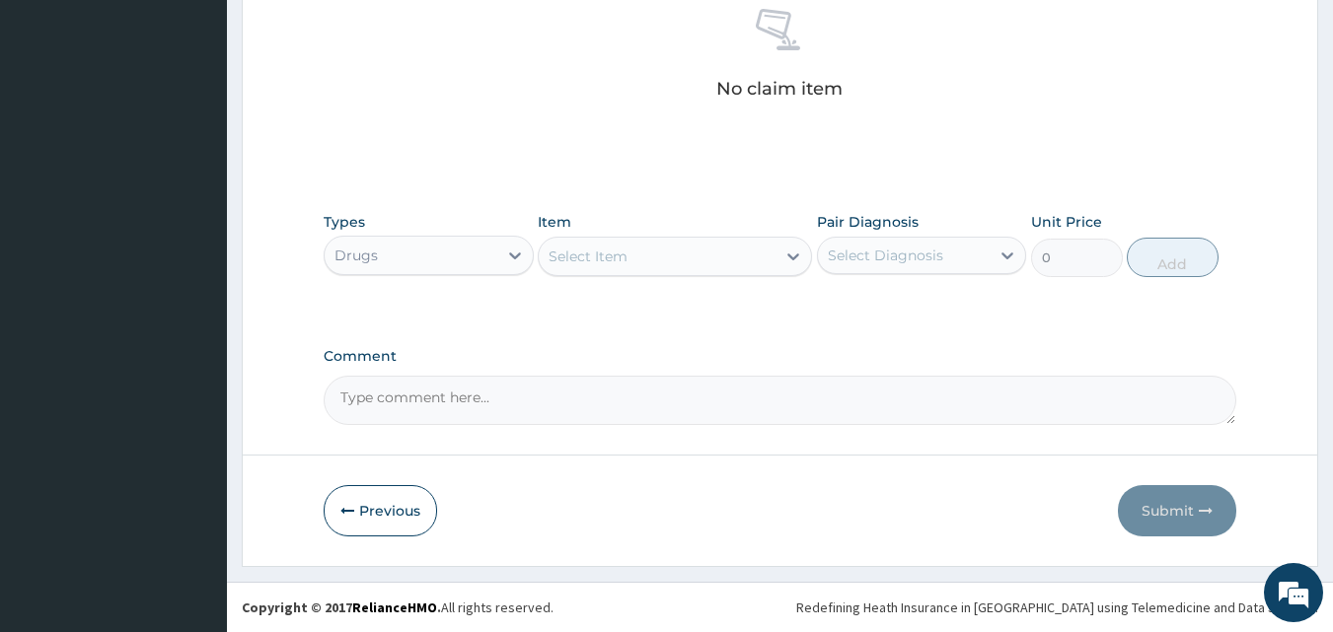
click at [647, 256] on div "Select Item" at bounding box center [657, 257] width 237 height 32
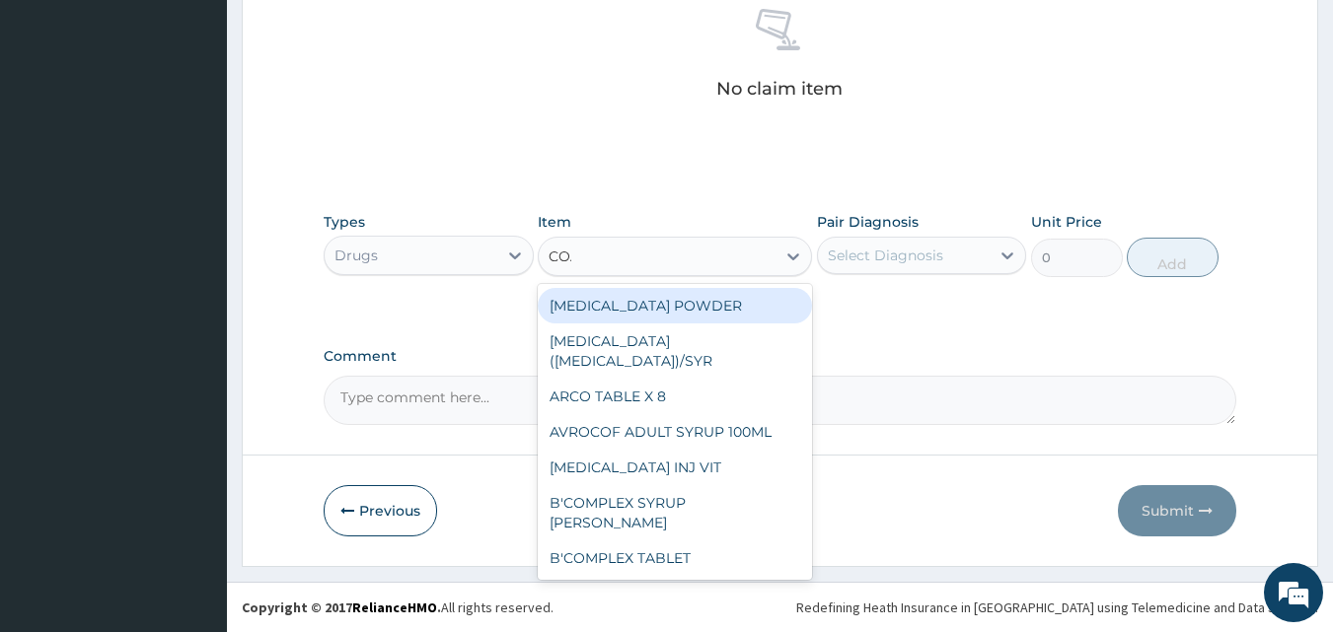
type input "[PERSON_NAME]"
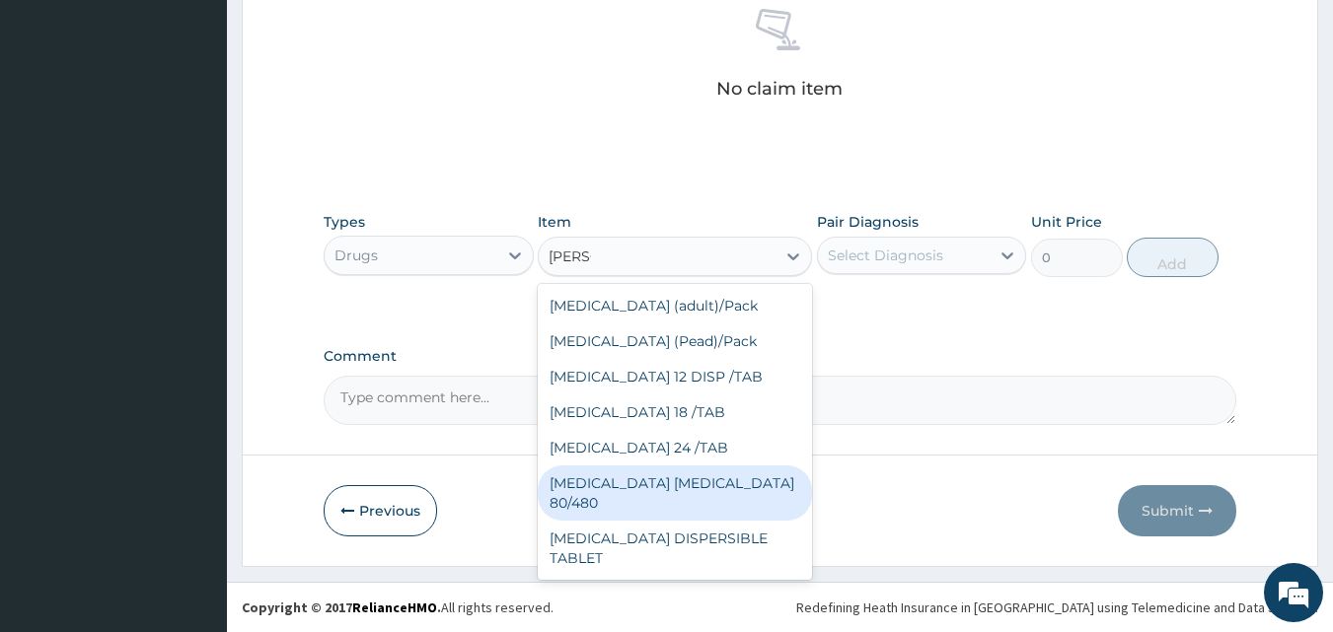
click at [662, 475] on div "[MEDICAL_DATA] [MEDICAL_DATA] 80/480" at bounding box center [675, 493] width 274 height 55
type input "3093.7"
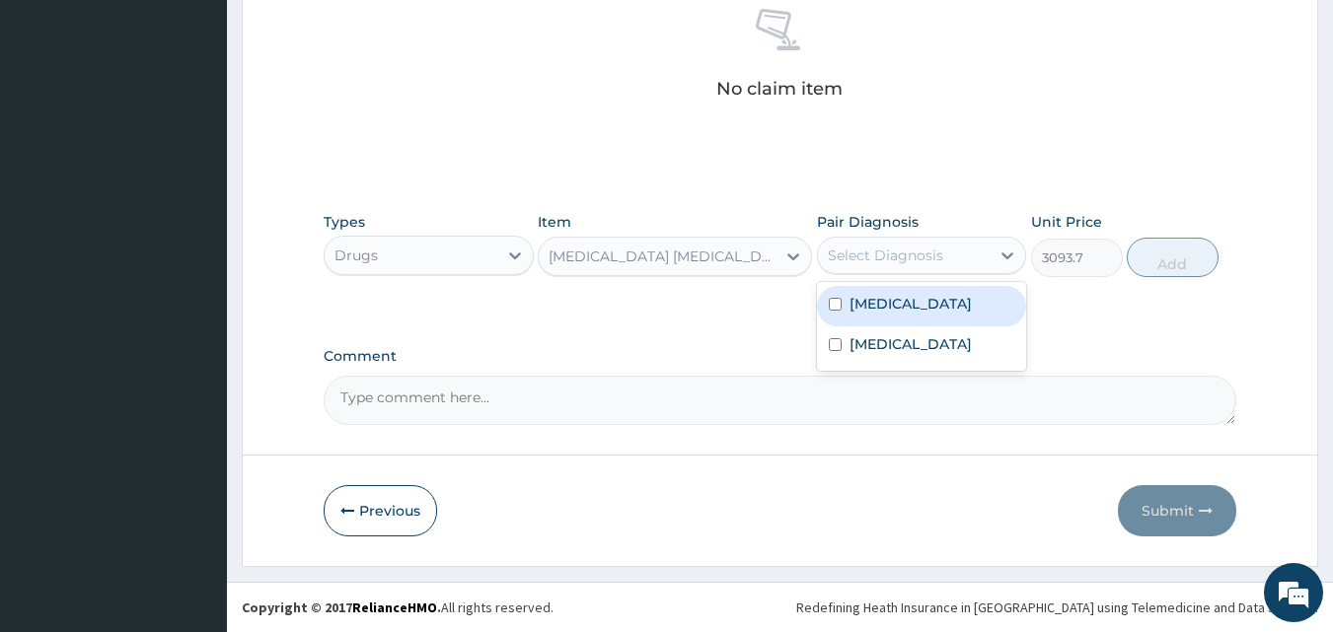
click at [876, 244] on div "Select Diagnosis" at bounding box center [904, 256] width 173 height 32
click at [862, 311] on label "[MEDICAL_DATA]" at bounding box center [911, 304] width 122 height 20
checkbox input "true"
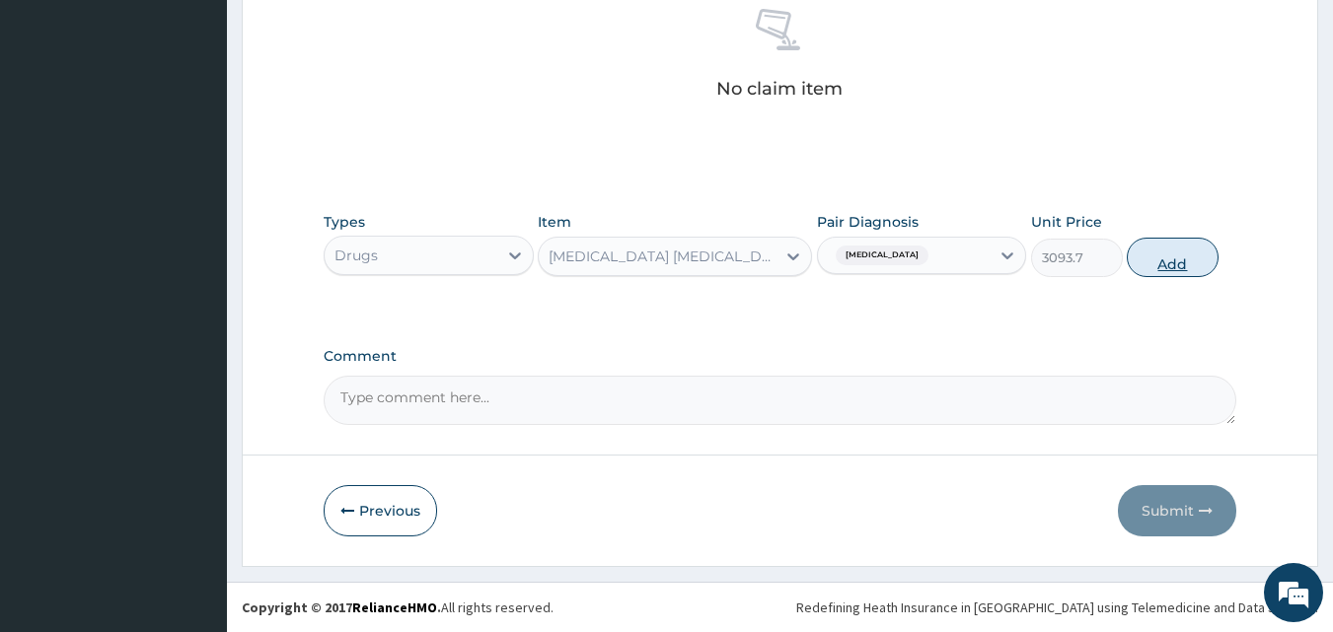
click at [1172, 255] on button "Add" at bounding box center [1173, 257] width 92 height 39
type input "0"
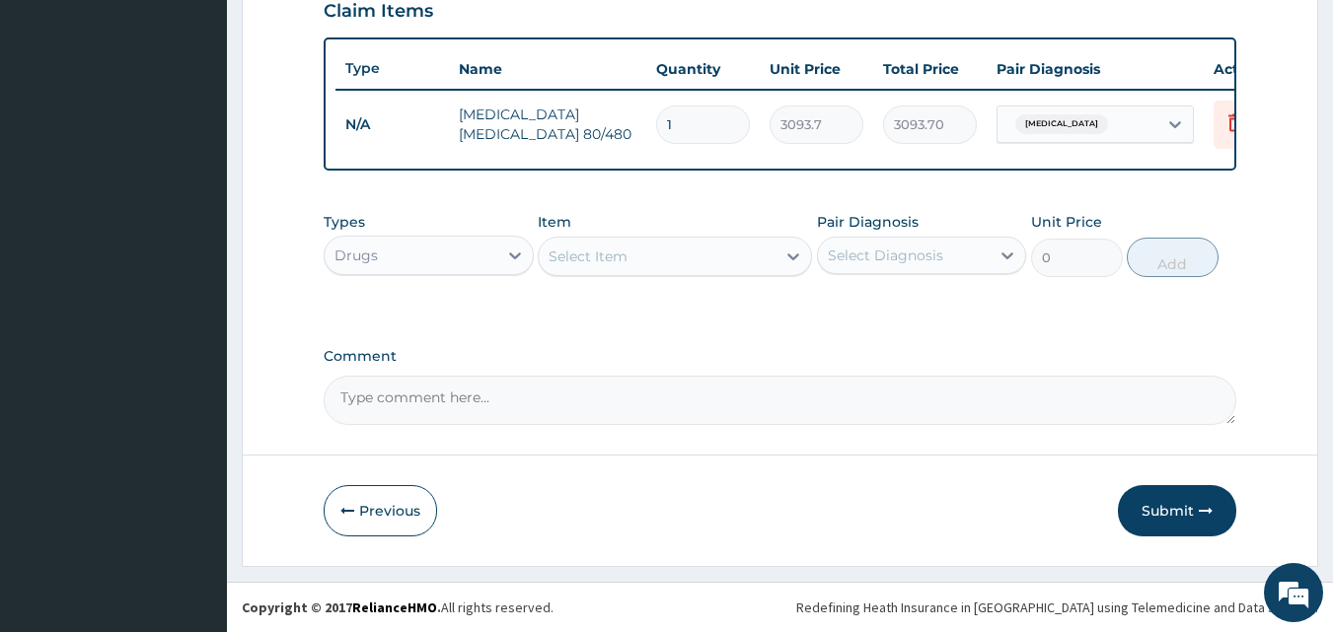
scroll to position [711, 0]
click at [634, 260] on div "Select Item" at bounding box center [657, 257] width 237 height 32
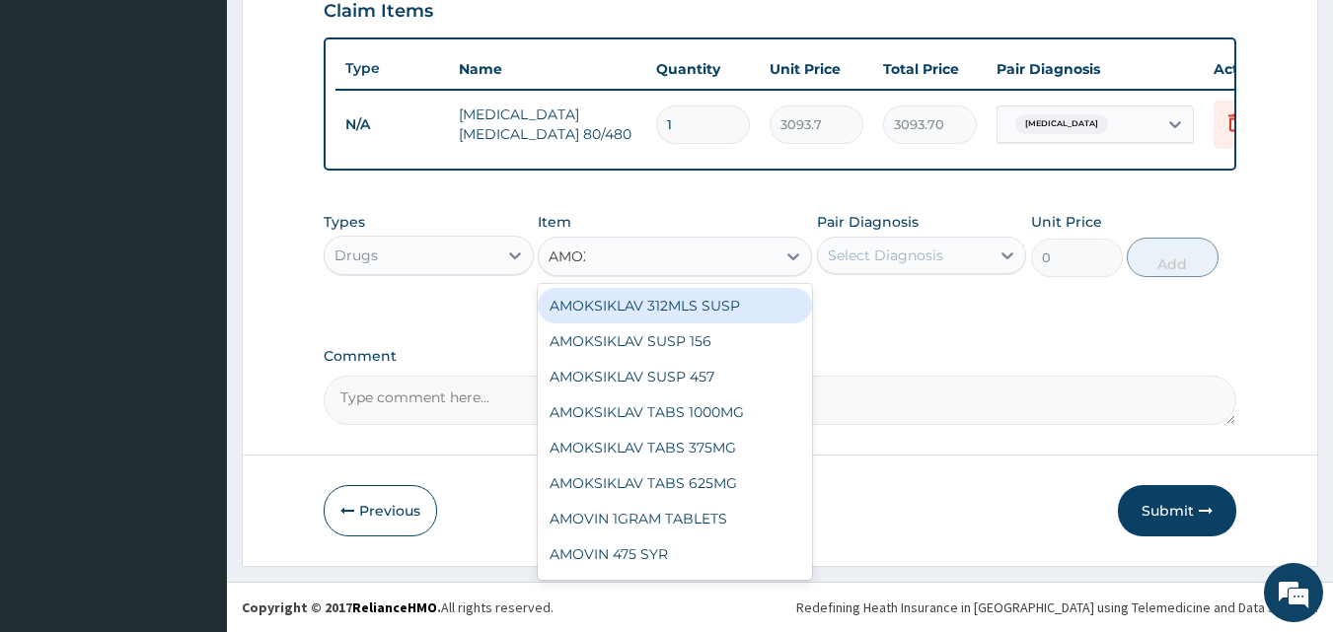
type input "AMOXI"
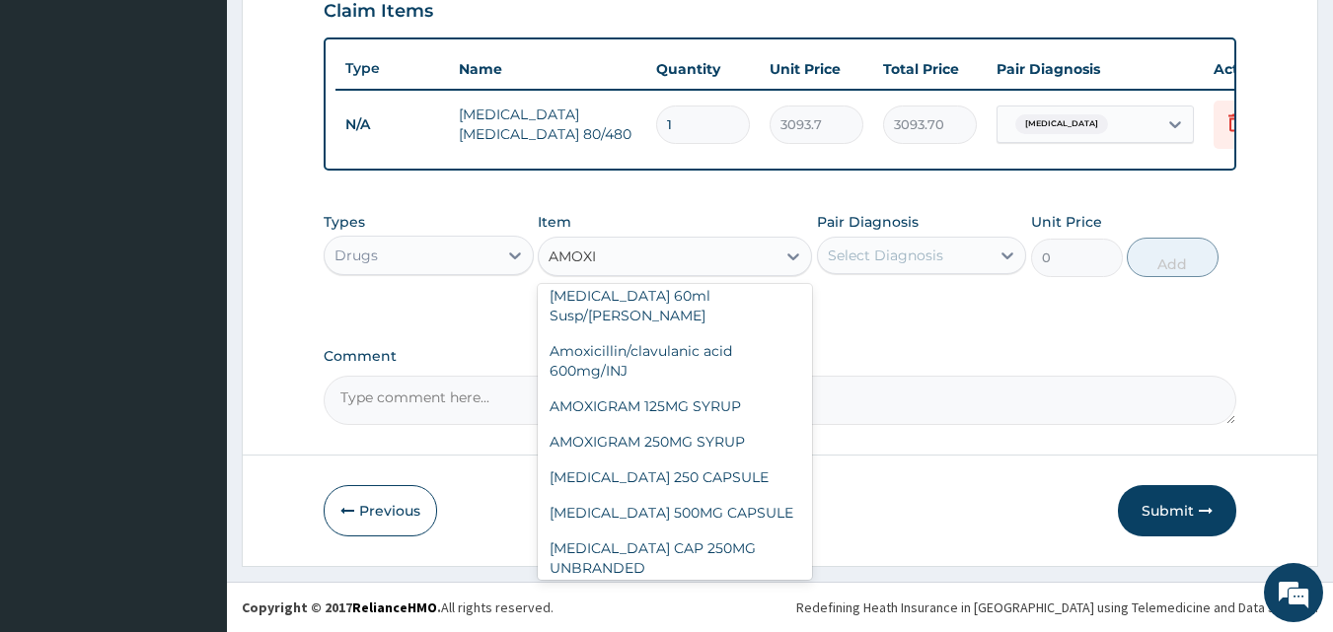
scroll to position [144, 0]
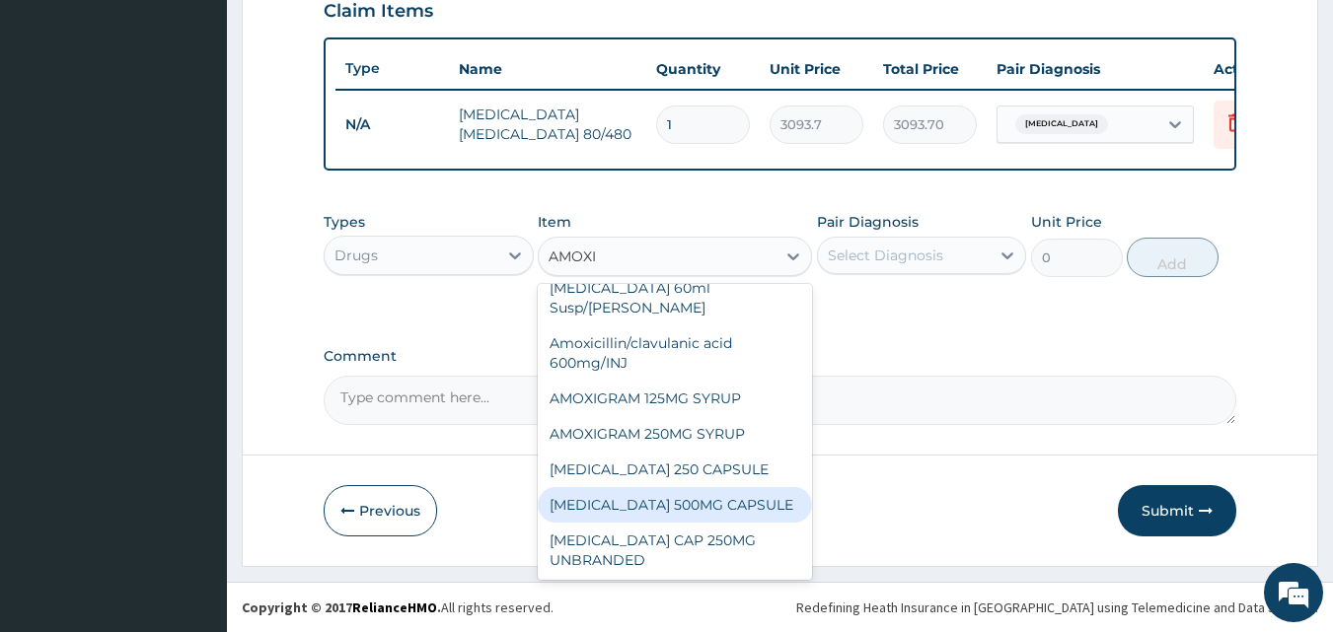
click at [707, 501] on div "AMOXIL 500MG CAPSULE" at bounding box center [675, 505] width 274 height 36
type input "190"
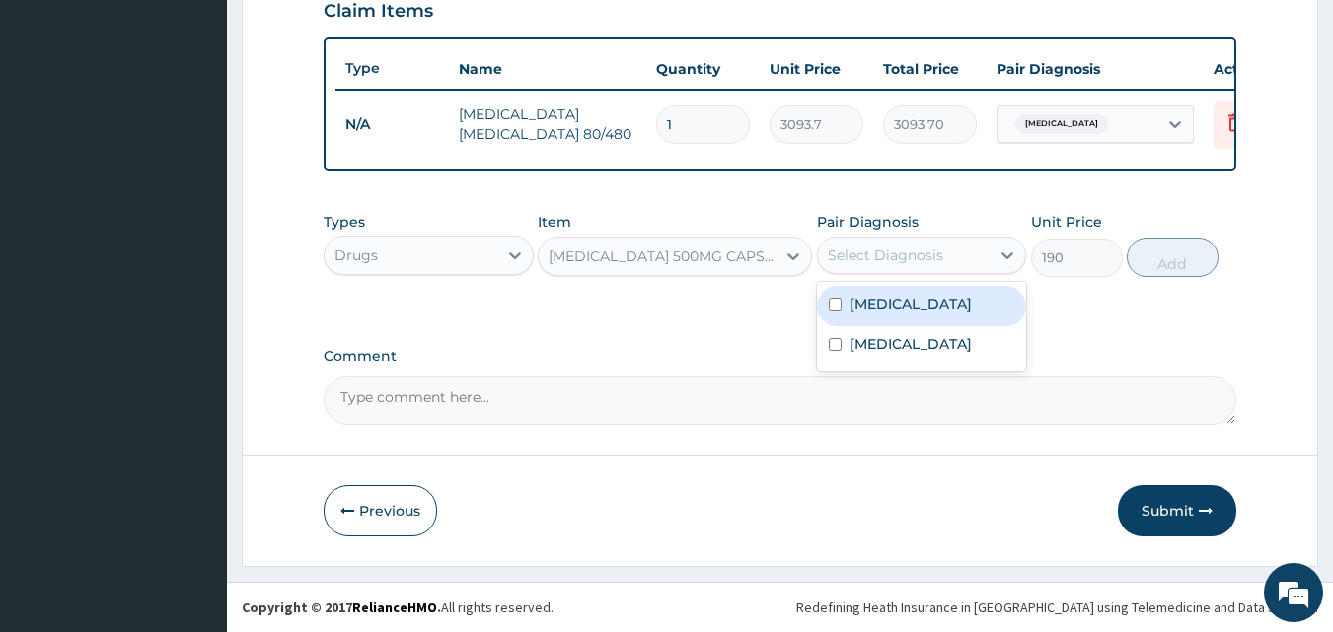
click at [908, 252] on div "Select Diagnosis" at bounding box center [885, 256] width 115 height 20
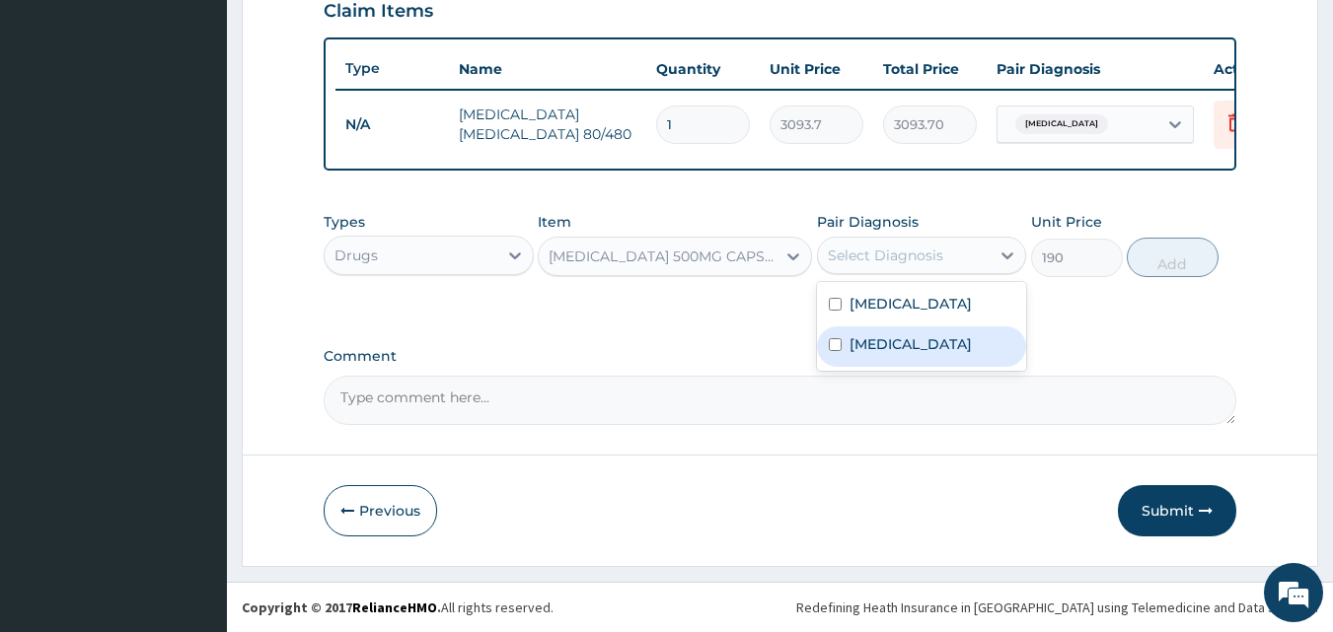
click at [850, 349] on label "Tonsillitis" at bounding box center [911, 344] width 122 height 20
checkbox input "true"
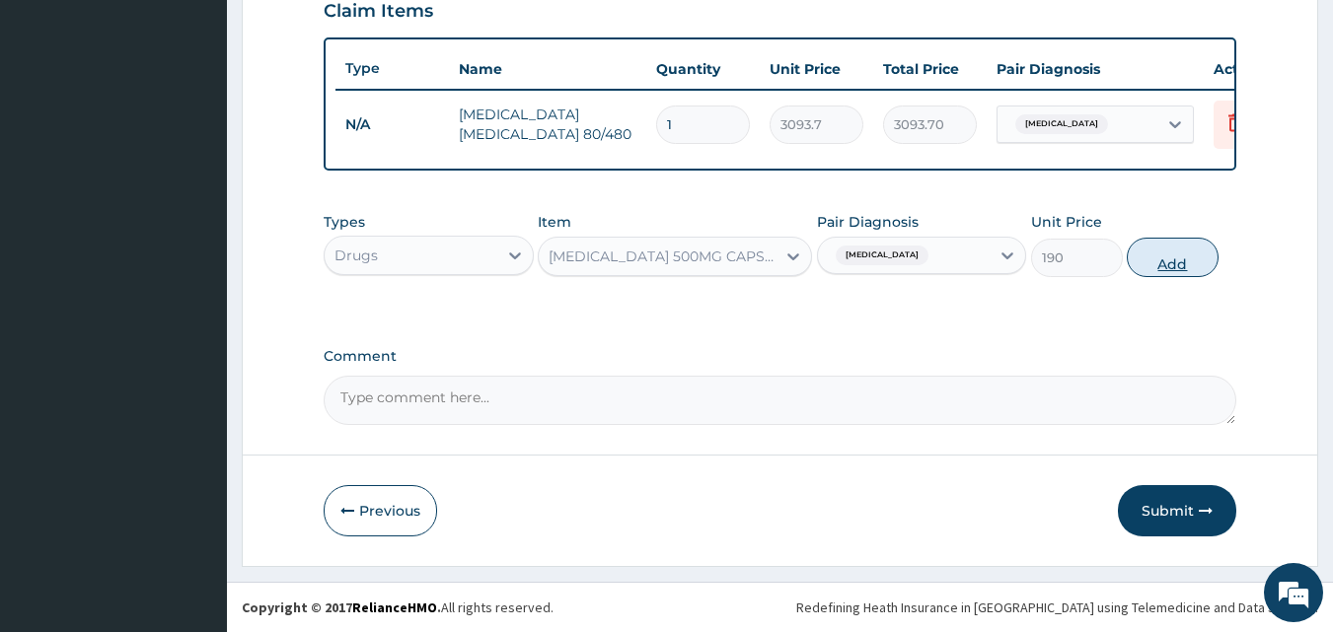
click at [1159, 258] on button "Add" at bounding box center [1173, 257] width 92 height 39
type input "0"
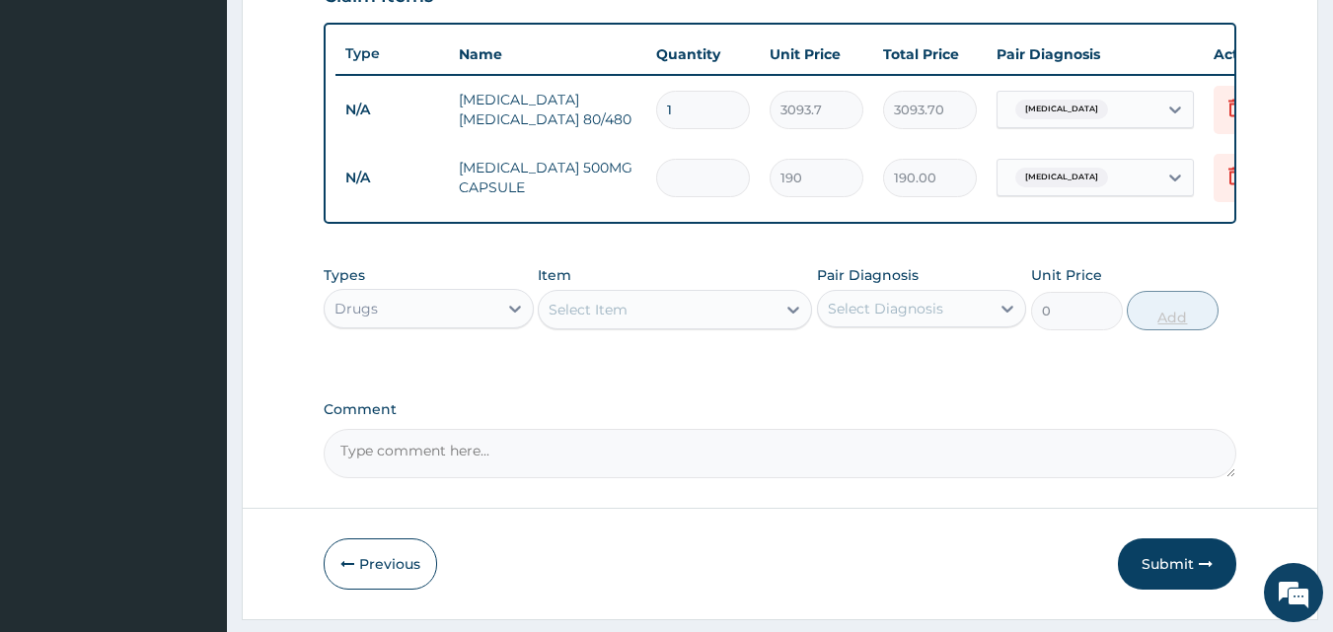
type input "0.00"
type input "9"
type input "1710.00"
type input "9"
click at [690, 326] on div "Select Item" at bounding box center [657, 310] width 237 height 32
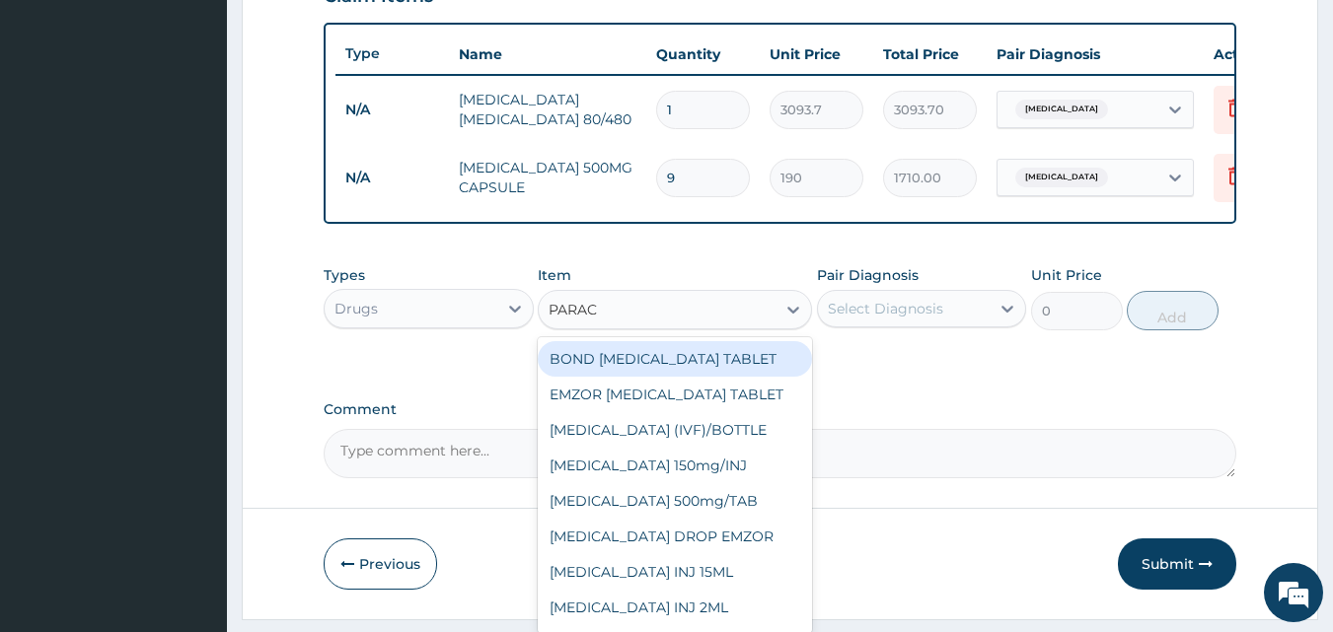
type input "PARACE"
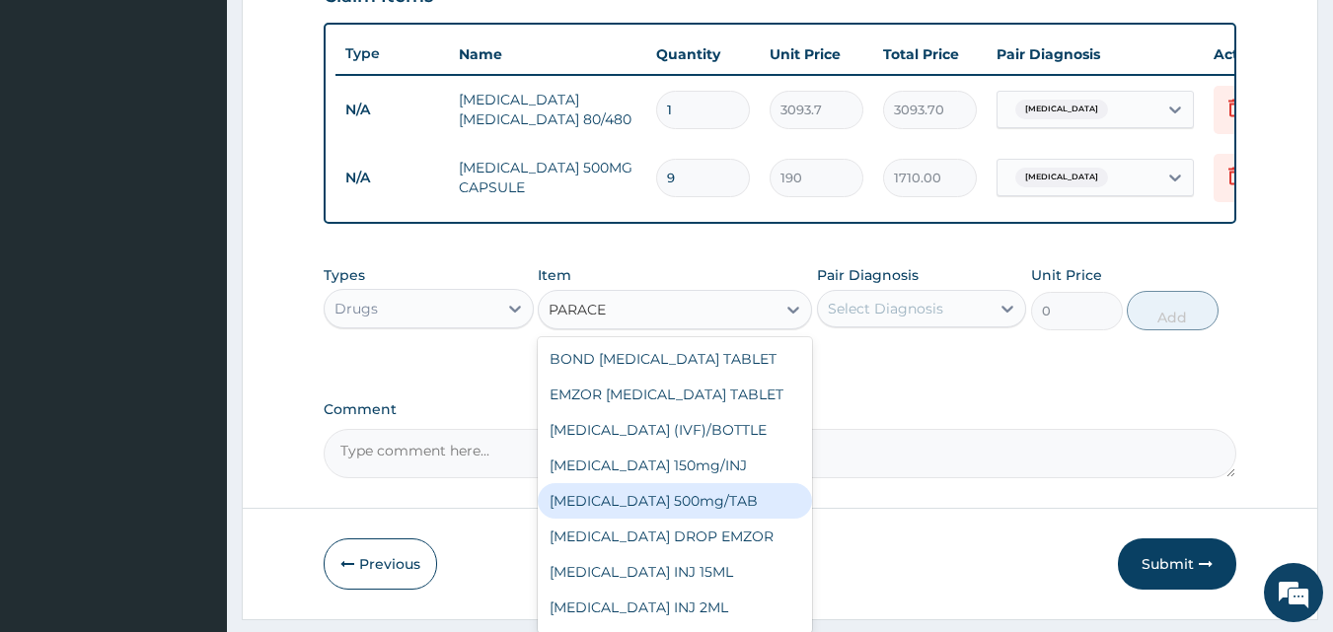
click at [667, 517] on div "PARACETAMOL 500mg/TAB" at bounding box center [675, 501] width 274 height 36
type input "18.5"
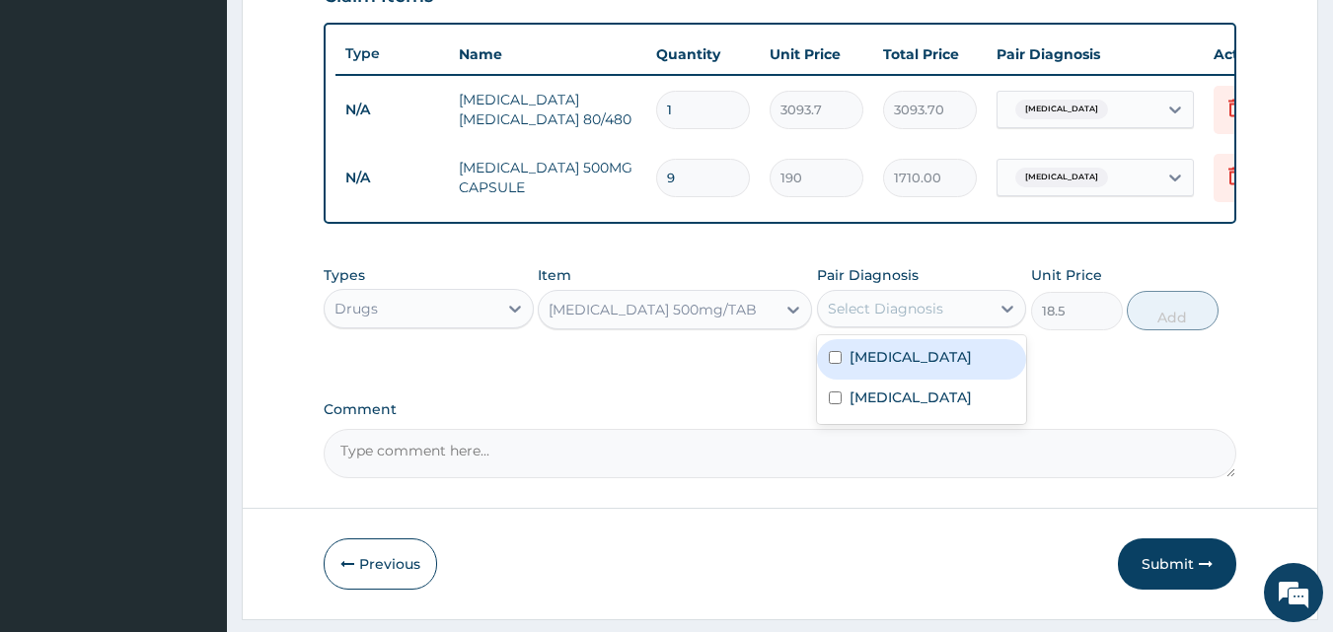
click at [851, 319] on div "Select Diagnosis" at bounding box center [885, 309] width 115 height 20
click at [850, 367] on label "Malaria" at bounding box center [911, 357] width 122 height 20
checkbox input "true"
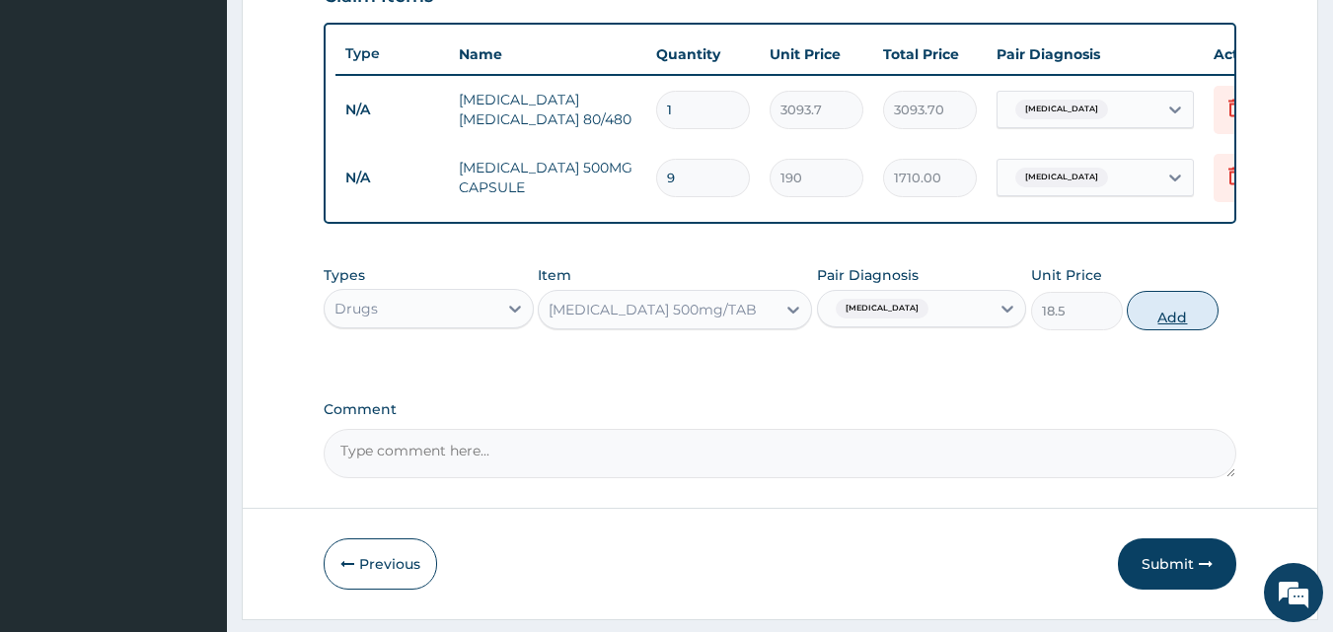
click at [1179, 319] on button "Add" at bounding box center [1173, 310] width 92 height 39
type input "0"
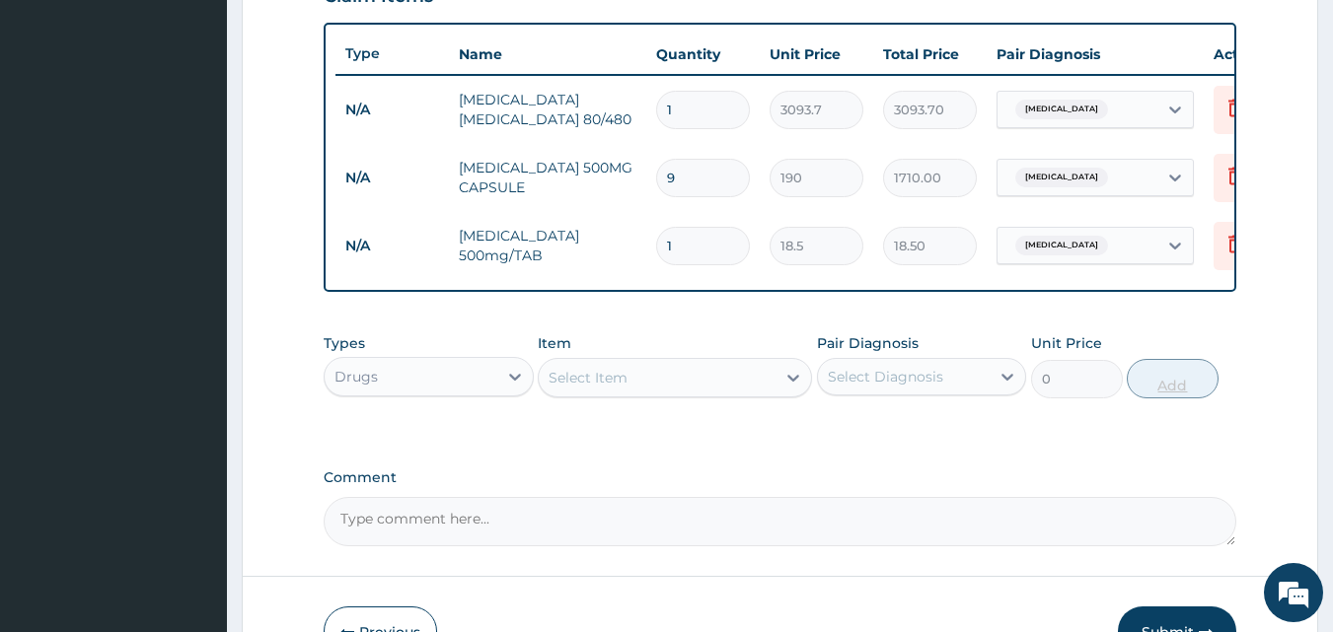
type input "12"
type input "222.00"
type input "12"
click at [414, 392] on div "Drugs" at bounding box center [411, 377] width 173 height 32
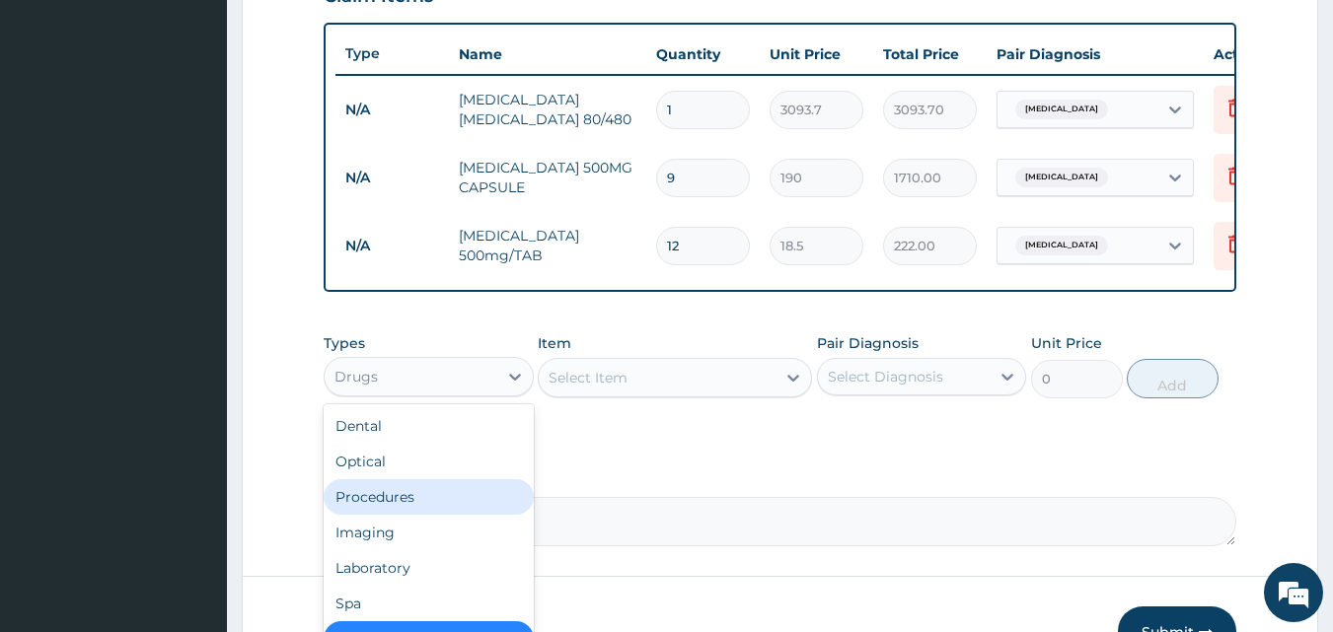
click at [402, 505] on div "Procedures" at bounding box center [429, 498] width 210 height 36
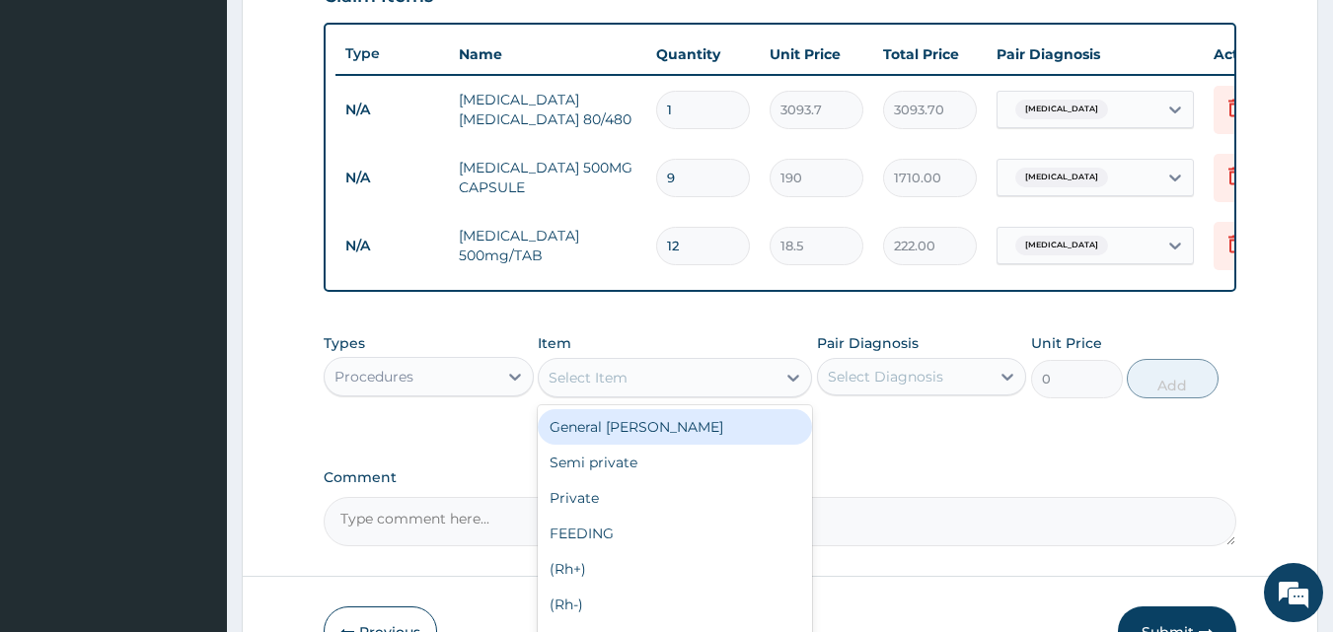
click at [627, 382] on div "Select Item" at bounding box center [588, 378] width 79 height 20
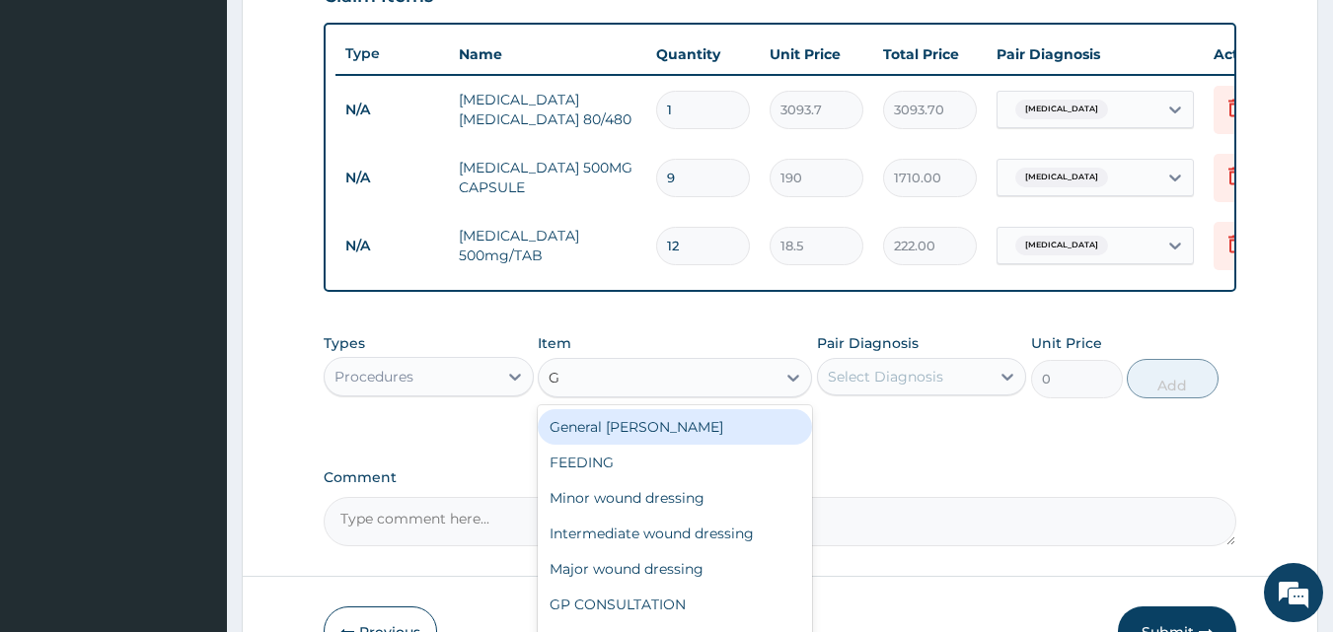
type input "GP"
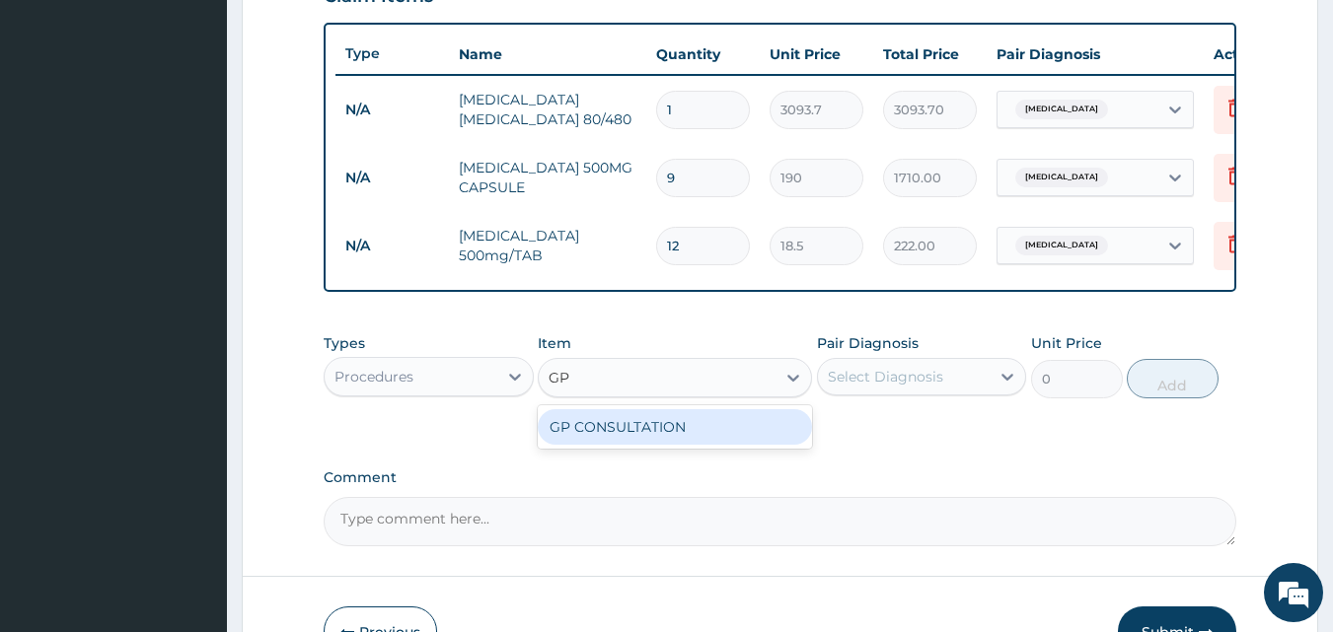
click at [616, 445] on div "GP CONSULTATION" at bounding box center [675, 427] width 274 height 36
type input "2000"
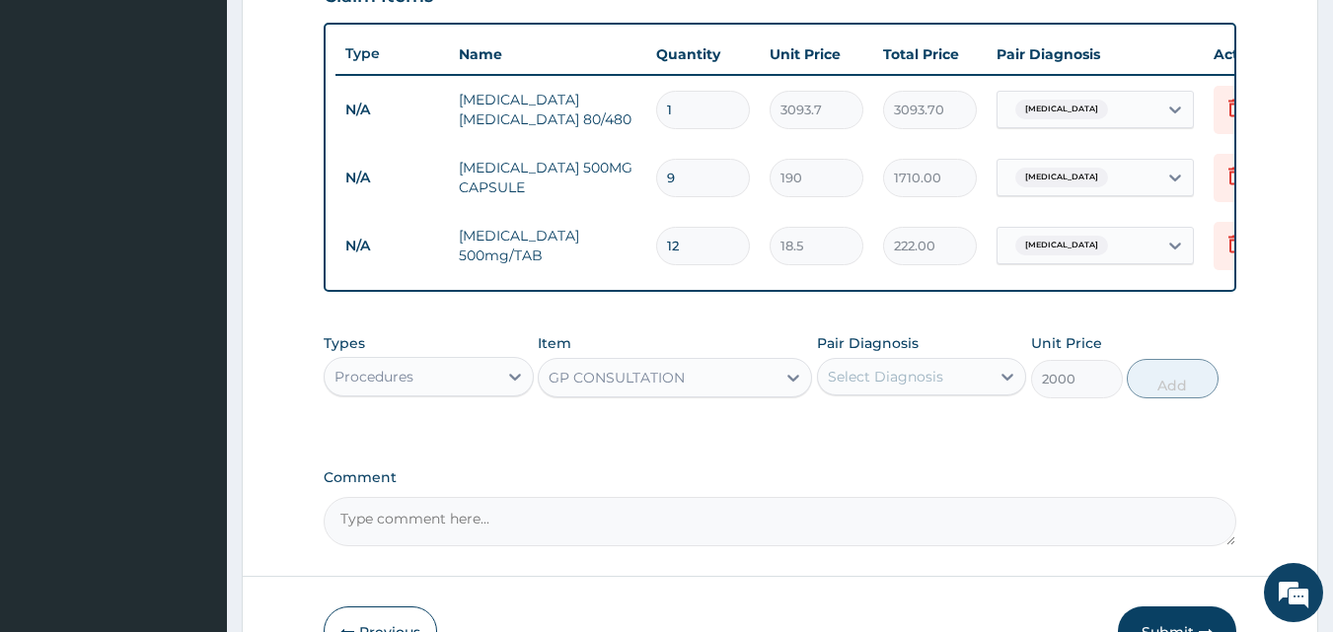
click at [902, 378] on div "Select Diagnosis" at bounding box center [904, 377] width 173 height 32
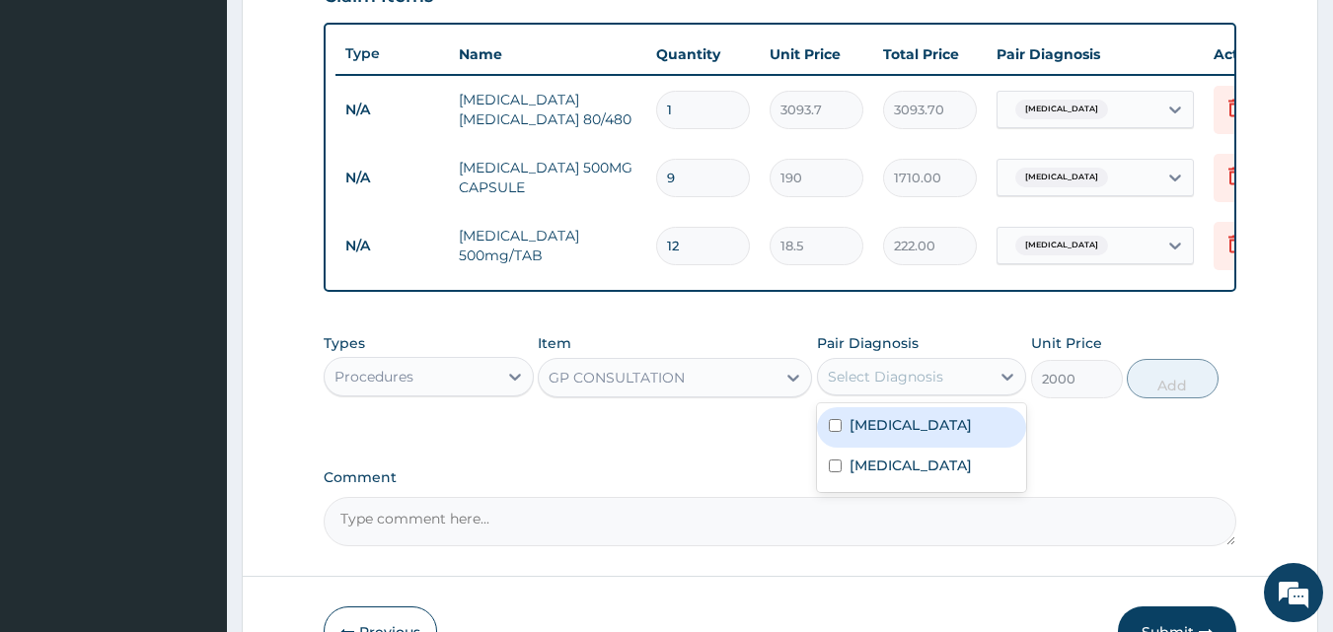
click at [879, 435] on label "Malaria" at bounding box center [911, 425] width 122 height 20
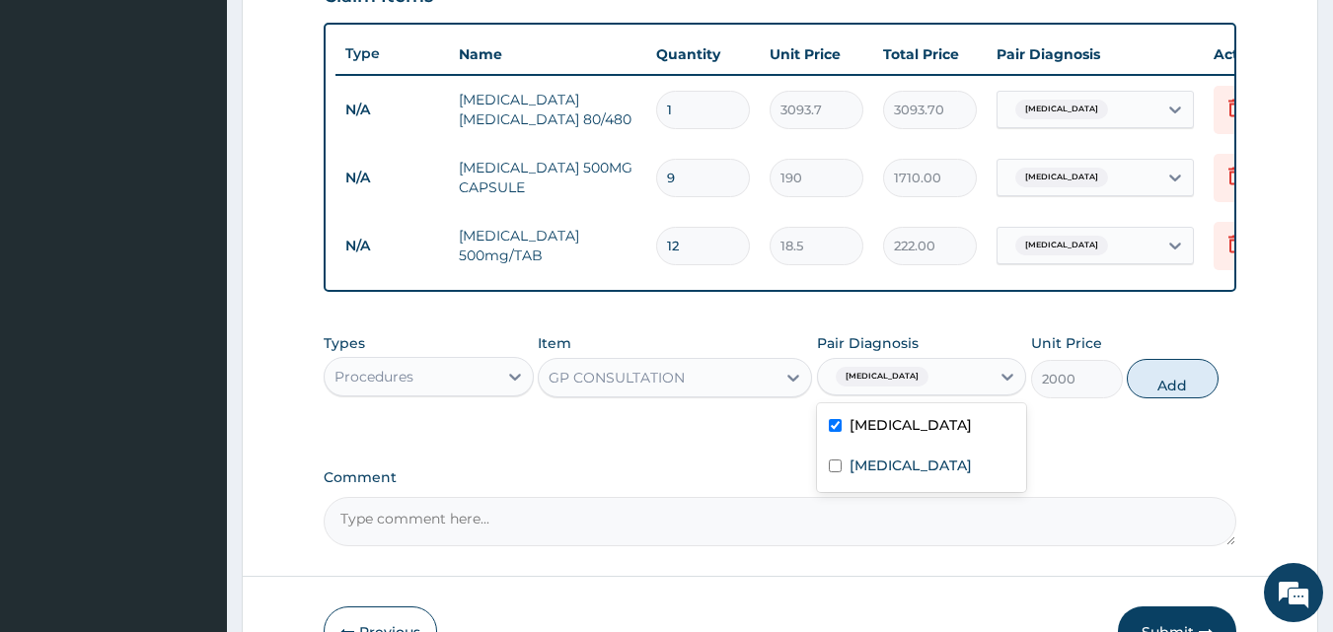
checkbox input "true"
click at [1156, 399] on button "Add" at bounding box center [1173, 378] width 92 height 39
type input "0"
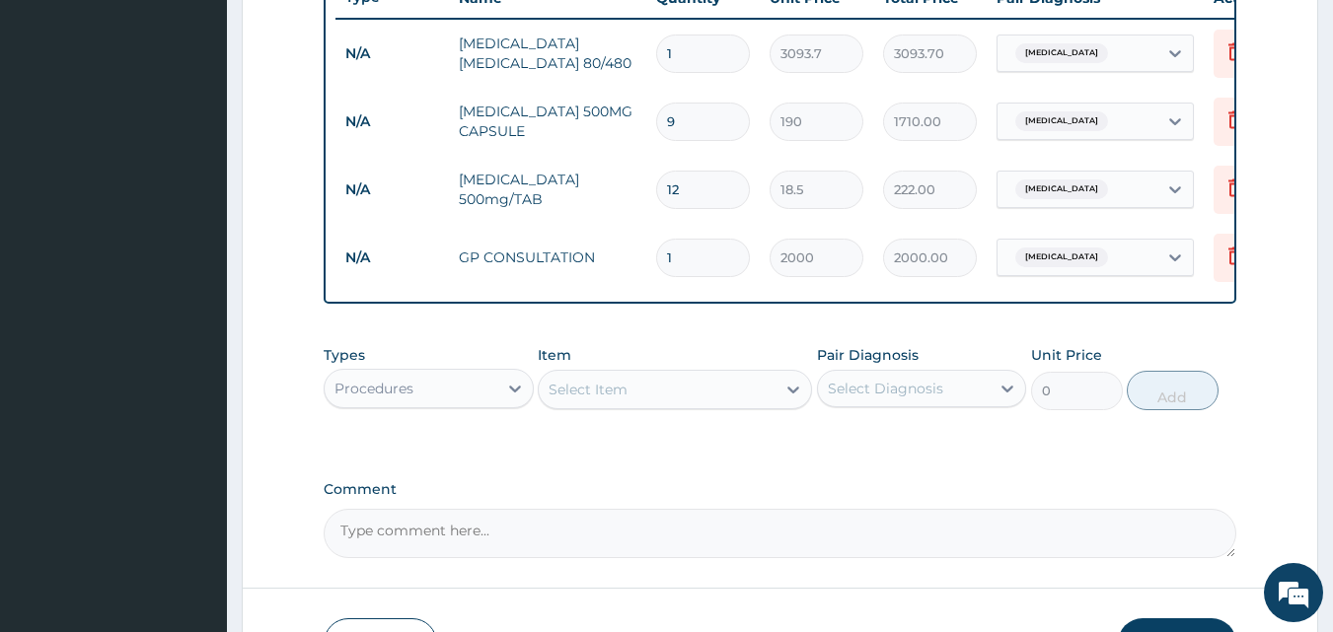
scroll to position [906, 0]
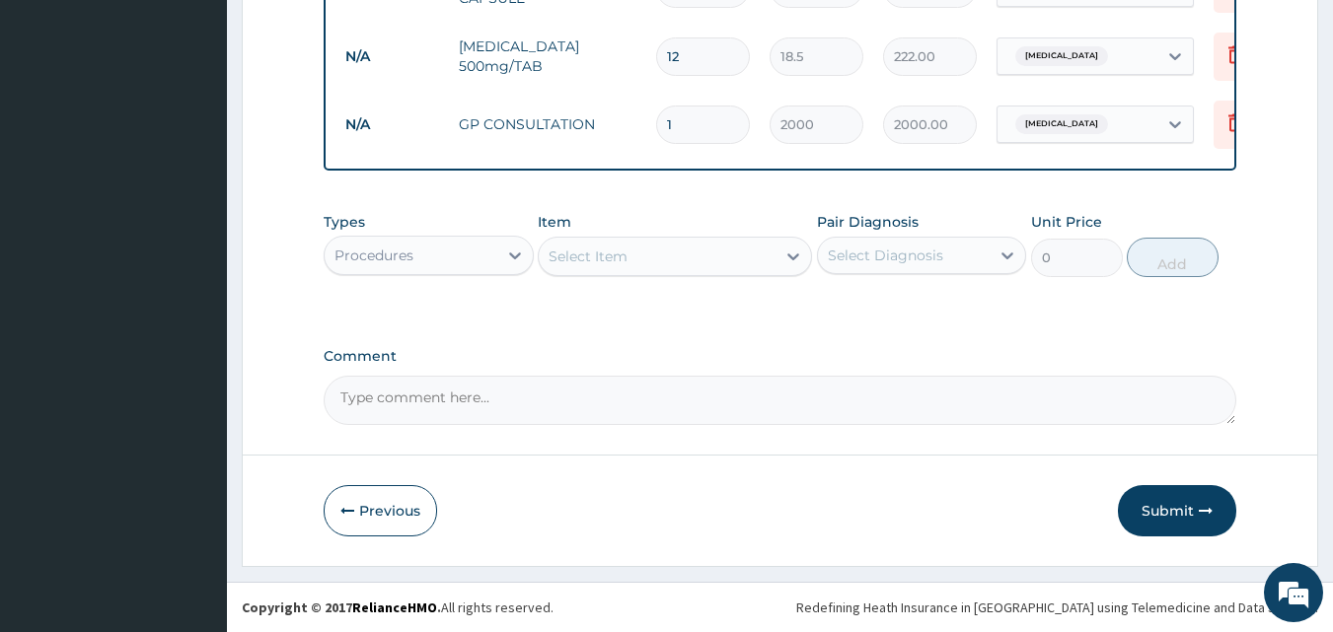
click at [1194, 520] on button "Submit" at bounding box center [1177, 510] width 118 height 51
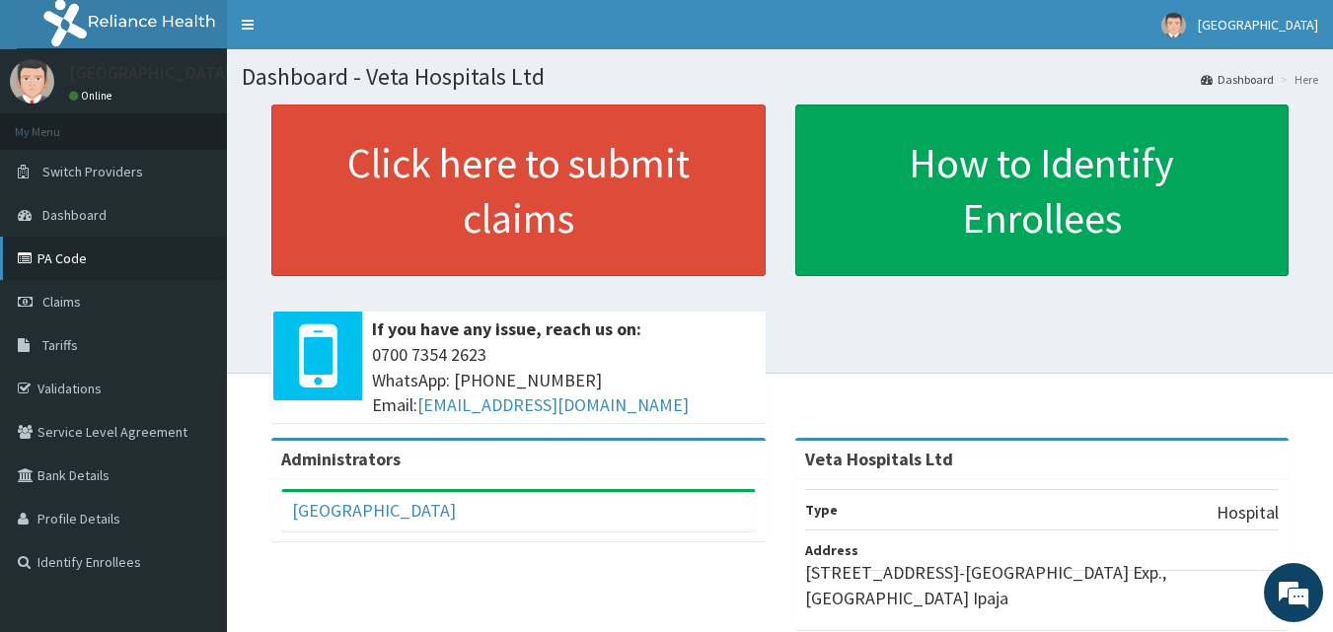
click at [37, 268] on link "PA Code" at bounding box center [113, 258] width 227 height 43
click at [111, 251] on link "PA Code" at bounding box center [113, 258] width 227 height 43
